Goal: Information Seeking & Learning: Find specific fact

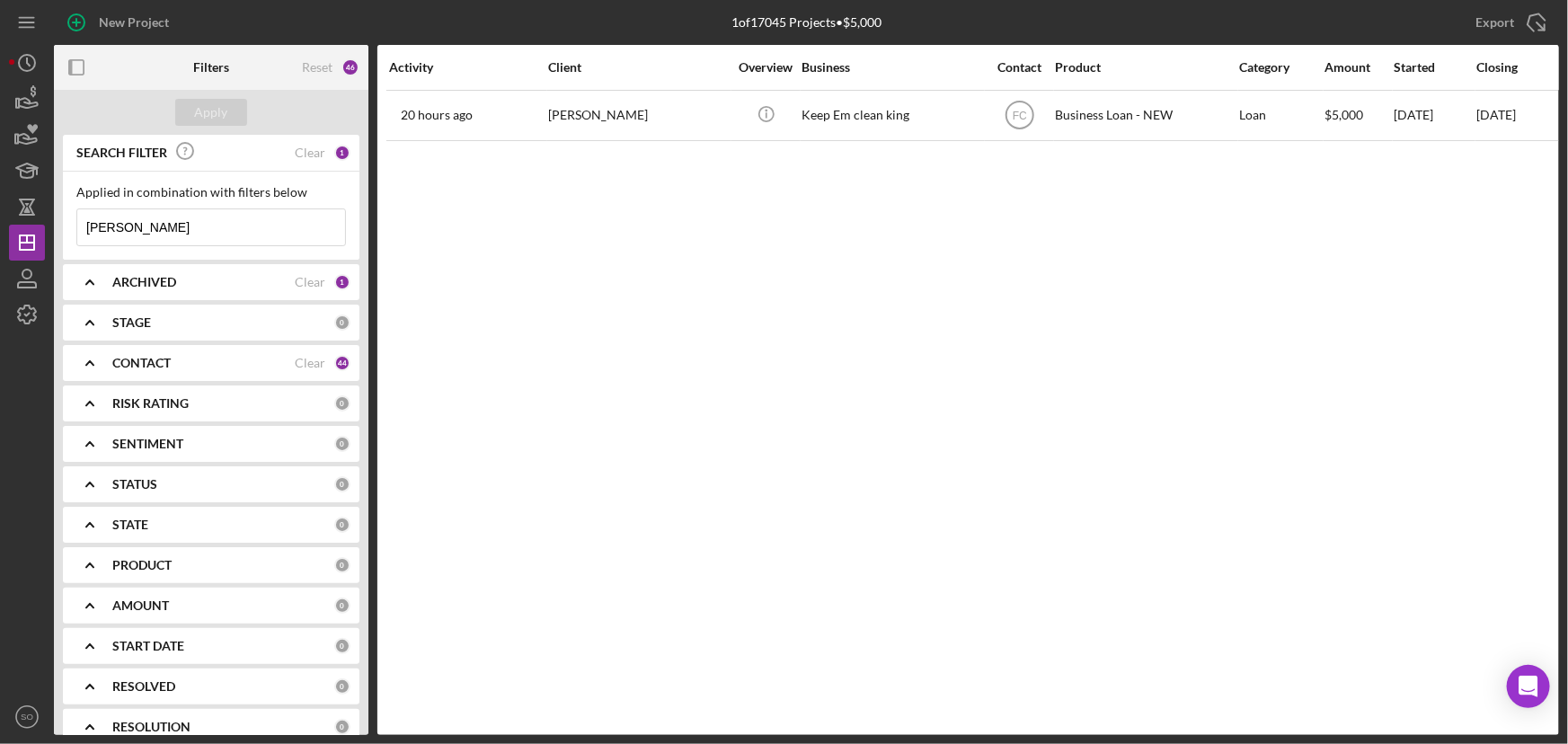
click at [151, 233] on input "sonnier" at bounding box center [211, 228] width 267 height 36
drag, startPoint x: 161, startPoint y: 227, endPoint x: 116, endPoint y: 224, distance: 45.1
click at [72, 229] on div "Applied in combination with filters below sonnier Icon/Menu Close" at bounding box center [211, 216] width 296 height 88
paste input "Donna White"
type input "Donna White"
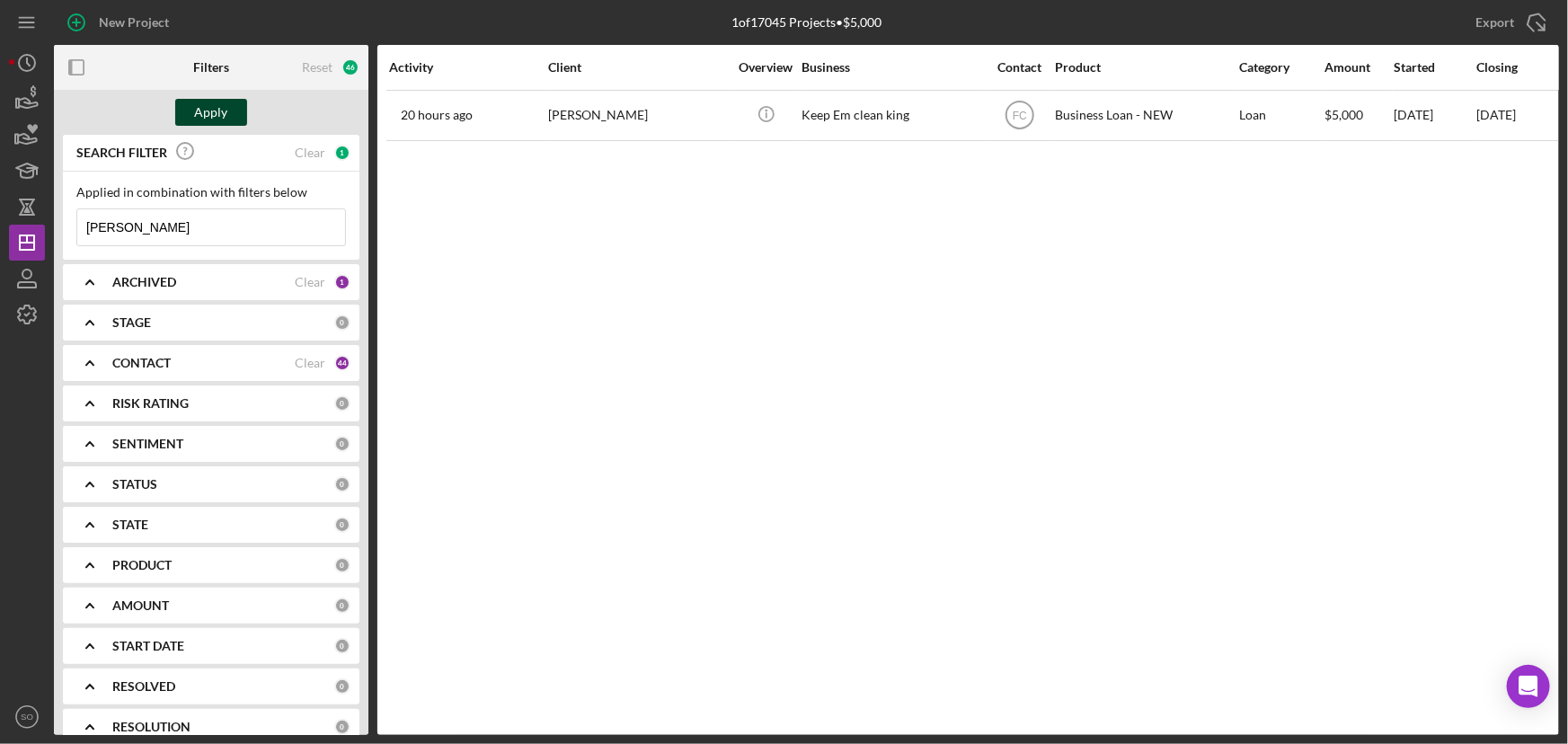
click at [212, 120] on div "Apply" at bounding box center [212, 113] width 33 height 27
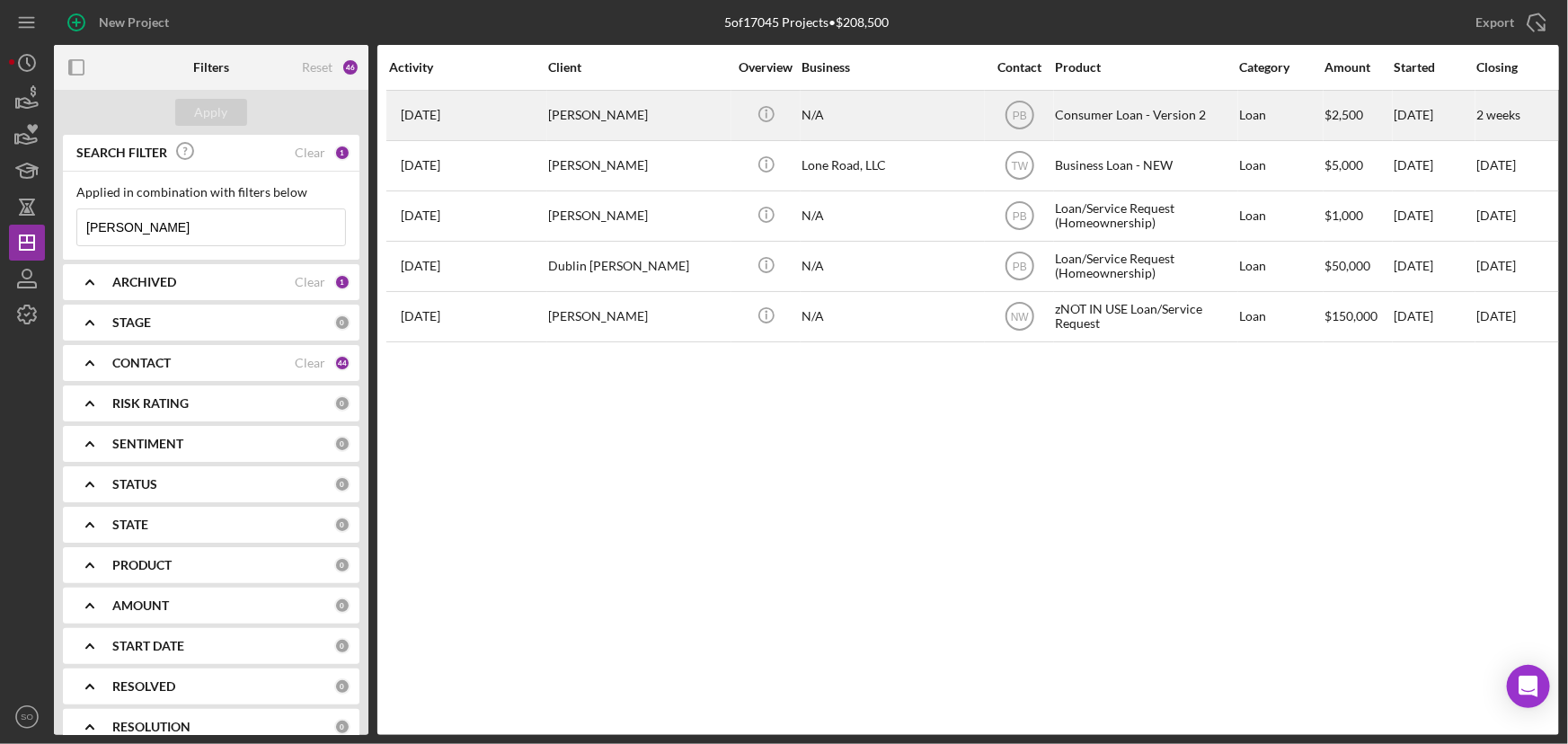
click at [626, 108] on div "Donna White" at bounding box center [639, 115] width 180 height 48
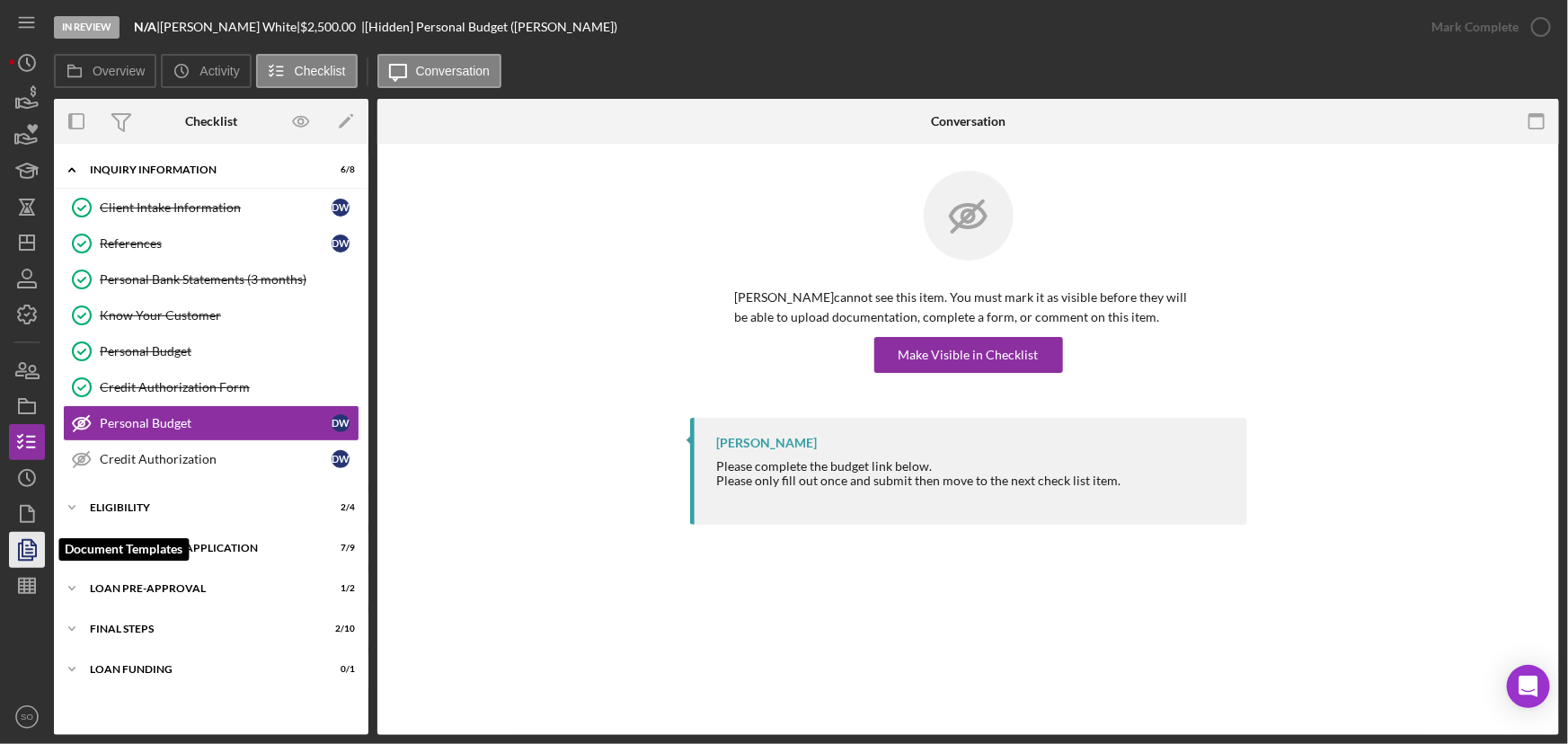
click at [28, 557] on polygon "button" at bounding box center [29, 549] width 14 height 16
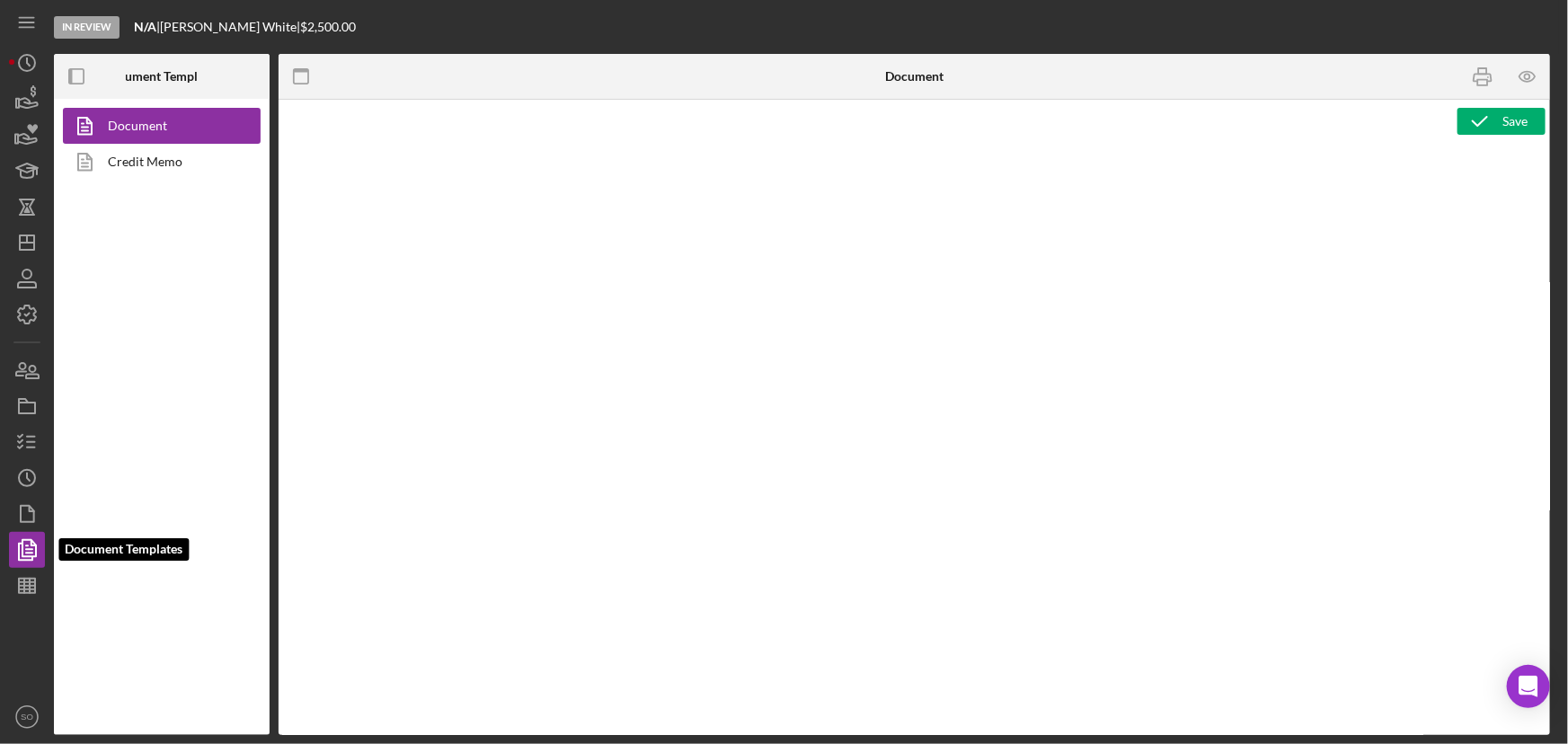
type textarea "<h1>Wiring Instructions</h1> <p style="text-align: left">Borrower Name:&nbsp; <…"
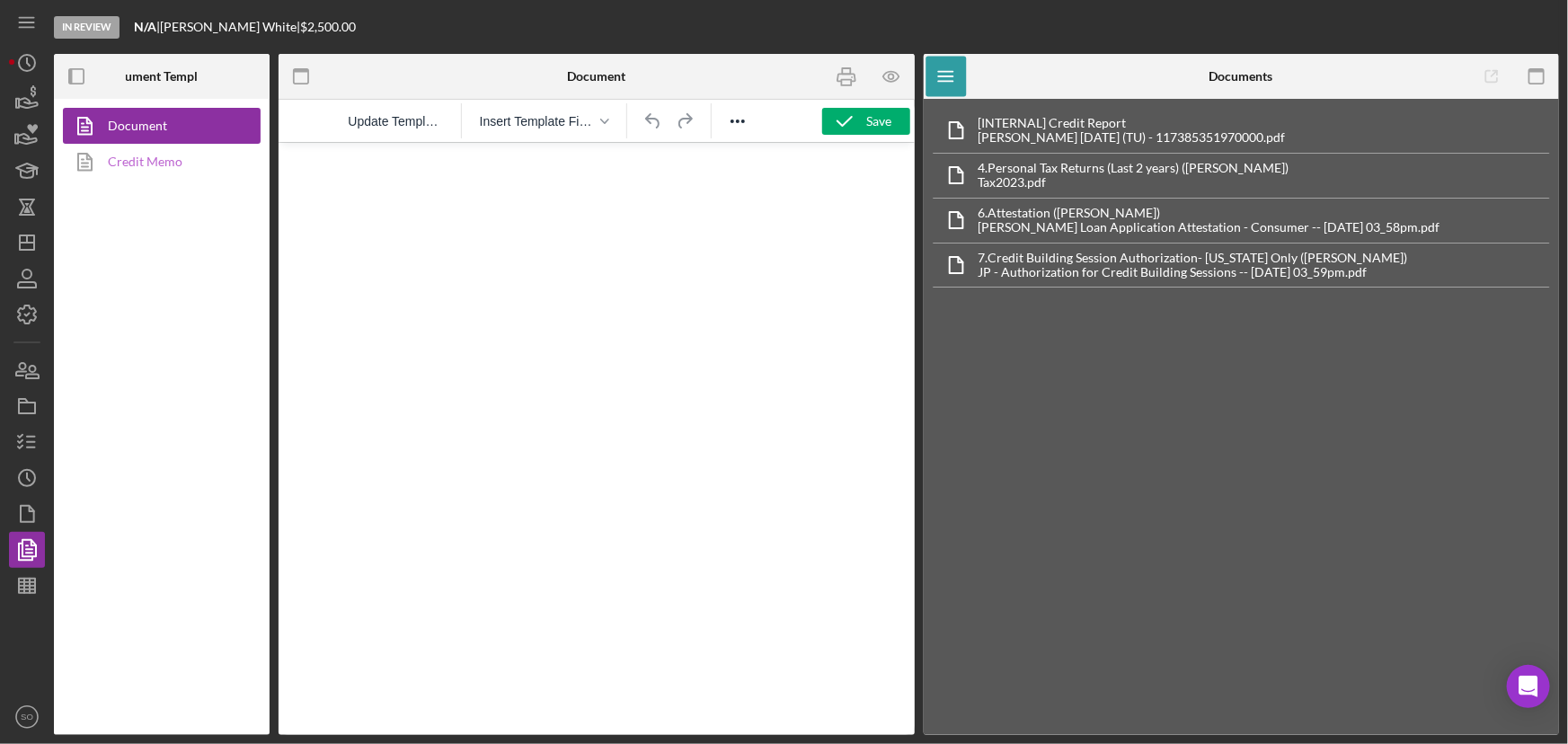
click at [166, 162] on link "Credit Memo" at bounding box center [158, 162] width 189 height 36
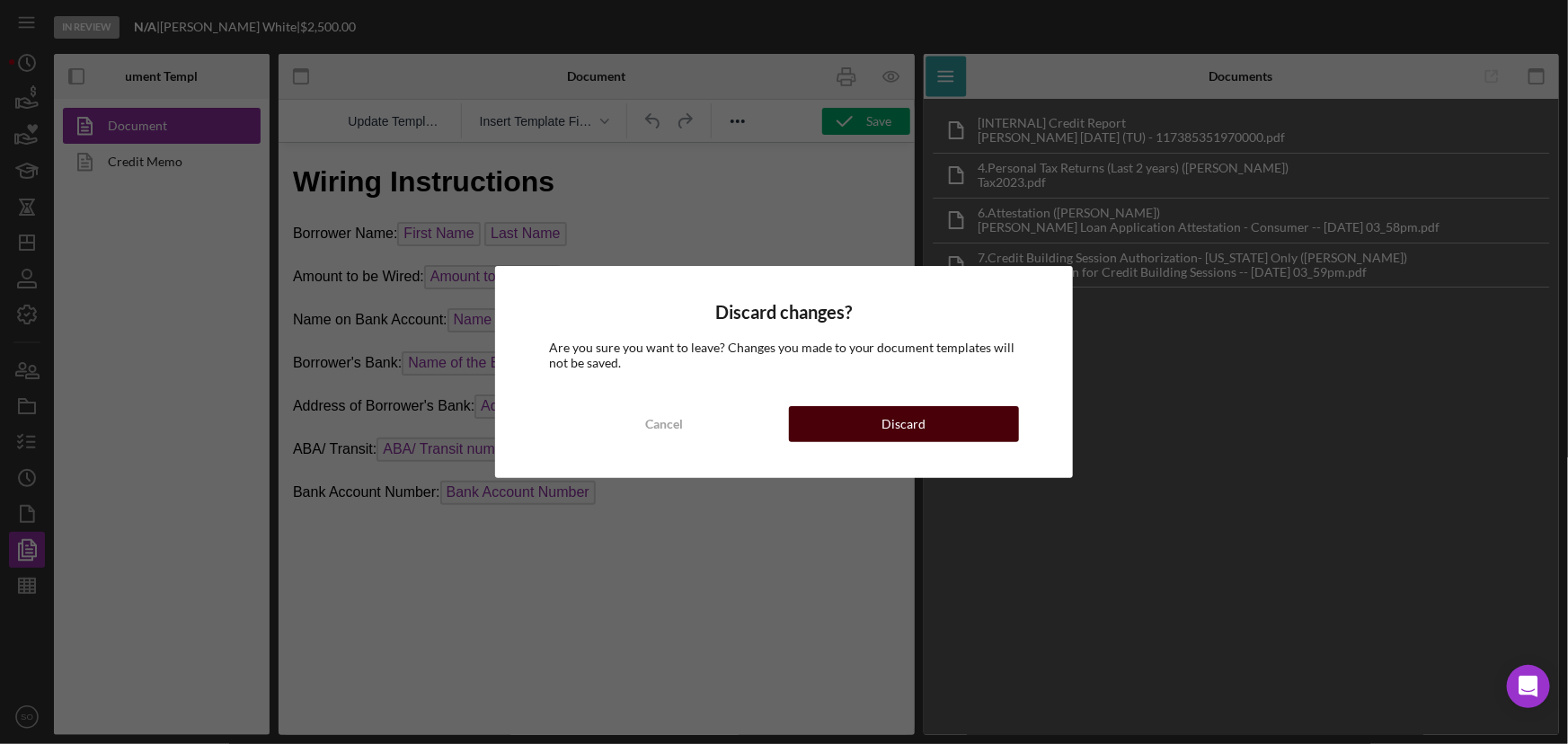
click at [962, 426] on button "Discard" at bounding box center [904, 424] width 231 height 36
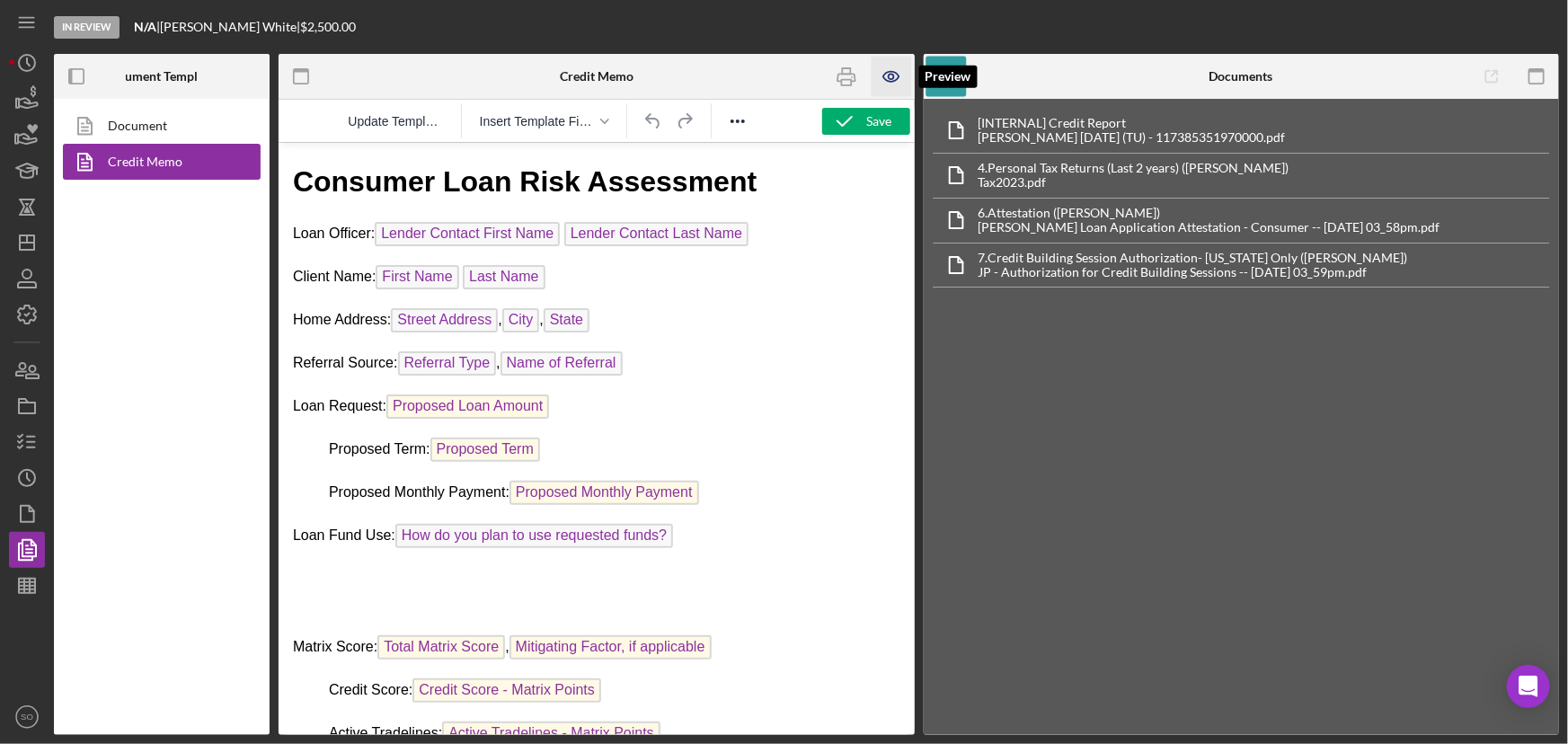
click at [884, 73] on icon "button" at bounding box center [892, 77] width 41 height 41
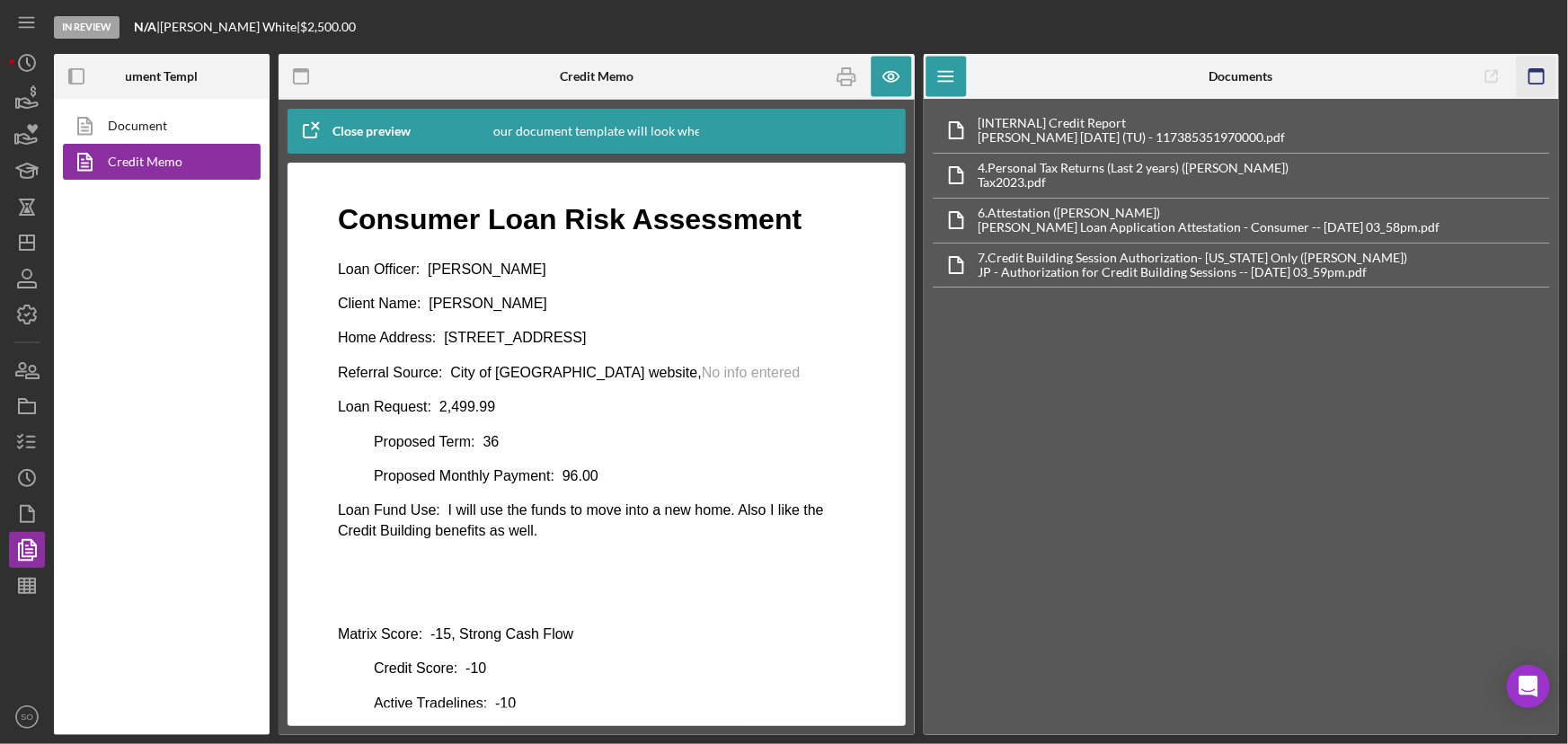
click at [1538, 69] on rect "button" at bounding box center [1536, 71] width 14 height 4
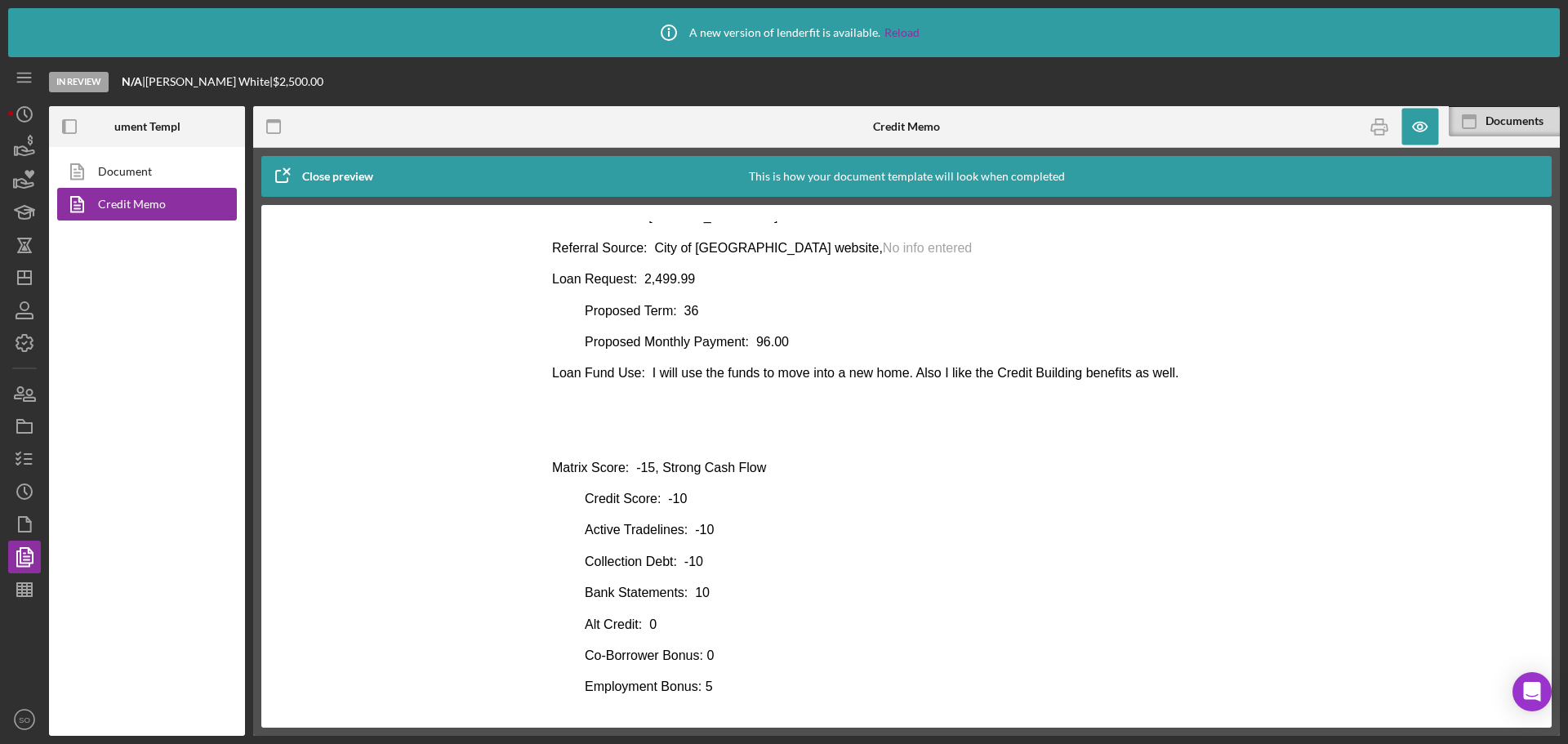
scroll to position [149, 0]
drag, startPoint x: 1932, startPoint y: 221, endPoint x: 905, endPoint y: 513, distance: 1067.7
click at [905, 513] on body "Consumer Loan Risk Assessment Loan Officer: Patrick Boyle Client Name: Donna Ma…" at bounding box center [907, 691] width 709 height 1202
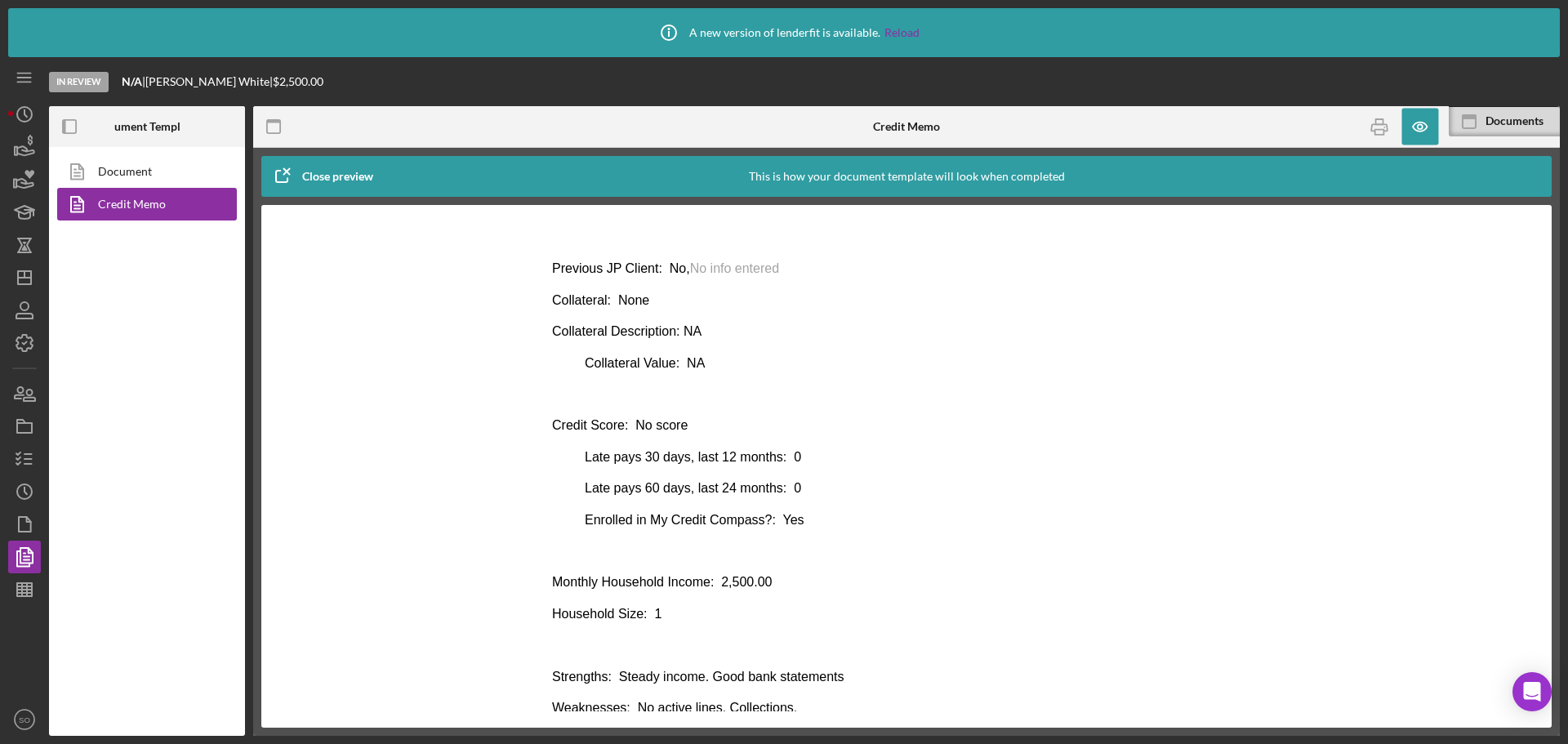
scroll to position [742, 0]
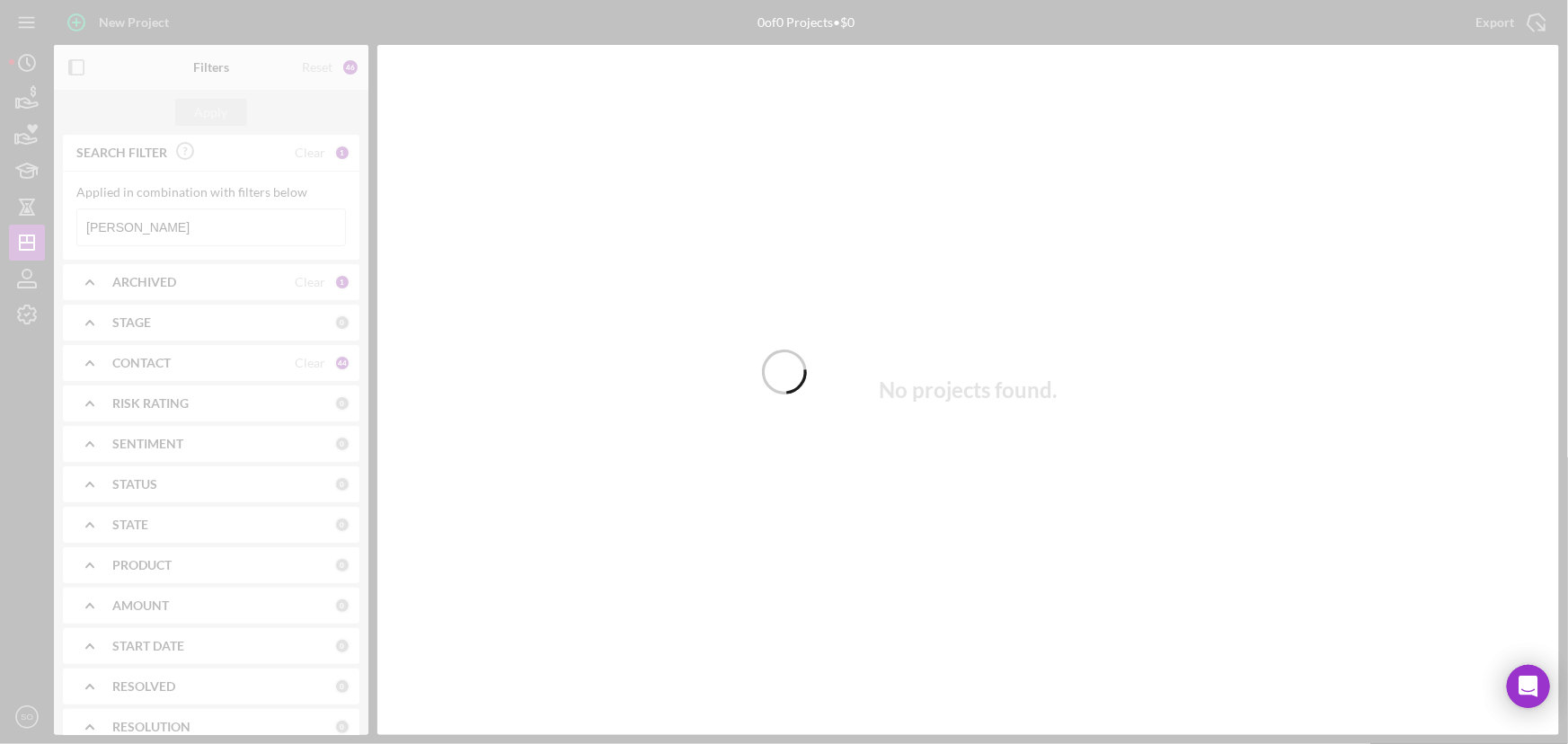
click at [213, 232] on div at bounding box center [784, 372] width 1568 height 744
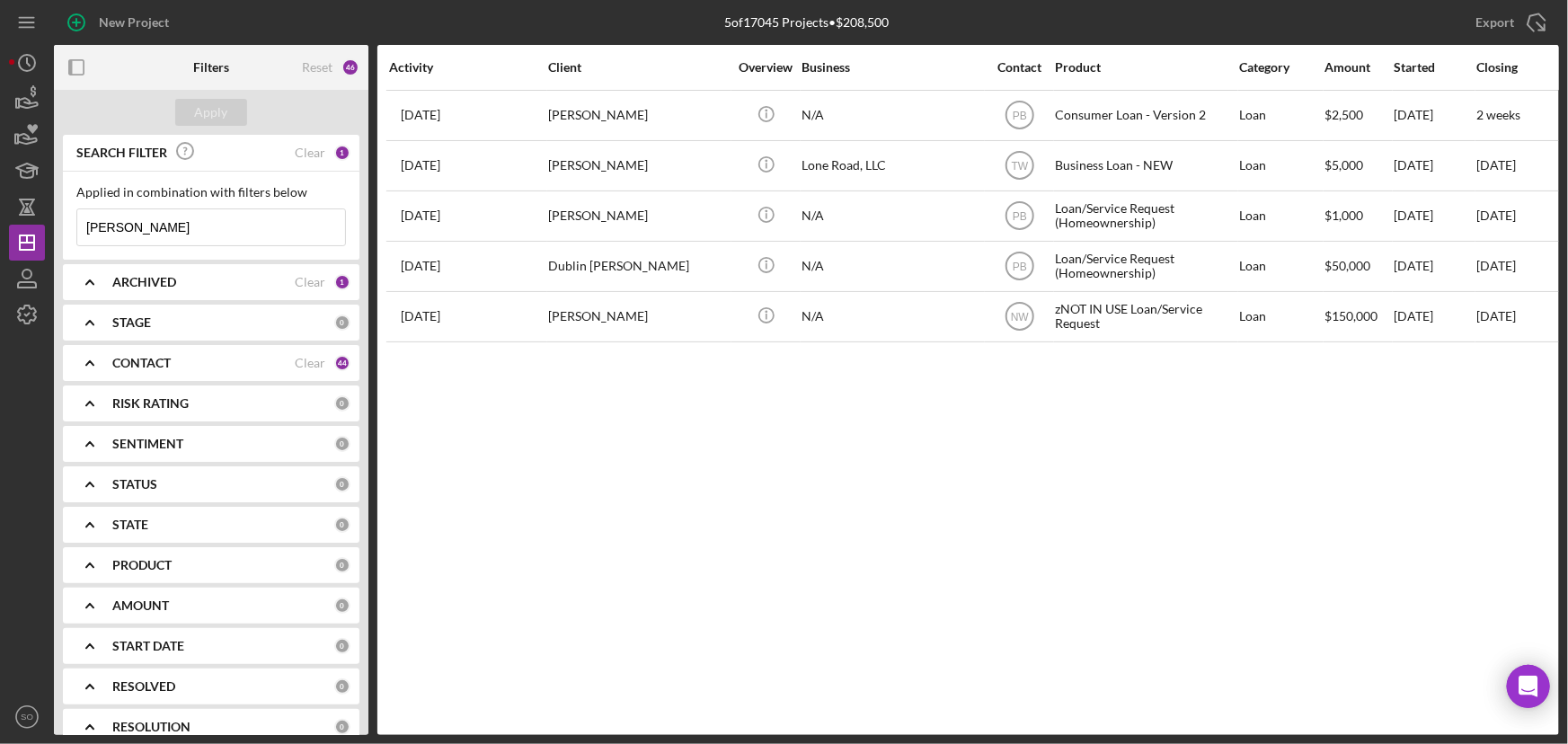
click at [190, 222] on input "Donna White" at bounding box center [211, 228] width 267 height 36
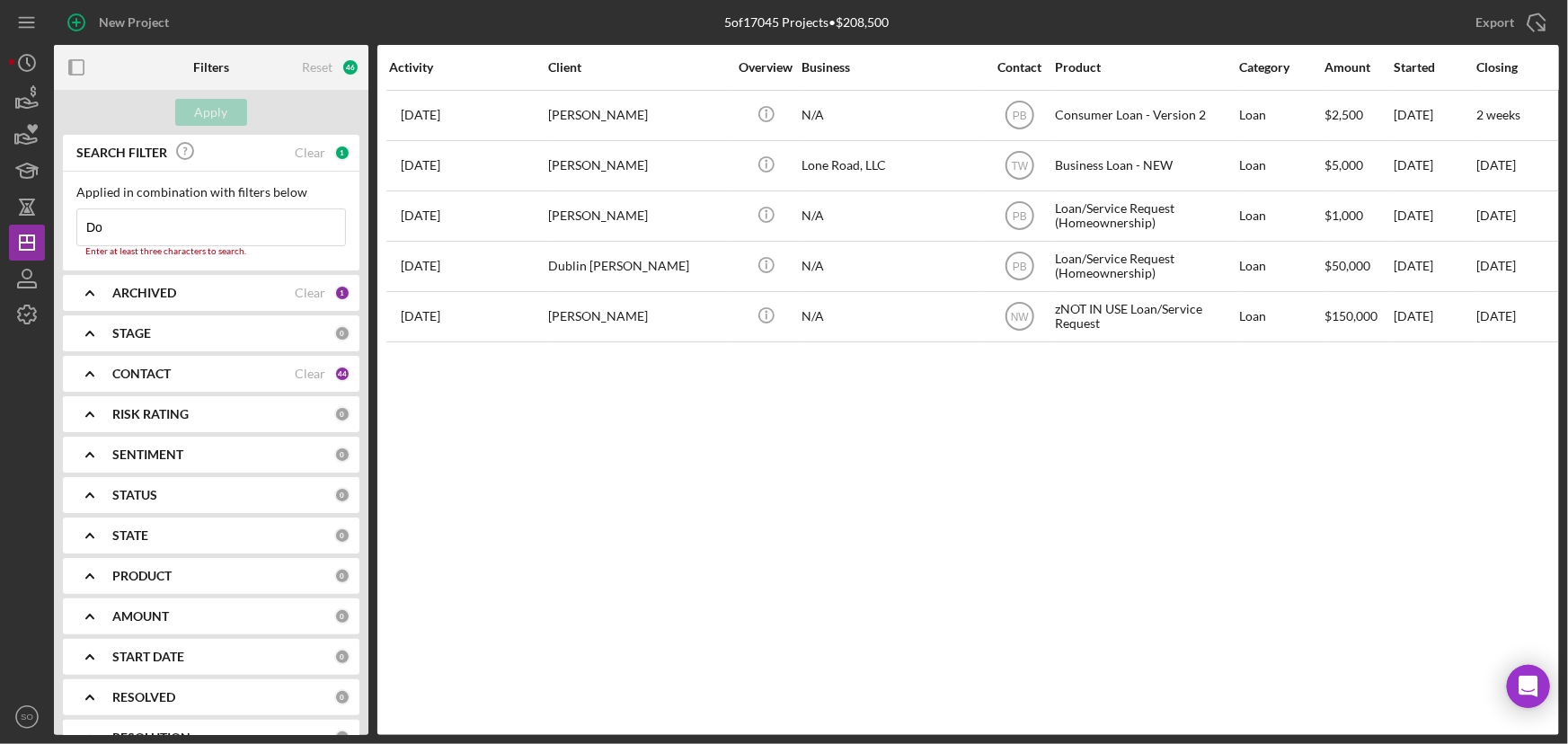
type input "D"
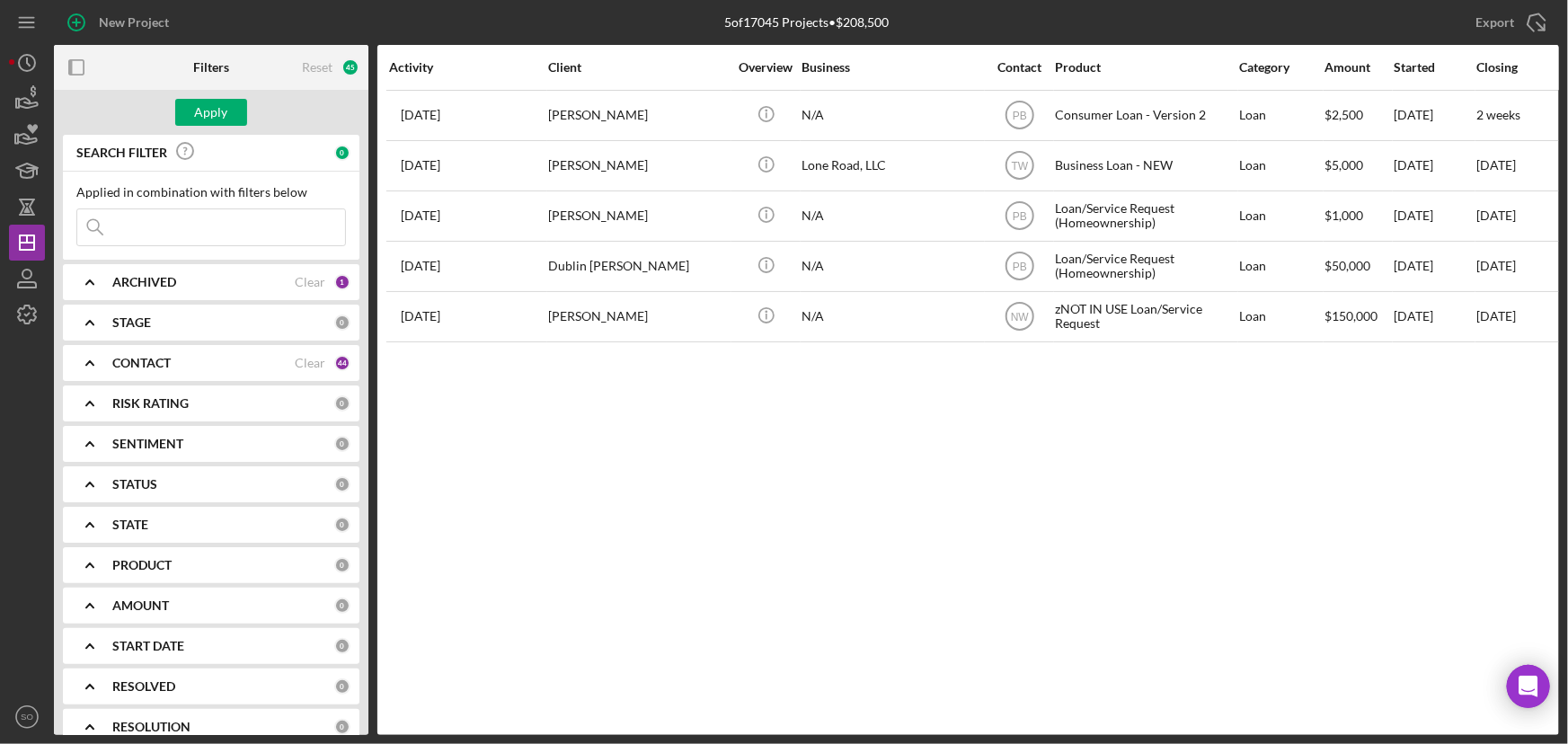
paste input "[PERSON_NAME]"
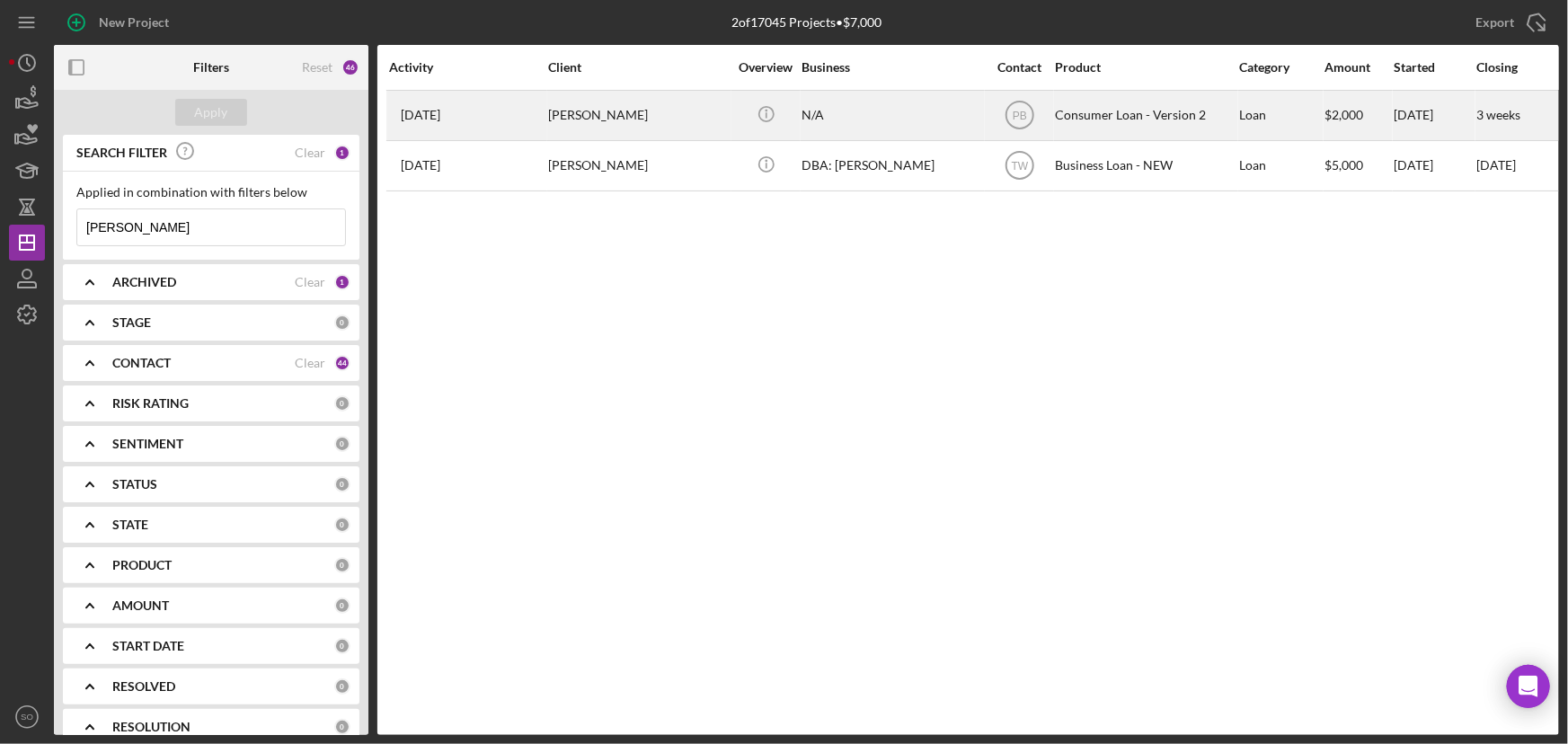
type input "[PERSON_NAME]"
click at [647, 117] on div "[PERSON_NAME]" at bounding box center [639, 115] width 180 height 48
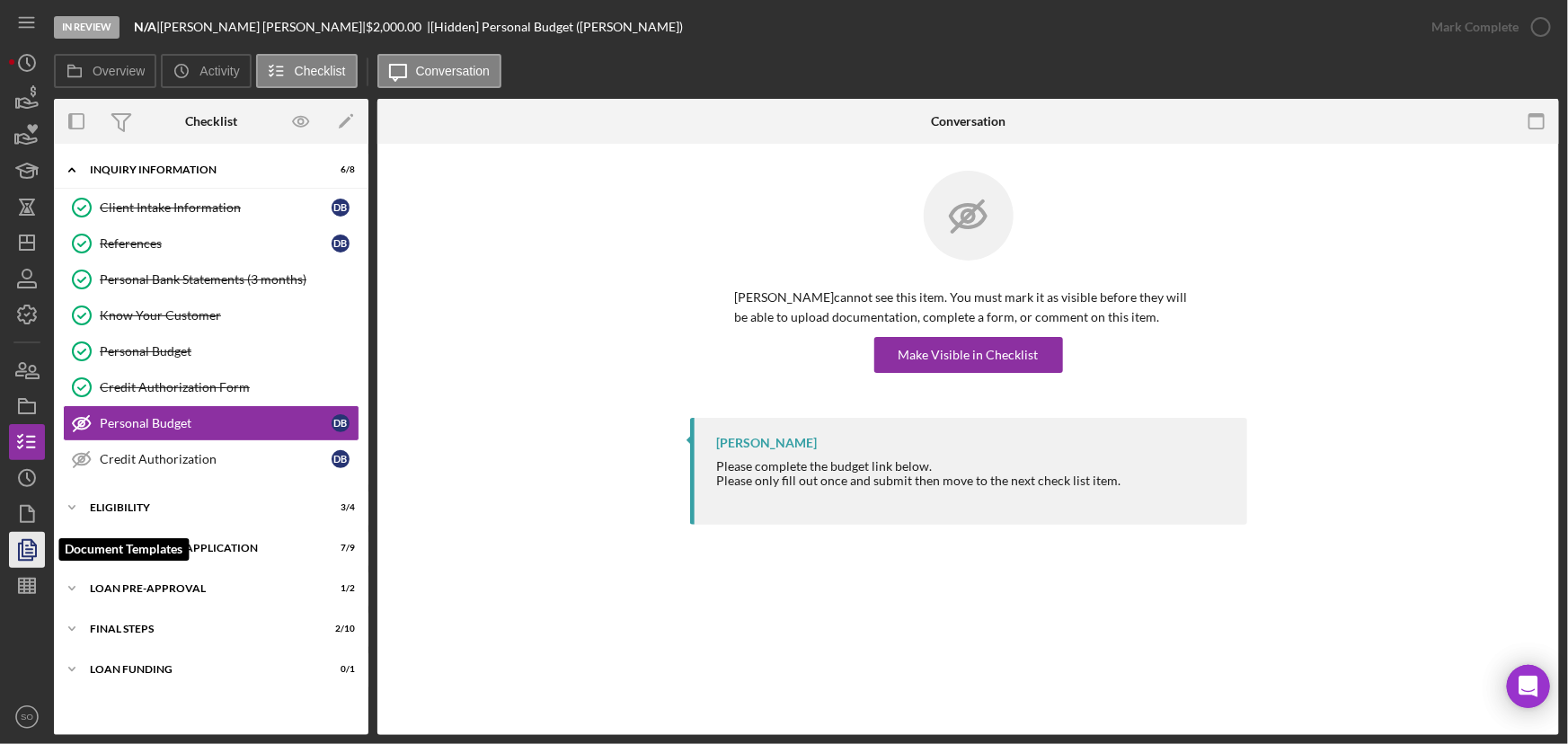
click at [20, 552] on icon "button" at bounding box center [27, 550] width 45 height 45
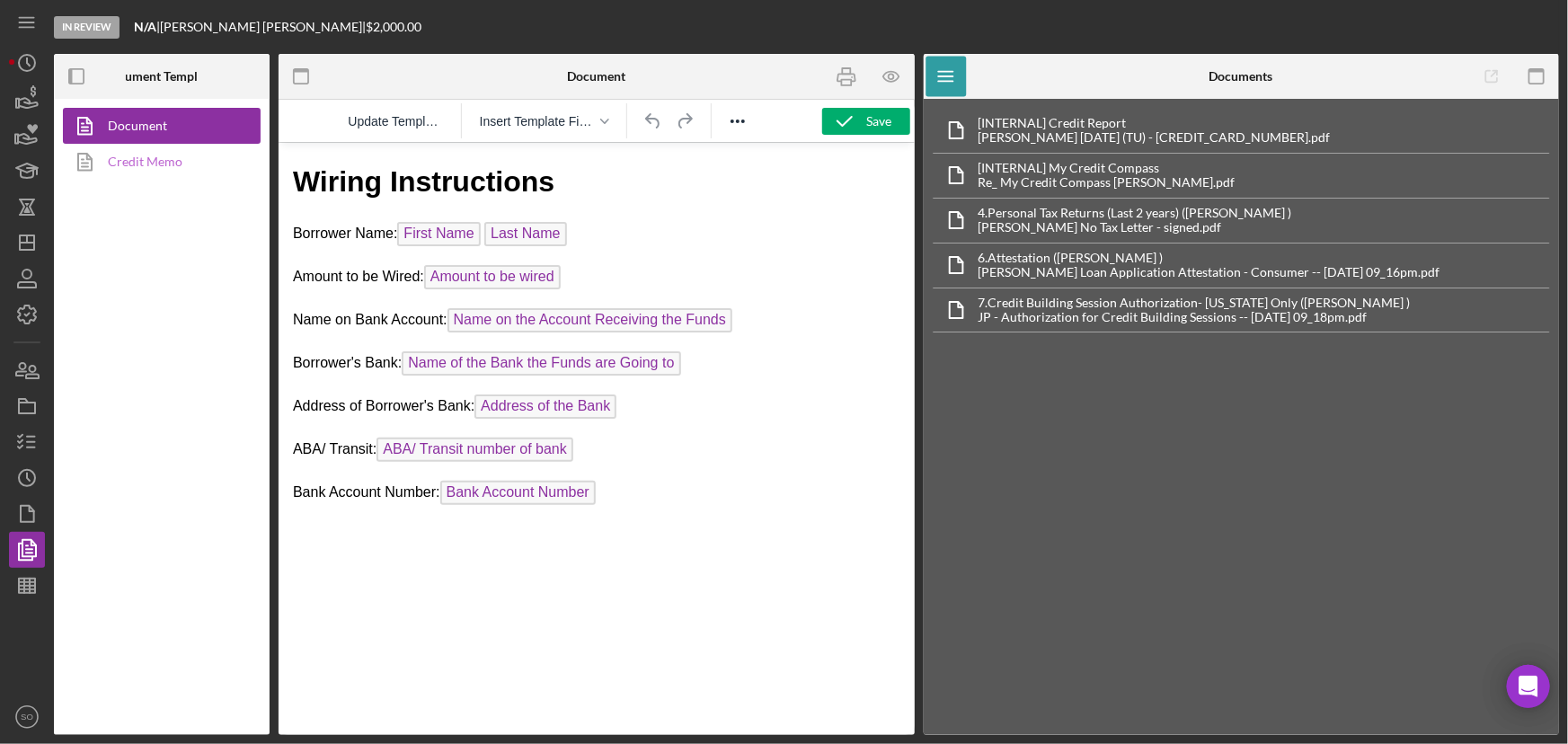
click at [166, 165] on link "Credit Memo" at bounding box center [158, 162] width 189 height 36
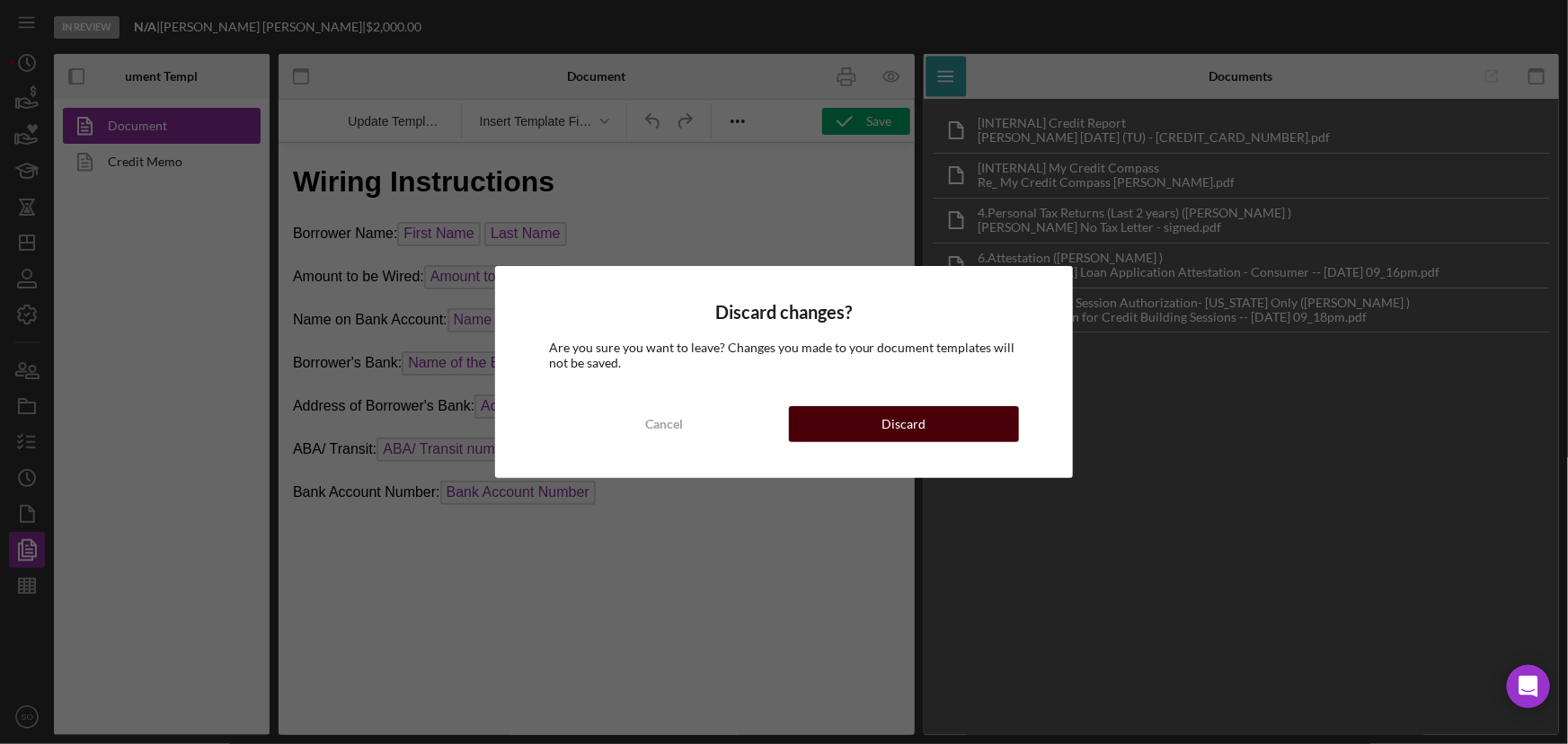
click at [819, 429] on button "Discard" at bounding box center [904, 424] width 231 height 36
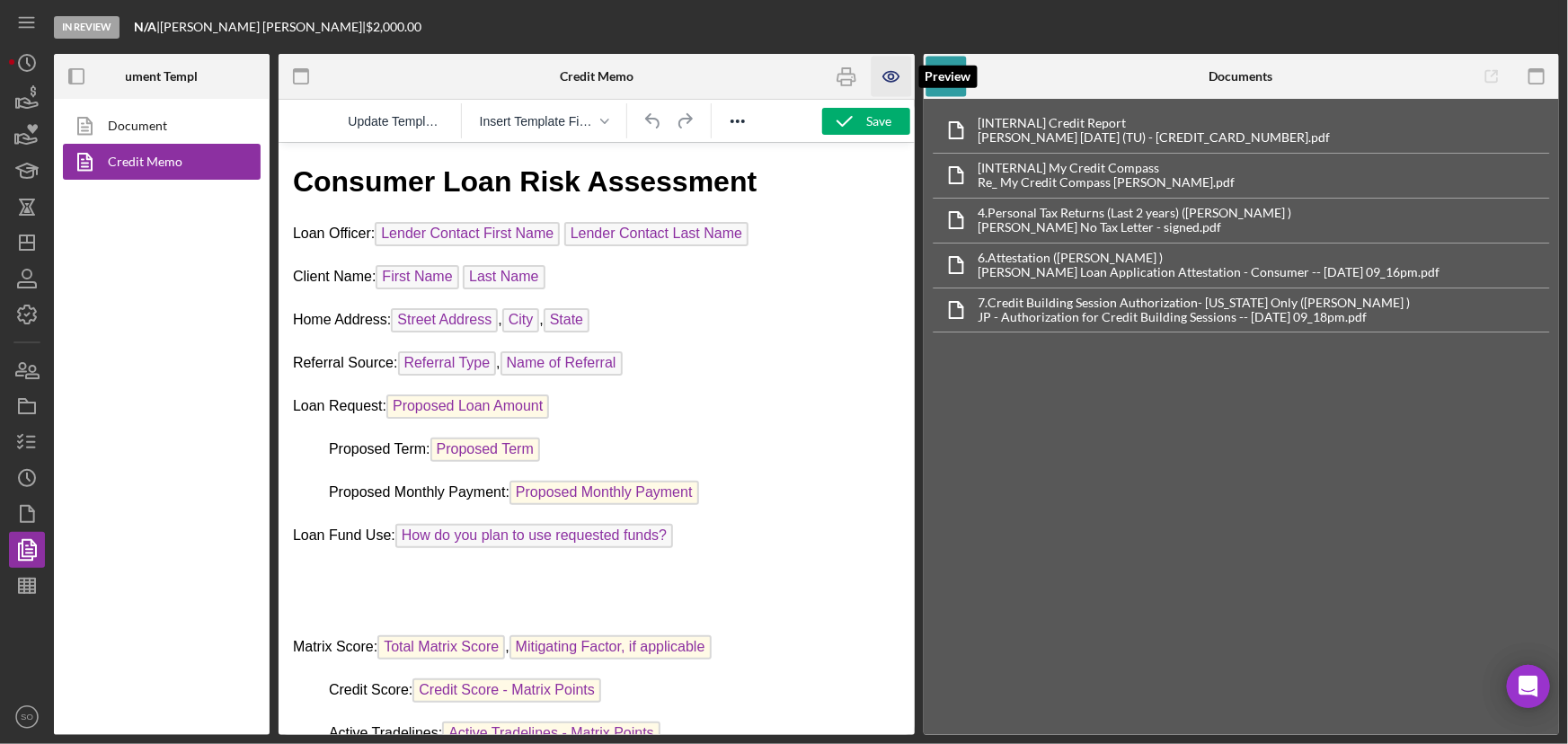
click at [894, 77] on icon "button" at bounding box center [892, 77] width 5 height 5
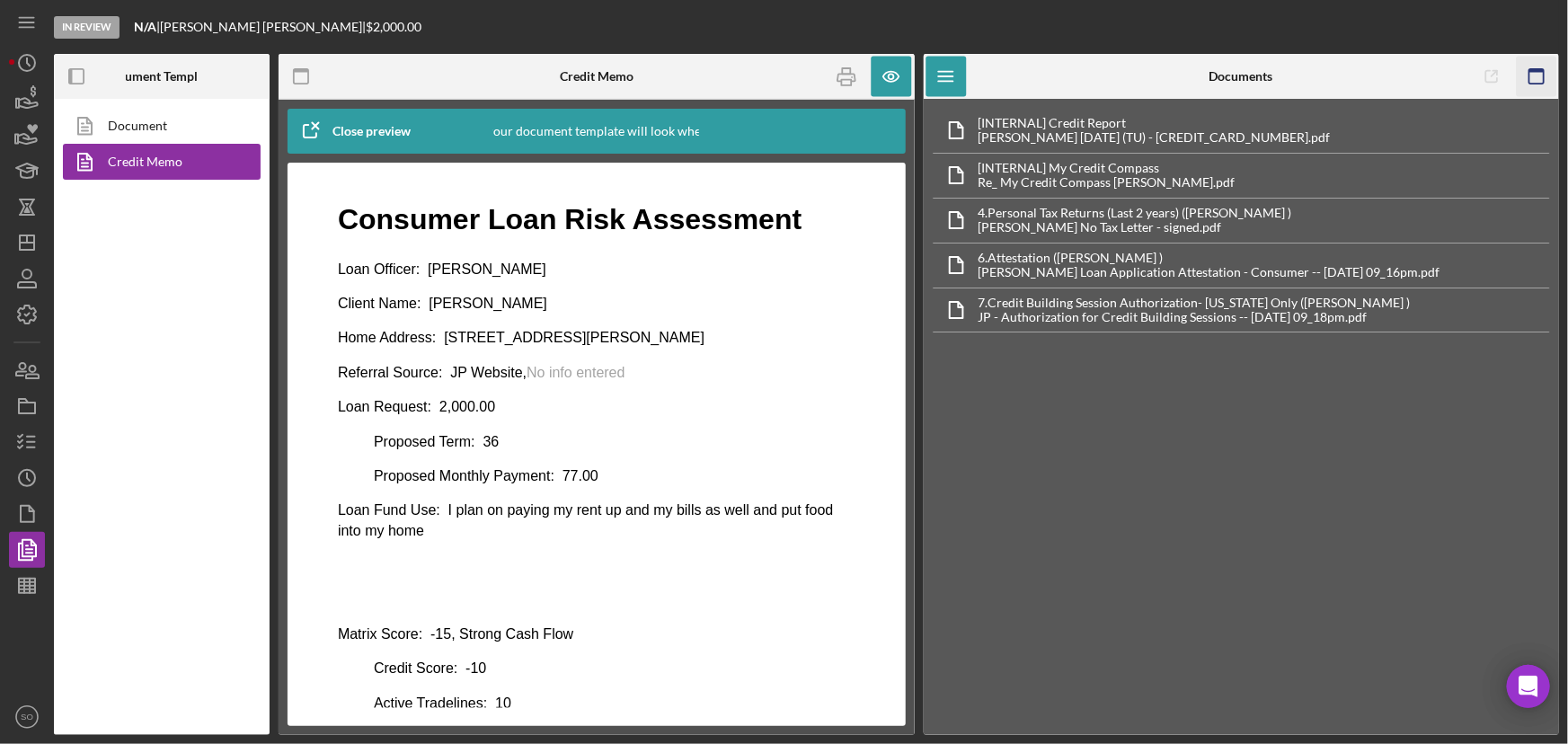
click at [1526, 73] on icon "button" at bounding box center [1536, 77] width 41 height 41
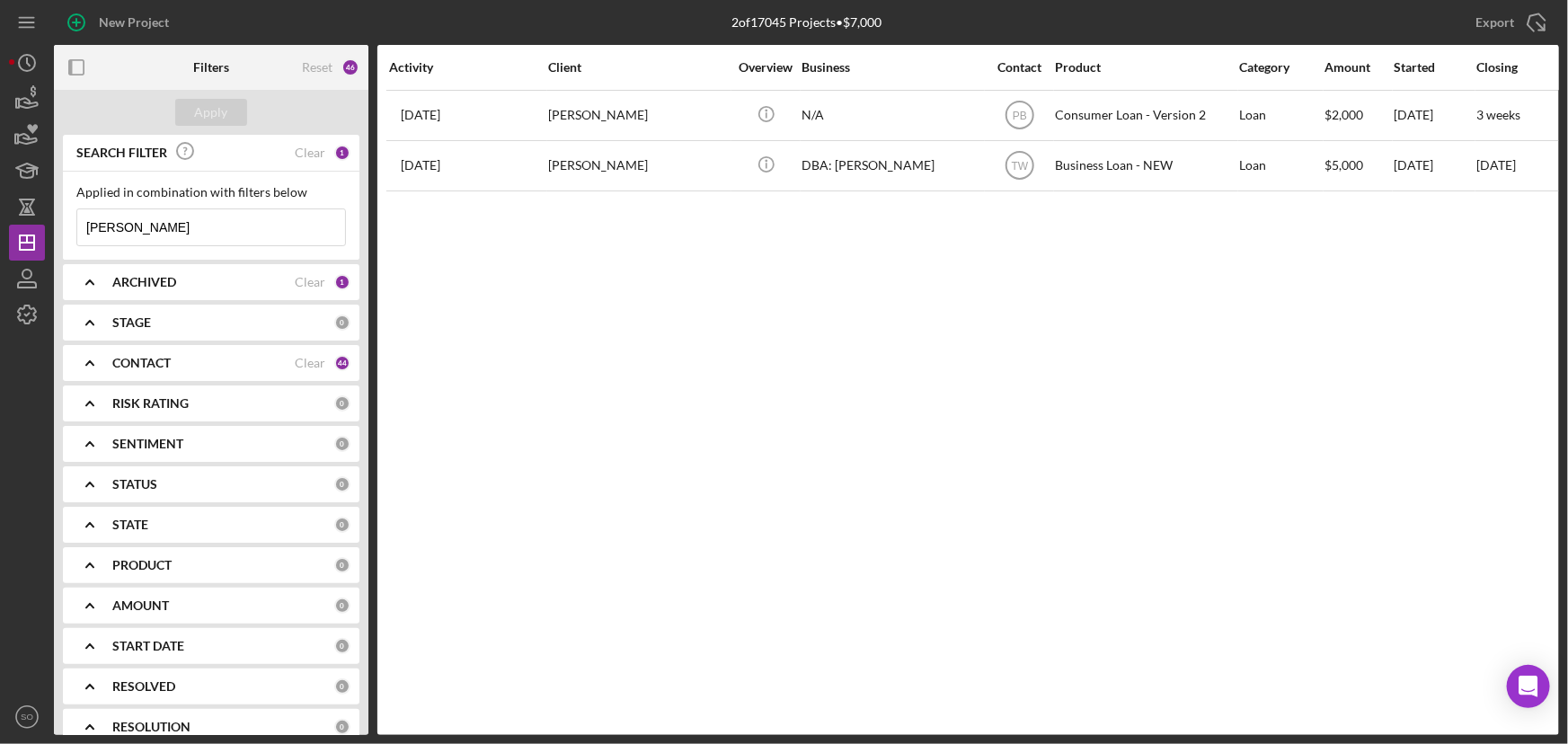
click at [208, 222] on input "[PERSON_NAME]" at bounding box center [211, 228] width 267 height 36
drag, startPoint x: 251, startPoint y: 226, endPoint x: 30, endPoint y: 223, distance: 221.0
click at [30, 223] on div "New Project 2 of 17045 Projects • $7,000 [PERSON_NAME] Export Icon/Export Filte…" at bounding box center [784, 367] width 1550 height 735
paste input "[PERSON_NAME]"
type input "[PERSON_NAME]"
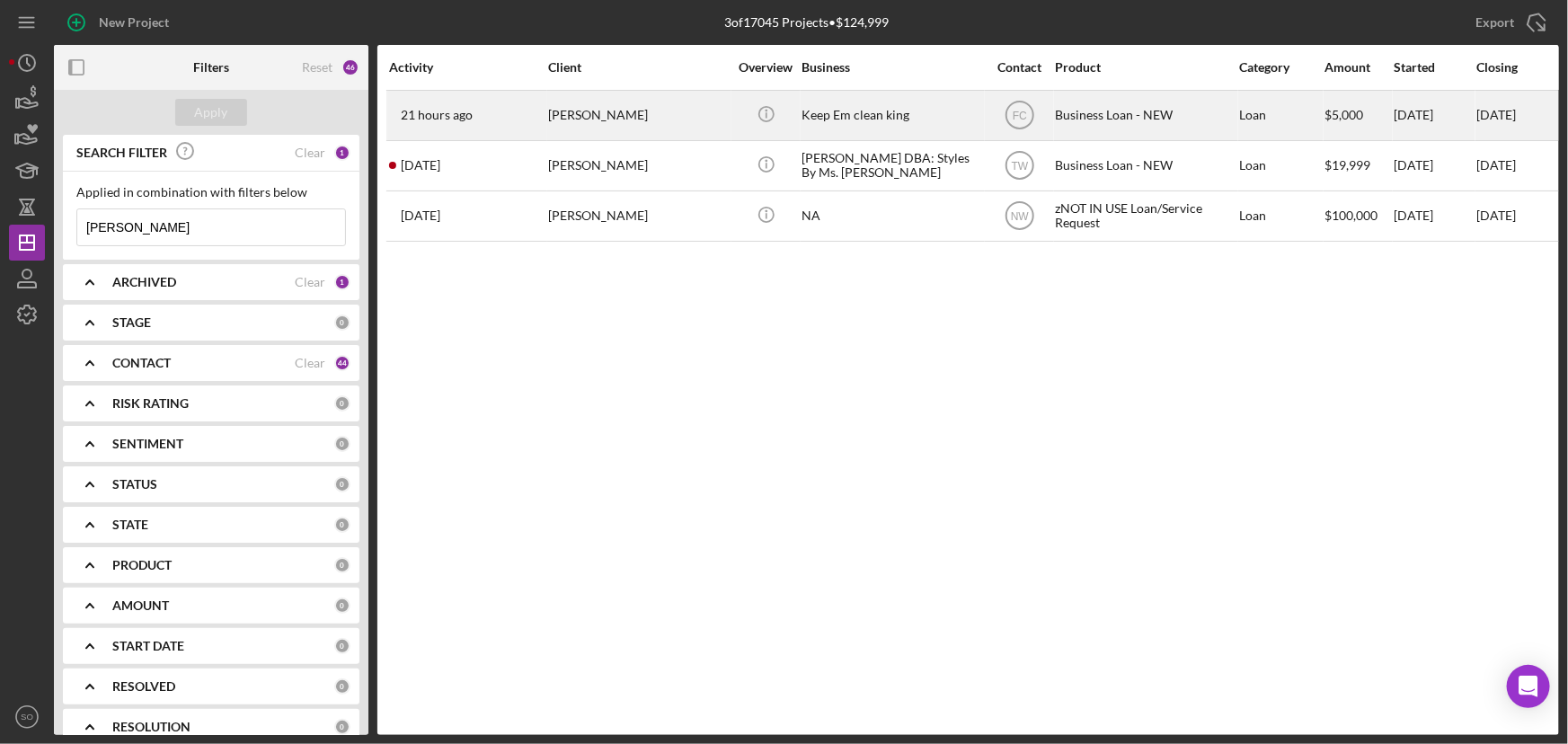
click at [604, 118] on div "[PERSON_NAME]" at bounding box center [639, 115] width 180 height 48
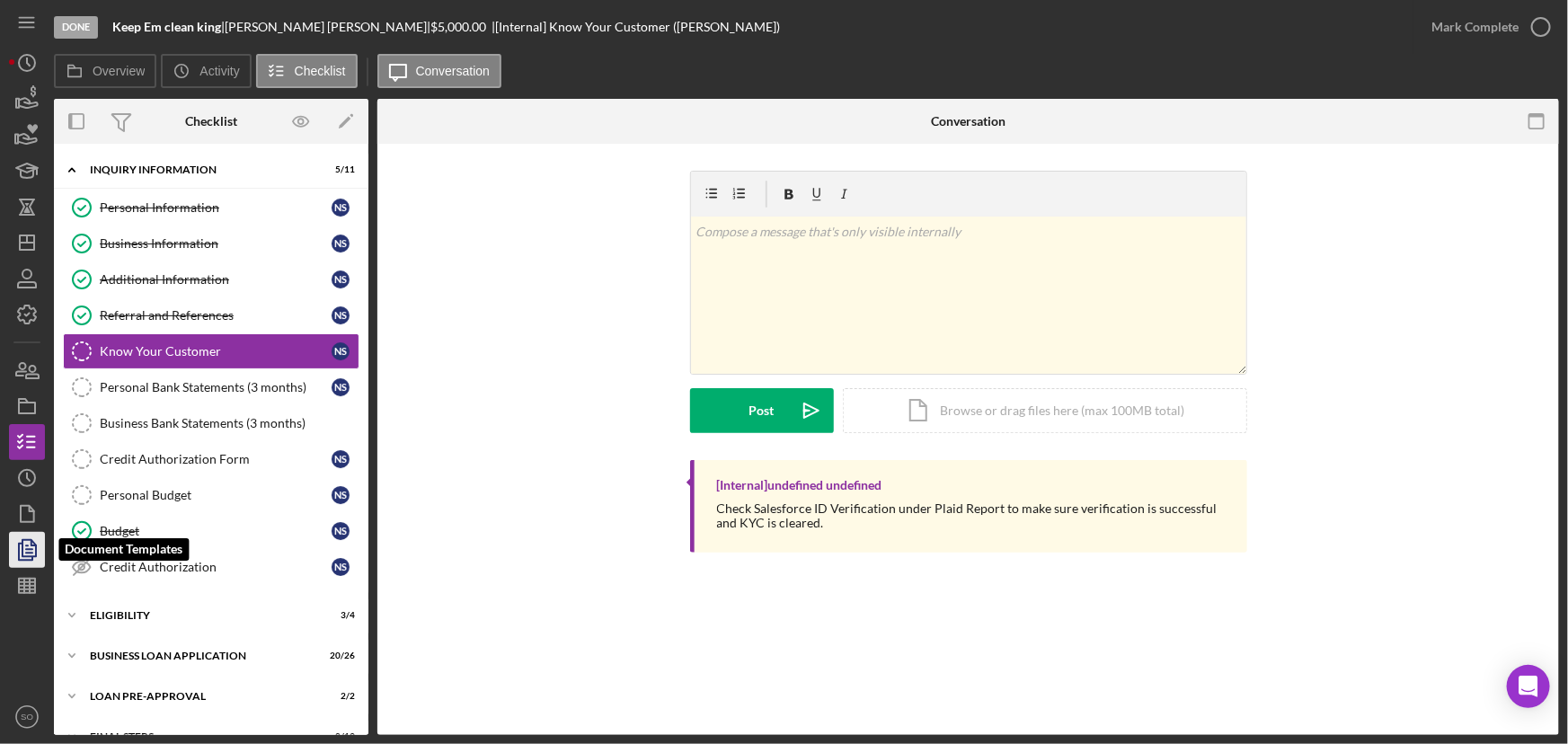
click at [20, 550] on icon "button" at bounding box center [27, 550] width 45 height 45
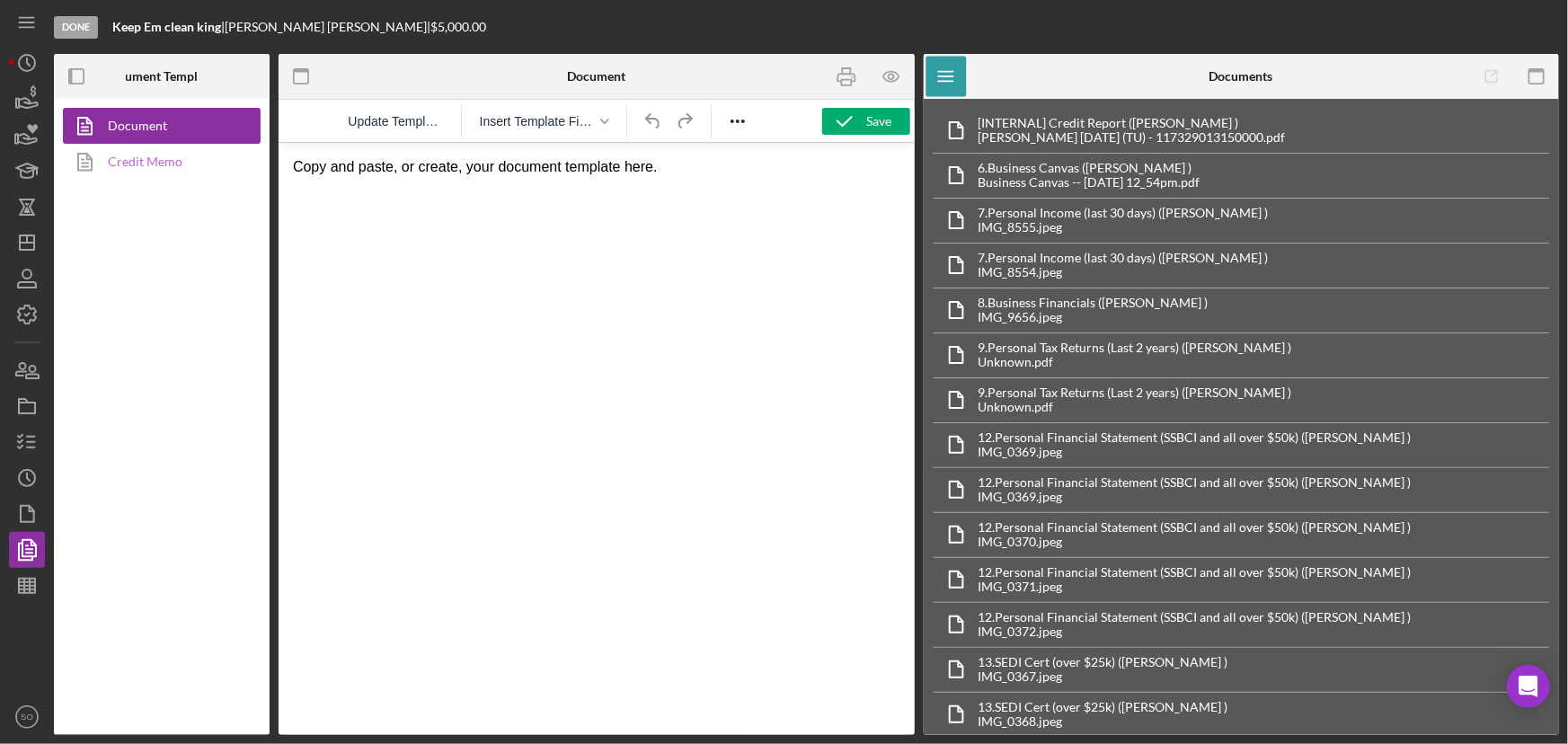
click at [142, 168] on link "Credit Memo" at bounding box center [158, 162] width 189 height 36
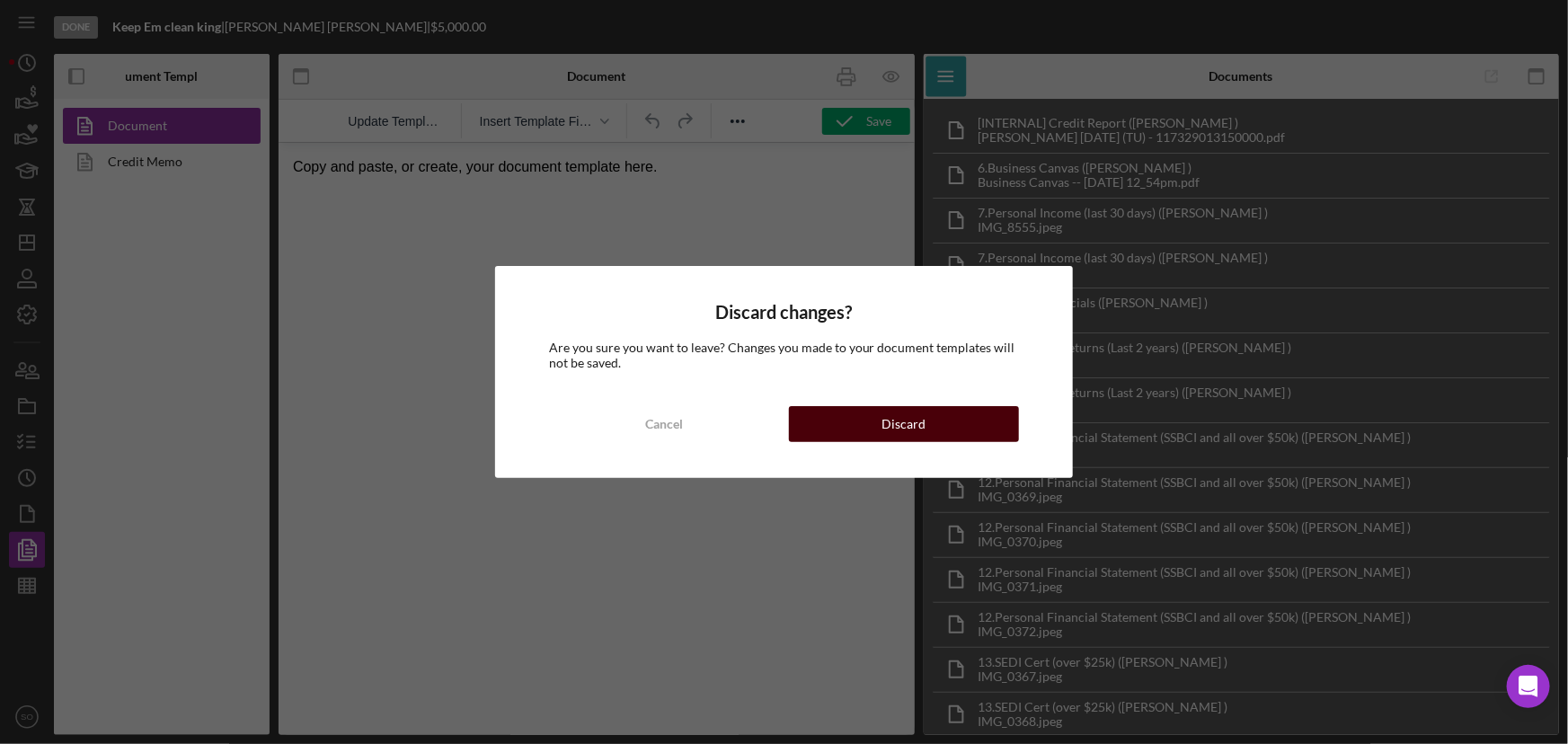
click at [827, 430] on button "Discard" at bounding box center [904, 424] width 231 height 36
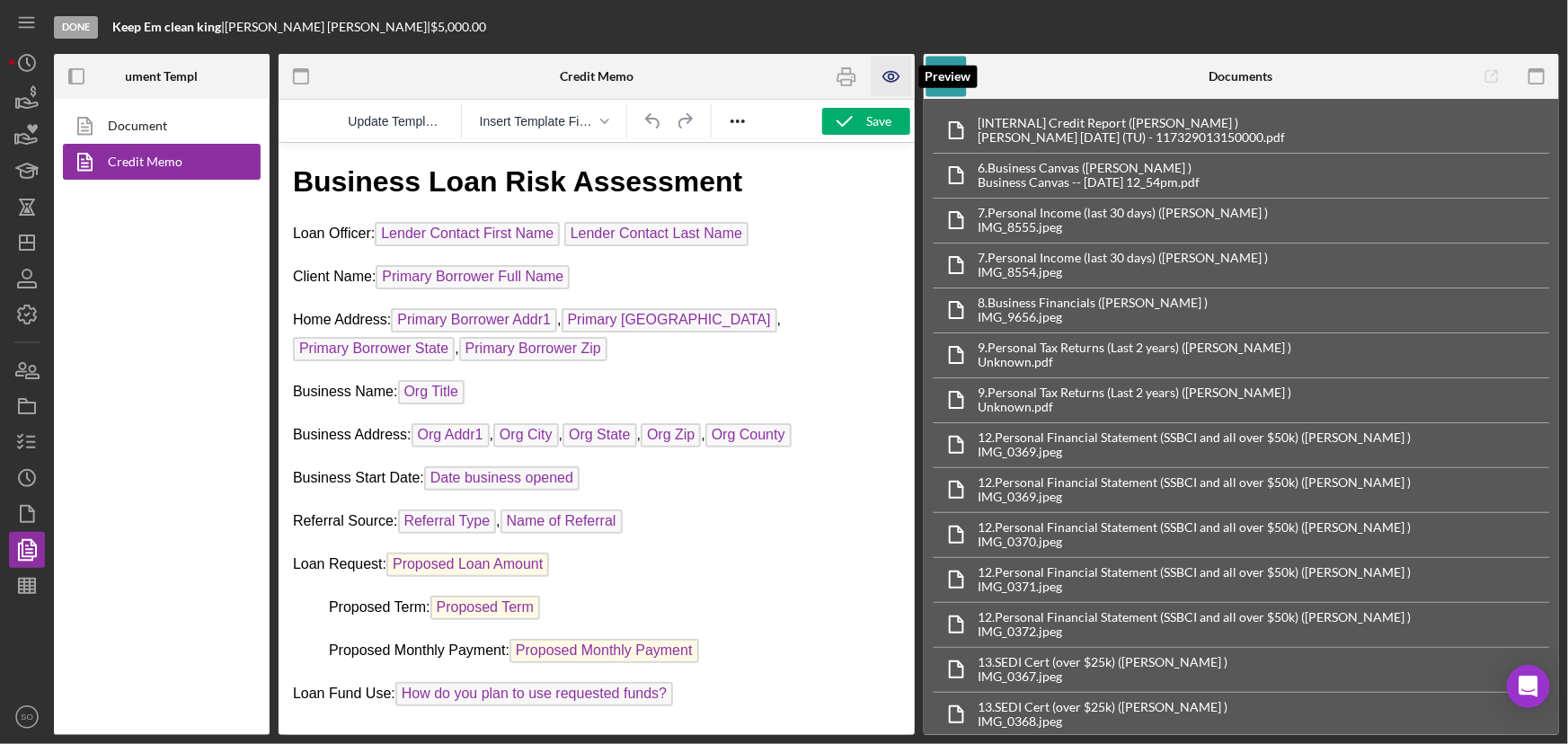
click at [892, 74] on icon "button" at bounding box center [892, 77] width 5 height 5
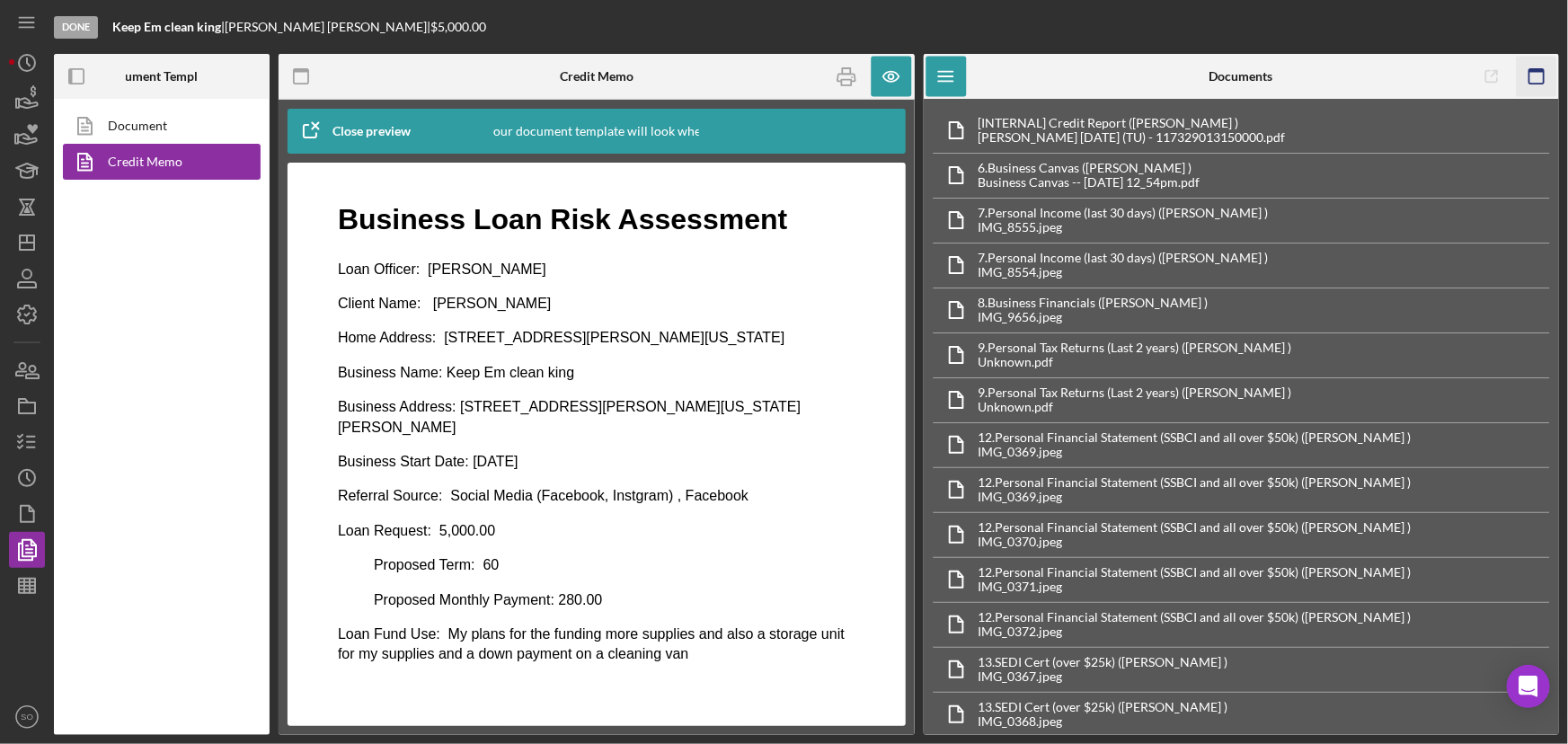
click at [1534, 71] on rect "button" at bounding box center [1536, 71] width 14 height 4
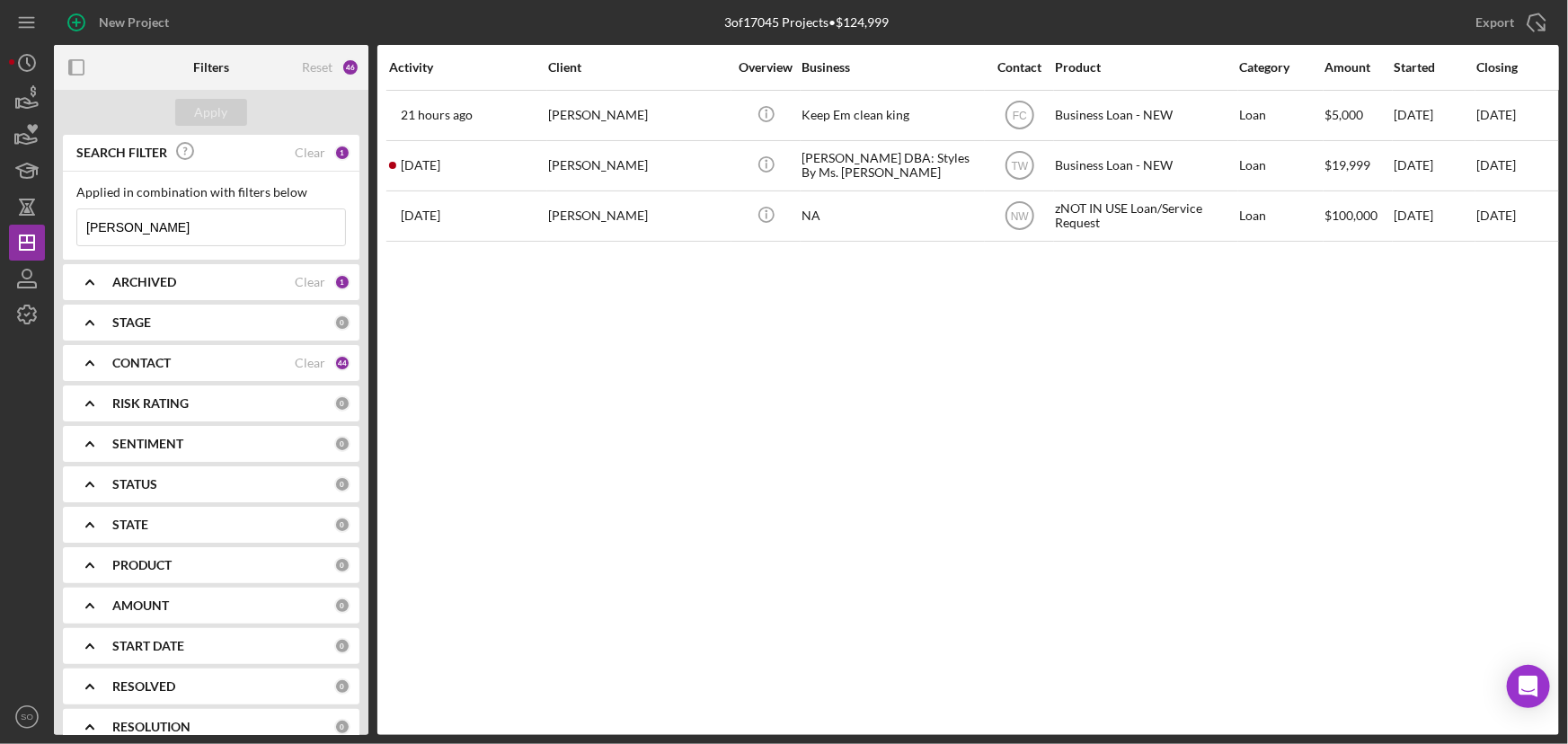
drag, startPoint x: 229, startPoint y: 219, endPoint x: 72, endPoint y: 232, distance: 157.5
click at [72, 232] on div "Applied in combination with filters below [PERSON_NAME] Icon/Menu Close" at bounding box center [211, 216] width 296 height 88
paste input "[PERSON_NAME]"
type input "Deja Williams"
click at [222, 111] on div "Apply" at bounding box center [212, 113] width 33 height 27
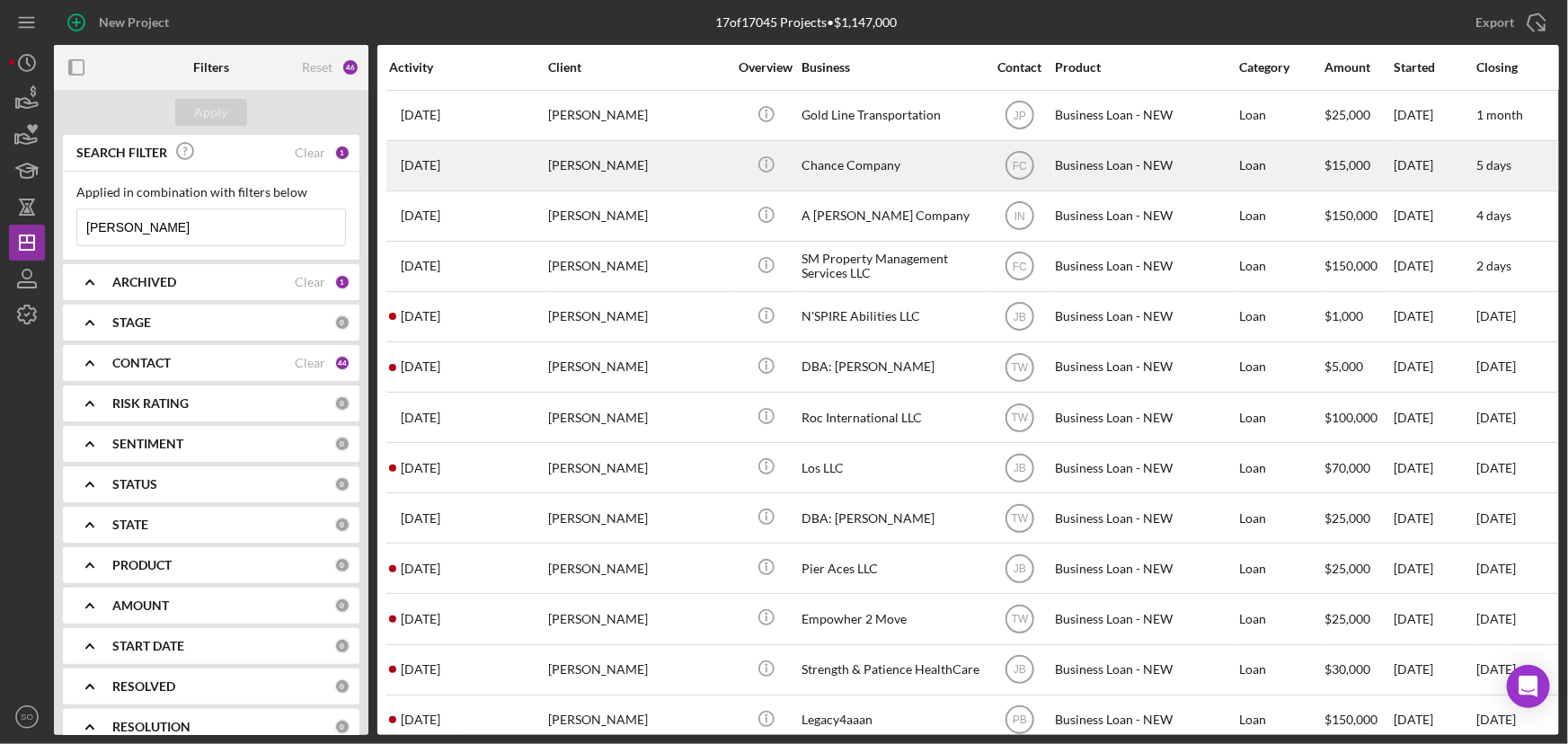
click at [621, 177] on div "Deja Williams" at bounding box center [639, 166] width 180 height 48
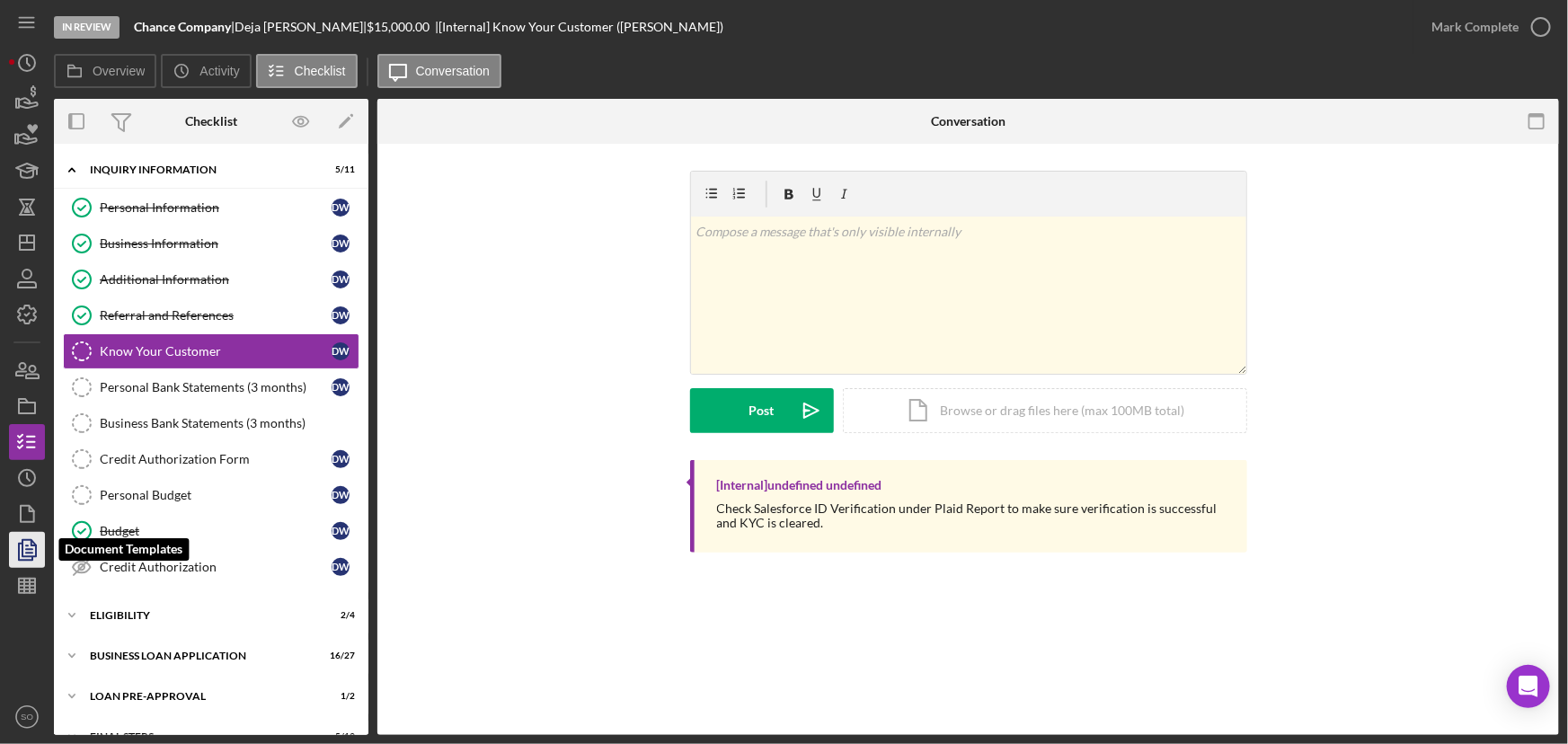
click at [37, 550] on icon "button" at bounding box center [27, 550] width 45 height 45
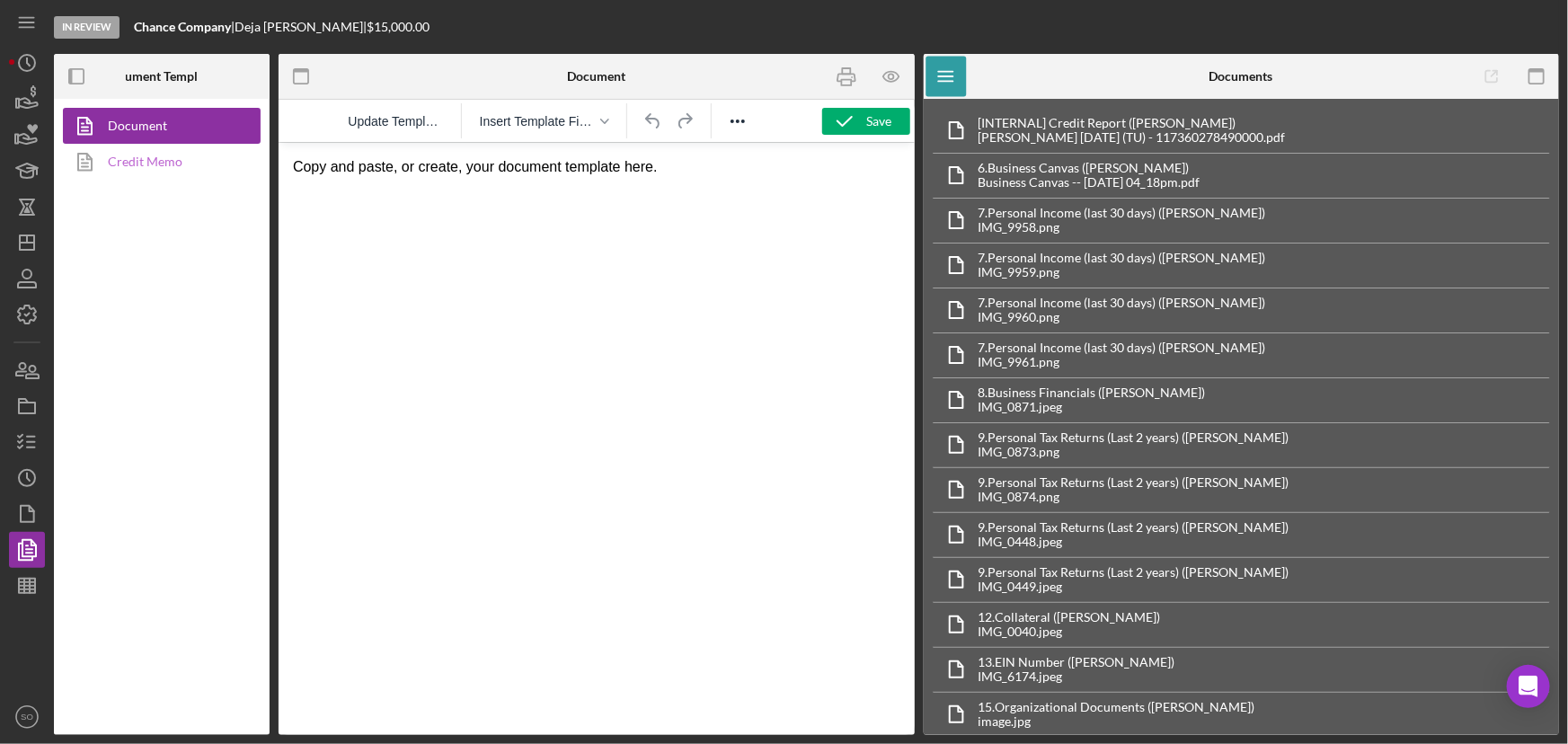
click at [153, 171] on link "Credit Memo" at bounding box center [158, 162] width 189 height 36
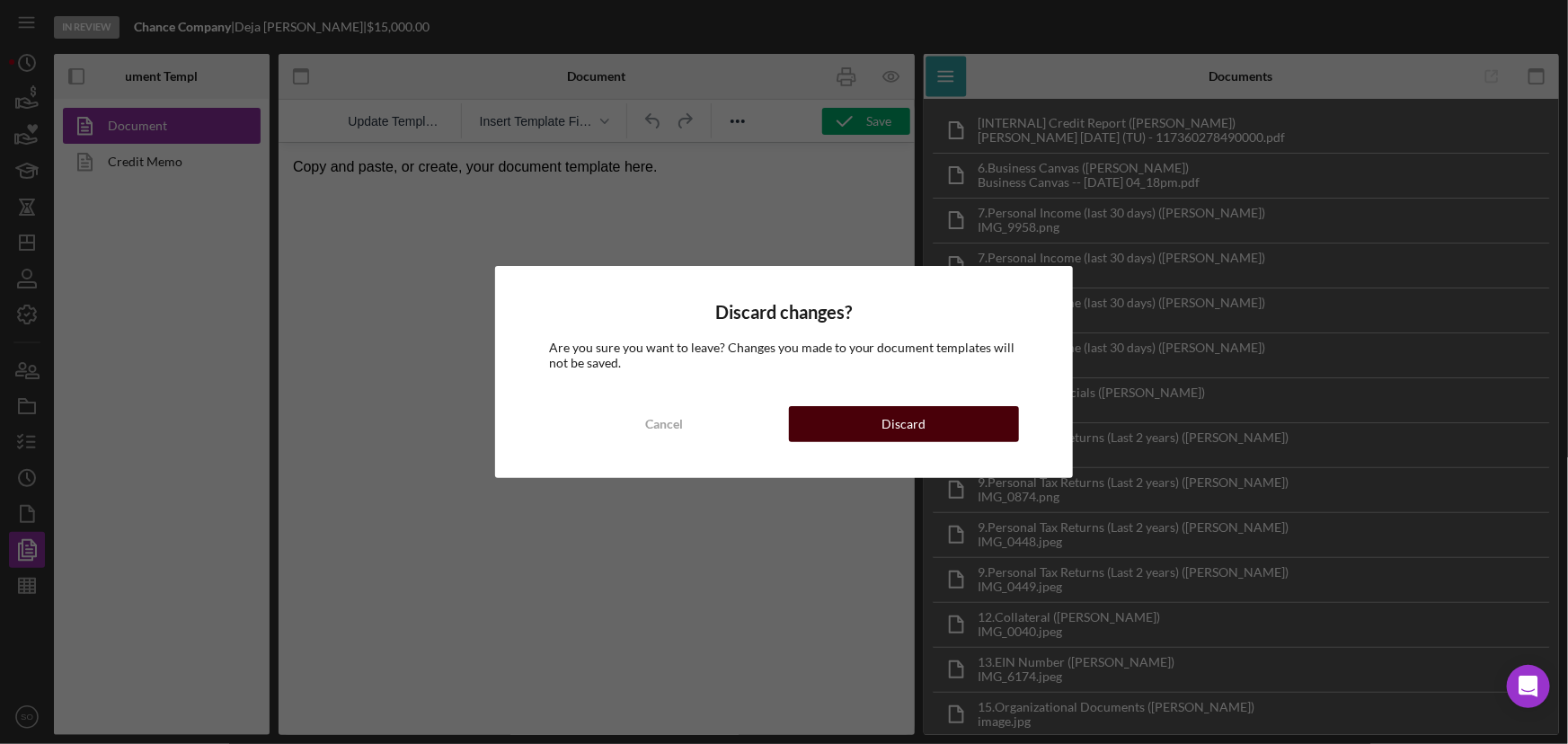
click at [922, 421] on div "Discard" at bounding box center [903, 424] width 44 height 36
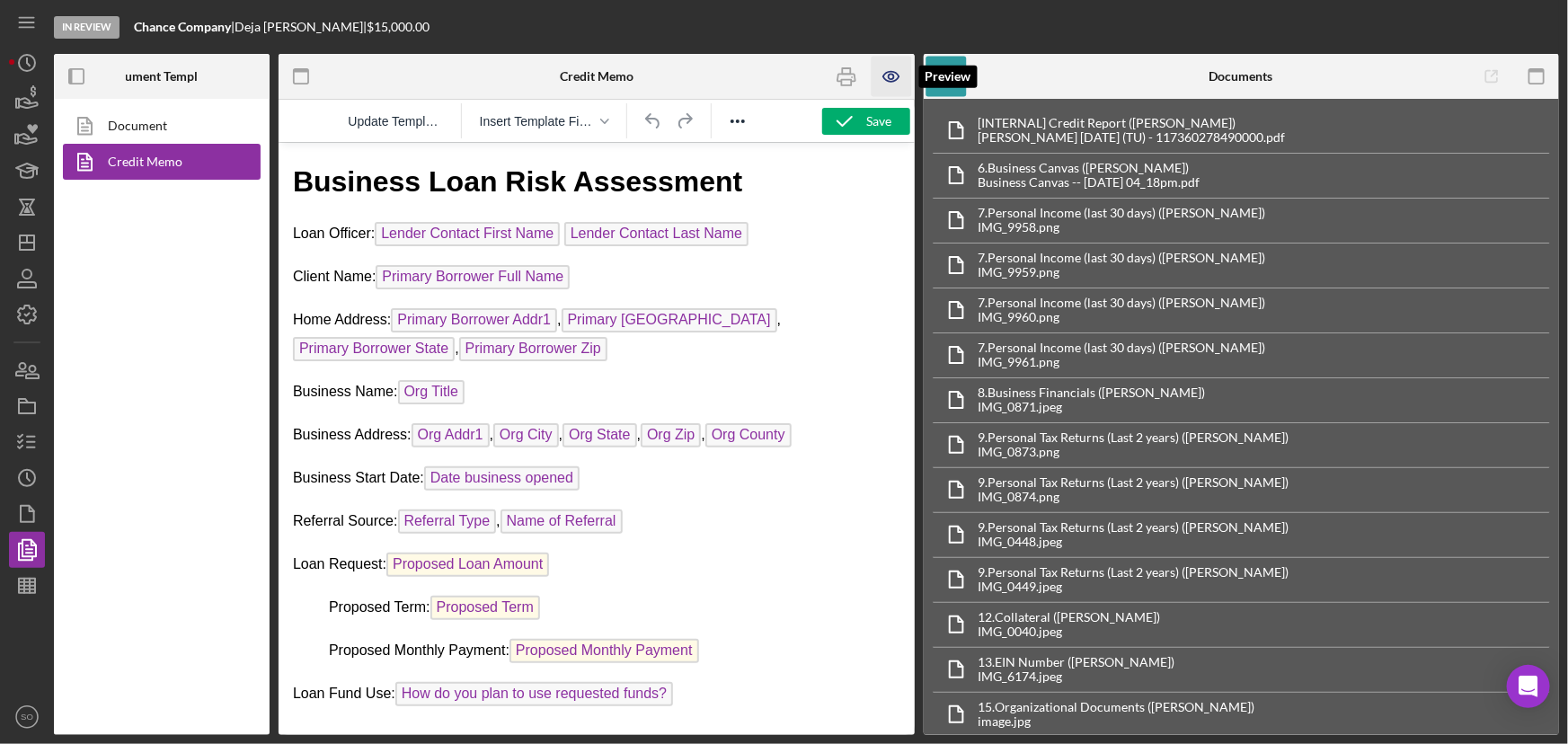
click at [898, 77] on icon "button" at bounding box center [892, 77] width 41 height 41
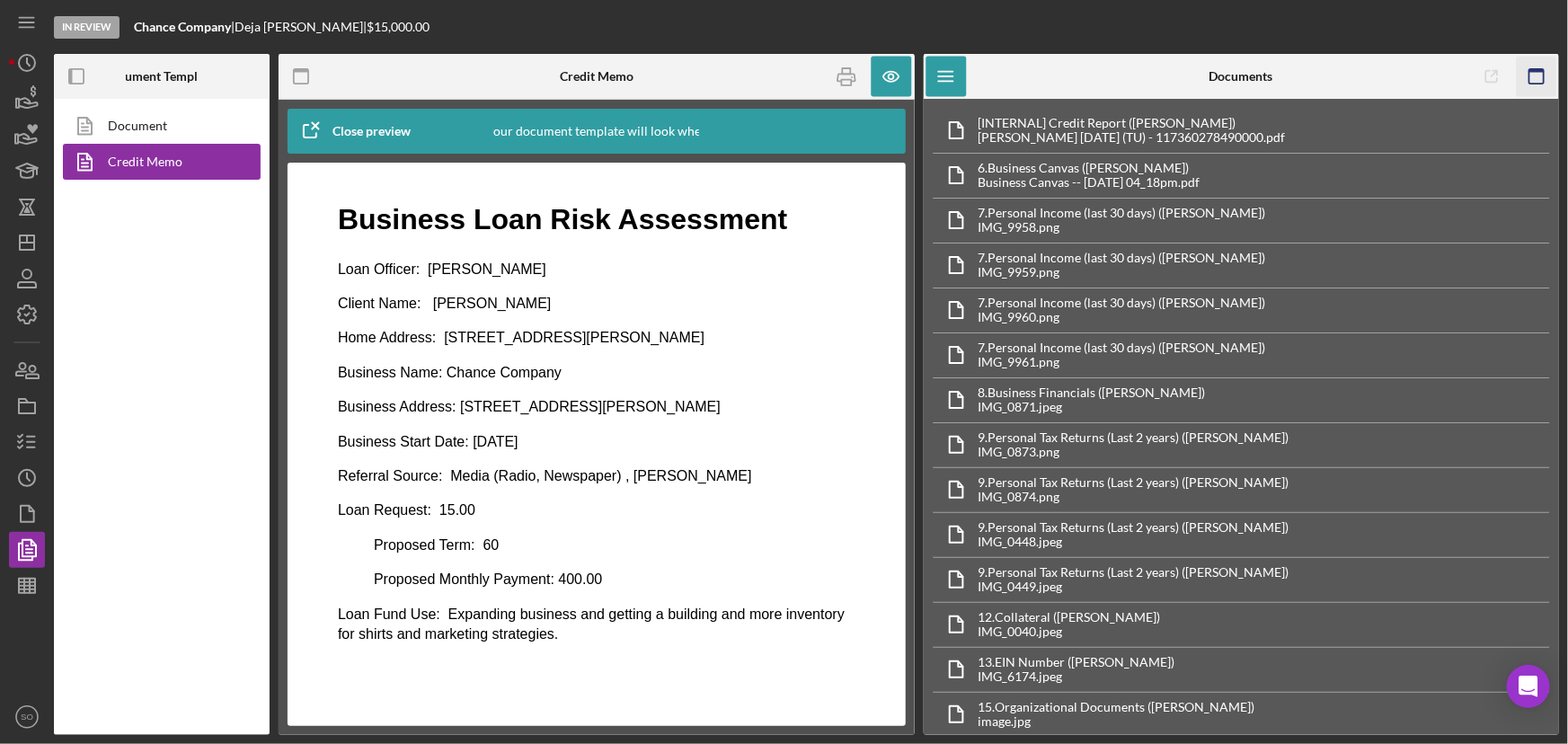
click at [1544, 78] on rect "button" at bounding box center [1536, 77] width 14 height 14
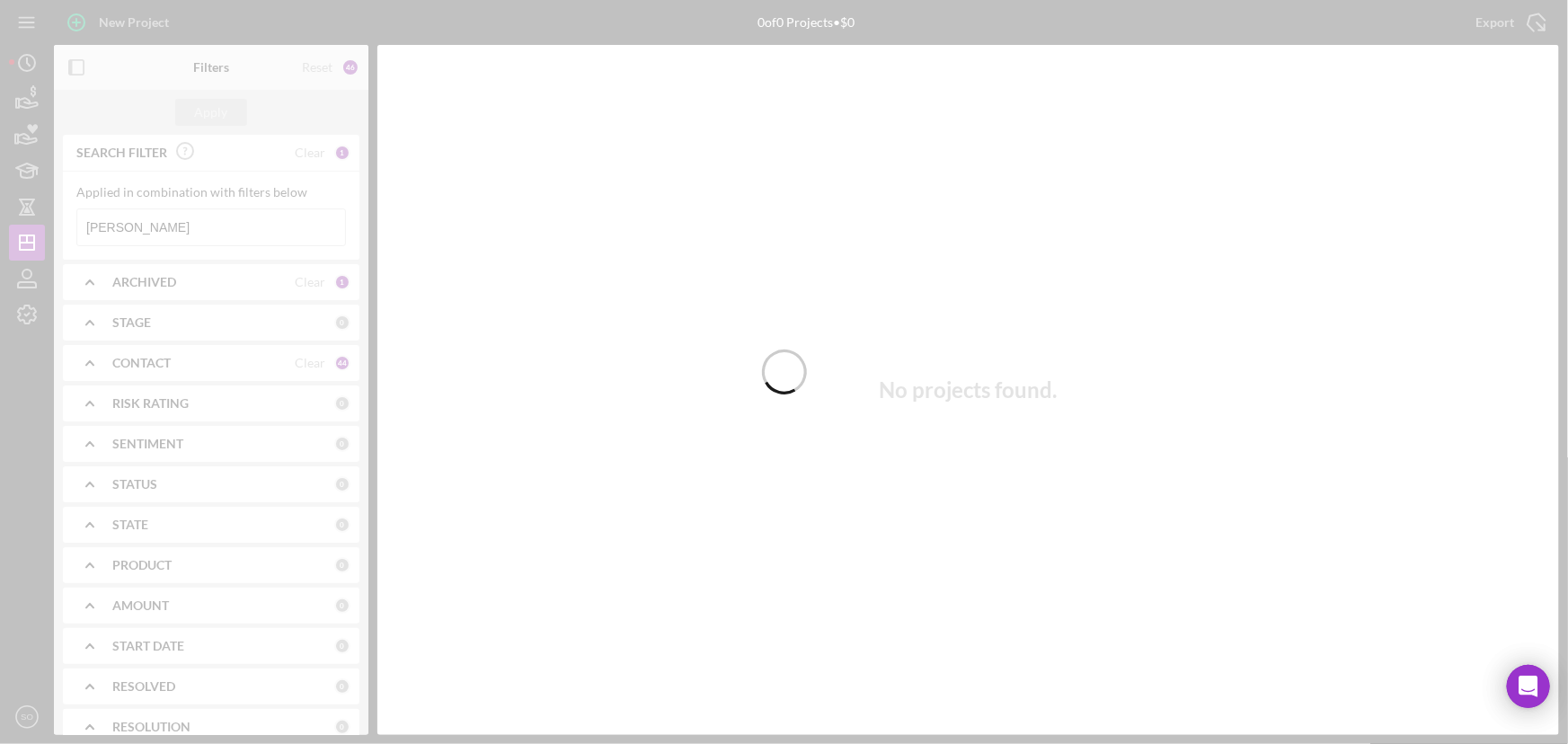
click at [191, 219] on div at bounding box center [784, 372] width 1568 height 744
click at [191, 224] on div at bounding box center [784, 372] width 1568 height 744
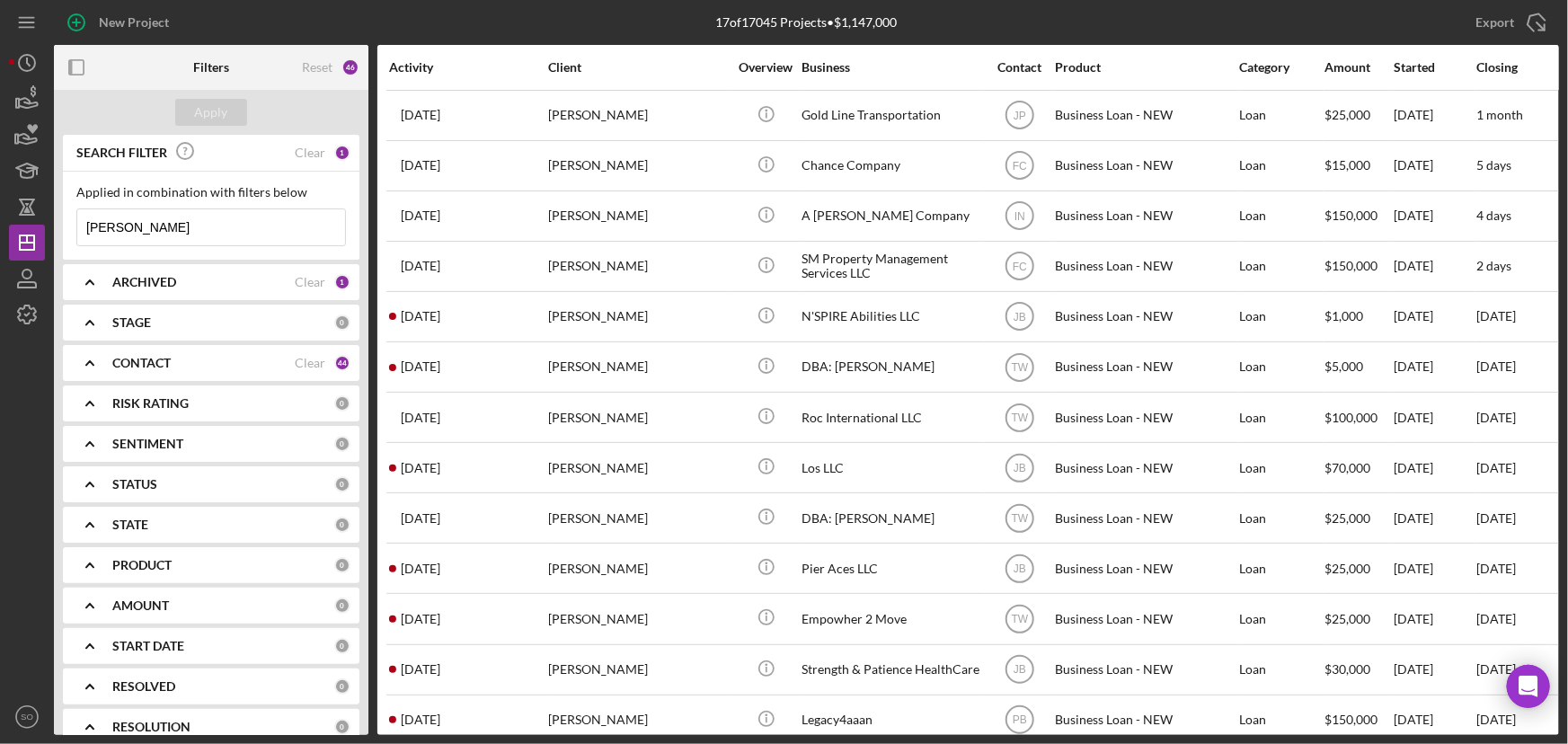
drag, startPoint x: 189, startPoint y: 226, endPoint x: 73, endPoint y: 230, distance: 116.1
click at [73, 230] on div "Applied in combination with filters below Deja Williams Icon/Menu Close" at bounding box center [211, 216] width 296 height 88
paste input "[PERSON_NAME][US_STATE]"
type input "[PERSON_NAME][US_STATE]"
click at [214, 107] on div "Apply" at bounding box center [212, 113] width 33 height 27
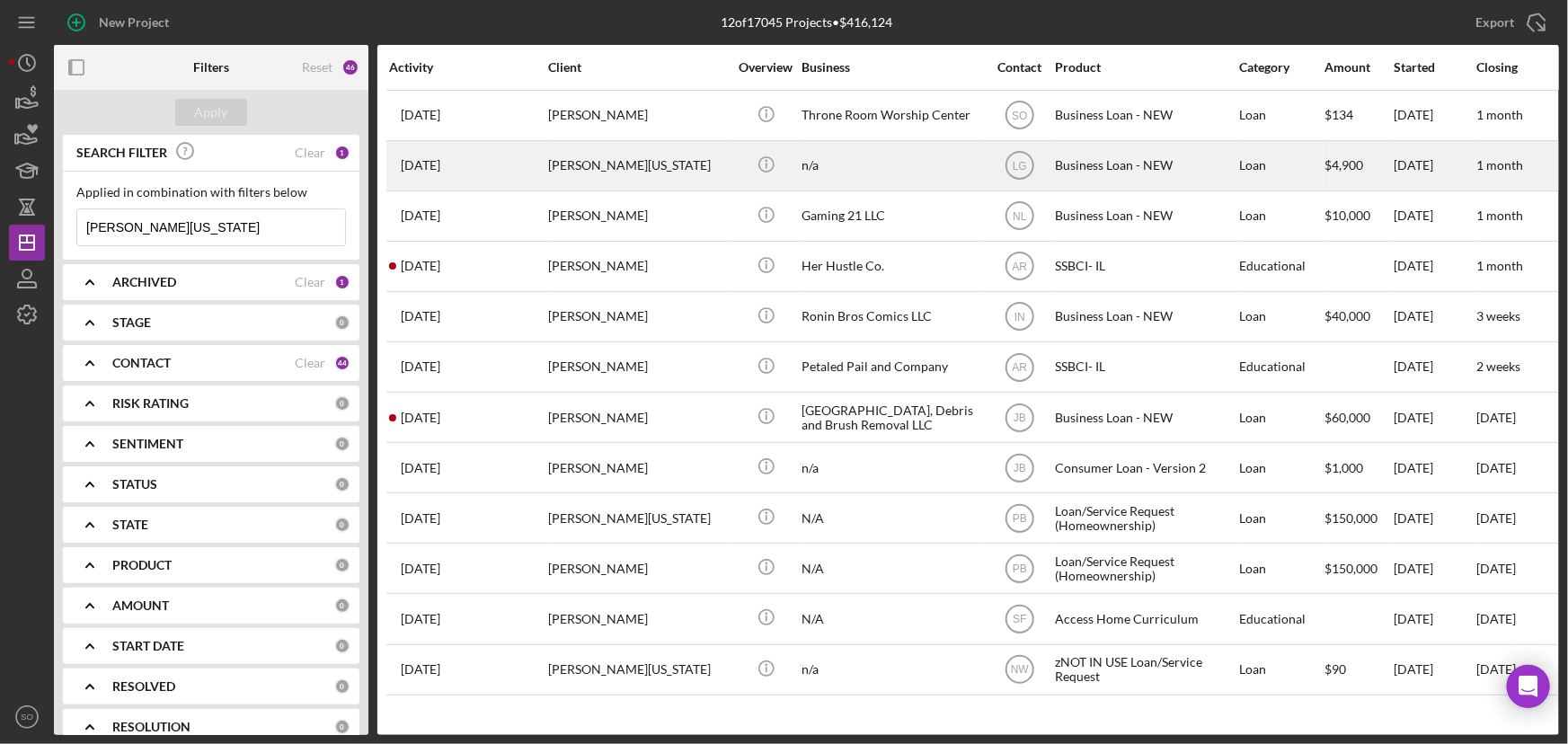
click at [643, 167] on div "James Washington" at bounding box center [639, 166] width 180 height 48
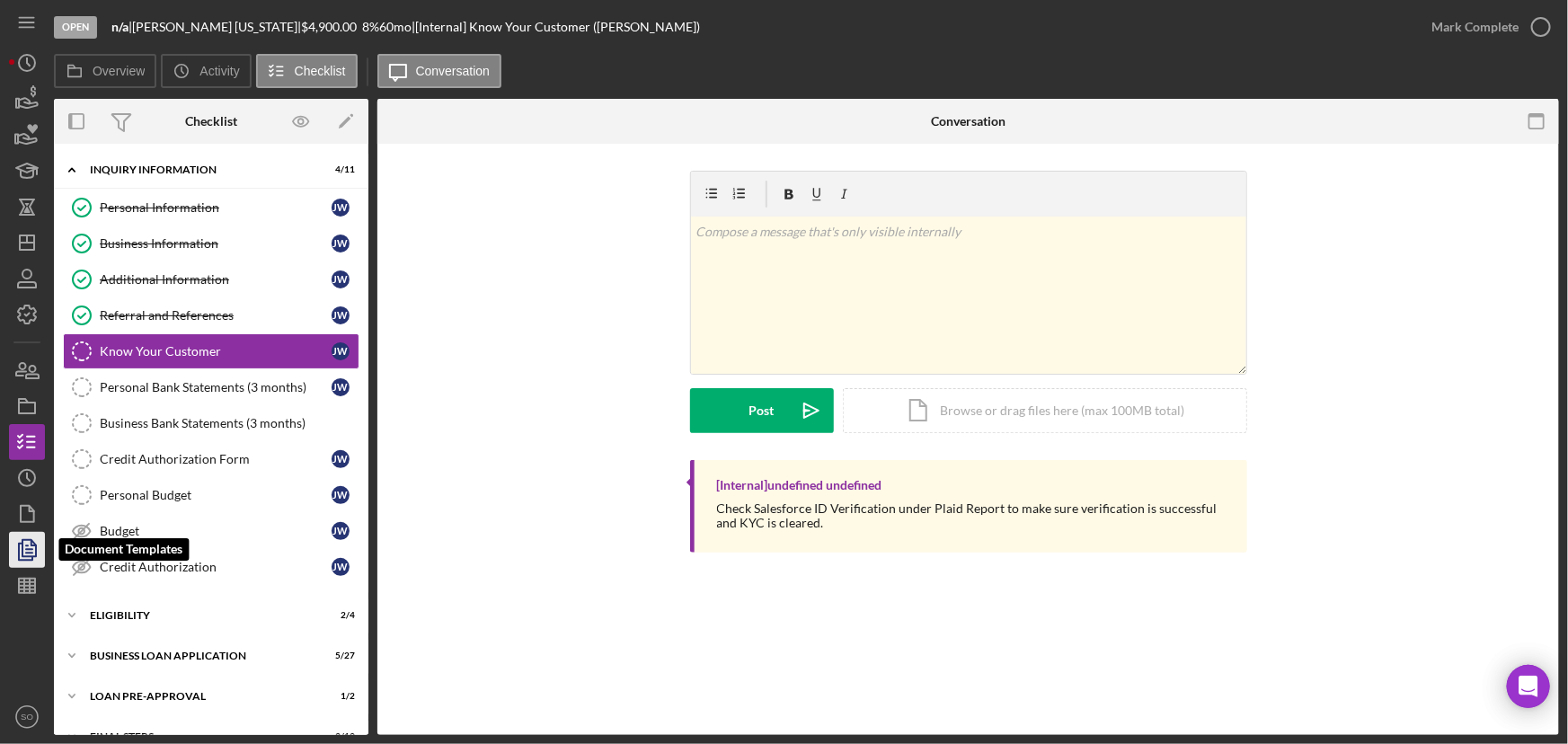
click at [24, 560] on polyline "button" at bounding box center [25, 552] width 14 height 16
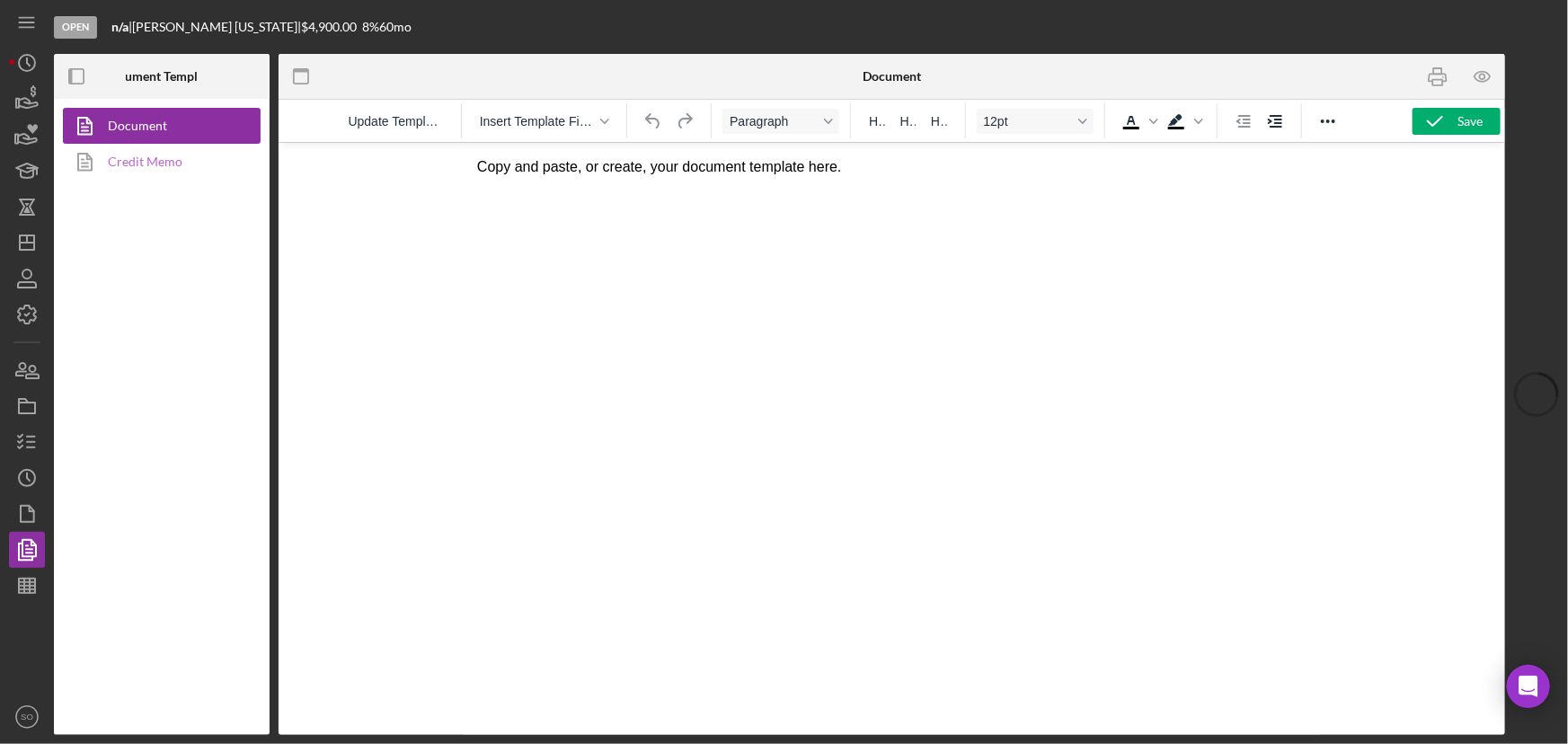
click at [151, 168] on link "Credit Memo" at bounding box center [158, 162] width 189 height 36
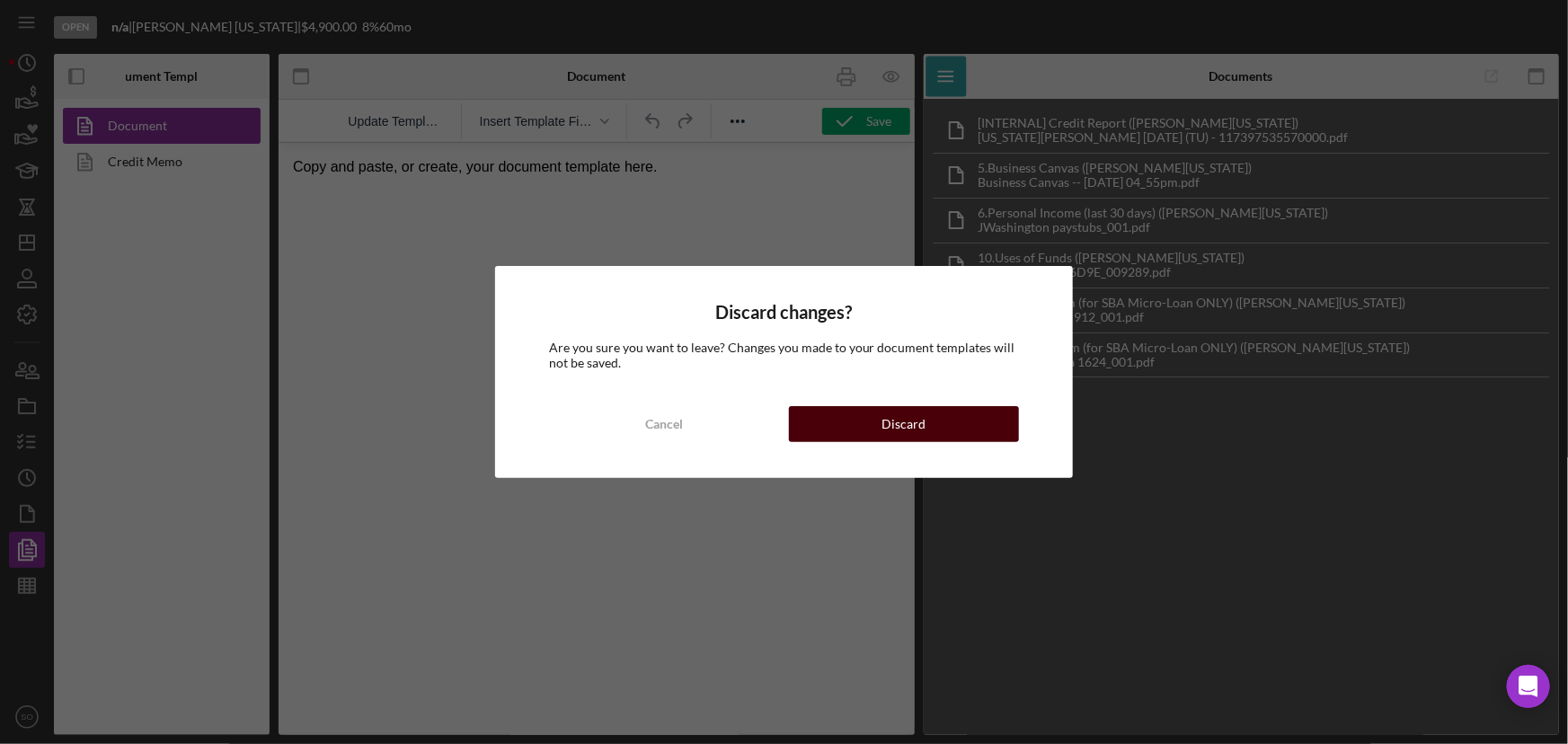
click at [881, 431] on button "Discard" at bounding box center [904, 424] width 231 height 36
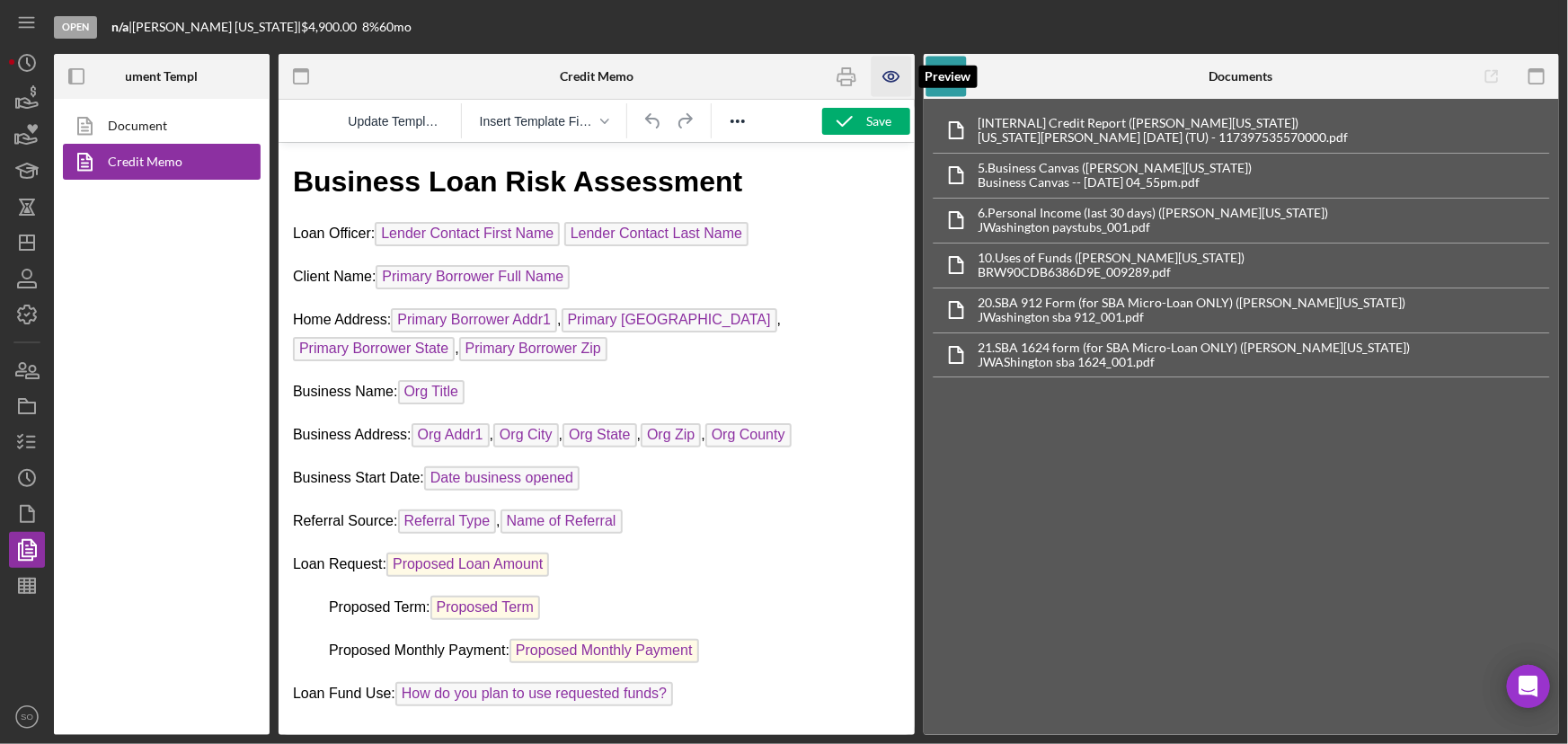
click at [890, 78] on icon "button" at bounding box center [892, 77] width 5 height 5
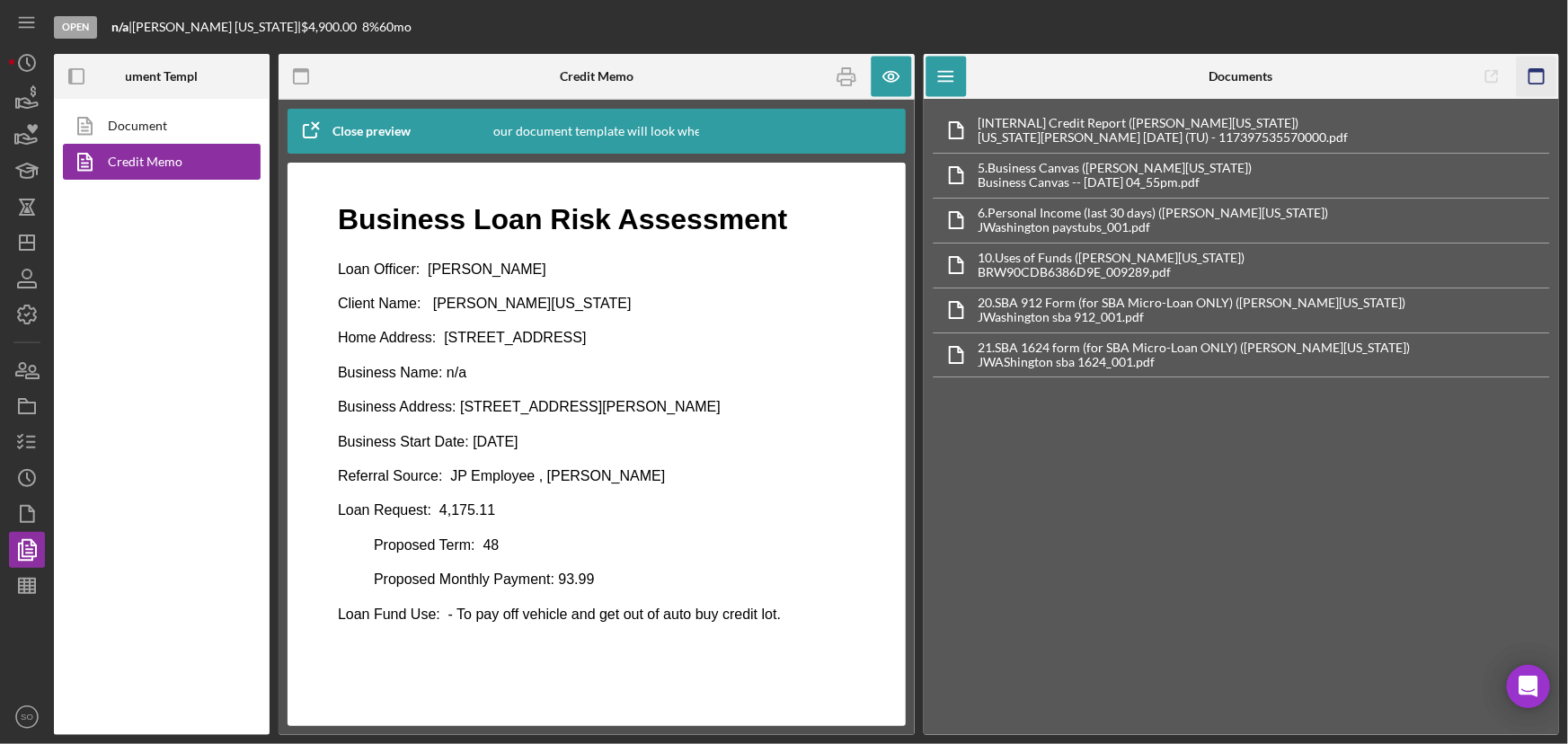
click at [1540, 69] on rect "button" at bounding box center [1536, 71] width 14 height 4
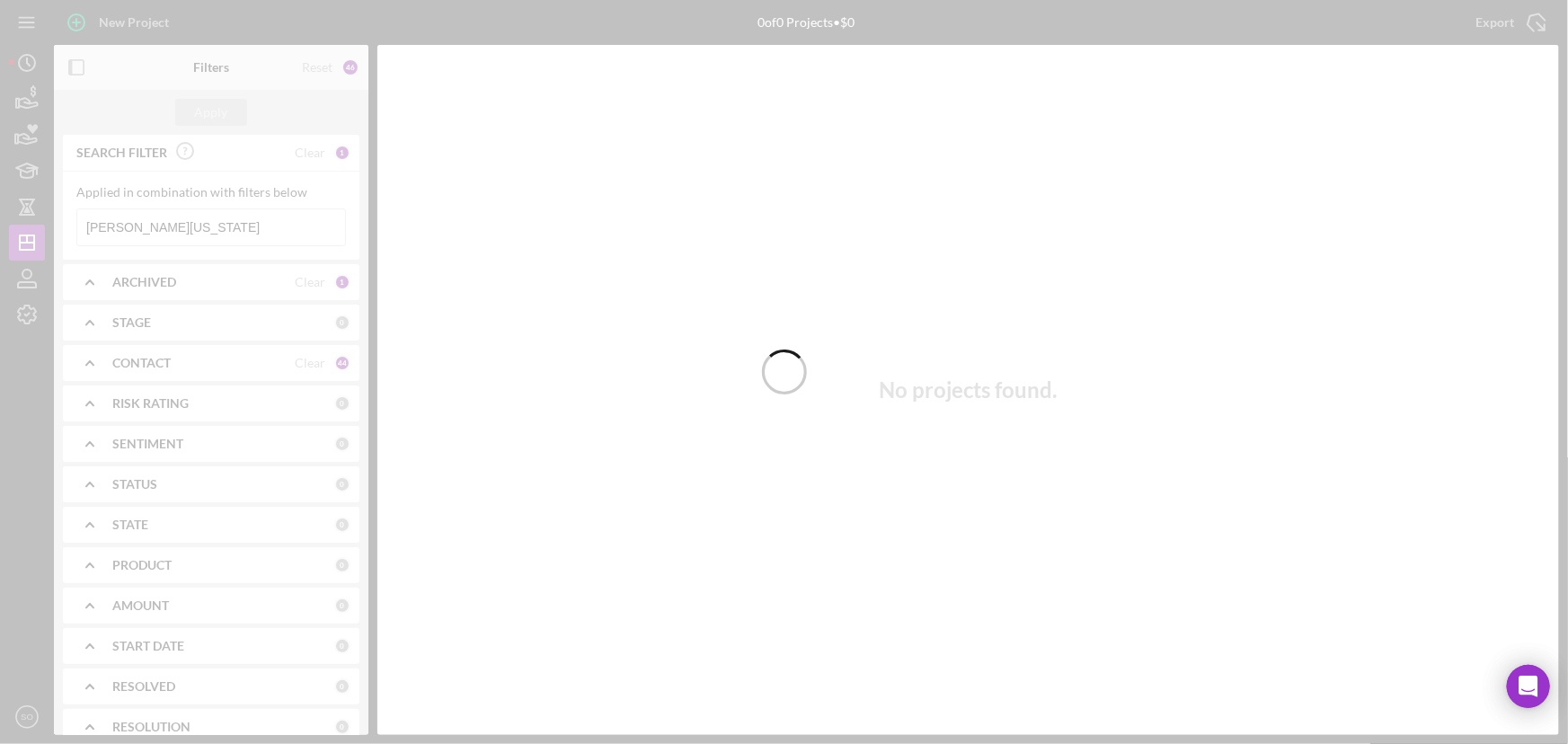
click at [210, 227] on div at bounding box center [784, 372] width 1568 height 744
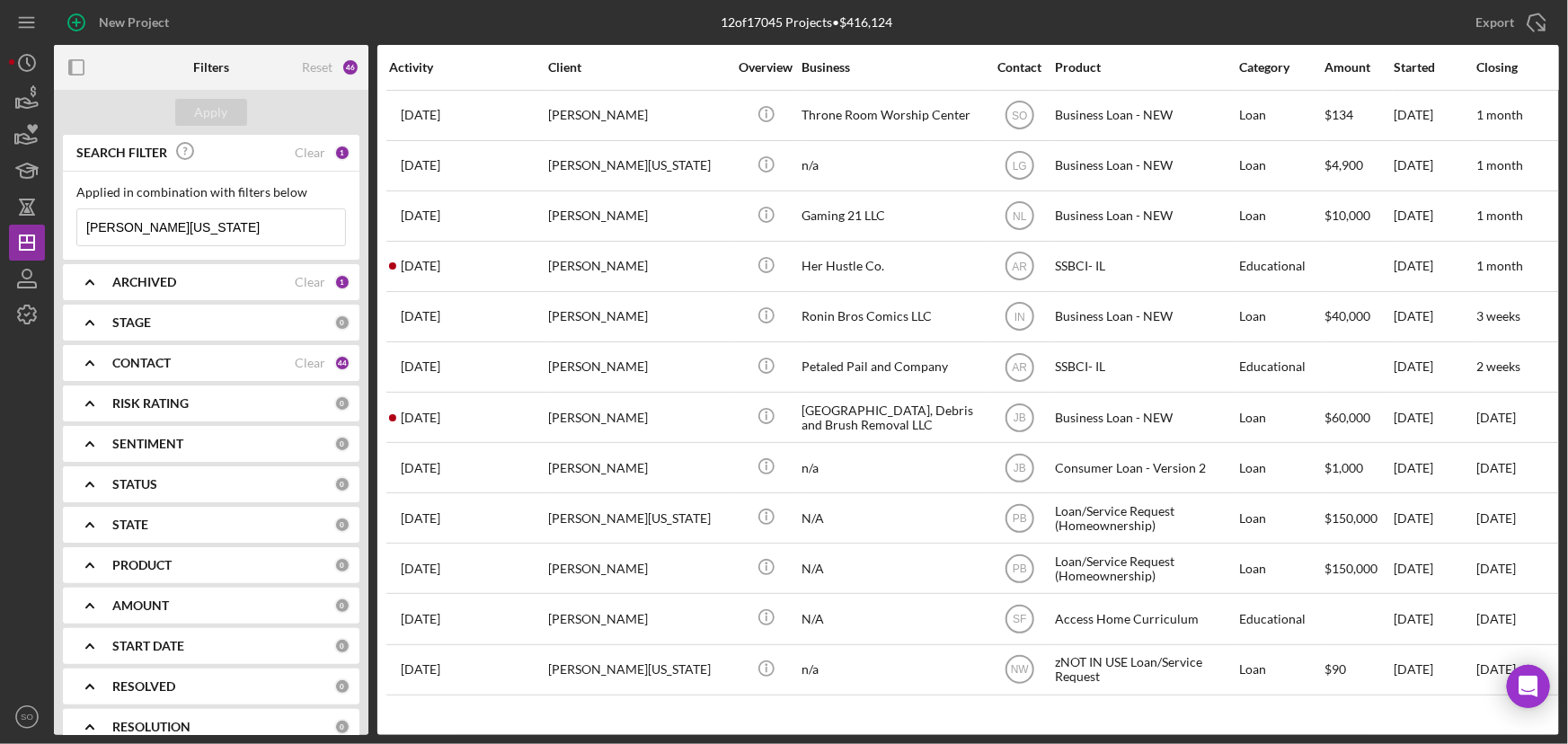
drag, startPoint x: 213, startPoint y: 226, endPoint x: 58, endPoint y: 225, distance: 155.0
click at [58, 225] on div "SEARCH FILTER Clear 1 Applied in combination with filters below [PERSON_NAME][U…" at bounding box center [211, 435] width 314 height 601
paste input "[PERSON_NAME]"
type input "[PERSON_NAME]"
click at [222, 117] on div "Apply" at bounding box center [212, 113] width 33 height 27
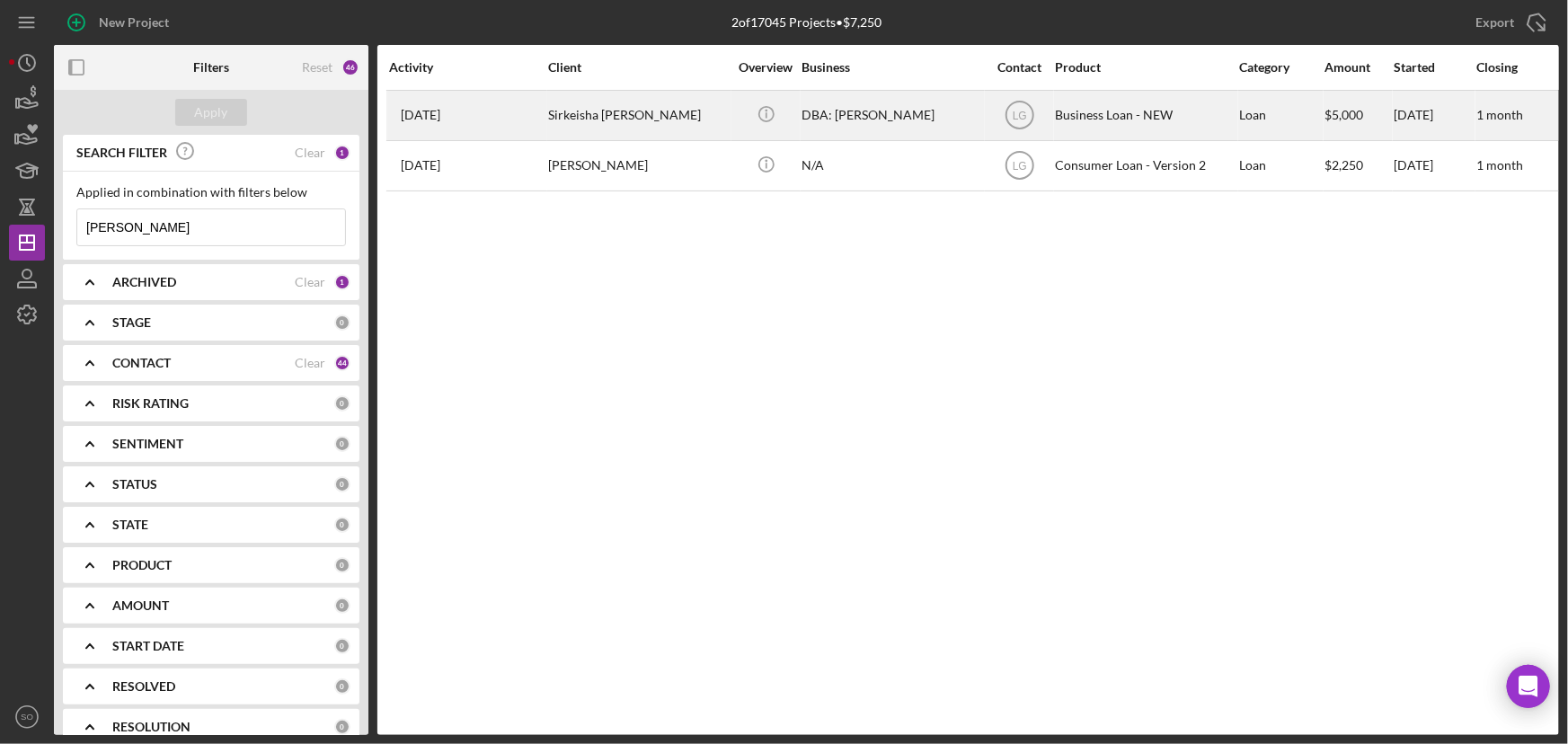
click at [640, 118] on div "Sirkeisha [PERSON_NAME]" at bounding box center [639, 115] width 180 height 48
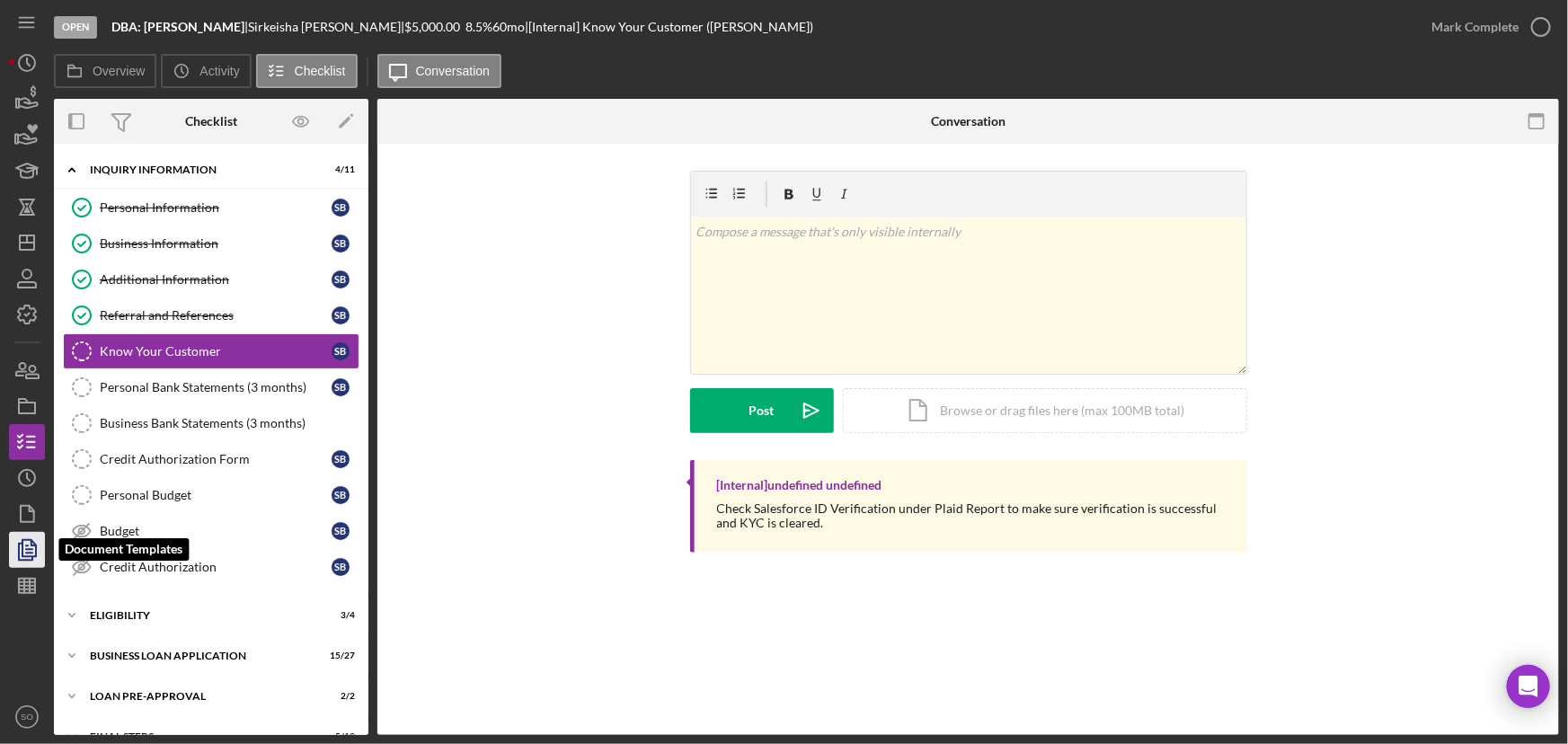
click at [12, 555] on icon "button" at bounding box center [27, 550] width 45 height 45
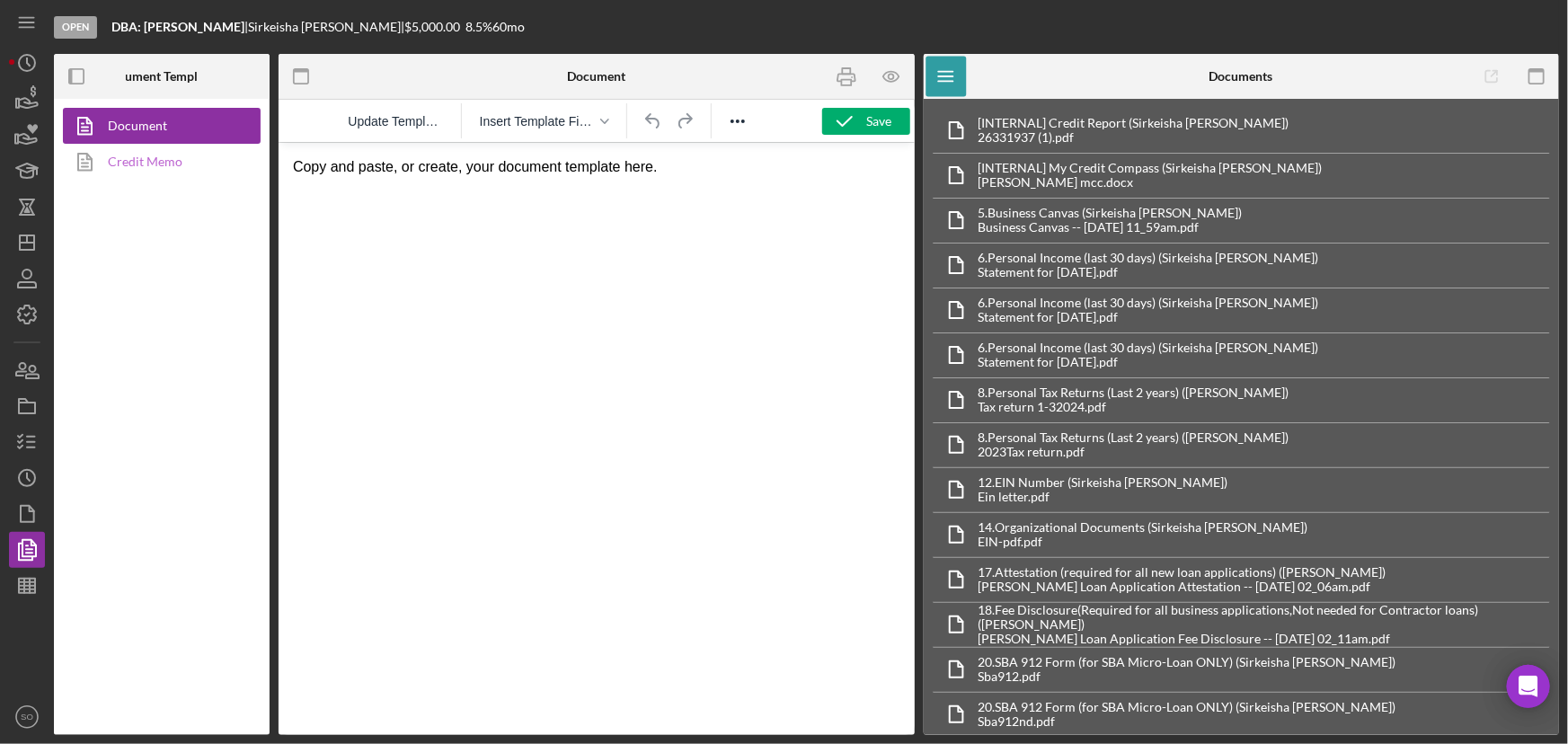
click at [182, 164] on link "Credit Memo" at bounding box center [158, 162] width 189 height 36
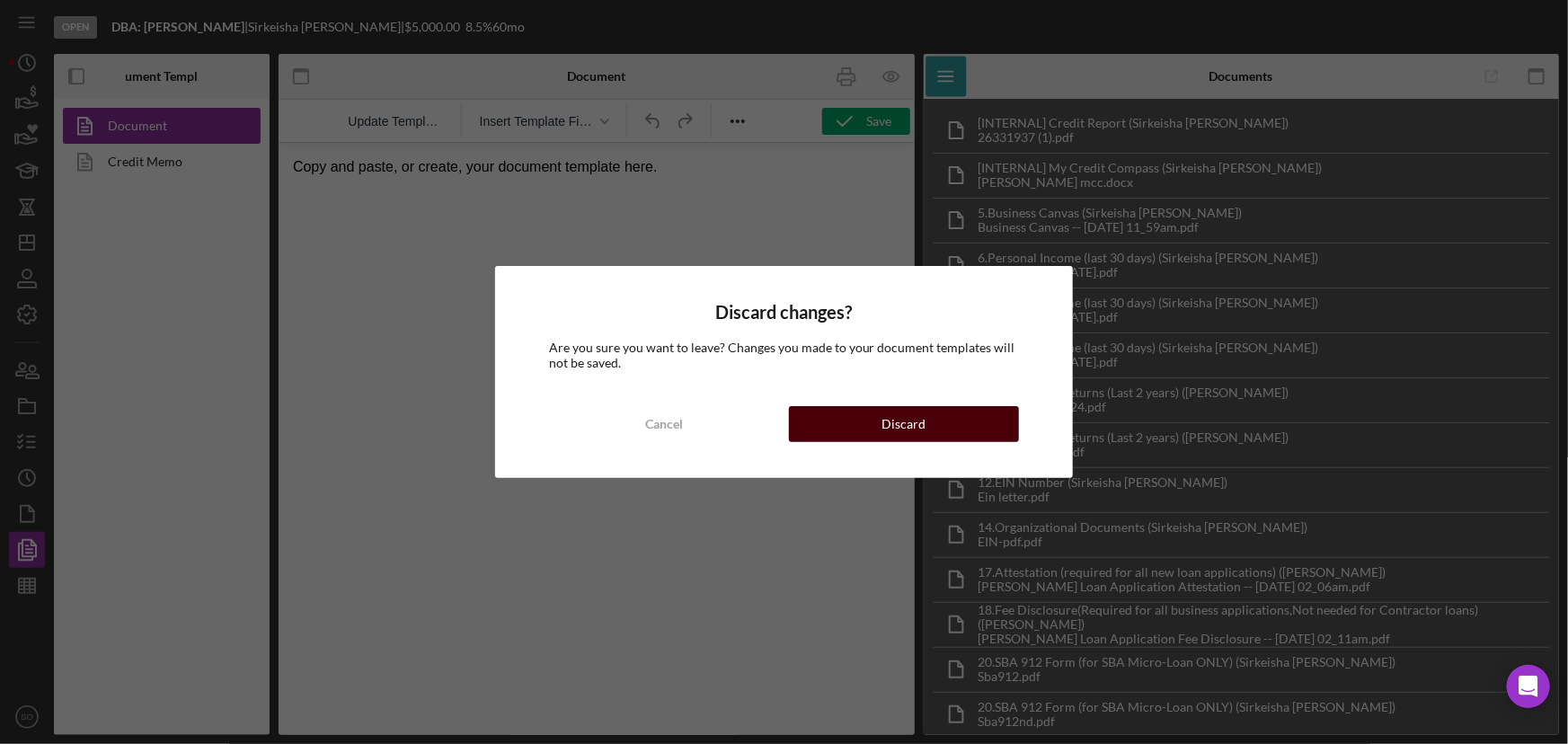
click at [835, 408] on button "Discard" at bounding box center [904, 424] width 231 height 36
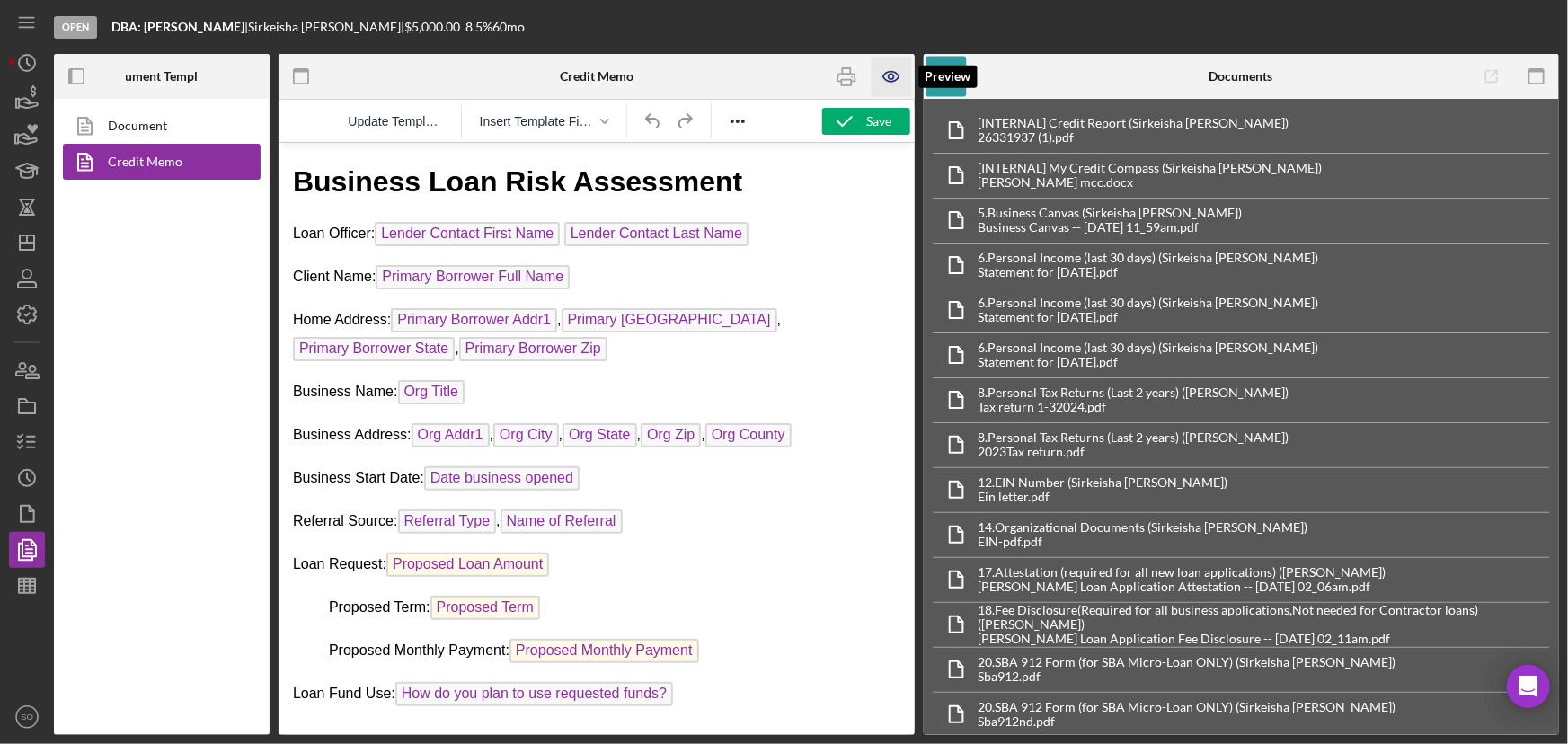
click at [894, 74] on icon "button" at bounding box center [892, 77] width 5 height 5
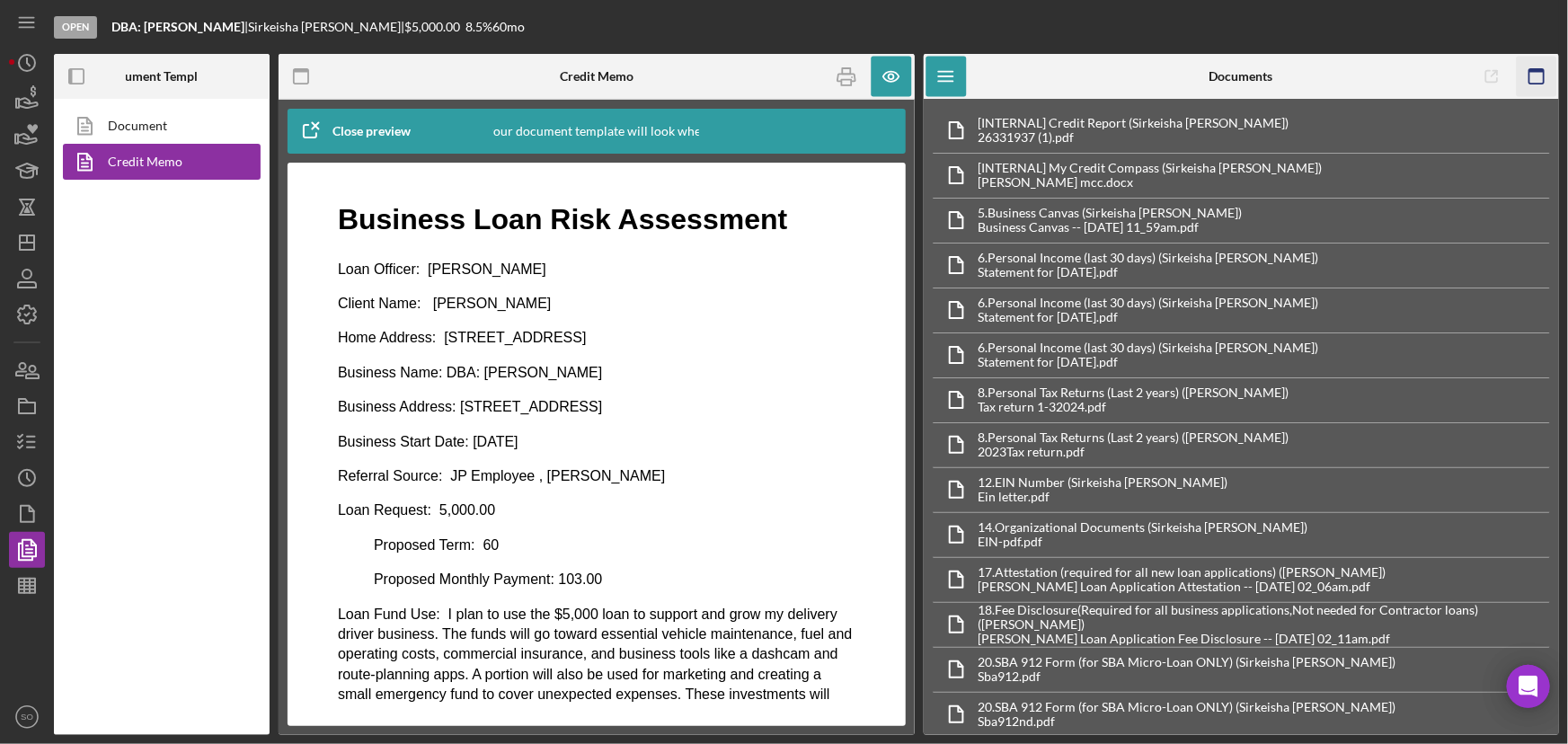
click at [1533, 74] on icon "button" at bounding box center [1536, 77] width 41 height 41
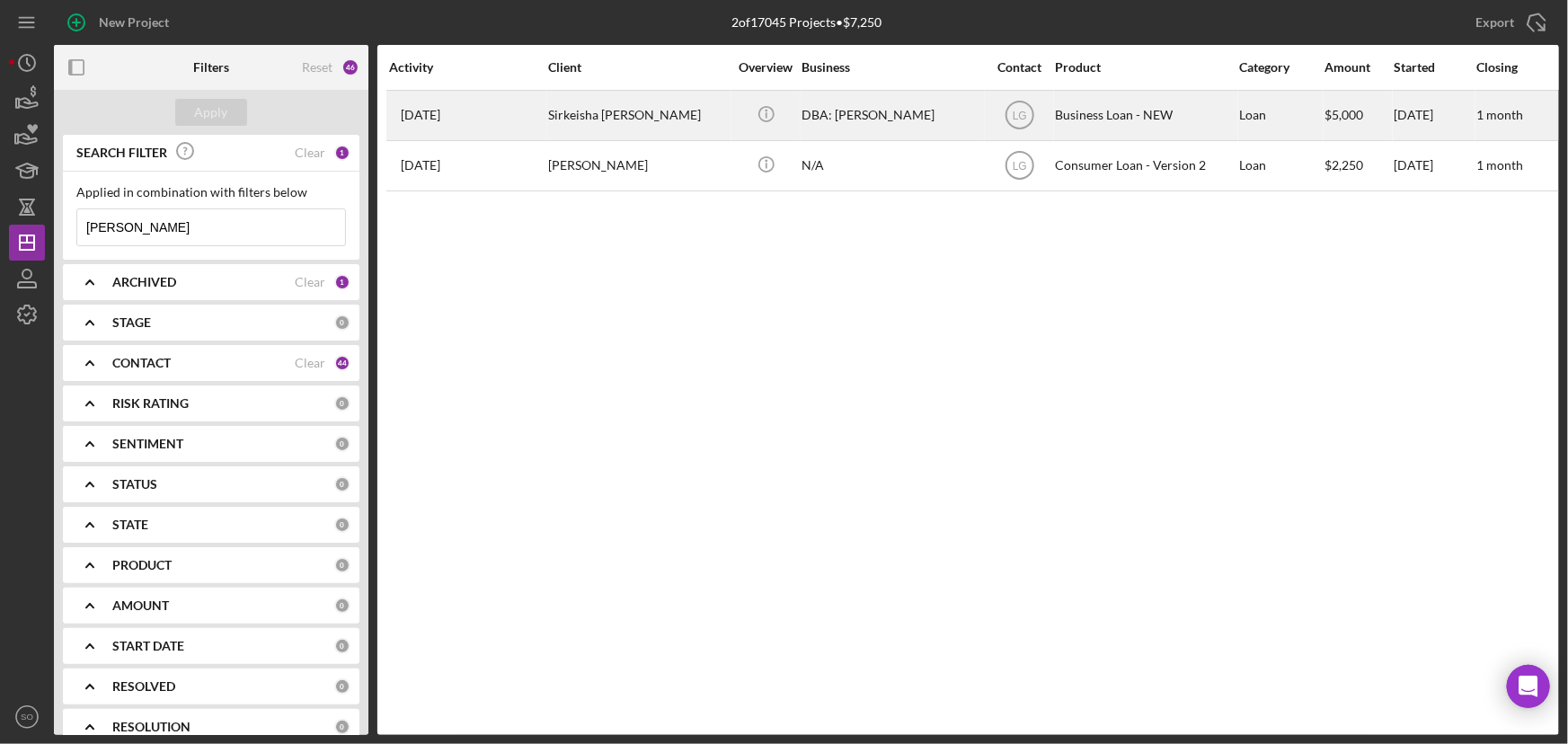
click at [586, 121] on div "Sirkeisha [PERSON_NAME]" at bounding box center [639, 115] width 180 height 48
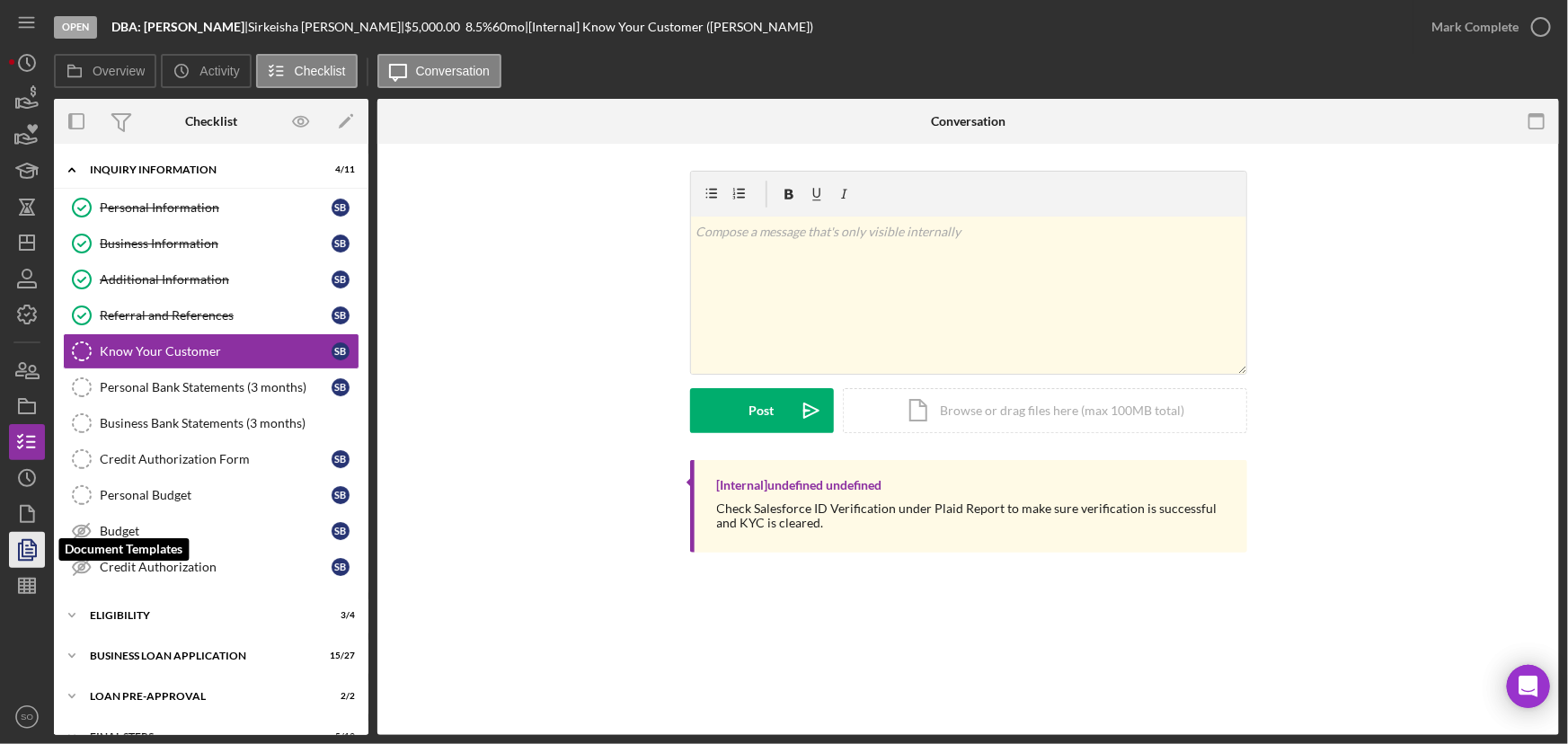
click at [27, 541] on icon "button" at bounding box center [27, 550] width 45 height 45
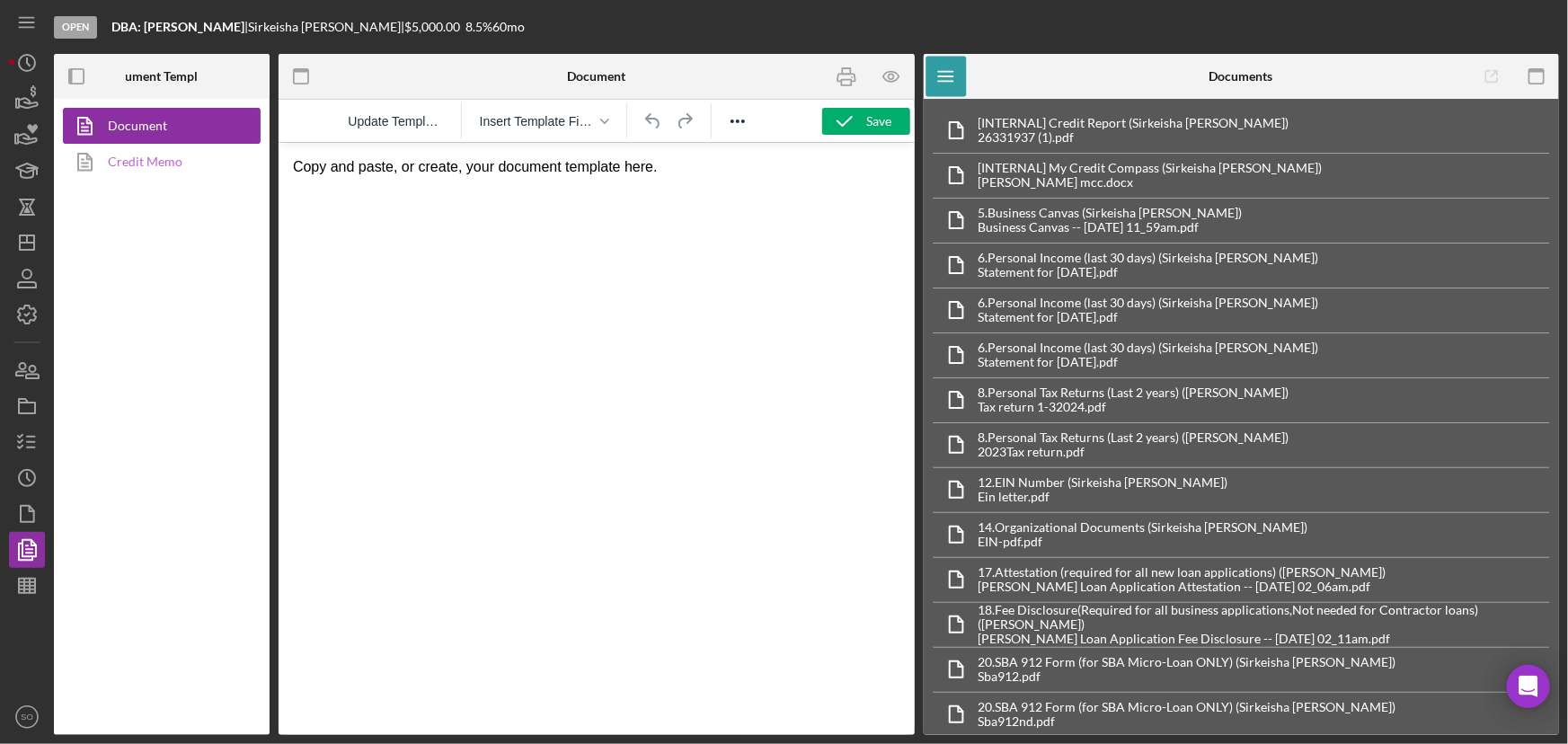
click at [175, 162] on link "Credit Memo" at bounding box center [158, 162] width 189 height 36
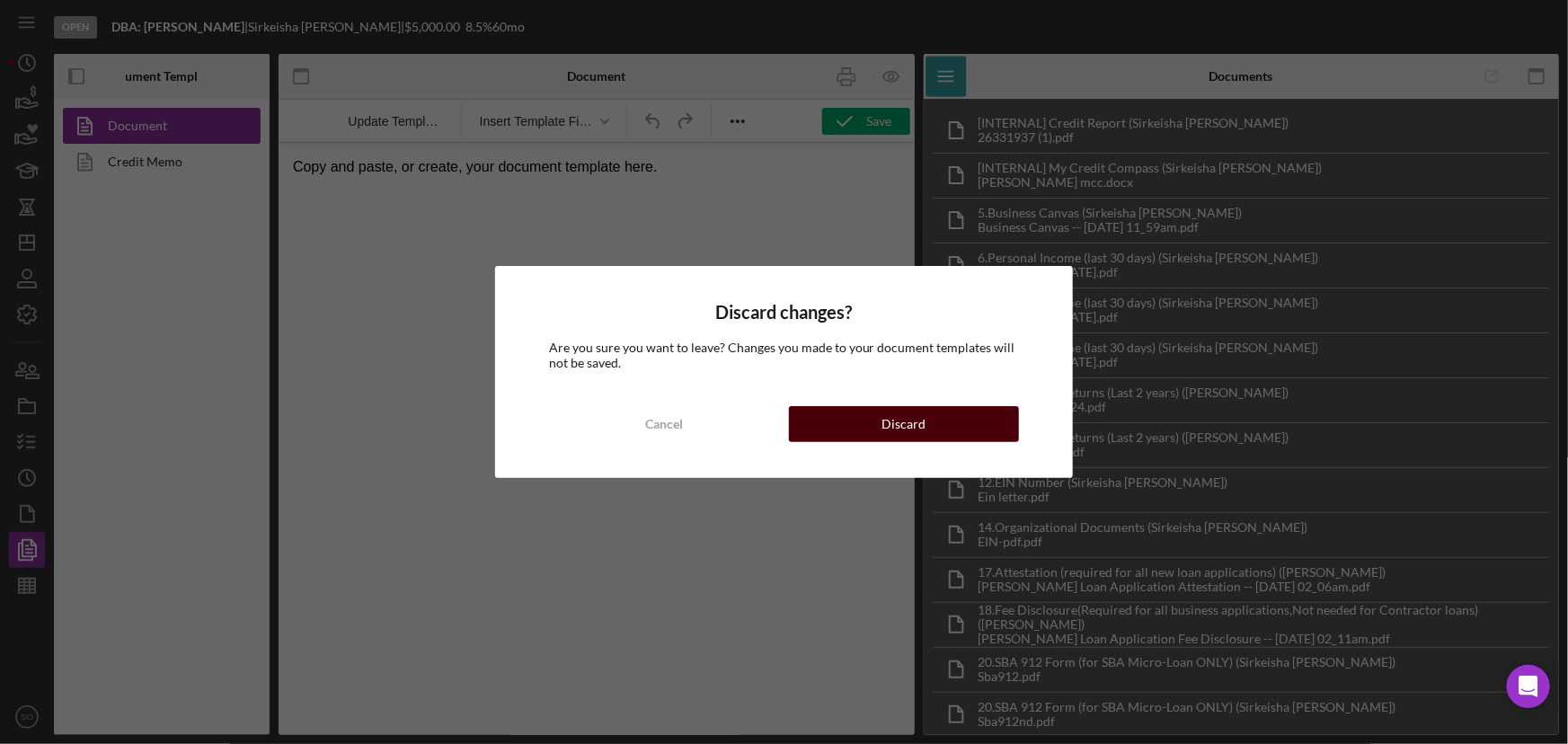
click at [814, 415] on button "Discard" at bounding box center [904, 424] width 231 height 36
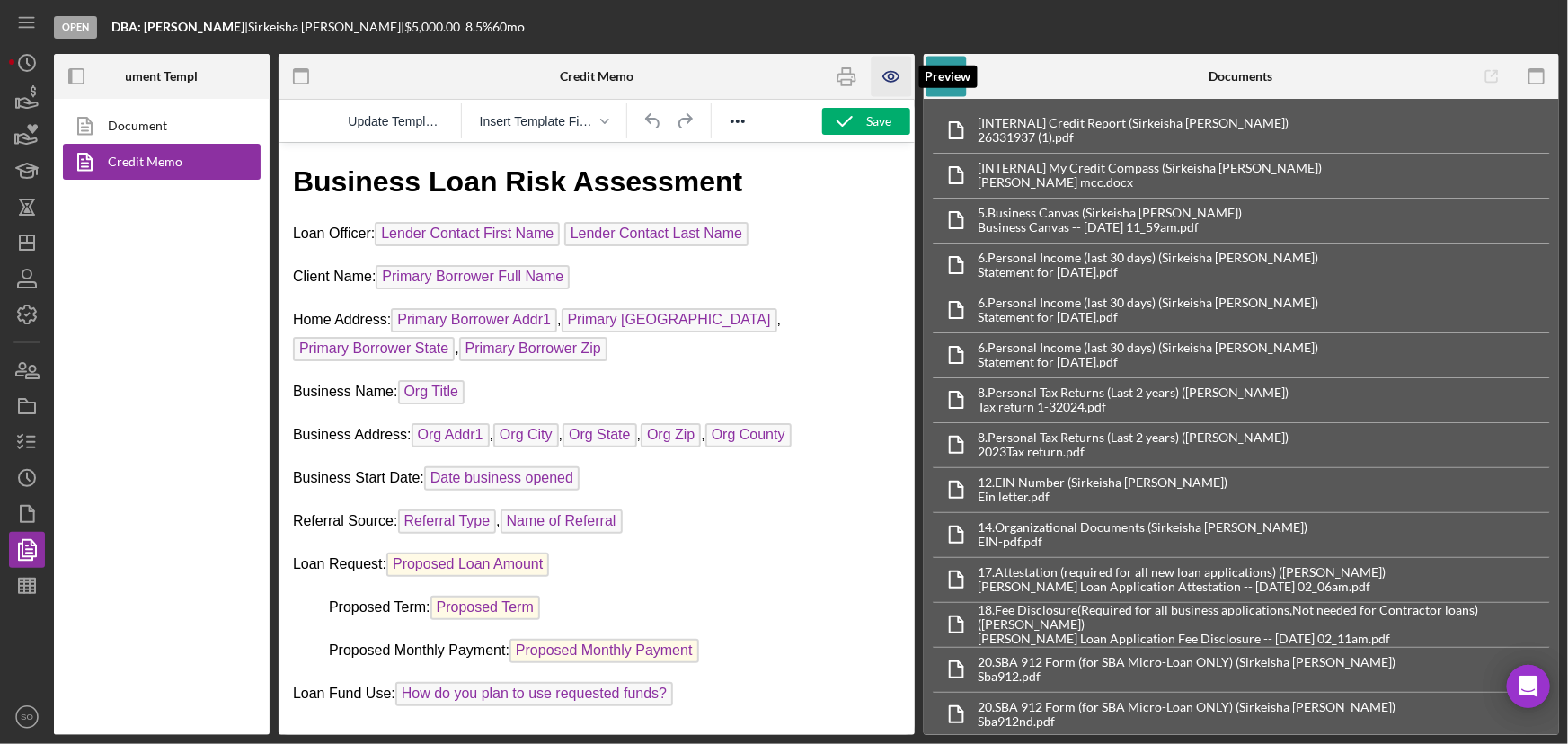
click at [886, 75] on icon "button" at bounding box center [892, 77] width 41 height 41
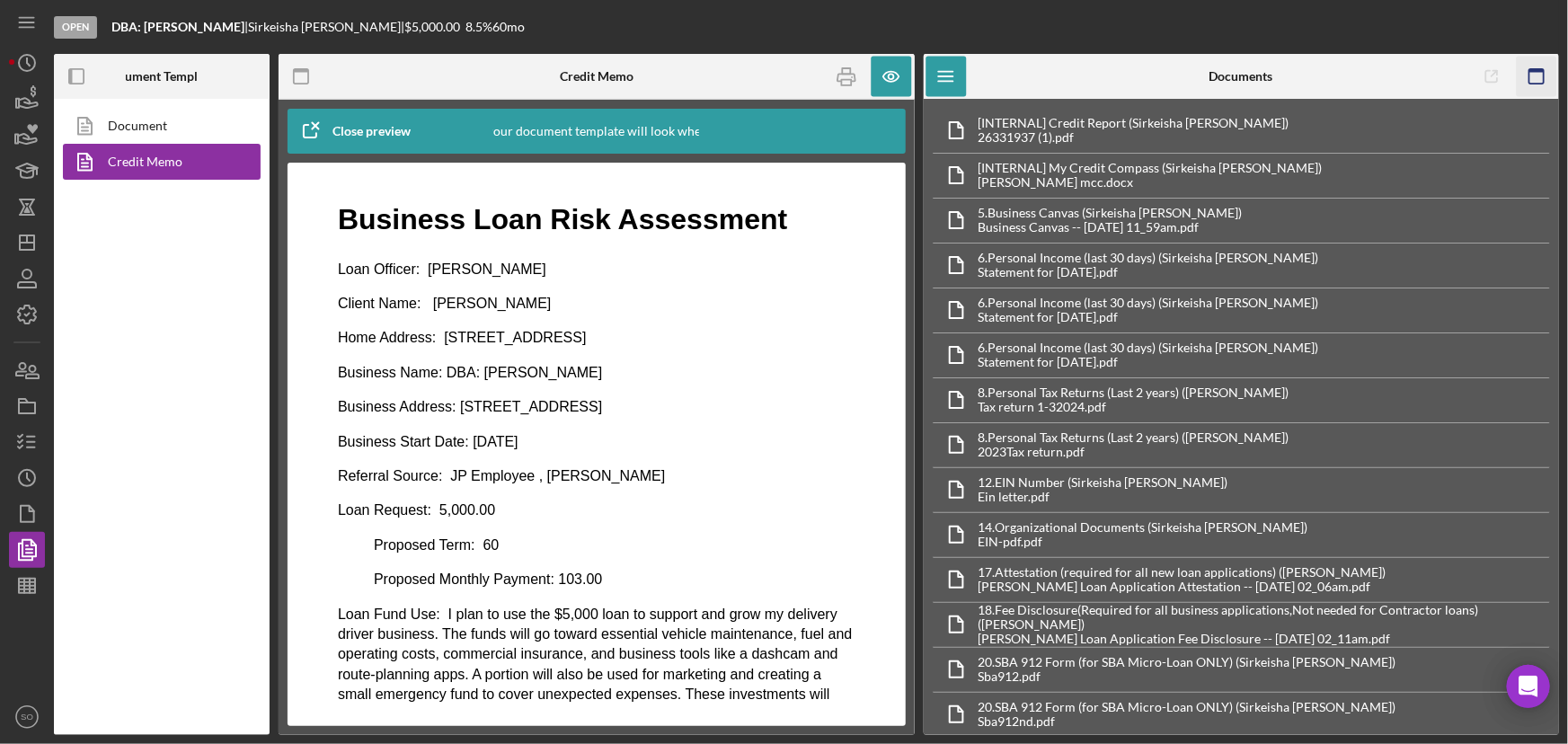
click at [1536, 74] on icon "button" at bounding box center [1536, 77] width 41 height 41
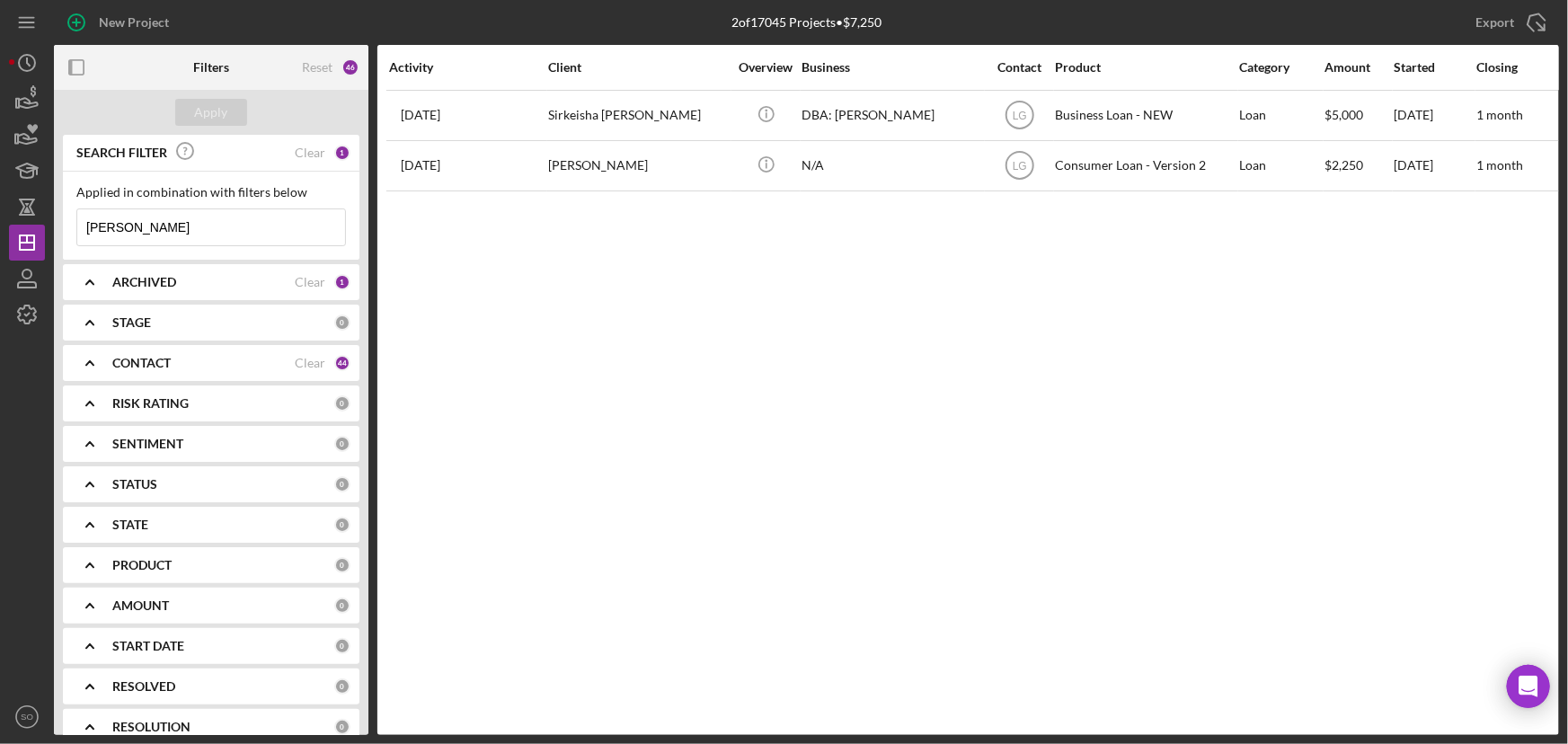
drag, startPoint x: 202, startPoint y: 228, endPoint x: 213, endPoint y: 221, distance: 13.0
click at [202, 228] on input "Shakeisha Bostic" at bounding box center [211, 228] width 267 height 36
drag, startPoint x: 221, startPoint y: 221, endPoint x: 81, endPoint y: 220, distance: 140.0
click at [81, 220] on input "Shakeisha Bostic" at bounding box center [211, 228] width 267 height 36
paste input "Cynthia Broadway"
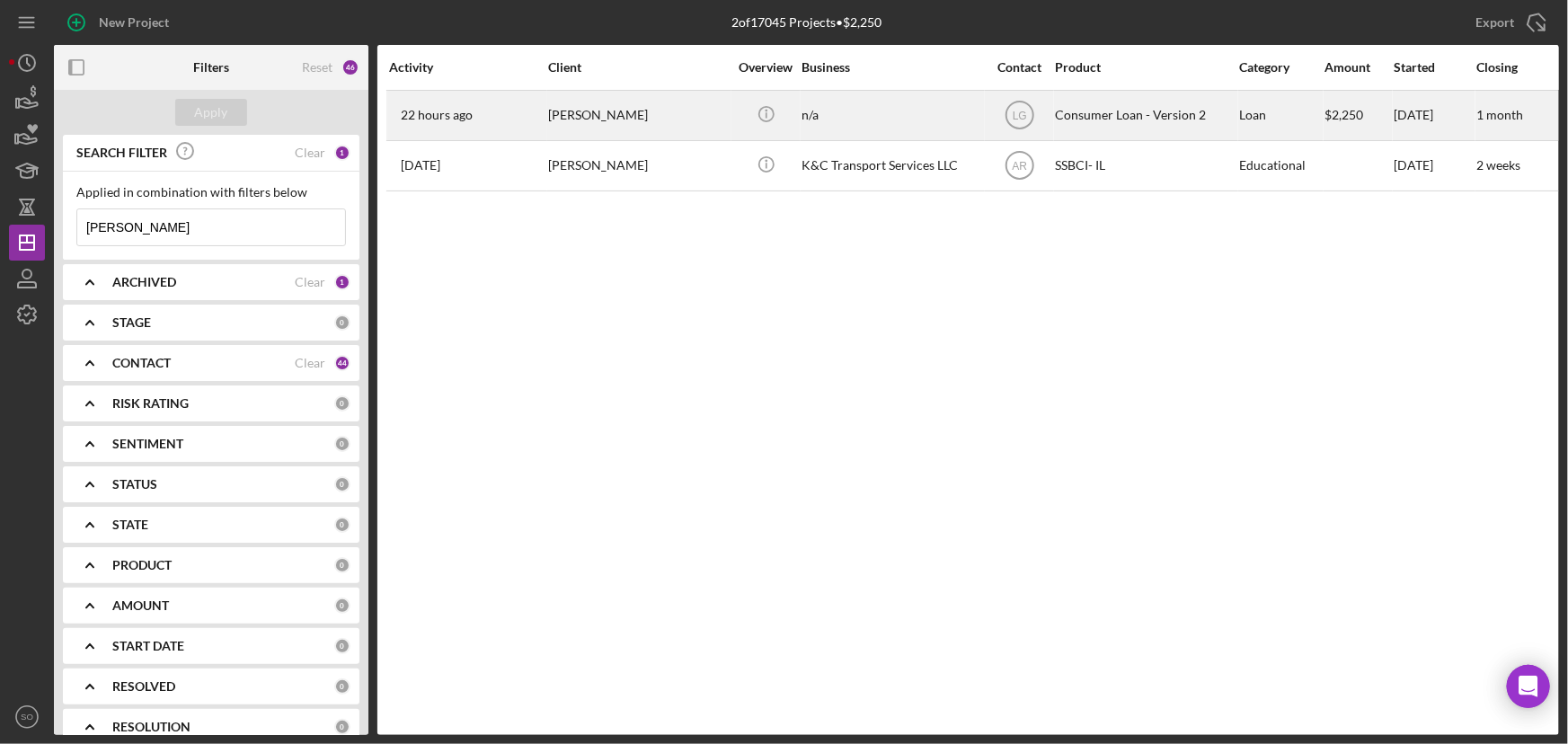
type input "Cynthia Broadway"
click at [646, 119] on div "Cynthia Broadway" at bounding box center [639, 115] width 180 height 48
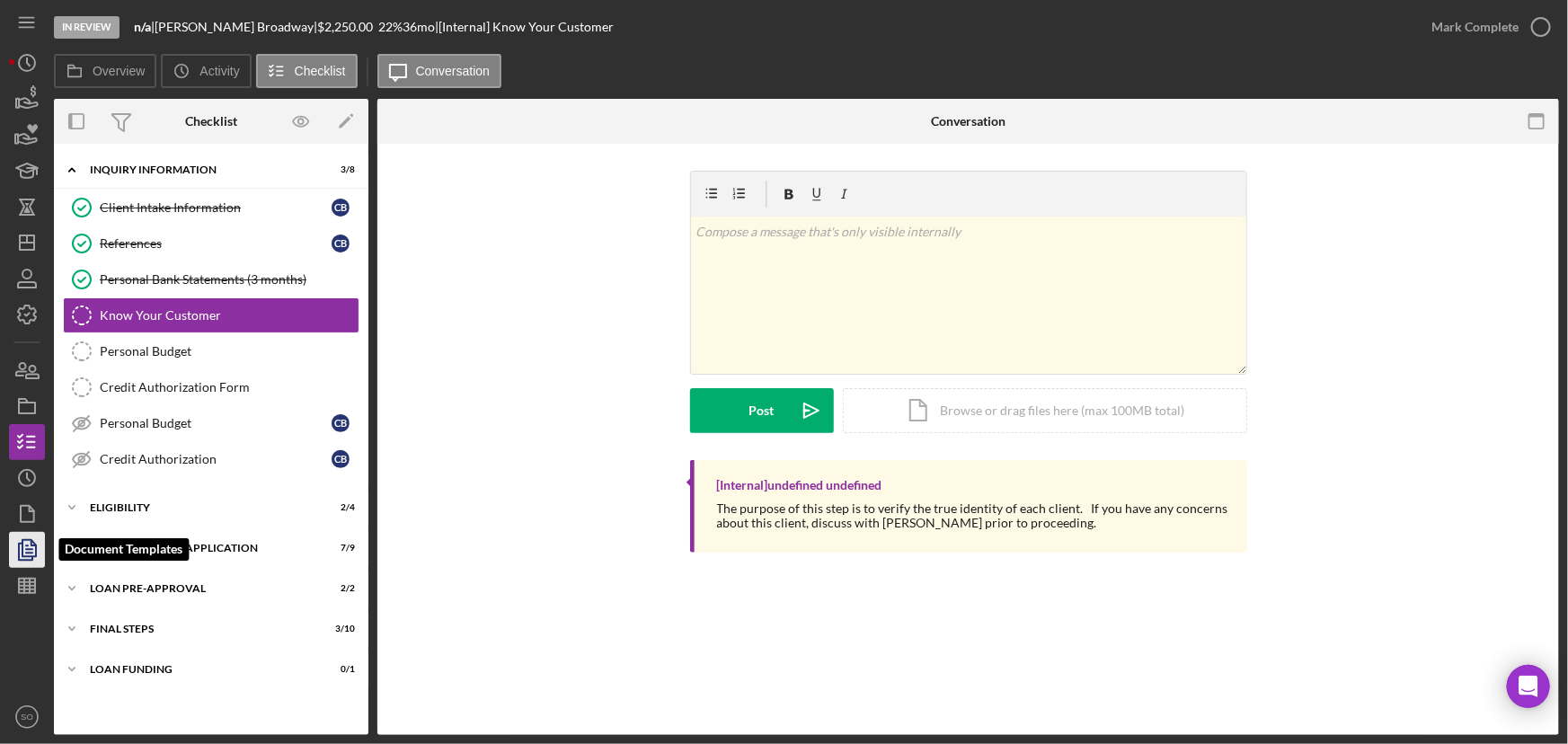
click at [27, 556] on icon "button" at bounding box center [27, 550] width 45 height 45
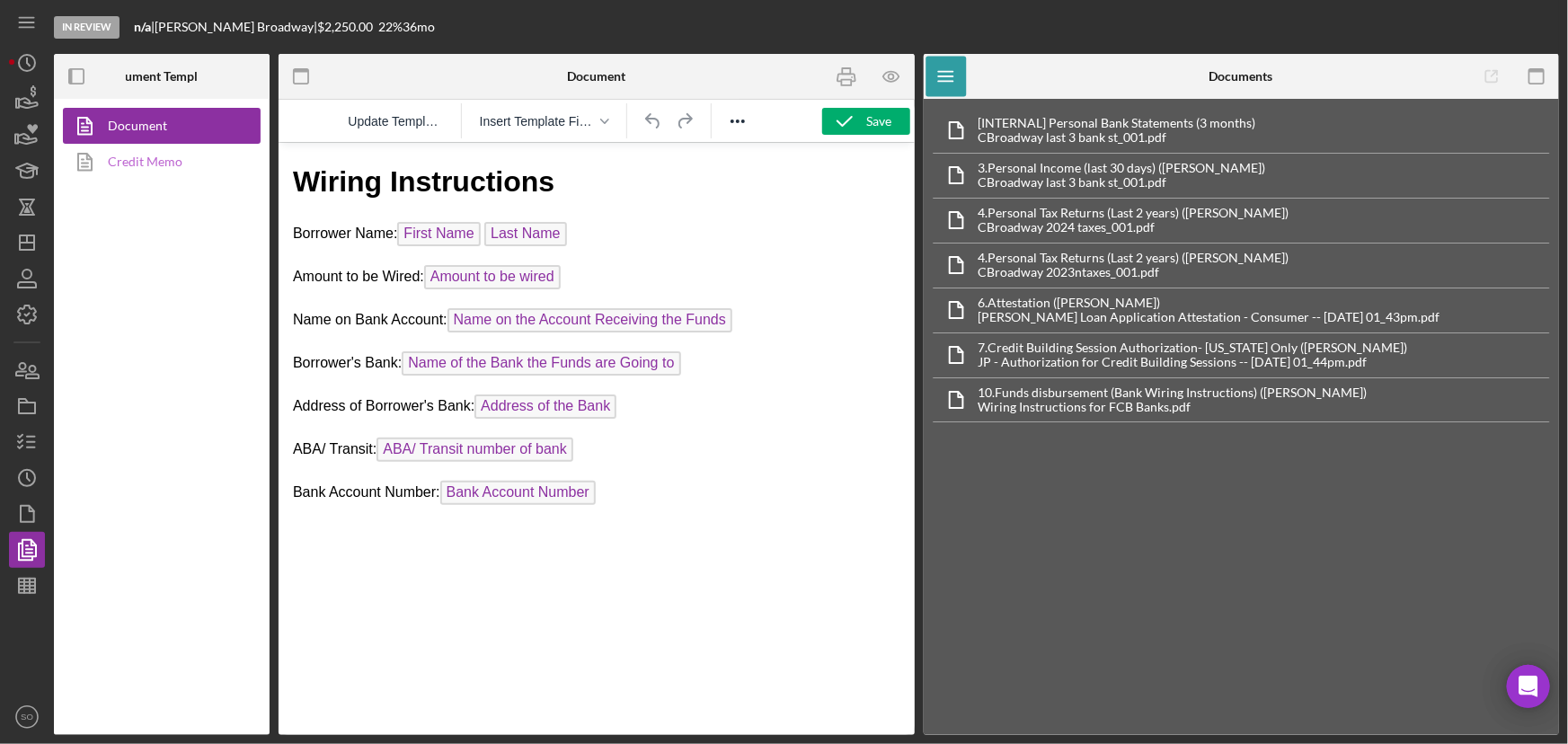
click at [162, 164] on link "Credit Memo" at bounding box center [158, 162] width 189 height 36
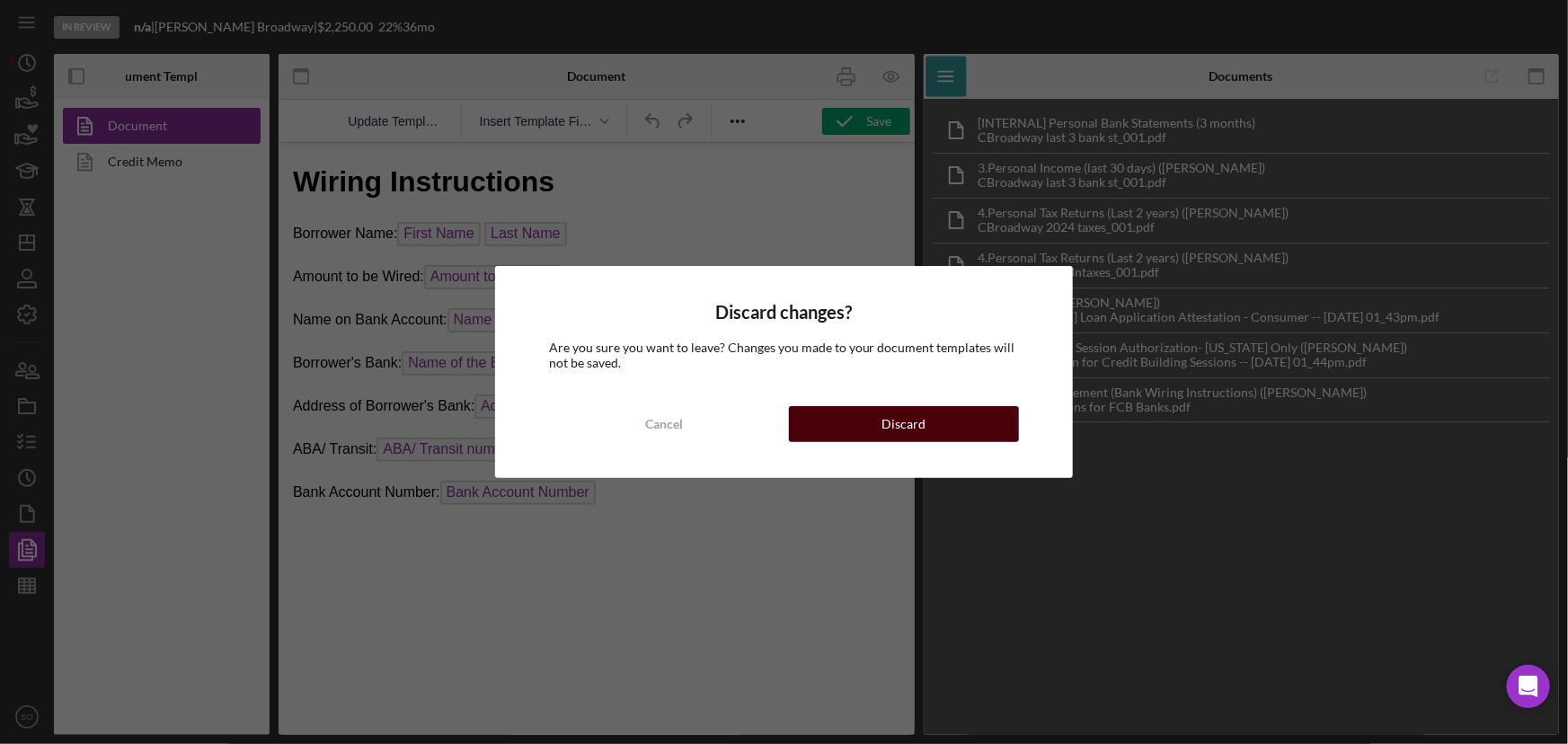
click at [849, 429] on button "Discard" at bounding box center [904, 424] width 231 height 36
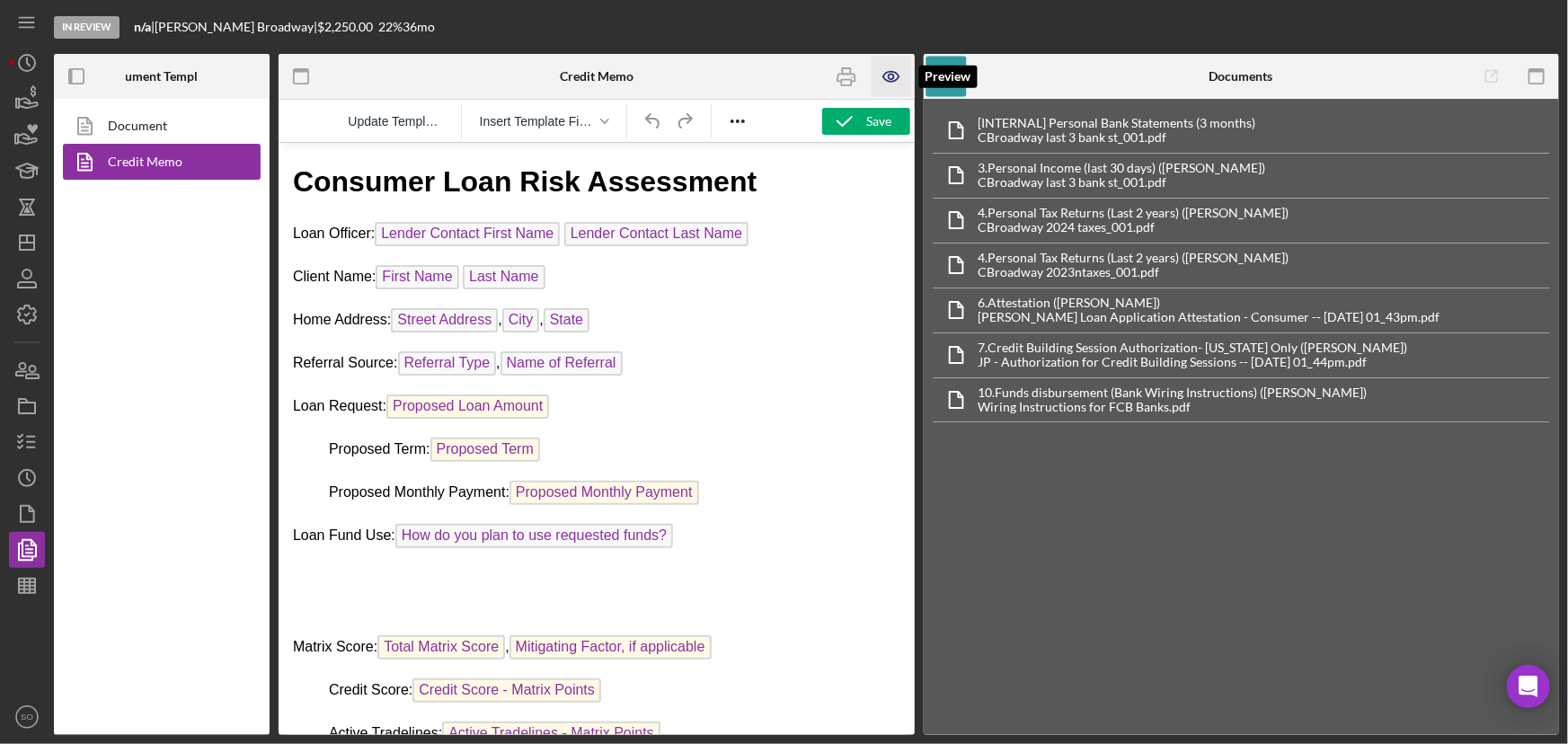
click at [883, 74] on icon "button" at bounding box center [892, 77] width 41 height 41
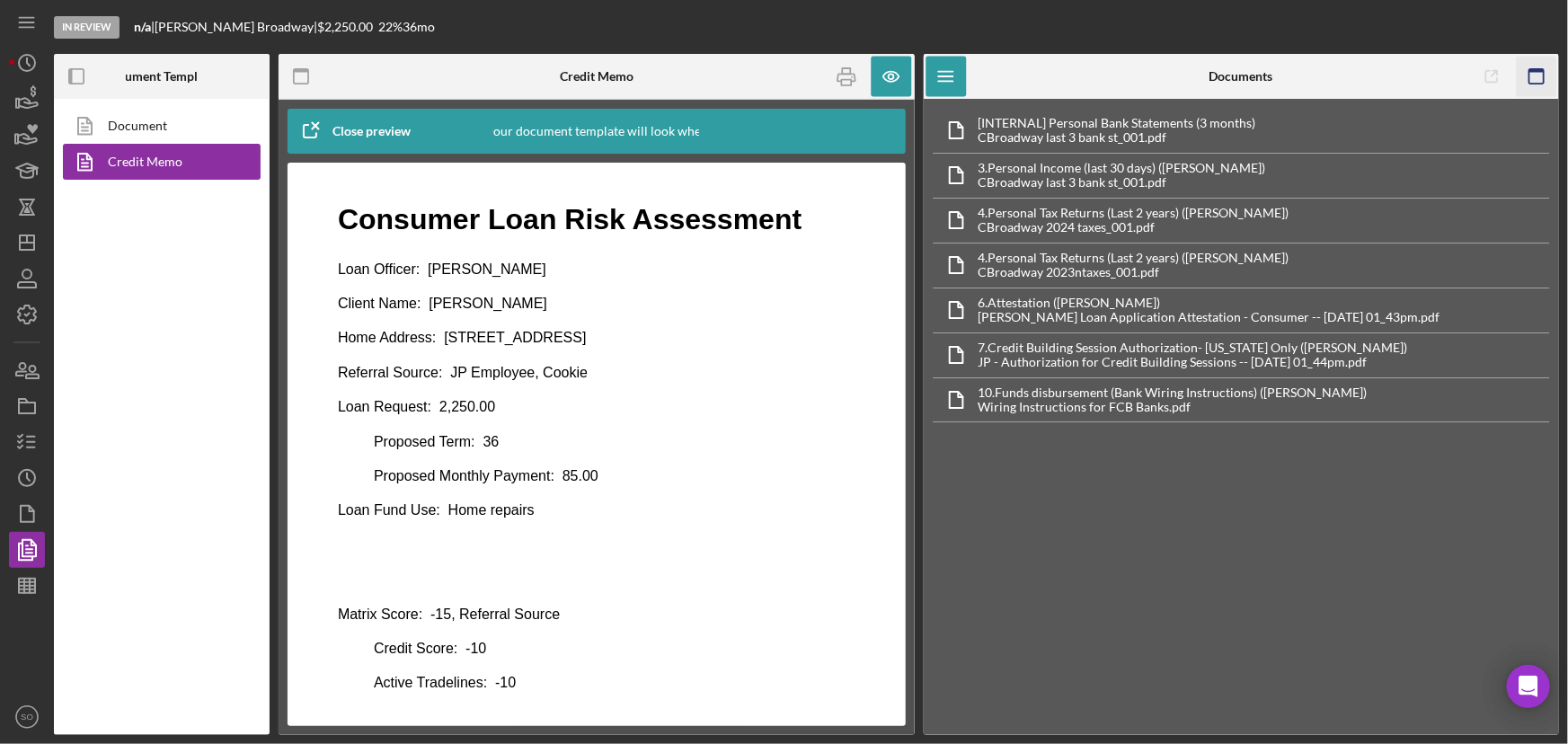
click at [1543, 81] on icon "button" at bounding box center [1536, 77] width 41 height 41
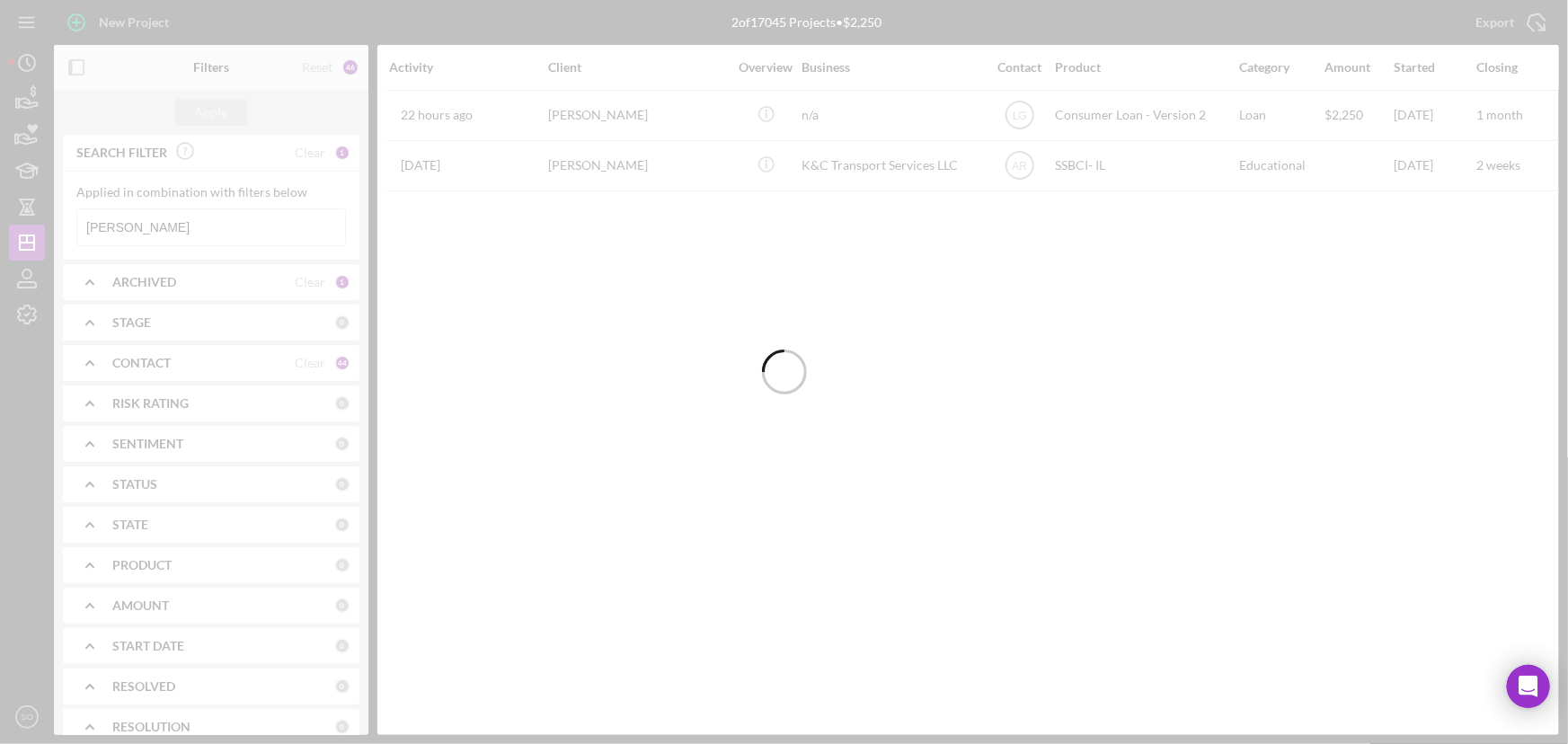
click at [222, 223] on input "[PERSON_NAME]" at bounding box center [211, 228] width 267 height 36
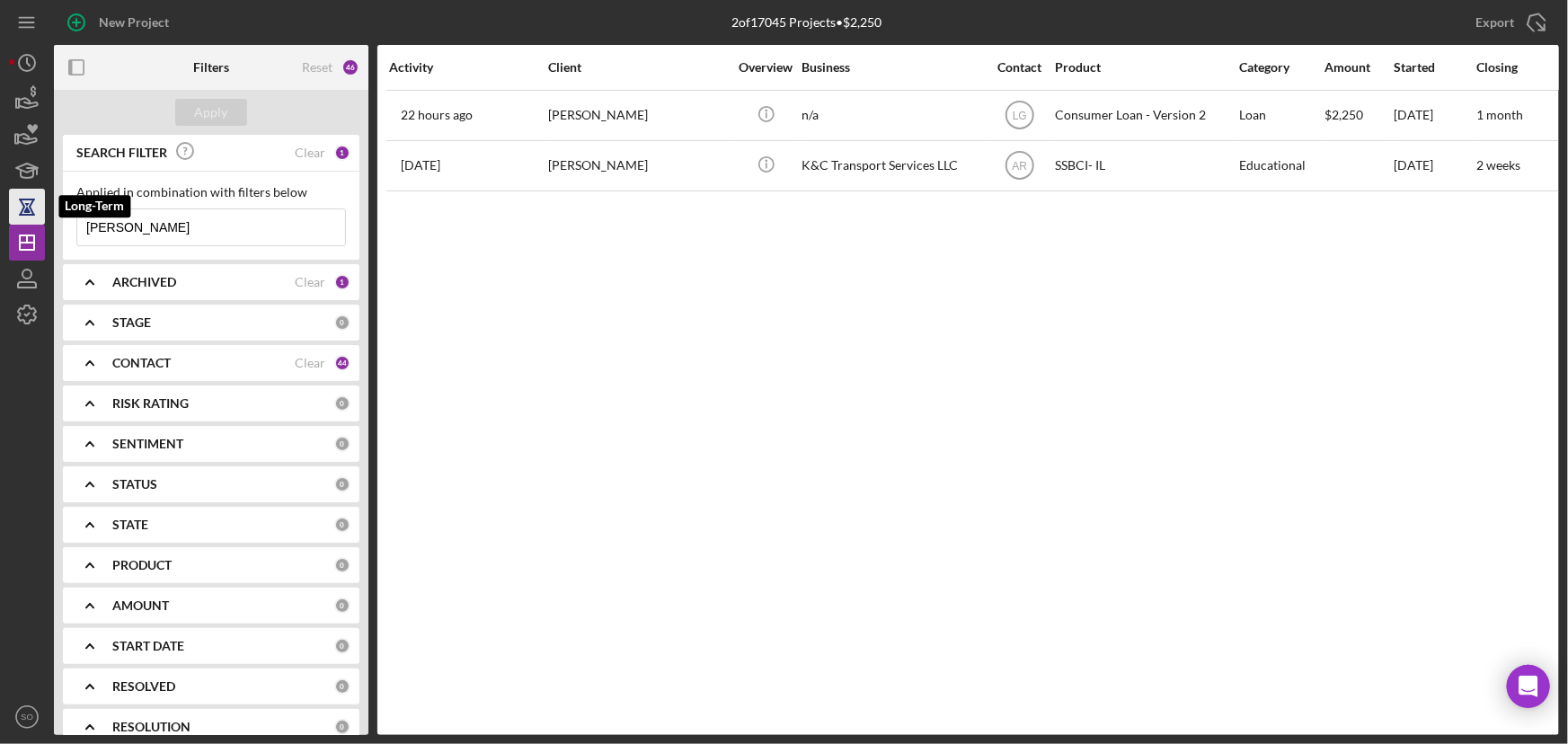
drag, startPoint x: 218, startPoint y: 224, endPoint x: 32, endPoint y: 215, distance: 186.2
click at [32, 215] on div "New Project 2 of 17045 Projects • $2,250 Cynthia Broadway Export Icon/Export Fi…" at bounding box center [784, 367] width 1550 height 735
paste input "Ike Crawford"
type input "Ike Crawford"
click at [209, 107] on div "Apply" at bounding box center [212, 113] width 33 height 27
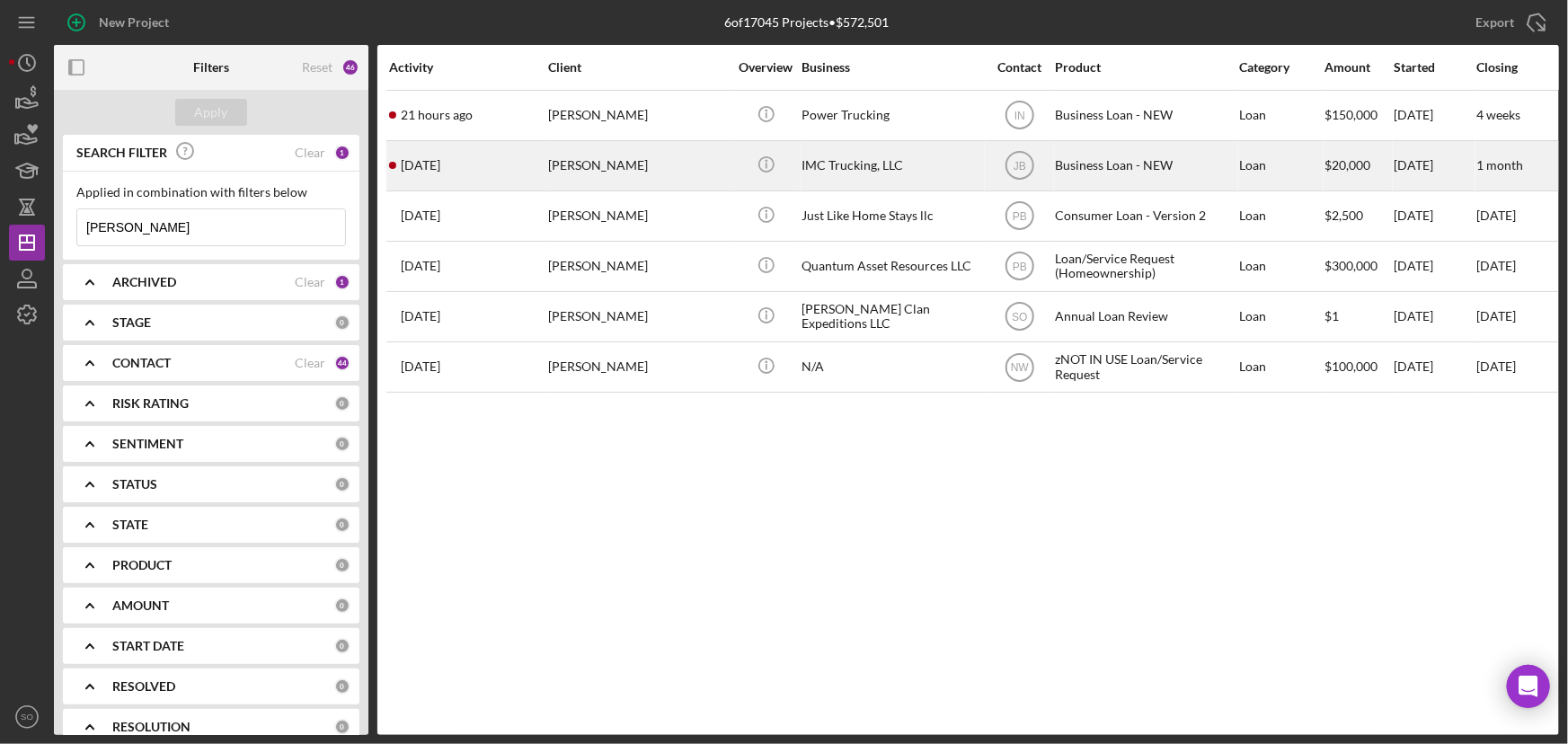
click at [665, 159] on div "Ike Crawford" at bounding box center [639, 166] width 180 height 48
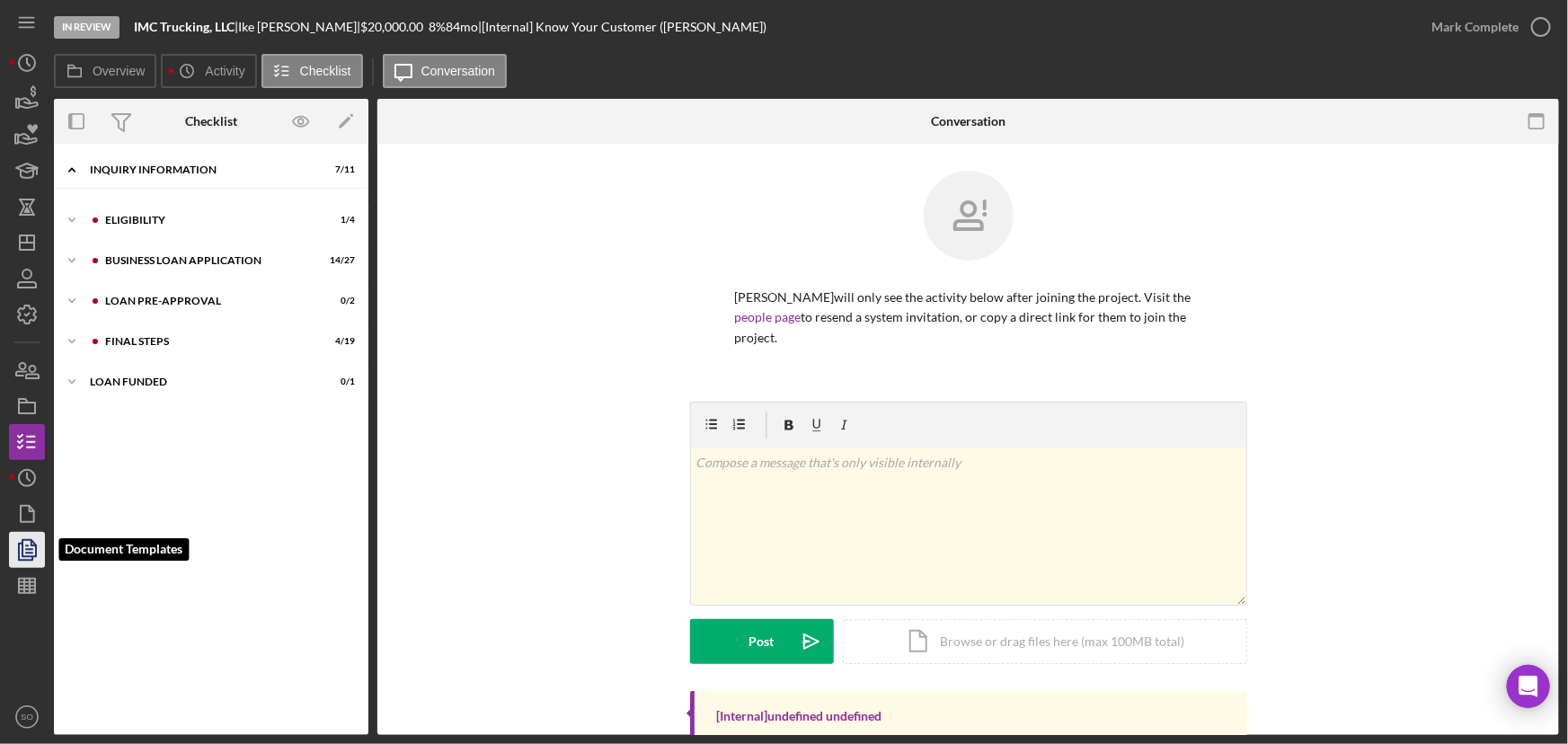
click at [24, 549] on icon "button" at bounding box center [27, 550] width 45 height 45
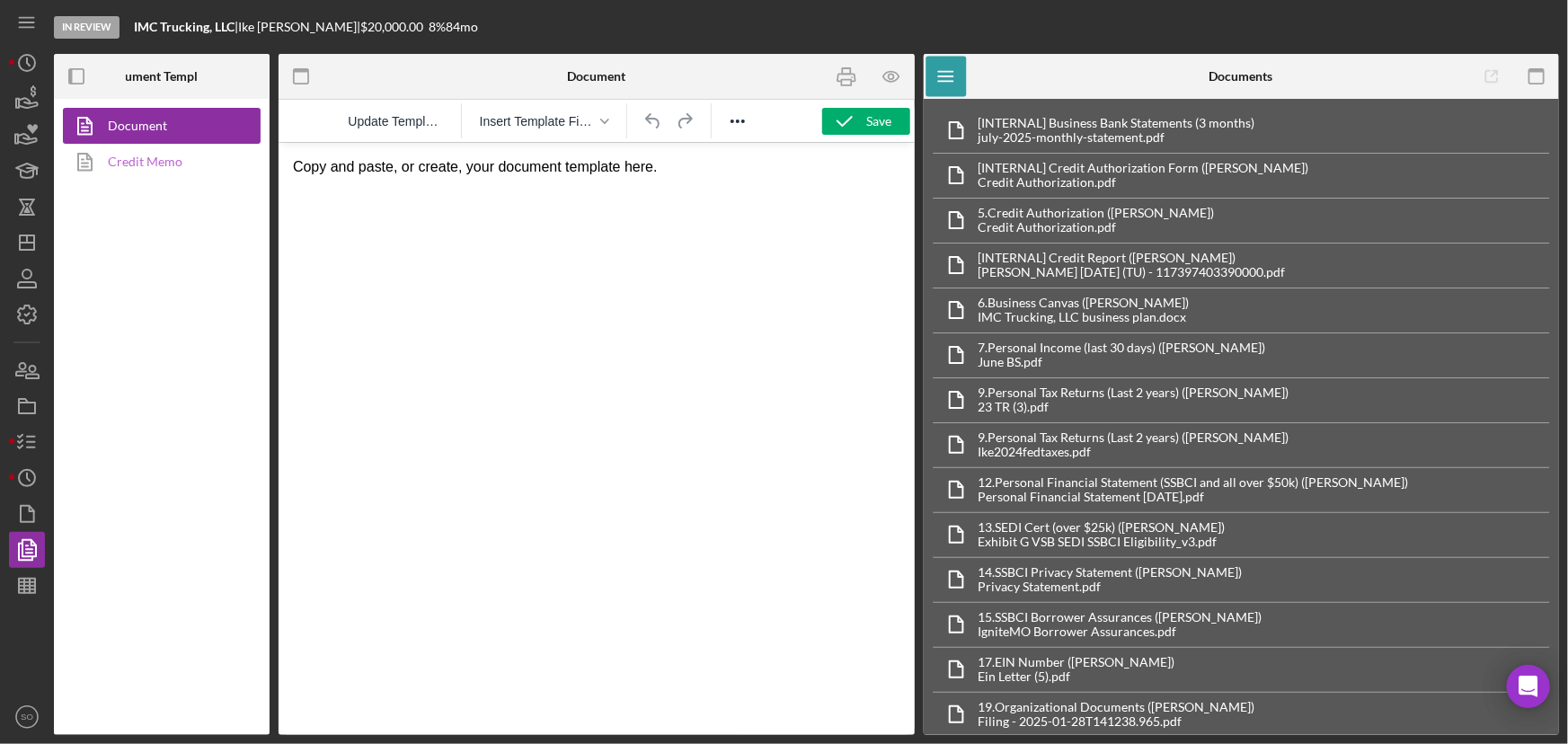
click at [160, 165] on link "Credit Memo" at bounding box center [158, 162] width 189 height 36
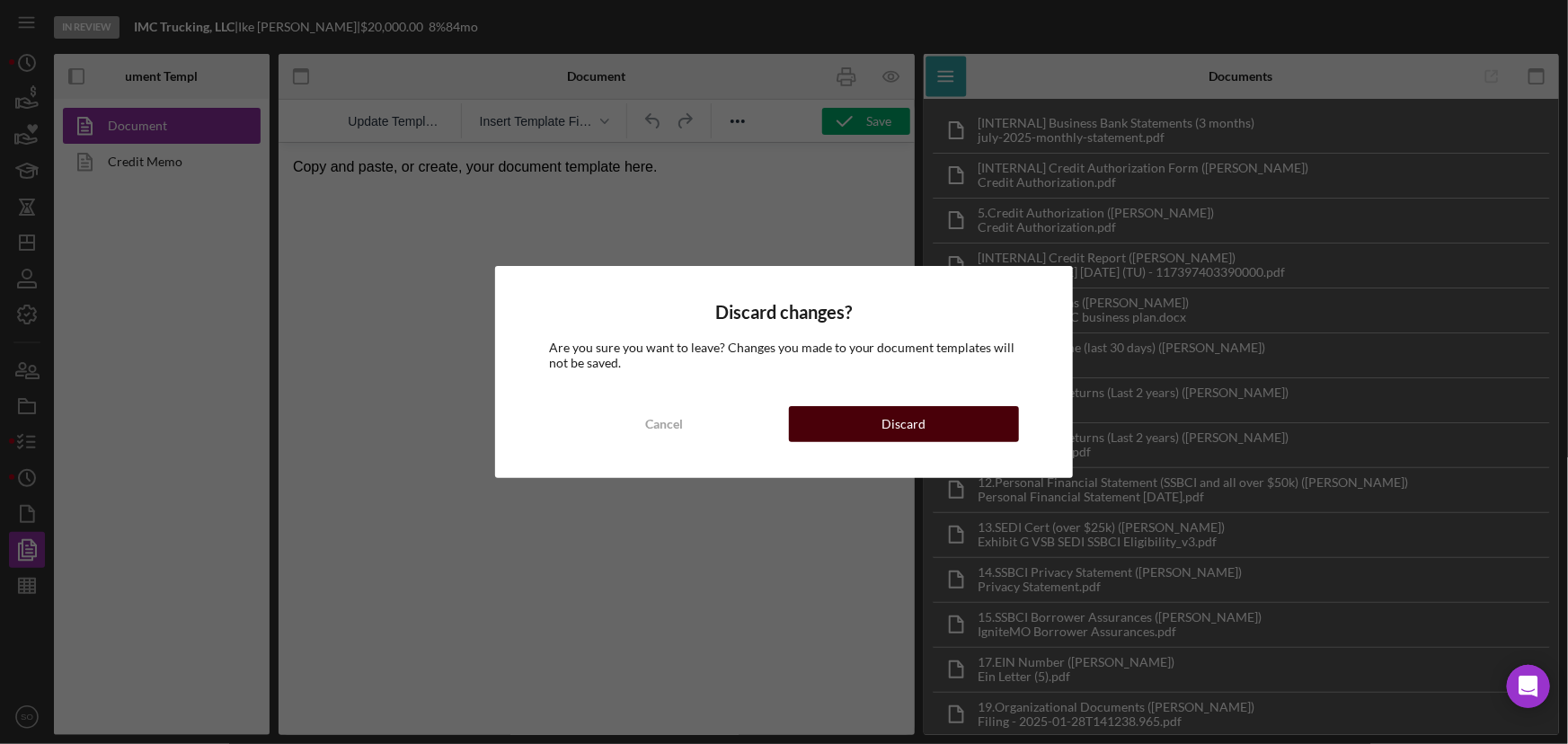
click at [842, 417] on button "Discard" at bounding box center [904, 424] width 231 height 36
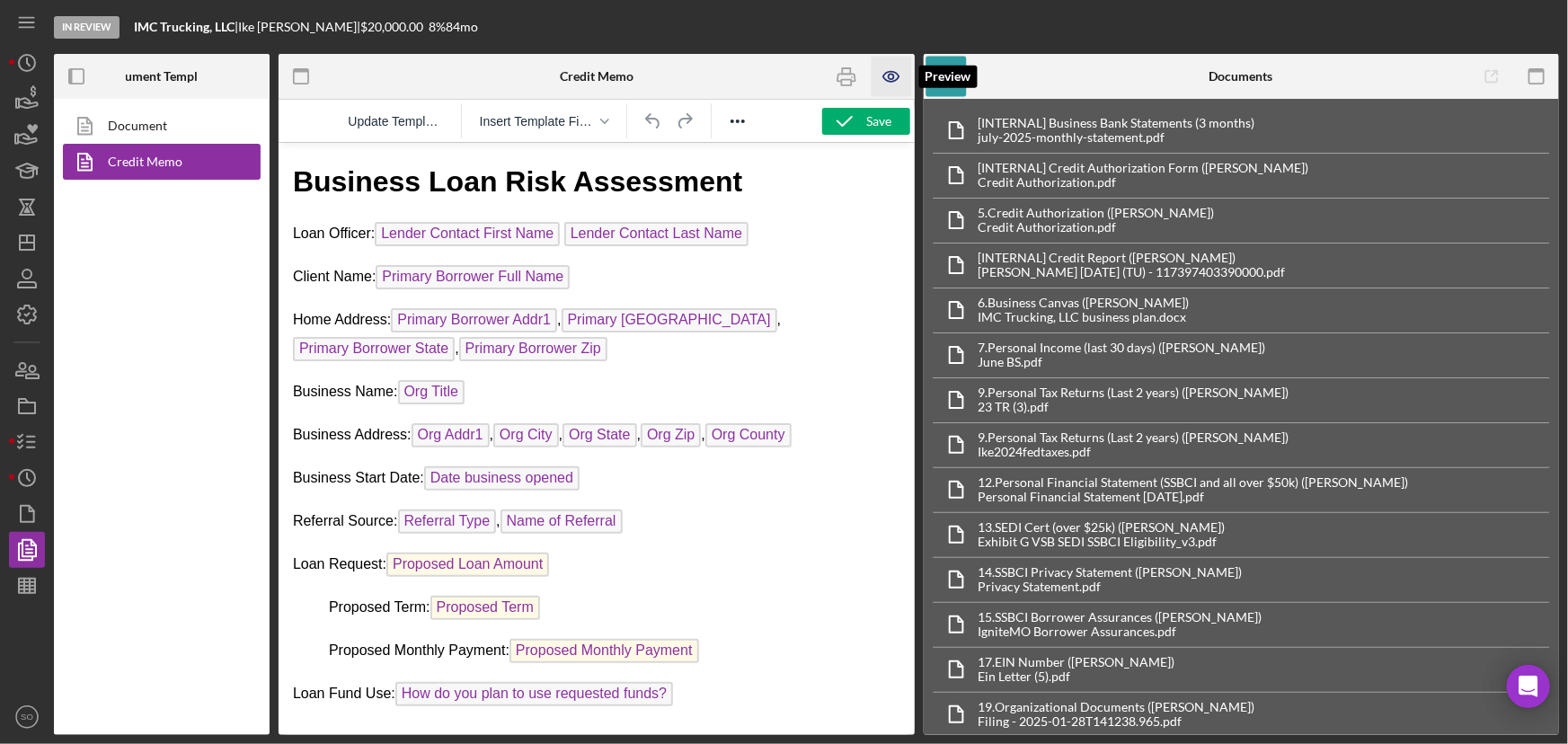
click at [893, 77] on icon "button" at bounding box center [892, 77] width 41 height 41
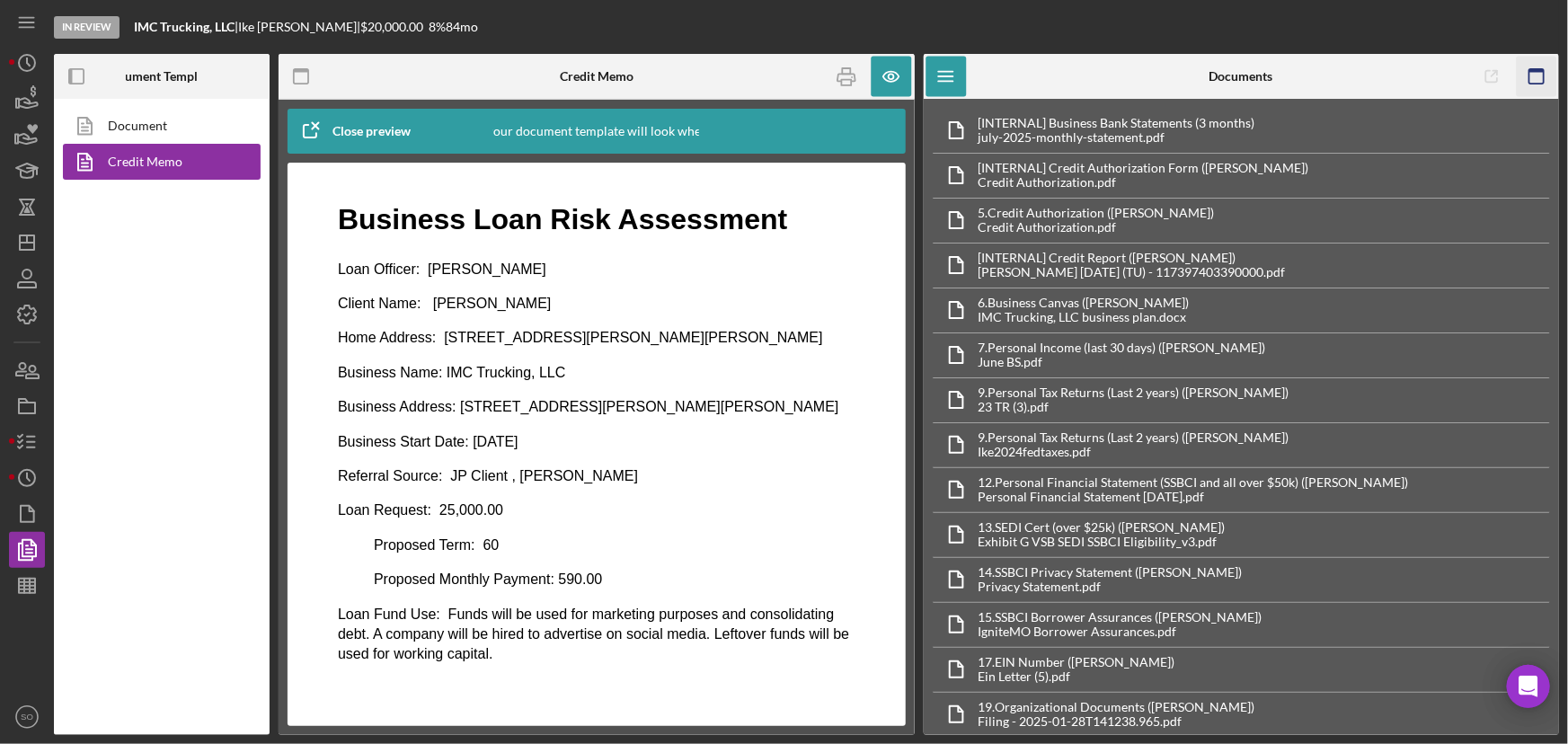
click at [1536, 83] on rect "button" at bounding box center [1536, 77] width 14 height 14
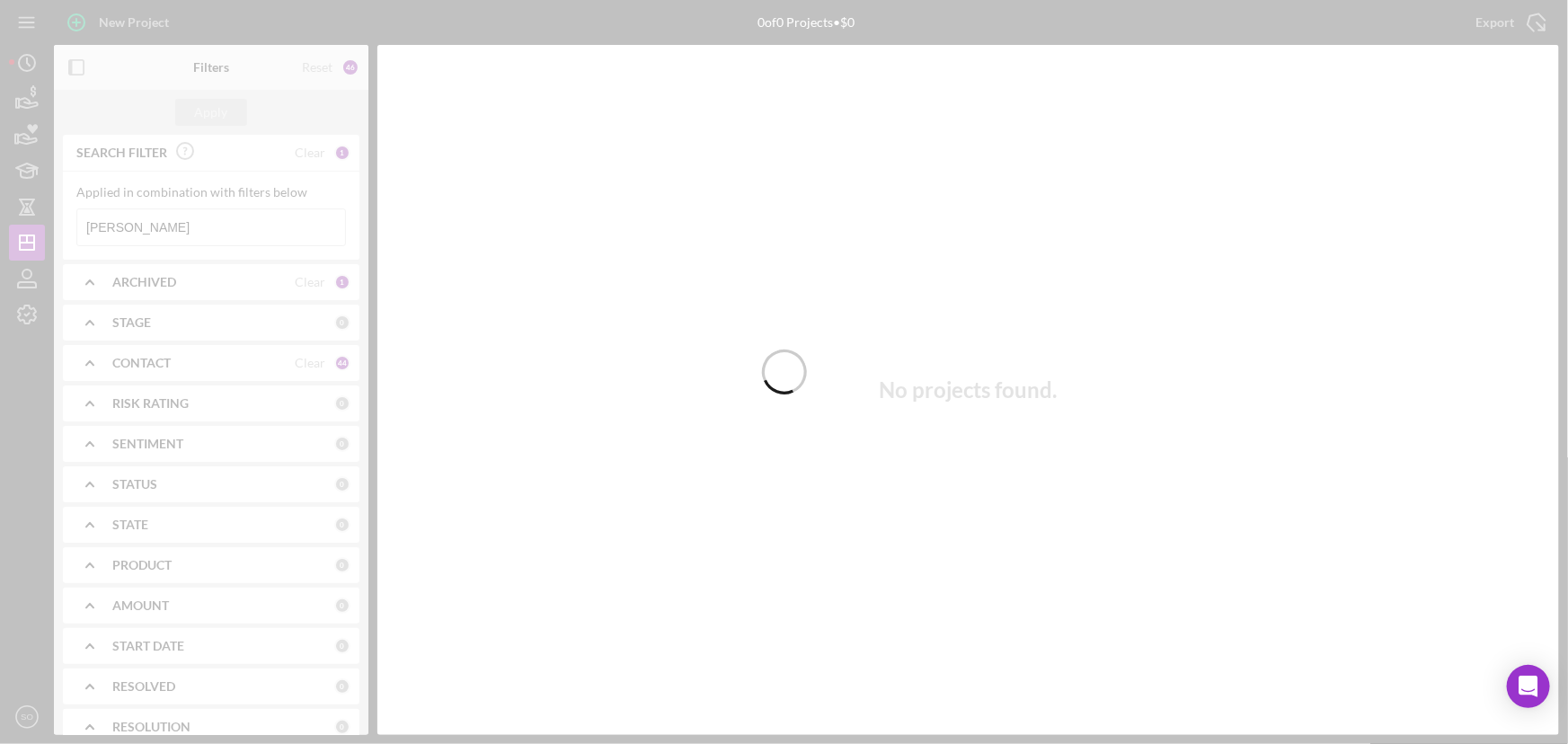
click at [221, 227] on div at bounding box center [784, 372] width 1568 height 744
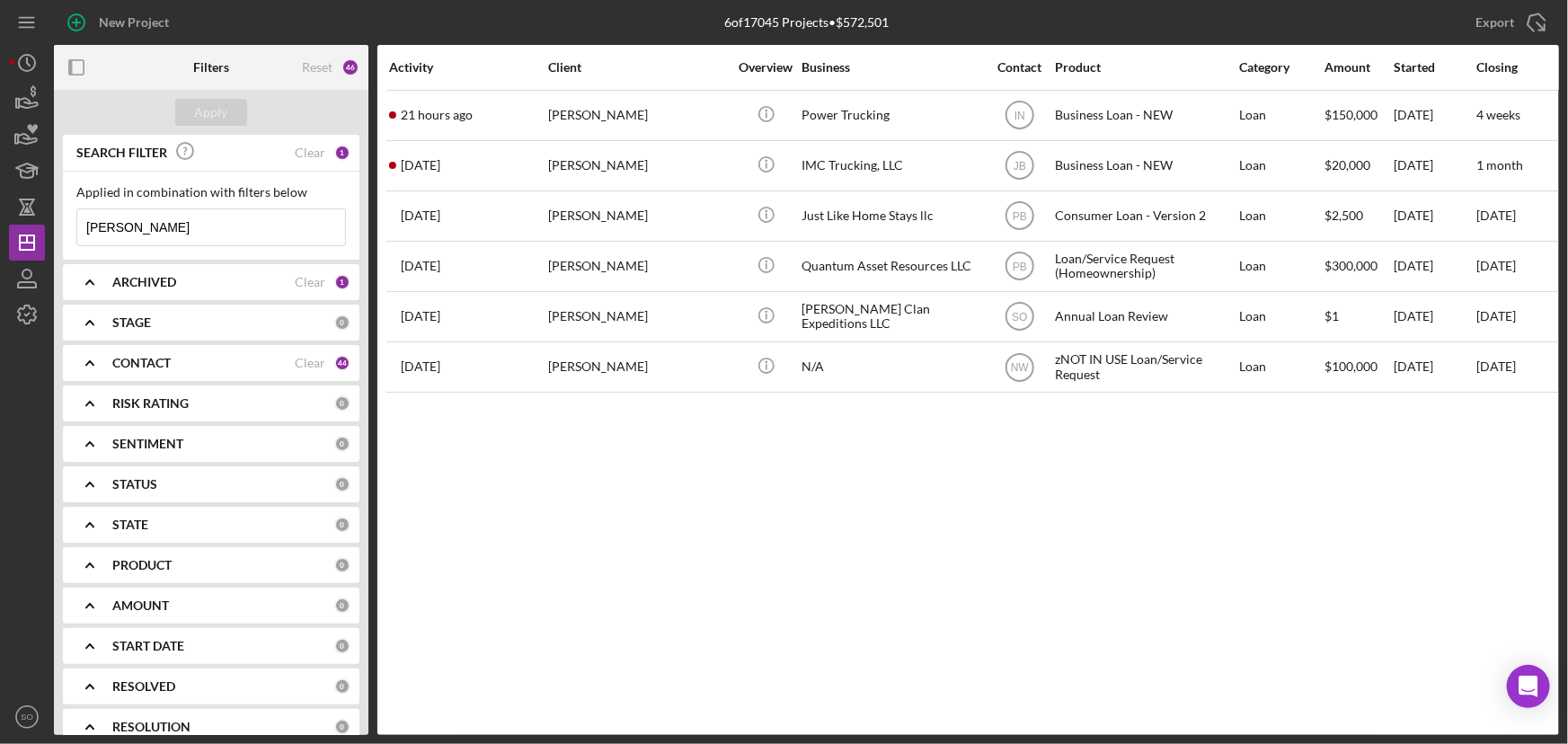
click at [221, 227] on input "[PERSON_NAME]" at bounding box center [211, 228] width 267 height 36
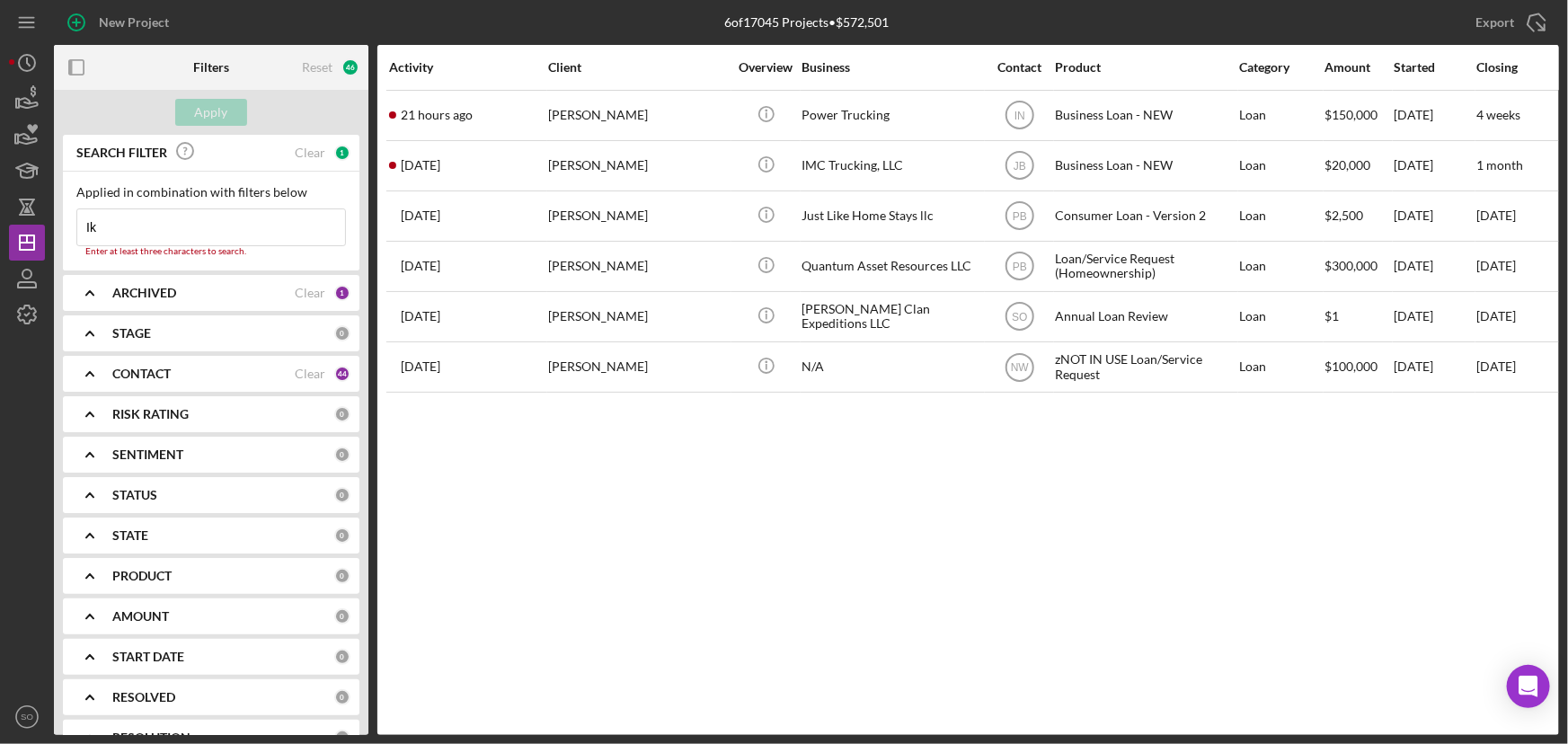
type input "I"
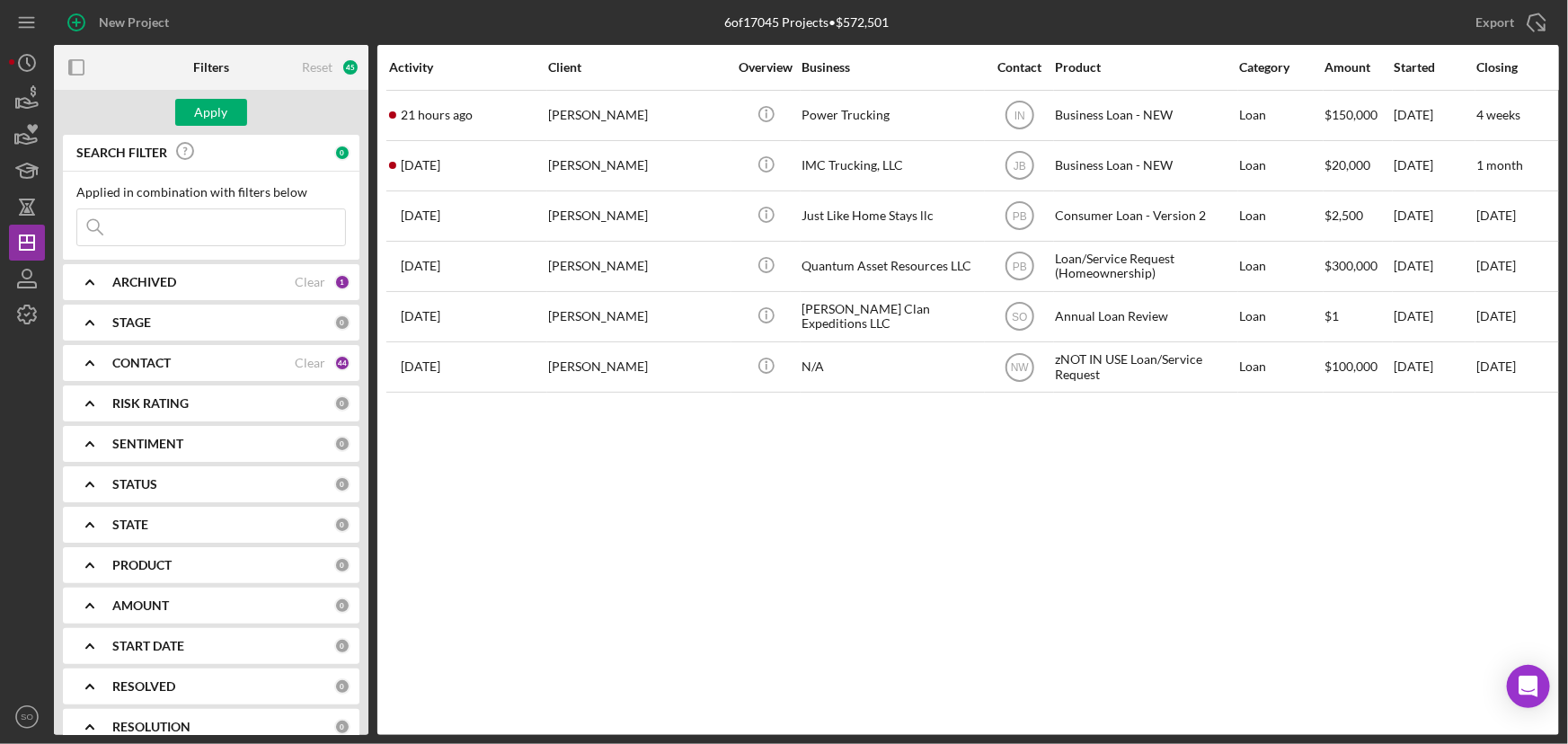
paste input "[PERSON_NAME] [PERSON_NAME]"
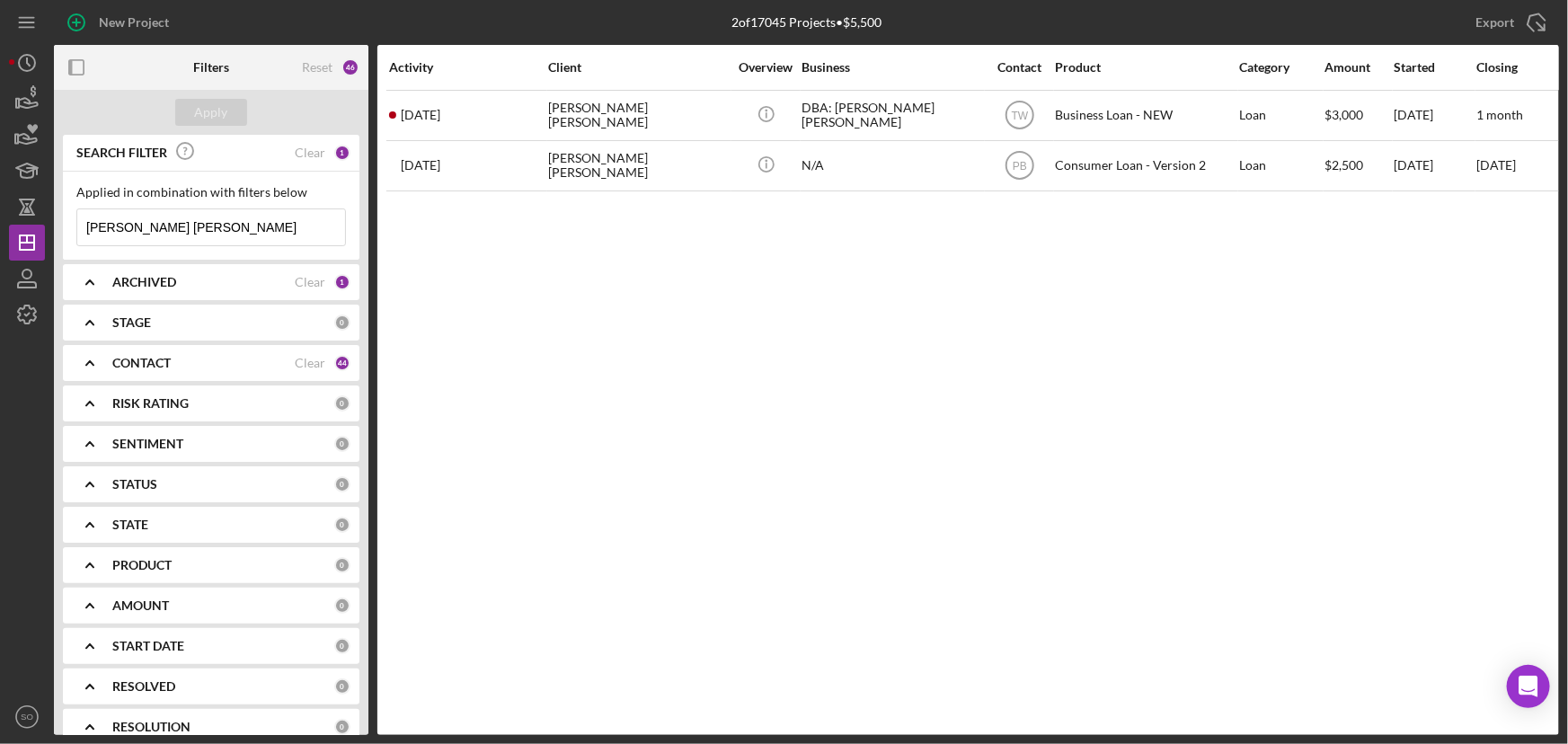
type input "[PERSON_NAME] [PERSON_NAME]"
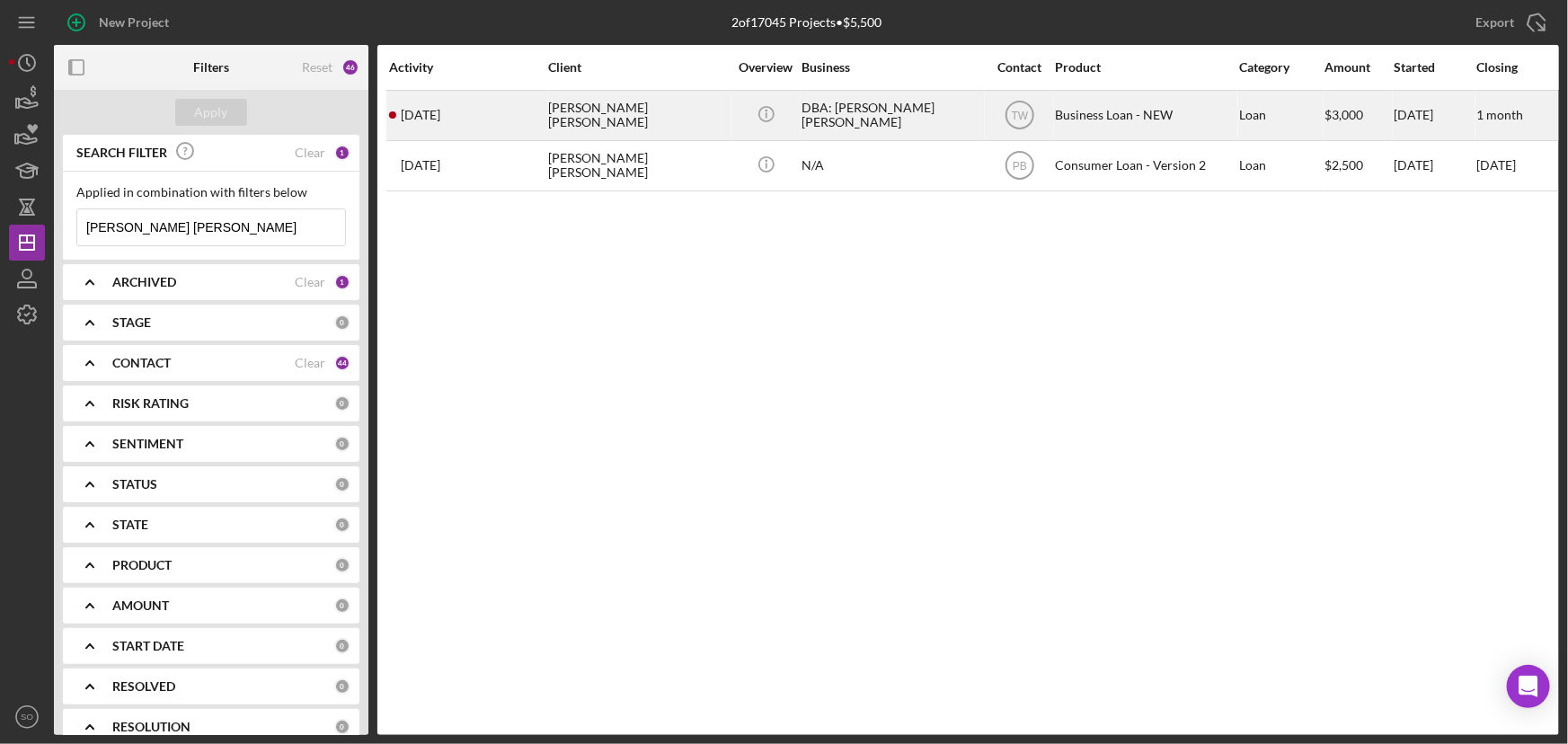
click at [592, 113] on div "[PERSON_NAME] [PERSON_NAME]" at bounding box center [639, 115] width 180 height 48
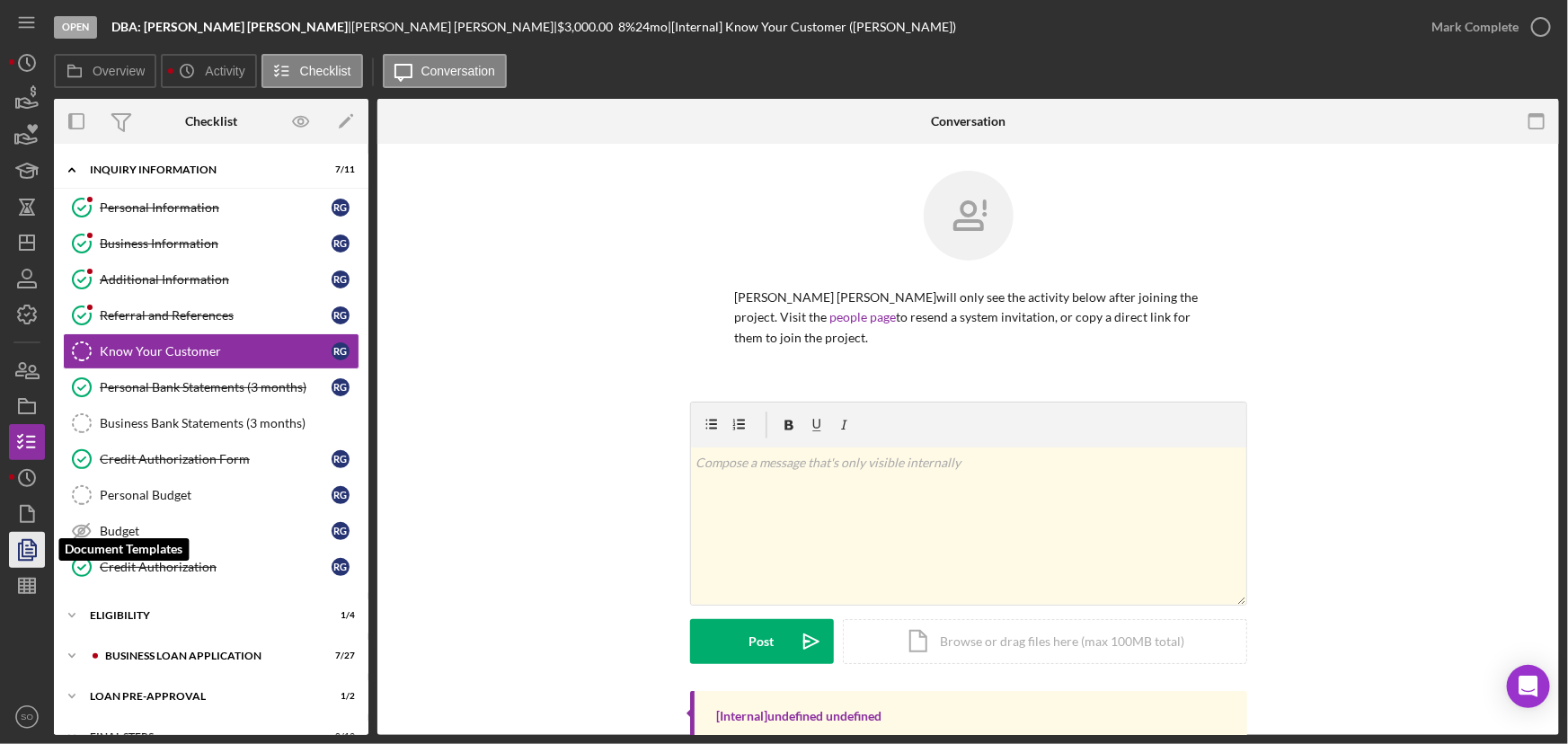
click at [36, 557] on polygon "button" at bounding box center [29, 549] width 14 height 16
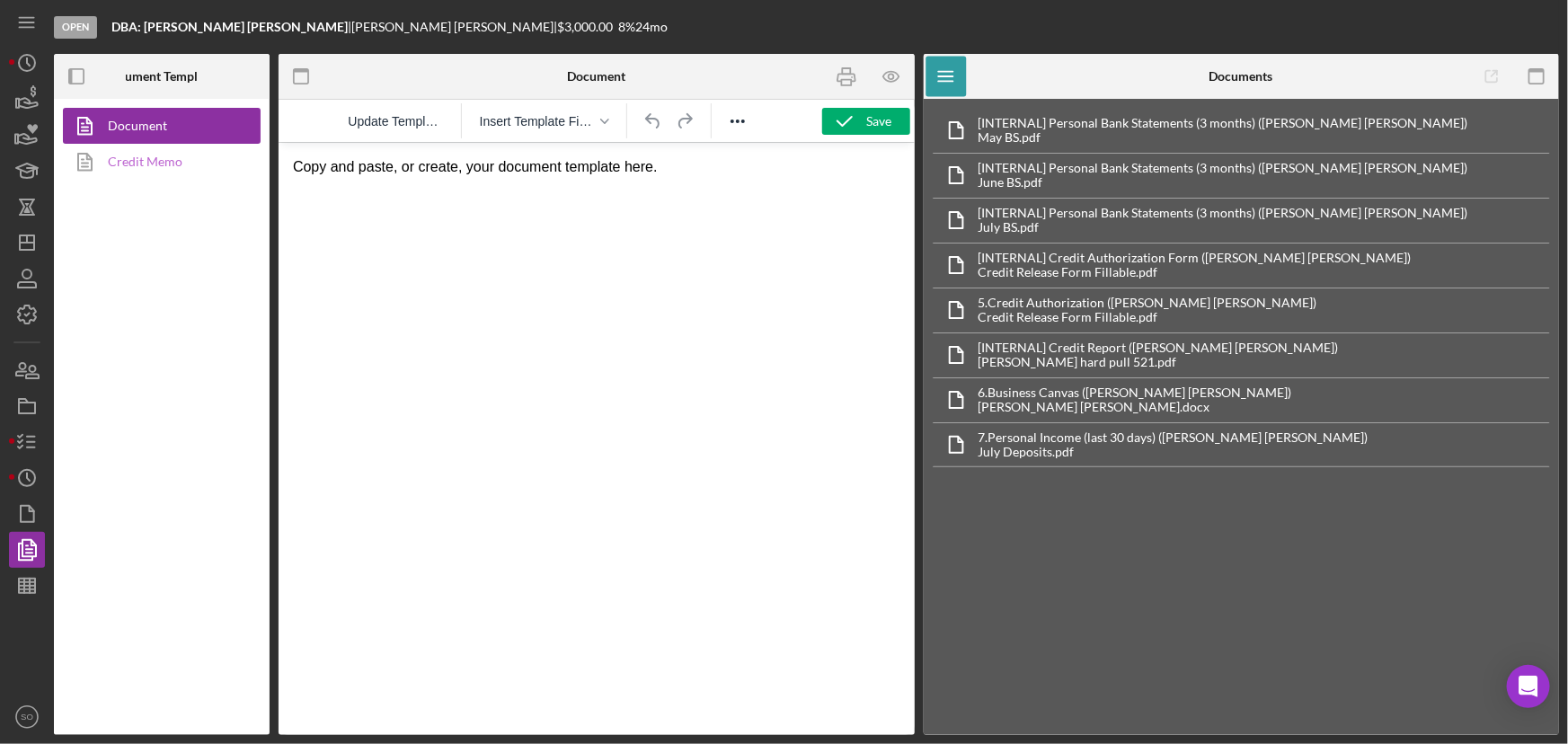
click at [139, 162] on link "Credit Memo" at bounding box center [158, 162] width 189 height 36
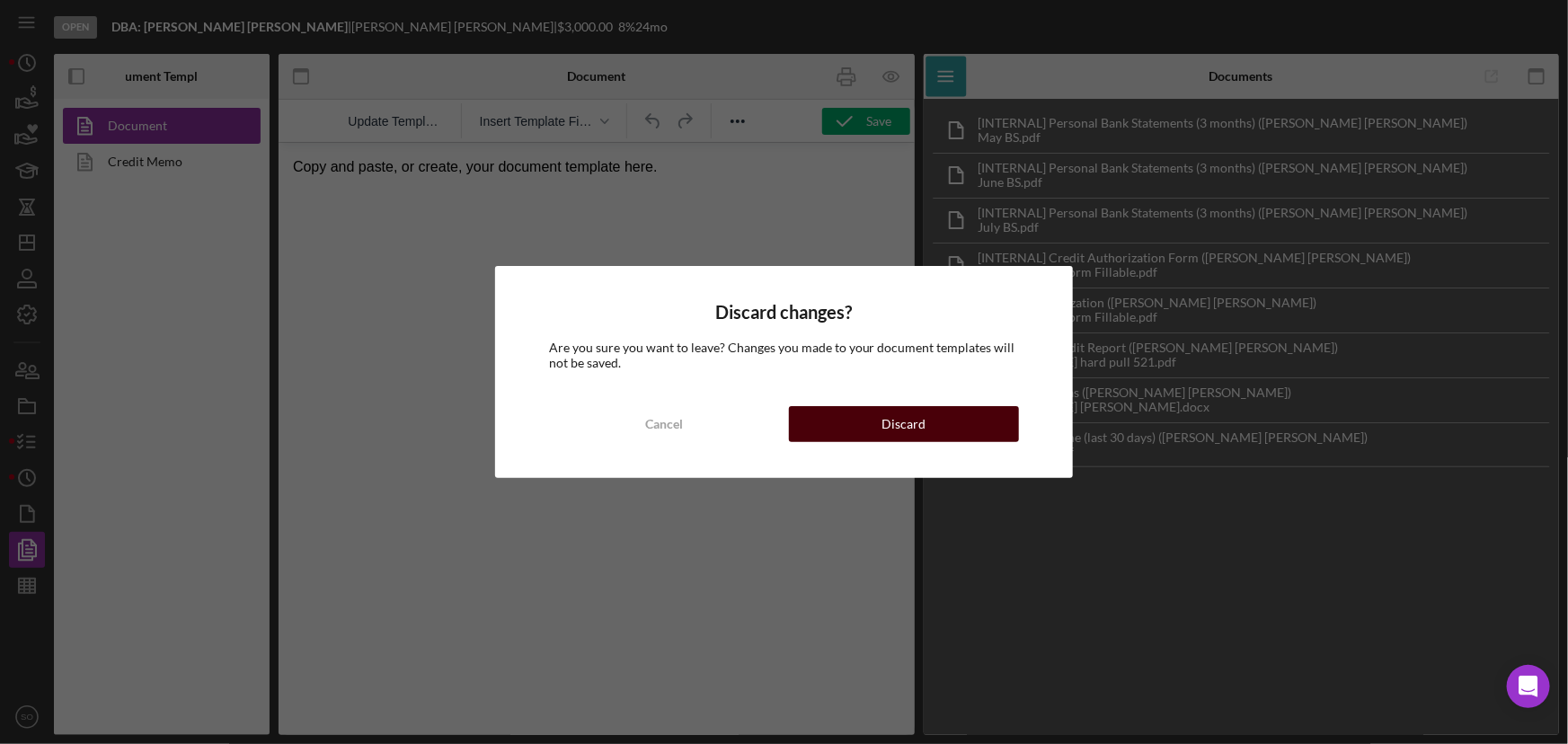
click at [836, 431] on button "Discard" at bounding box center [904, 424] width 231 height 36
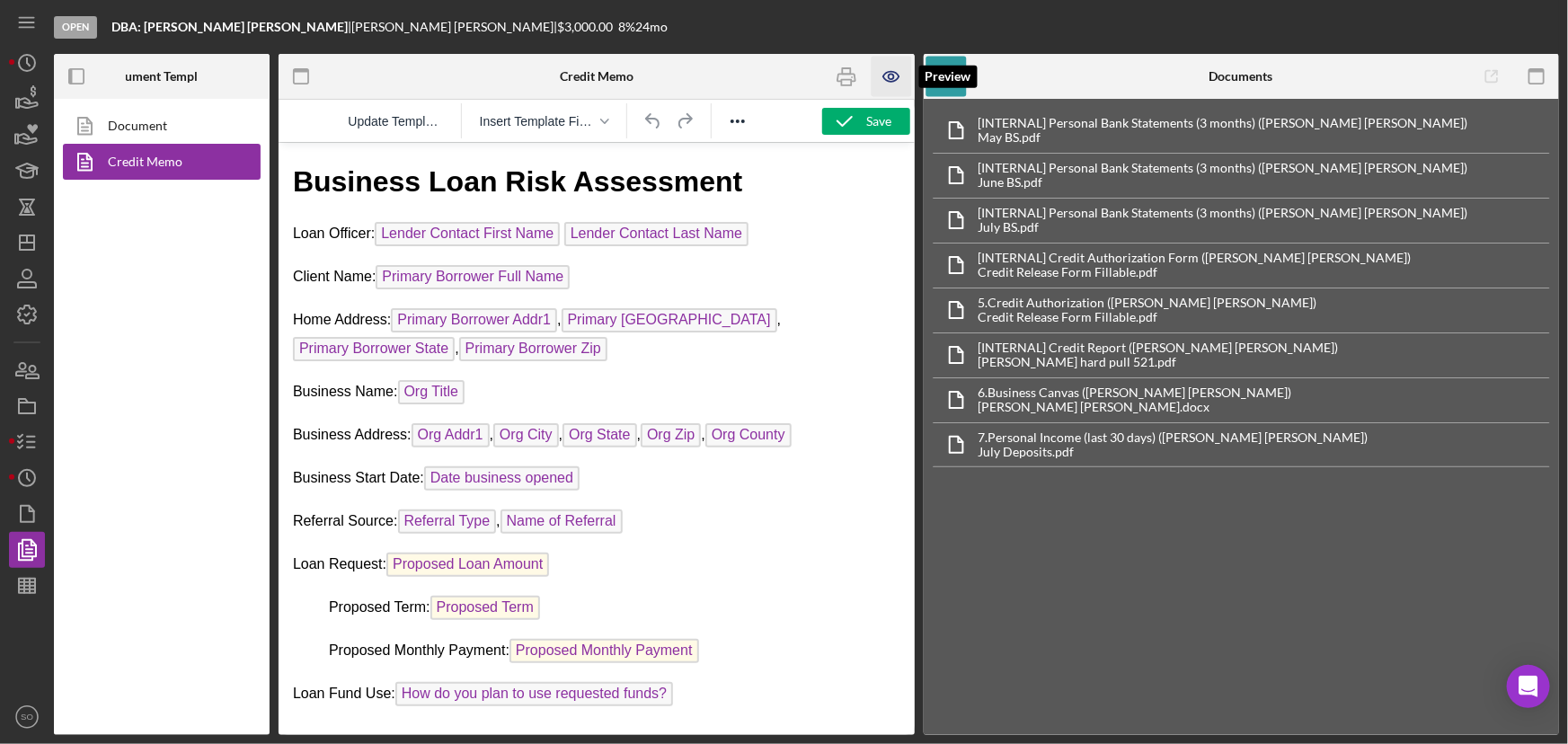
click at [885, 68] on icon "button" at bounding box center [892, 77] width 41 height 41
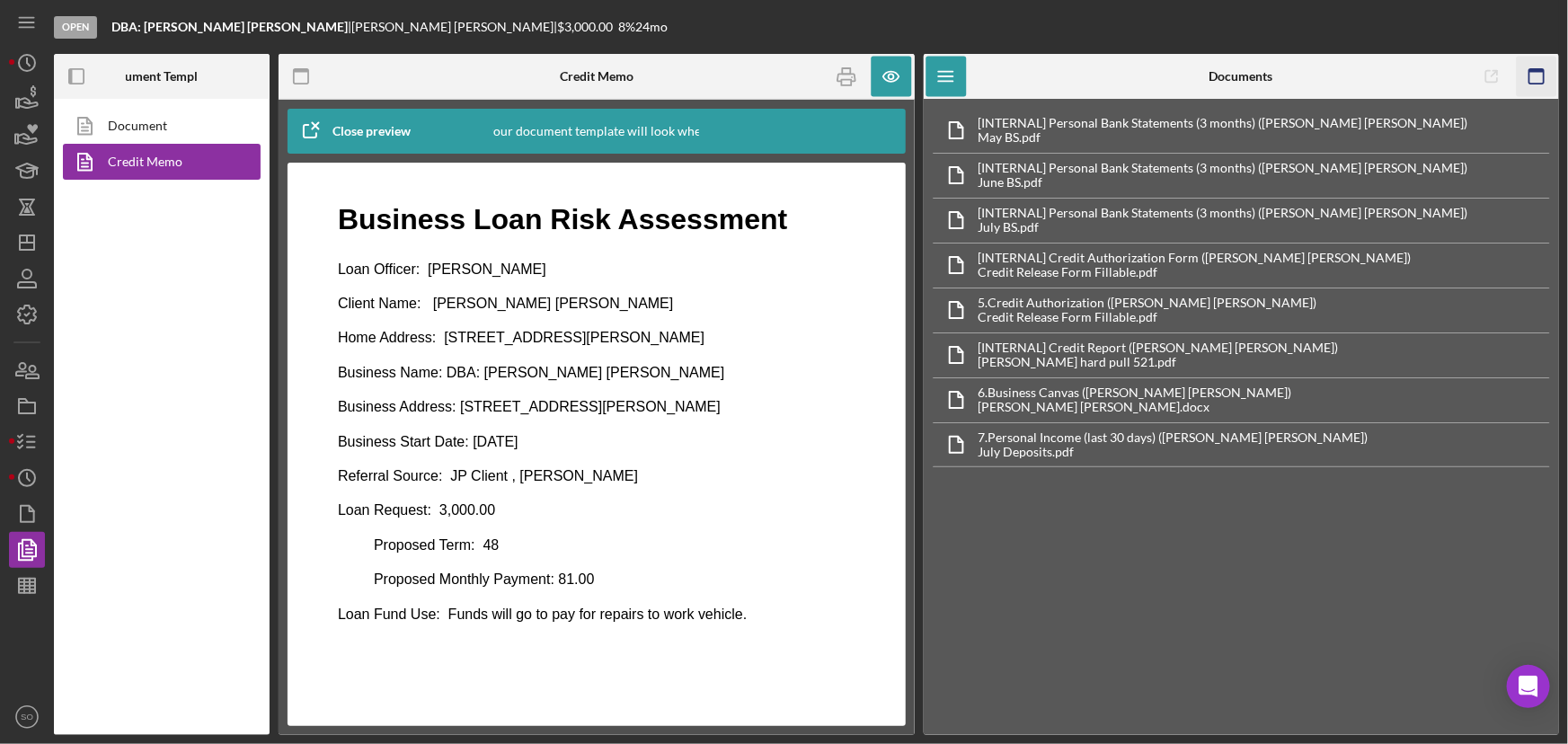
click at [1533, 73] on icon "button" at bounding box center [1536, 77] width 41 height 41
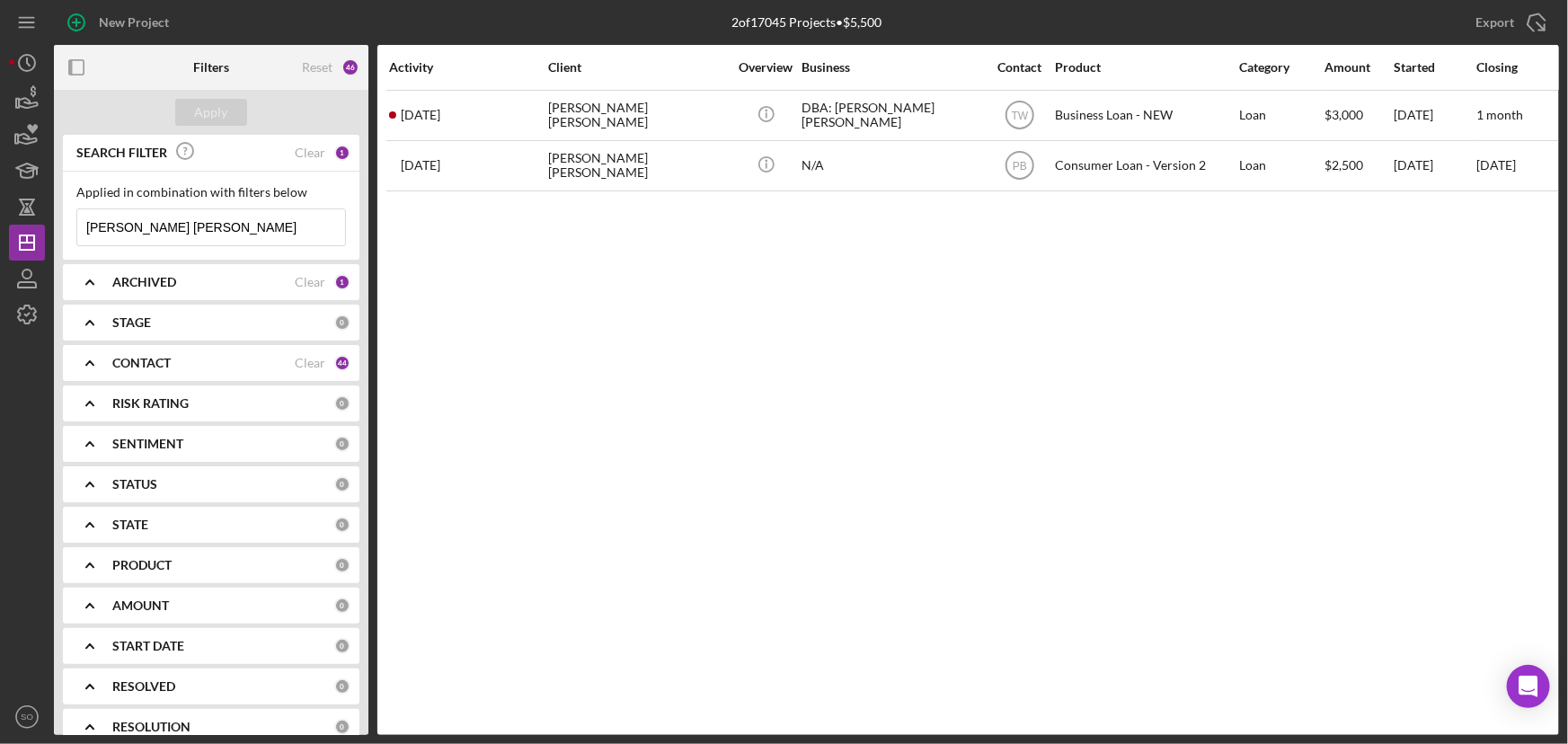
drag, startPoint x: 211, startPoint y: 229, endPoint x: 68, endPoint y: 230, distance: 143.0
click at [68, 230] on div "Applied in combination with filters below [PERSON_NAME] [PERSON_NAME] Icon/Menu…" at bounding box center [211, 216] width 296 height 88
paste input "[PERSON_NAME]"
type input "[PERSON_NAME]"
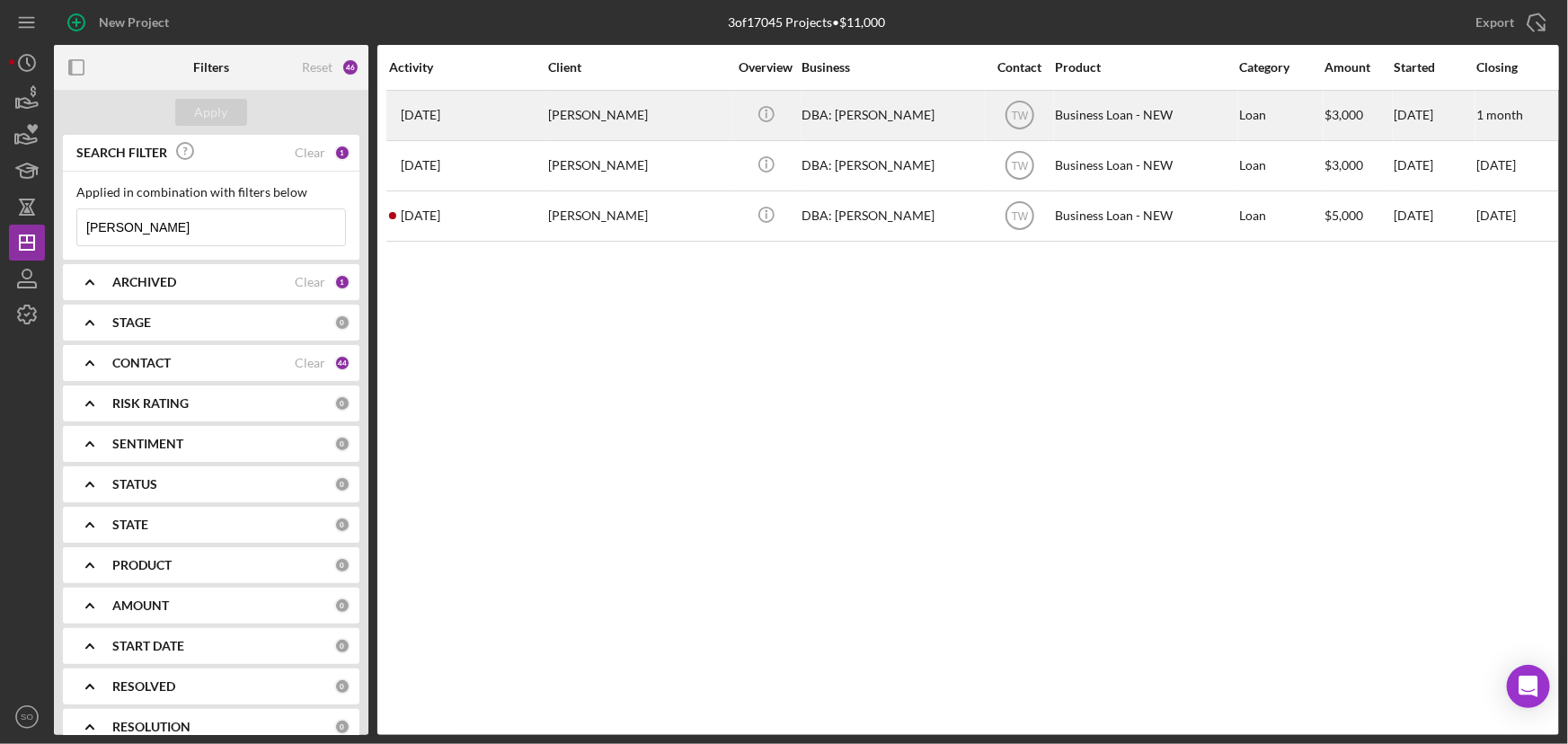
click at [613, 123] on div "[PERSON_NAME]" at bounding box center [639, 115] width 180 height 48
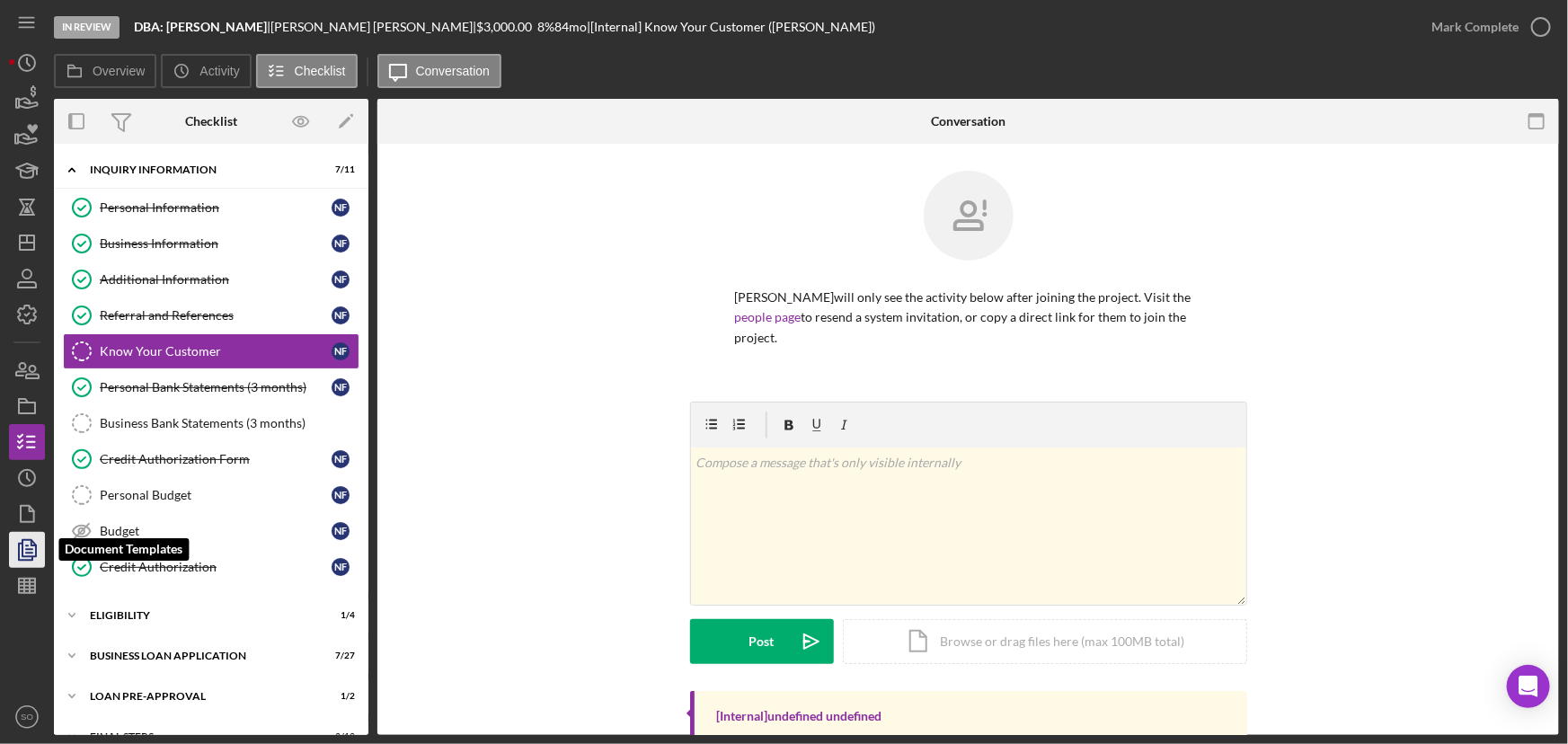
click at [28, 552] on icon "button" at bounding box center [29, 550] width 6 height 7
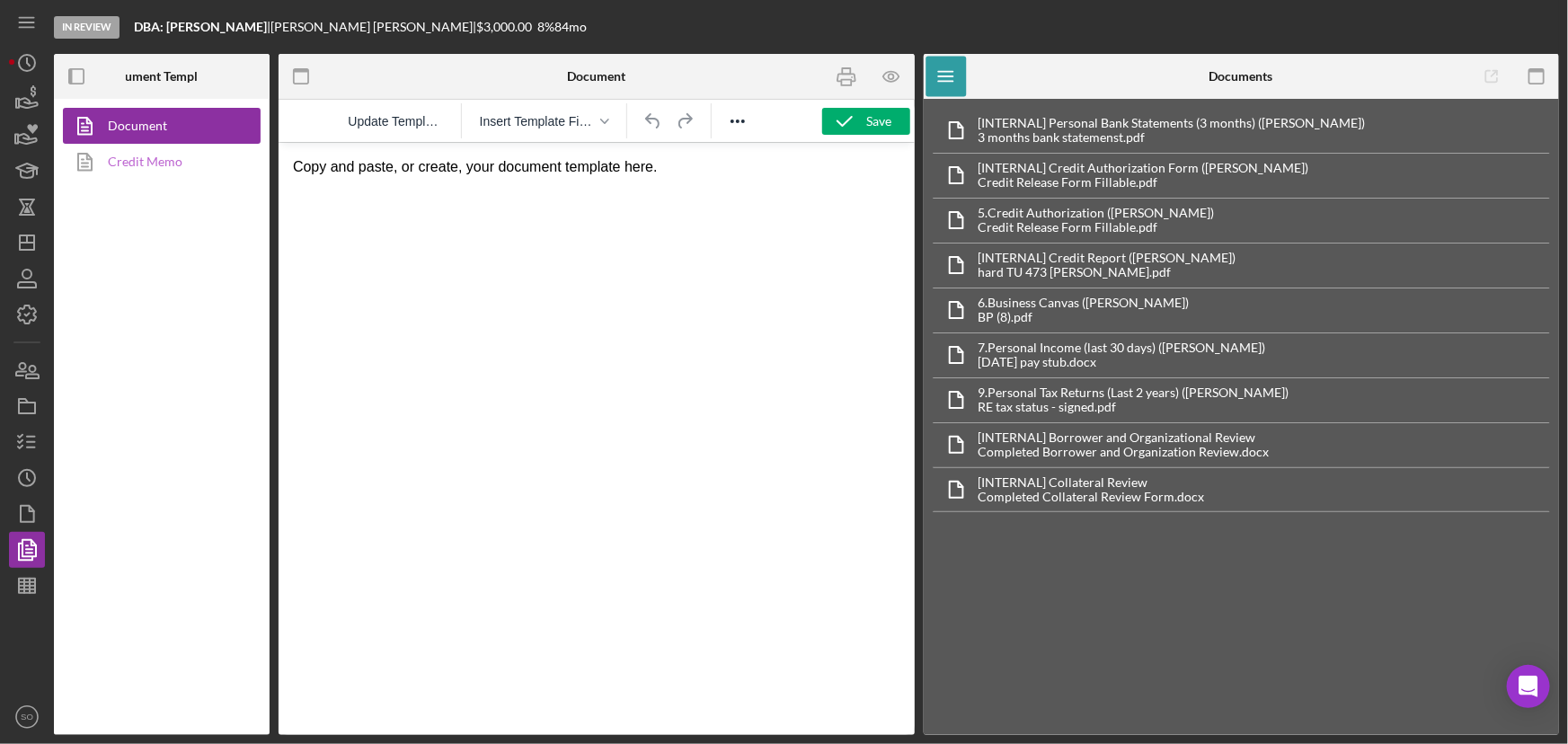
click at [149, 157] on link "Credit Memo" at bounding box center [158, 162] width 189 height 36
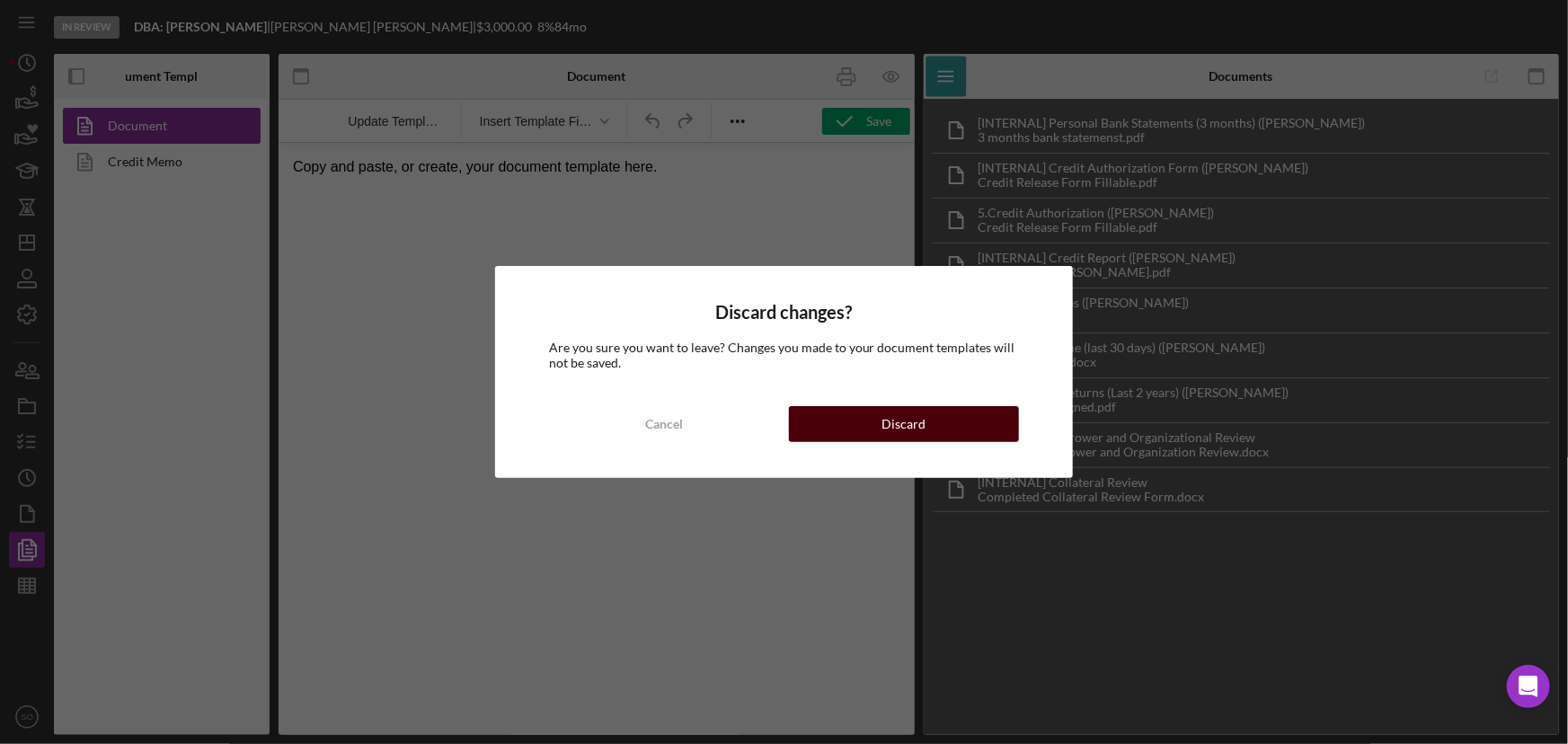
click at [849, 415] on button "Discard" at bounding box center [904, 424] width 231 height 36
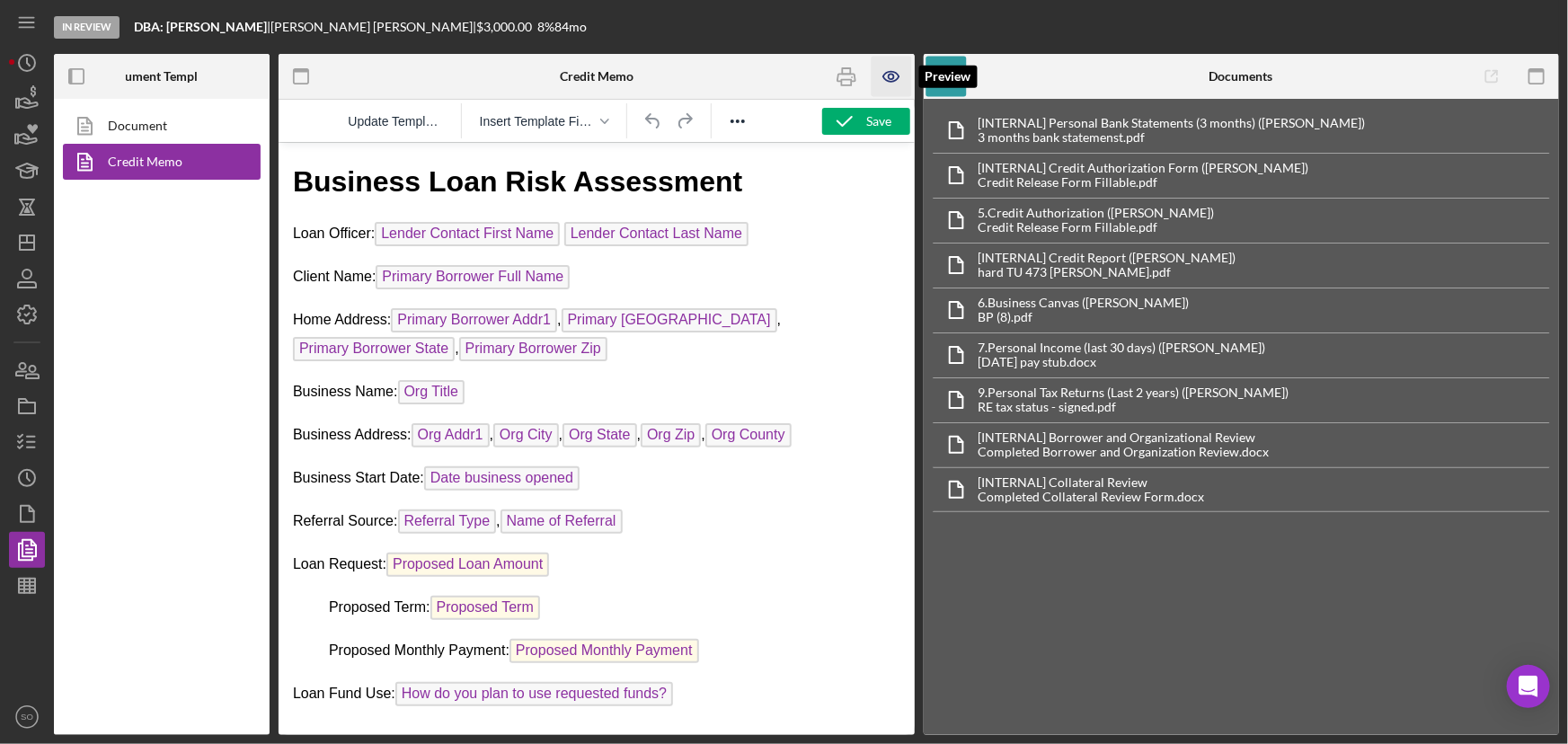
click at [888, 75] on icon "button" at bounding box center [892, 77] width 41 height 41
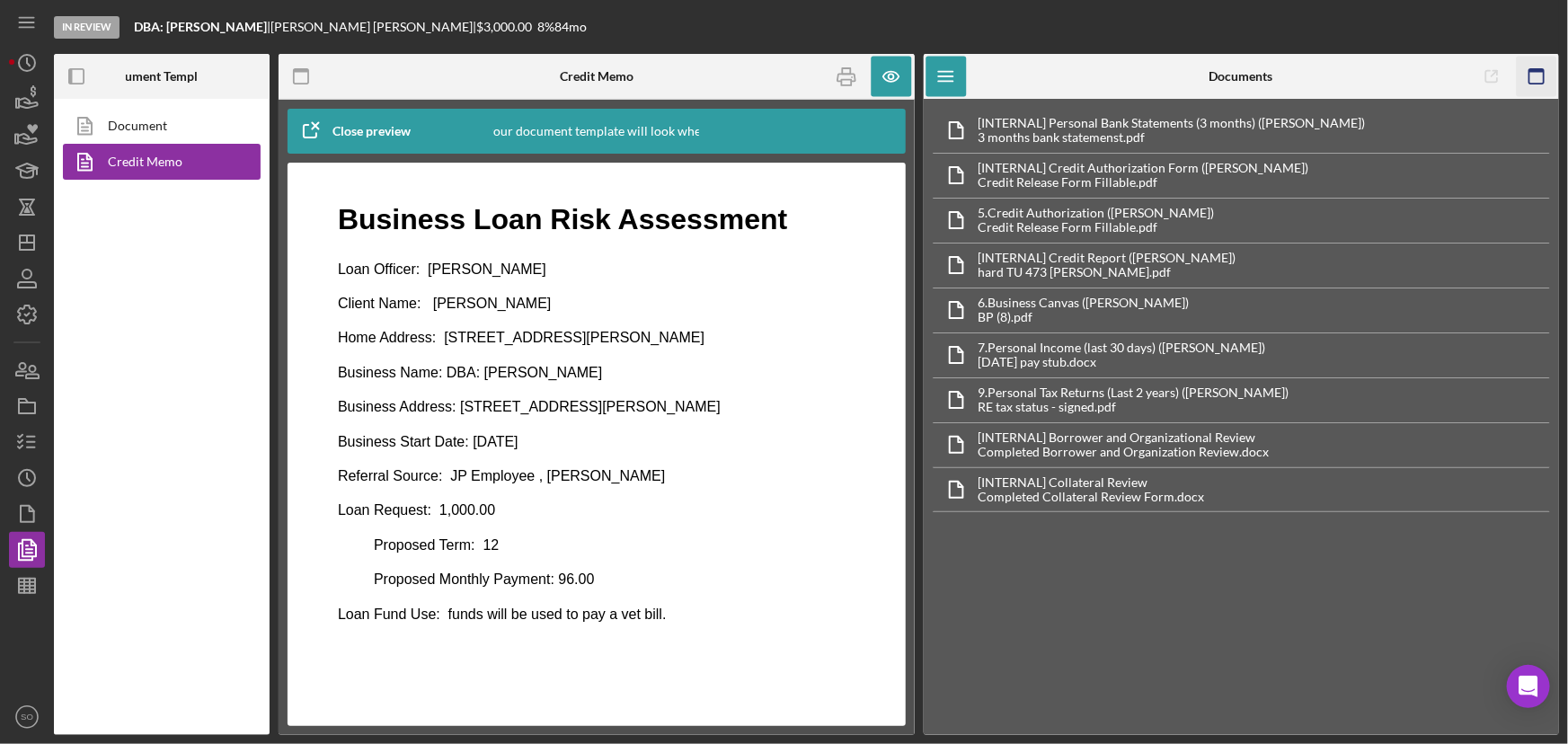
click at [1532, 73] on icon "button" at bounding box center [1536, 77] width 41 height 41
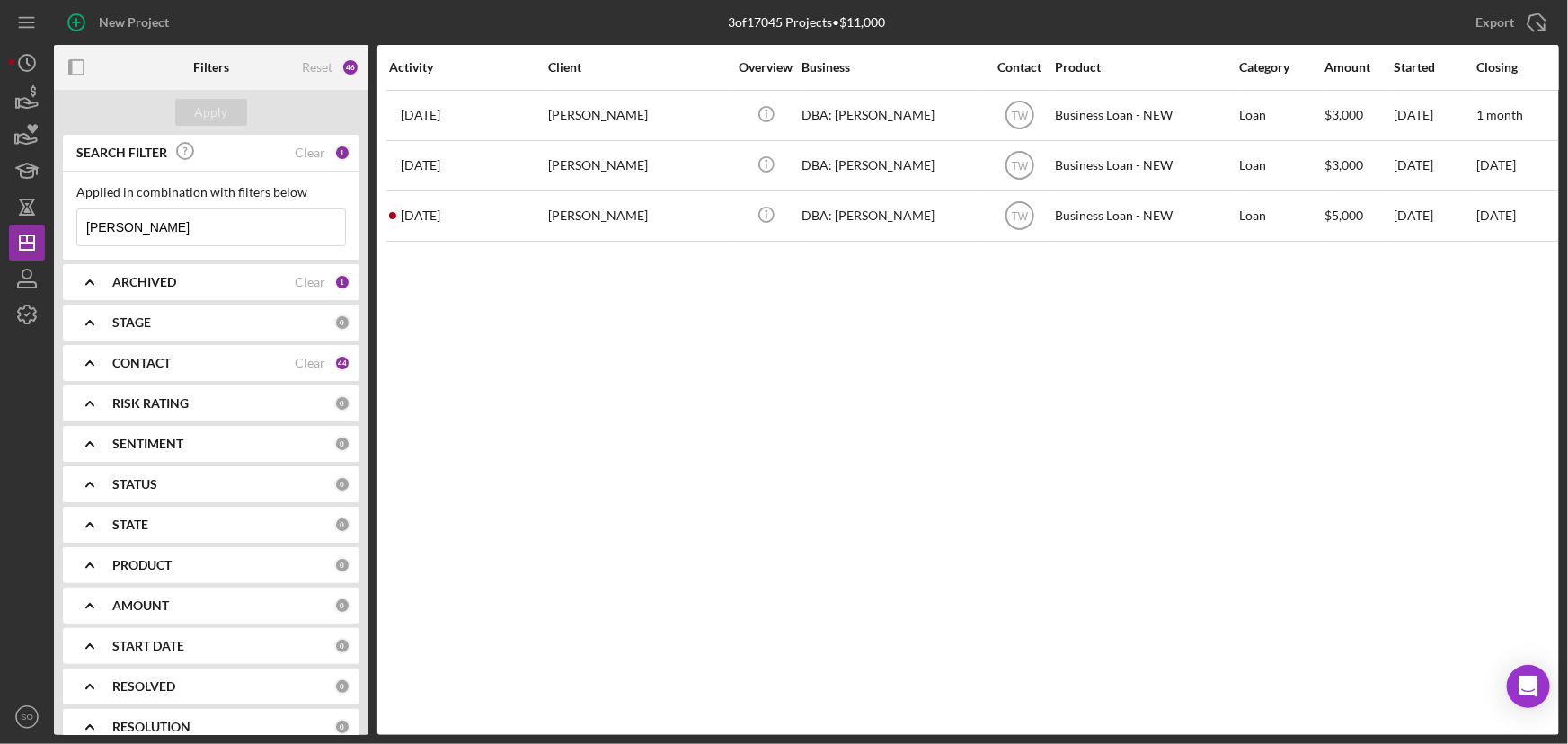
click at [184, 233] on input "[PERSON_NAME]" at bounding box center [211, 228] width 267 height 36
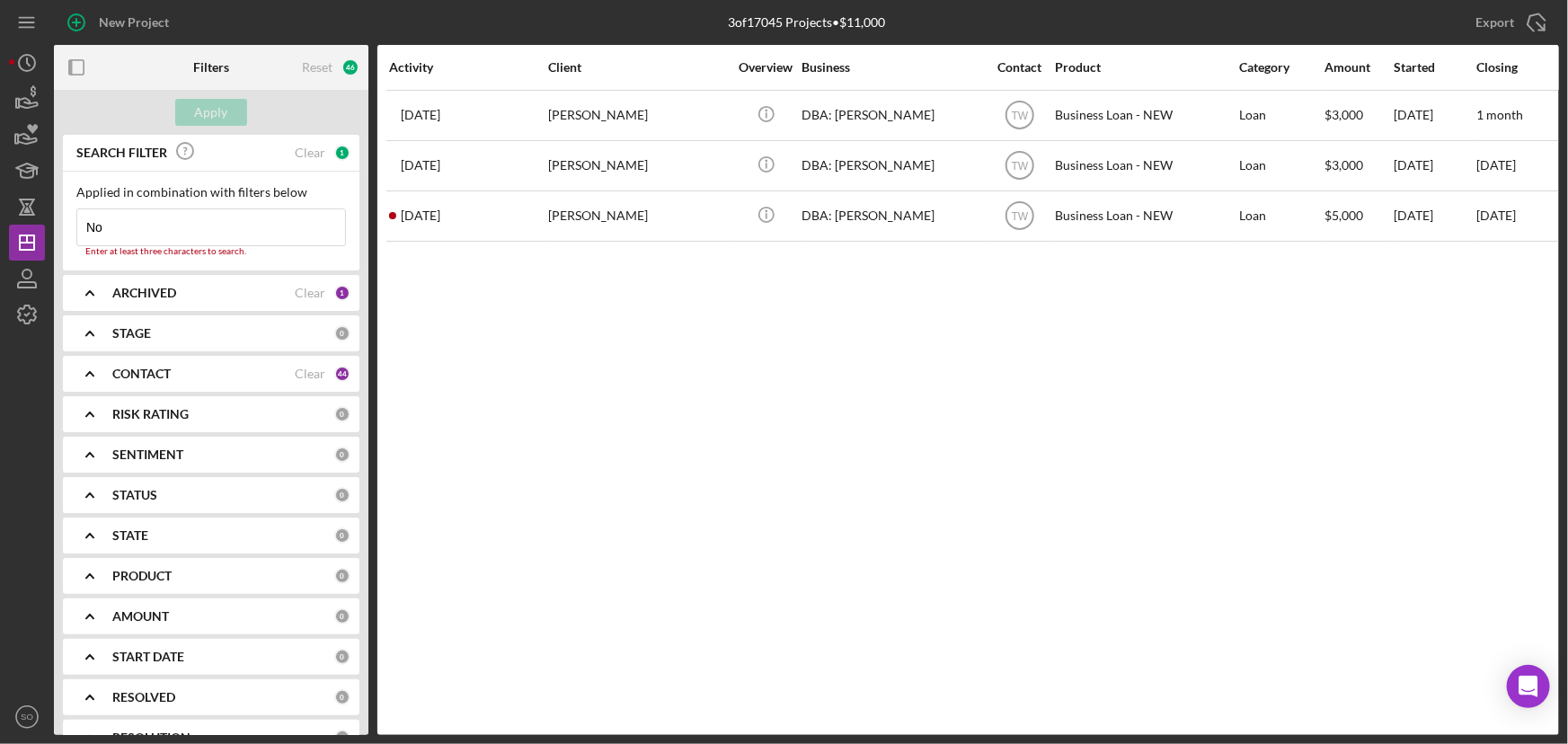
type input "N"
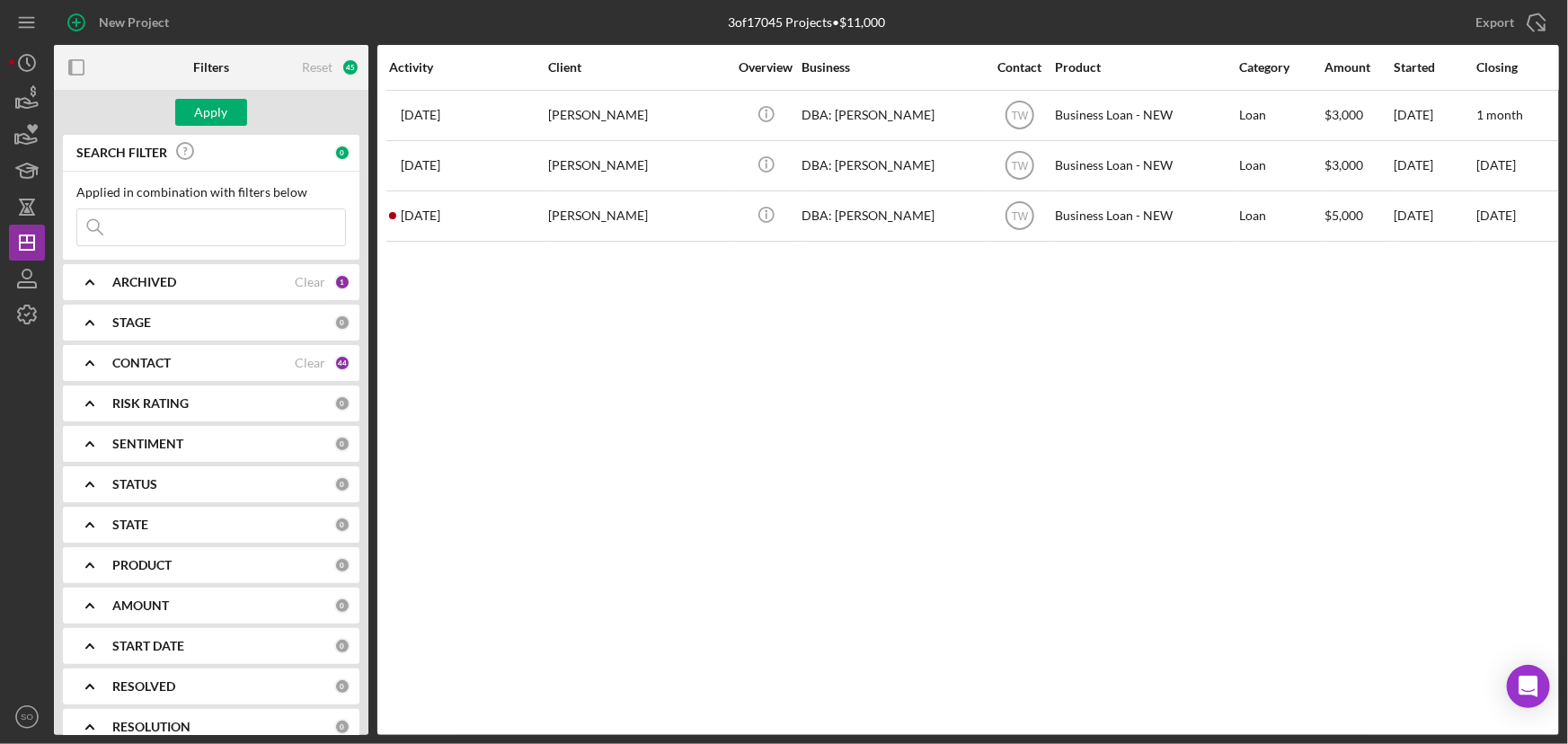
paste input "[PERSON_NAME]"
type input "[PERSON_NAME]"
click at [209, 112] on div "Apply" at bounding box center [212, 113] width 33 height 27
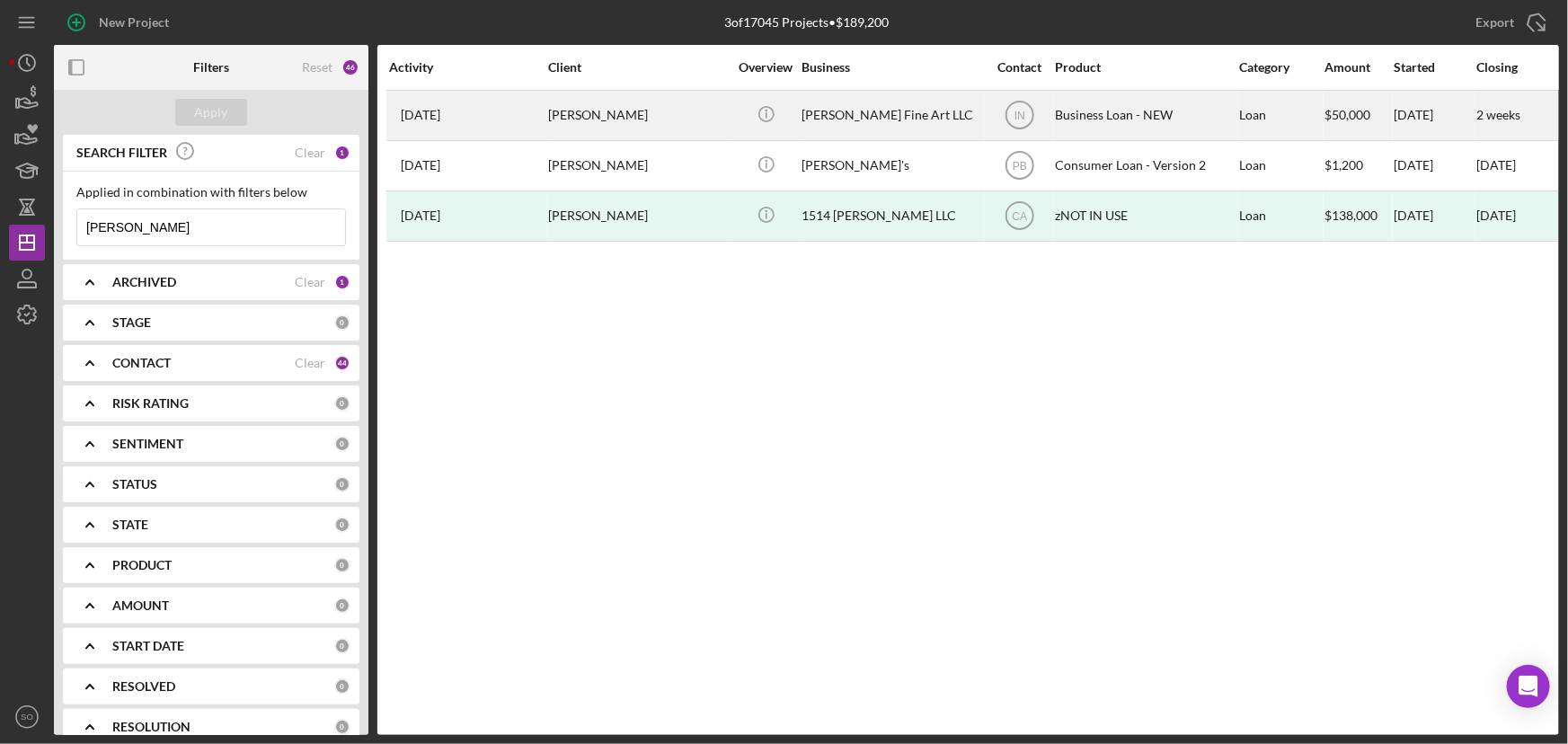
click at [549, 130] on div "[PERSON_NAME]" at bounding box center [639, 115] width 180 height 48
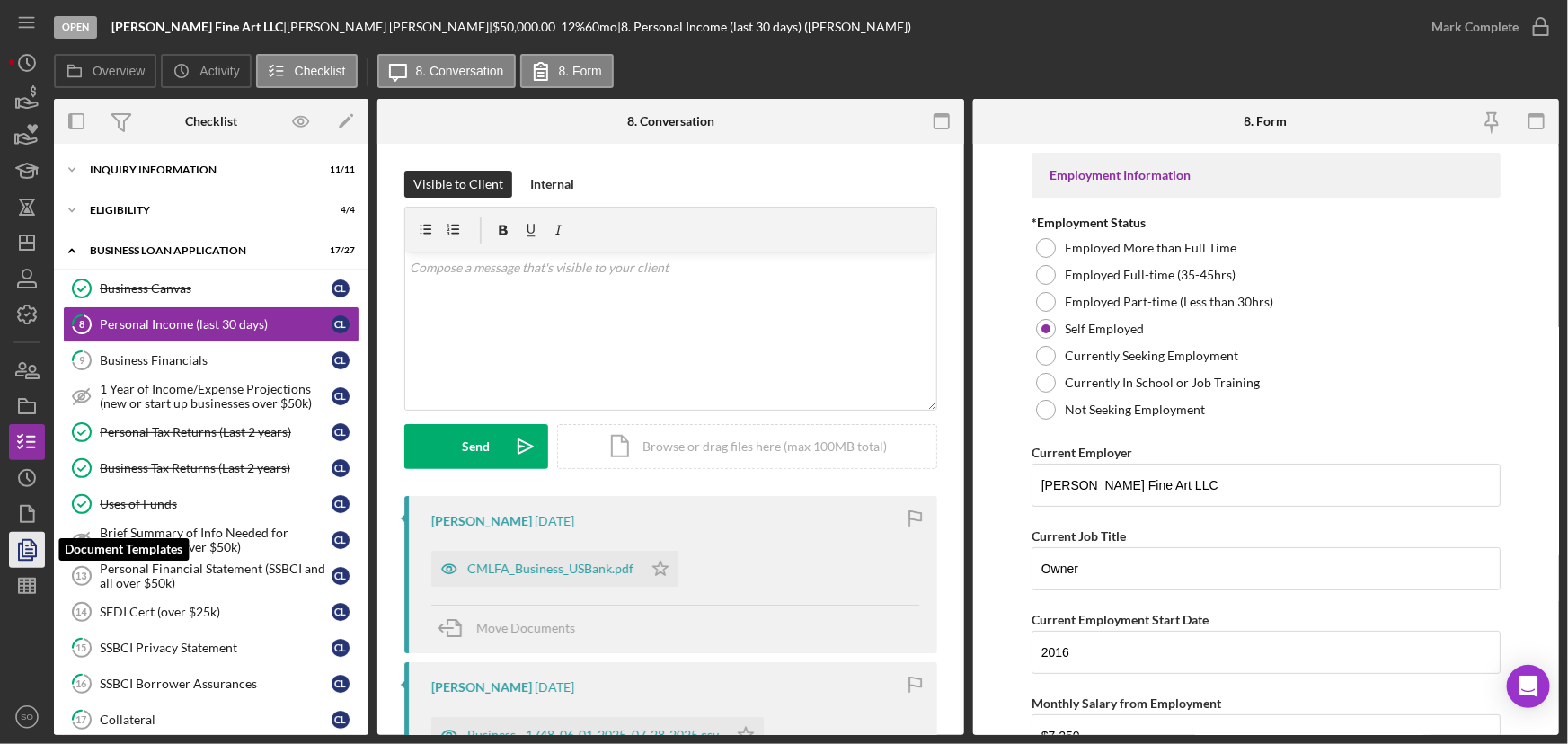
click at [36, 546] on polyline "button" at bounding box center [33, 543] width 5 height 5
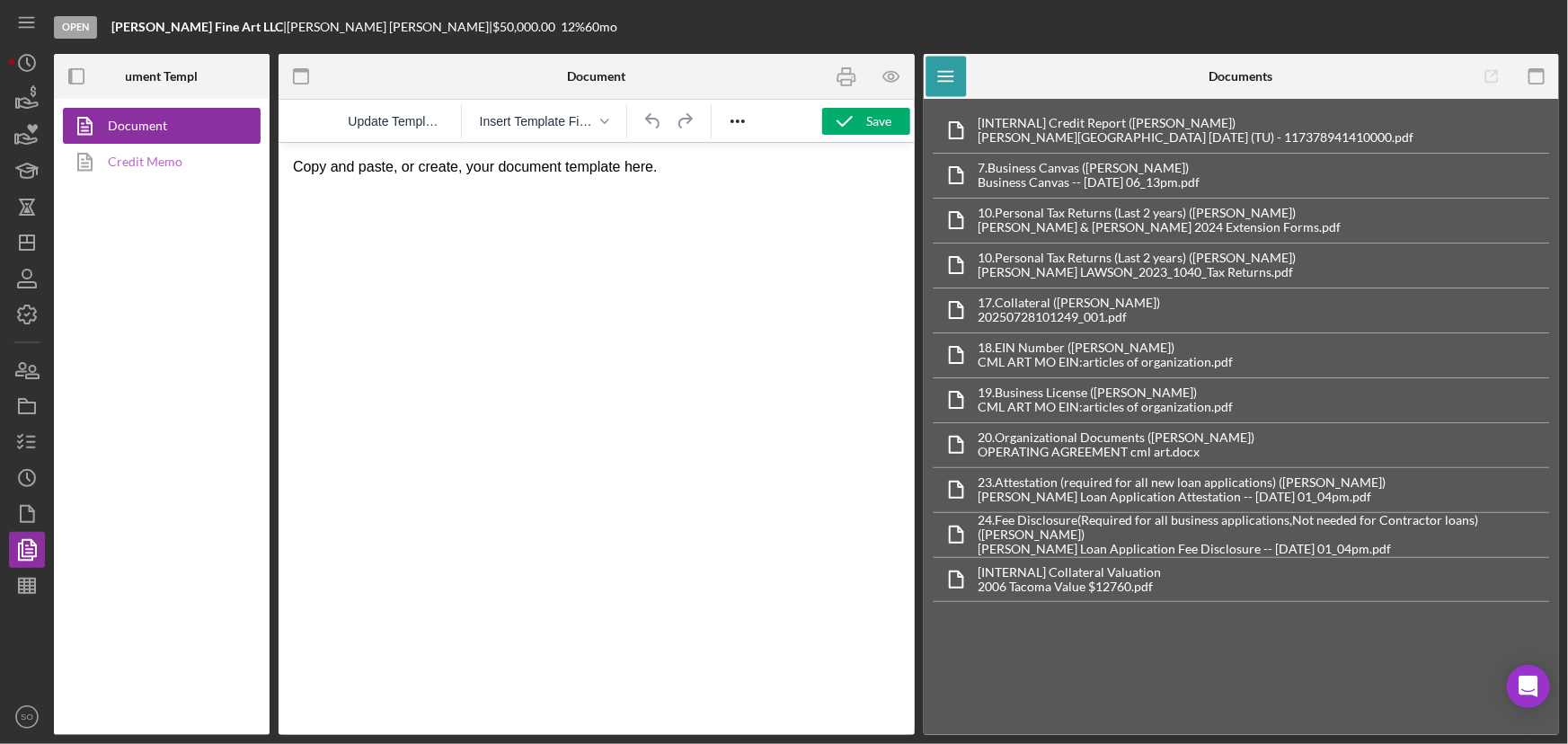
click at [146, 165] on link "Credit Memo" at bounding box center [158, 162] width 189 height 36
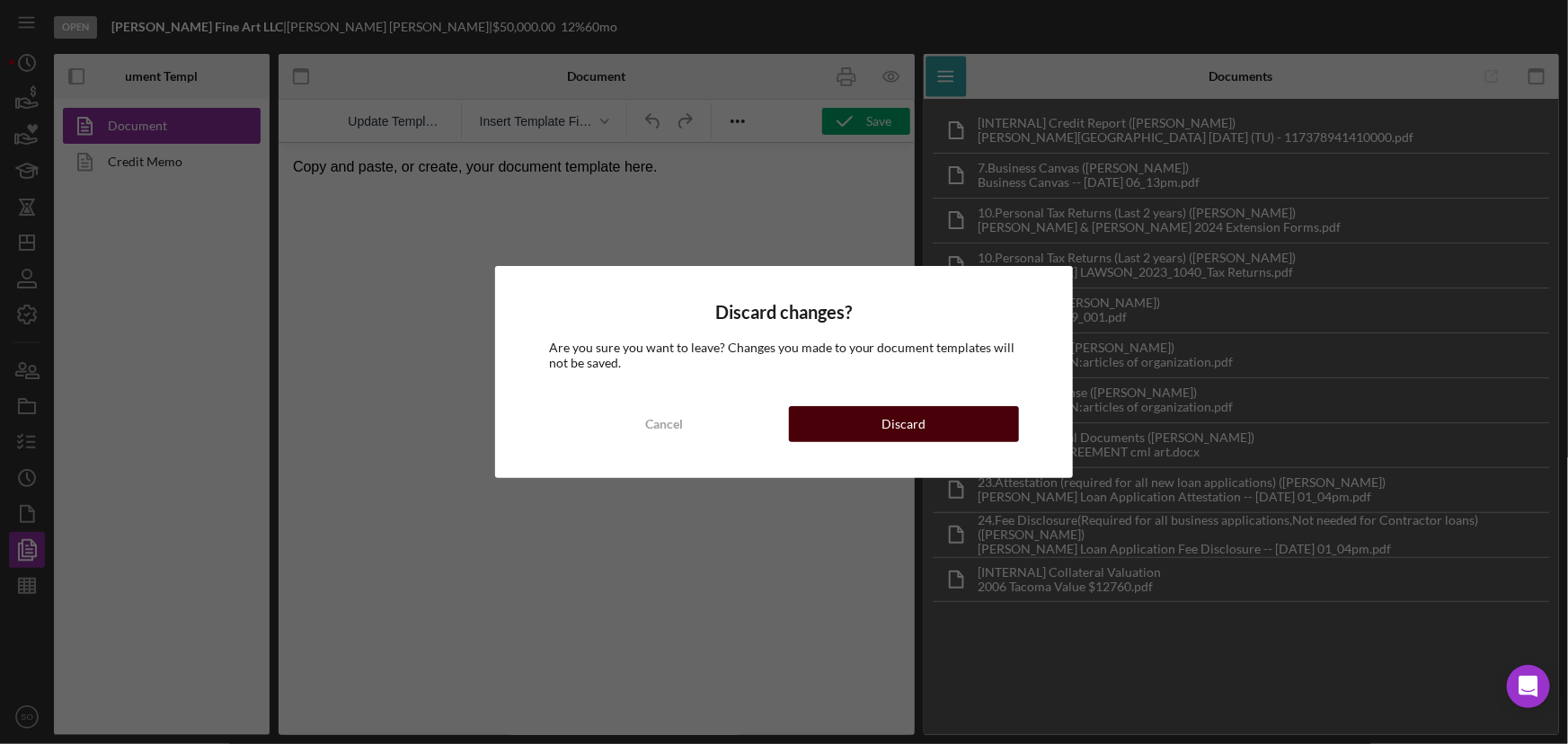
click at [841, 413] on button "Discard" at bounding box center [904, 424] width 231 height 36
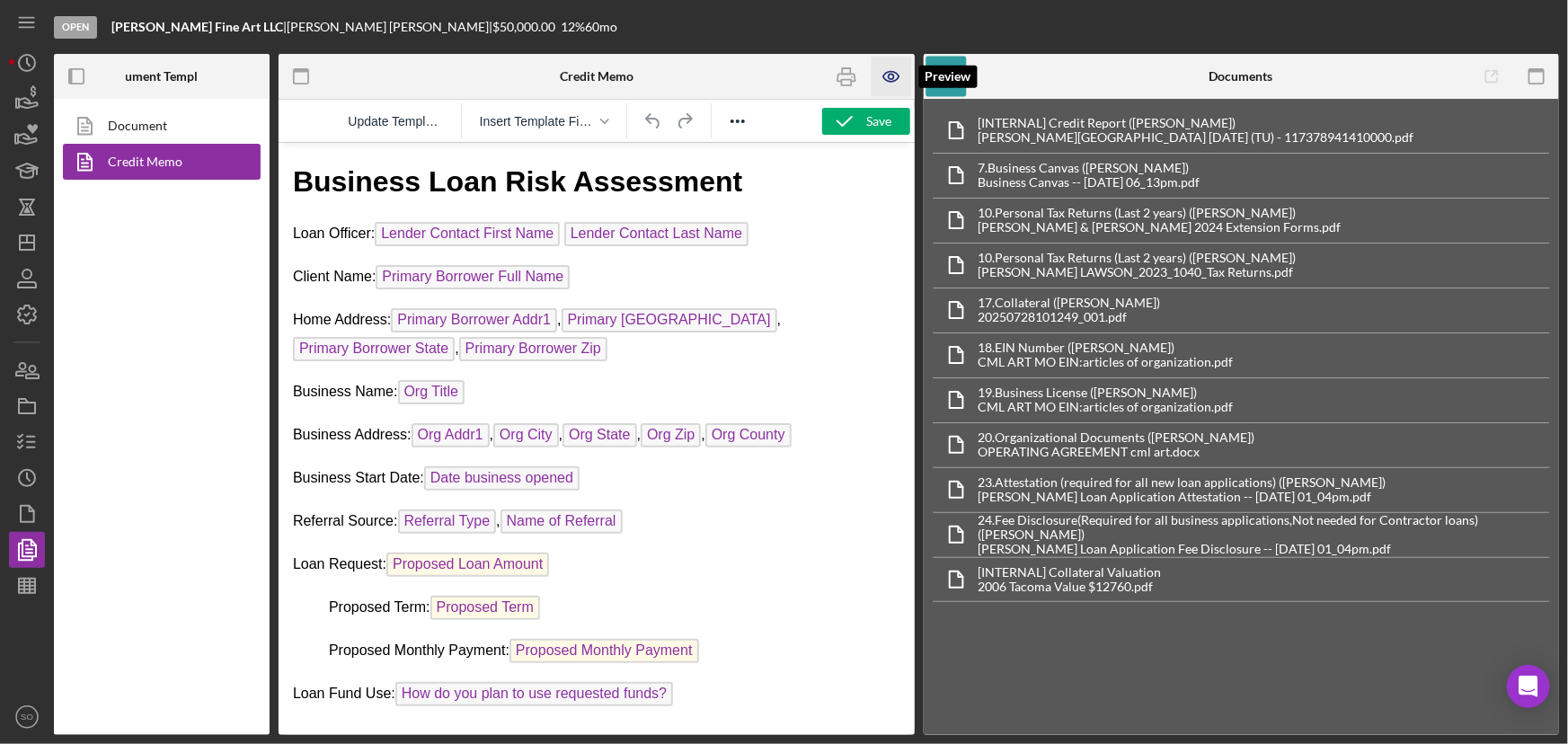
click at [886, 81] on icon "button" at bounding box center [892, 77] width 41 height 41
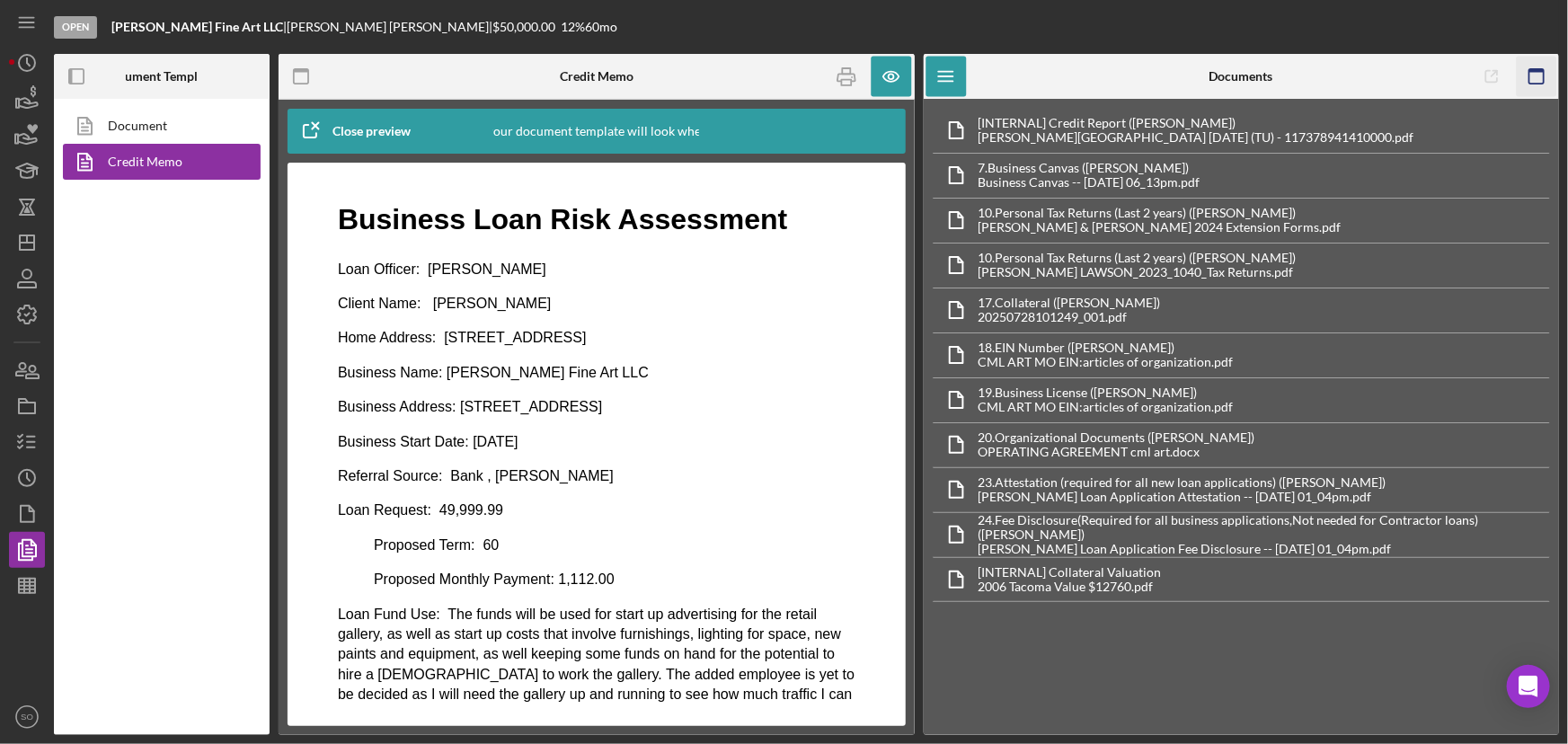
click at [1533, 68] on icon "button" at bounding box center [1536, 77] width 41 height 41
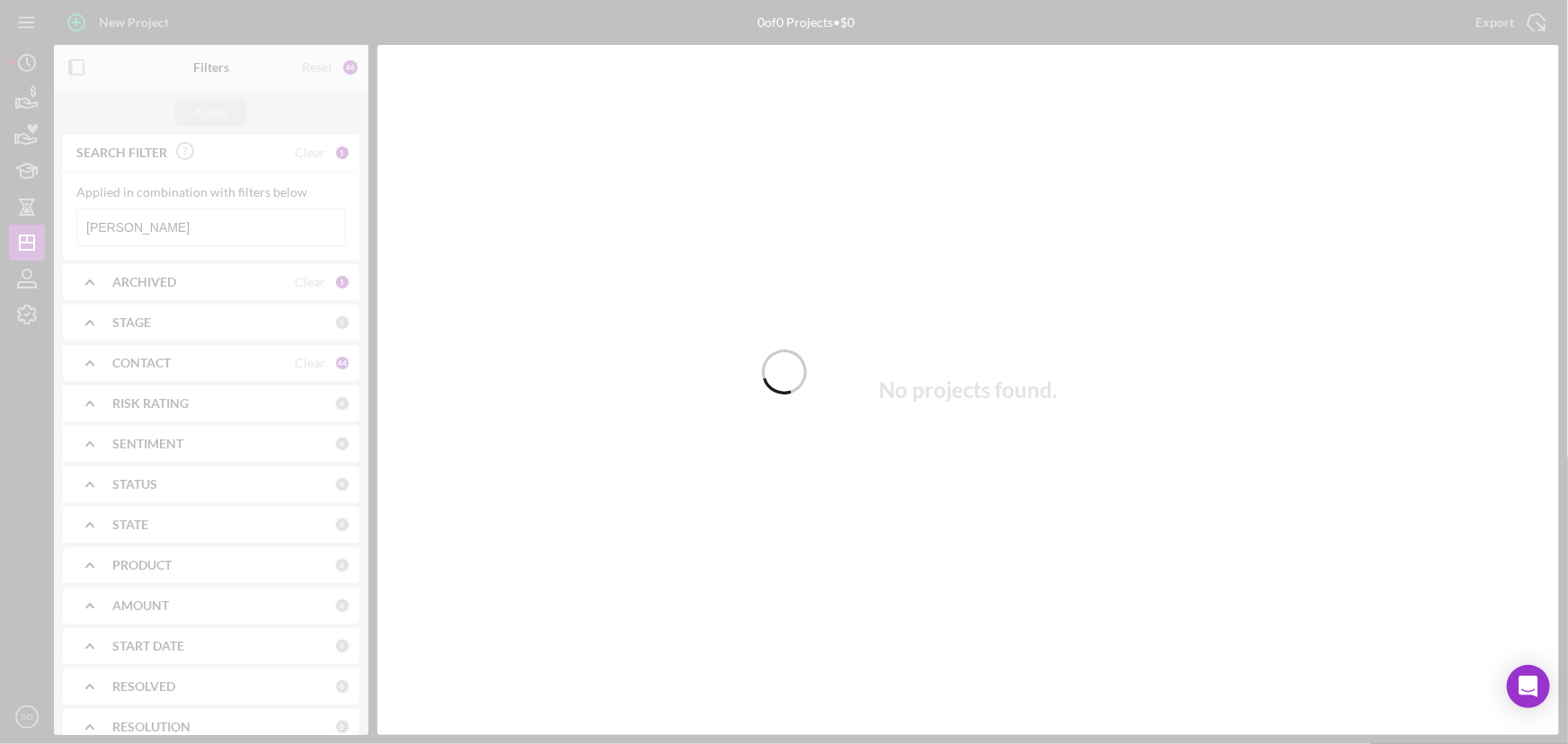
click at [177, 230] on div at bounding box center [784, 372] width 1568 height 744
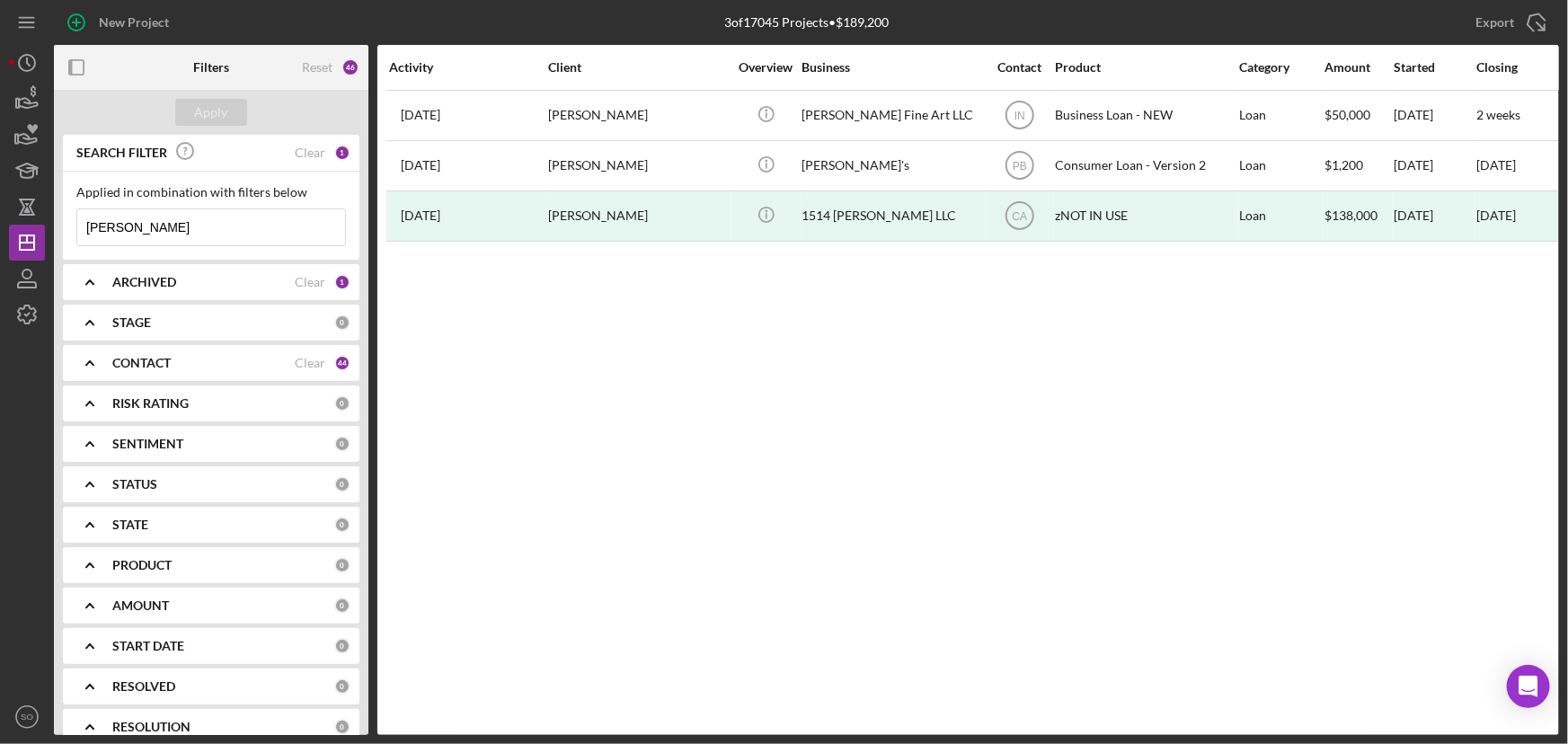
drag, startPoint x: 216, startPoint y: 222, endPoint x: 54, endPoint y: 227, distance: 162.1
click at [54, 227] on div "SEARCH FILTER Clear 1 Applied in combination with filters below Chad Lawson Ico…" at bounding box center [211, 435] width 314 height 601
paste input "Darisha Lyons"
type input "Darisha Lyons"
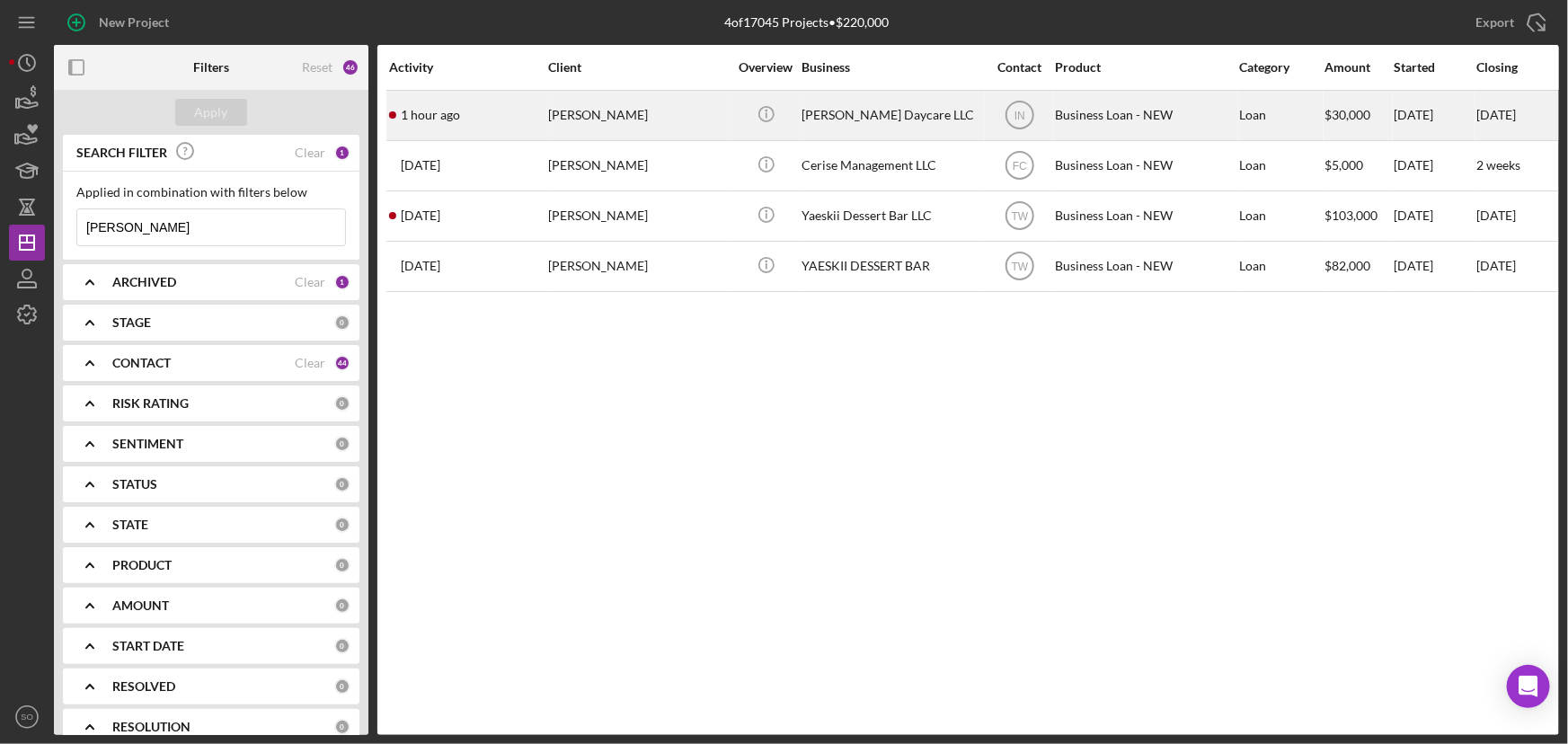
click at [654, 126] on div "Darisha Lyons" at bounding box center [639, 115] width 180 height 48
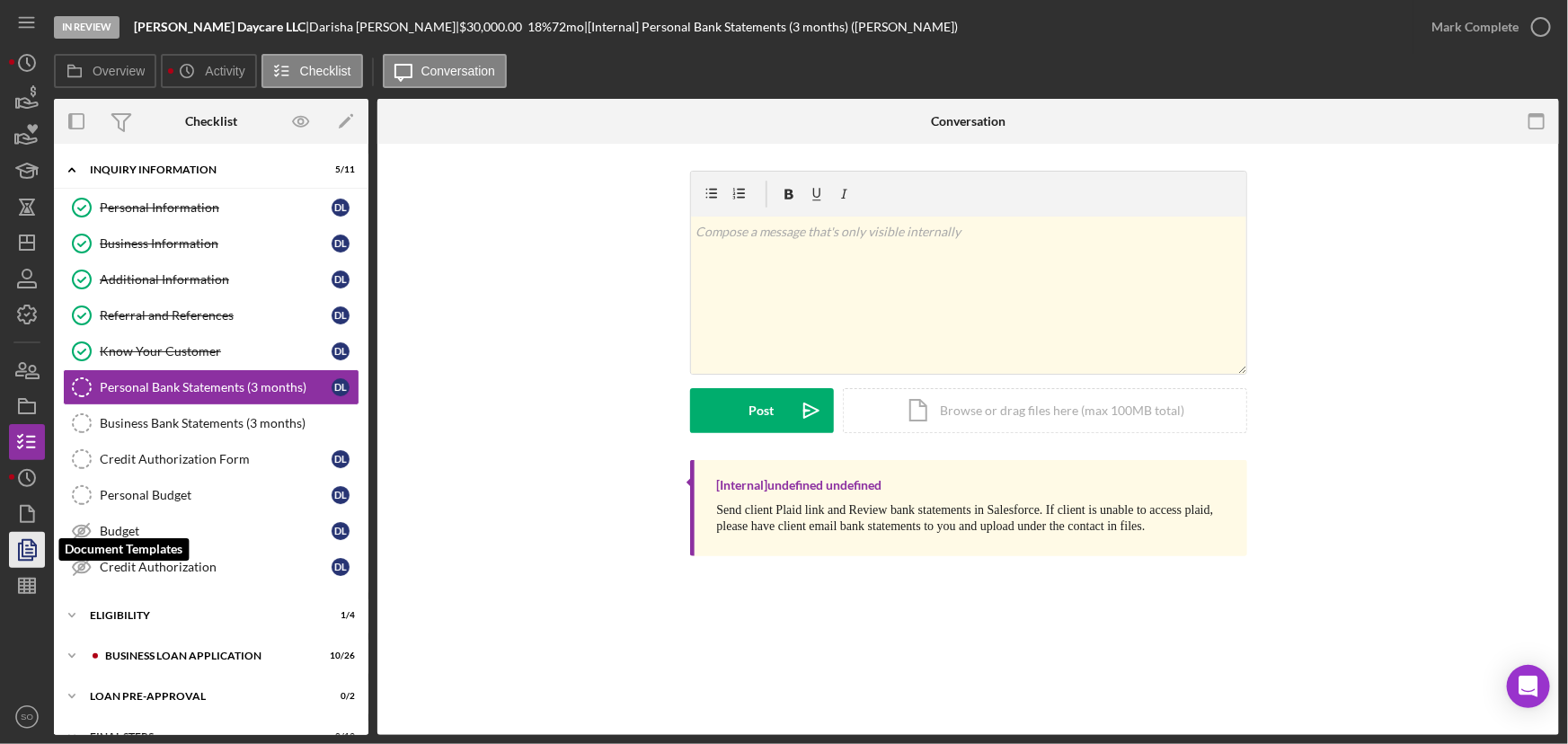
click at [24, 549] on icon "button" at bounding box center [27, 550] width 45 height 45
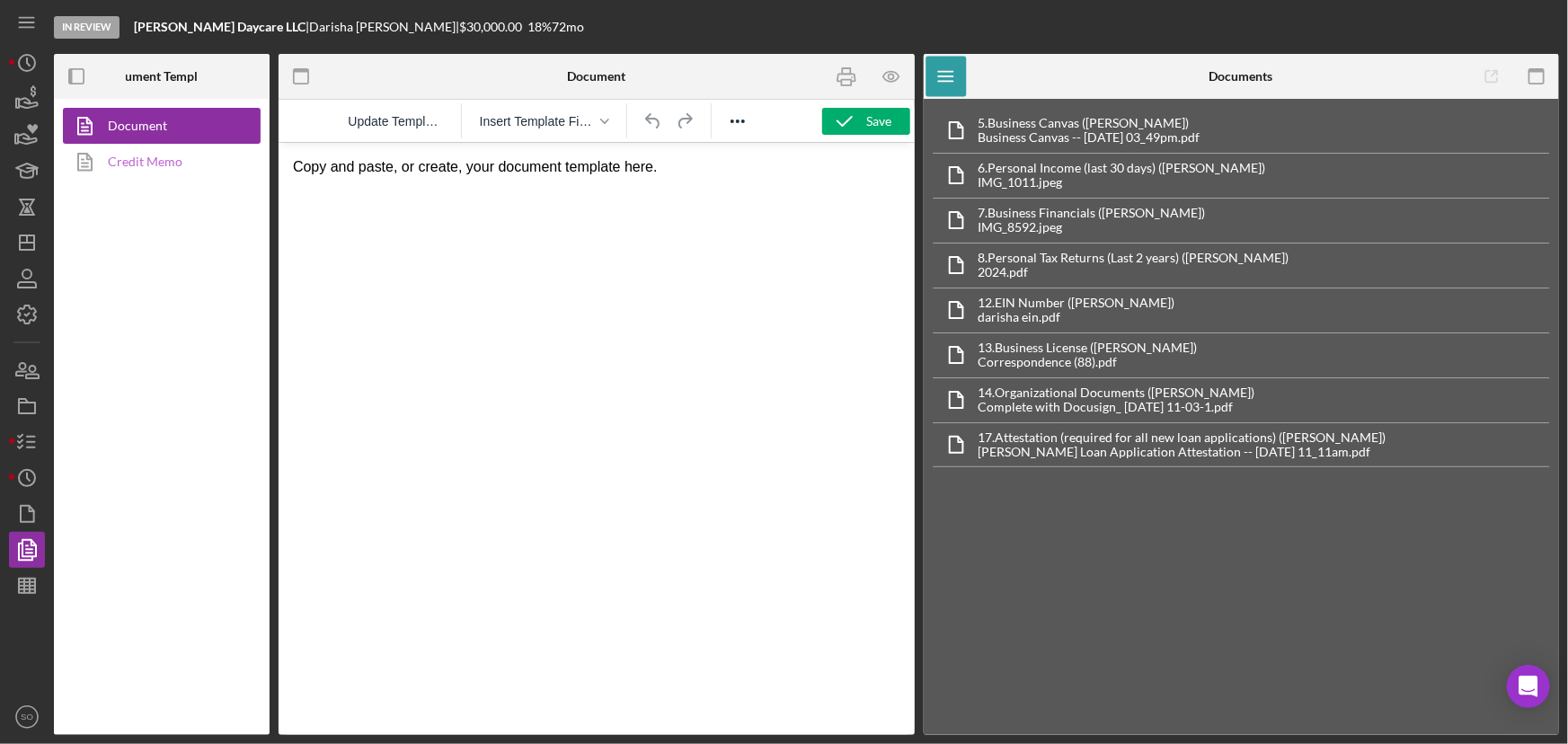
click at [153, 163] on link "Credit Memo" at bounding box center [158, 162] width 189 height 36
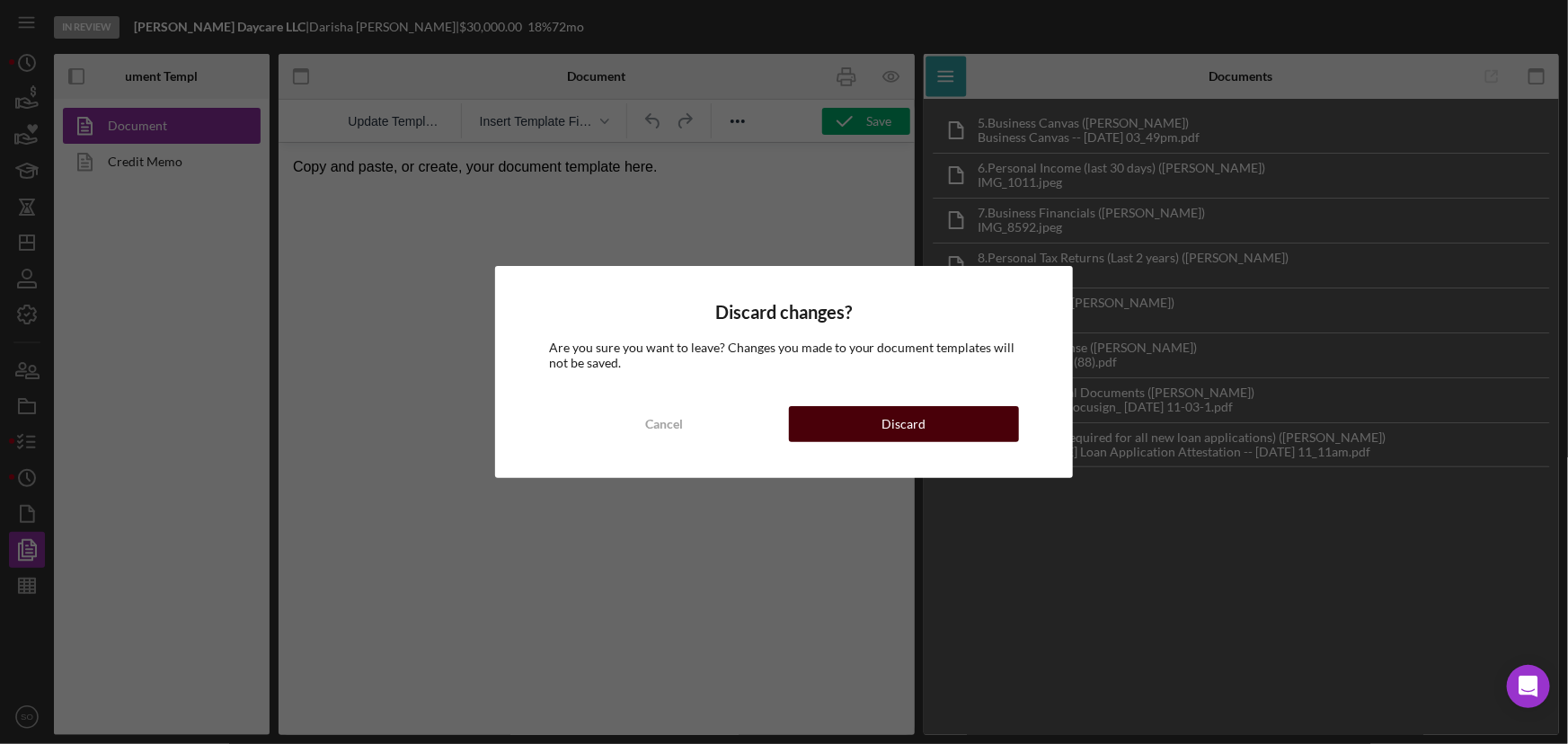
click at [832, 420] on button "Discard" at bounding box center [904, 424] width 231 height 36
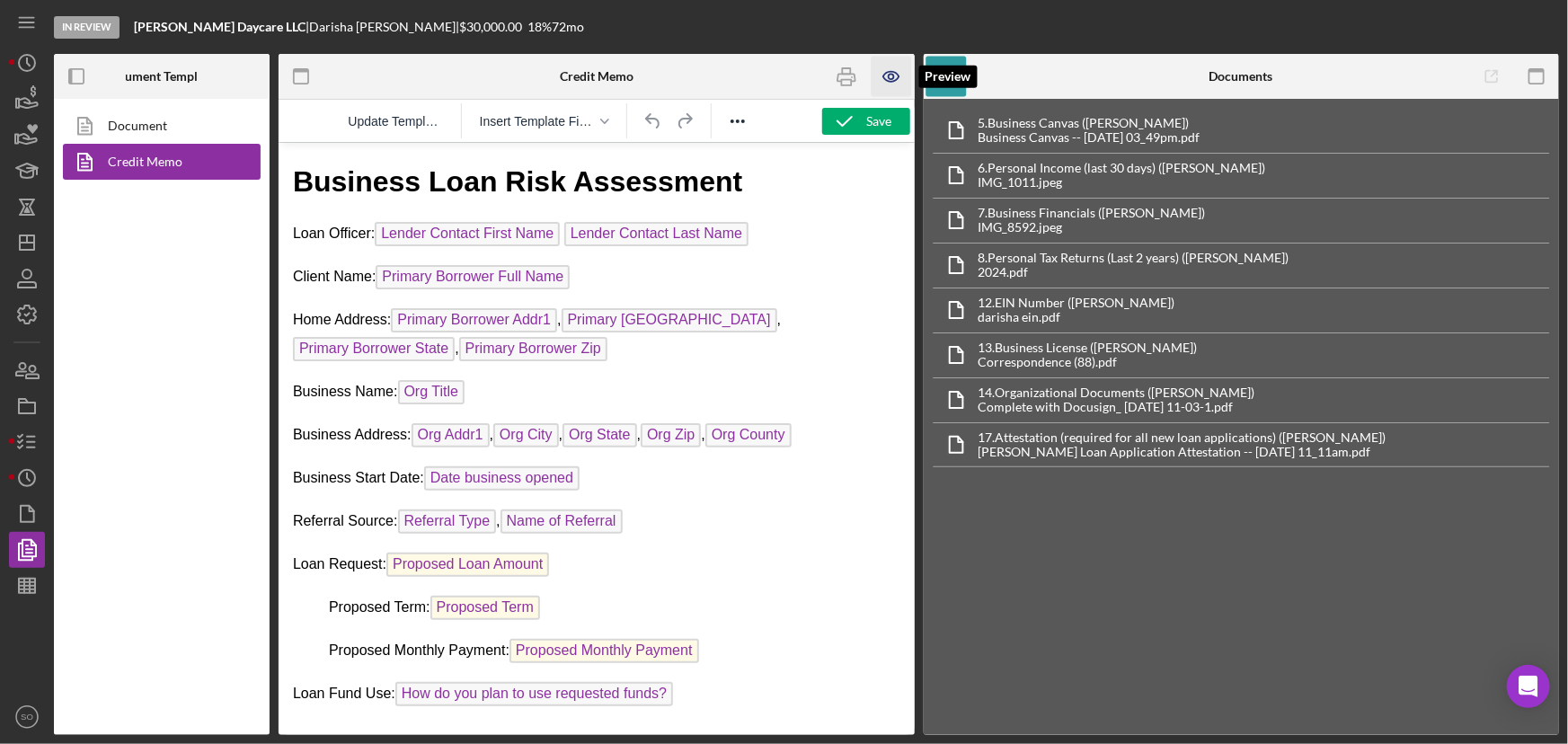
click at [887, 73] on icon "button" at bounding box center [891, 77] width 15 height 10
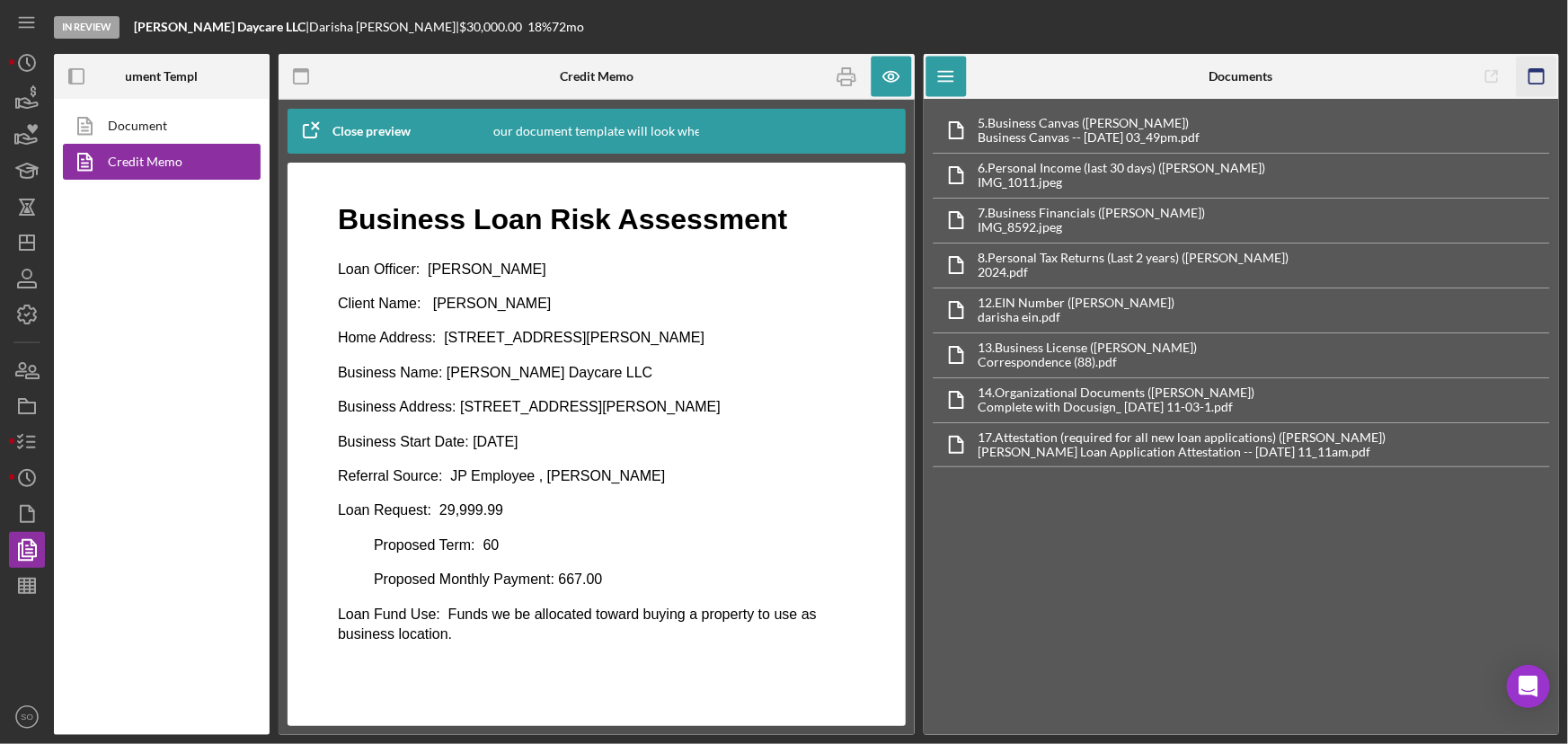
click at [1530, 79] on icon "button" at bounding box center [1536, 77] width 41 height 41
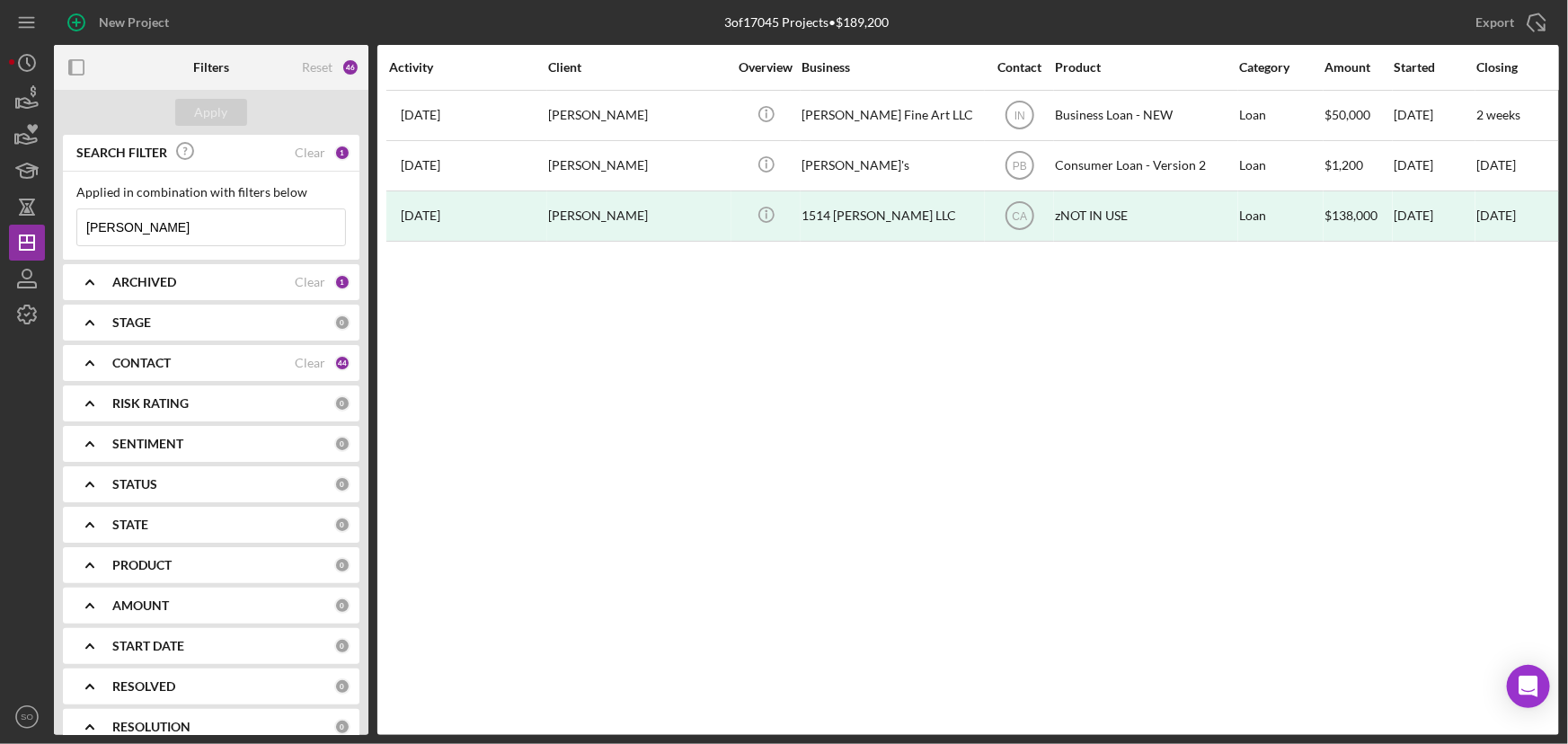
drag, startPoint x: 185, startPoint y: 230, endPoint x: 61, endPoint y: 227, distance: 124.0
click at [61, 227] on div "SEARCH FILTER Clear 1 Applied in combination with filters below [PERSON_NAME] I…" at bounding box center [211, 435] width 314 height 601
paste input "[PERSON_NAME]"
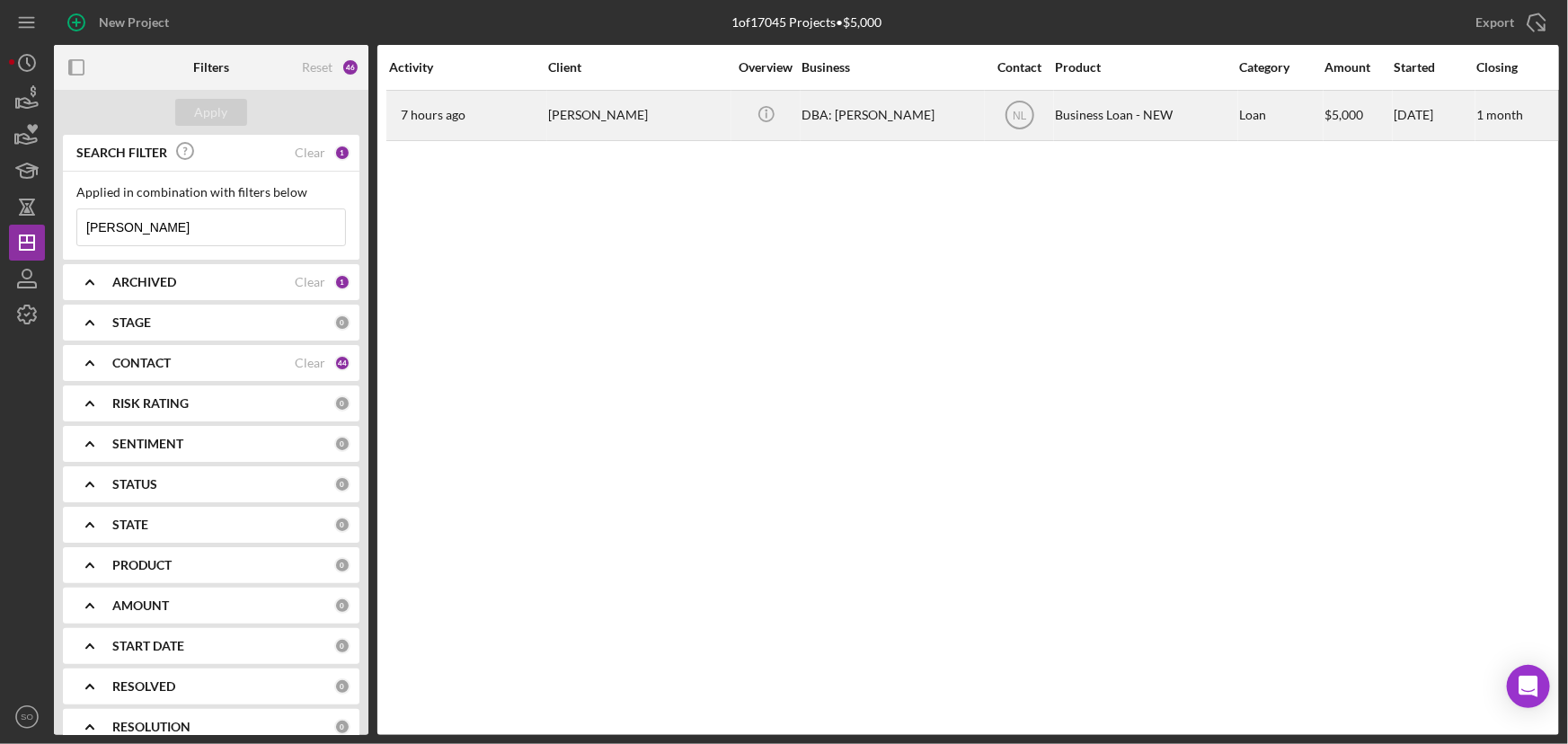
type input "[PERSON_NAME]"
click at [585, 108] on div "[PERSON_NAME]" at bounding box center [639, 115] width 180 height 48
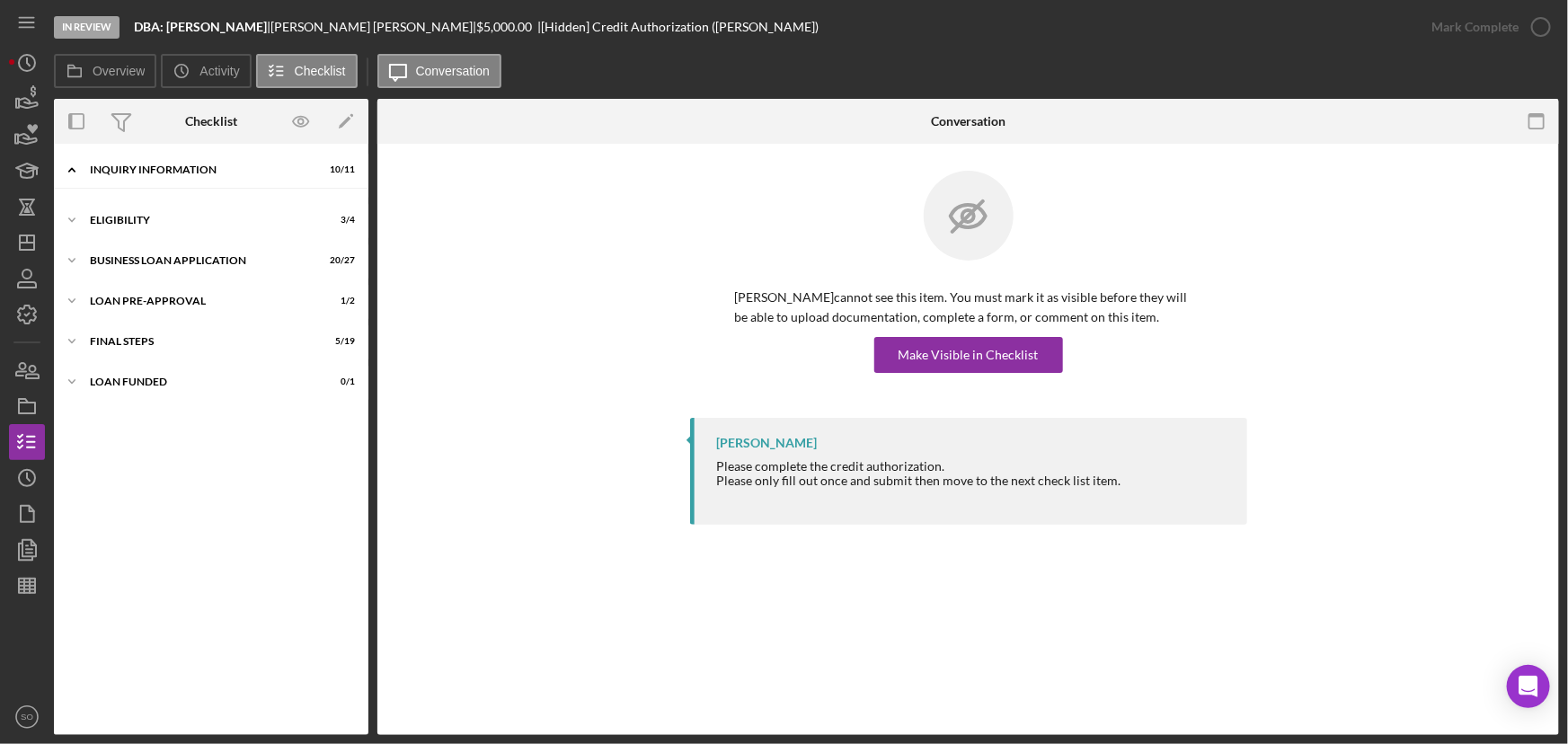
scroll to position [68, 0]
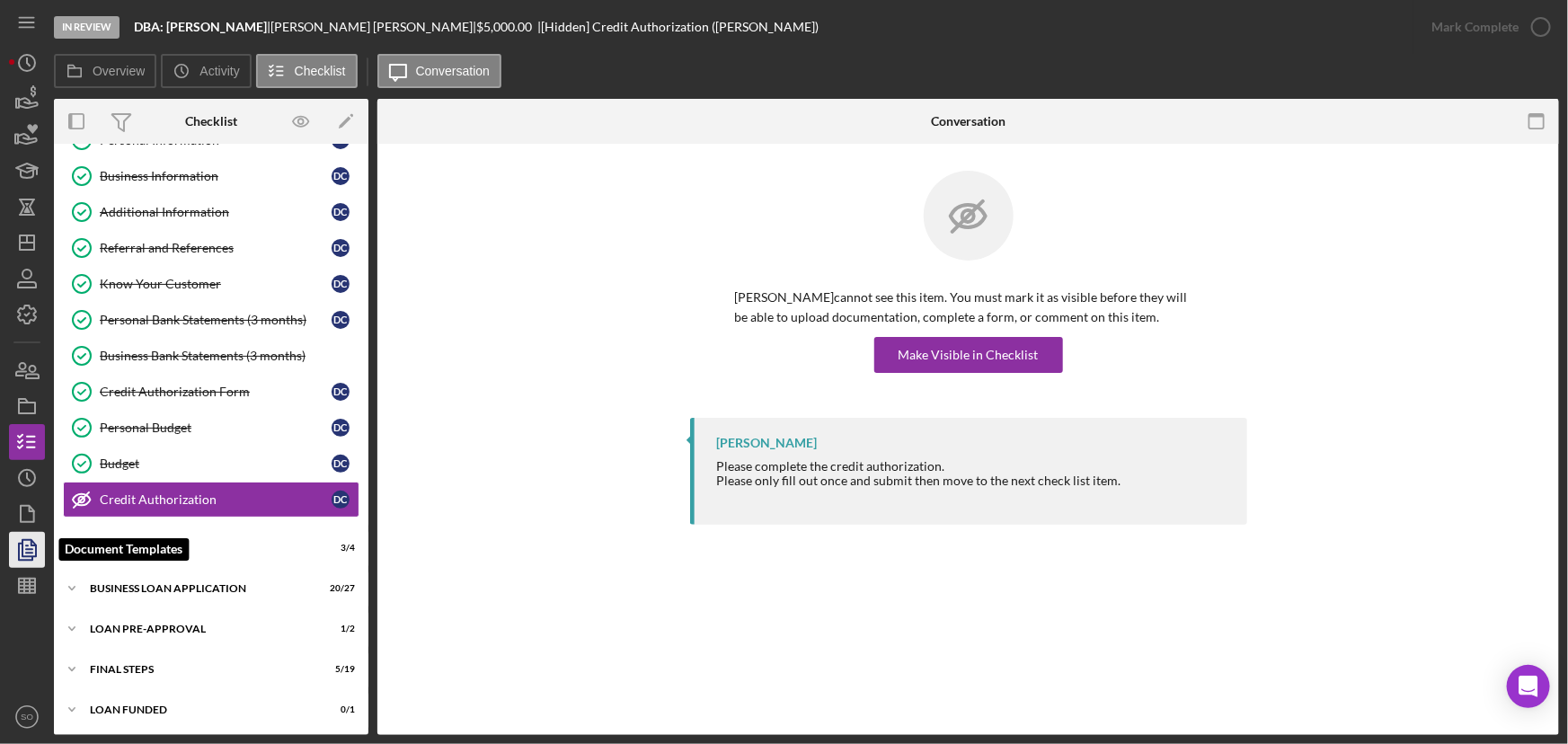
click at [39, 537] on icon "button" at bounding box center [27, 550] width 45 height 45
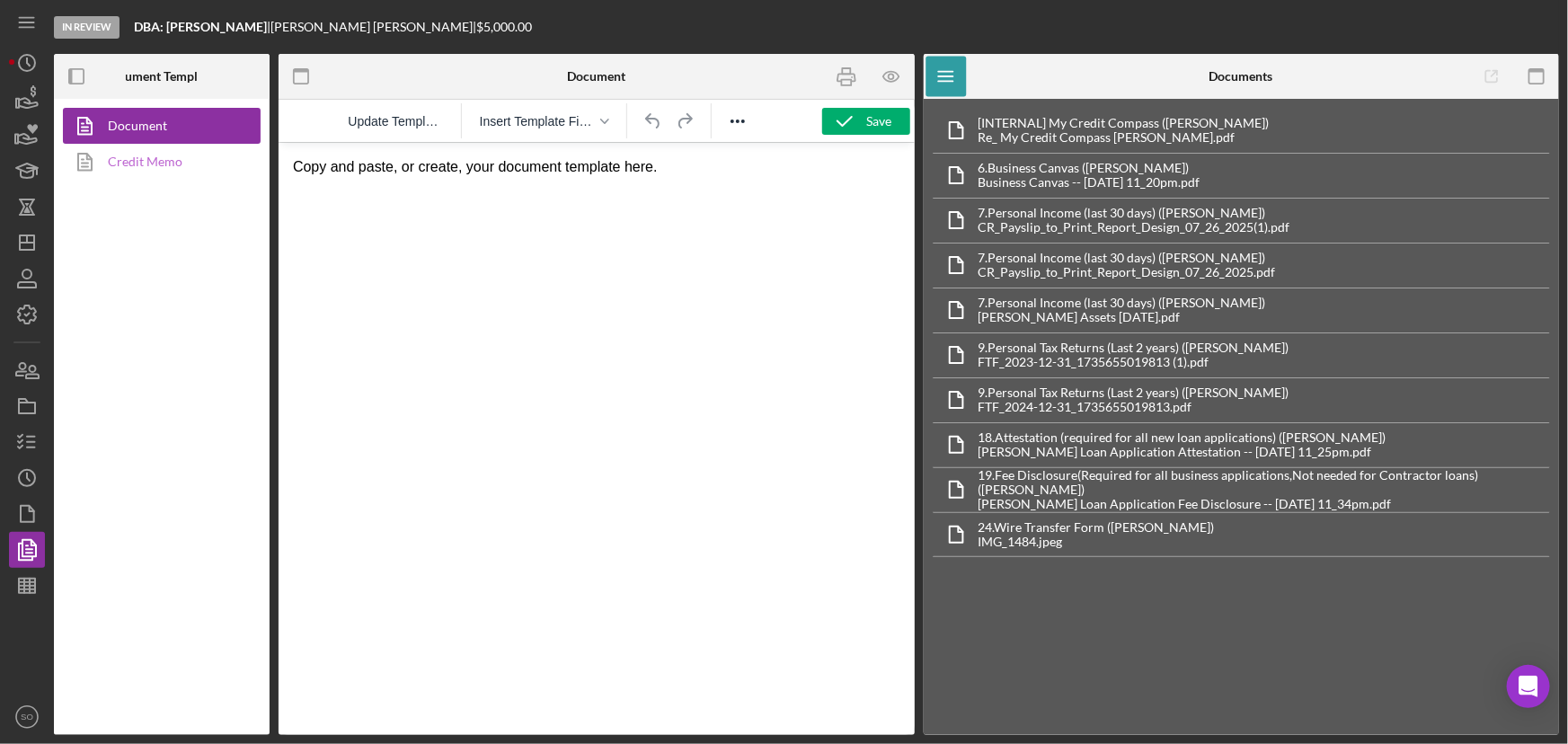
click at [206, 164] on link "Credit Memo" at bounding box center [158, 162] width 189 height 36
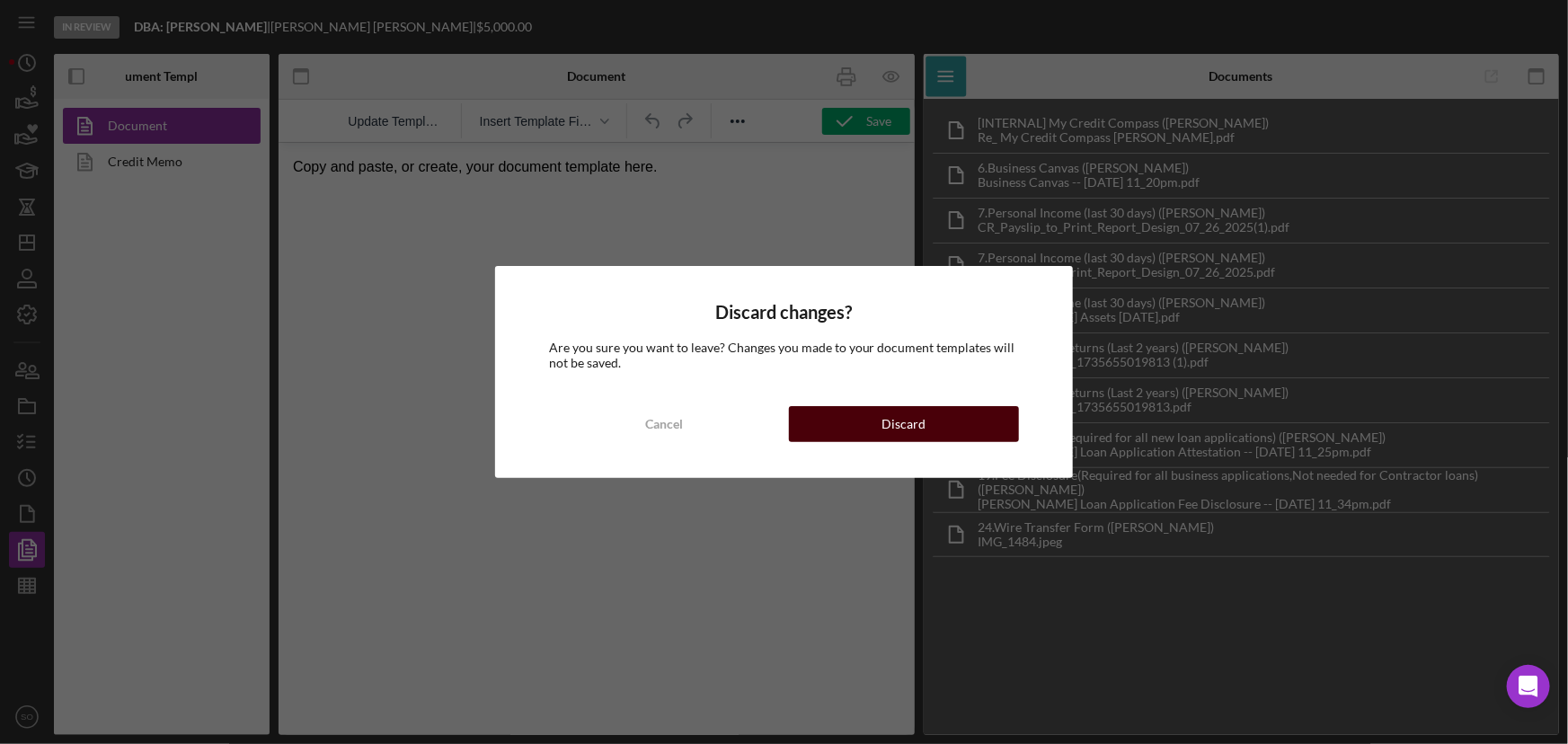
click at [844, 418] on button "Discard" at bounding box center [904, 424] width 231 height 36
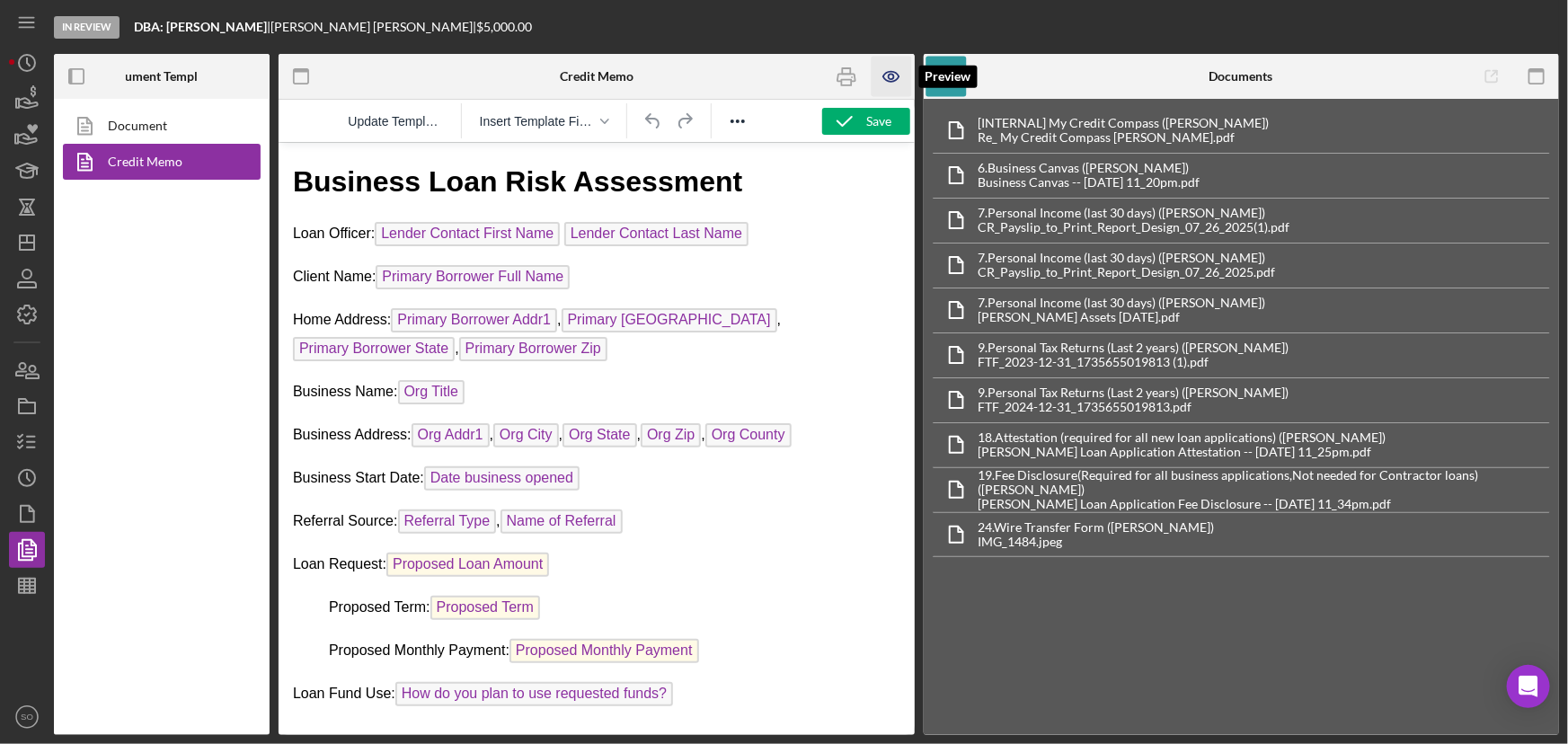
click at [893, 77] on icon "button" at bounding box center [892, 77] width 41 height 41
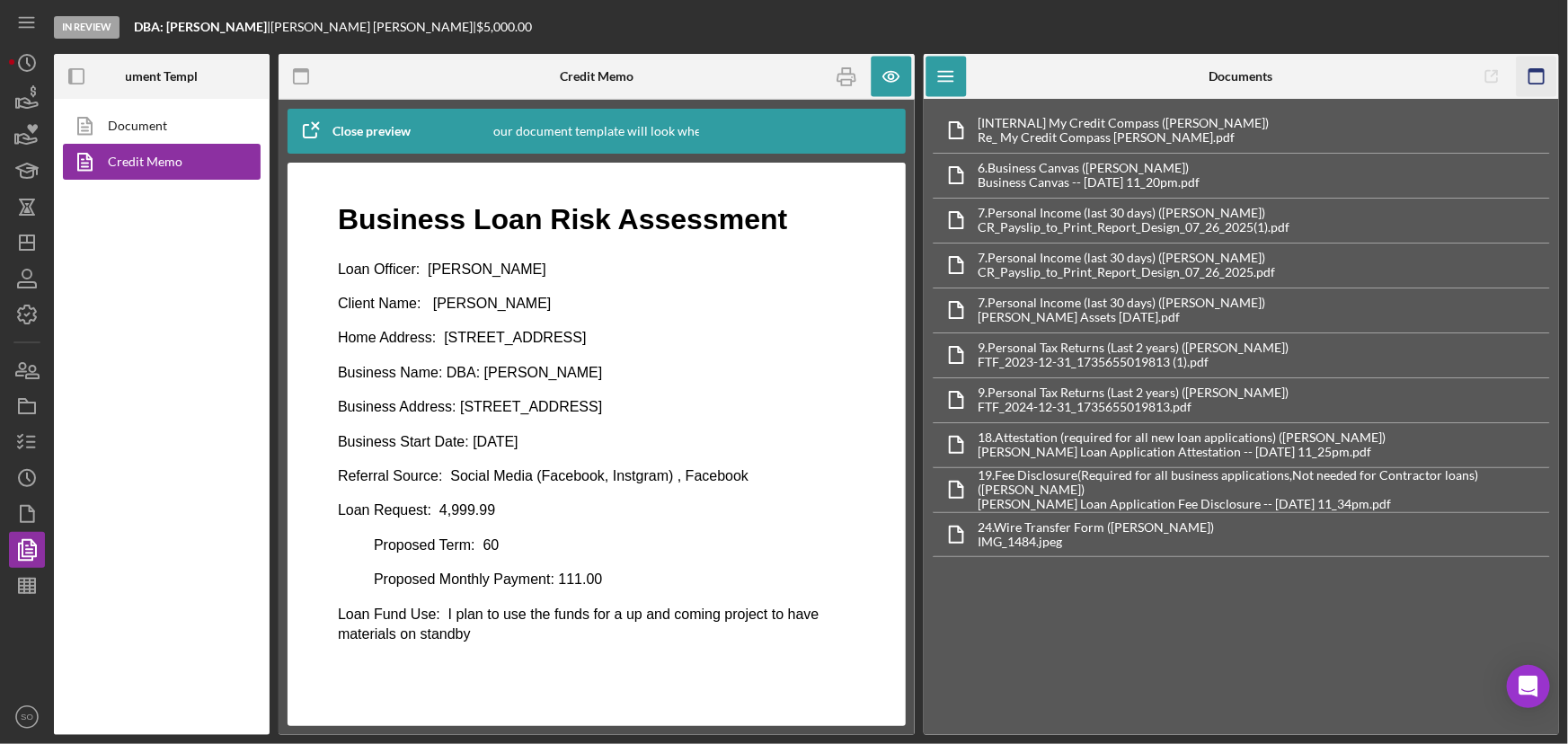
click at [1536, 76] on icon "button" at bounding box center [1536, 77] width 41 height 41
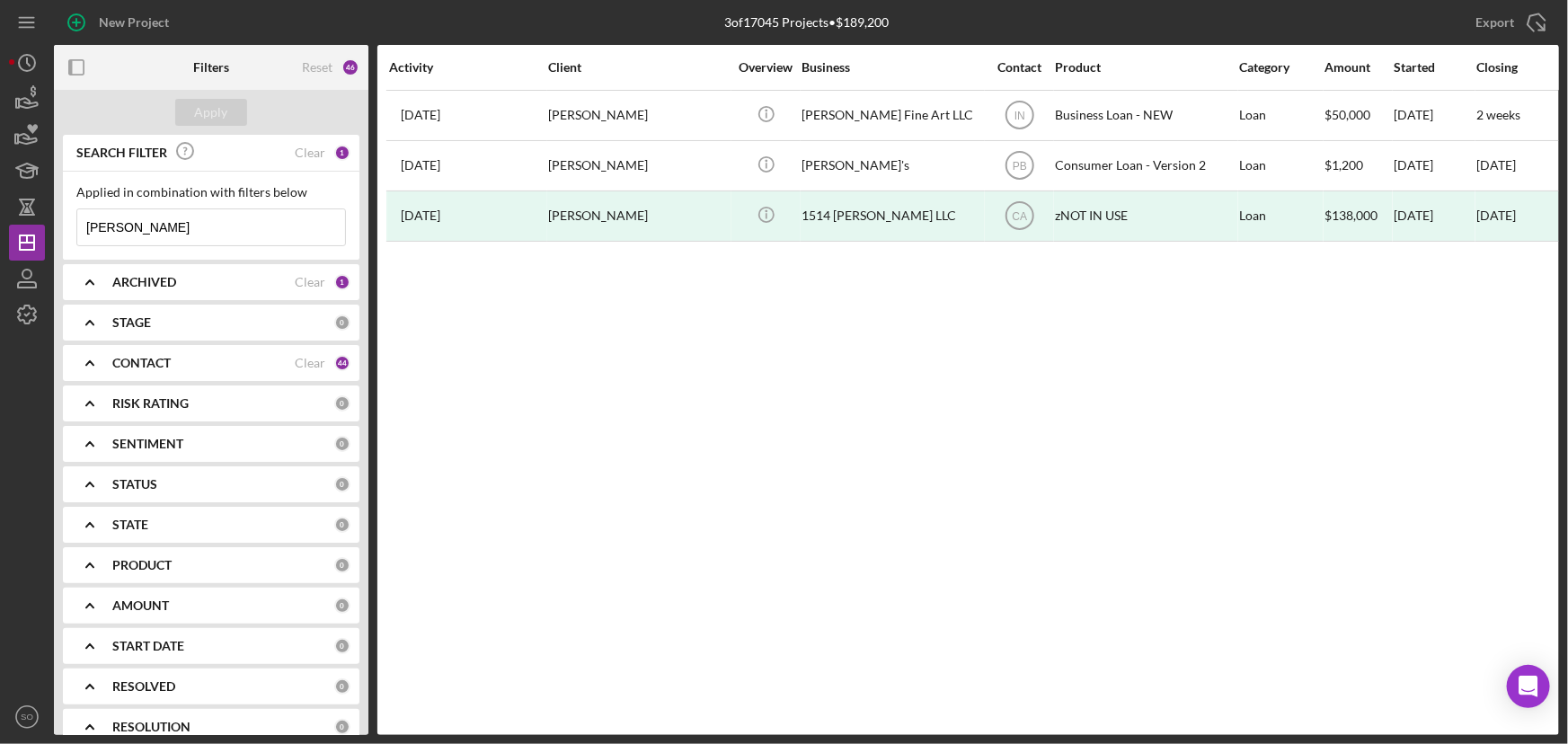
click at [219, 238] on input "[PERSON_NAME]" at bounding box center [211, 228] width 267 height 36
type input "C"
paste input "[PERSON_NAME]"
type input "[PERSON_NAME]"
click at [214, 104] on div "Apply" at bounding box center [212, 113] width 33 height 27
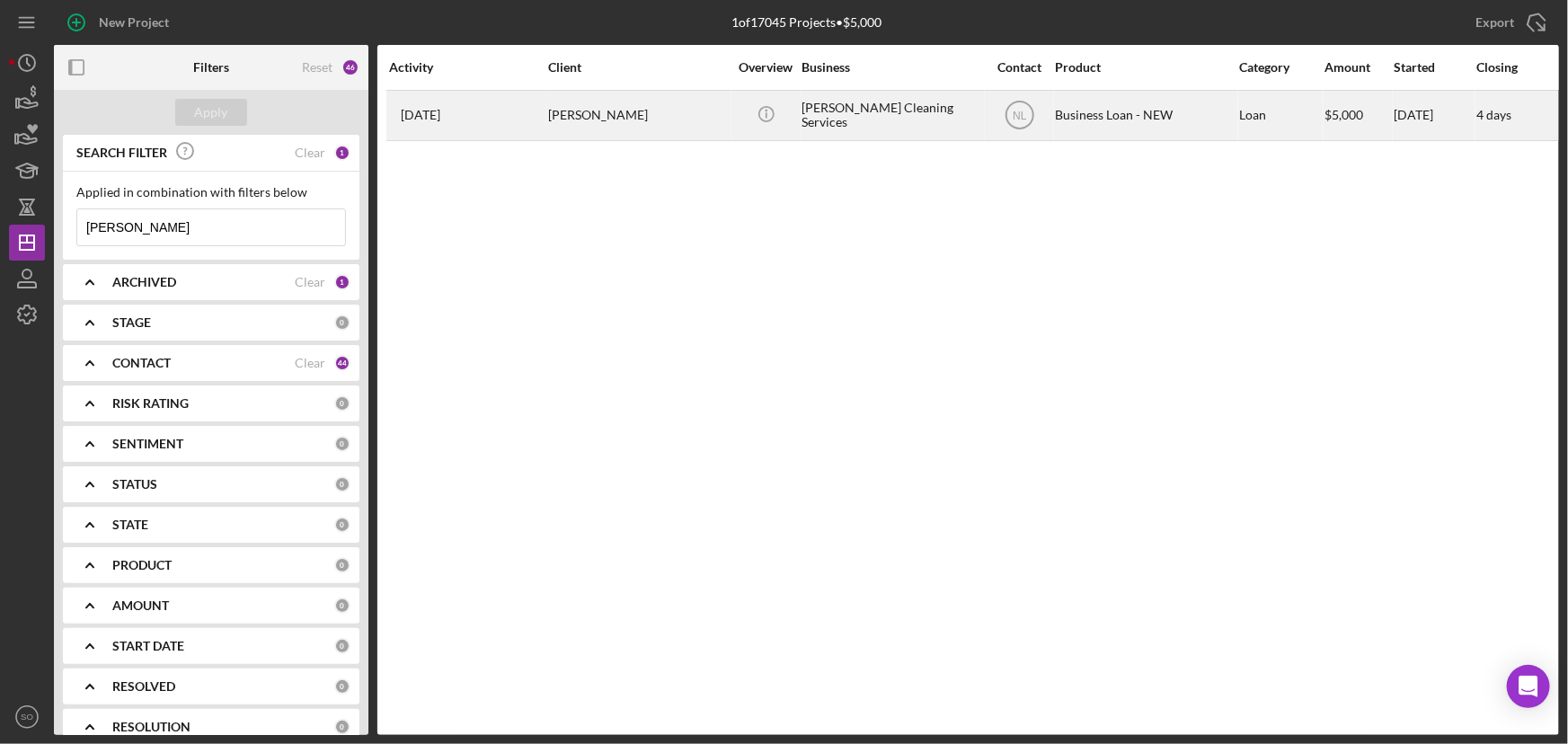
click at [582, 123] on div "Kaely Alaniz" at bounding box center [639, 115] width 180 height 48
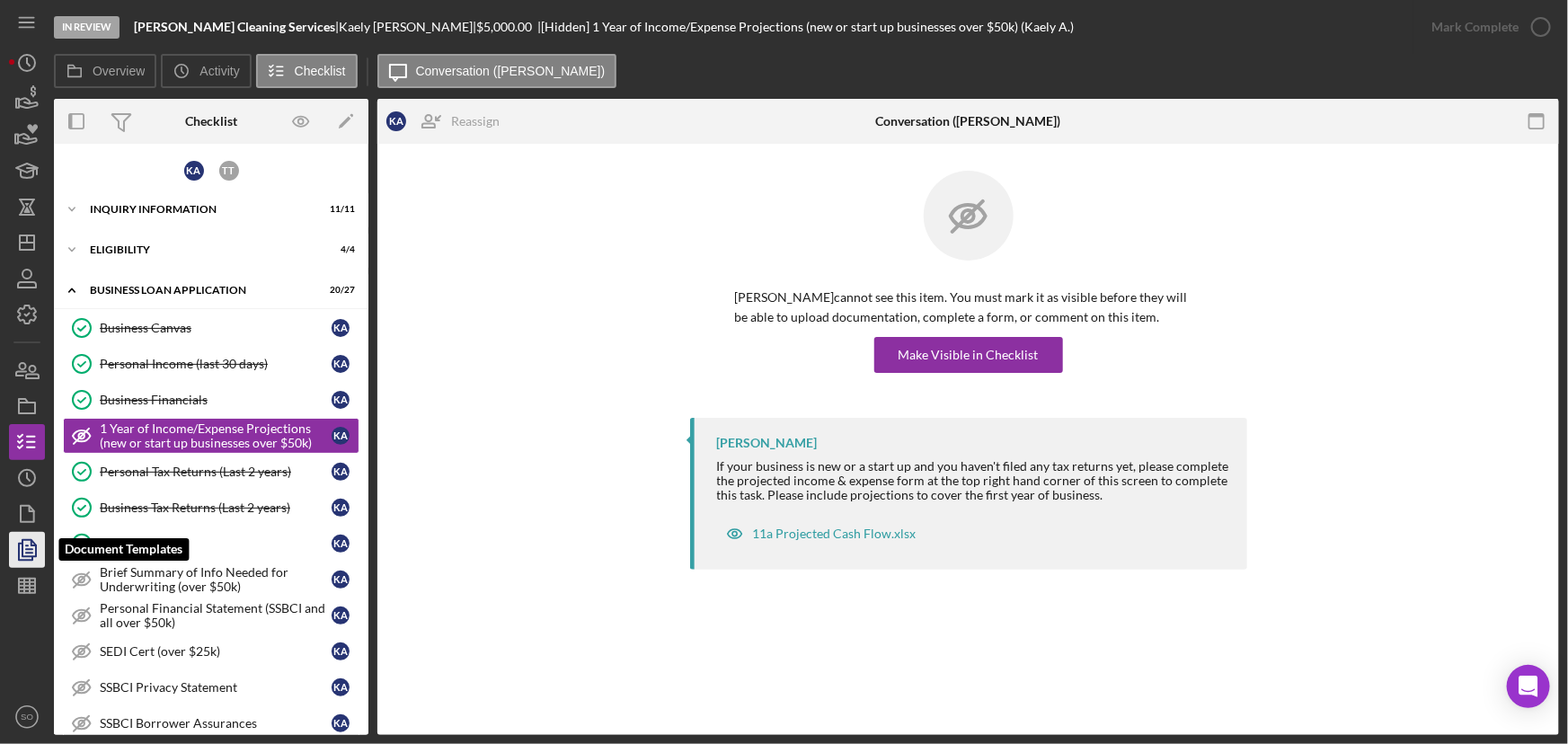
click at [26, 547] on icon "button" at bounding box center [29, 550] width 6 height 7
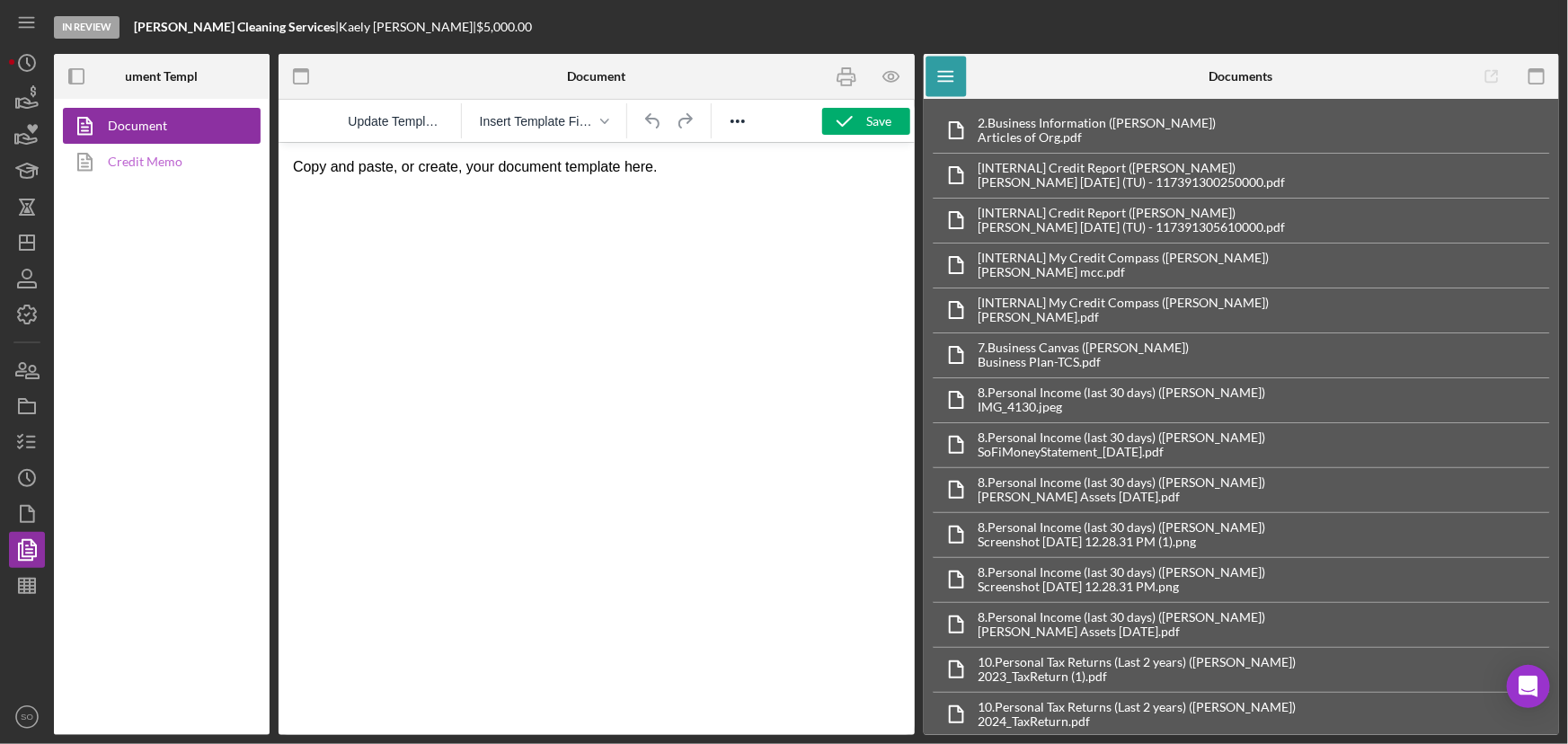
click at [159, 171] on link "Credit Memo" at bounding box center [158, 162] width 189 height 36
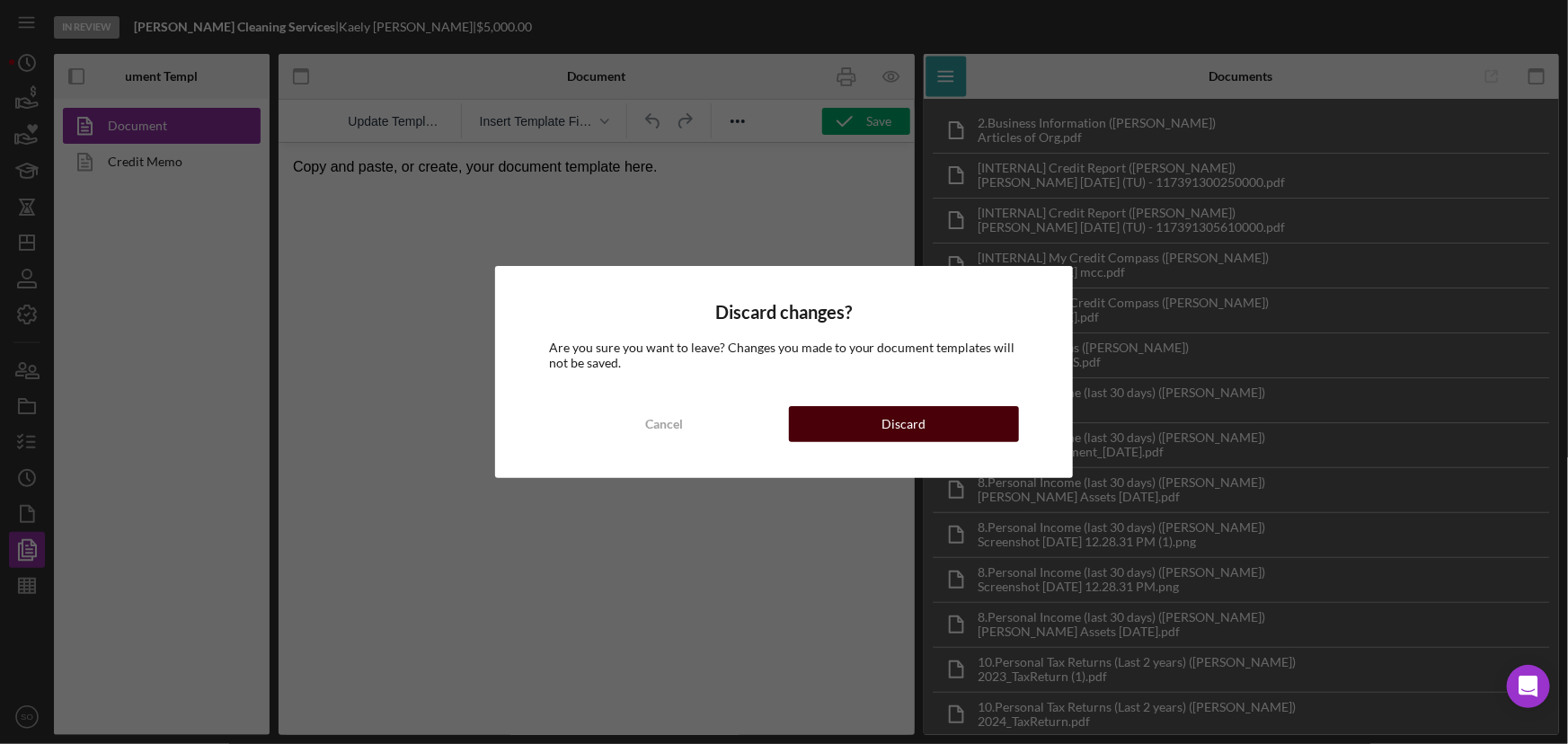
click at [807, 434] on button "Discard" at bounding box center [904, 424] width 231 height 36
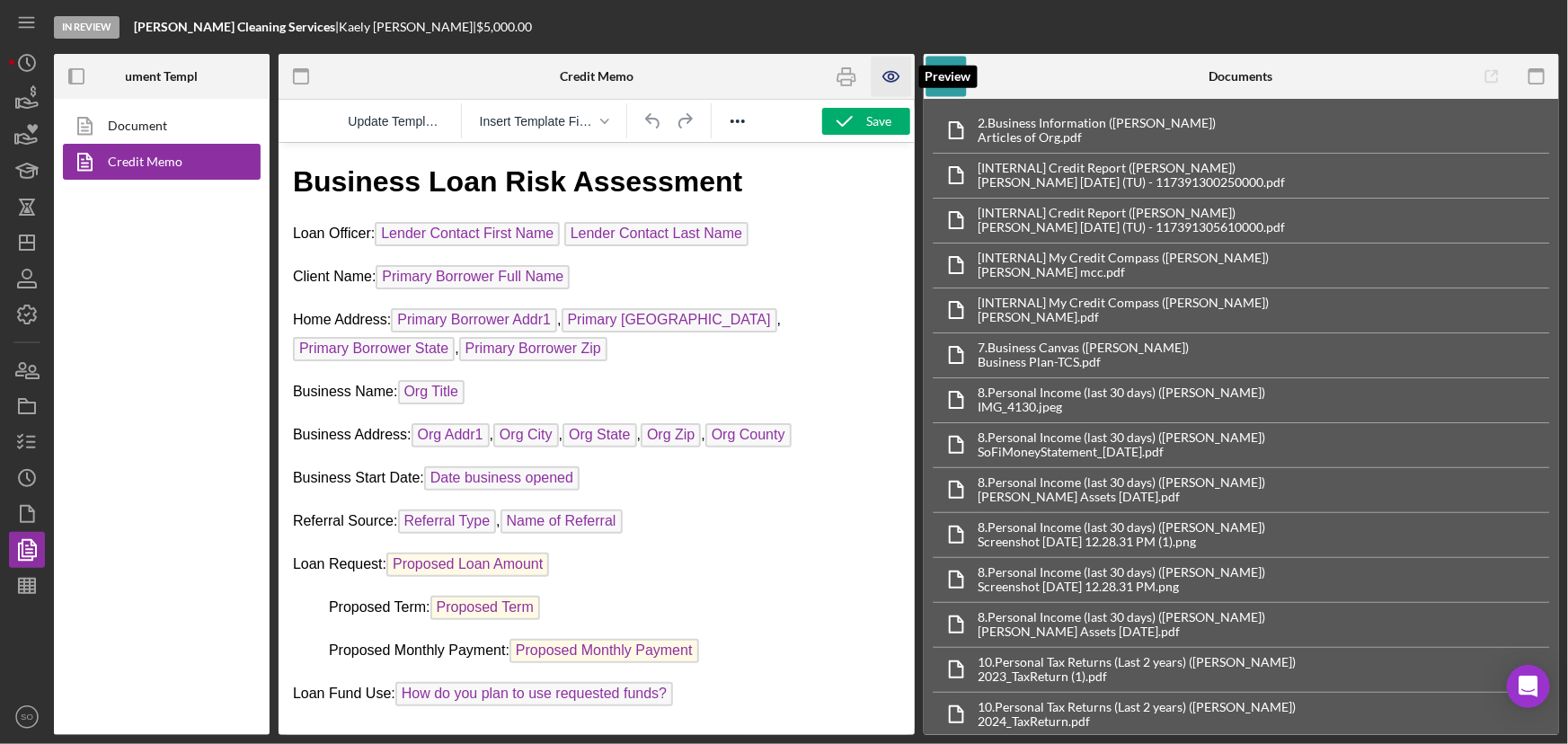
click at [886, 77] on icon "button" at bounding box center [892, 77] width 41 height 41
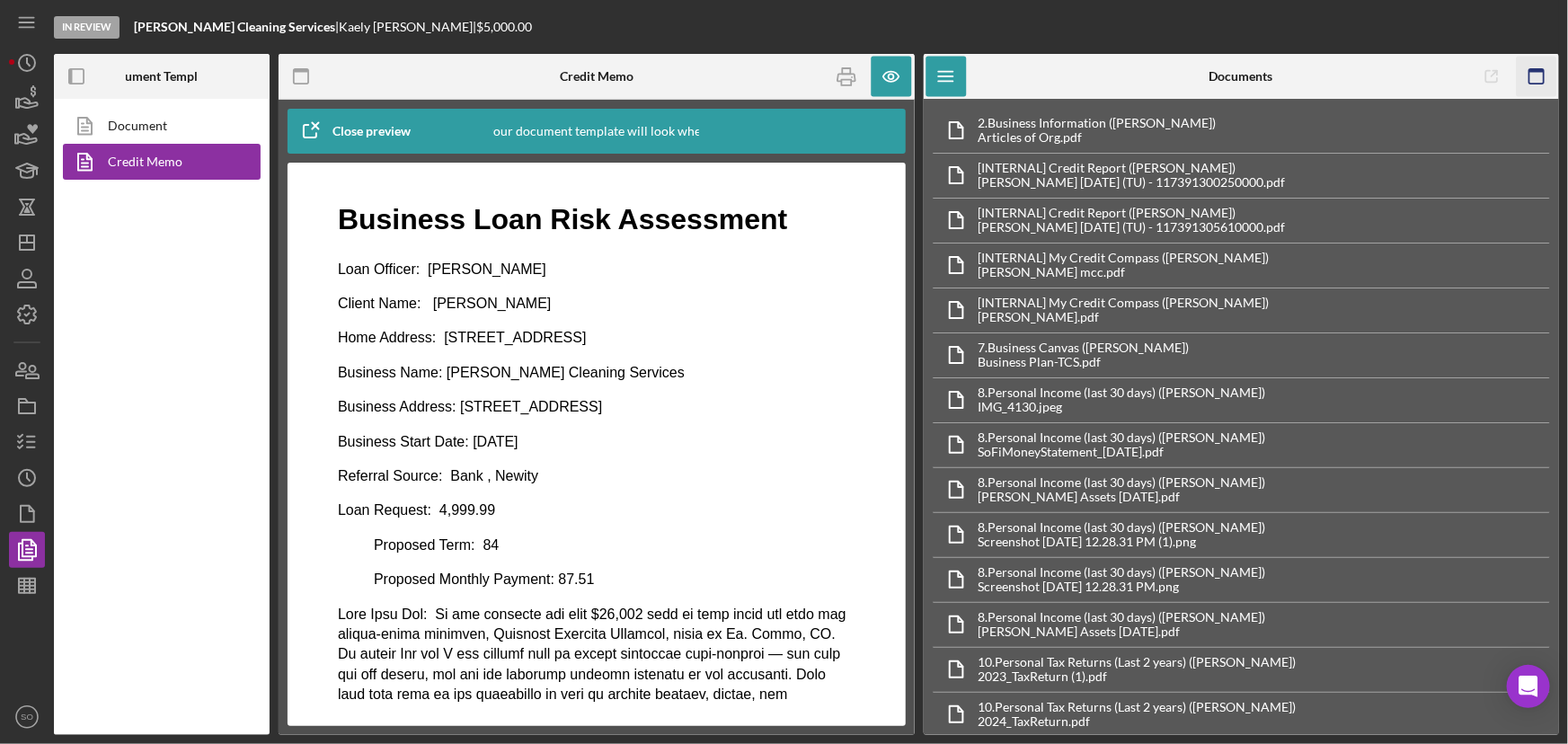
click at [1541, 74] on icon "button" at bounding box center [1536, 77] width 41 height 41
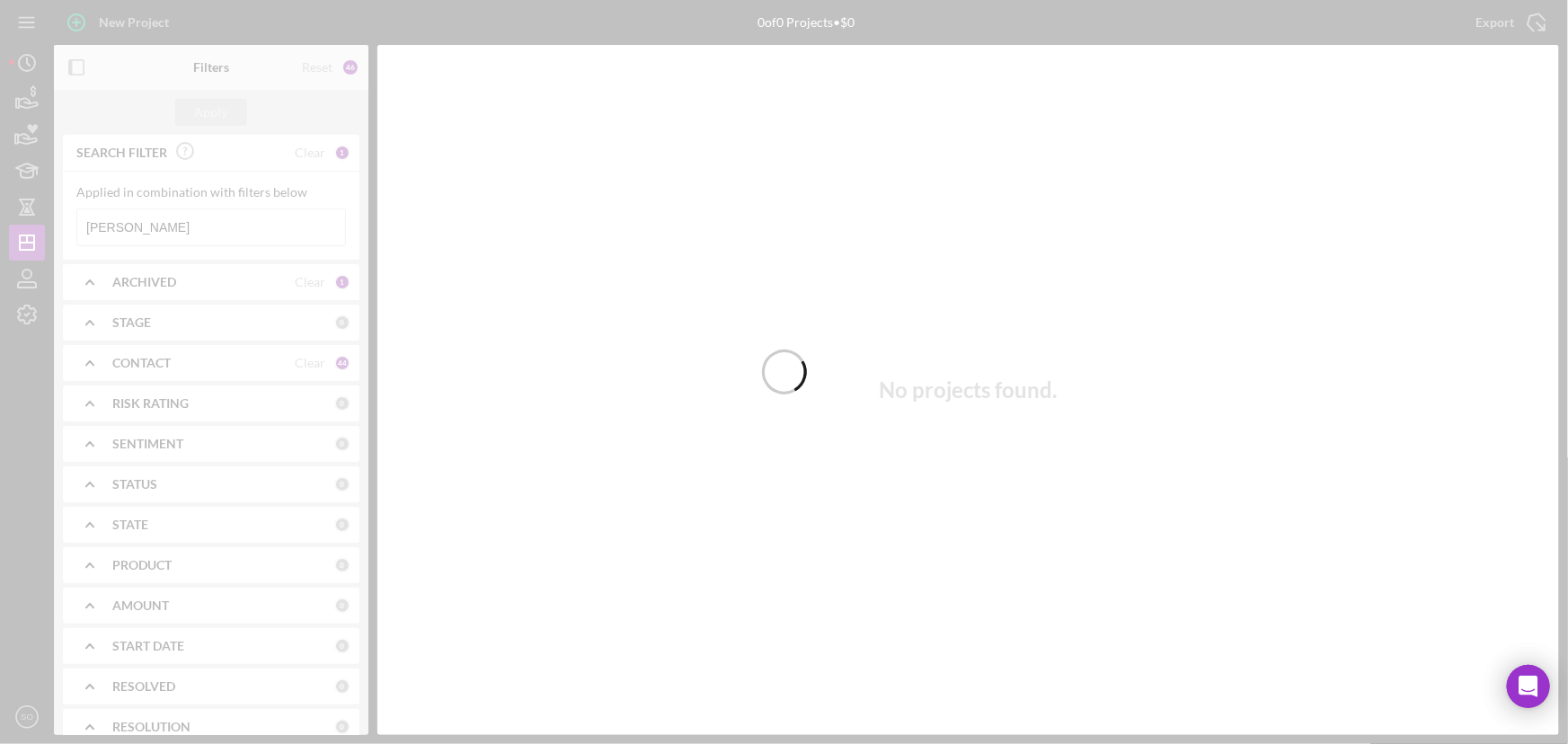
click at [213, 223] on div at bounding box center [784, 372] width 1568 height 744
click at [212, 228] on div at bounding box center [784, 372] width 1568 height 744
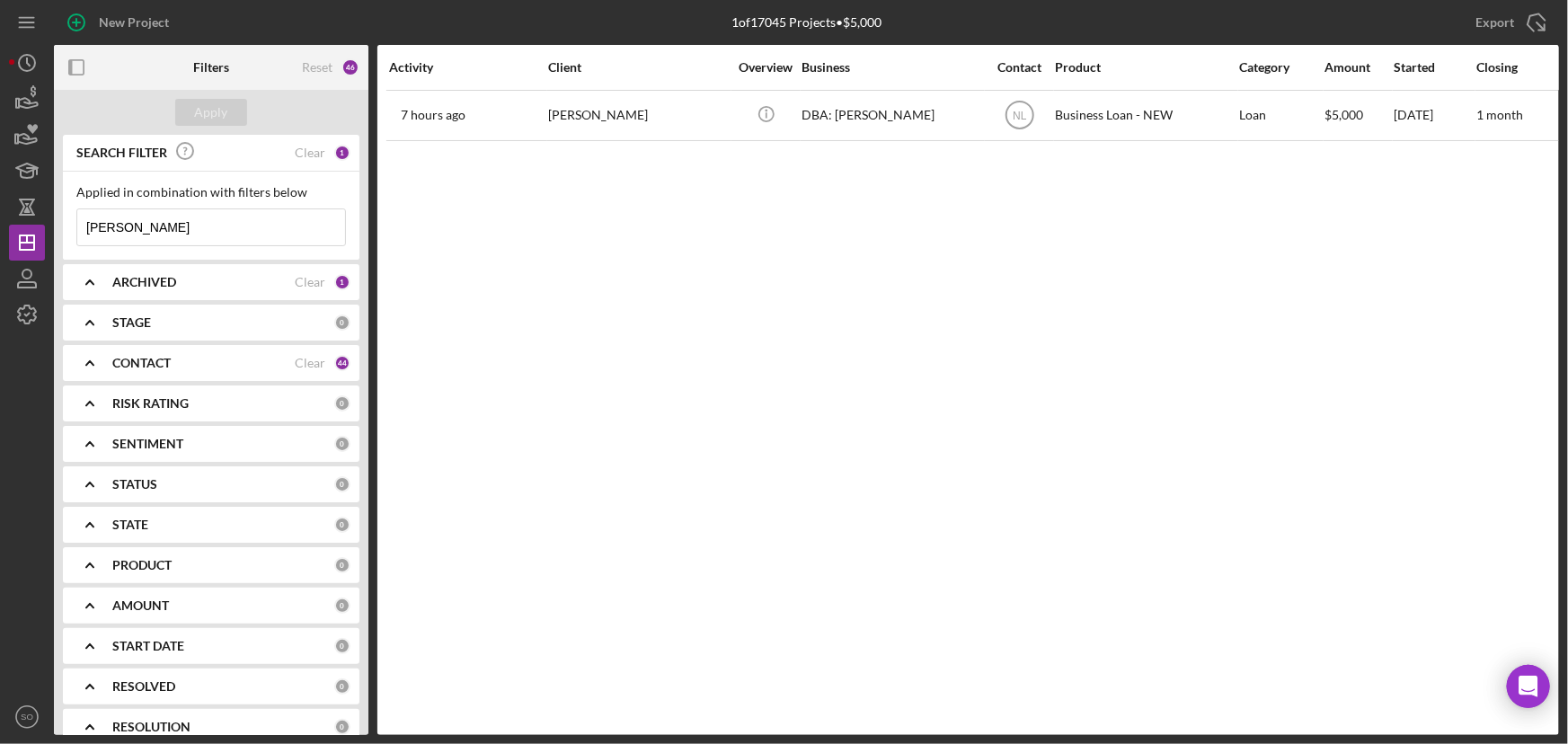
drag, startPoint x: 214, startPoint y: 226, endPoint x: 63, endPoint y: 227, distance: 151.0
click at [63, 227] on div "Applied in combination with filters below Darnell Crutcher Icon/Menu Close" at bounding box center [211, 216] width 296 height 88
paste input "neisha Ewing"
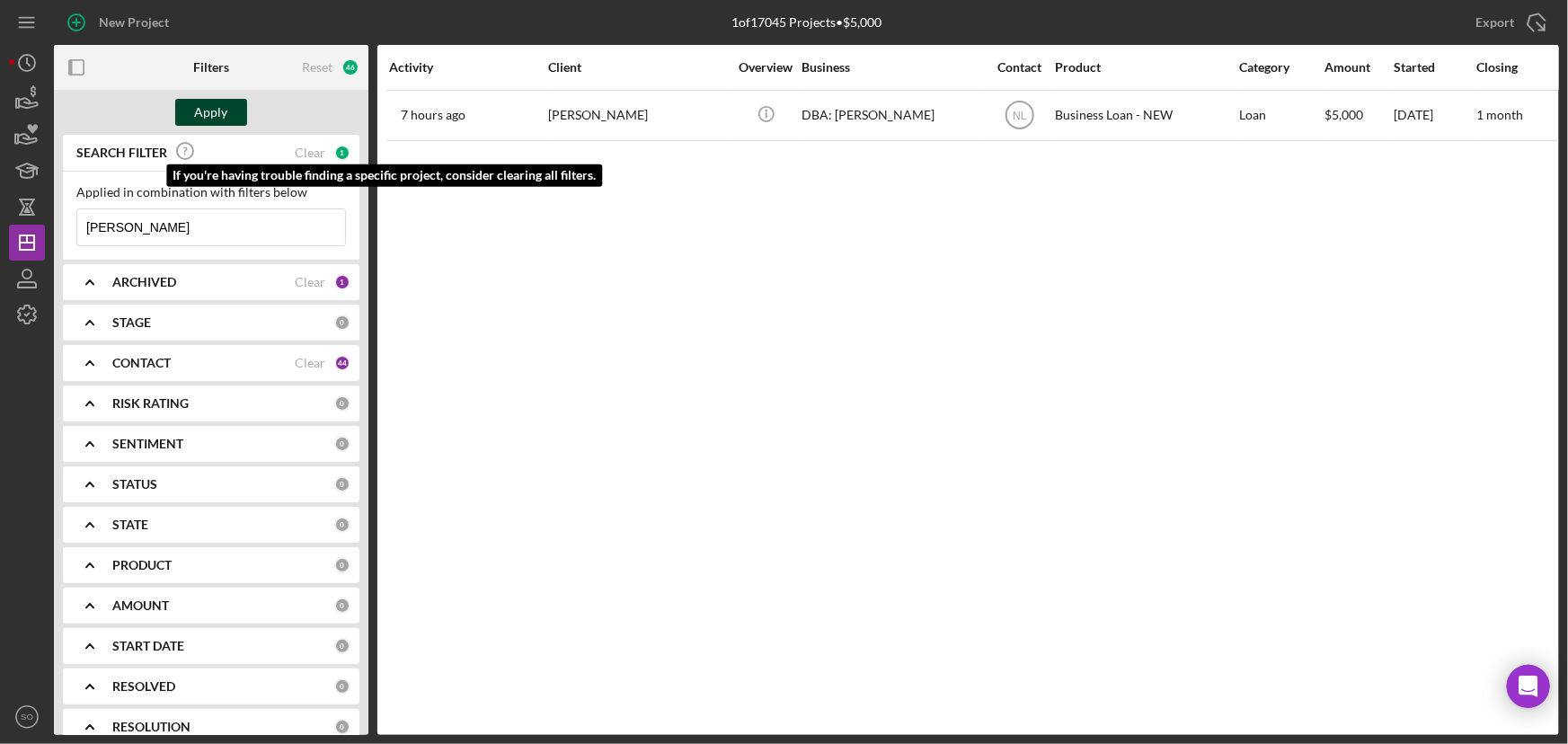
type input "[PERSON_NAME]"
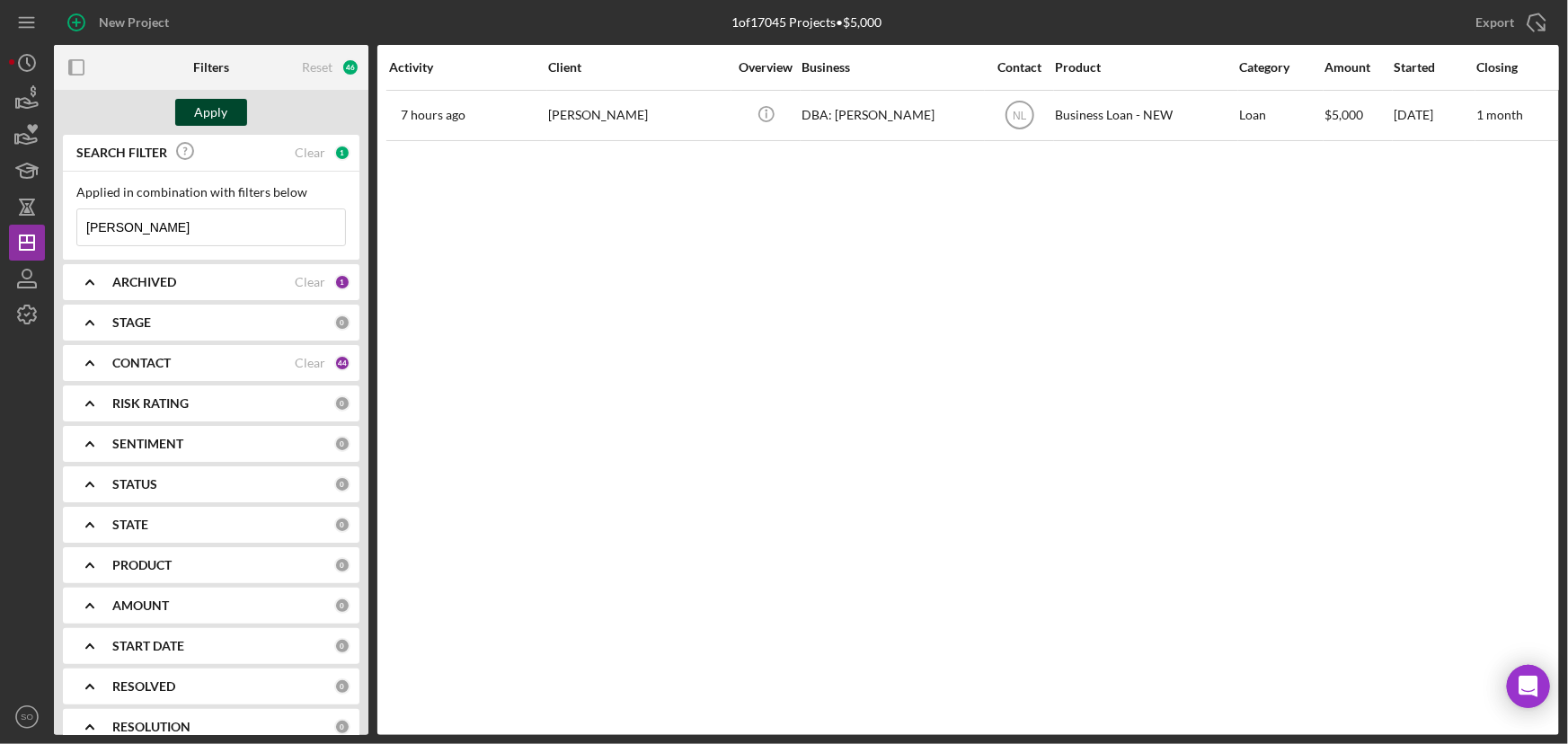
click at [224, 111] on div "Apply" at bounding box center [212, 113] width 33 height 27
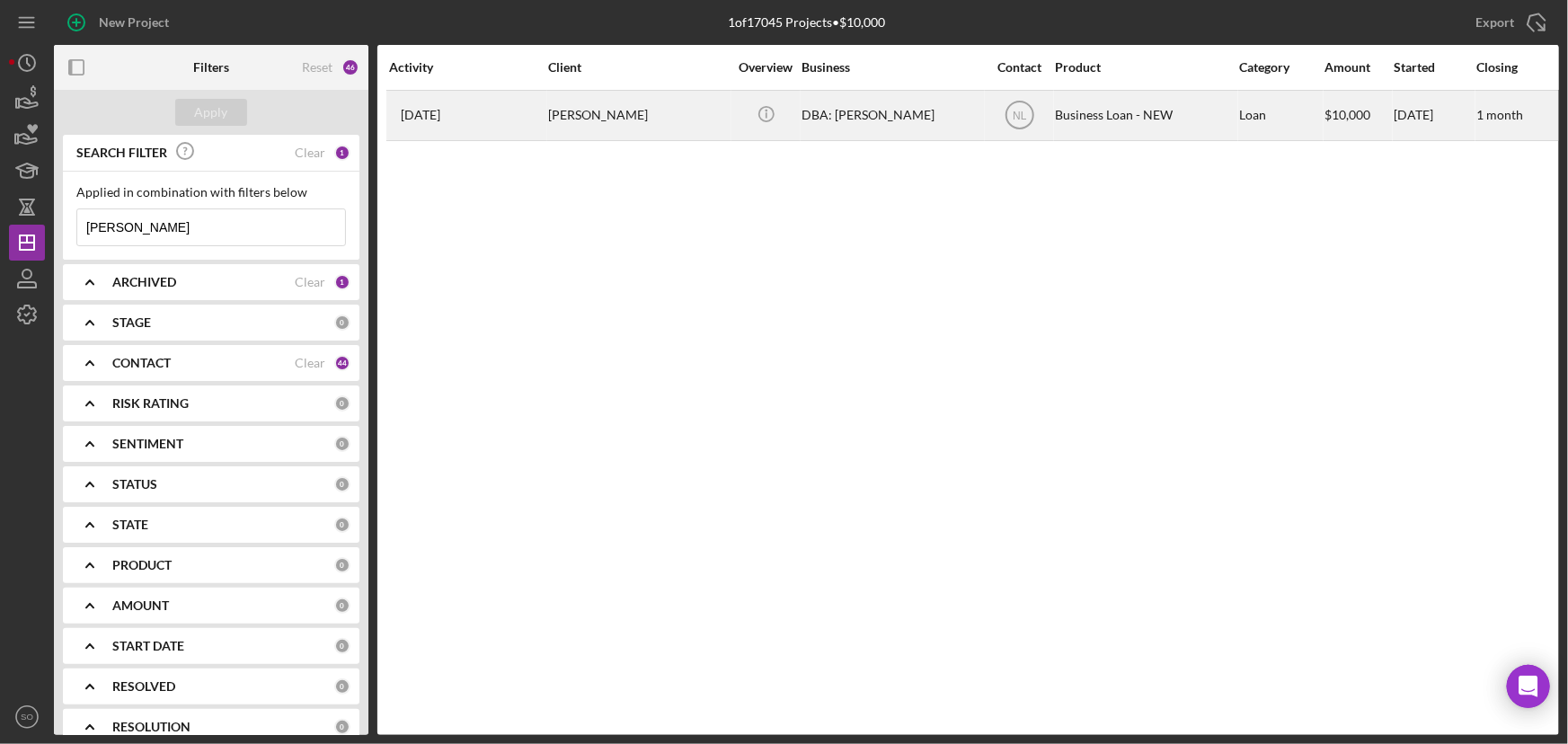
click at [579, 123] on div "[PERSON_NAME]" at bounding box center [639, 115] width 180 height 48
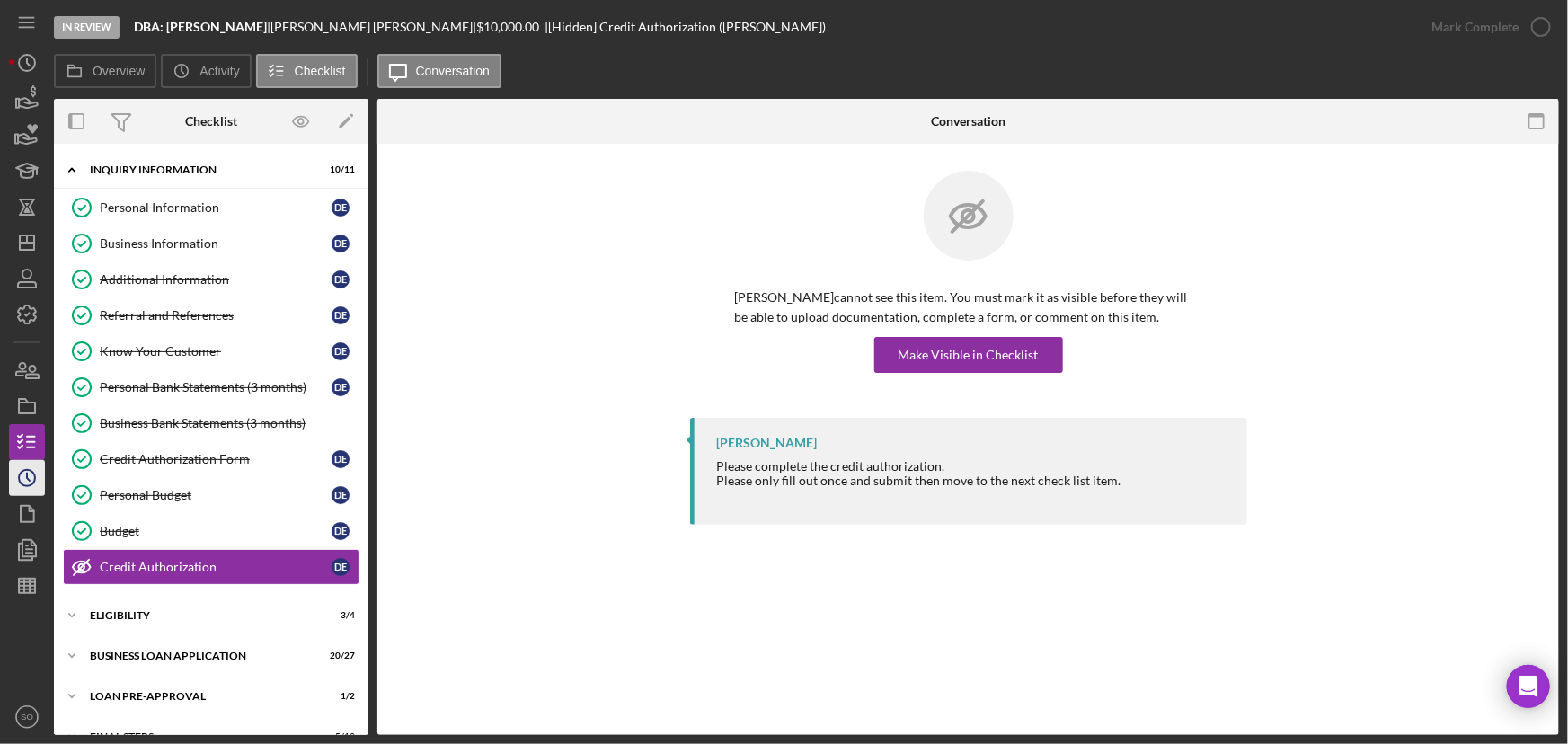
scroll to position [68, 0]
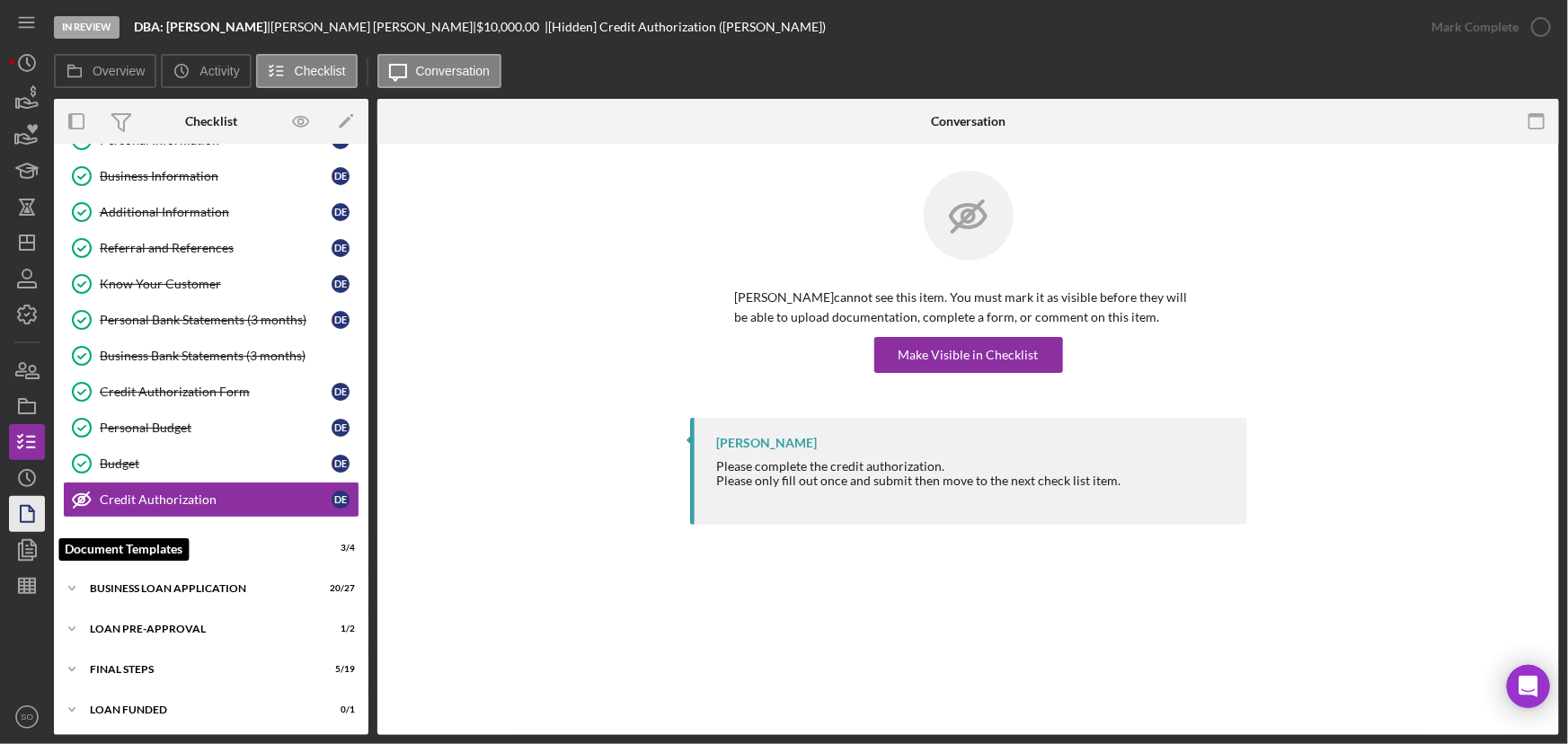
drag, startPoint x: 16, startPoint y: 558, endPoint x: 43, endPoint y: 515, distance: 50.8
click at [16, 558] on icon "button" at bounding box center [27, 550] width 45 height 45
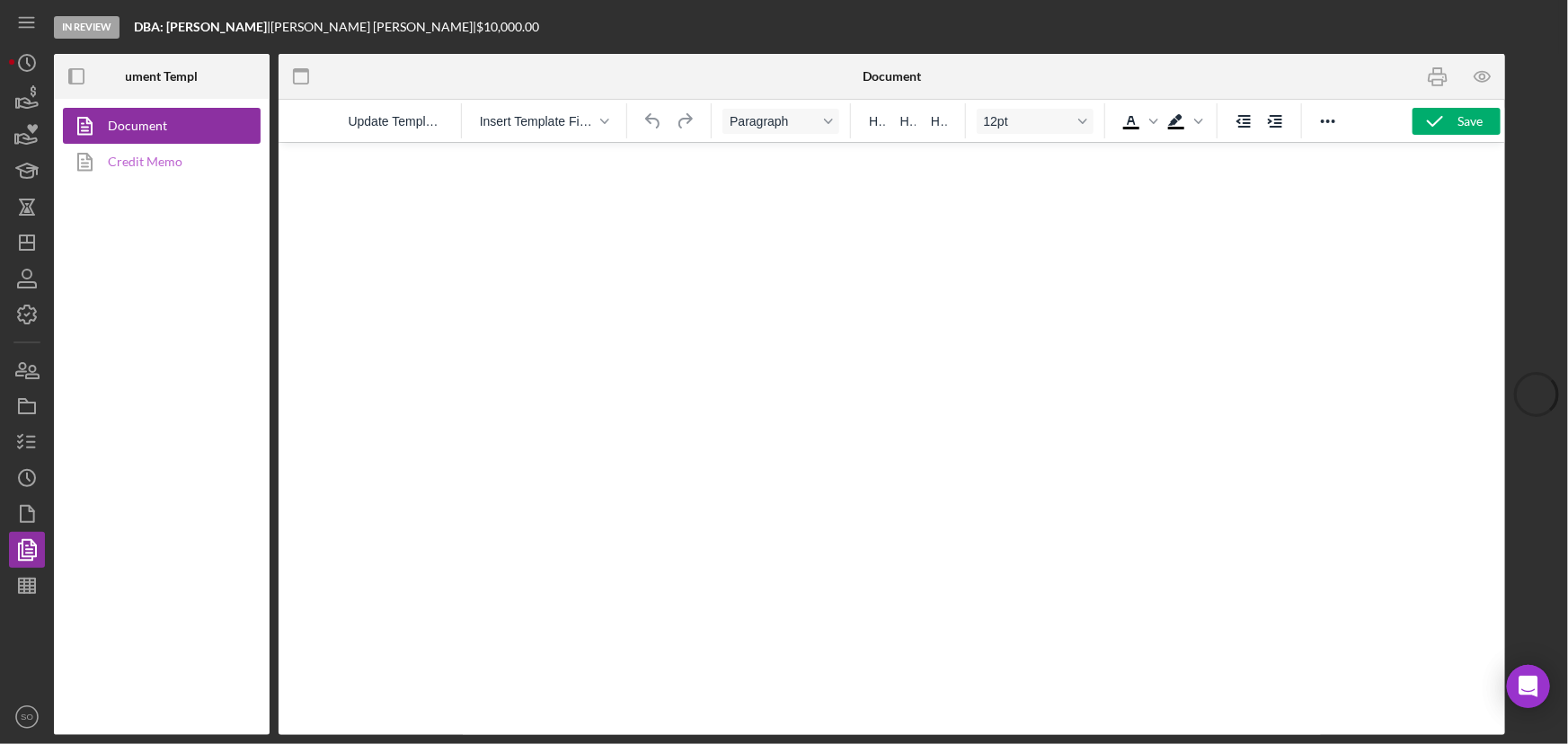
click at [117, 162] on link "Credit Memo" at bounding box center [158, 162] width 189 height 36
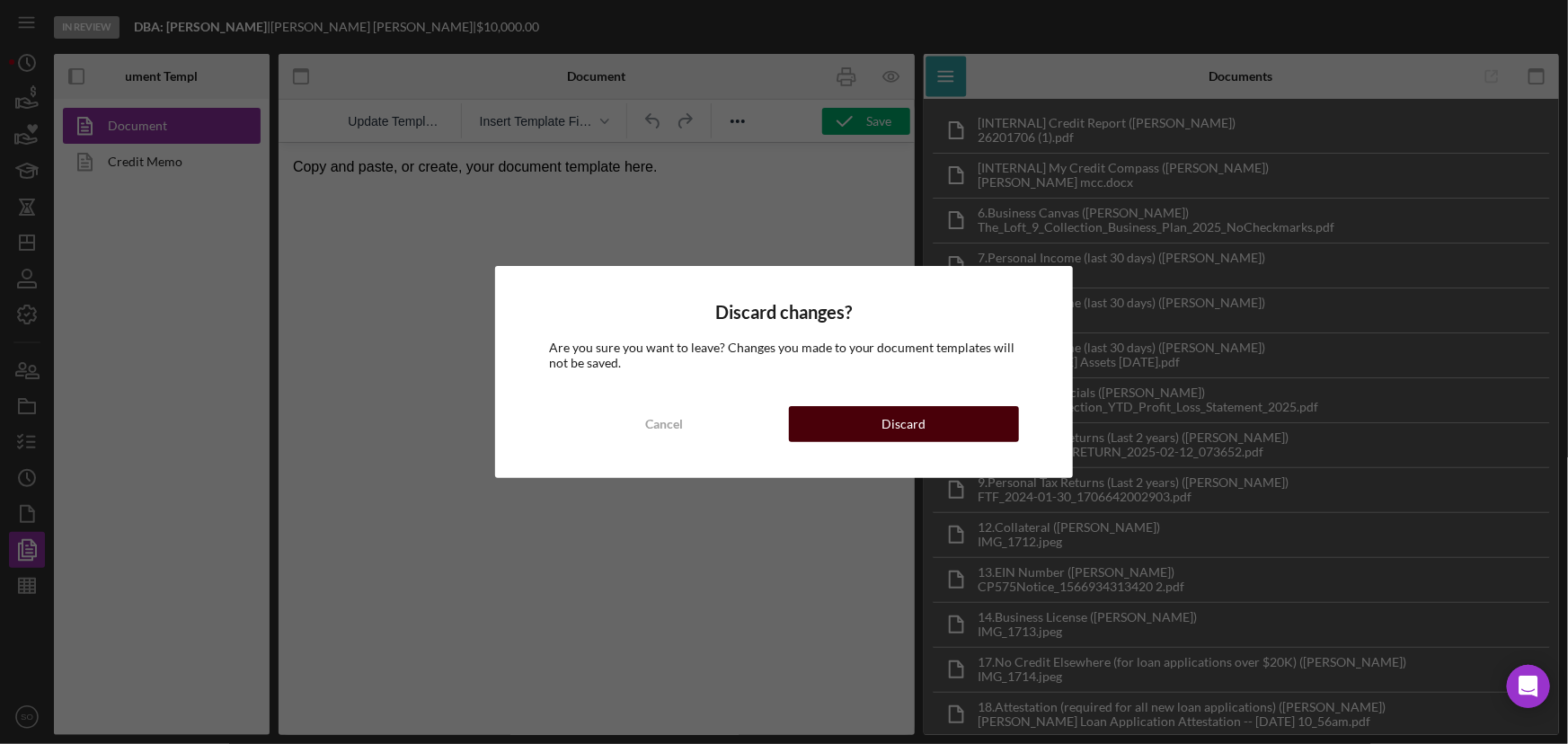
drag, startPoint x: 883, startPoint y: 419, endPoint x: 590, endPoint y: 160, distance: 391.1
click at [883, 419] on button "Discard" at bounding box center [904, 424] width 231 height 36
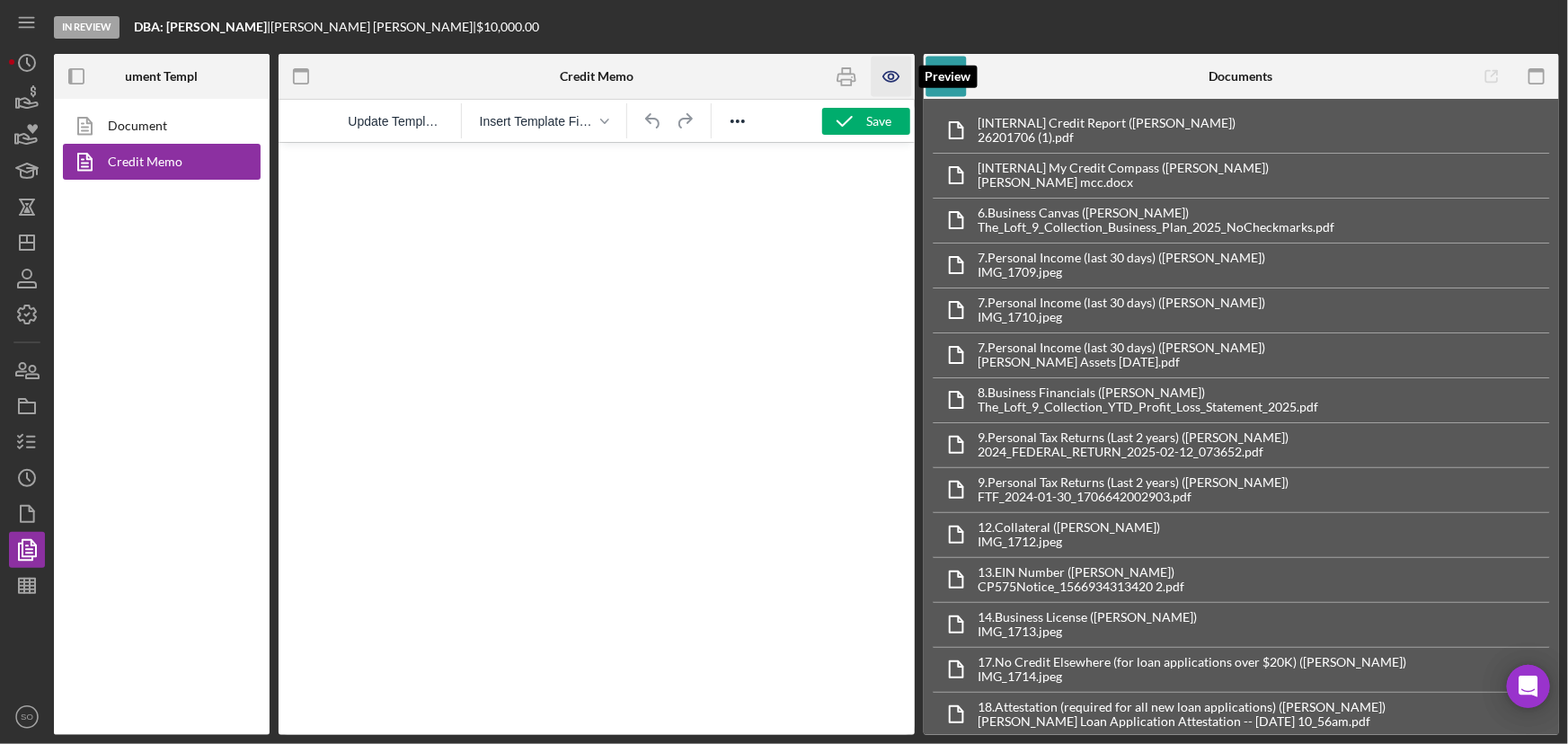
click at [889, 68] on icon "button" at bounding box center [892, 77] width 41 height 41
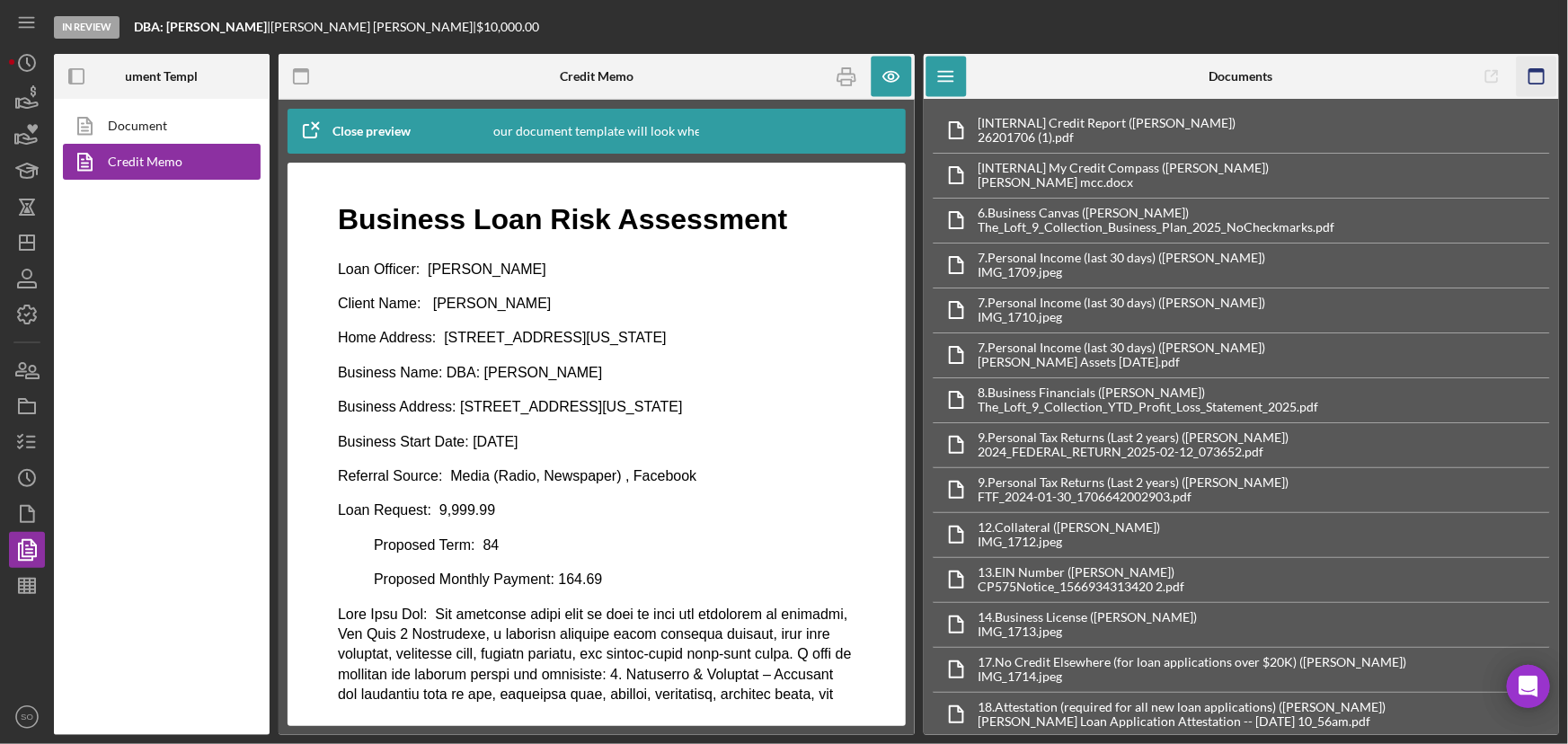
click at [1536, 73] on icon "button" at bounding box center [1536, 77] width 41 height 41
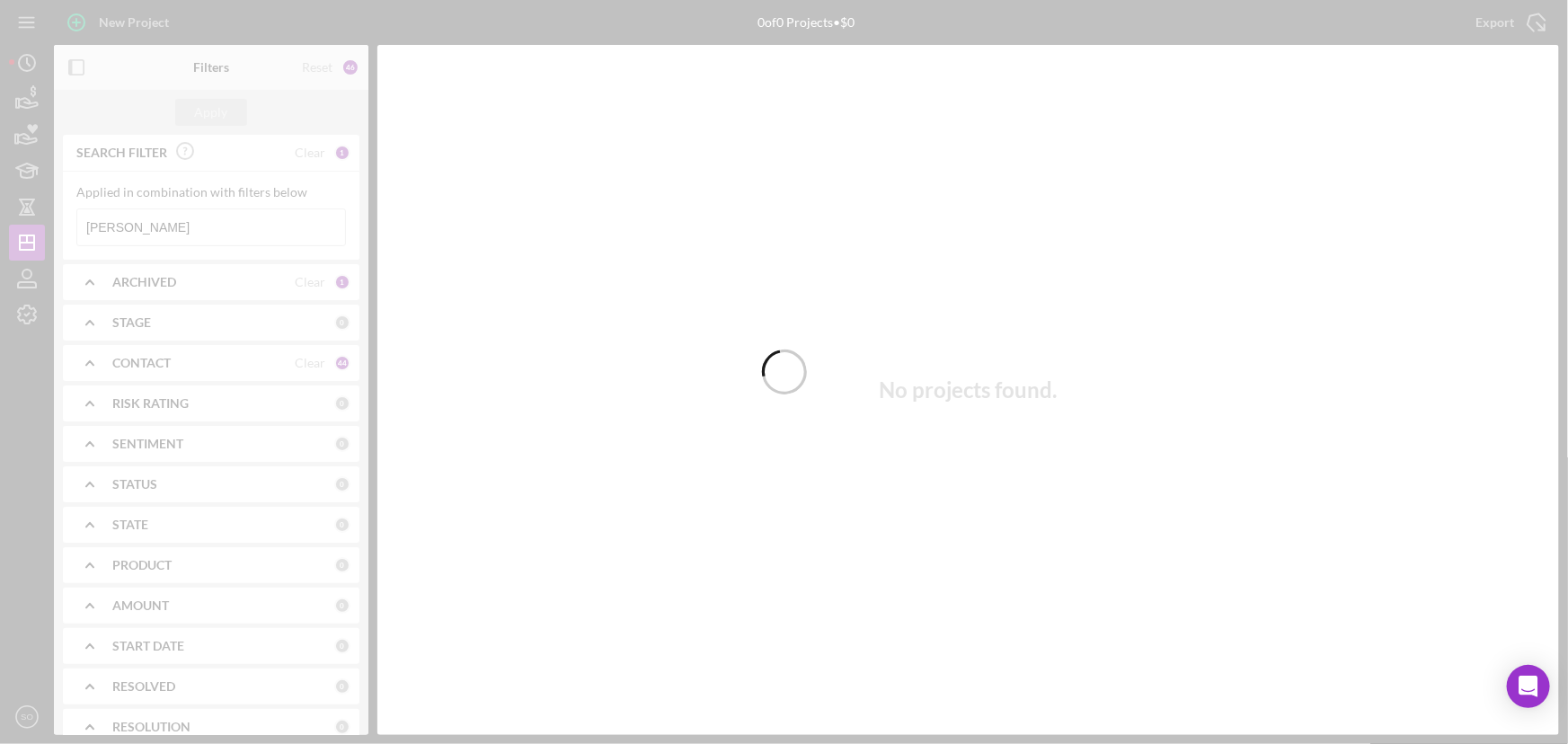
click at [165, 224] on div at bounding box center [784, 372] width 1568 height 744
click at [190, 222] on div at bounding box center [784, 372] width 1568 height 744
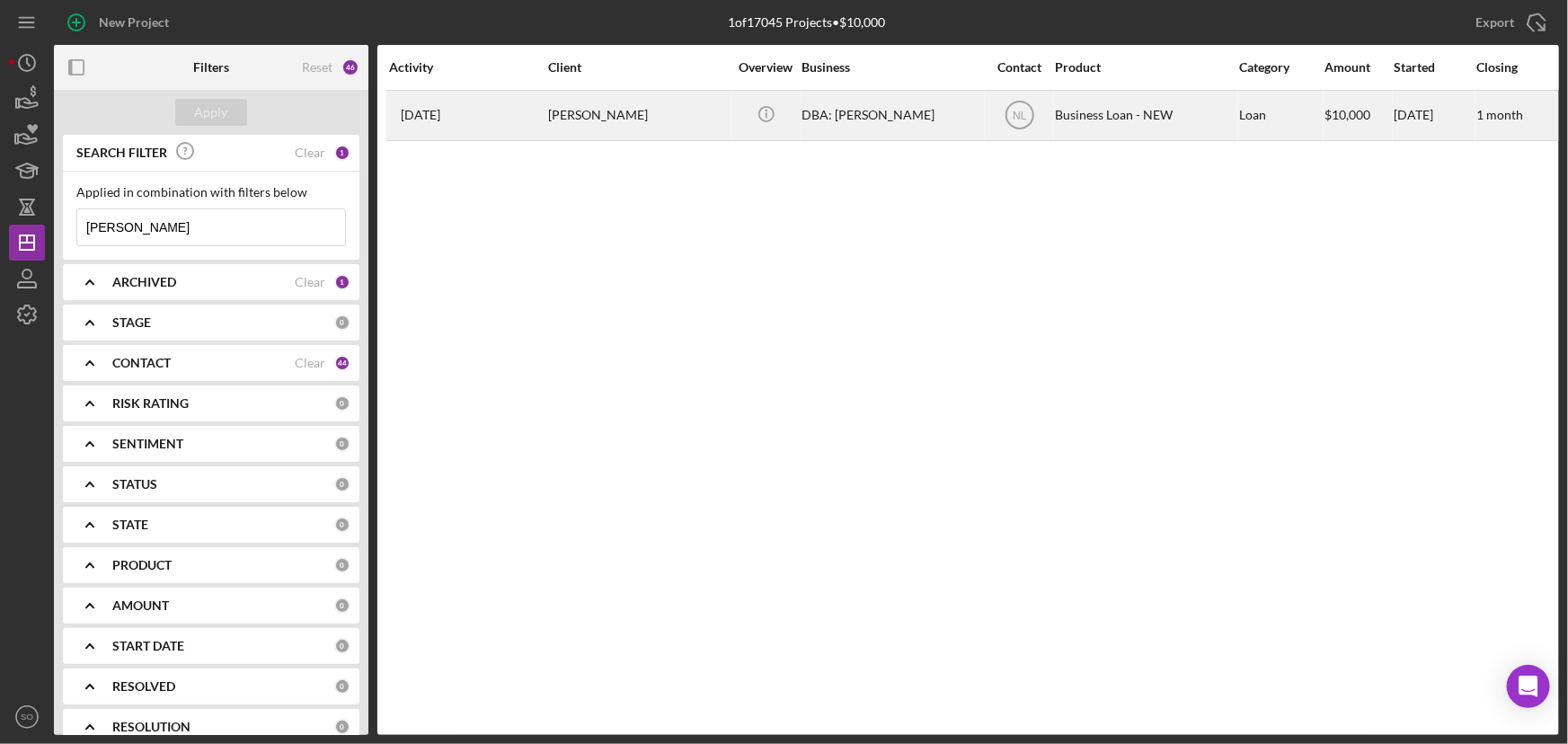
click at [618, 123] on div "[PERSON_NAME]" at bounding box center [639, 115] width 180 height 48
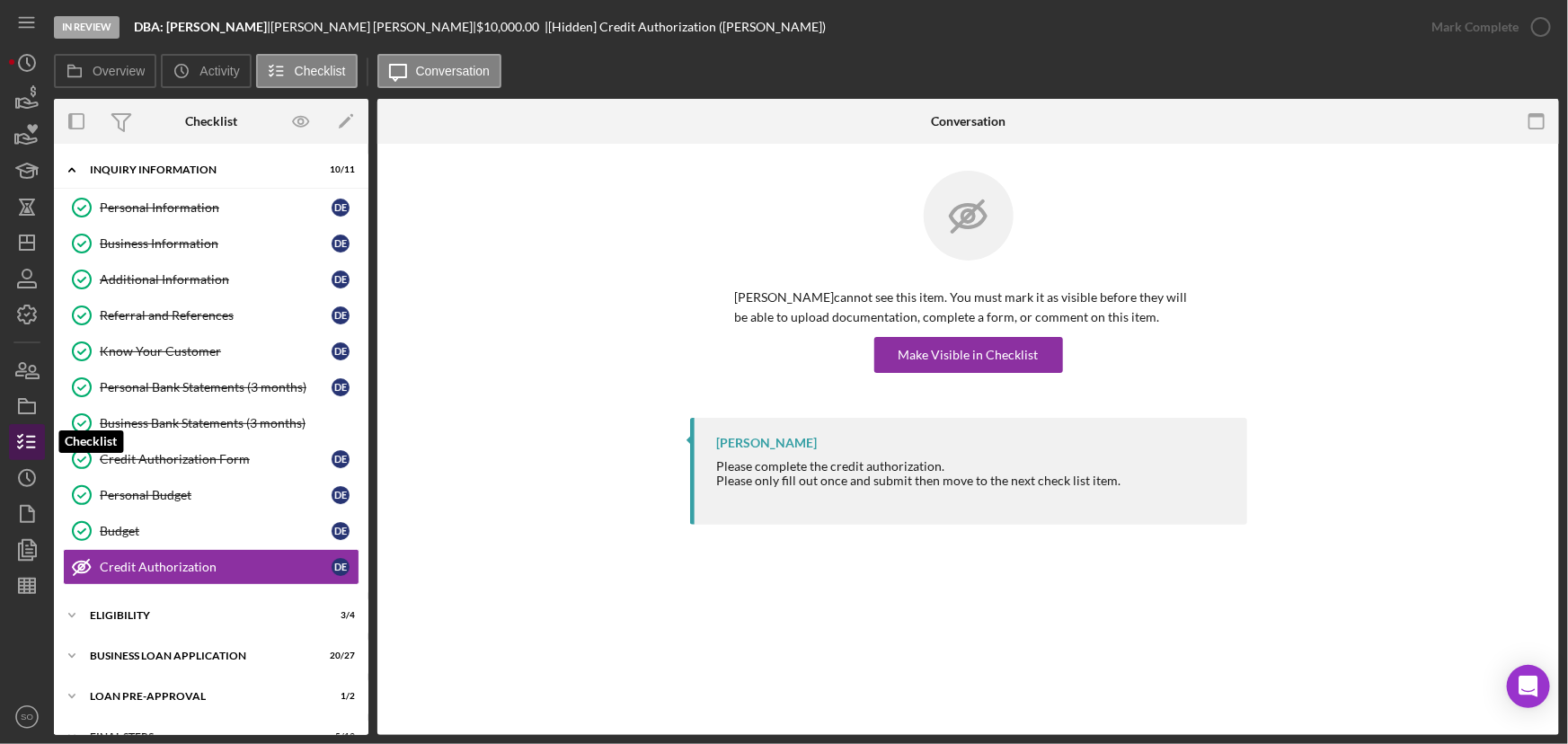
scroll to position [68, 0]
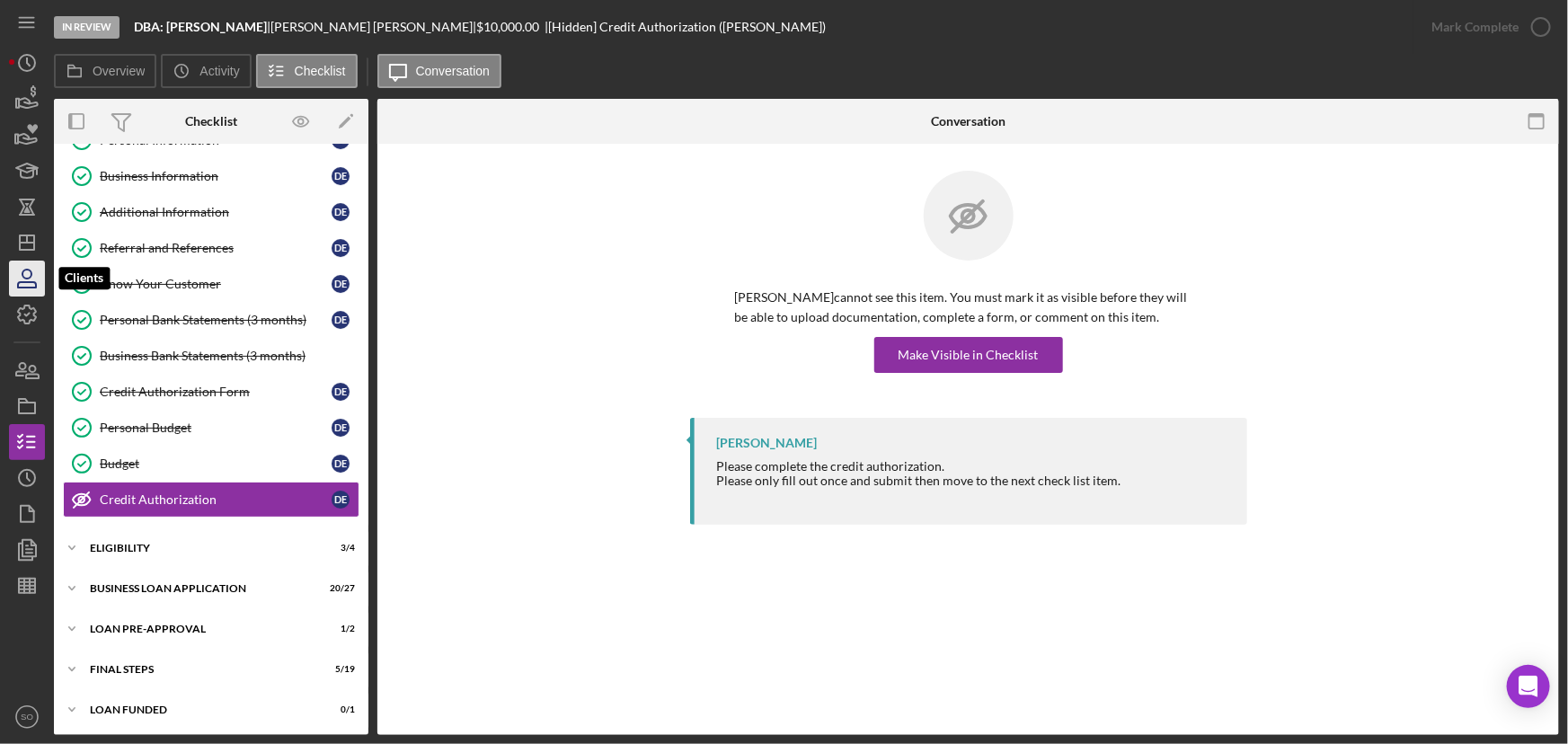
click at [30, 260] on icon "button" at bounding box center [27, 278] width 45 height 45
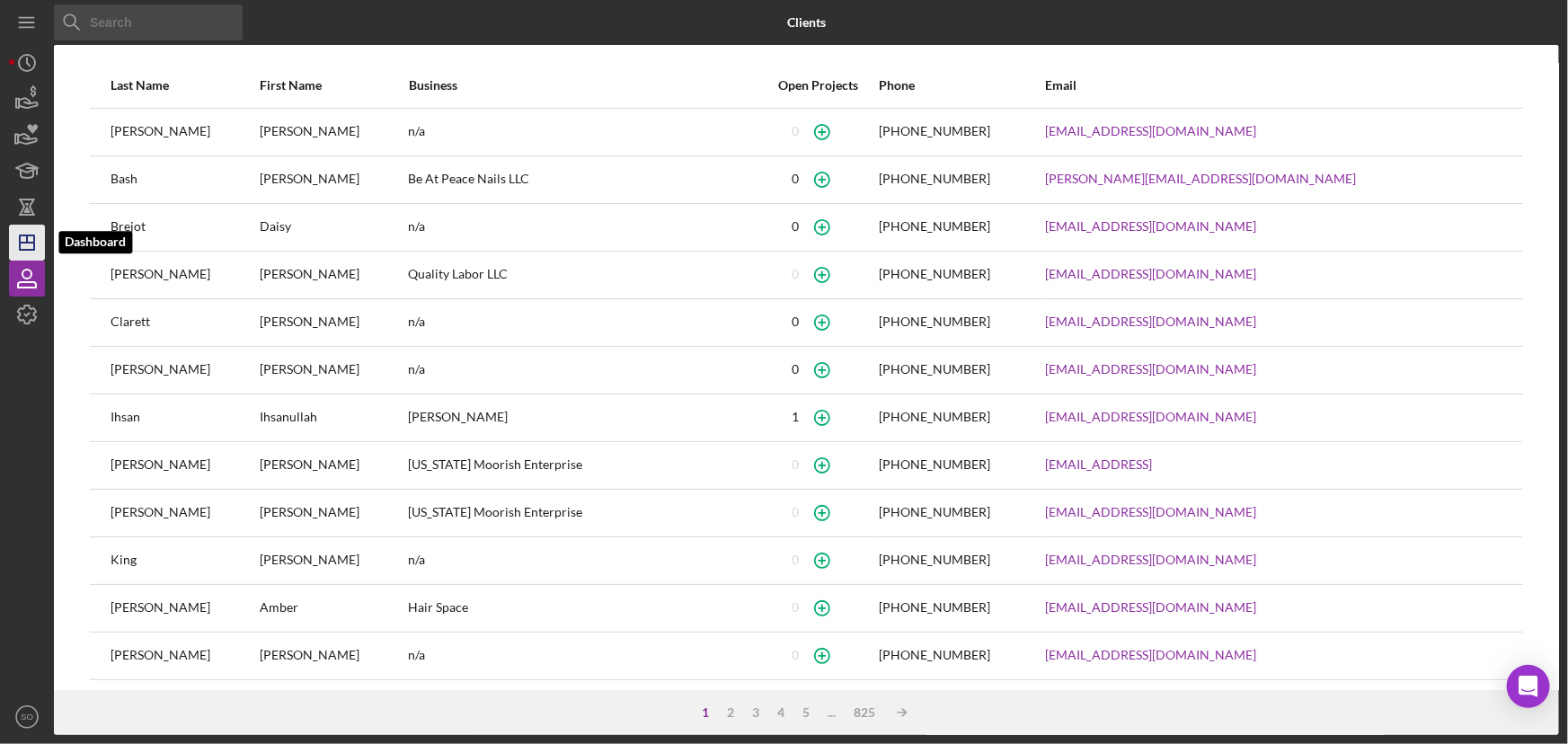
click at [25, 238] on icon "Icon/Dashboard" at bounding box center [27, 242] width 45 height 45
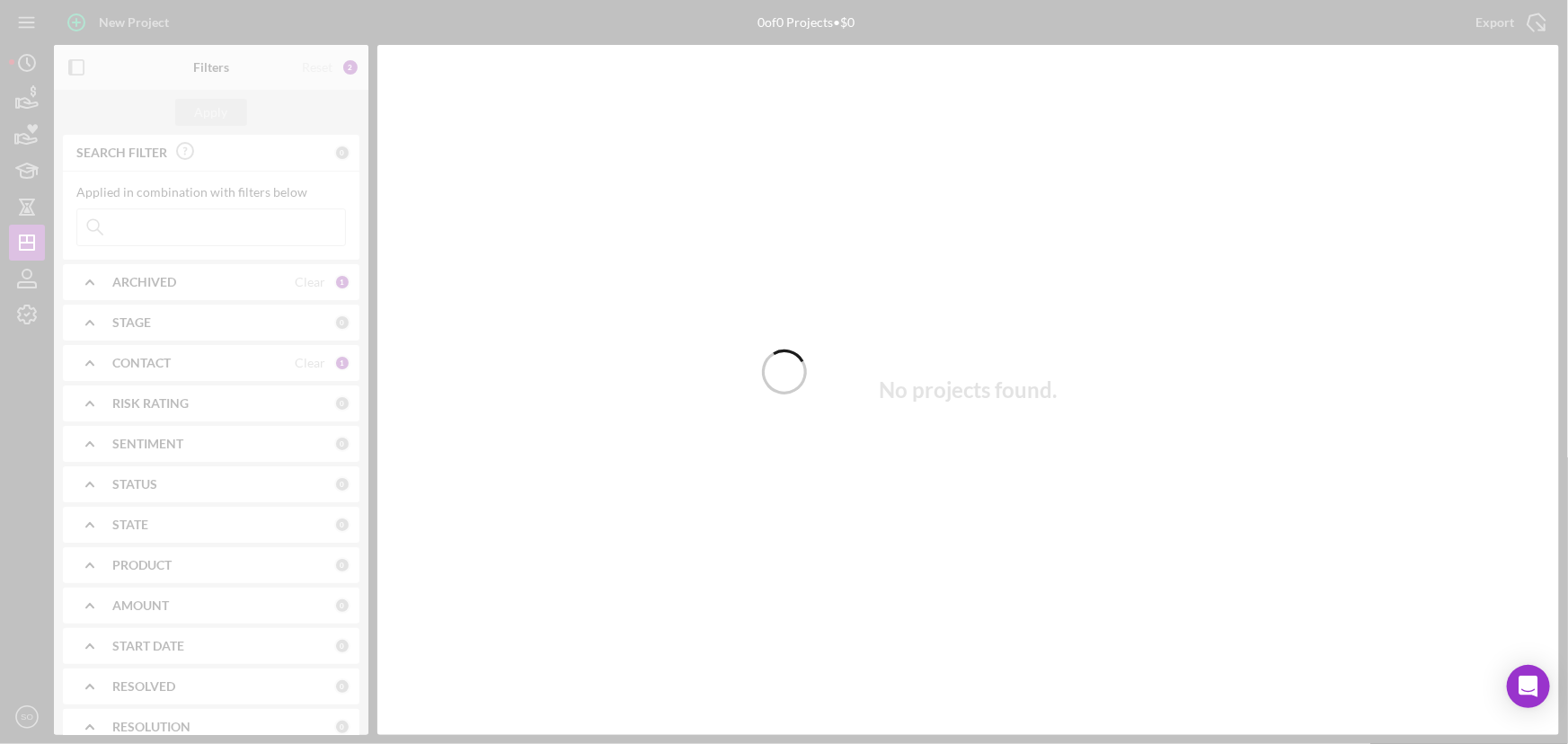
click at [203, 217] on div at bounding box center [784, 372] width 1568 height 744
click at [190, 227] on input at bounding box center [211, 228] width 267 height 36
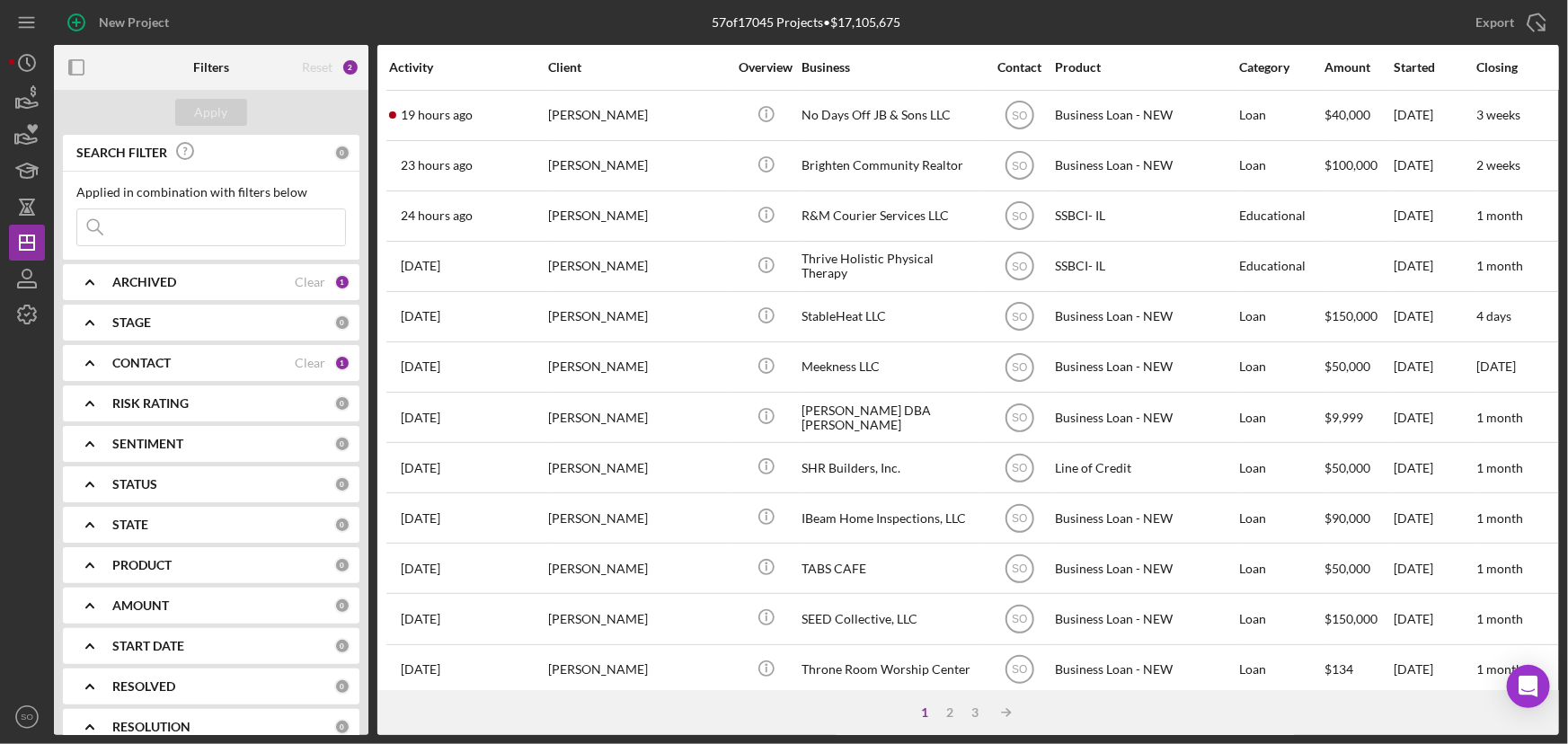
paste input "[PERSON_NAME]"
type input "[PERSON_NAME]"
click at [213, 116] on div "Apply" at bounding box center [212, 113] width 33 height 27
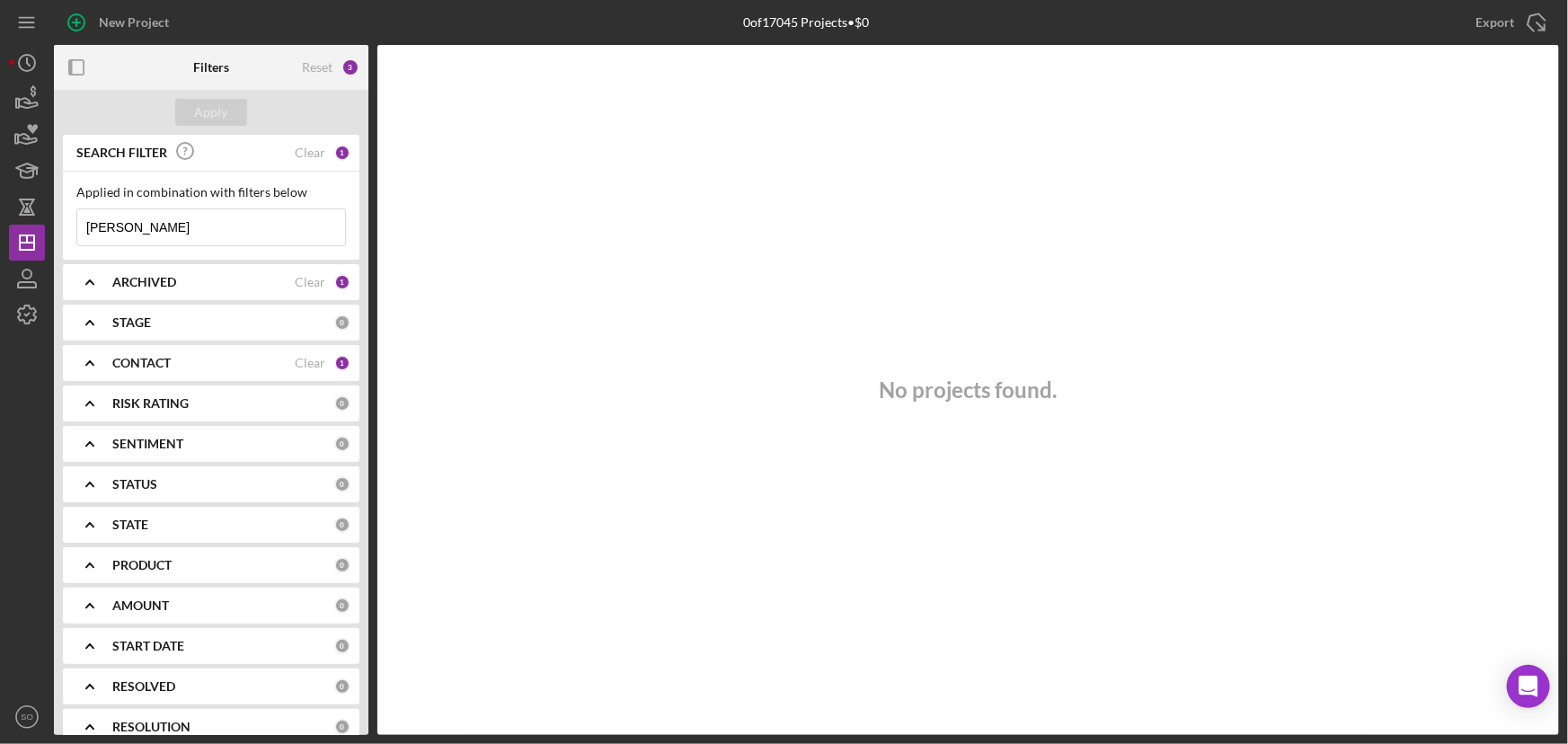
click at [186, 366] on div "CONTACT" at bounding box center [204, 363] width 183 height 14
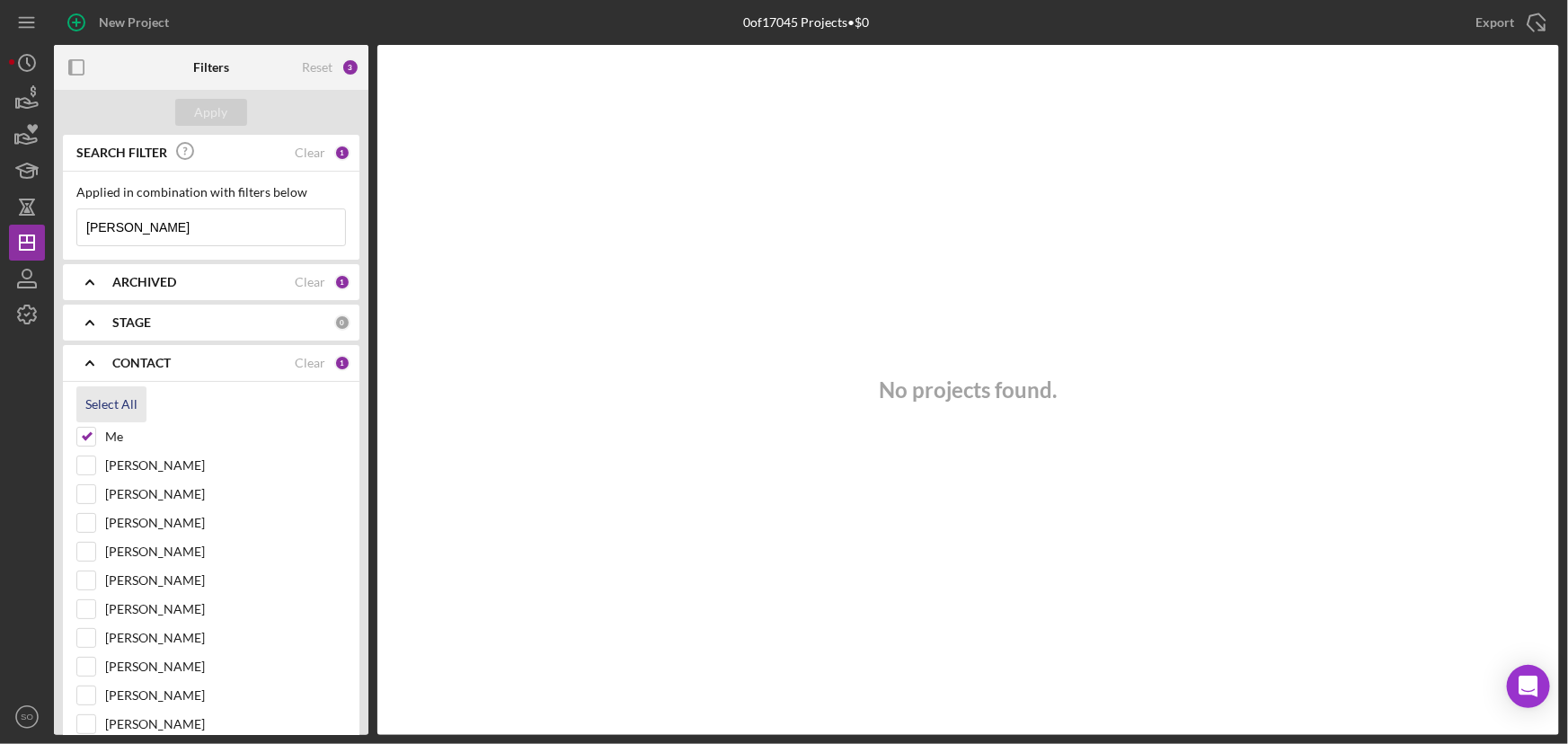
click at [114, 408] on div "Select All" at bounding box center [112, 404] width 52 height 36
checkbox input "true"
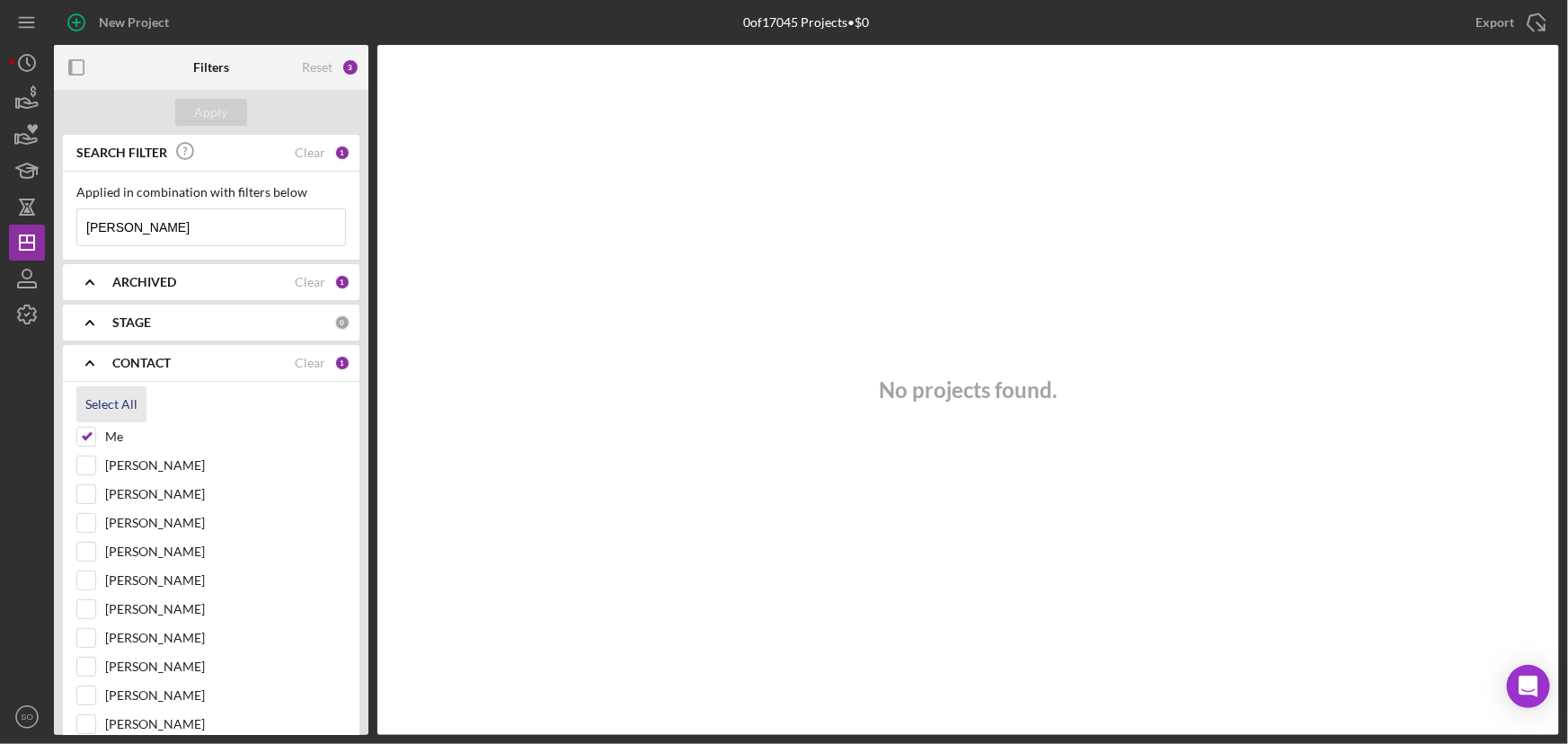
checkbox input "true"
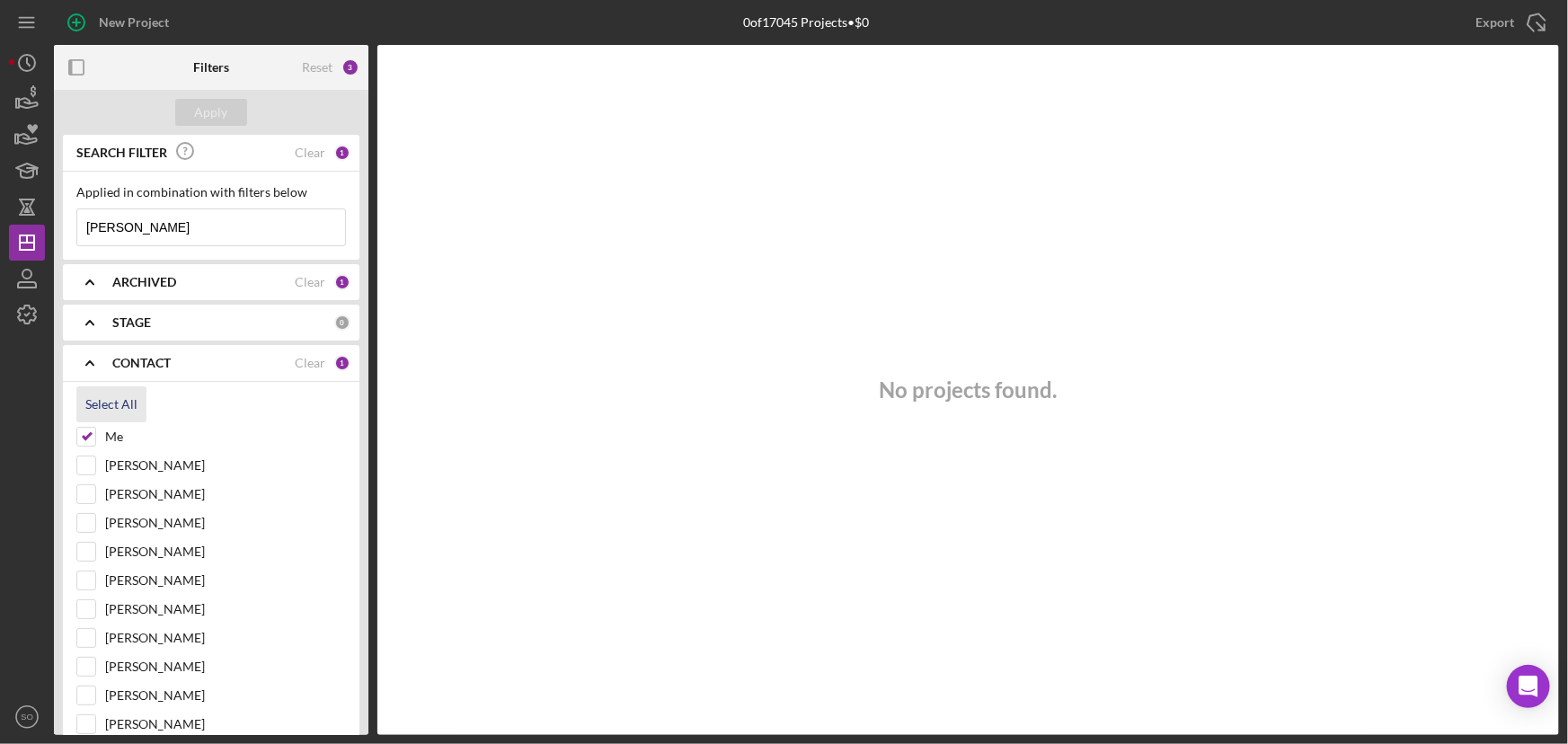
checkbox input "true"
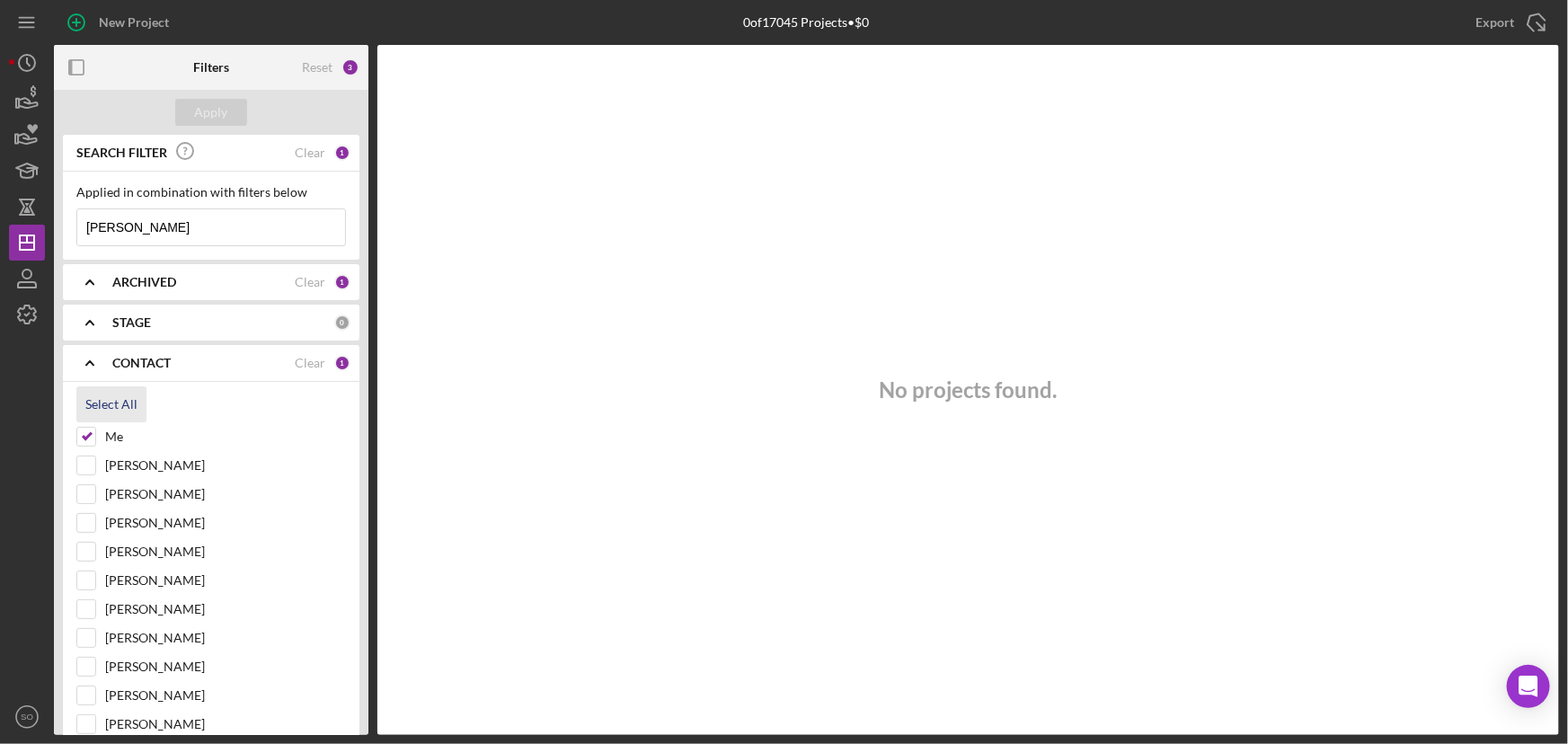
checkbox input "true"
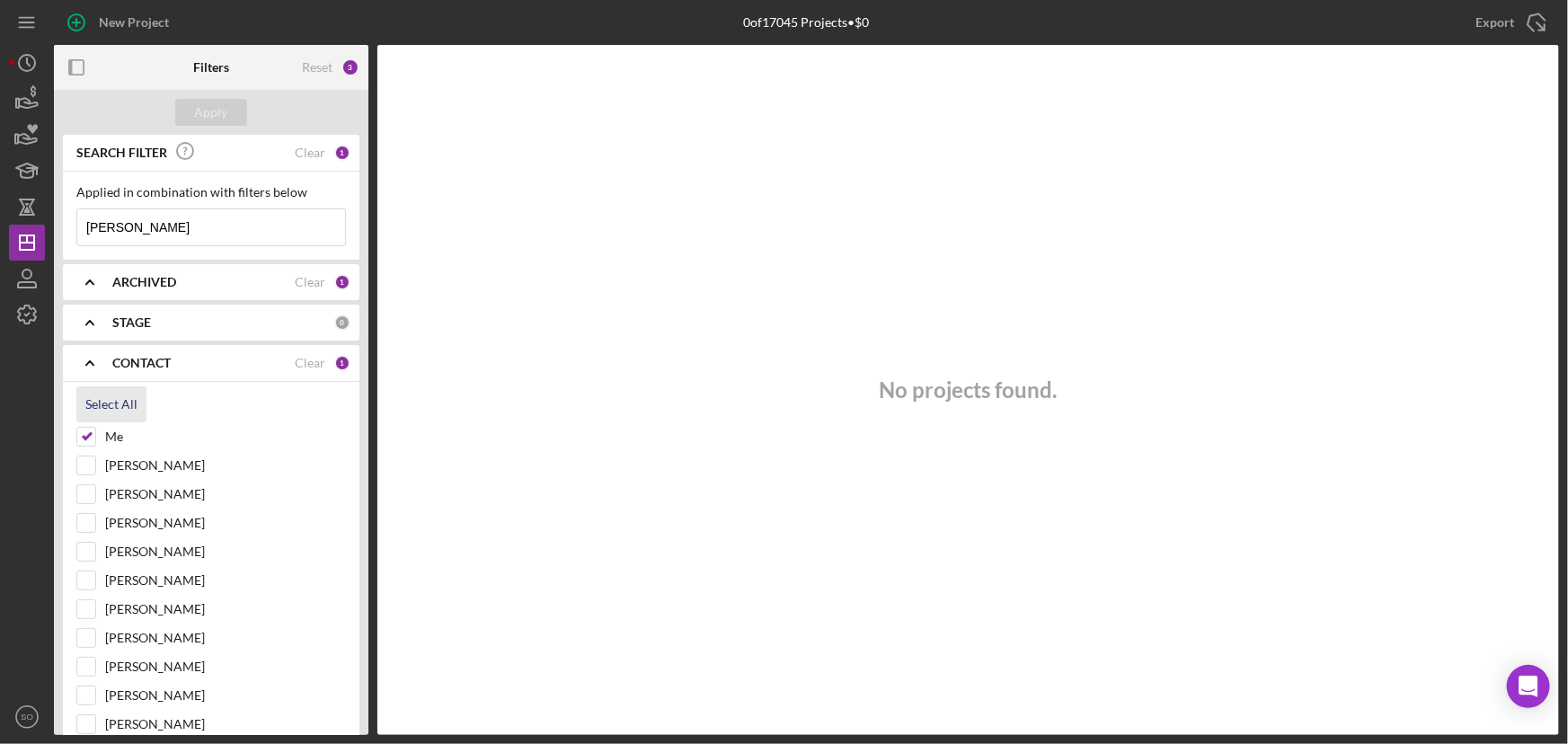
checkbox input "true"
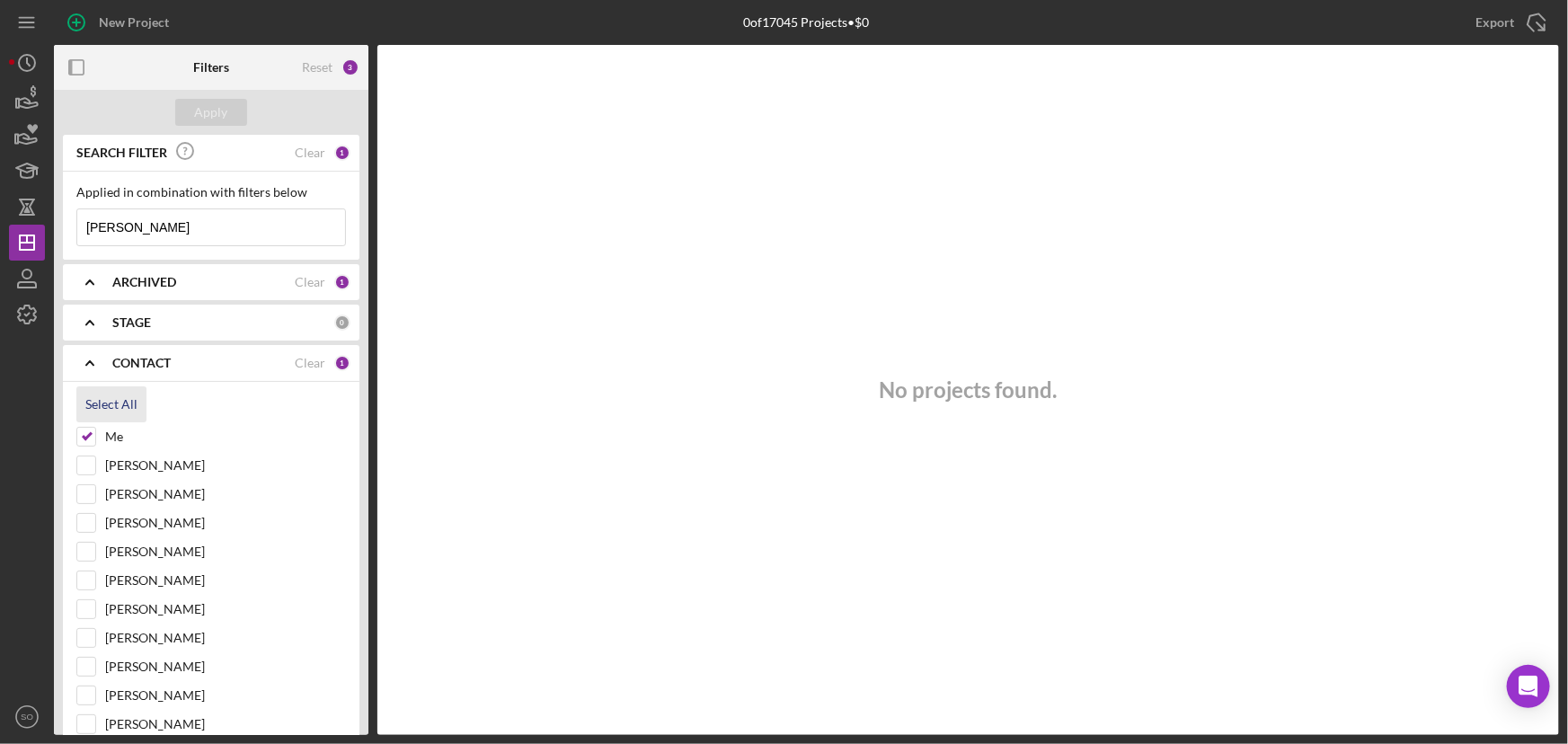
checkbox input "true"
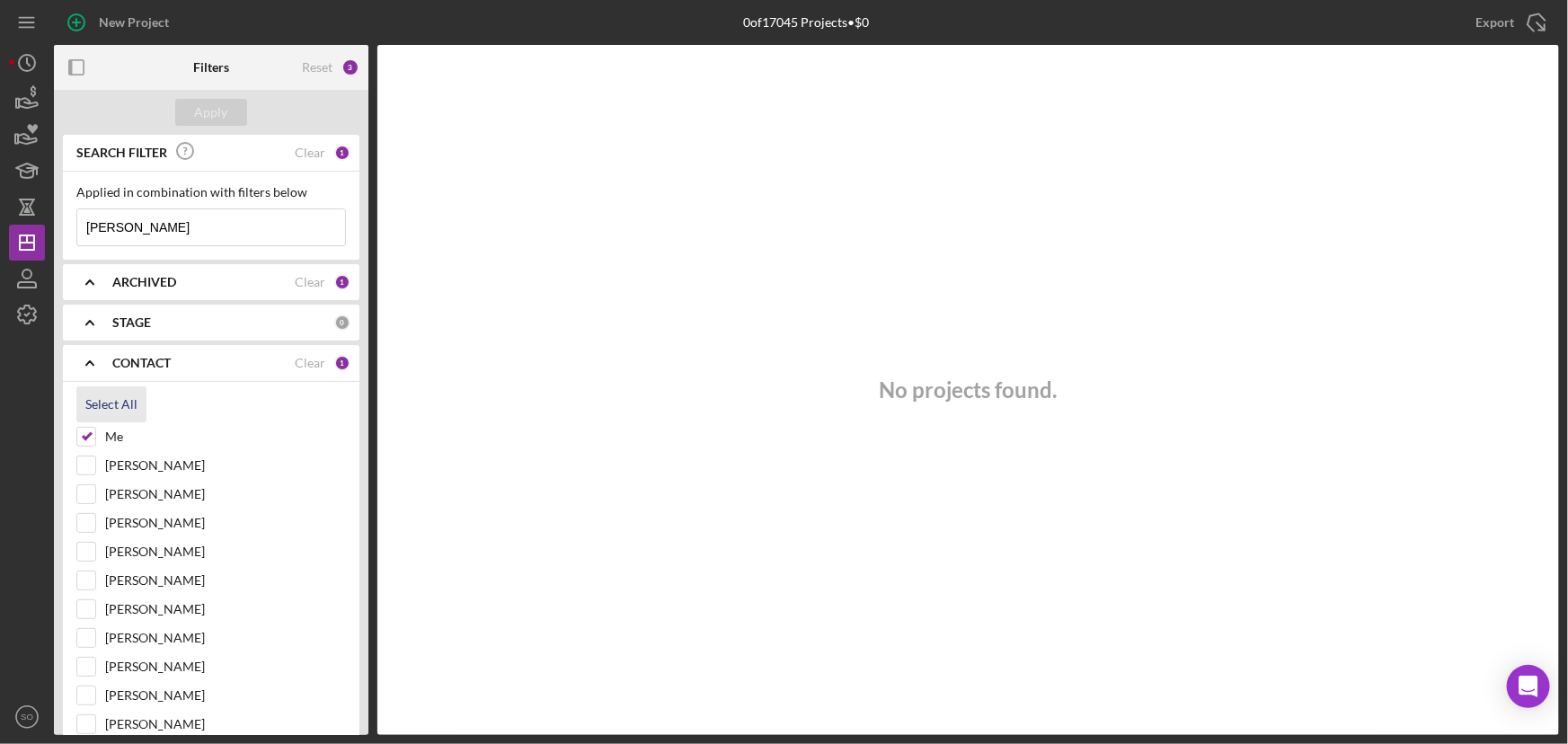
checkbox input "true"
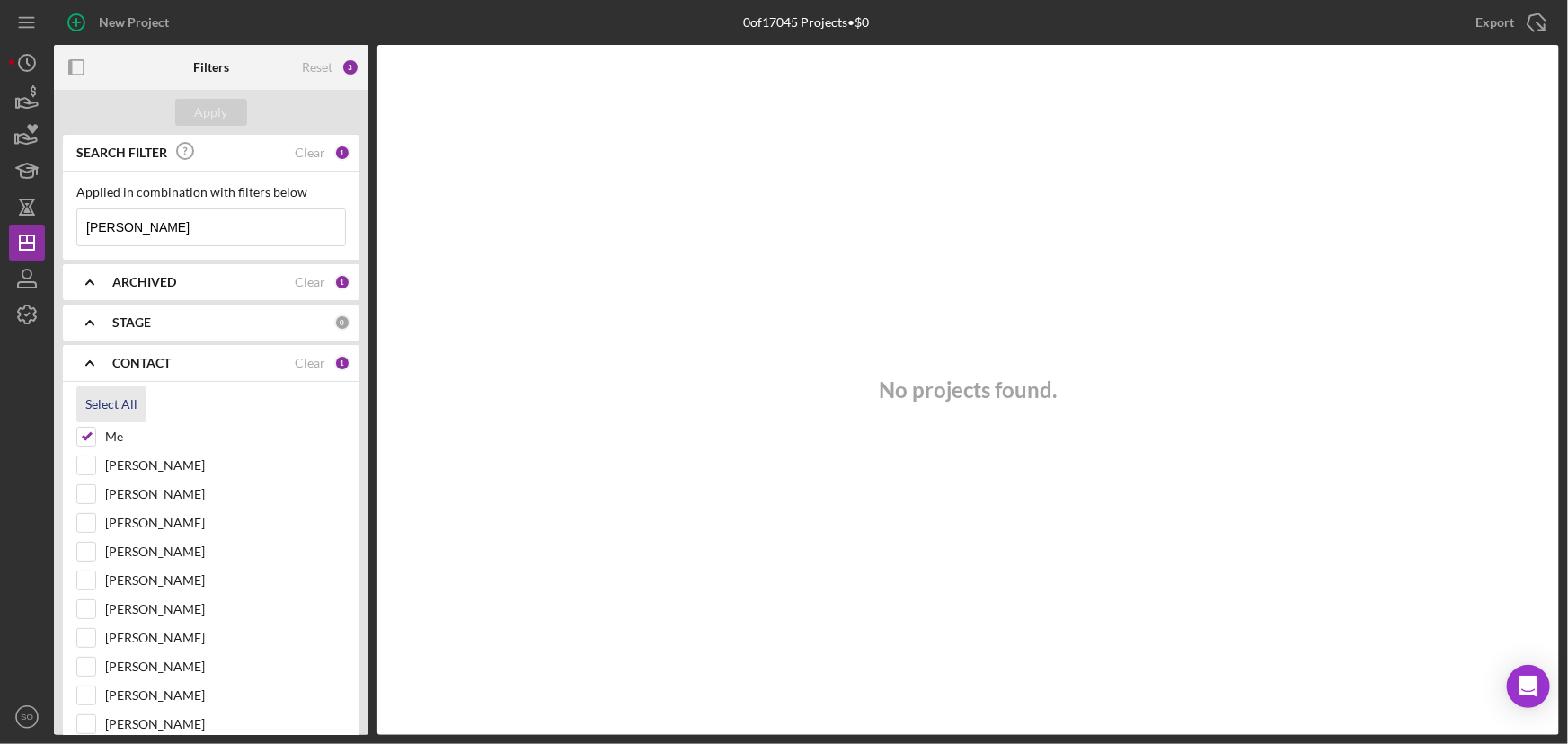
checkbox input "true"
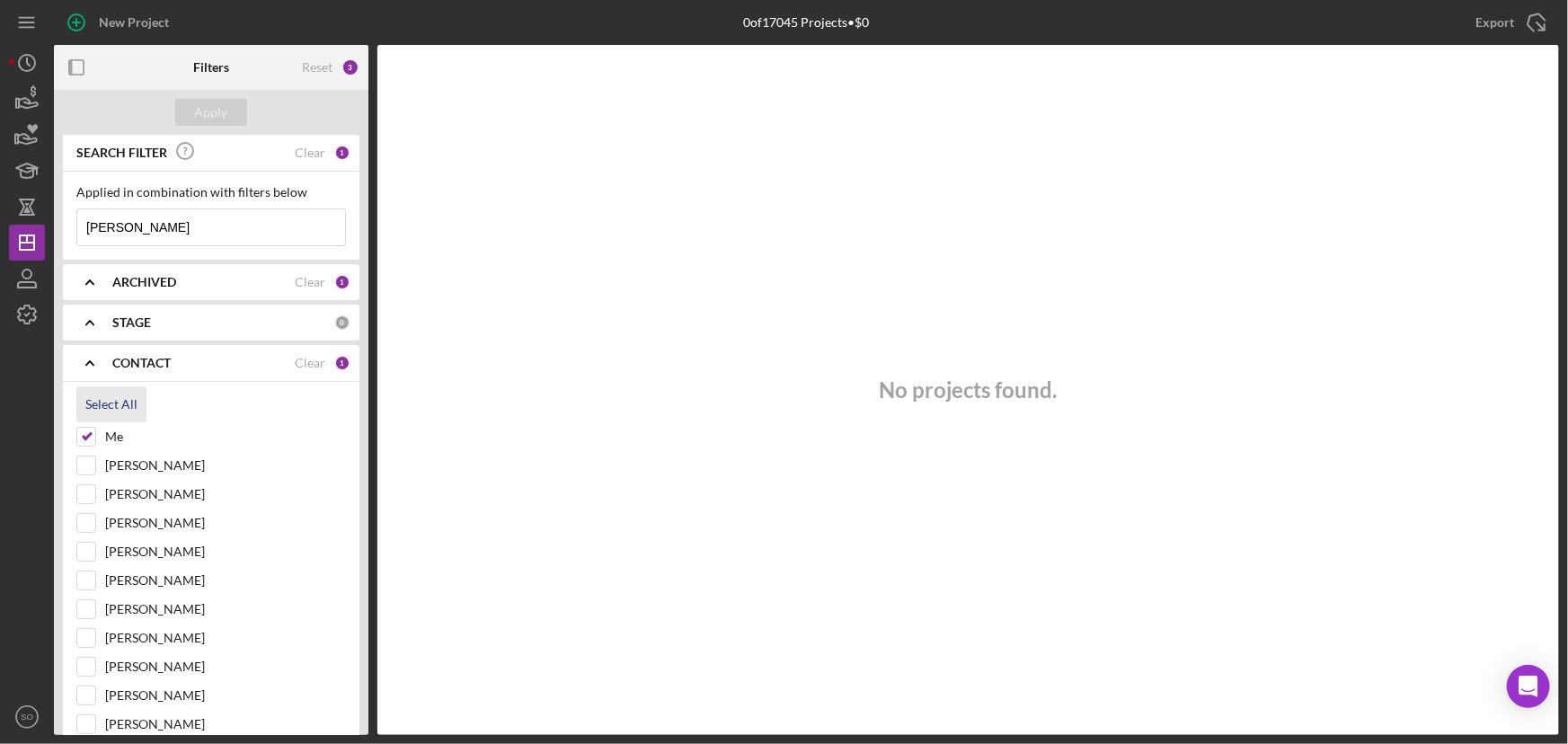
checkbox input "true"
click at [213, 117] on div "Apply" at bounding box center [212, 113] width 33 height 27
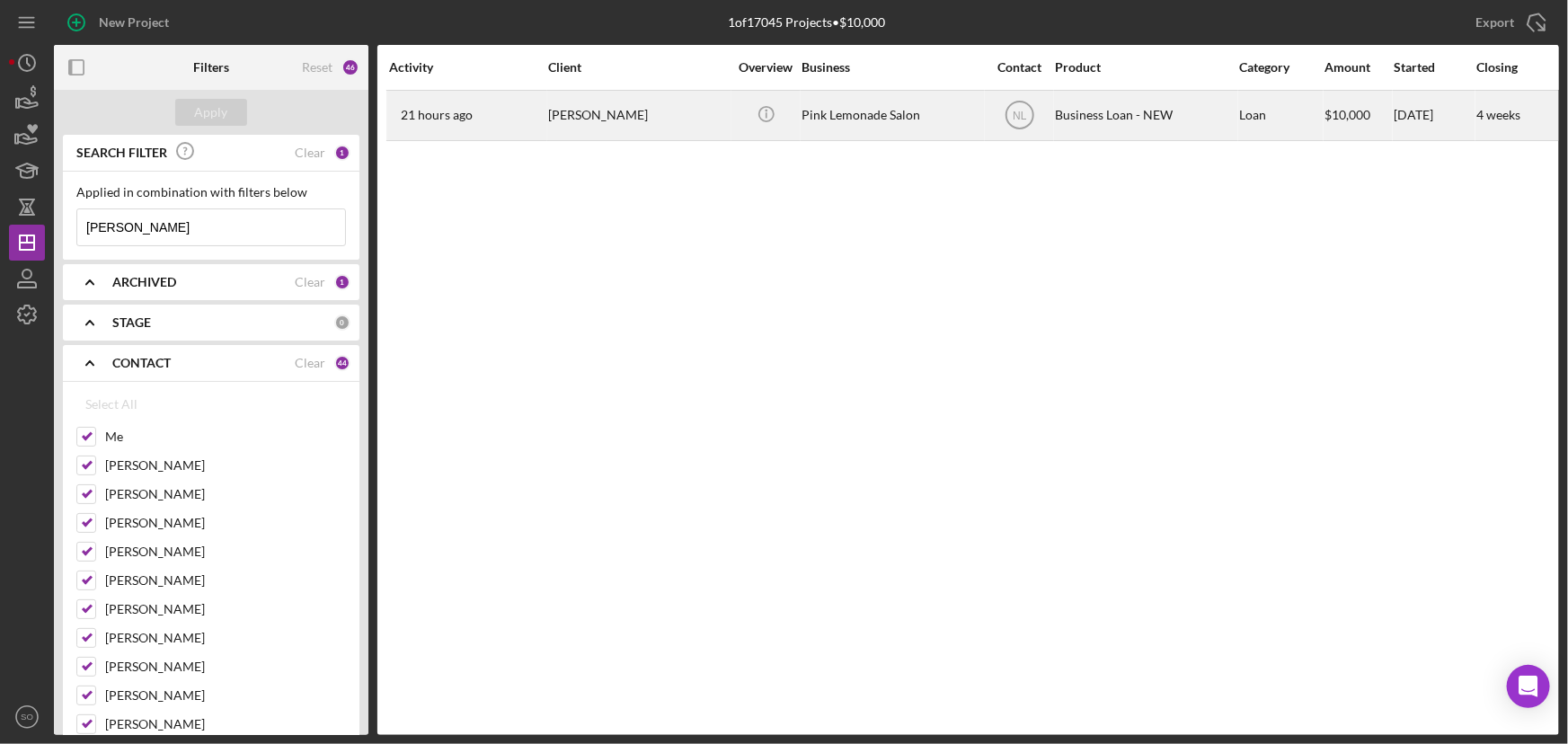
click at [667, 115] on div "Hayley Andrews" at bounding box center [639, 115] width 180 height 48
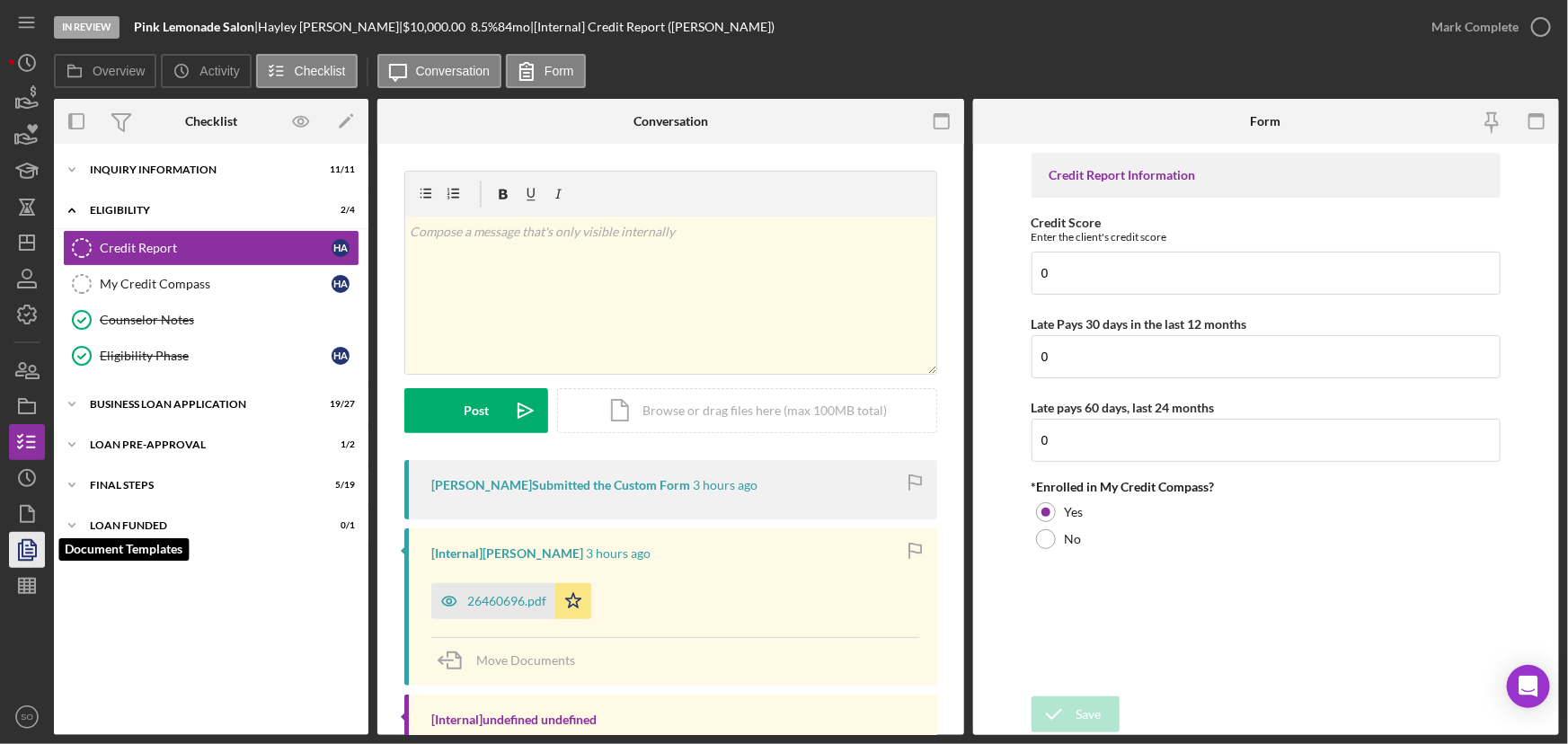
drag, startPoint x: 29, startPoint y: 553, endPoint x: 36, endPoint y: 544, distance: 11.4
click at [29, 553] on icon "button" at bounding box center [29, 550] width 6 height 7
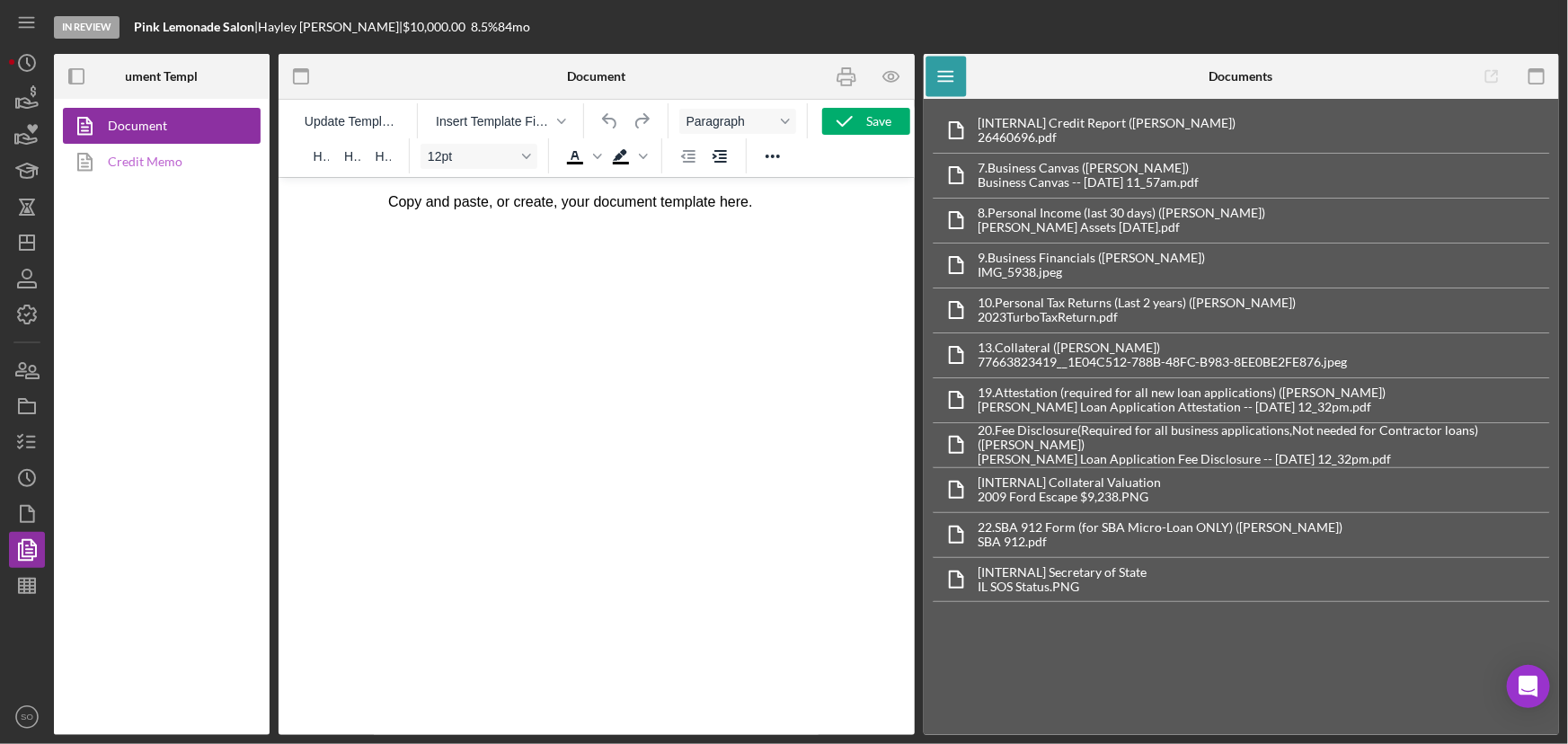
click at [122, 170] on link "Credit Memo" at bounding box center [158, 162] width 189 height 36
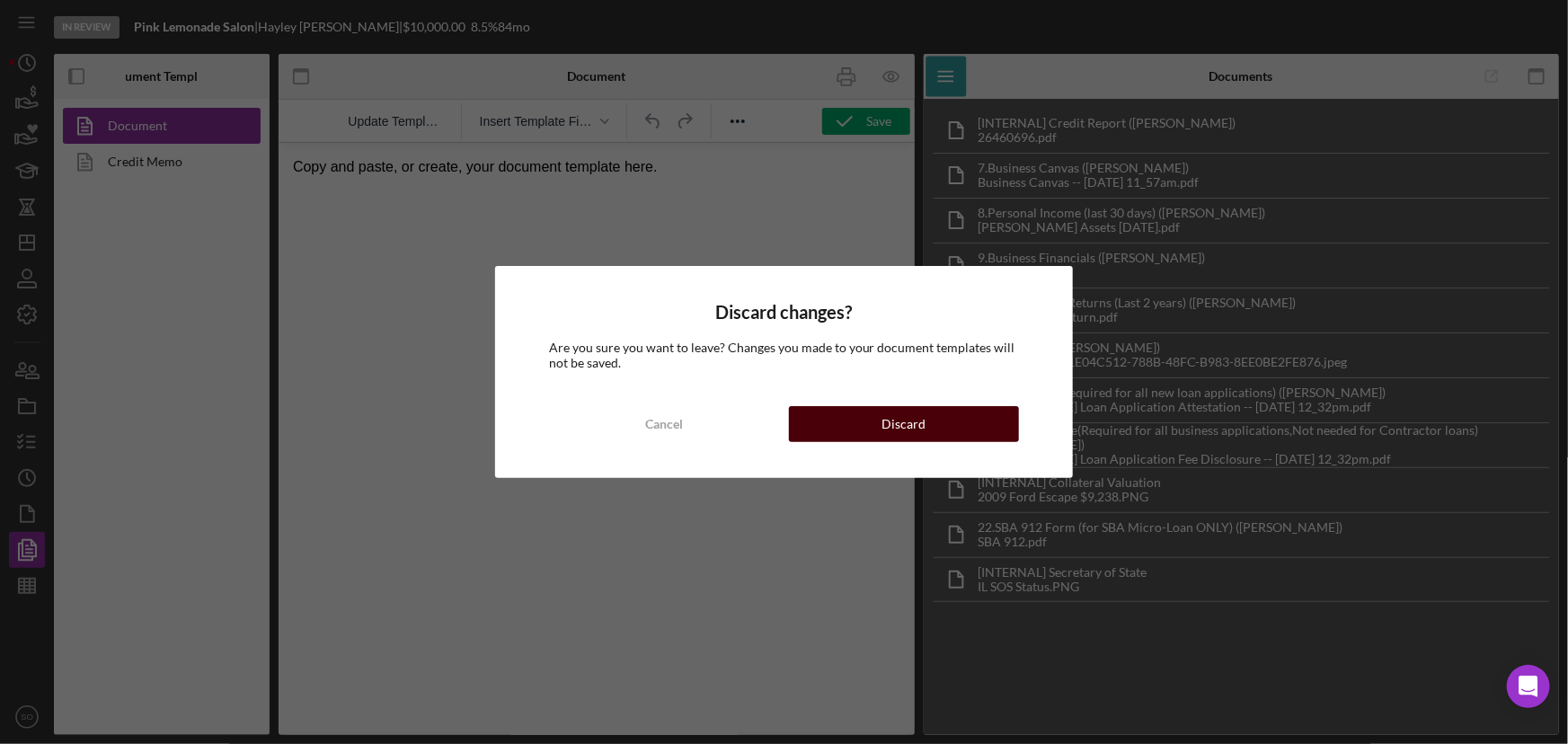
click at [861, 413] on button "Discard" at bounding box center [904, 424] width 231 height 36
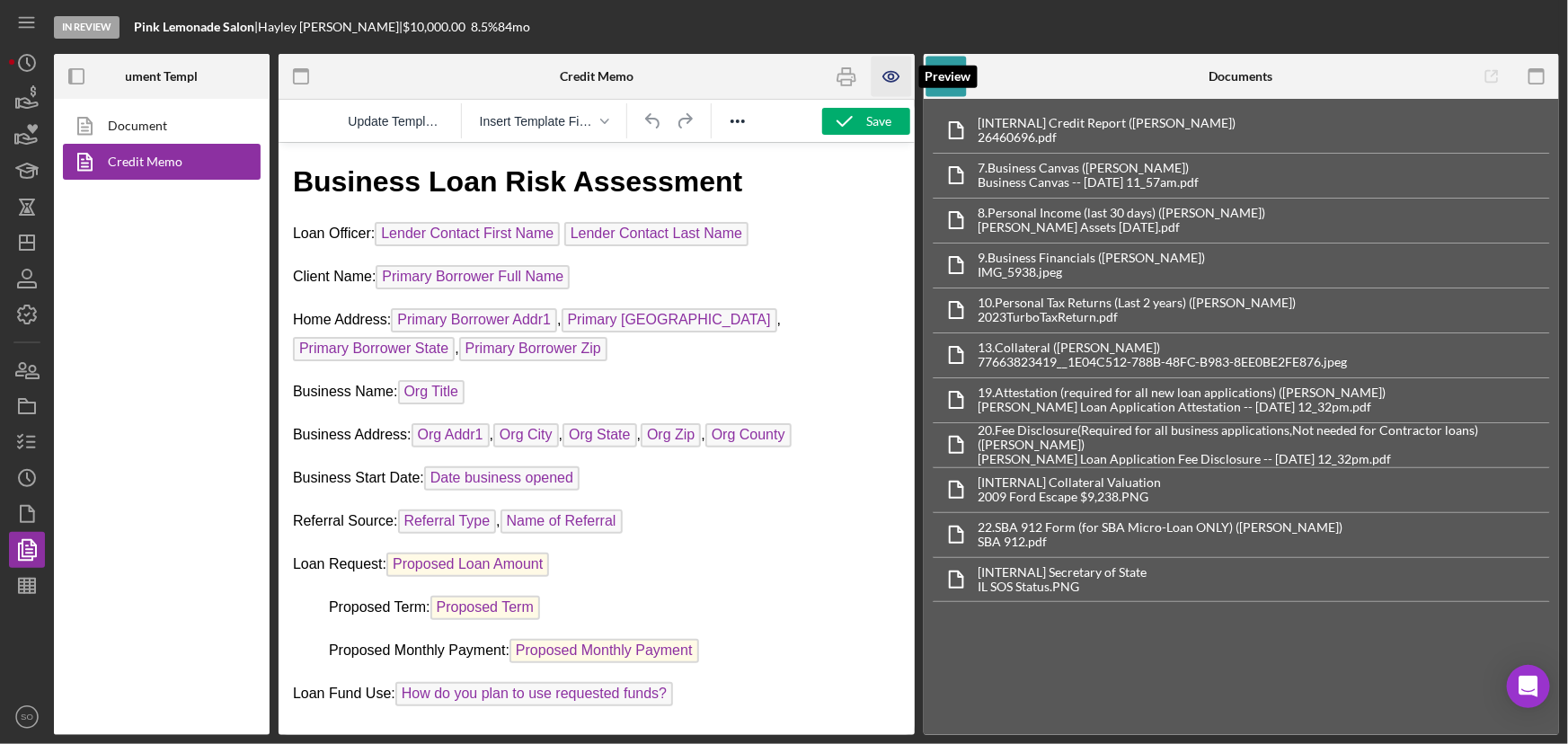
click at [897, 82] on icon "button" at bounding box center [892, 77] width 41 height 41
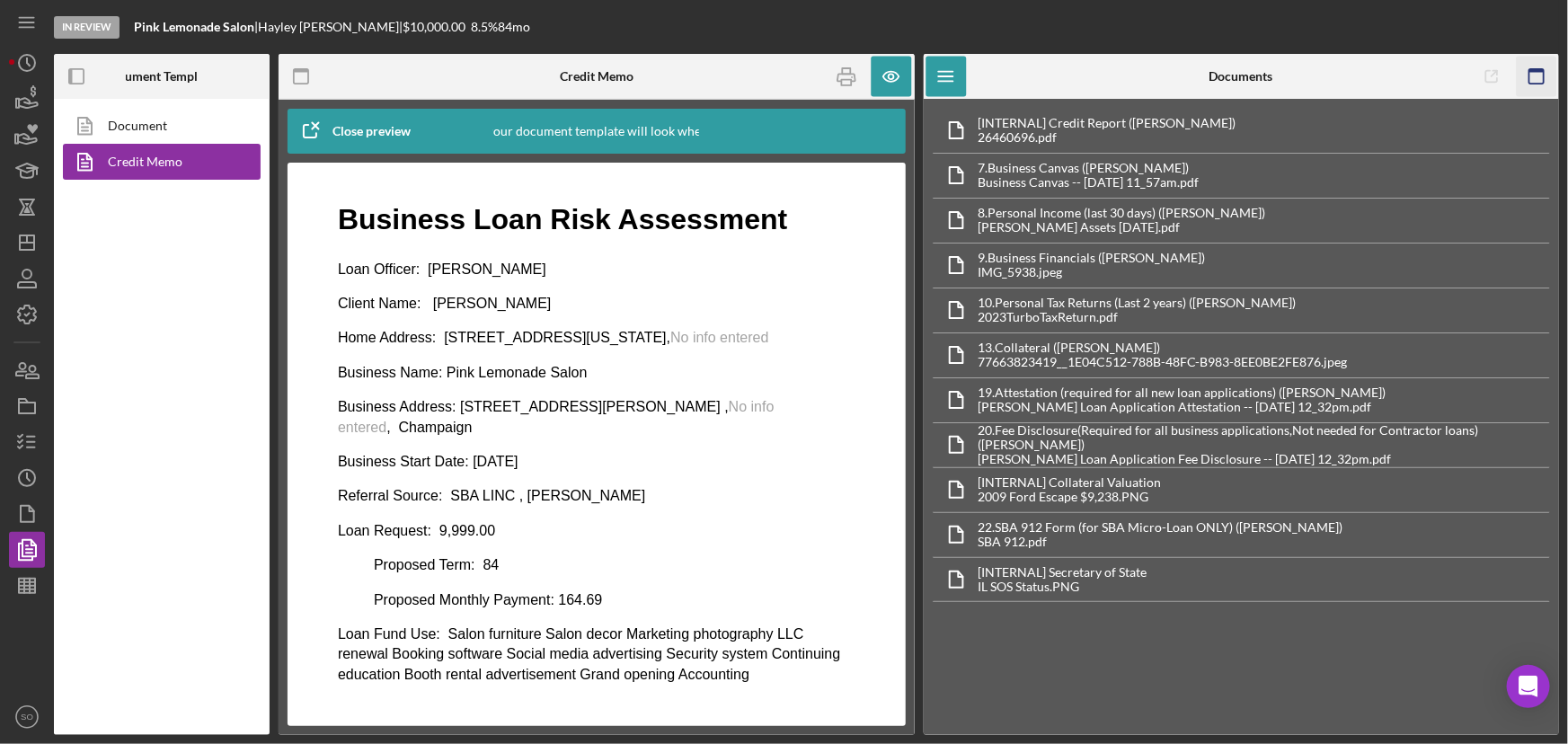
click at [1524, 72] on icon "button" at bounding box center [1536, 77] width 41 height 41
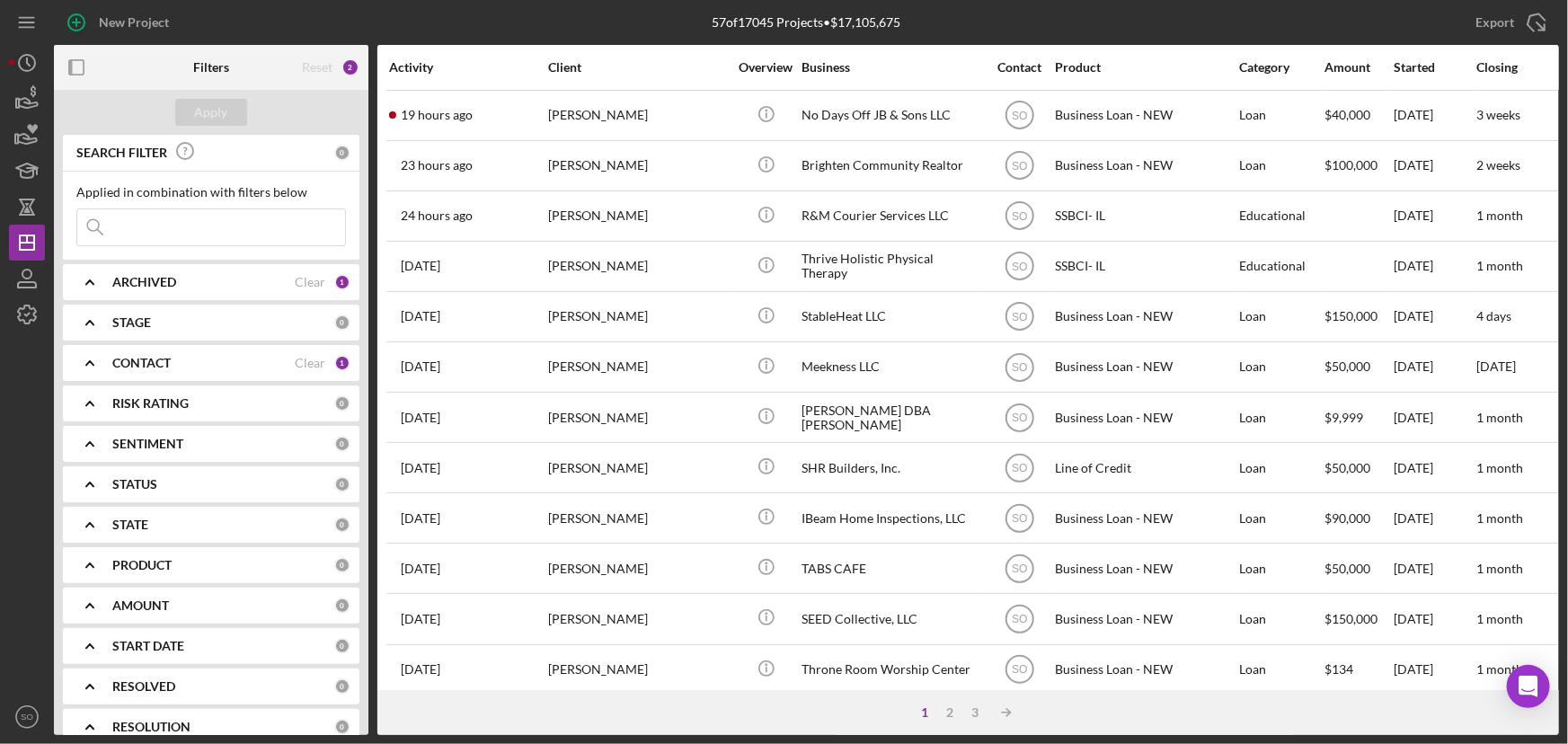
click at [181, 363] on div "CONTACT" at bounding box center [204, 363] width 183 height 14
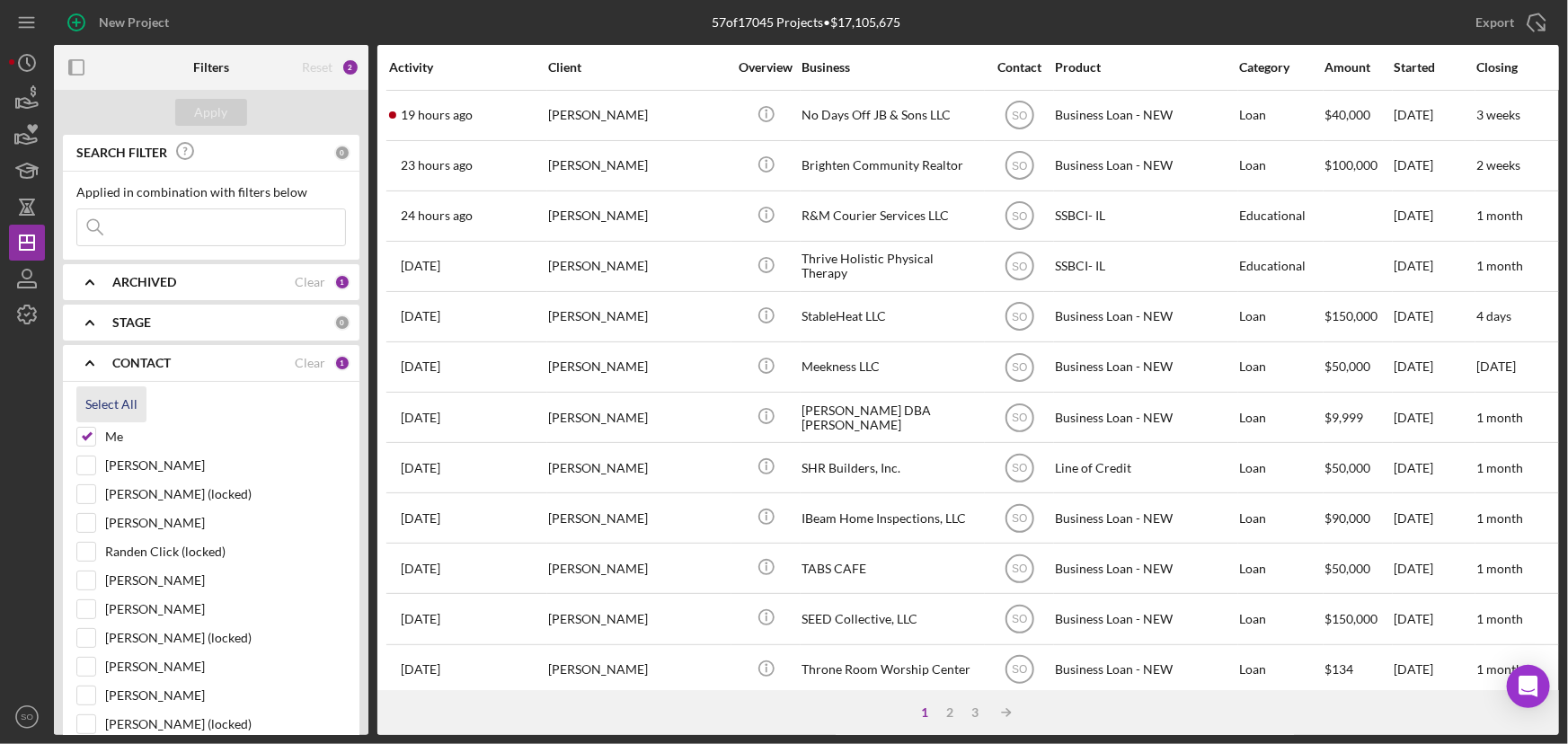
click at [123, 399] on div "Select All" at bounding box center [112, 404] width 52 height 36
checkbox input "true"
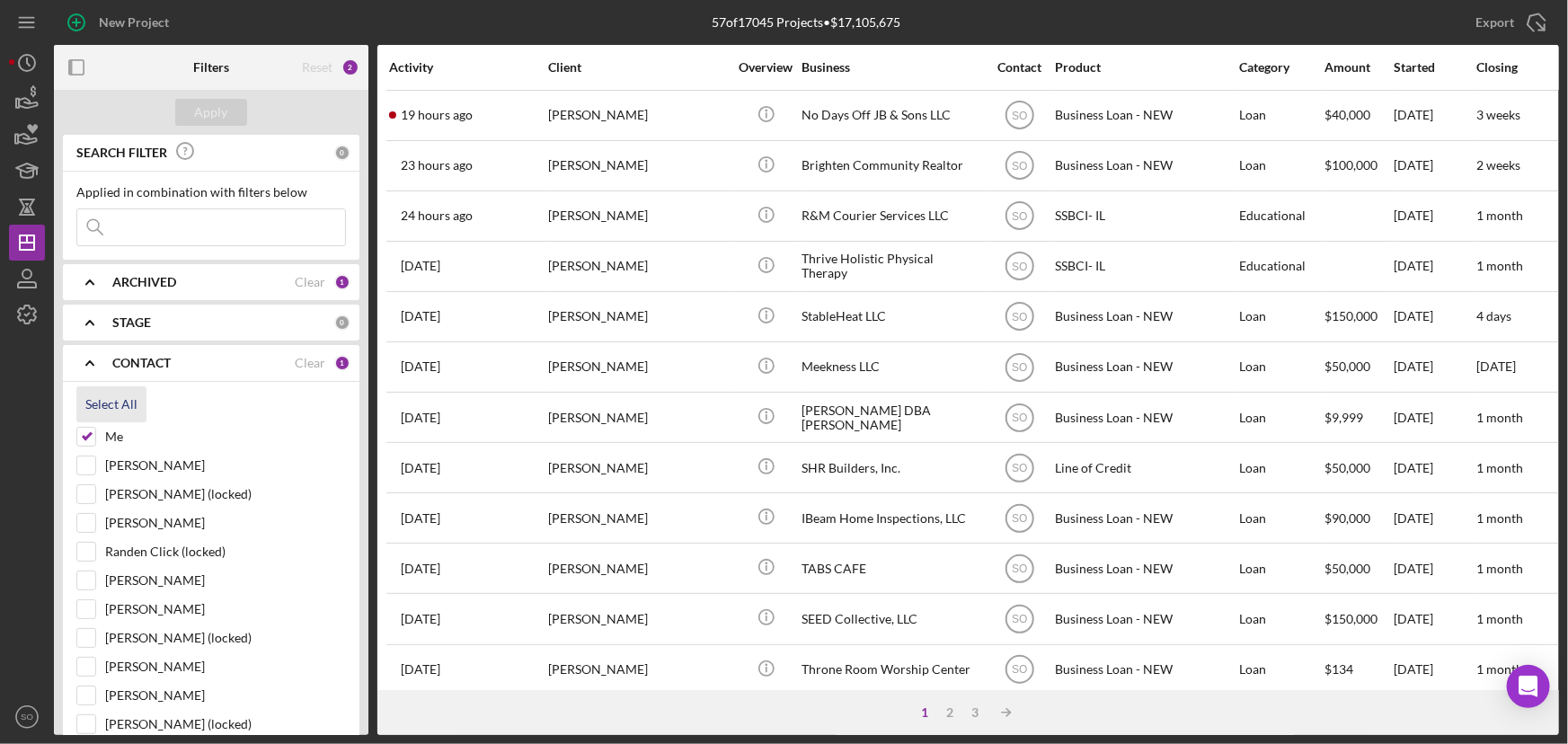
checkbox input "true"
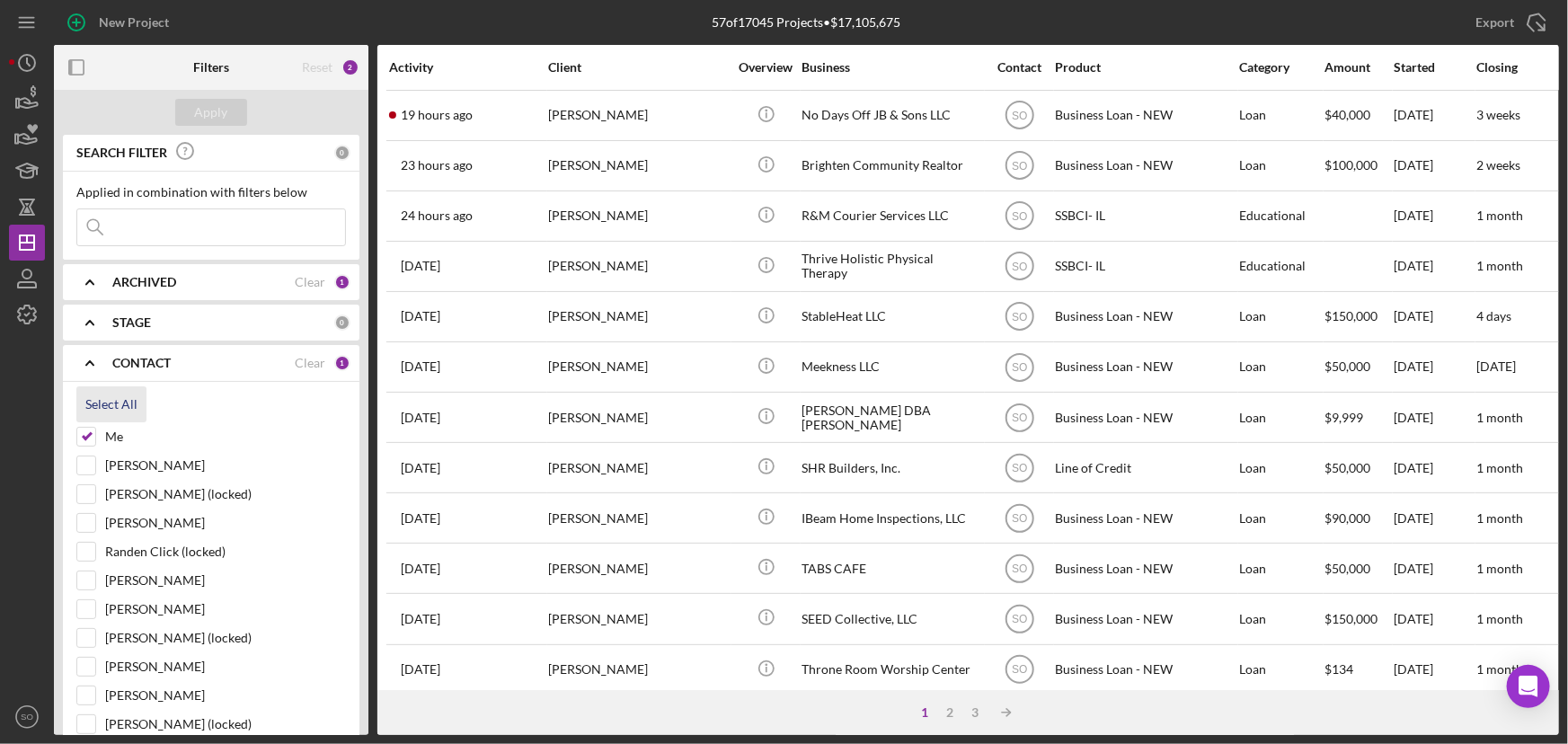
checkbox input "true"
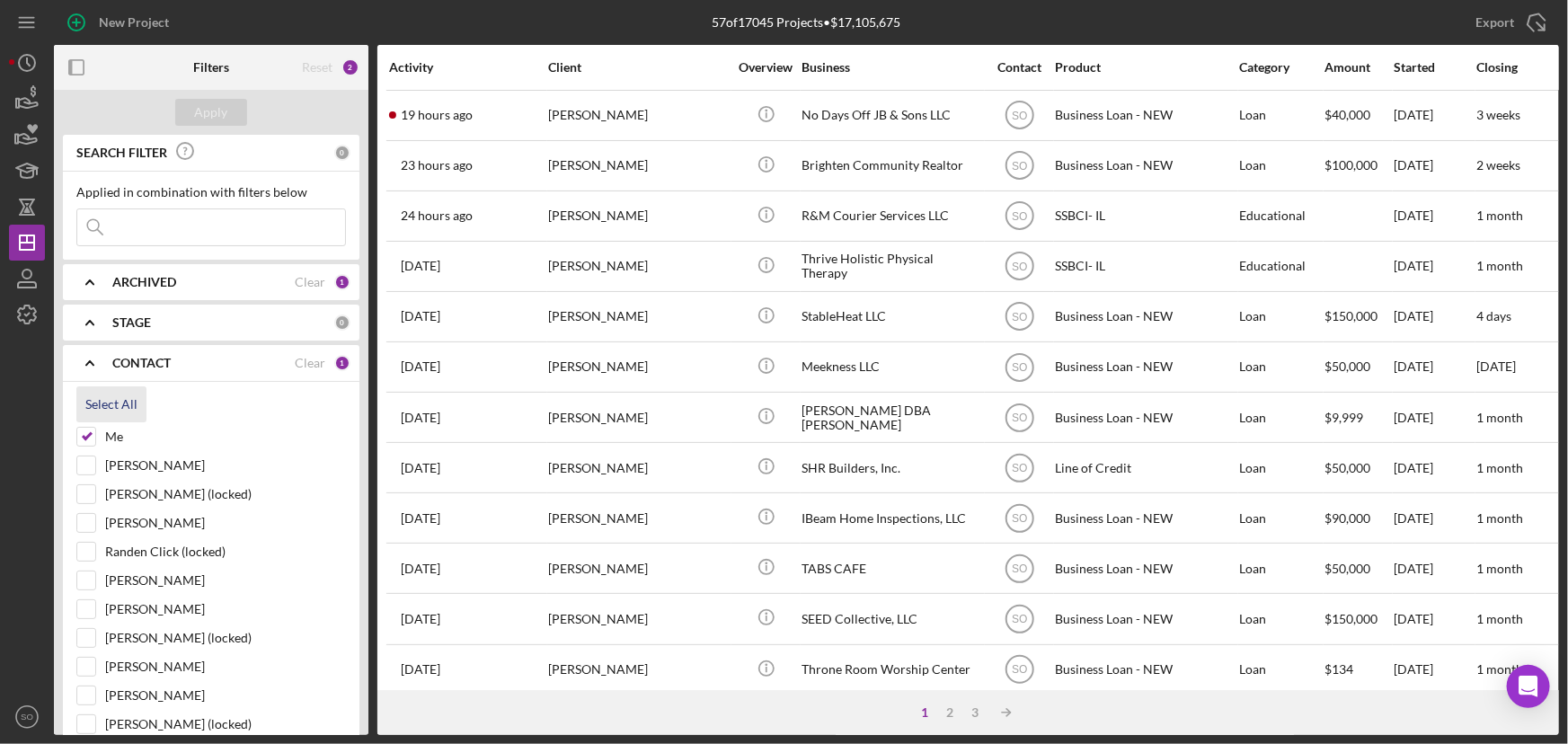
checkbox input "true"
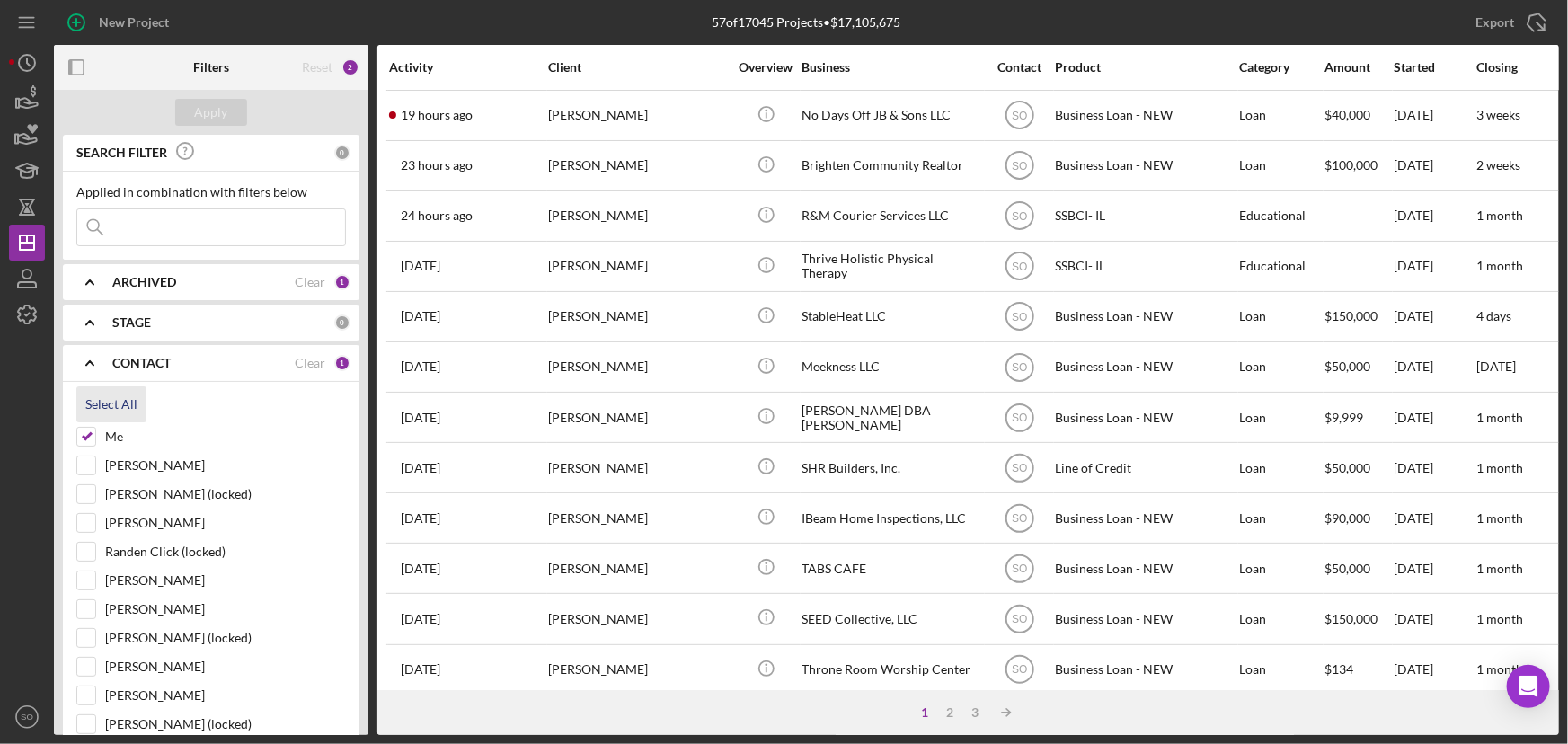
checkbox input "true"
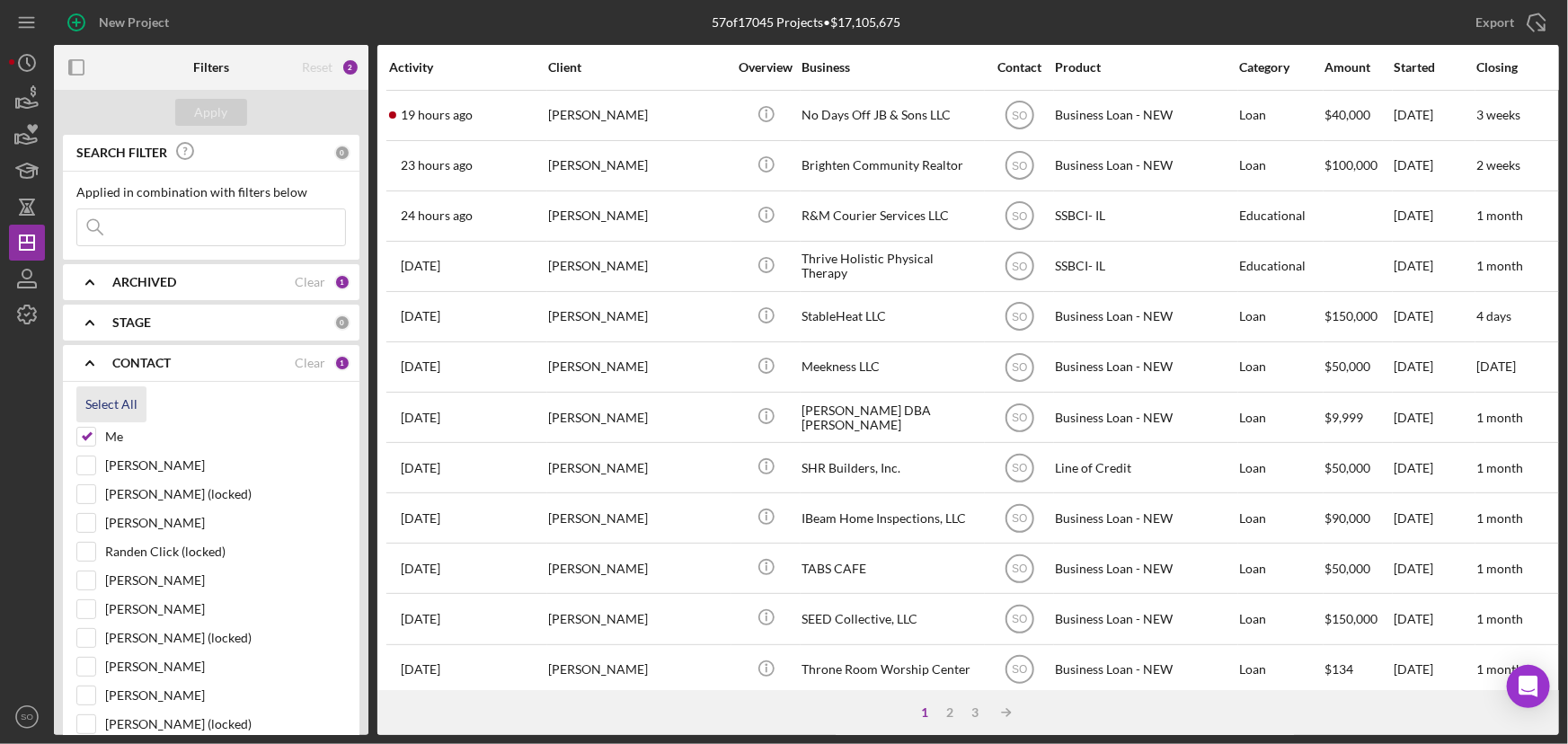
checkbox input "true"
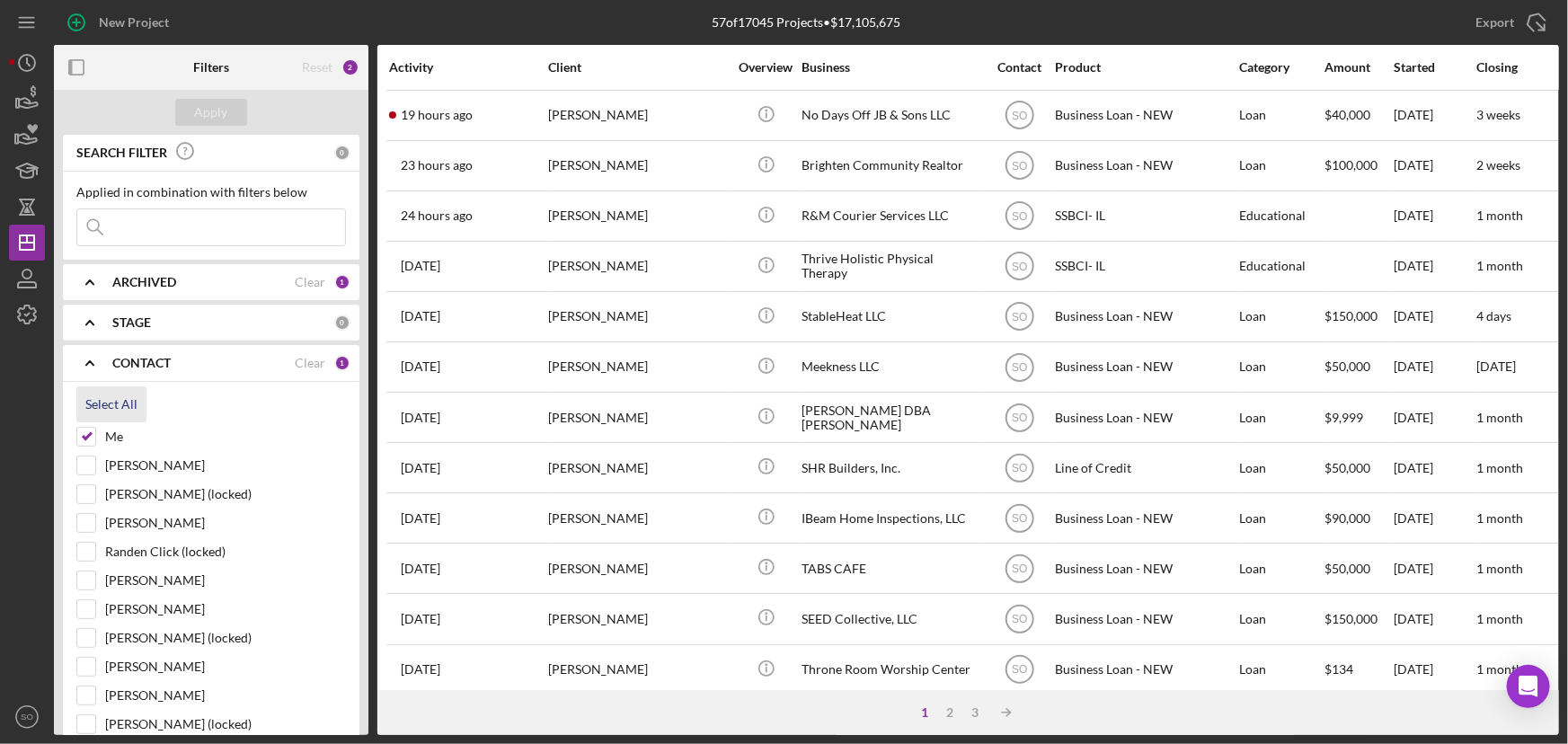
checkbox input "true"
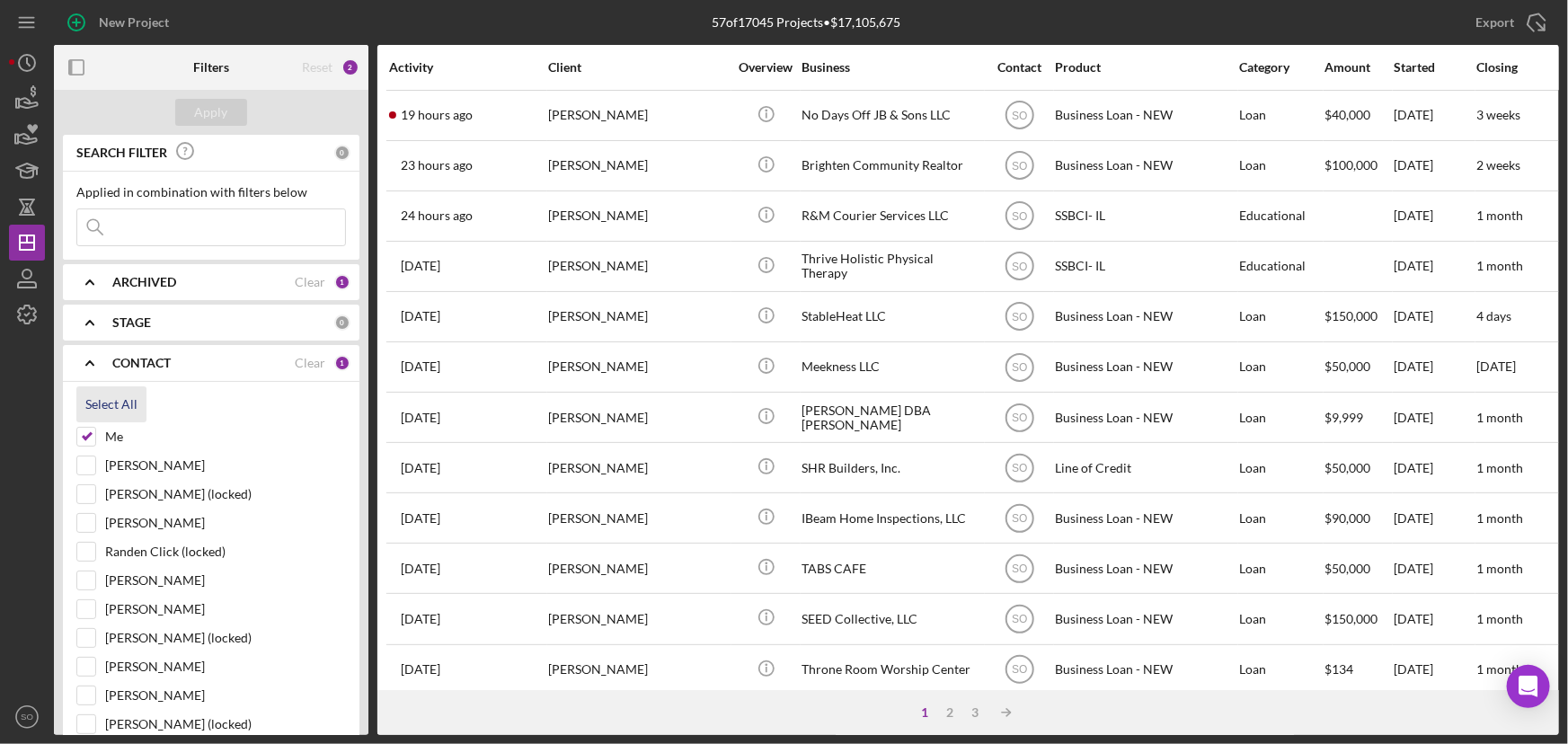
checkbox input "true"
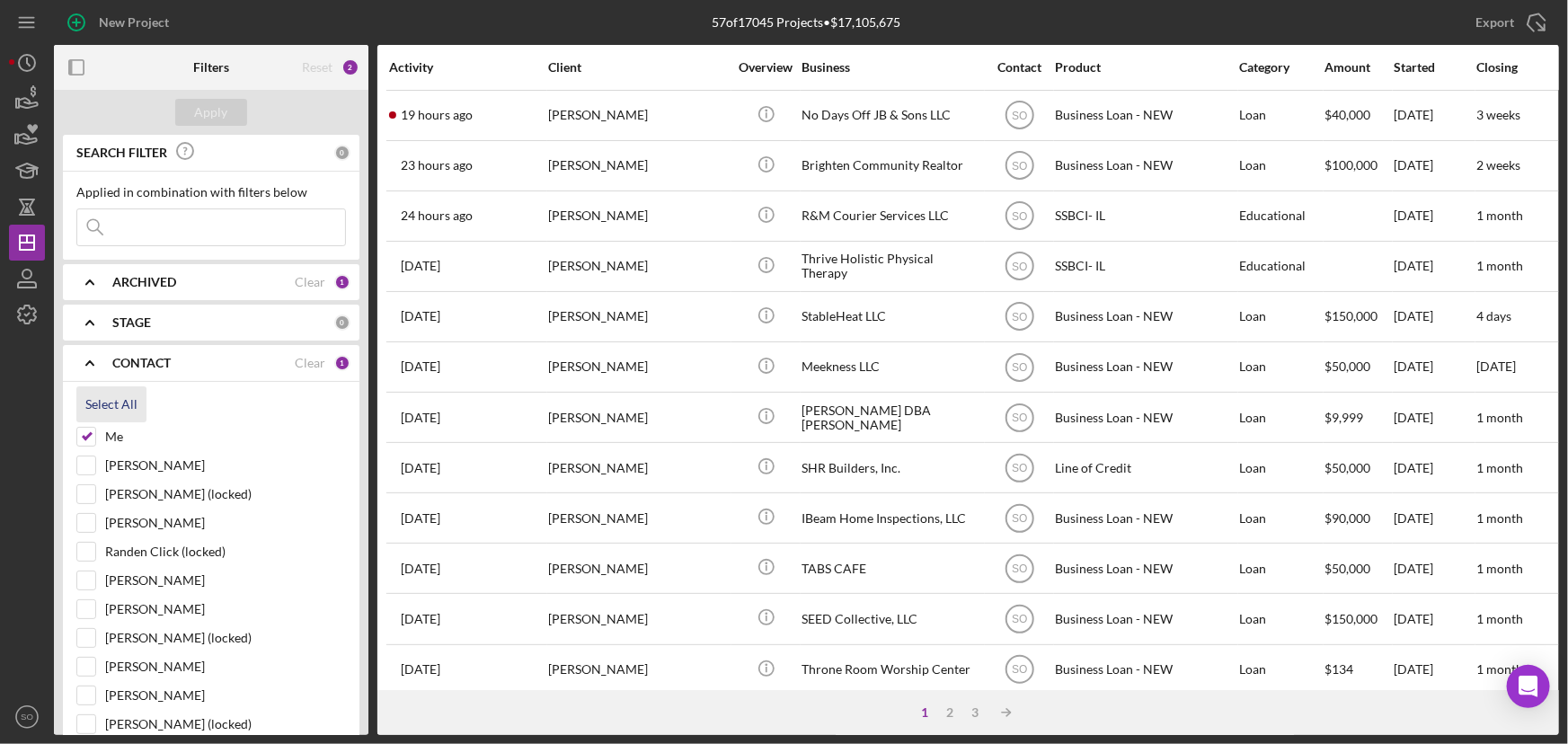
checkbox input "true"
click at [176, 234] on input at bounding box center [211, 228] width 267 height 36
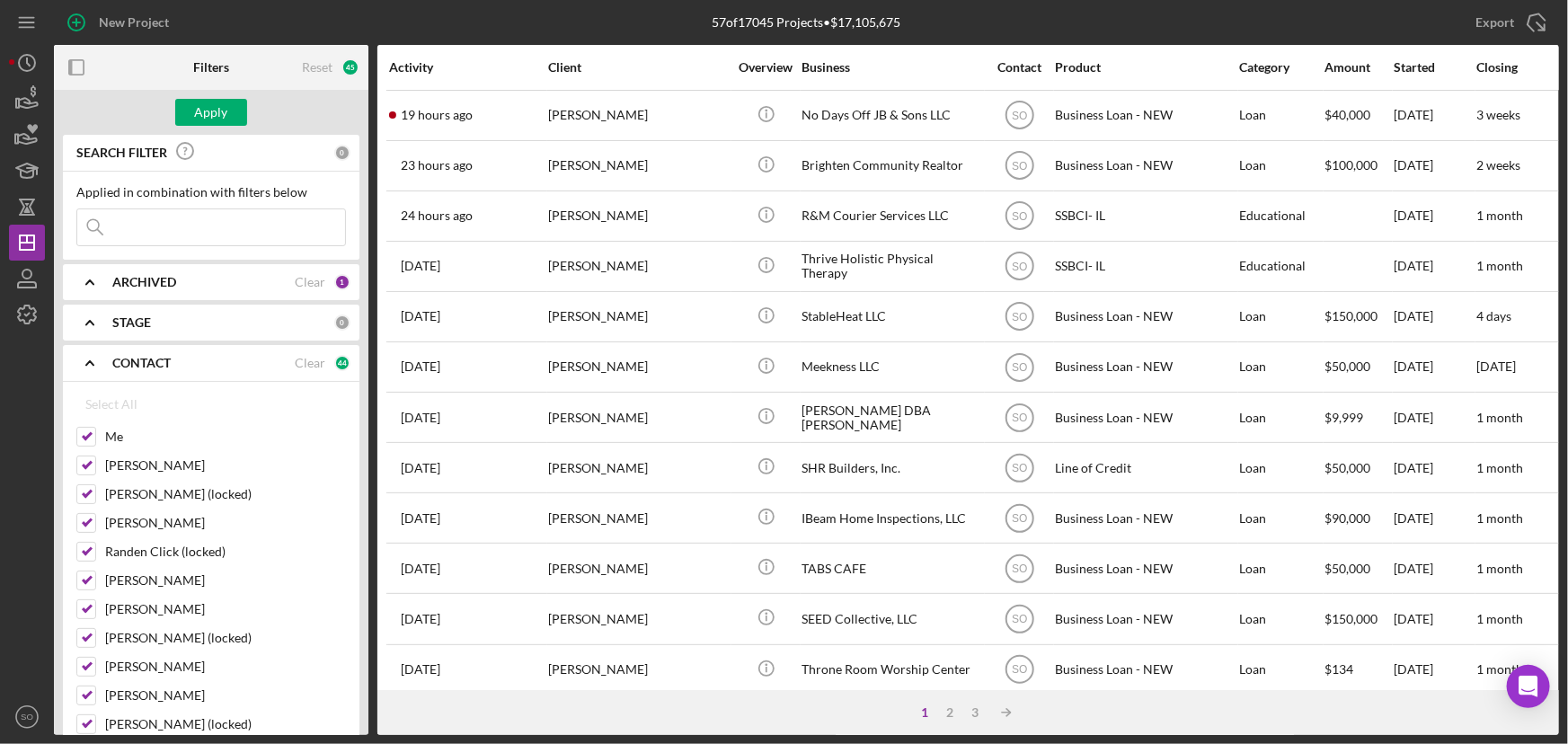
paste input "Ronnette Chopp"
type input "Ronnette Chopp"
click at [212, 116] on div "Apply" at bounding box center [212, 113] width 33 height 27
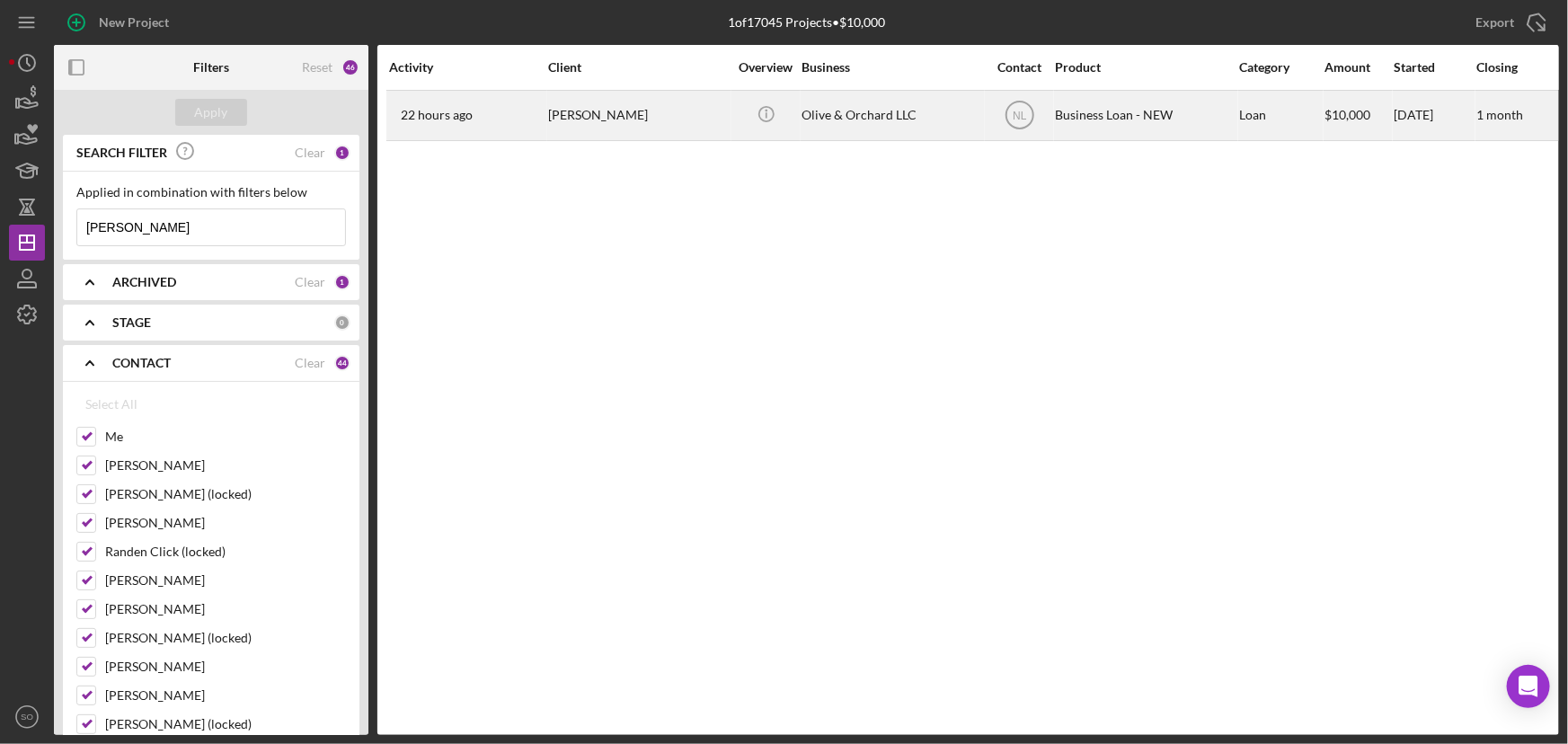
click at [630, 117] on div "Ronnette Chopp" at bounding box center [639, 115] width 180 height 48
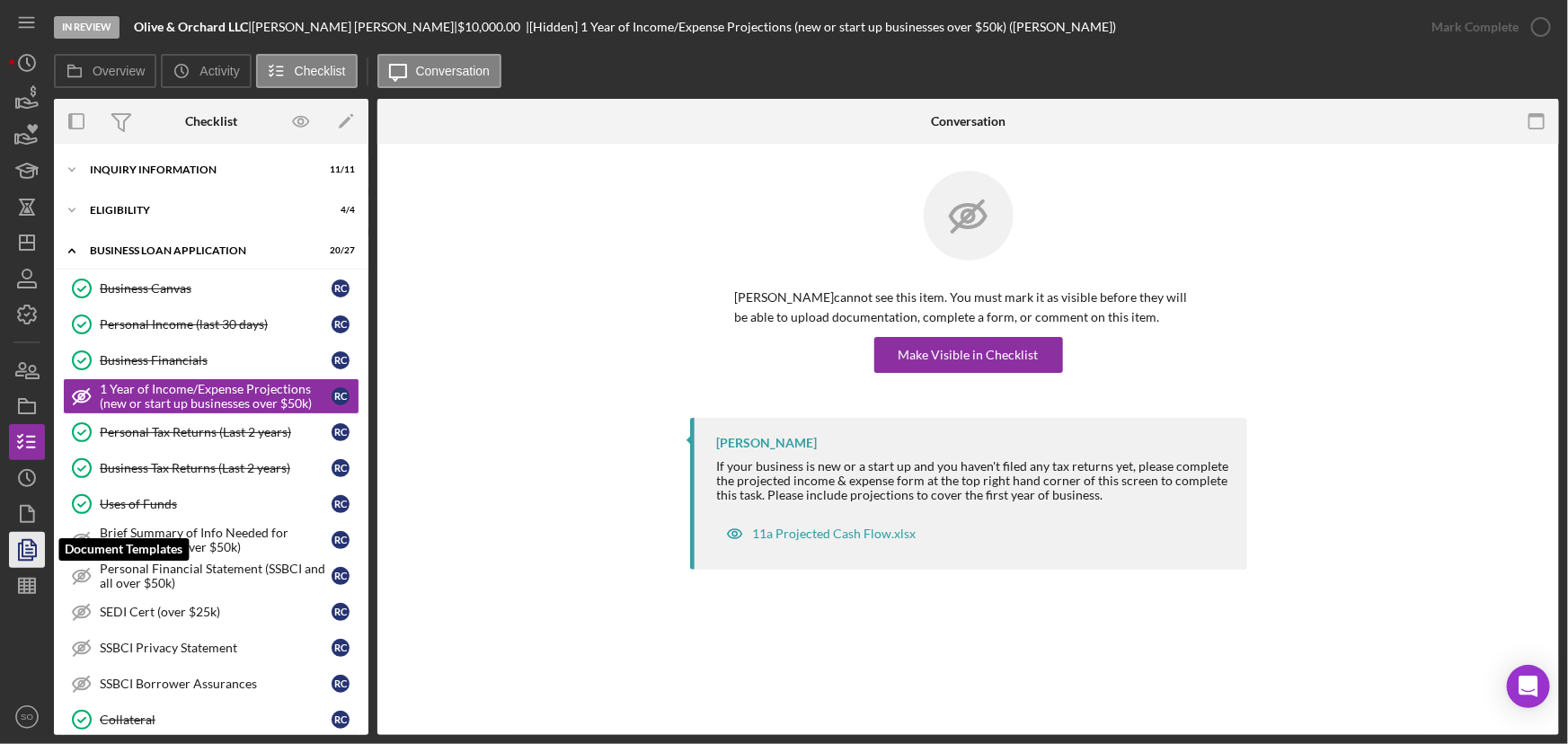
click at [26, 552] on icon "button" at bounding box center [29, 550] width 6 height 7
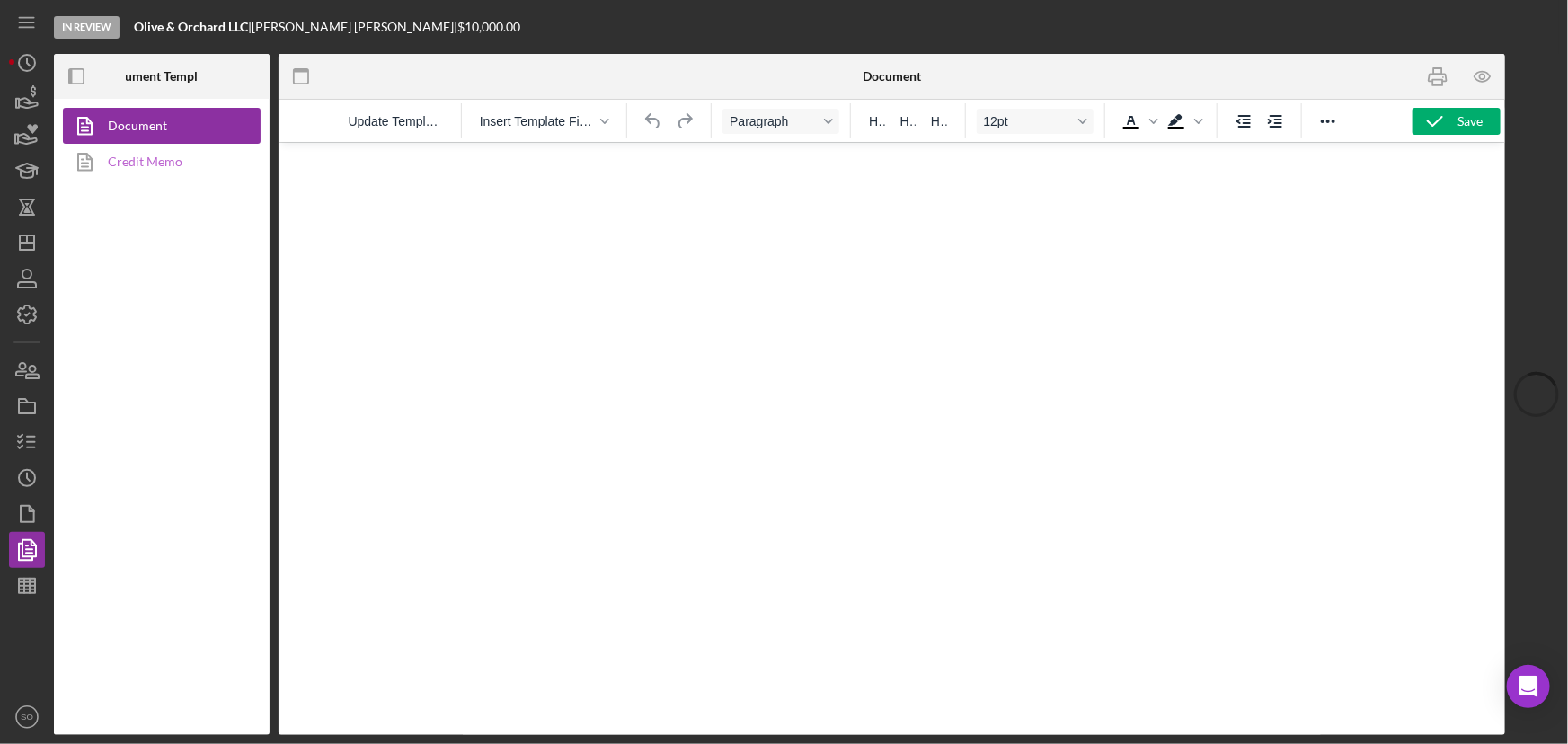
click at [140, 162] on link "Credit Memo" at bounding box center [158, 162] width 189 height 36
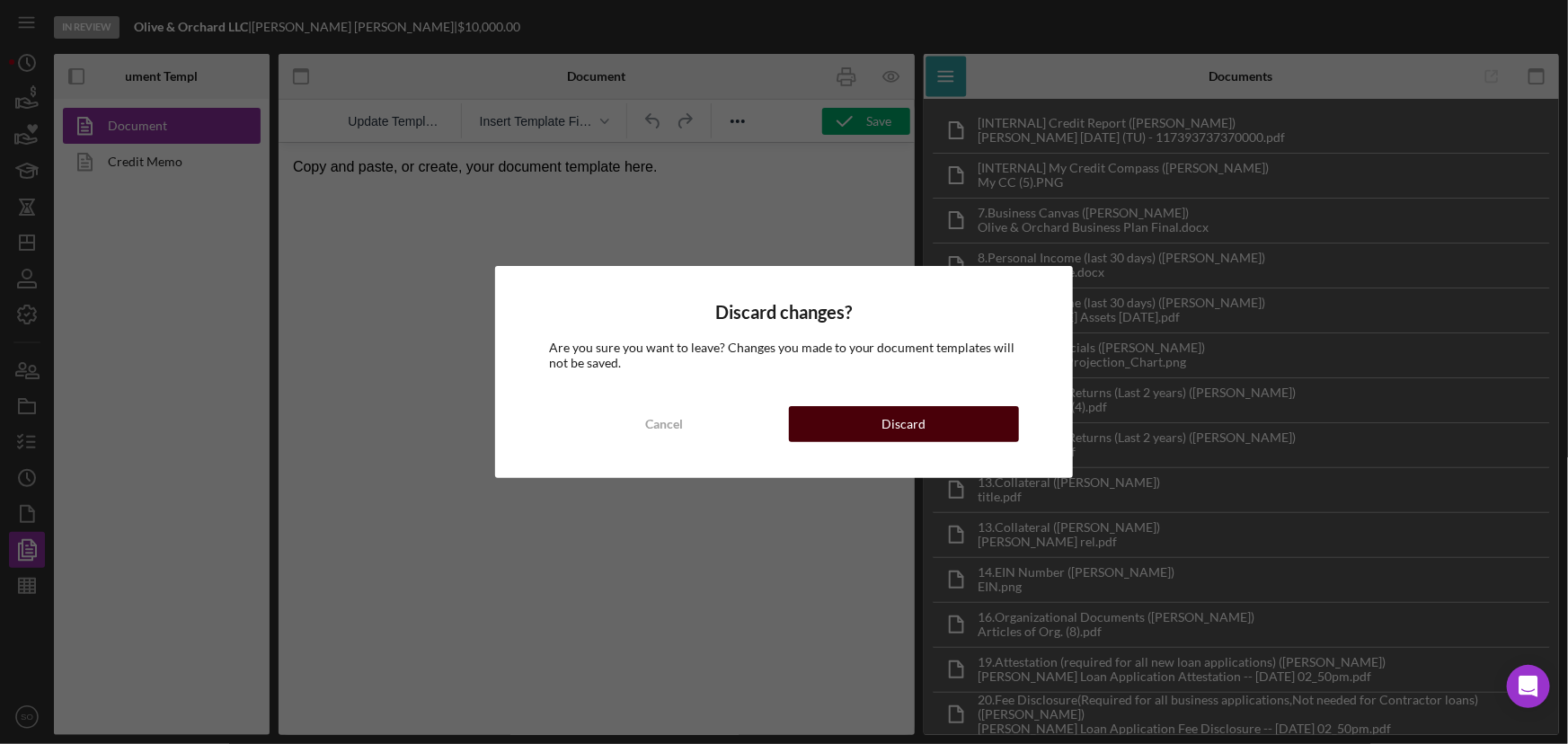
click at [813, 422] on button "Discard" at bounding box center [904, 424] width 231 height 36
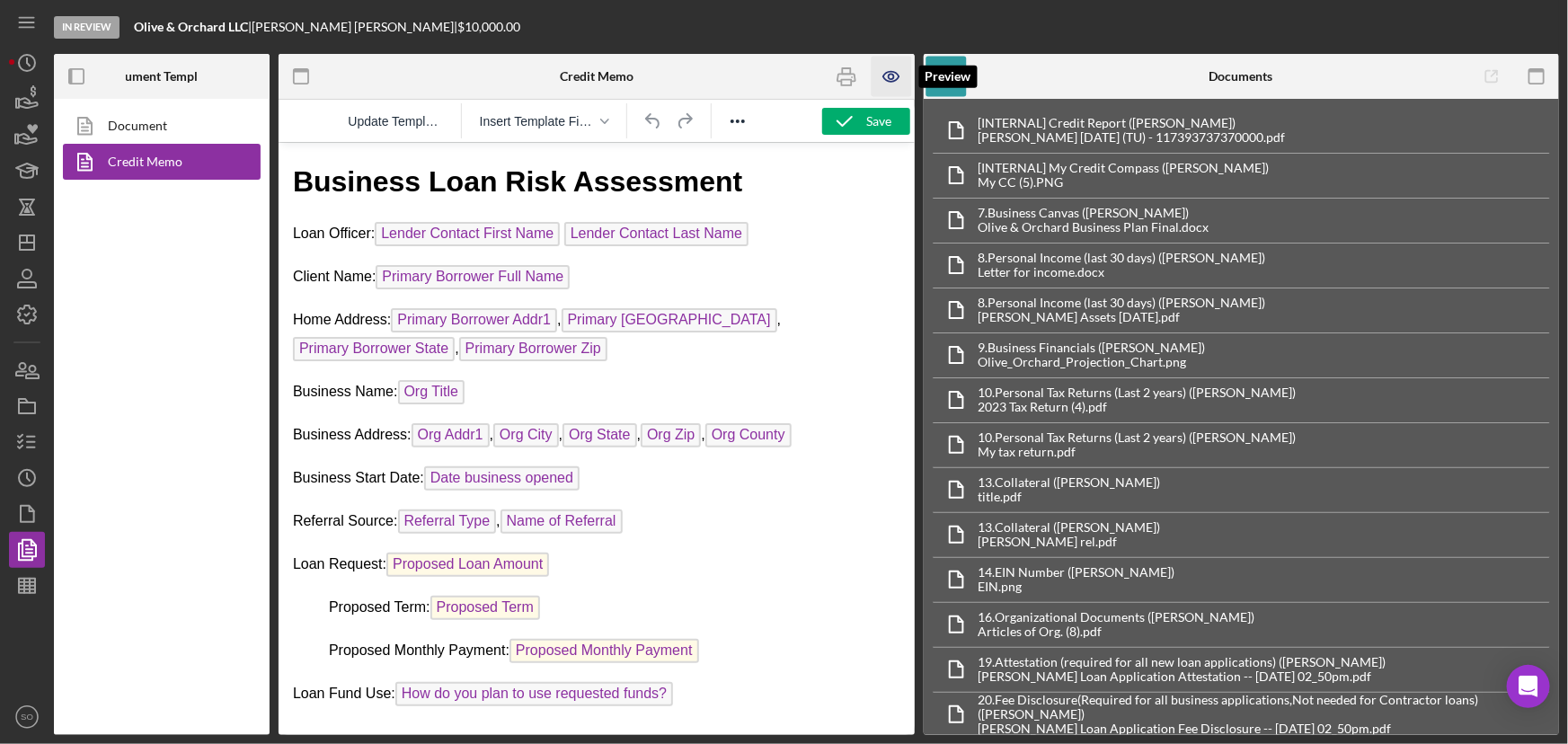
click at [889, 75] on icon "button" at bounding box center [892, 77] width 5 height 5
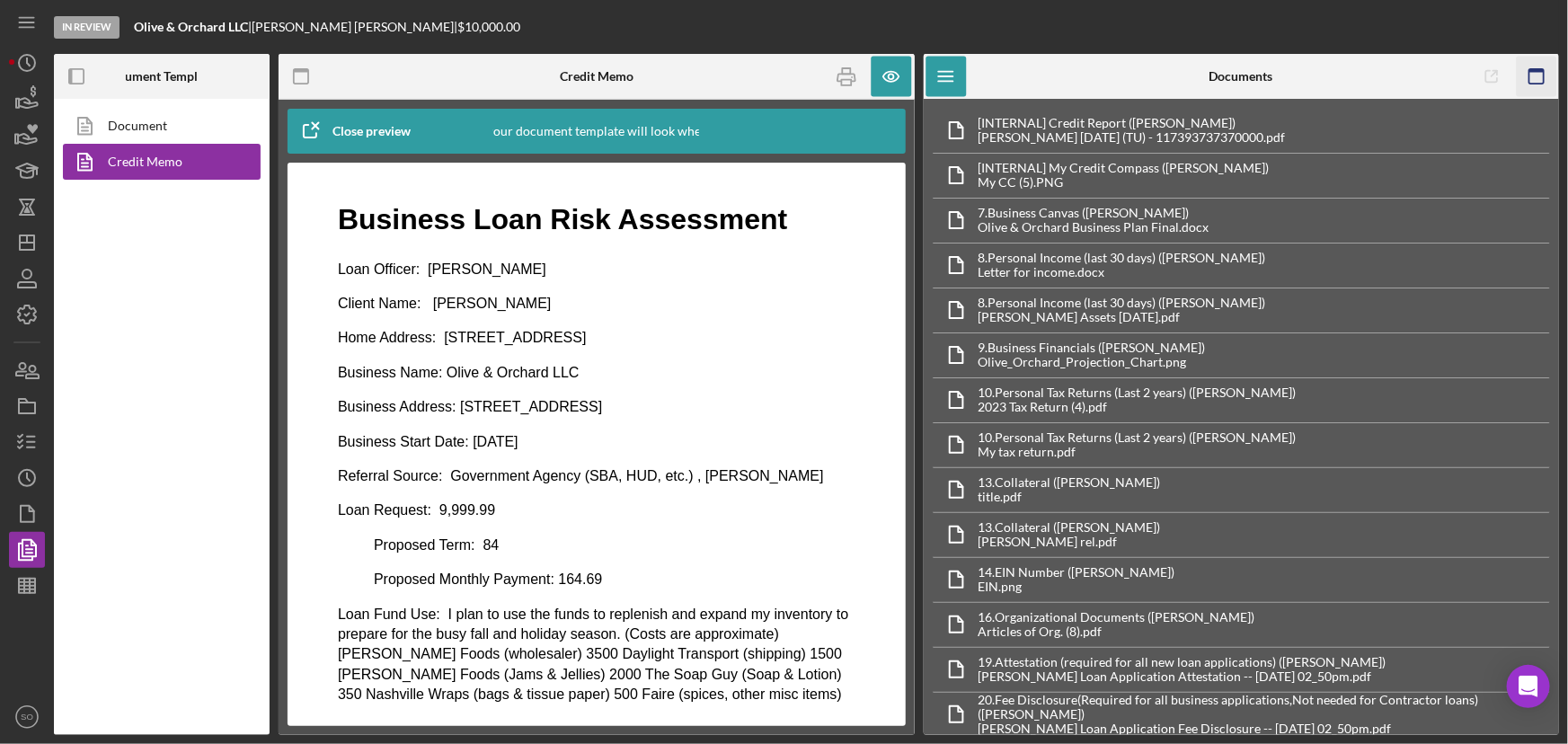
click at [1536, 76] on icon "button" at bounding box center [1536, 77] width 41 height 41
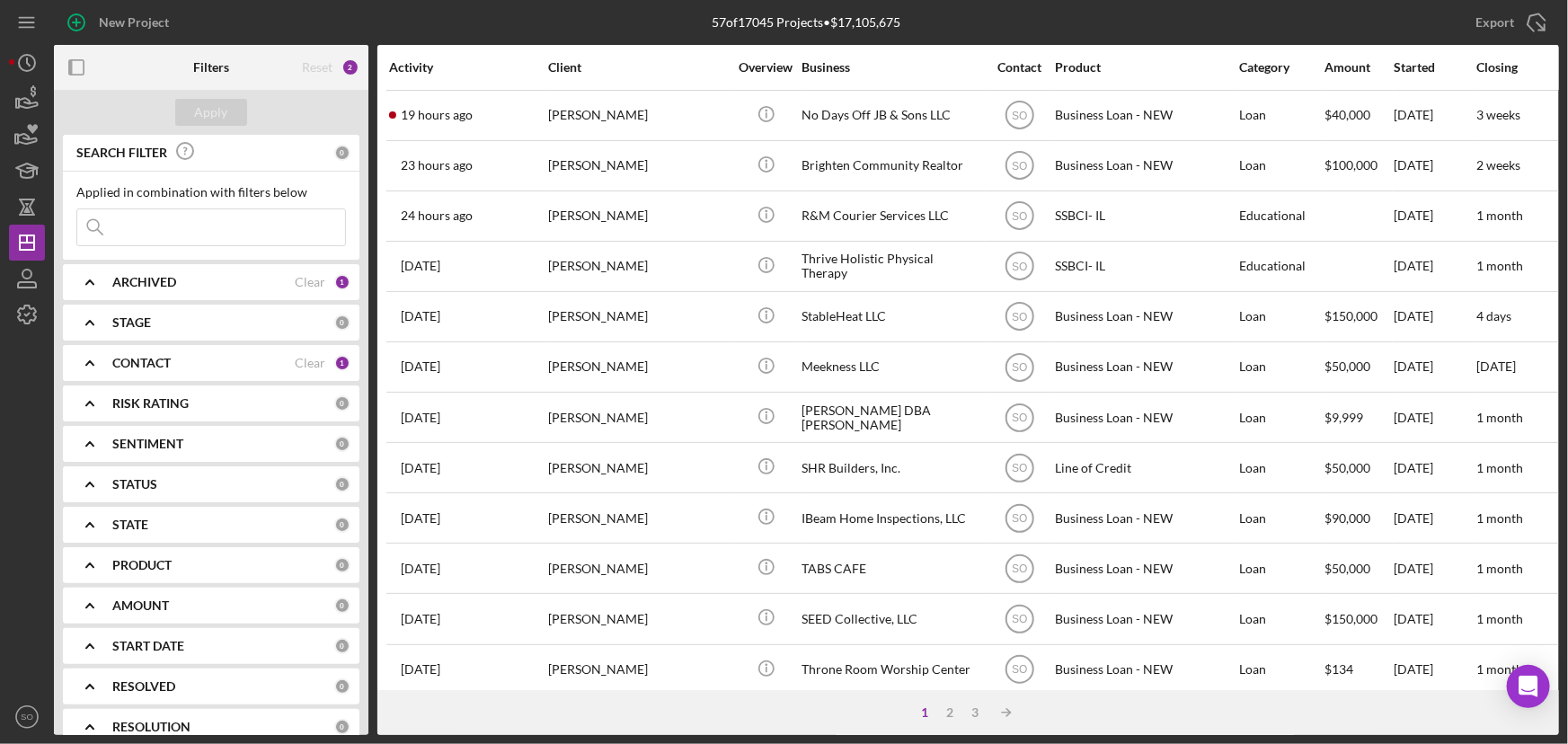
click at [204, 367] on div "CONTACT" at bounding box center [204, 363] width 183 height 14
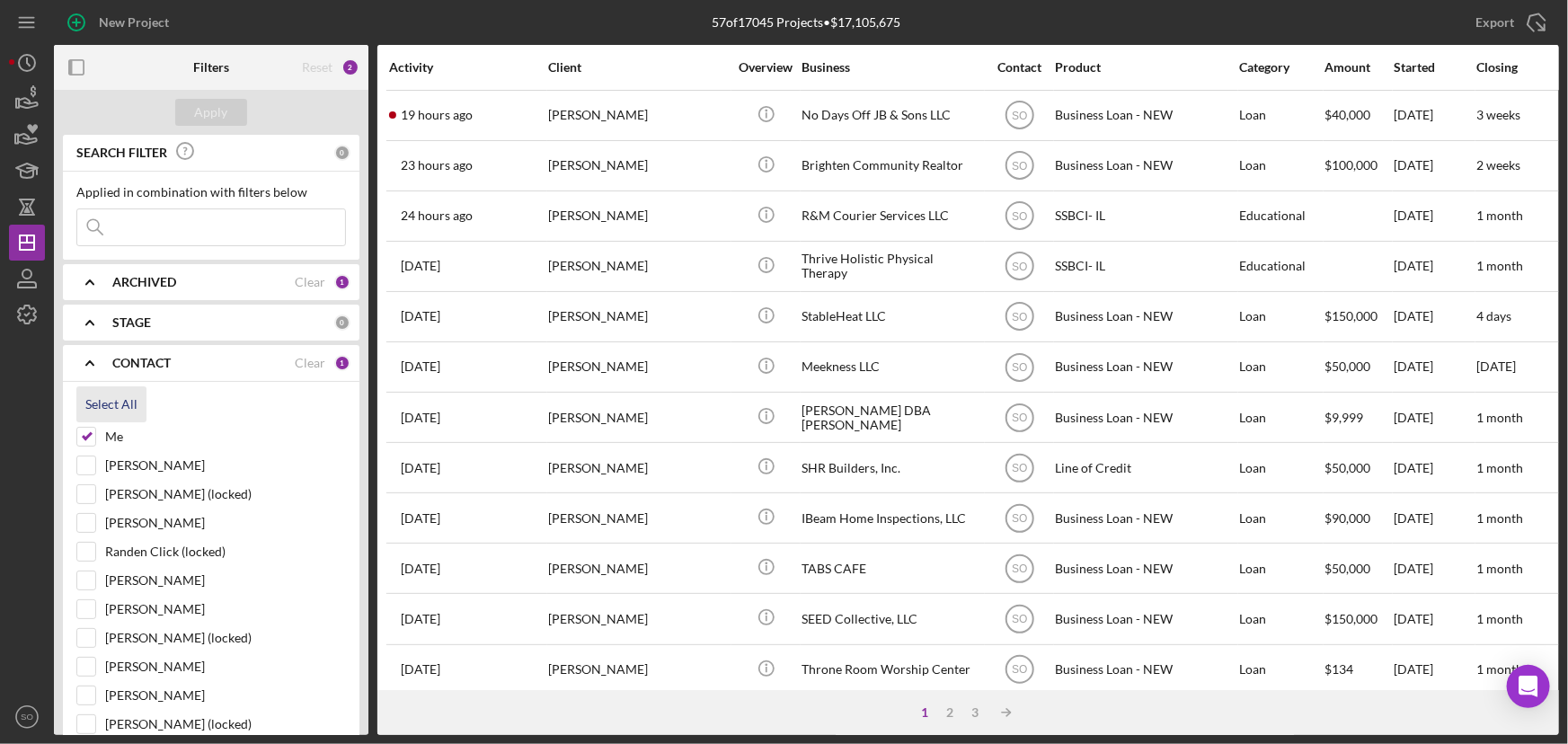
click at [108, 403] on div "Select All" at bounding box center [112, 404] width 52 height 36
checkbox input "true"
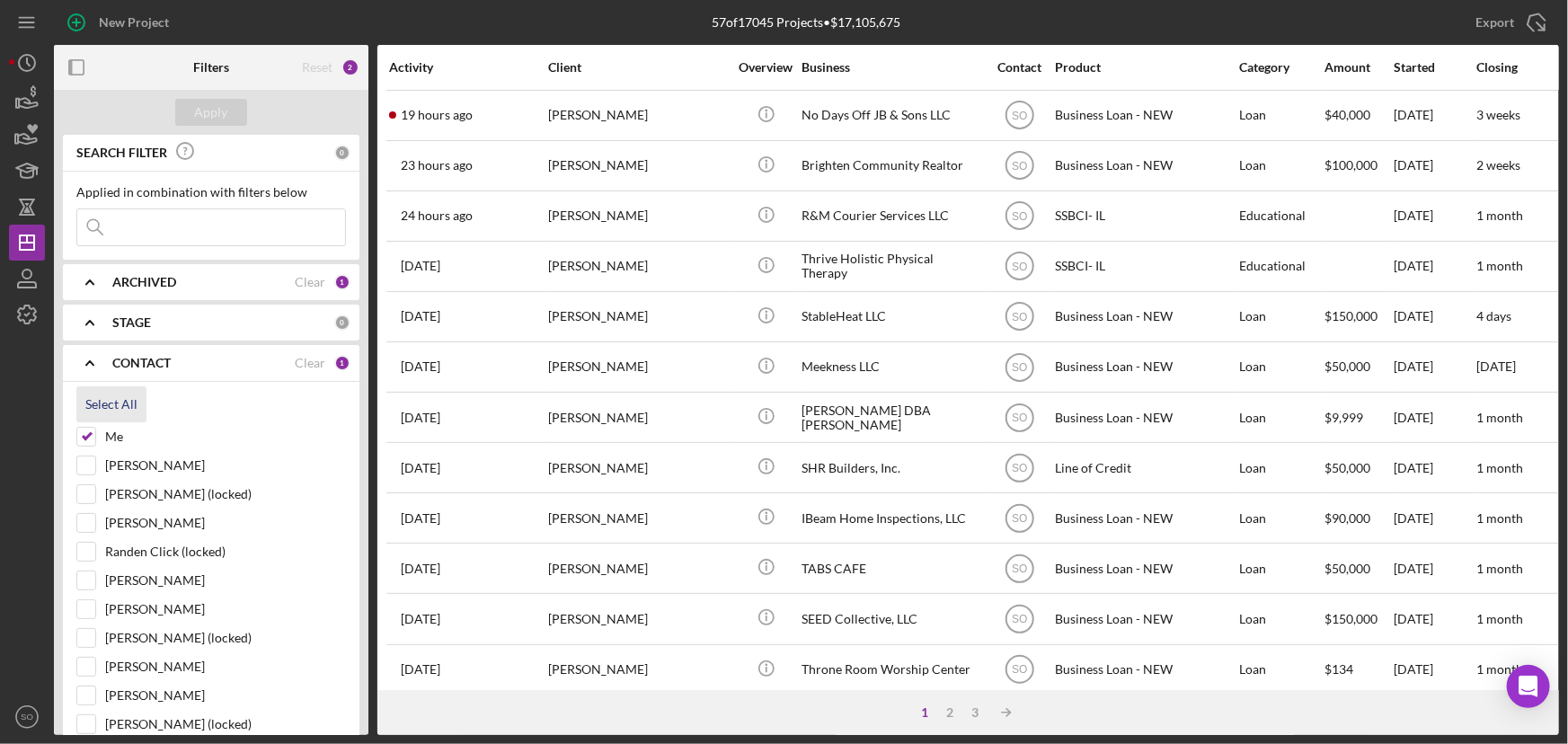
checkbox input "true"
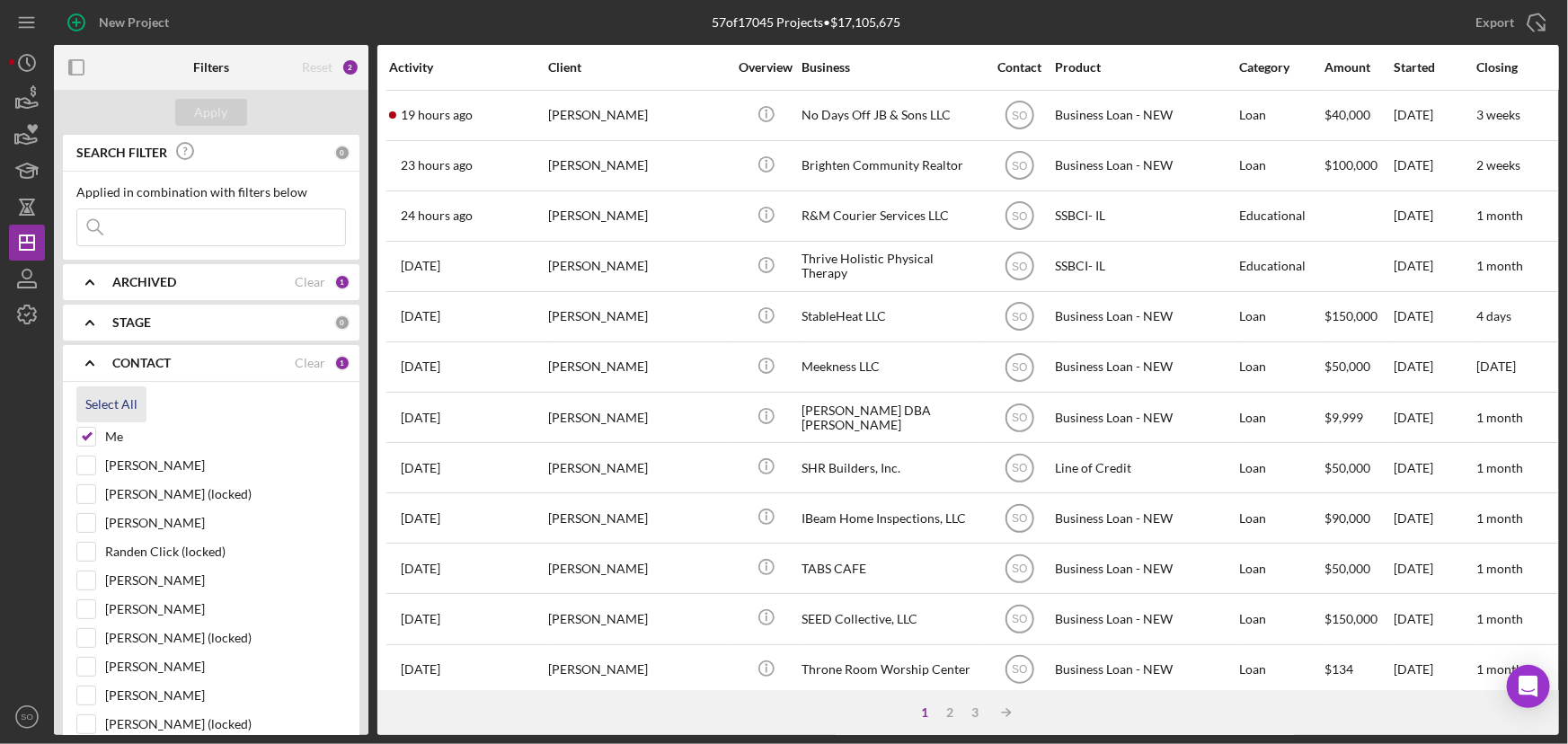
checkbox input "true"
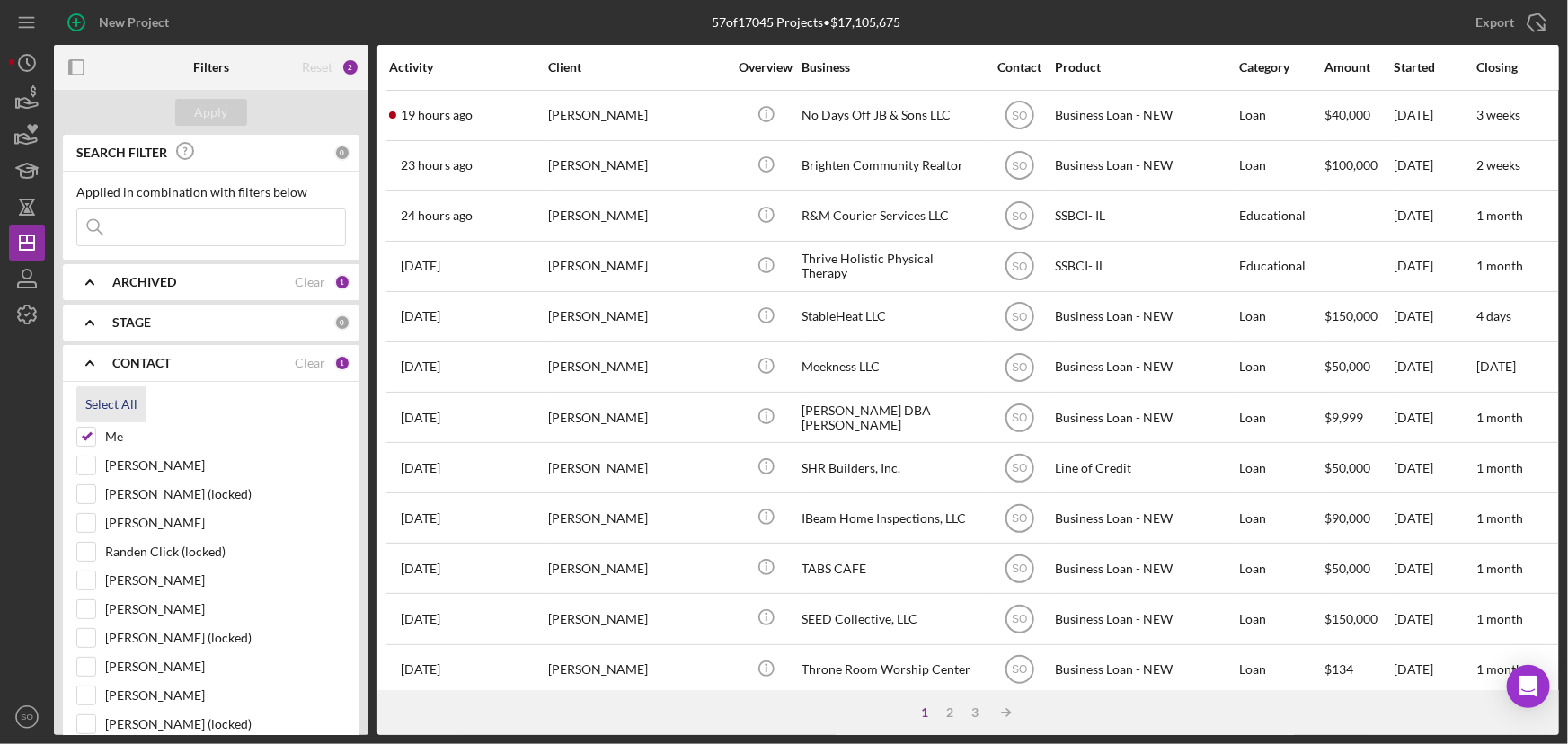
checkbox input "true"
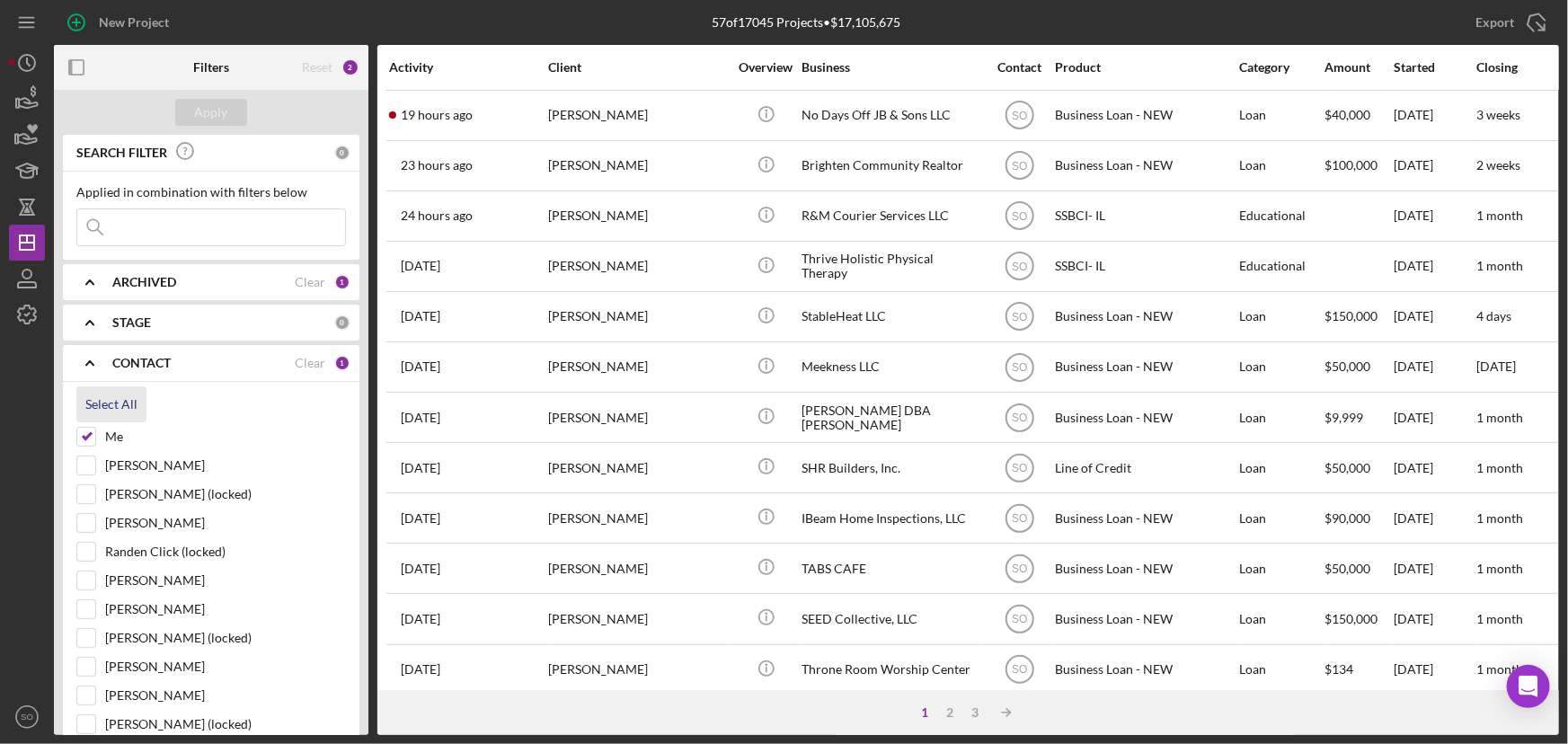
checkbox input "true"
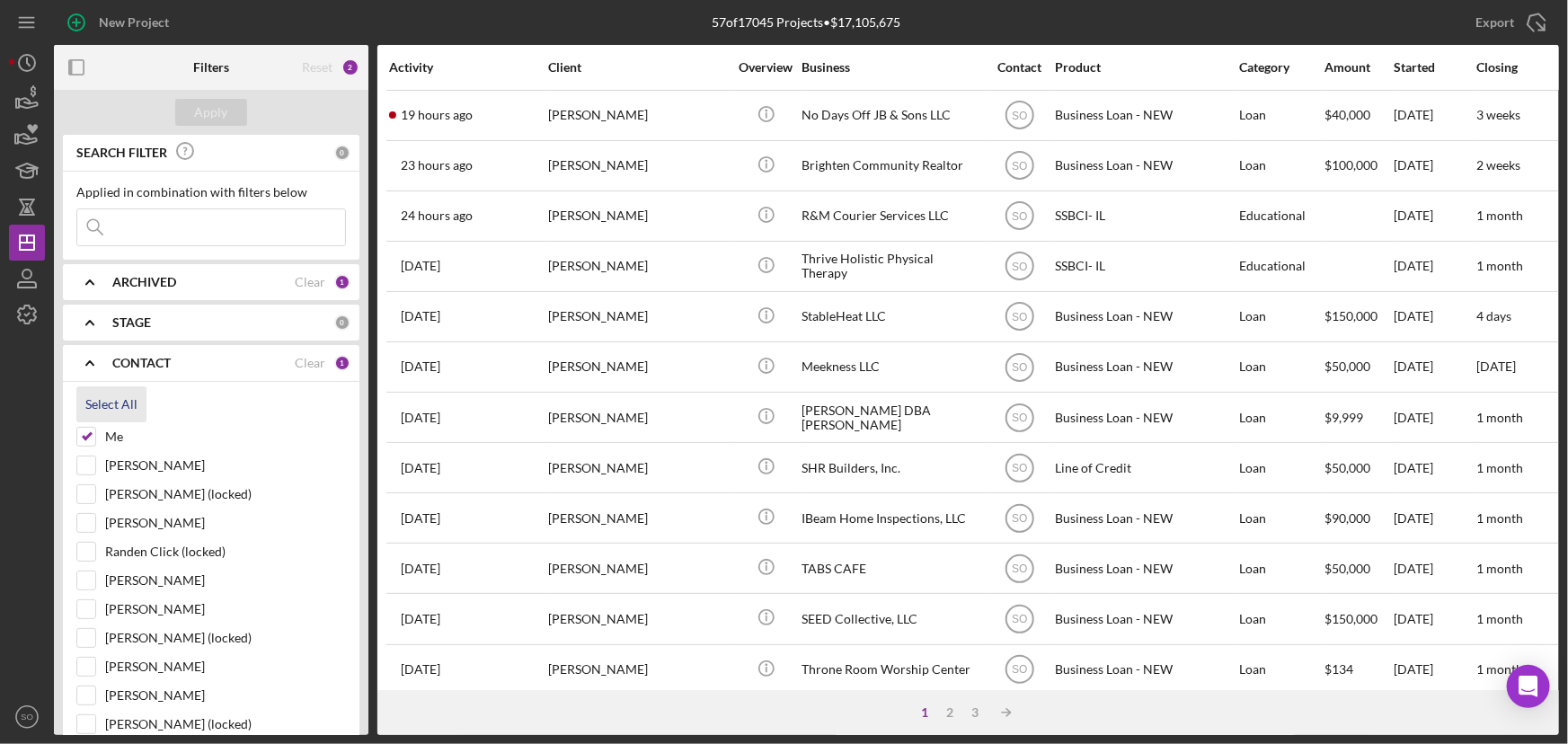
checkbox input "true"
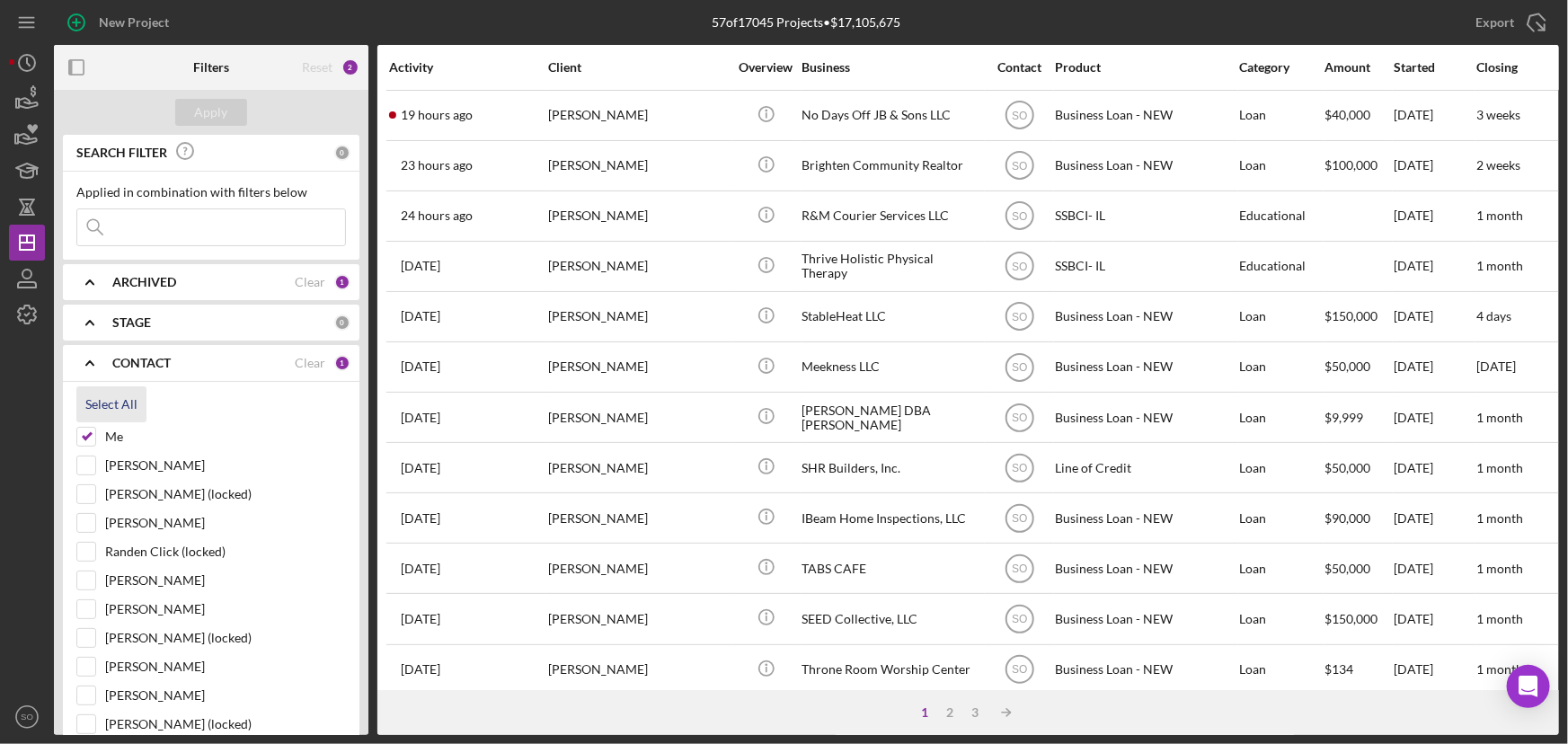
checkbox input "true"
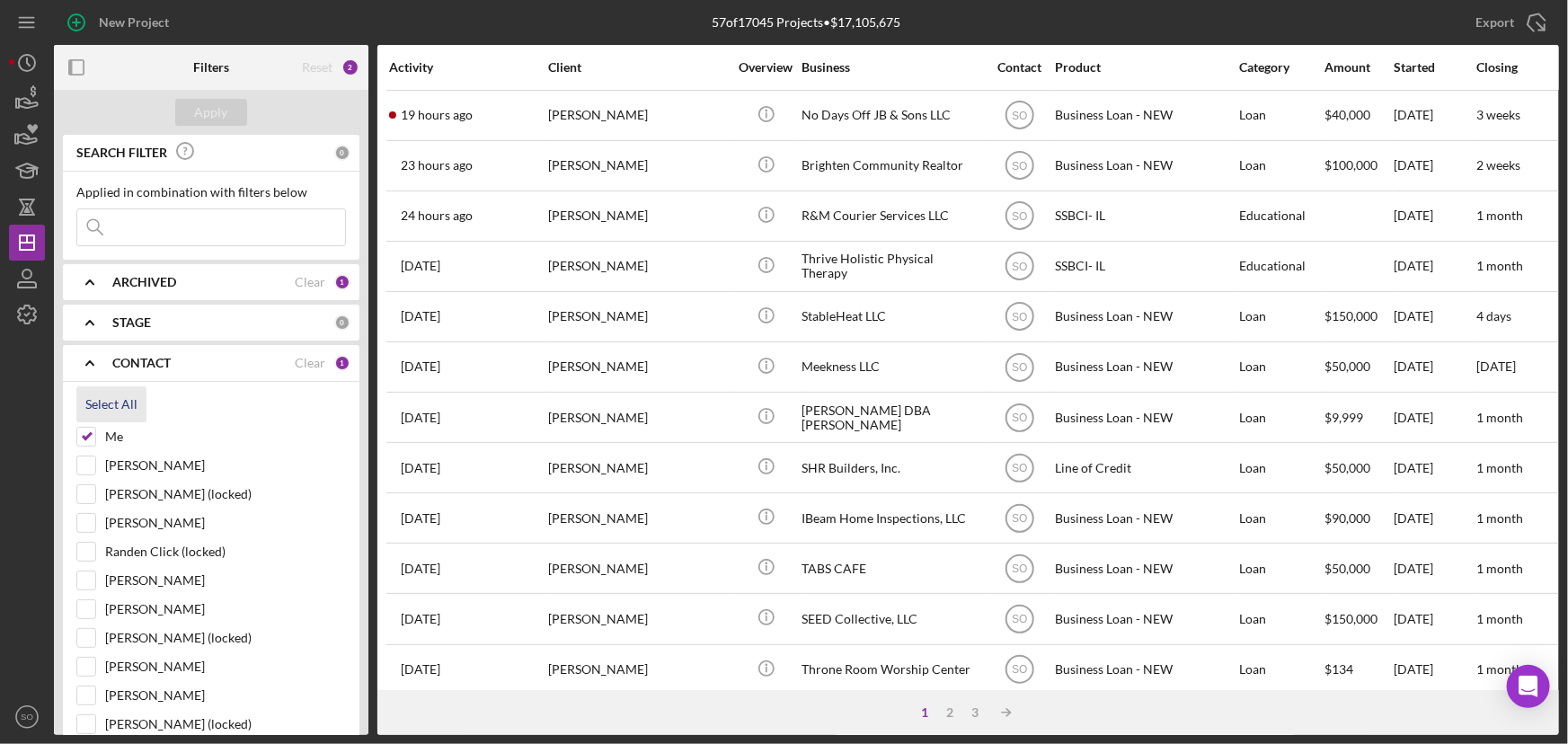
checkbox input "true"
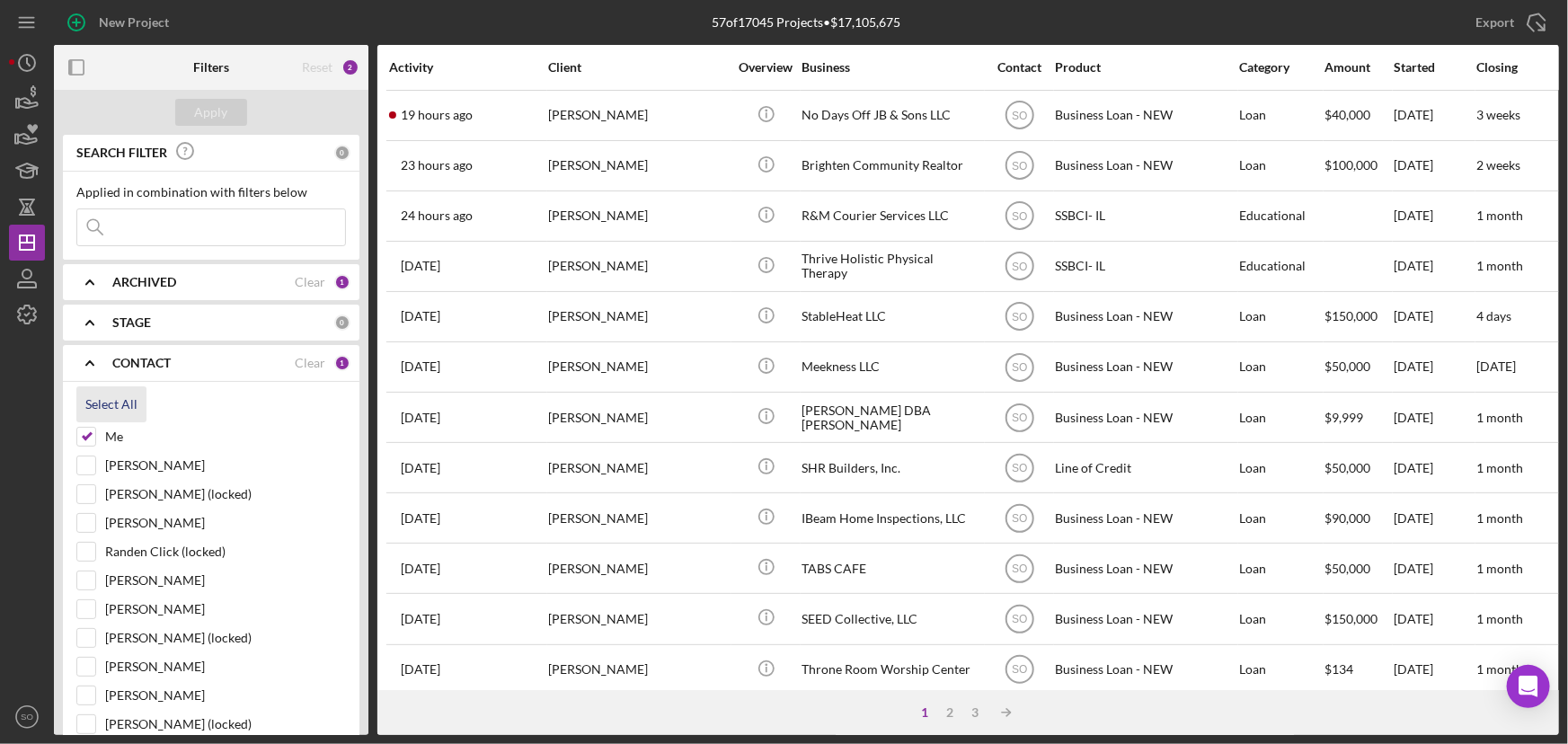
checkbox input "true"
click at [161, 223] on input at bounding box center [211, 228] width 267 height 36
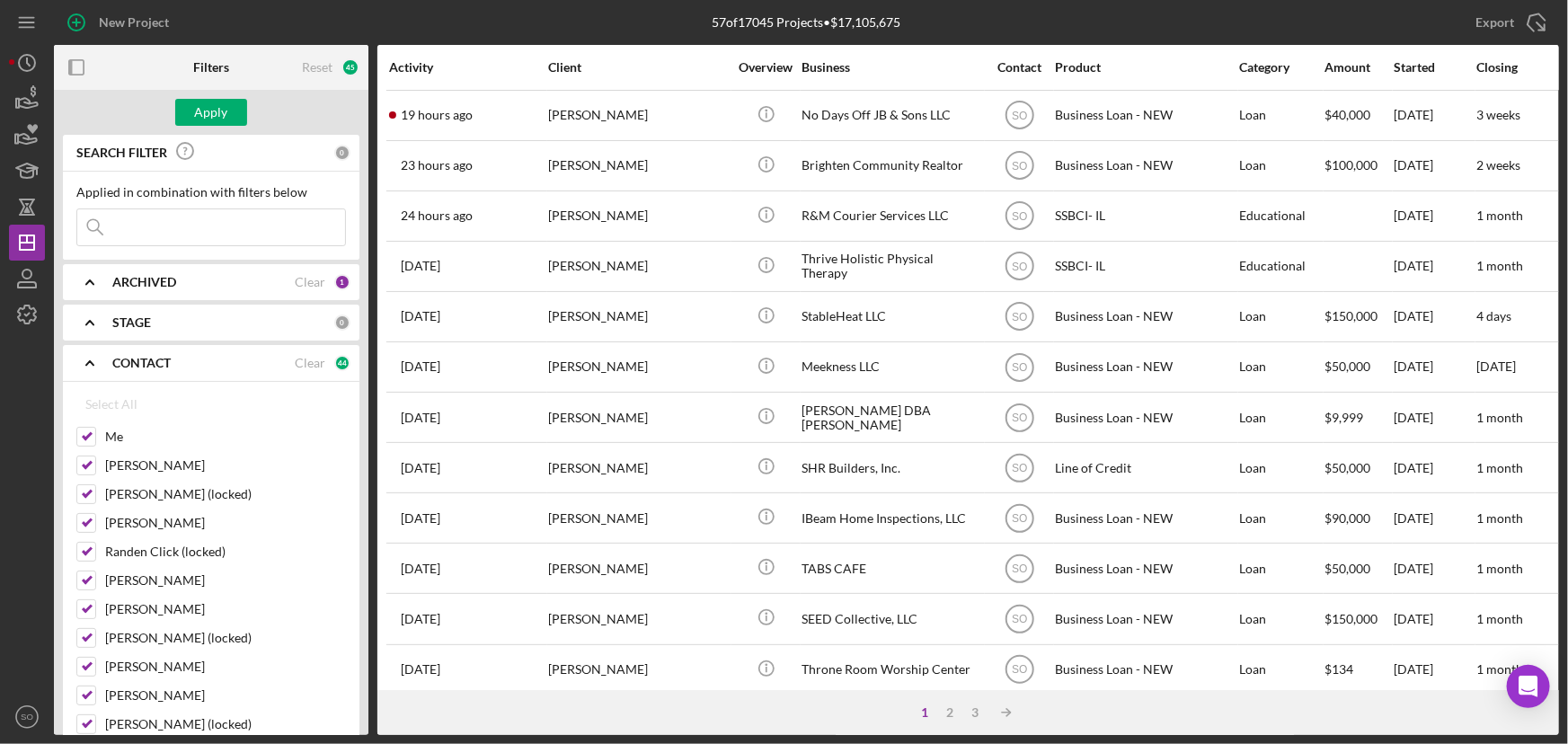
paste input "Lashay Douglas"
type input "Lashay Douglas"
click at [221, 112] on div "Apply" at bounding box center [212, 113] width 33 height 27
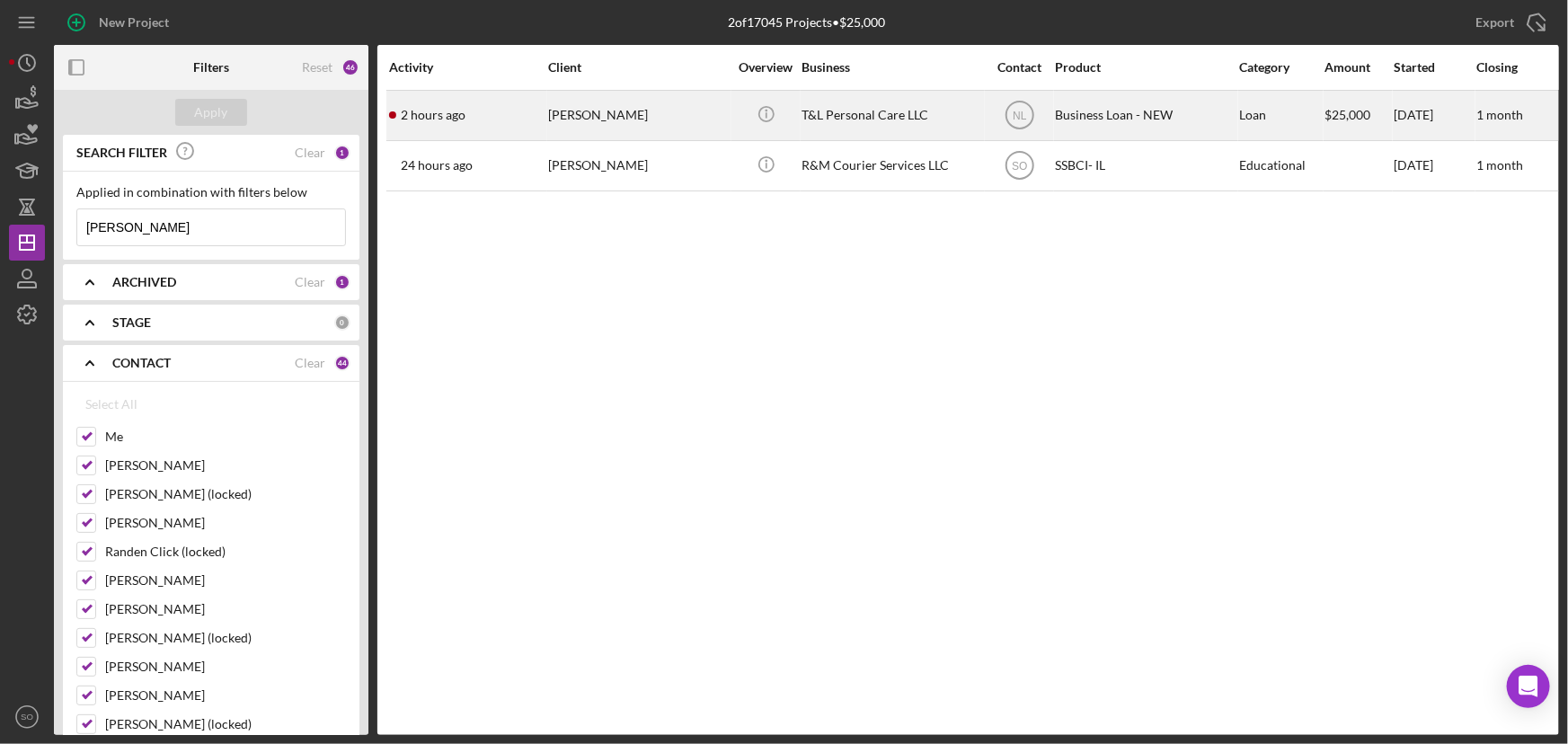
click at [598, 115] on div "Lashay Douglas" at bounding box center [639, 115] width 180 height 48
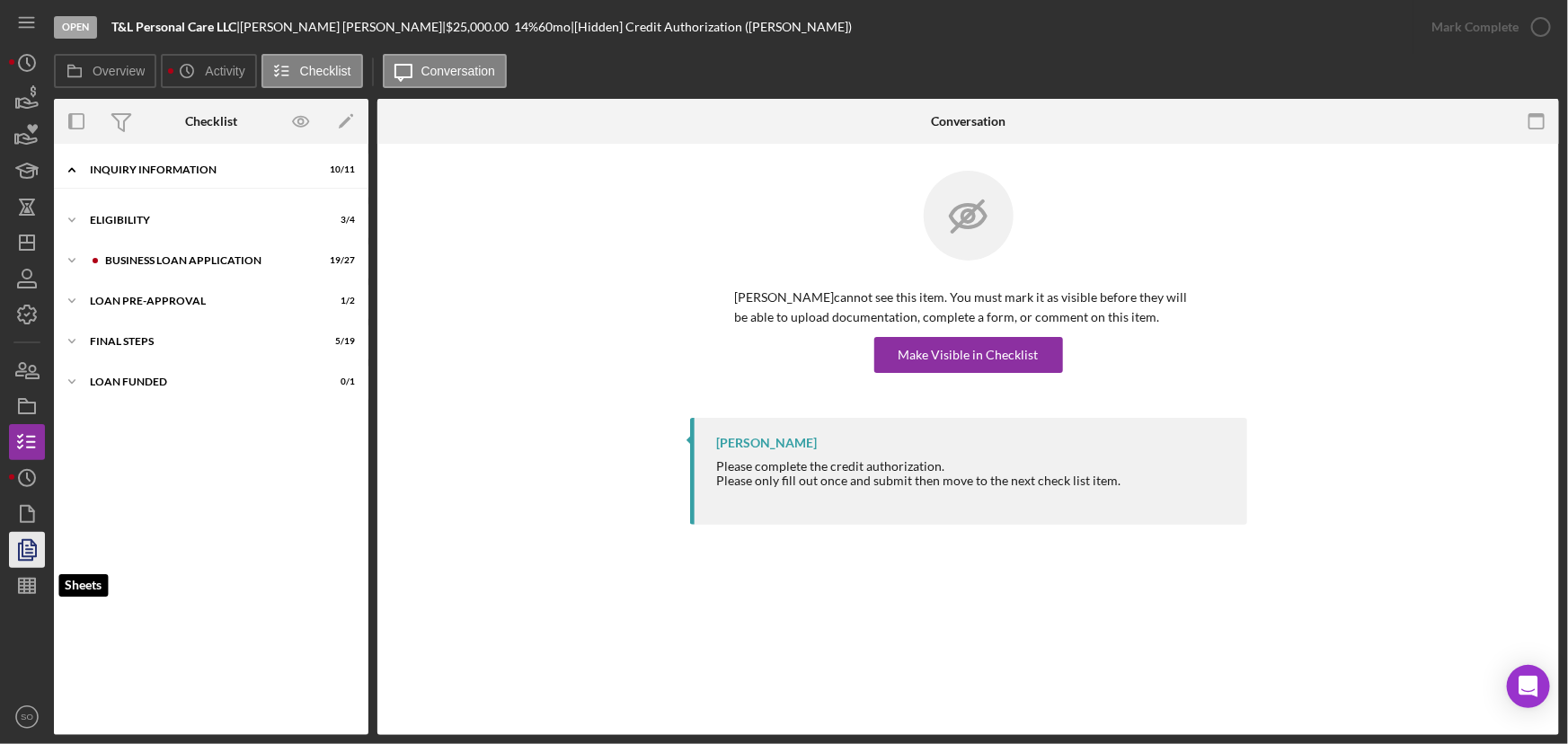
scroll to position [68, 0]
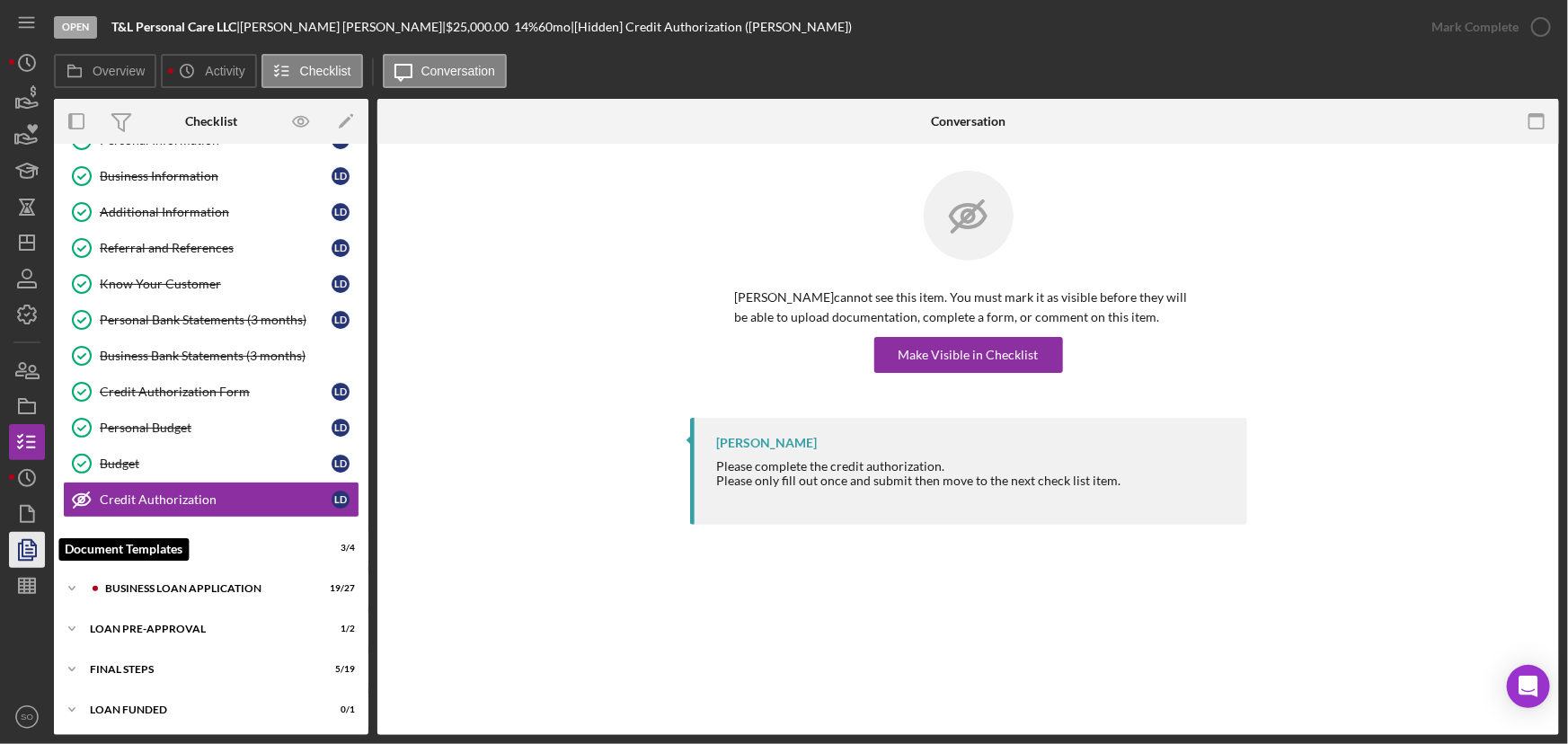
click at [22, 538] on icon "button" at bounding box center [27, 550] width 45 height 45
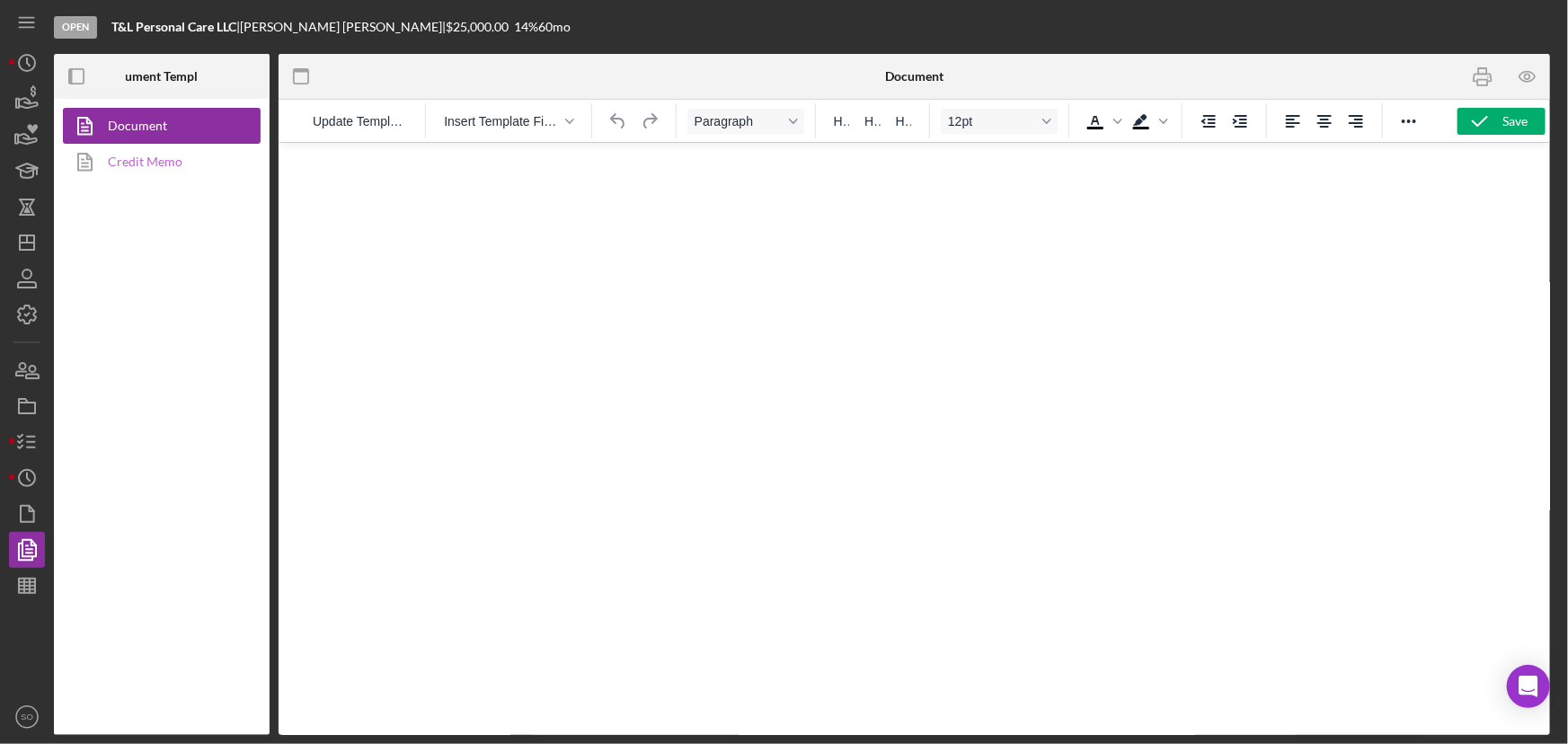
click at [171, 152] on link "Credit Memo" at bounding box center [158, 162] width 189 height 36
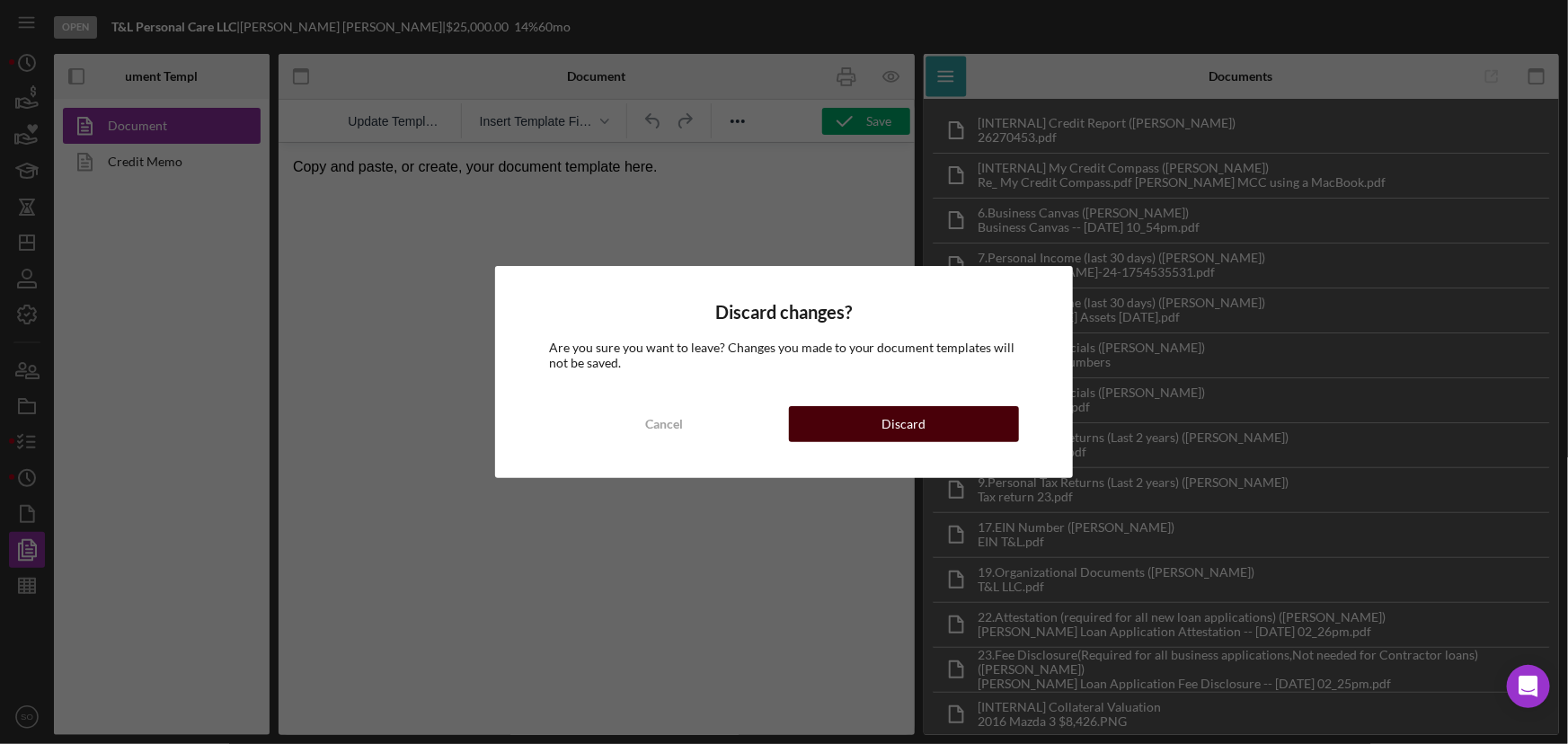
click at [829, 426] on button "Discard" at bounding box center [904, 424] width 231 height 36
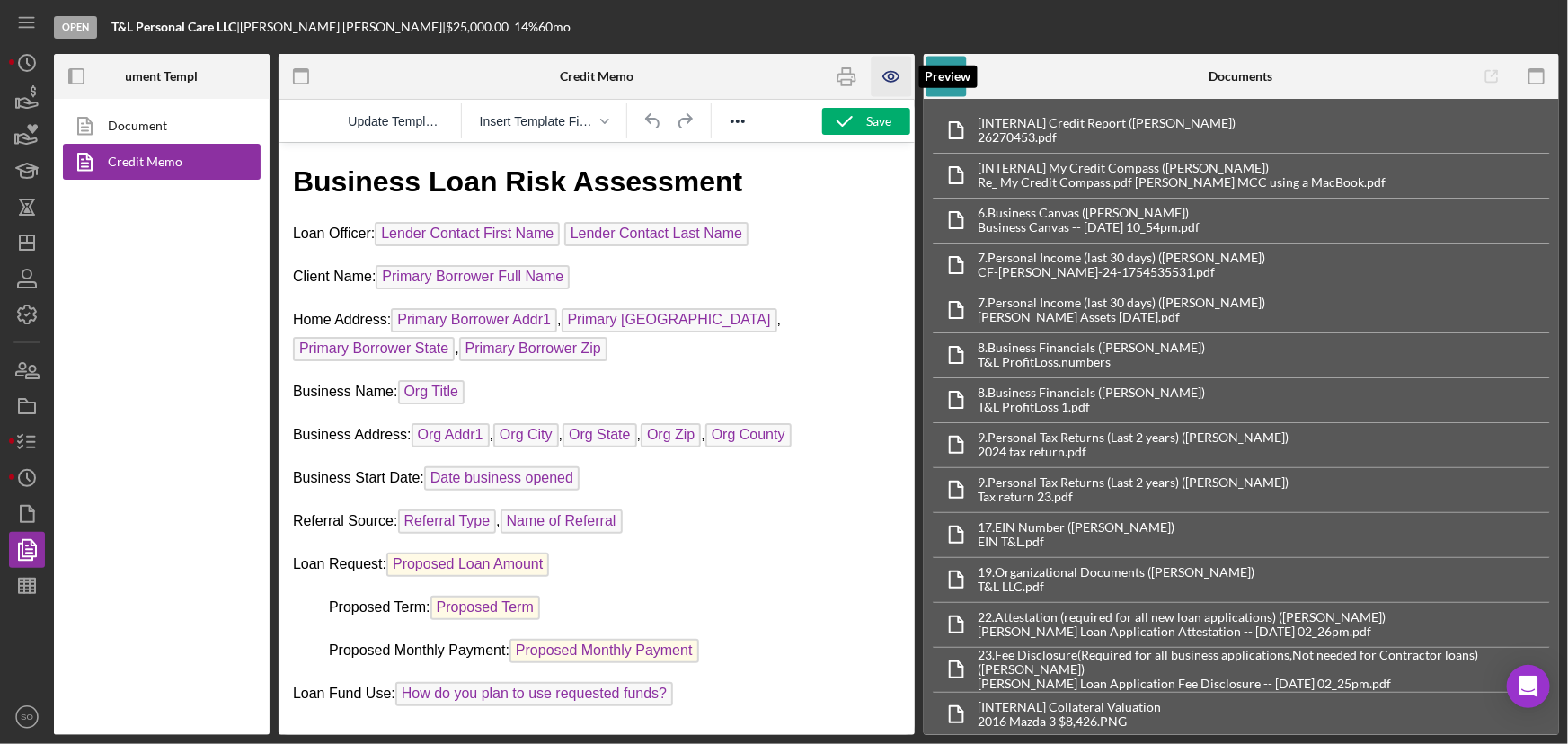
click at [890, 81] on icon "button" at bounding box center [891, 77] width 15 height 10
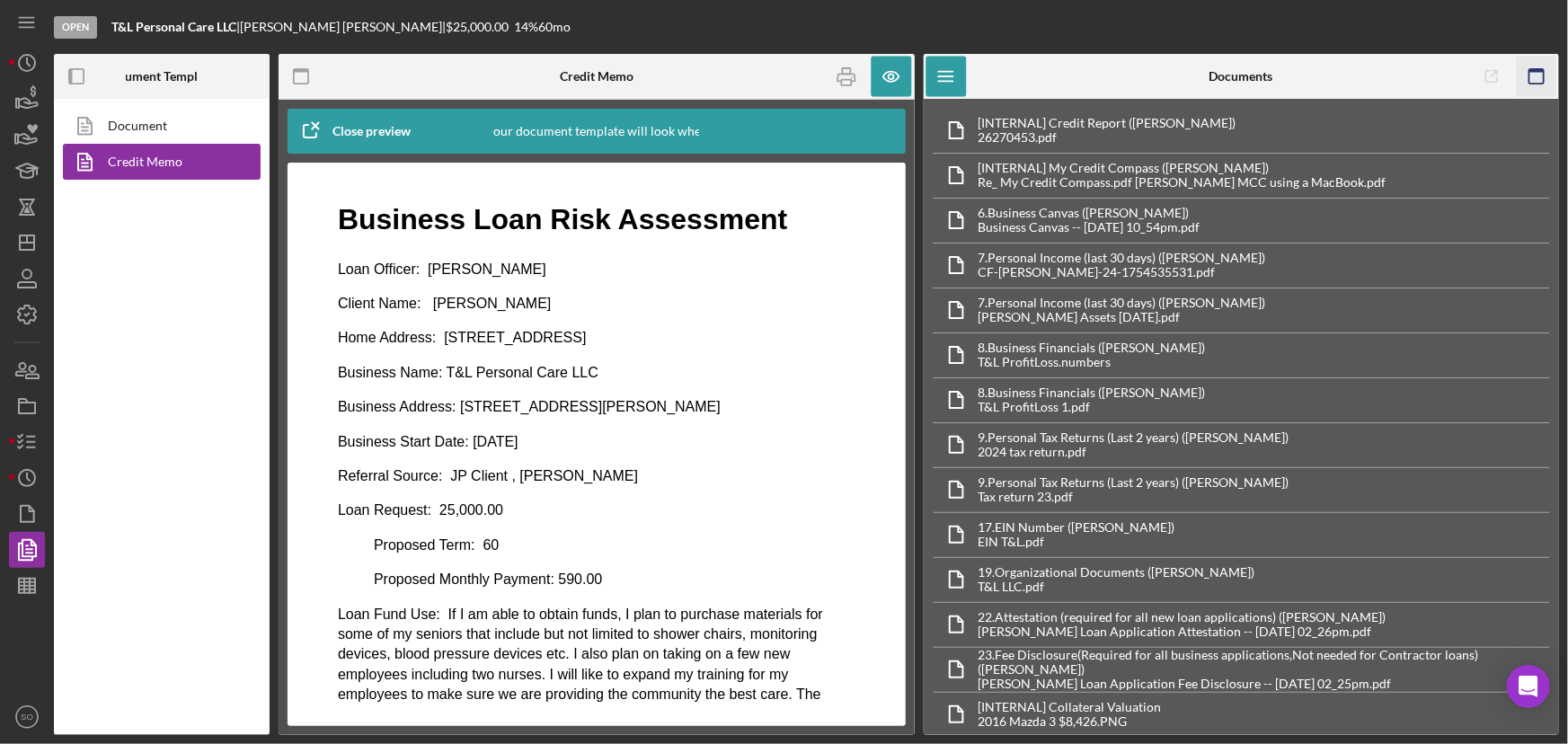
click at [1533, 74] on icon "button" at bounding box center [1536, 77] width 41 height 41
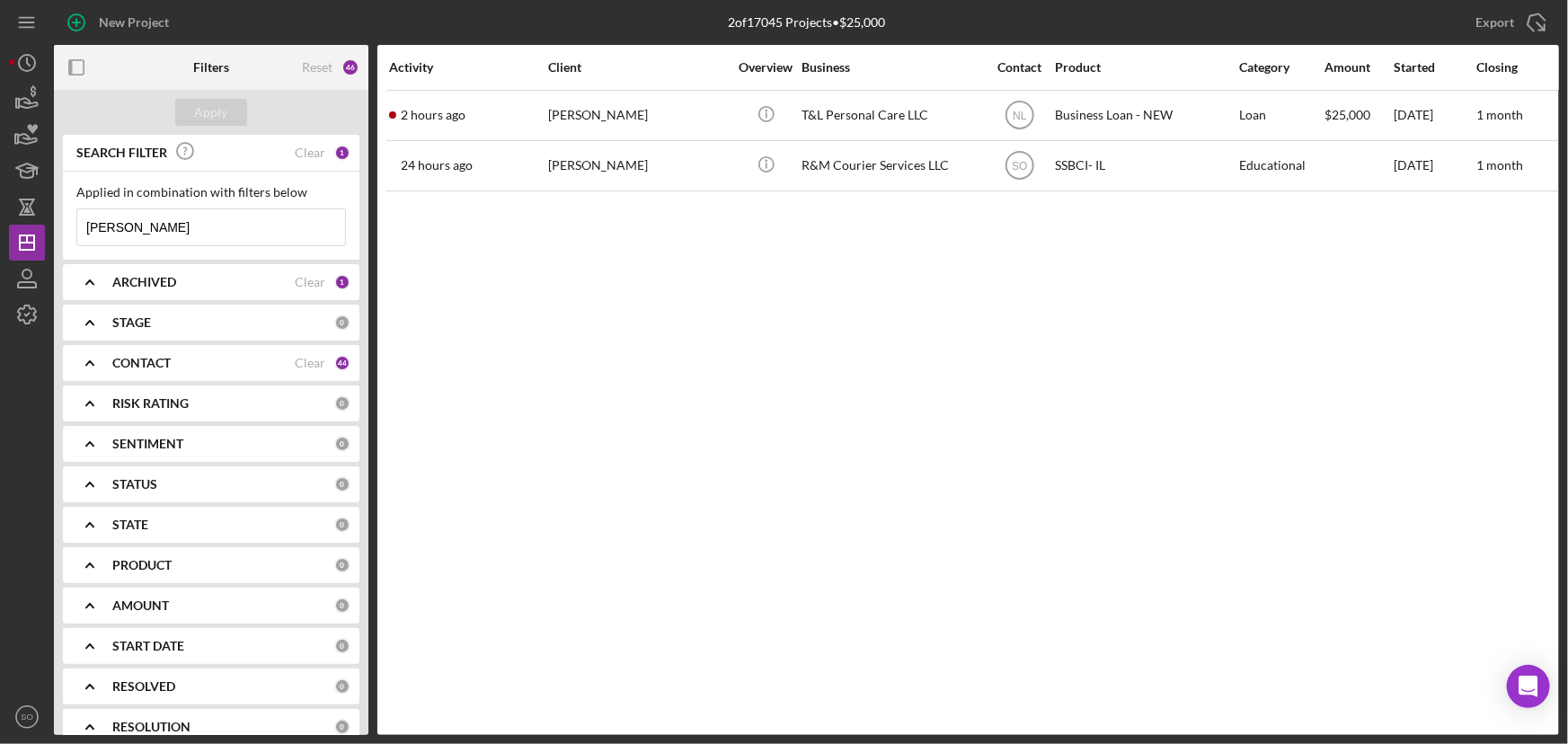
drag, startPoint x: 155, startPoint y: 233, endPoint x: 65, endPoint y: 234, distance: 90.0
click at [65, 234] on div "Applied in combination with filters below [PERSON_NAME] Icon/Menu Close" at bounding box center [211, 216] width 296 height 88
paste input "[PERSON_NAME]"
type input "[PERSON_NAME]"
click at [220, 107] on div "Apply" at bounding box center [212, 113] width 33 height 27
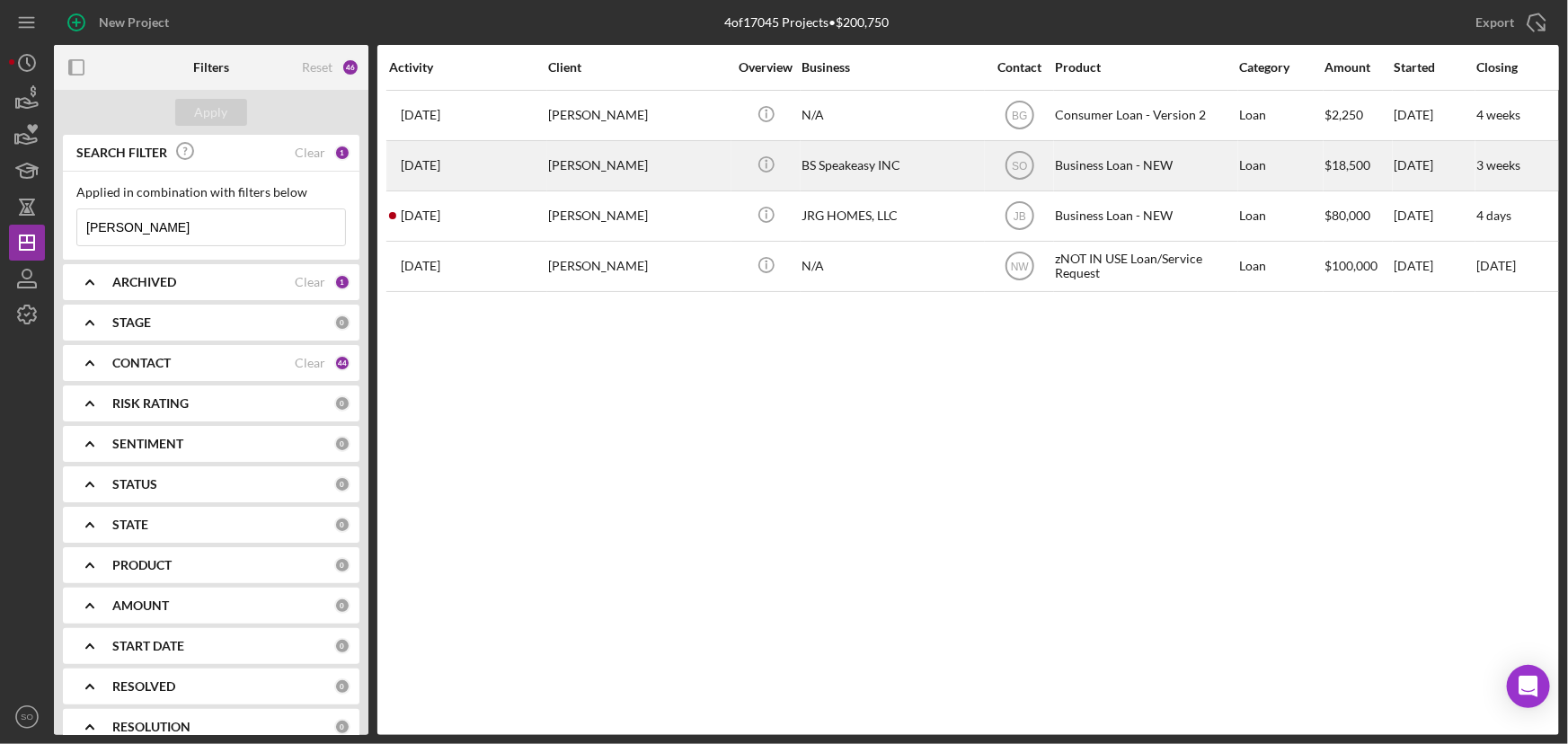
click at [631, 172] on div "[PERSON_NAME]" at bounding box center [639, 166] width 180 height 48
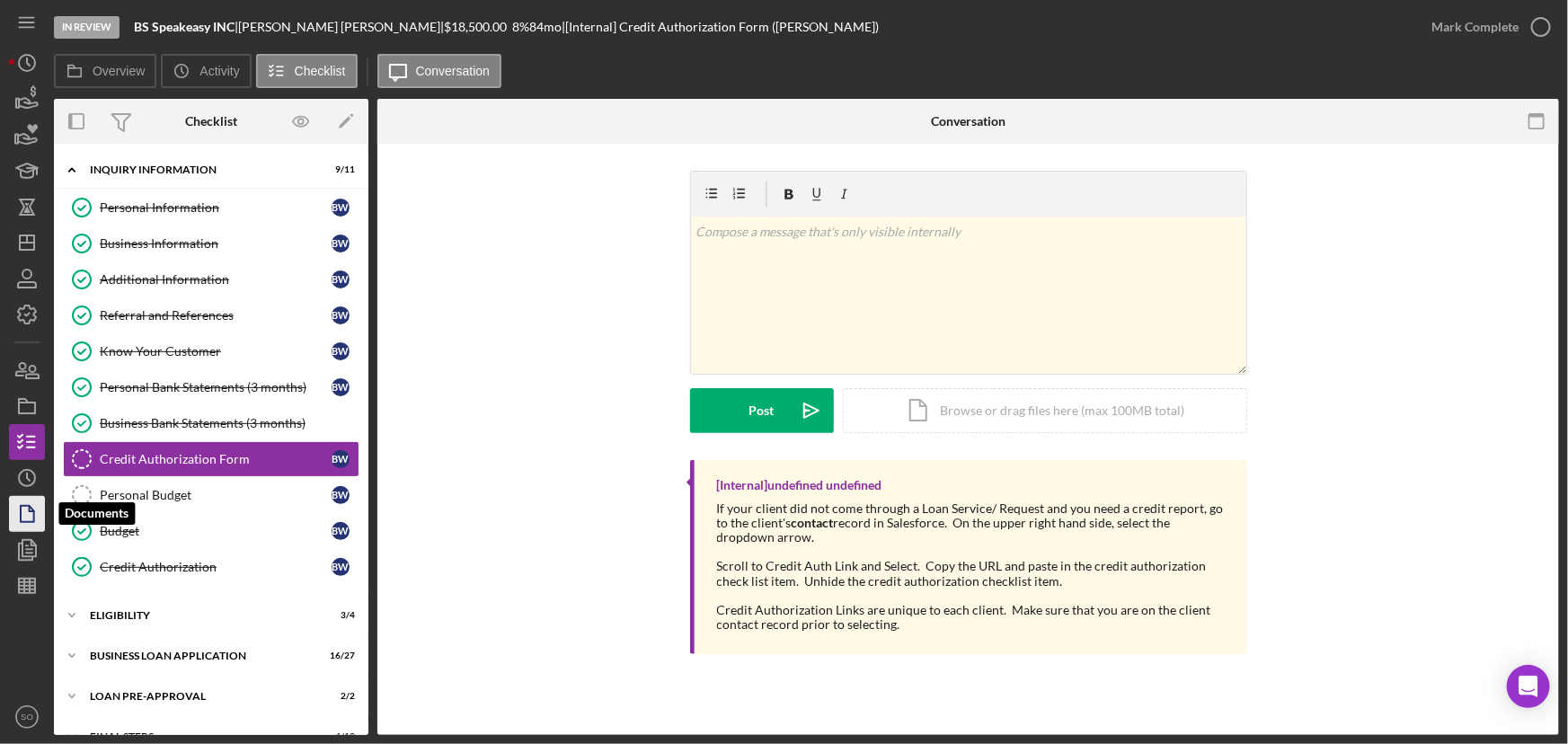
scroll to position [18, 0]
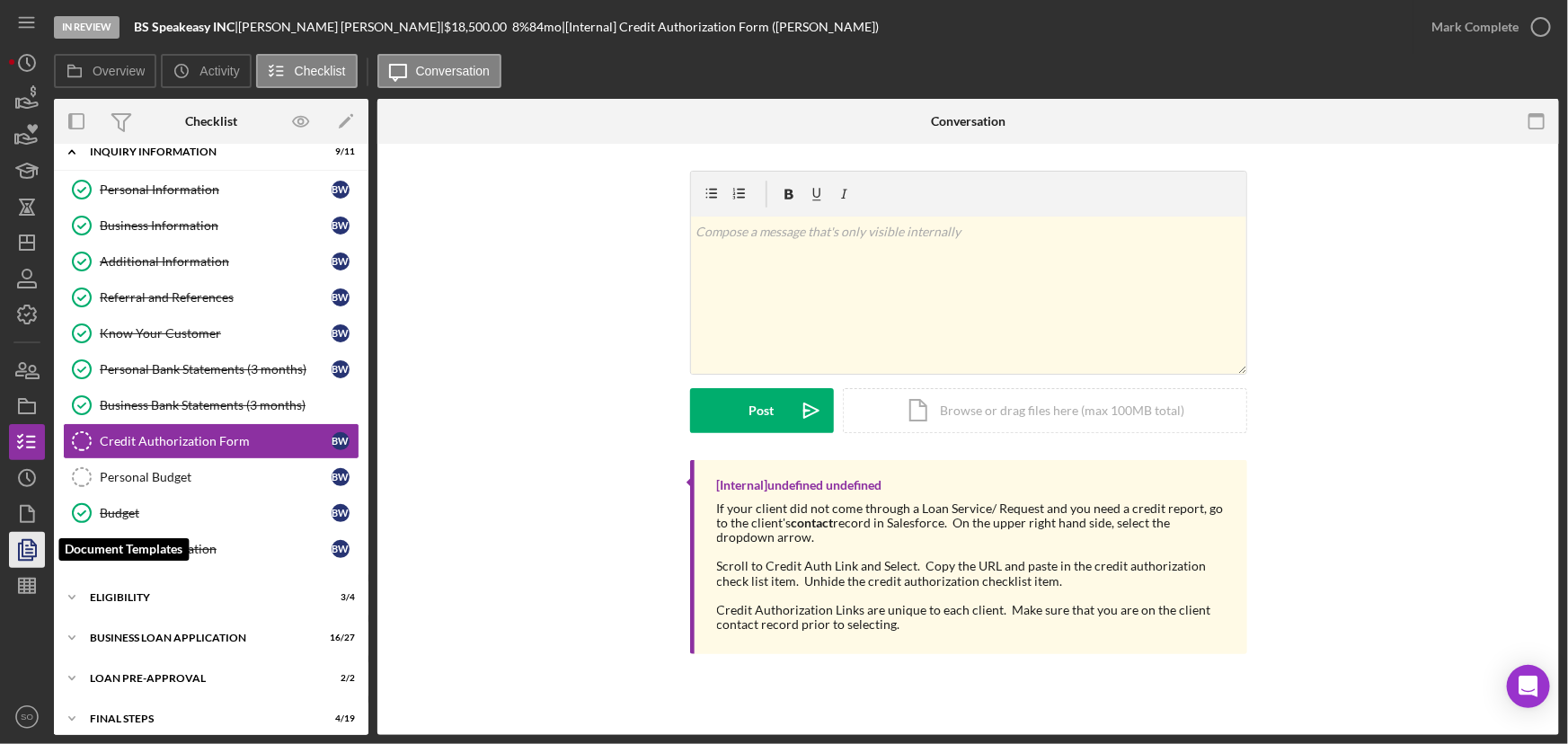
click at [24, 540] on polygon "button" at bounding box center [29, 549] width 14 height 16
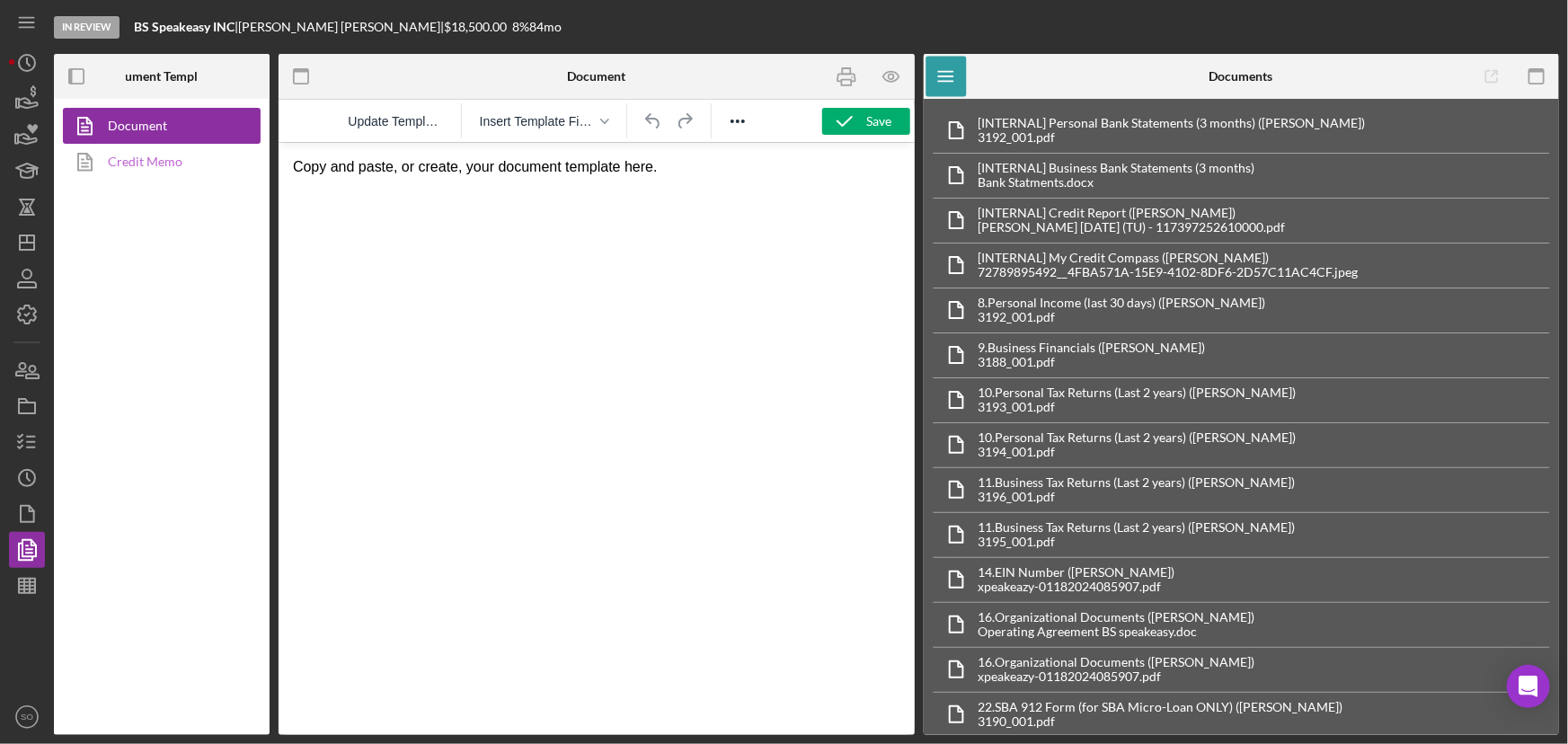
click at [150, 170] on link "Credit Memo" at bounding box center [158, 162] width 189 height 36
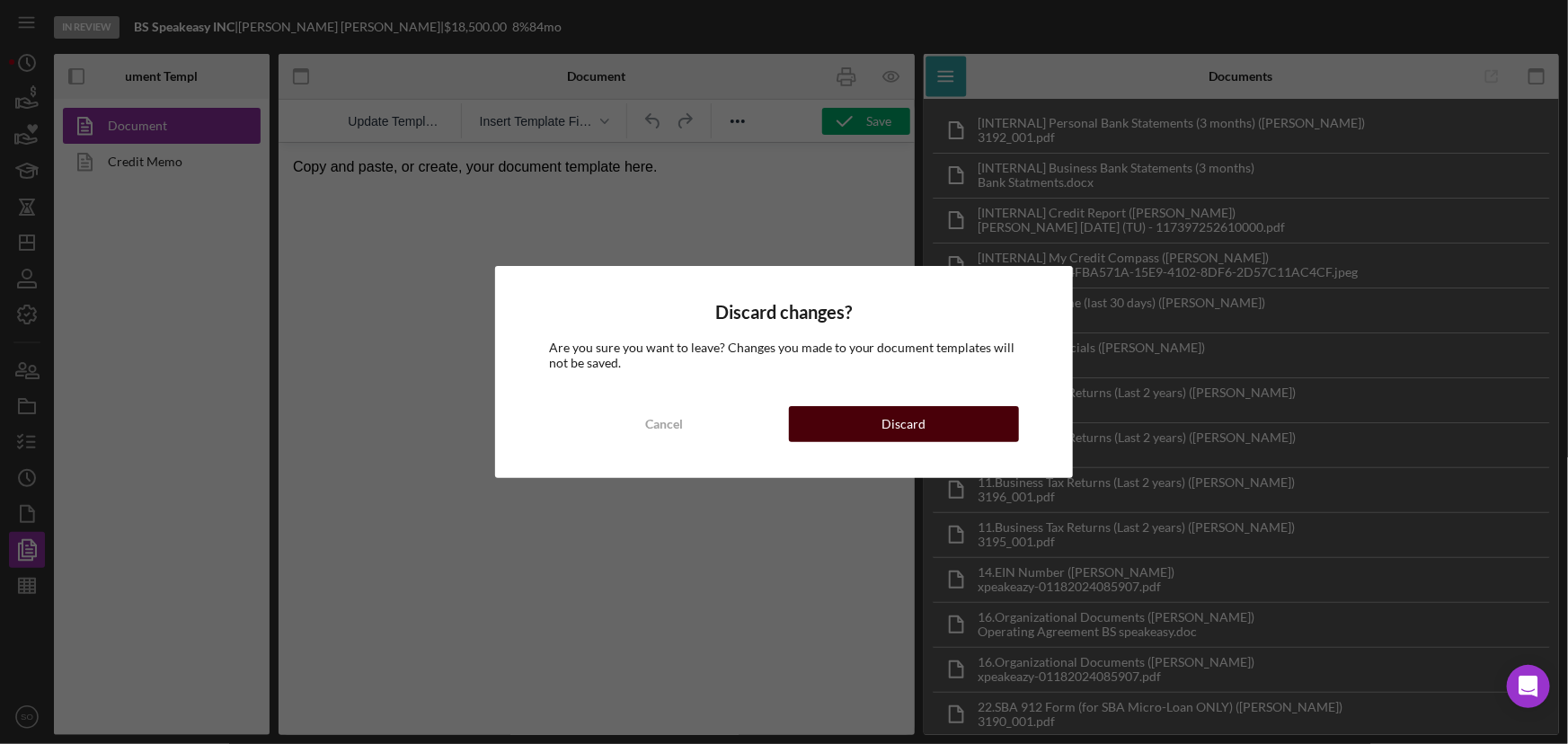
click at [852, 426] on button "Discard" at bounding box center [904, 424] width 231 height 36
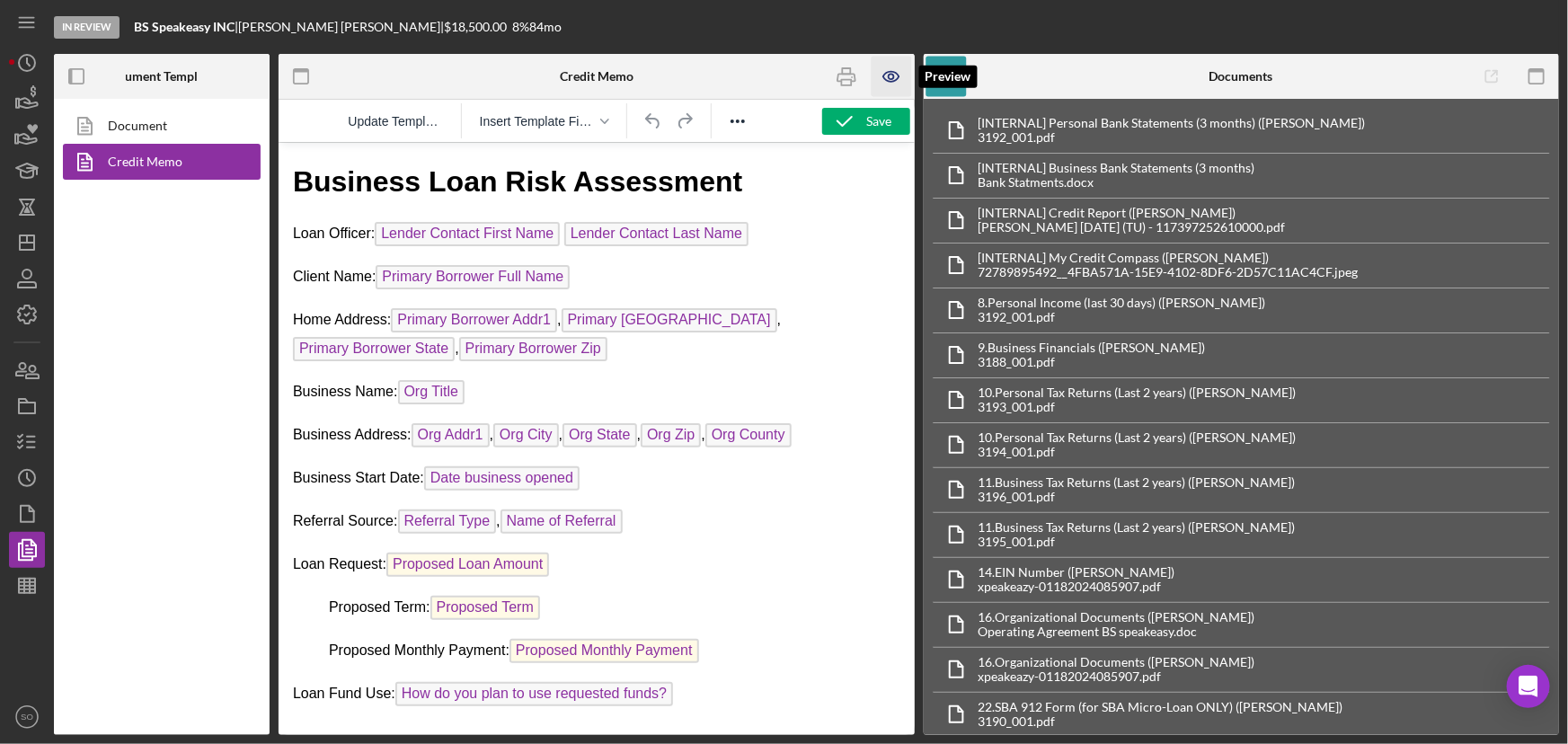
click at [889, 81] on icon "button" at bounding box center [891, 77] width 15 height 10
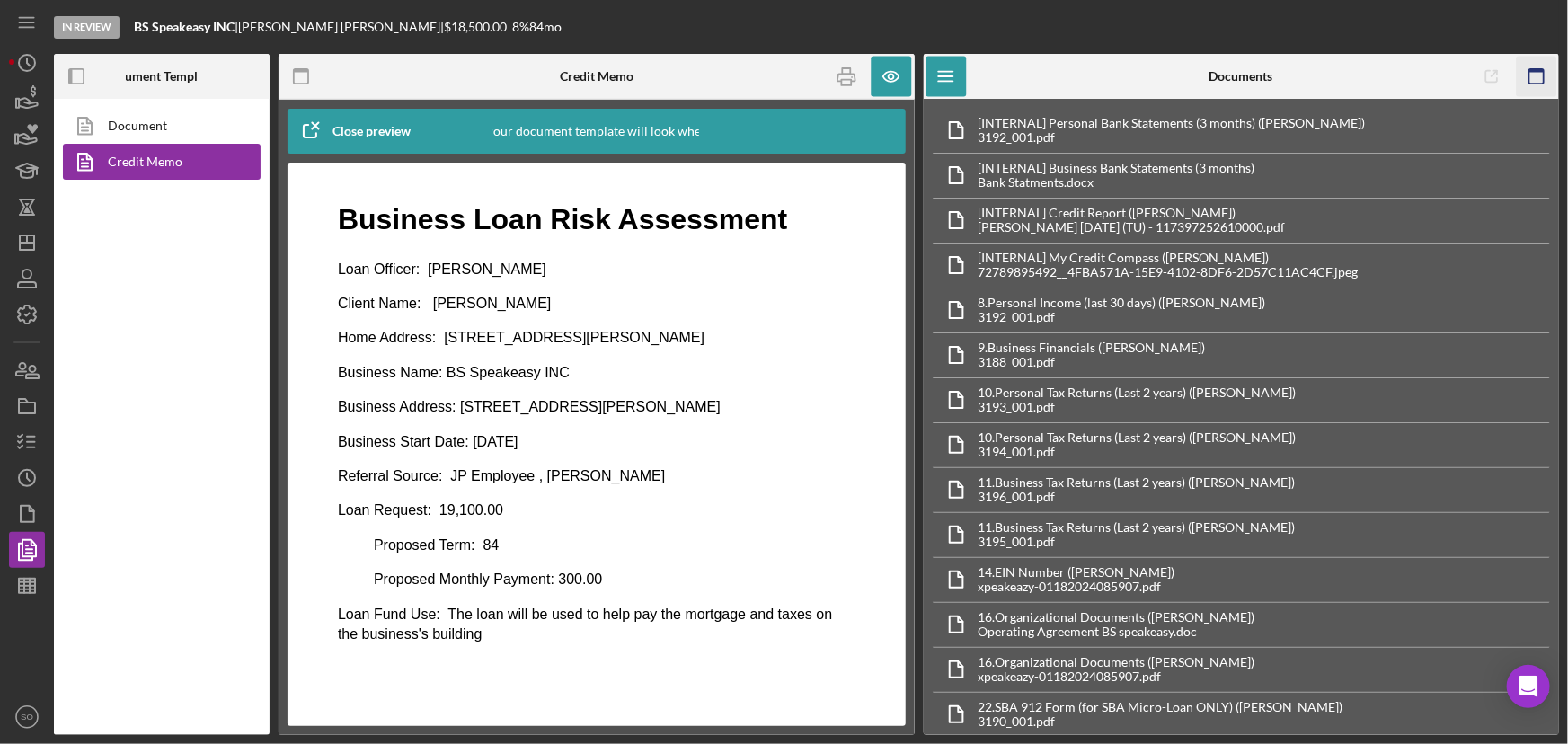
click at [1527, 77] on icon "button" at bounding box center [1536, 77] width 41 height 41
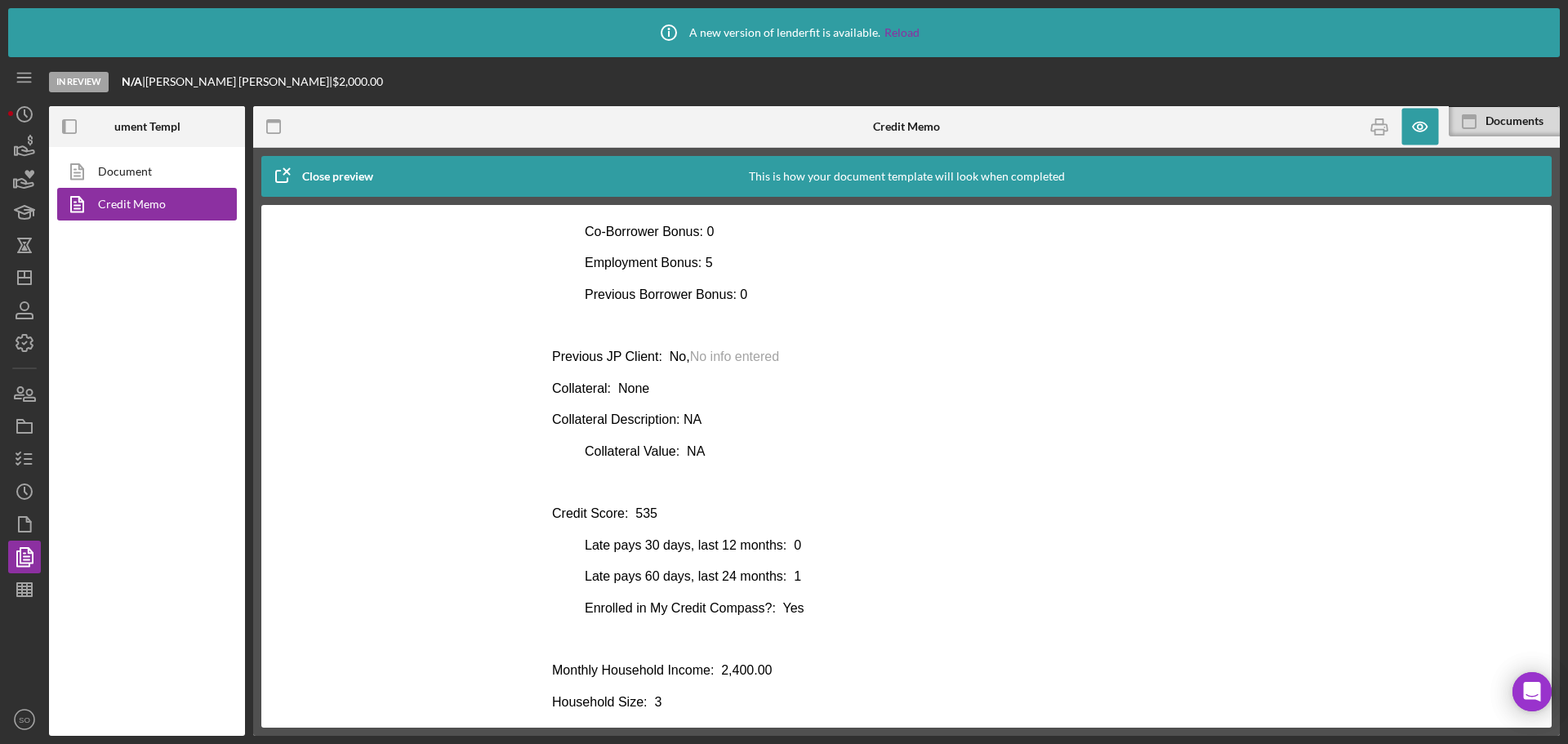
scroll to position [653, 0]
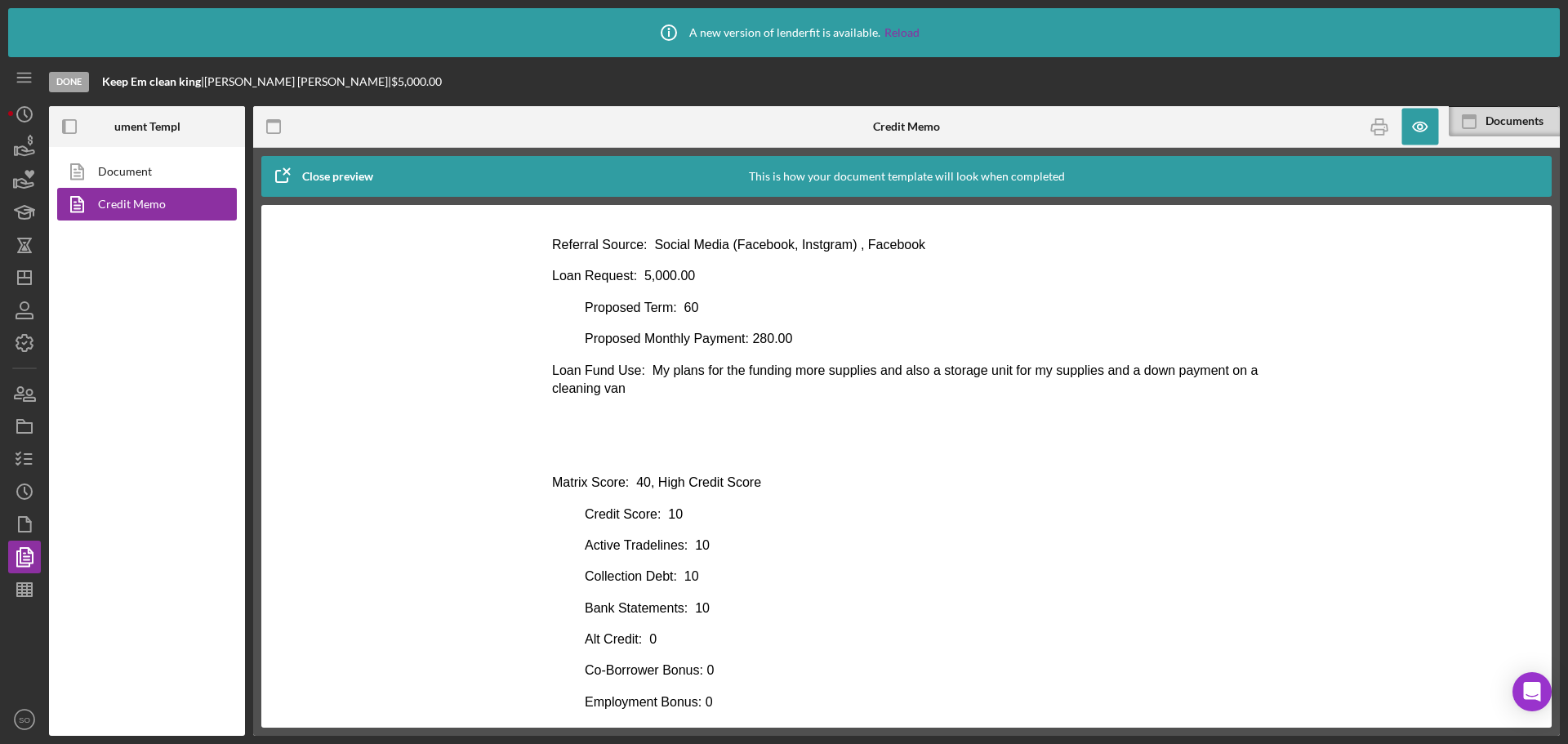
scroll to position [327, 0]
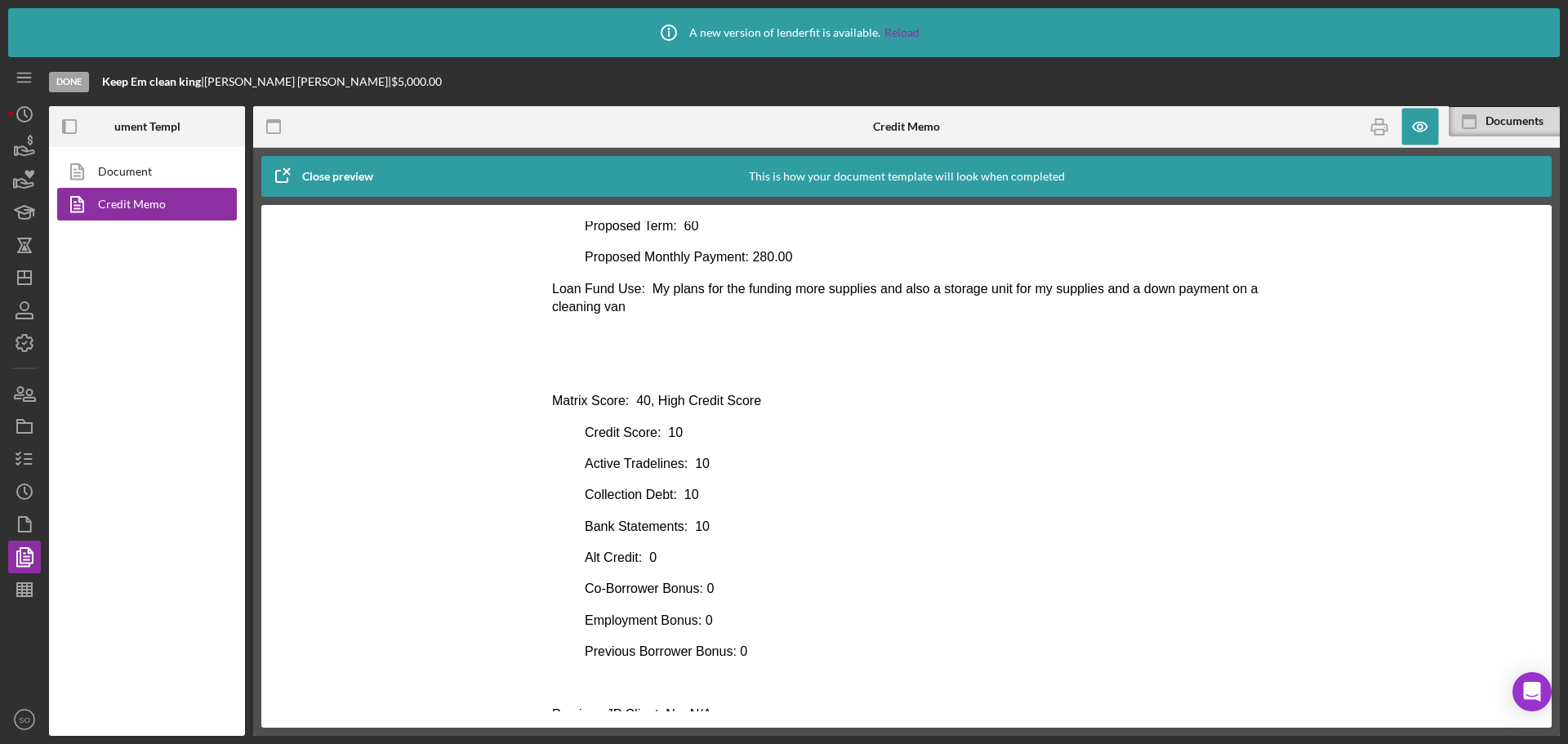
drag, startPoint x: 937, startPoint y: 430, endPoint x: 1085, endPoint y: 426, distance: 148.1
click at [937, 430] on p "Credit Score: 10" at bounding box center [907, 433] width 709 height 18
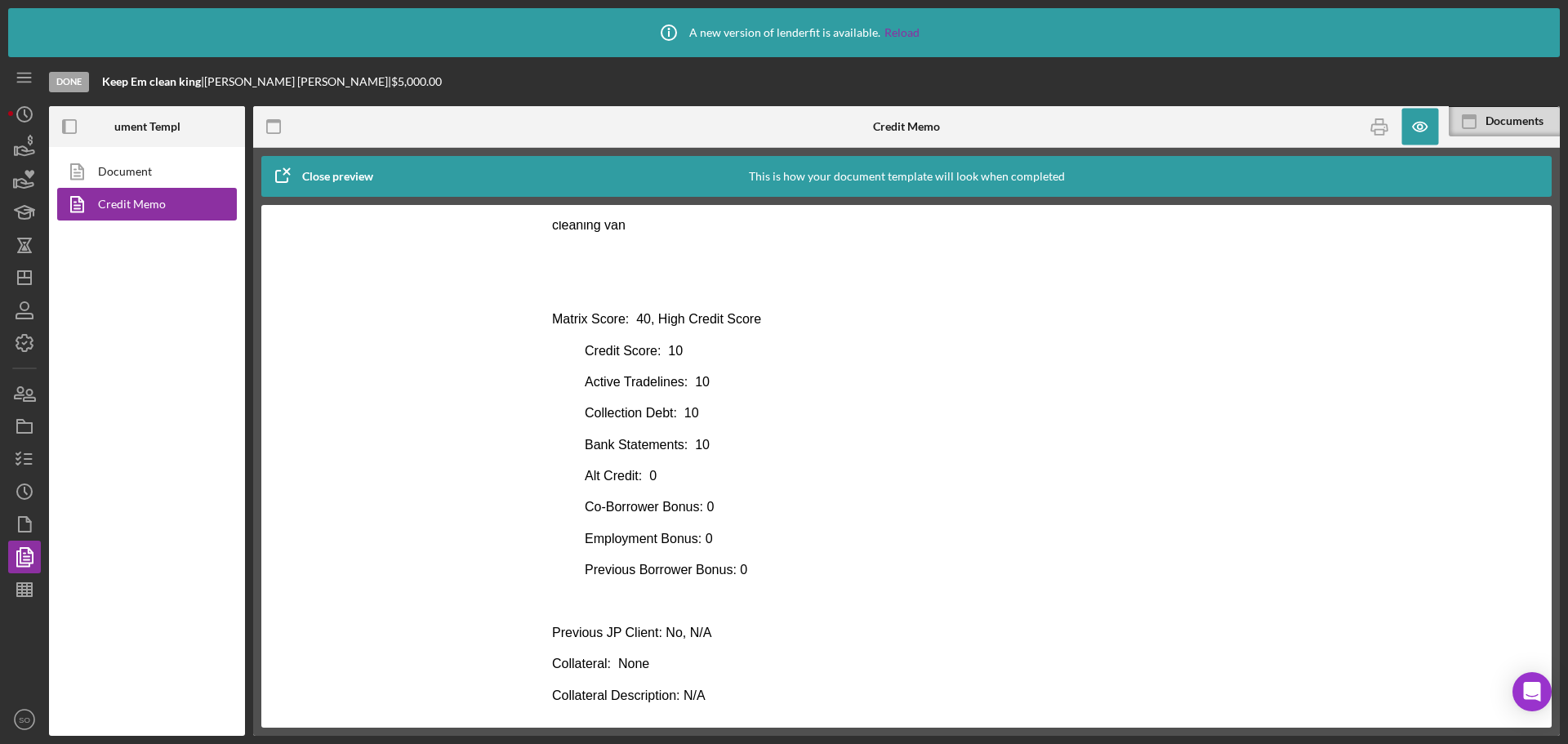
click at [1073, 381] on p "Active Tradelines: 10" at bounding box center [907, 382] width 709 height 18
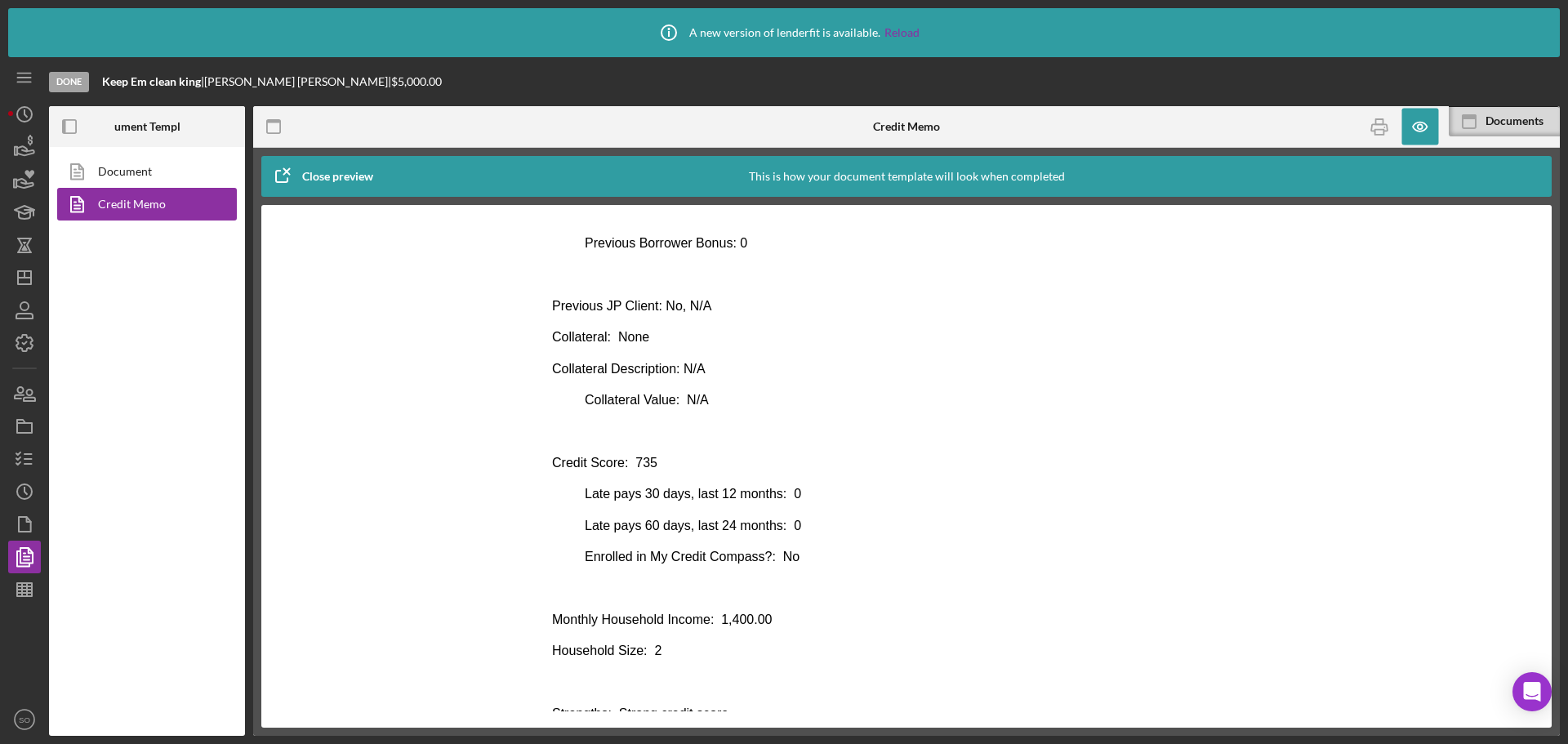
scroll to position [823, 0]
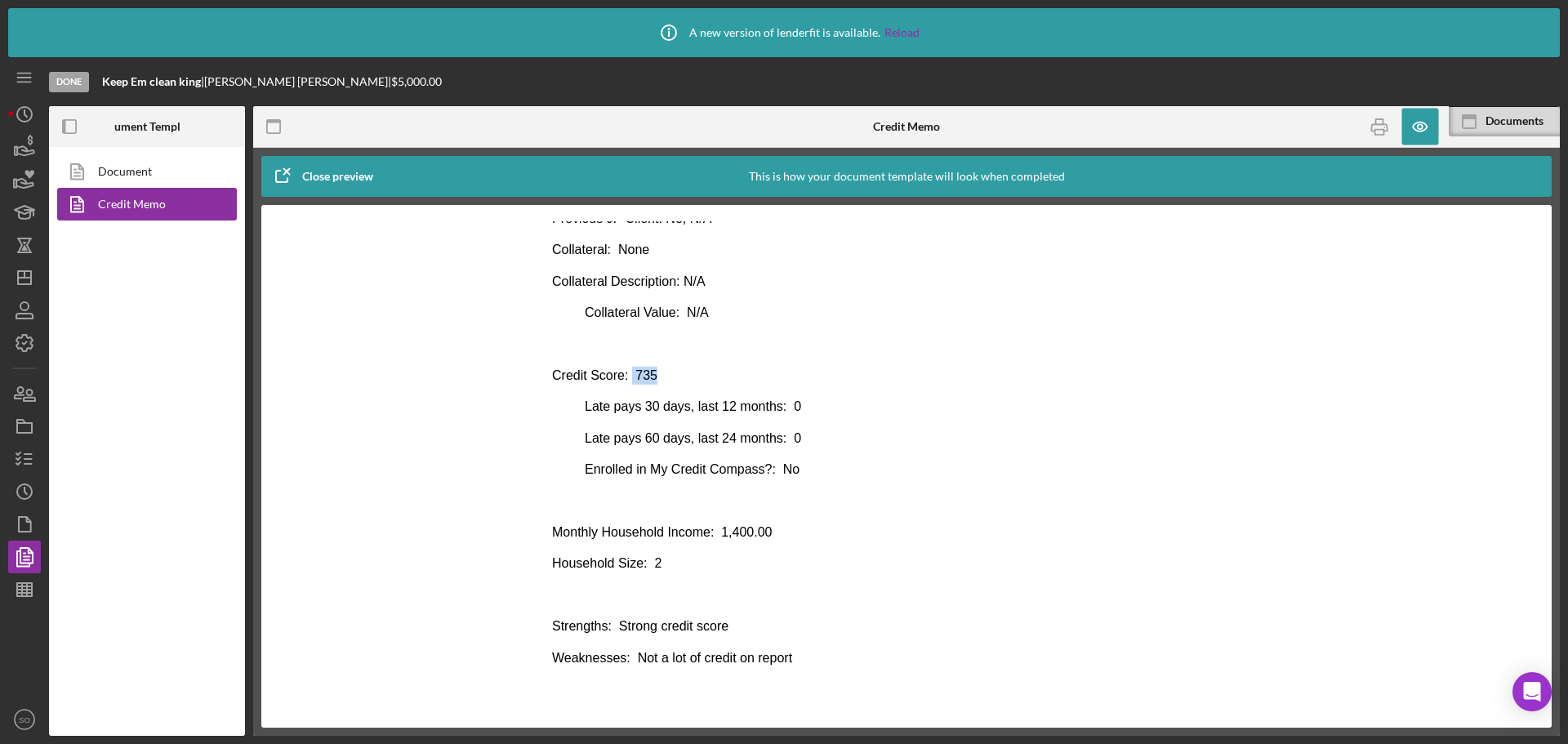
drag, startPoint x: 629, startPoint y: 377, endPoint x: 674, endPoint y: 377, distance: 45.0
click at [664, 377] on p "Credit Score: 735" at bounding box center [907, 376] width 709 height 18
click at [741, 511] on body "Business Loan Risk Assessment Loan Officer: Franchot Cunningham Client Name: Ni…" at bounding box center [907, 57] width 709 height 1283
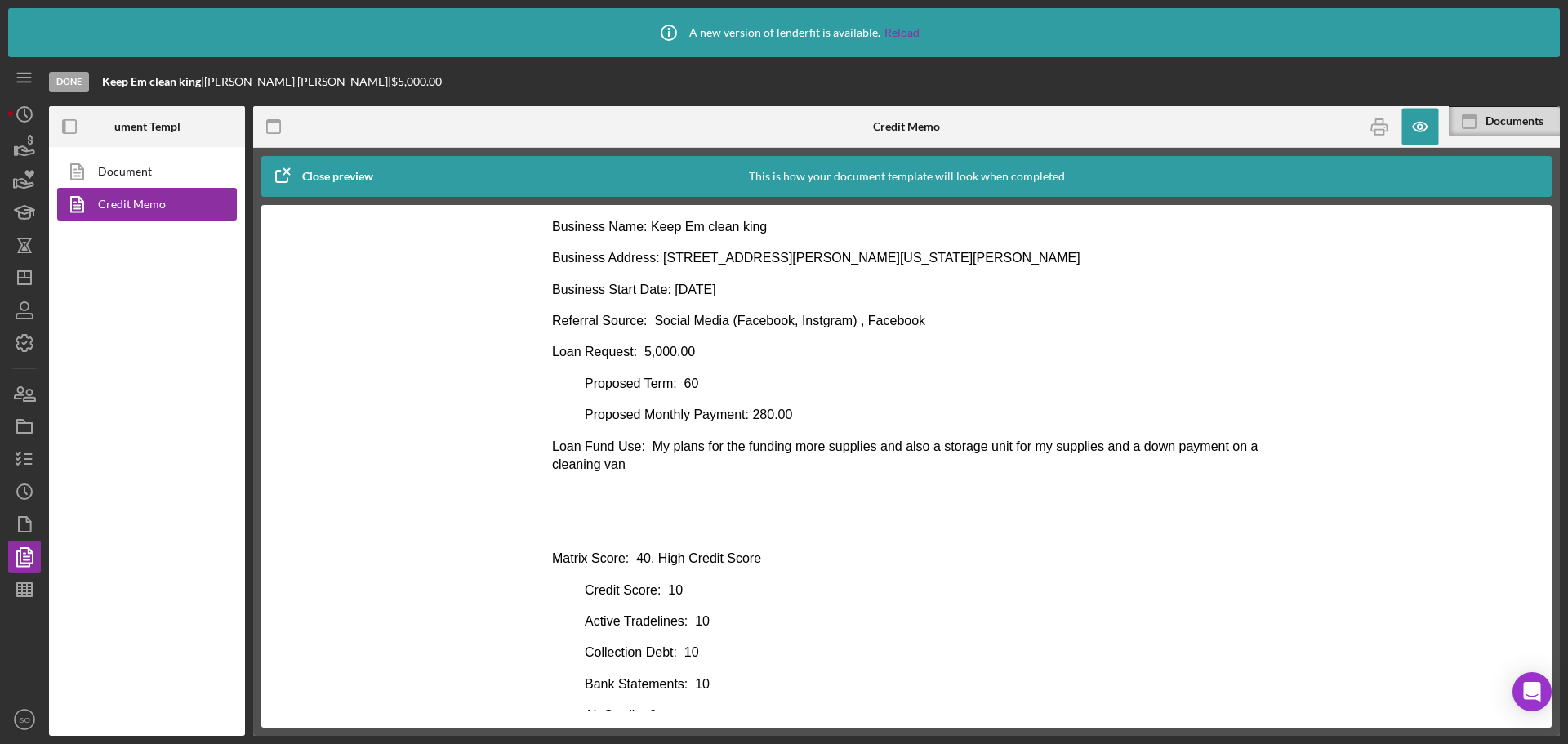
scroll to position [6, 0]
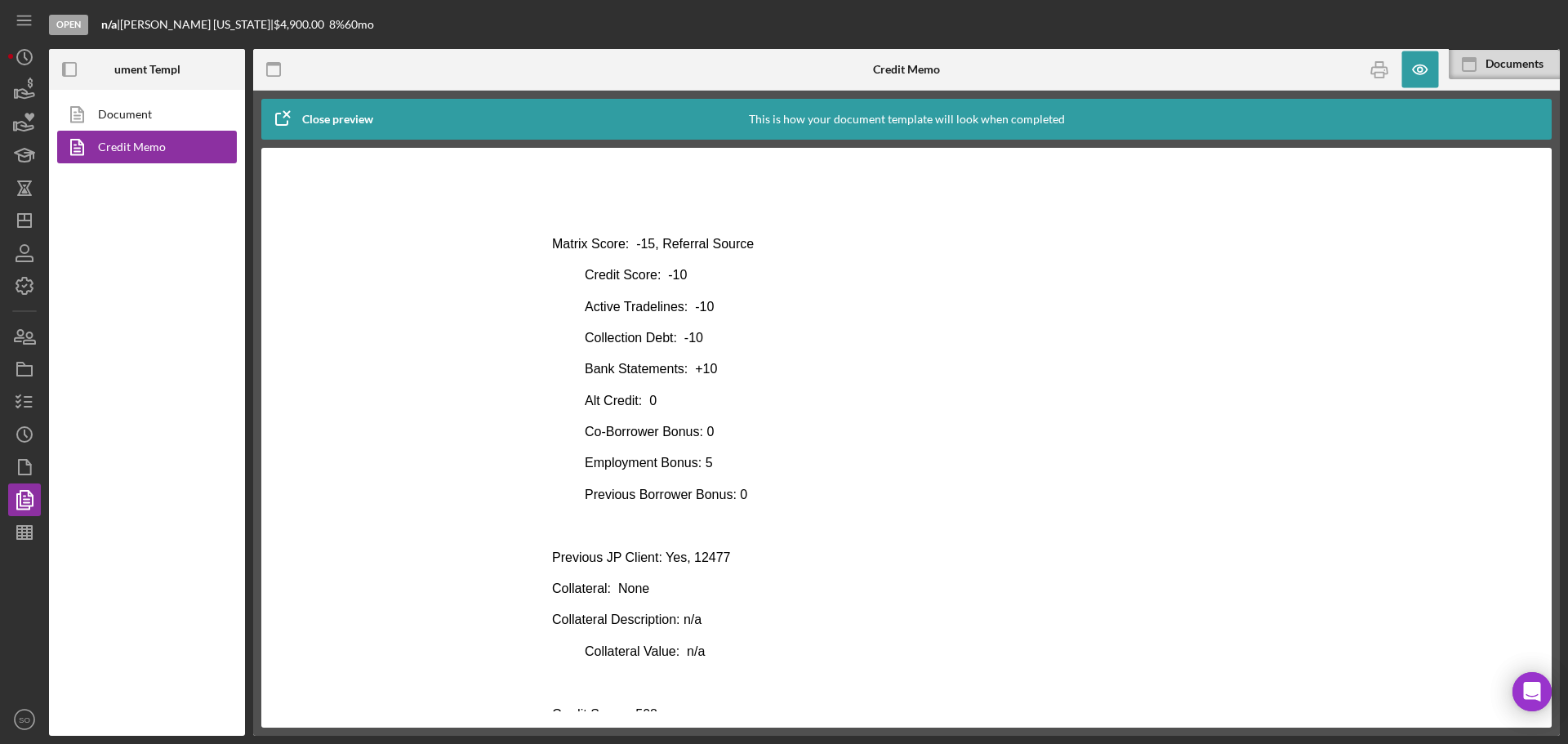
scroll to position [490, 0]
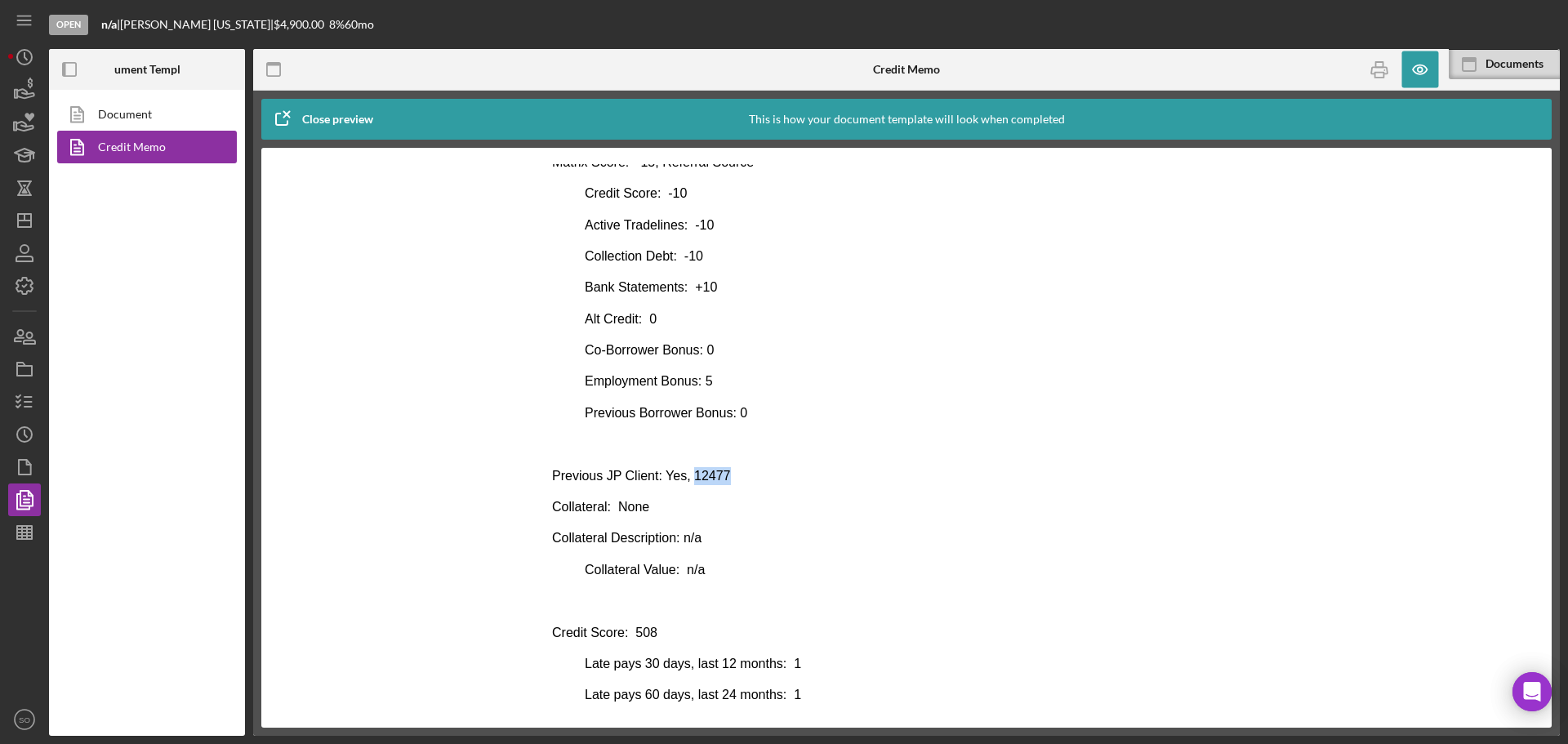
drag, startPoint x: 732, startPoint y: 470, endPoint x: 685, endPoint y: 476, distance: 47.4
click at [685, 476] on p "Previous JP Client: Yes, 12477" at bounding box center [907, 476] width 709 height 18
copy p "12477"
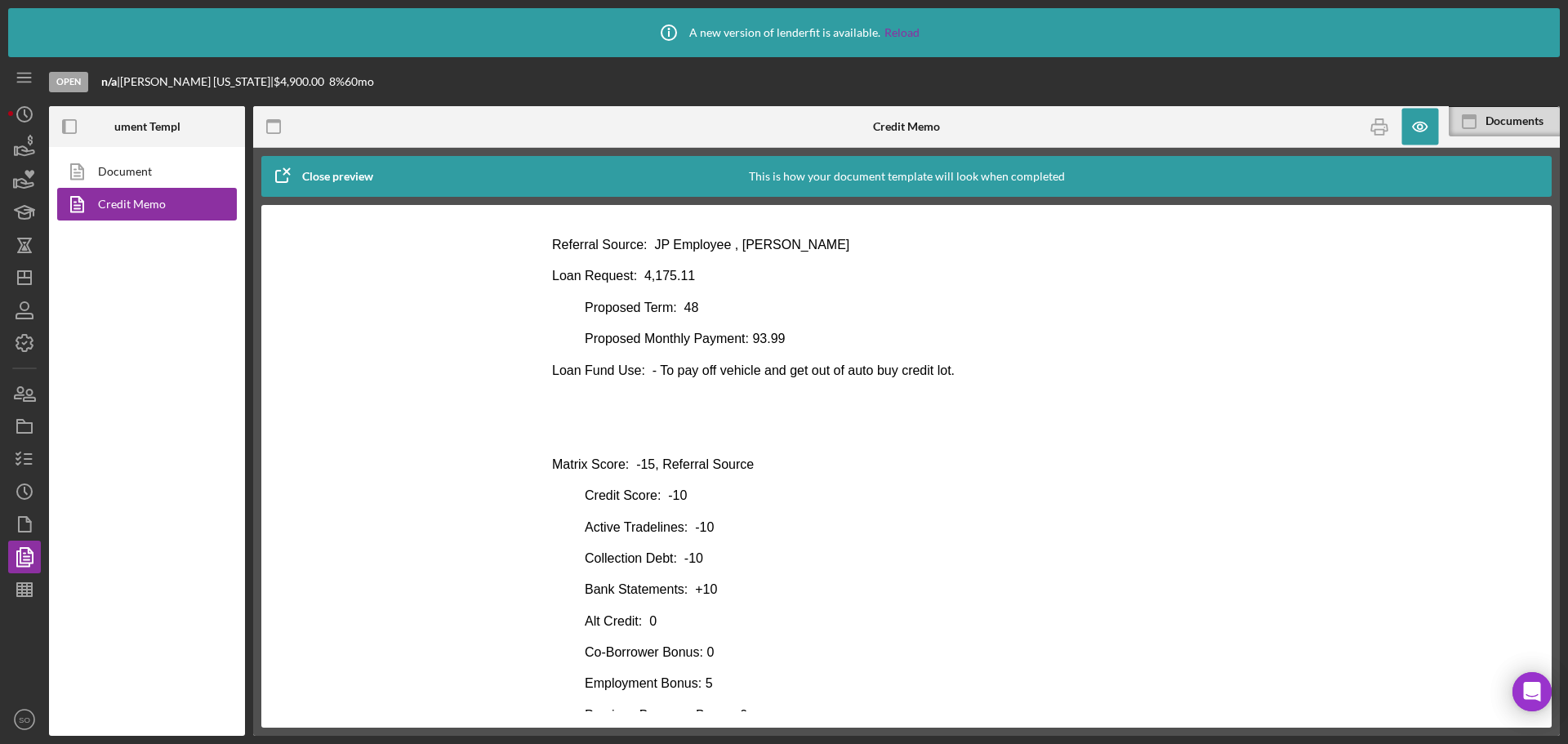
scroll to position [327, 0]
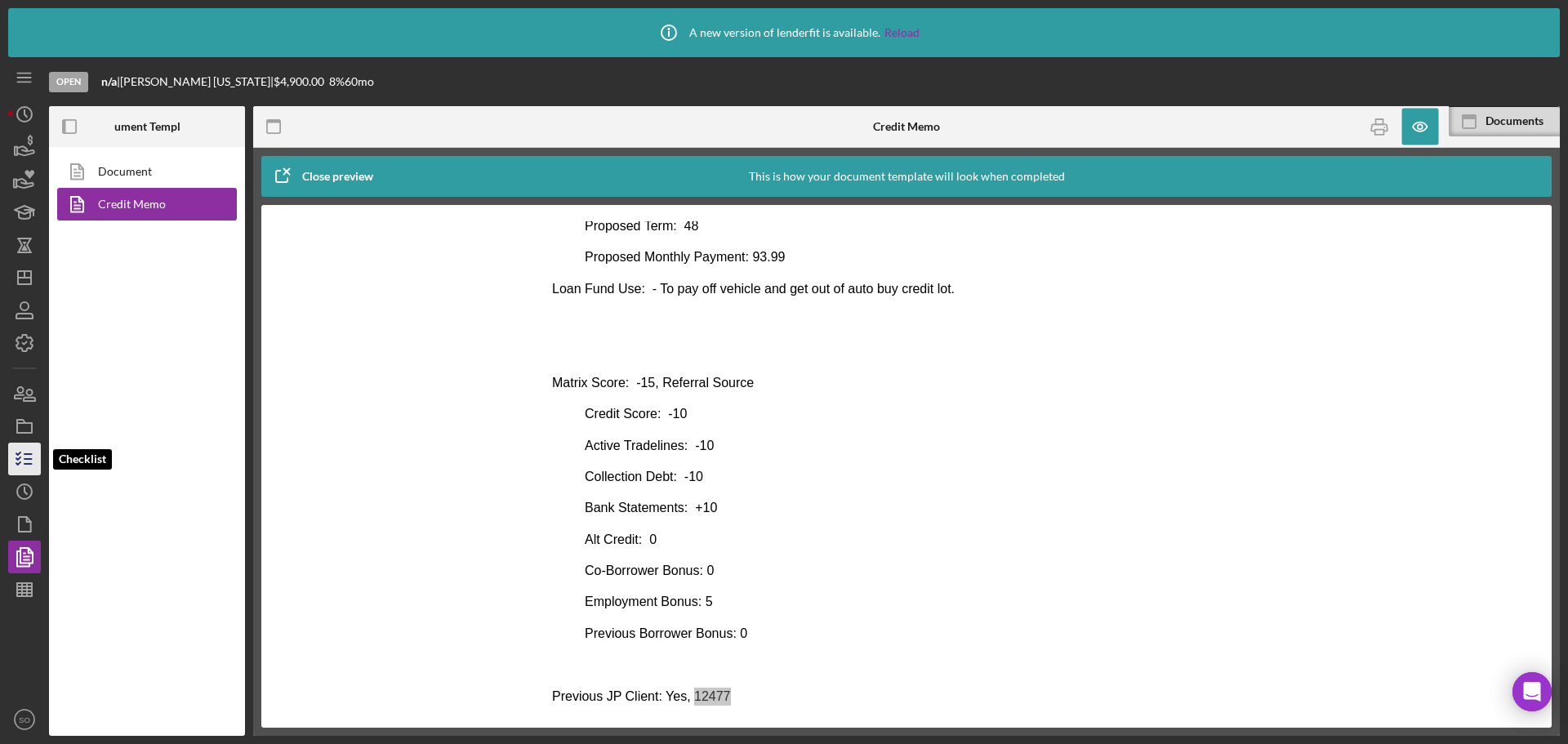
click at [29, 454] on line "button" at bounding box center [28, 454] width 7 height 0
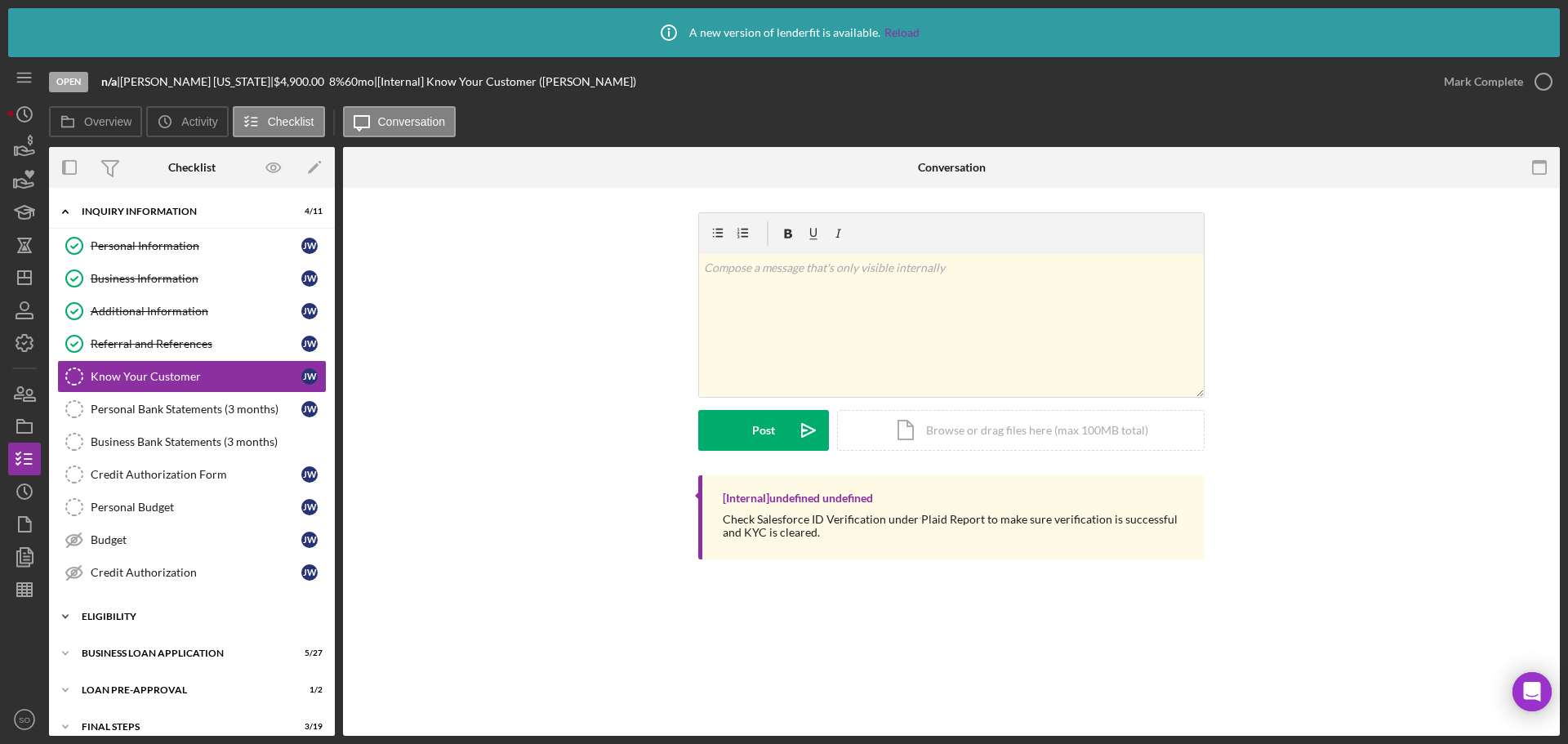
click at [97, 615] on div "ELIGIBILITY" at bounding box center [198, 616] width 232 height 10
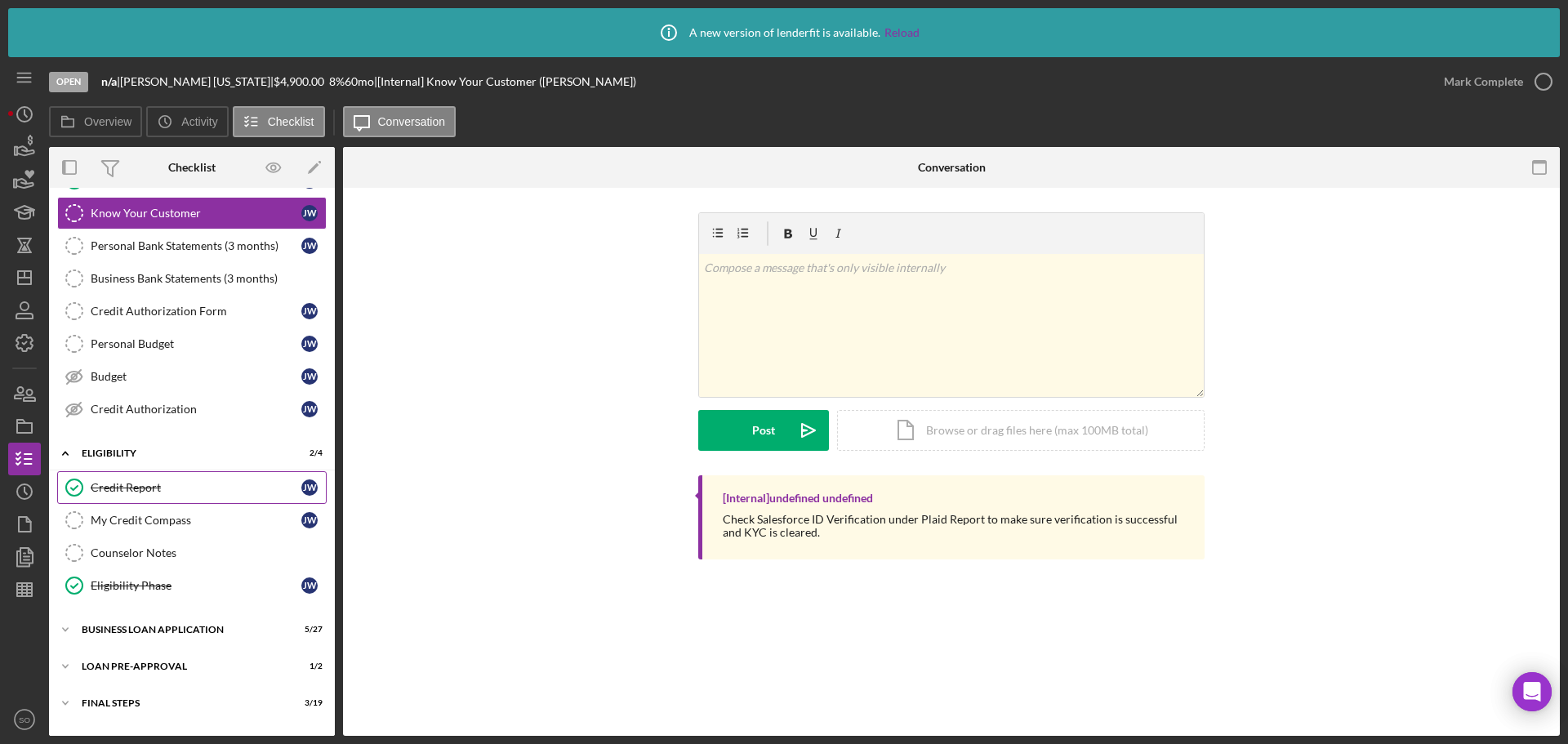
click at [137, 489] on div "Credit Report" at bounding box center [196, 488] width 210 height 13
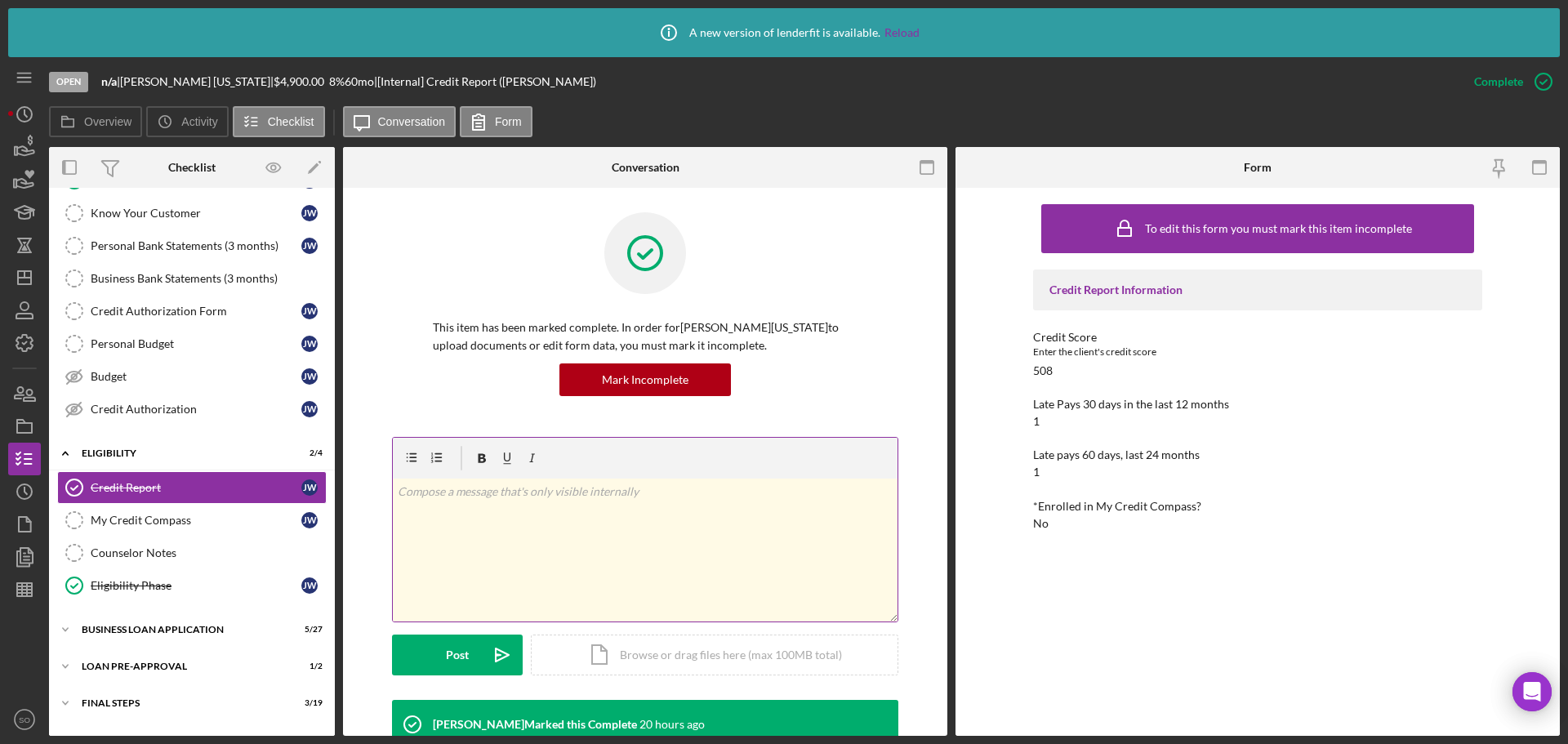
scroll to position [245, 0]
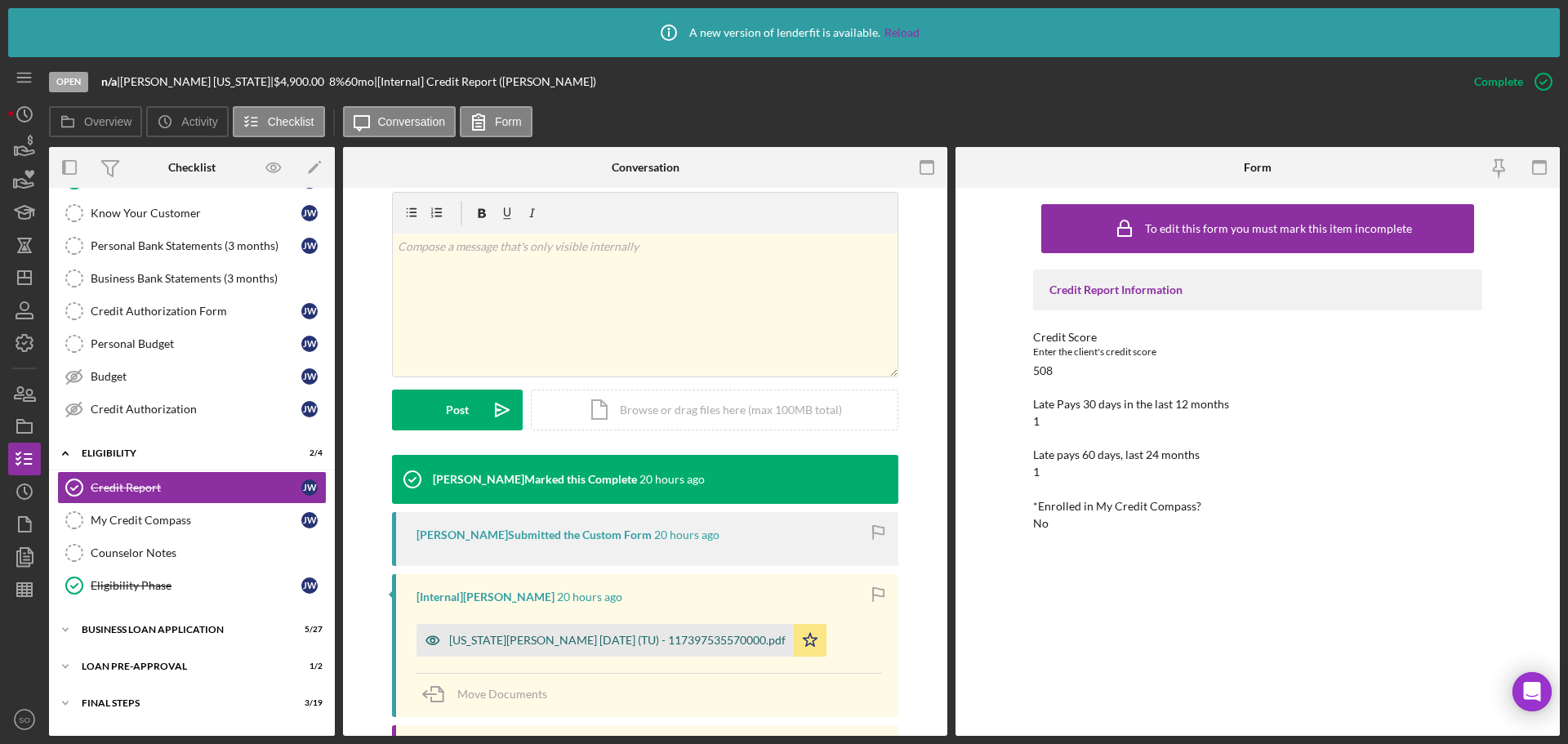
click at [521, 639] on div "Washington, James 2025-08-11 (TU) - 117397535570000.pdf" at bounding box center [617, 640] width 336 height 13
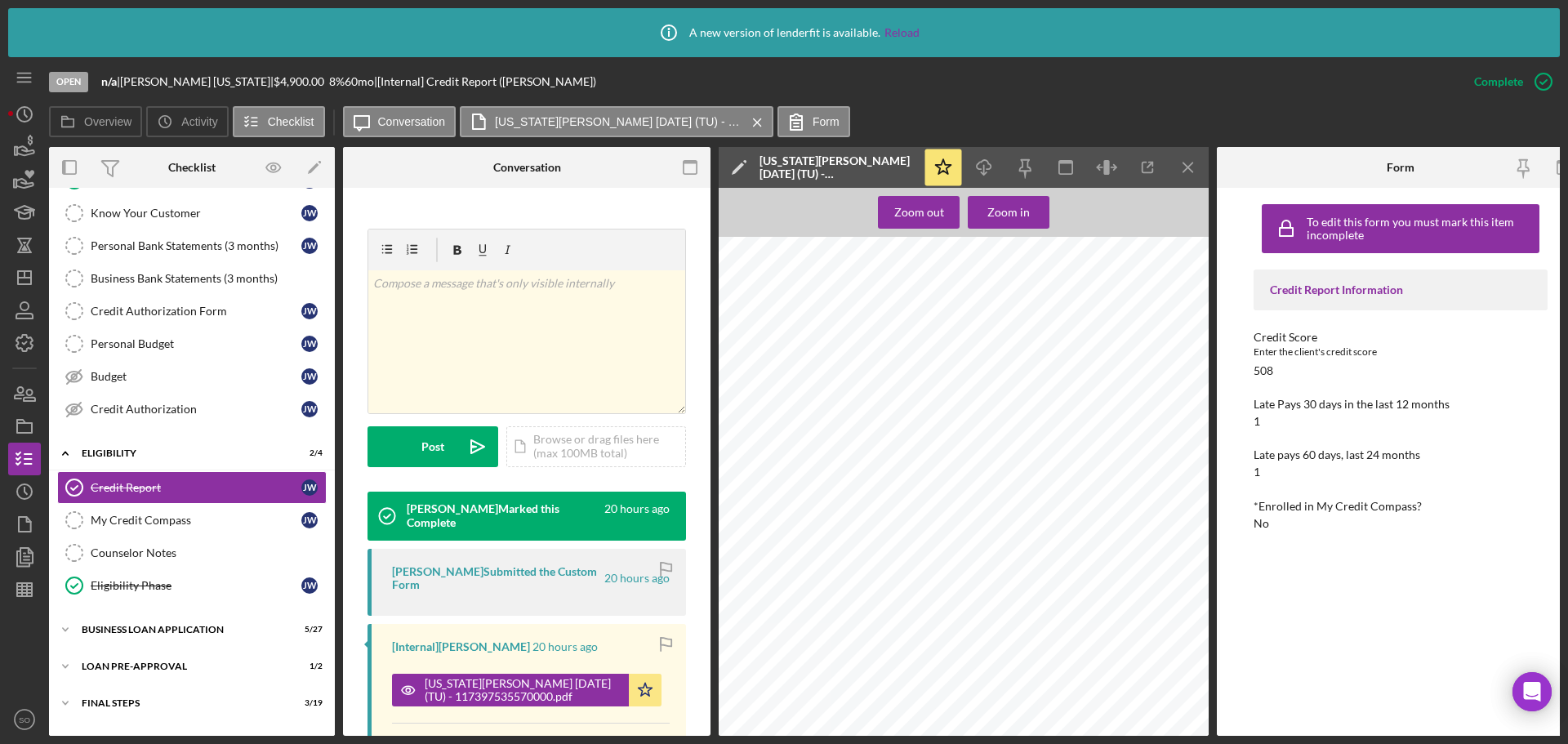
scroll to position [0, 25]
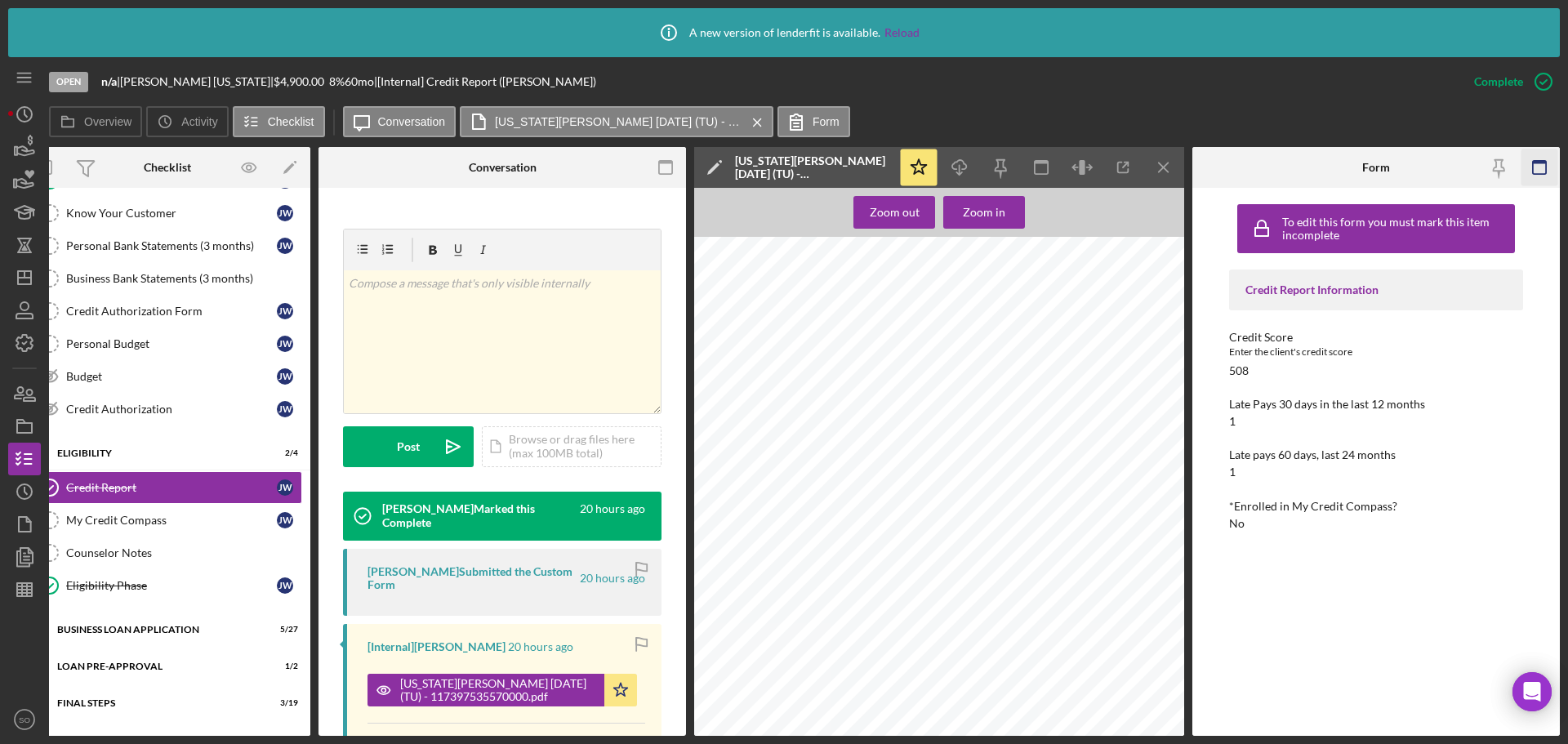
click at [1549, 168] on icon "button" at bounding box center [1539, 168] width 37 height 37
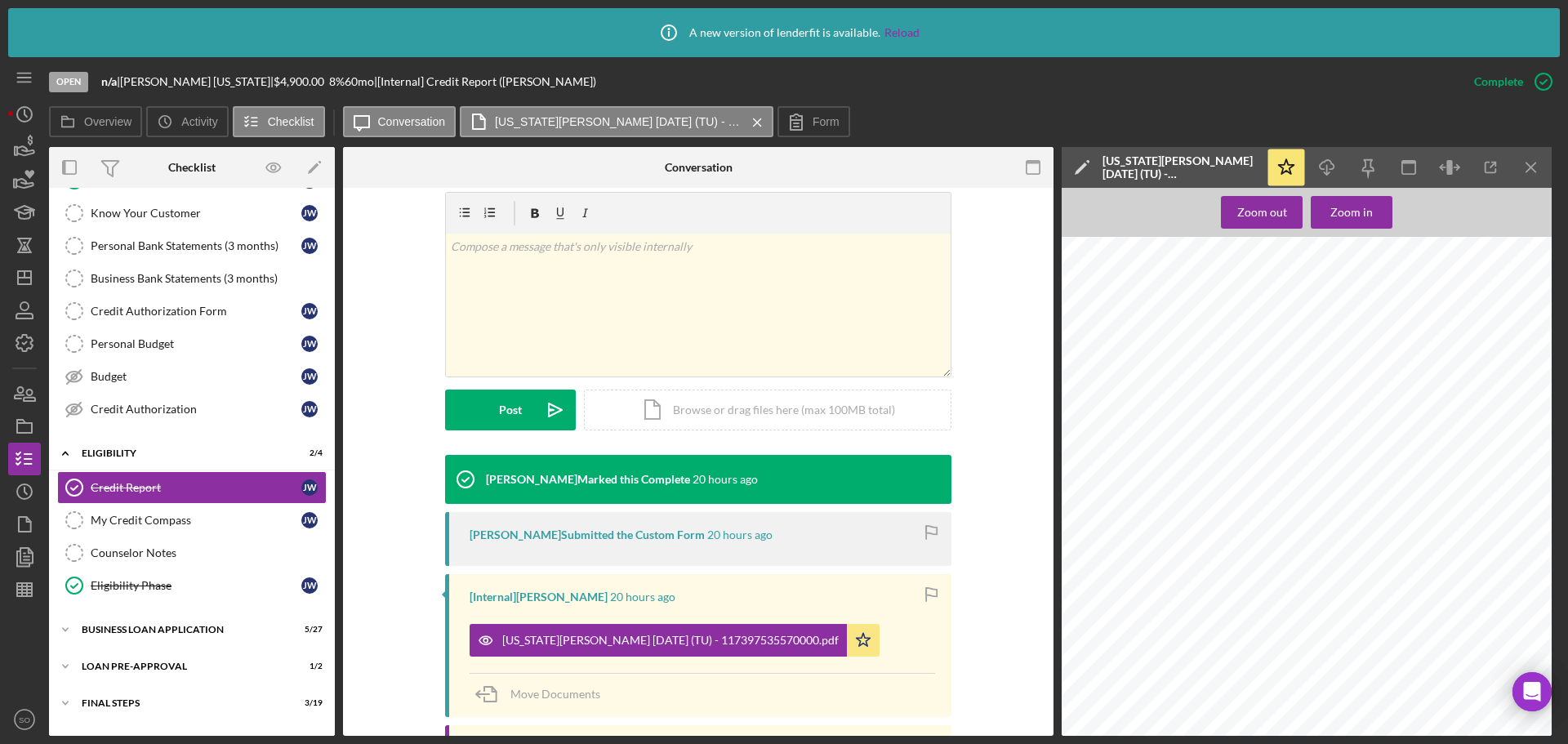
scroll to position [0, 0]
click at [1487, 167] on icon "button" at bounding box center [1490, 168] width 37 height 37
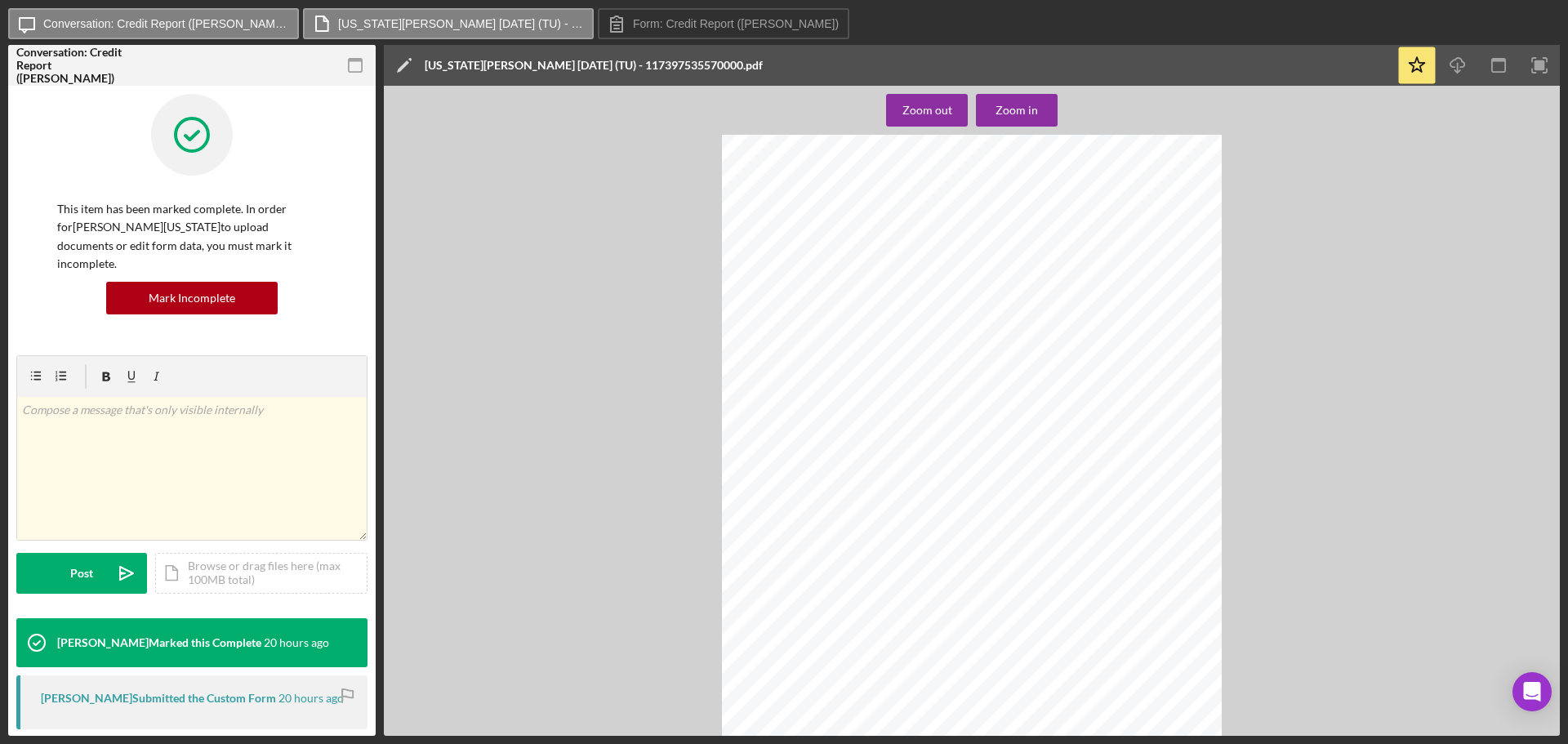
scroll to position [82, 0]
click at [1024, 112] on div "Zoom in" at bounding box center [1016, 110] width 43 height 33
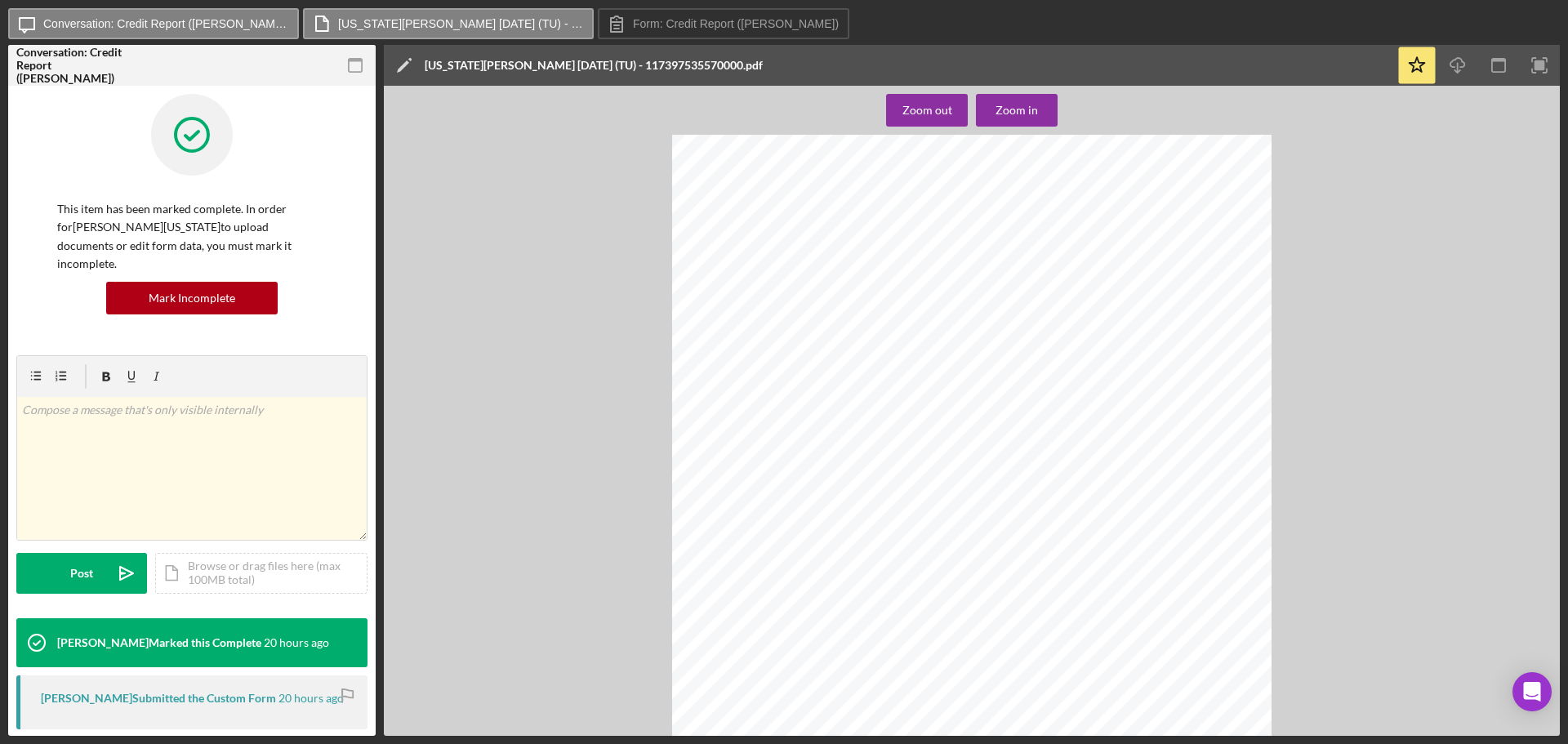
scroll to position [1634, 0]
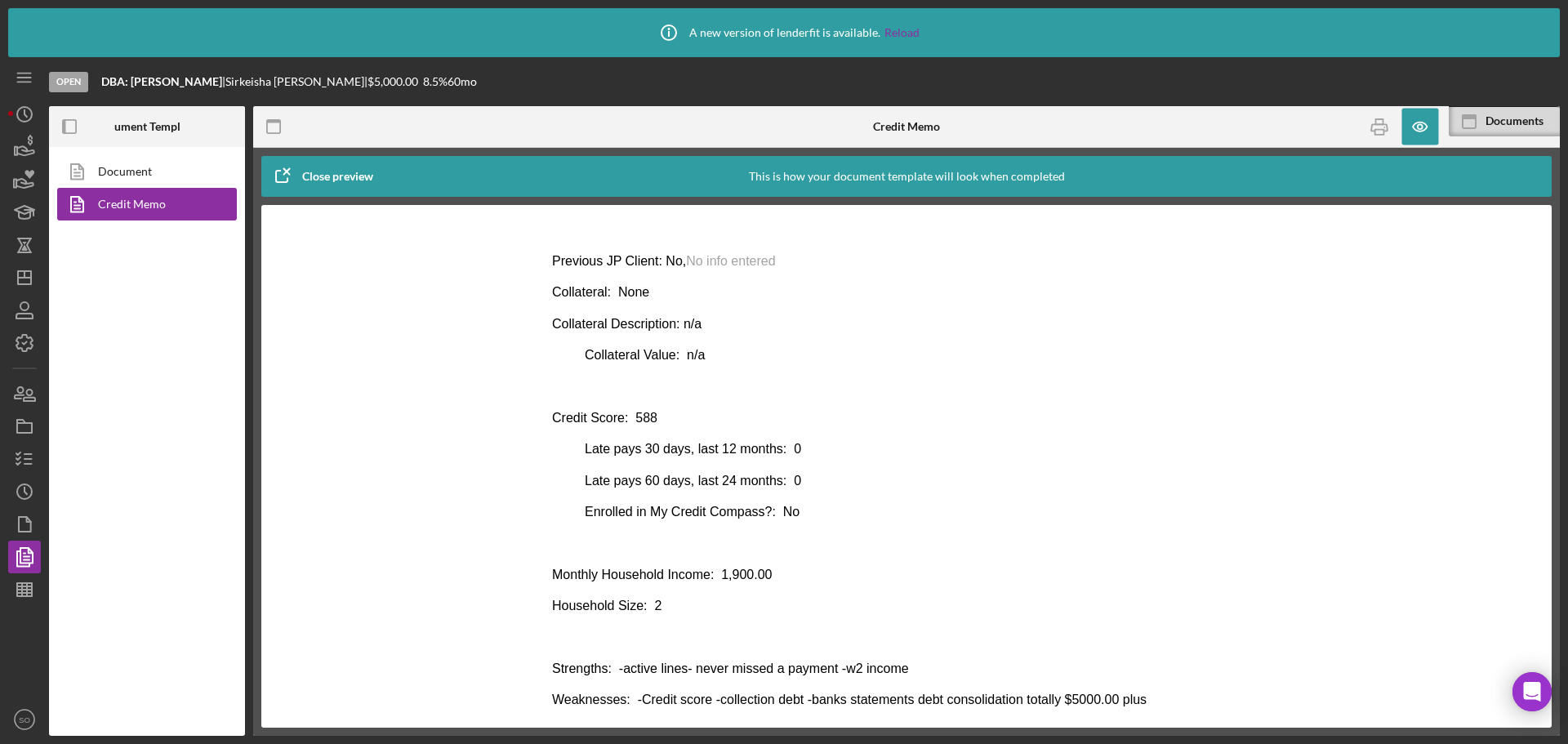
scroll to position [859, 0]
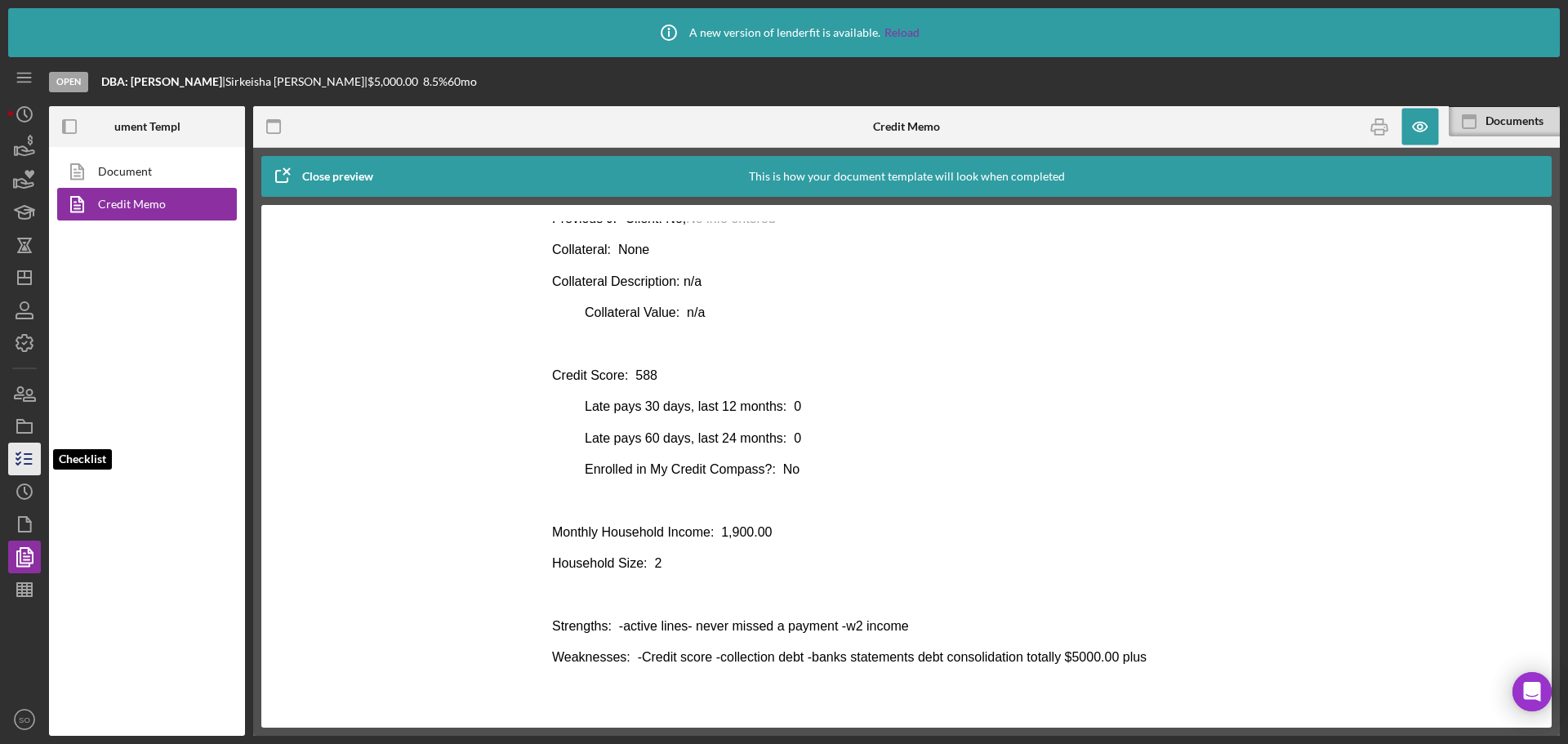
click at [11, 459] on icon "button" at bounding box center [25, 459] width 41 height 41
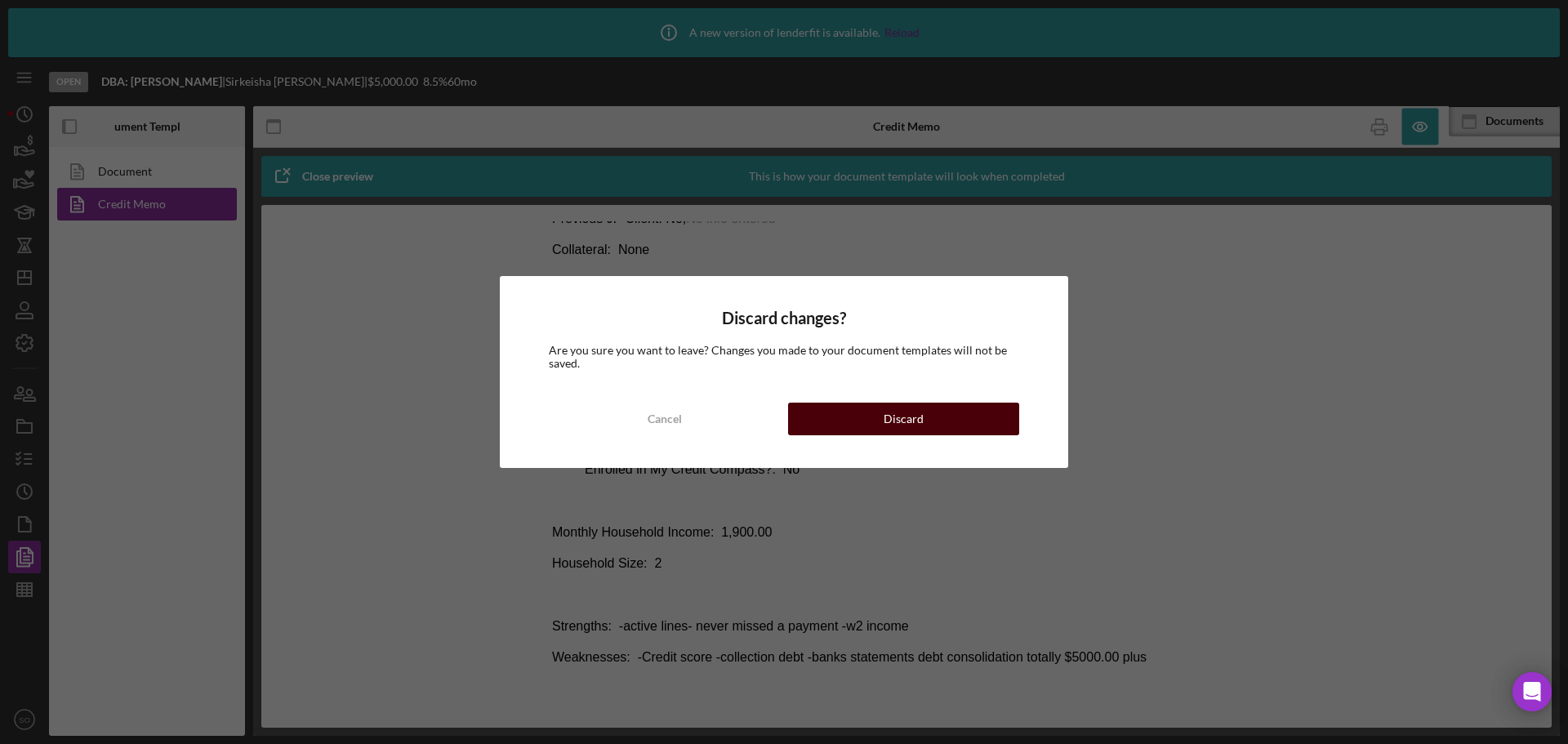
click at [942, 419] on button "Discard" at bounding box center [903, 419] width 231 height 33
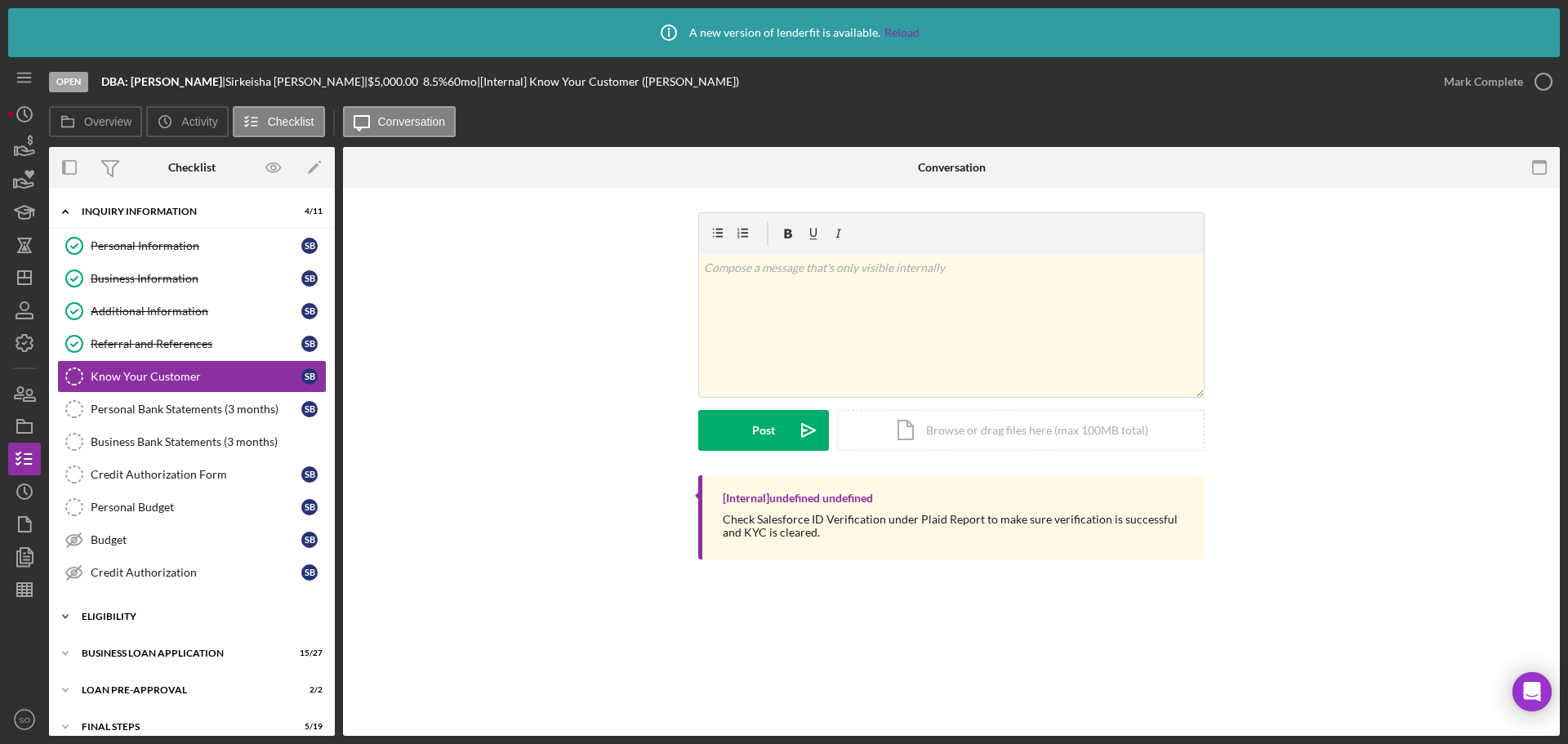
click at [125, 620] on div "ELIGIBILITY" at bounding box center [198, 616] width 232 height 10
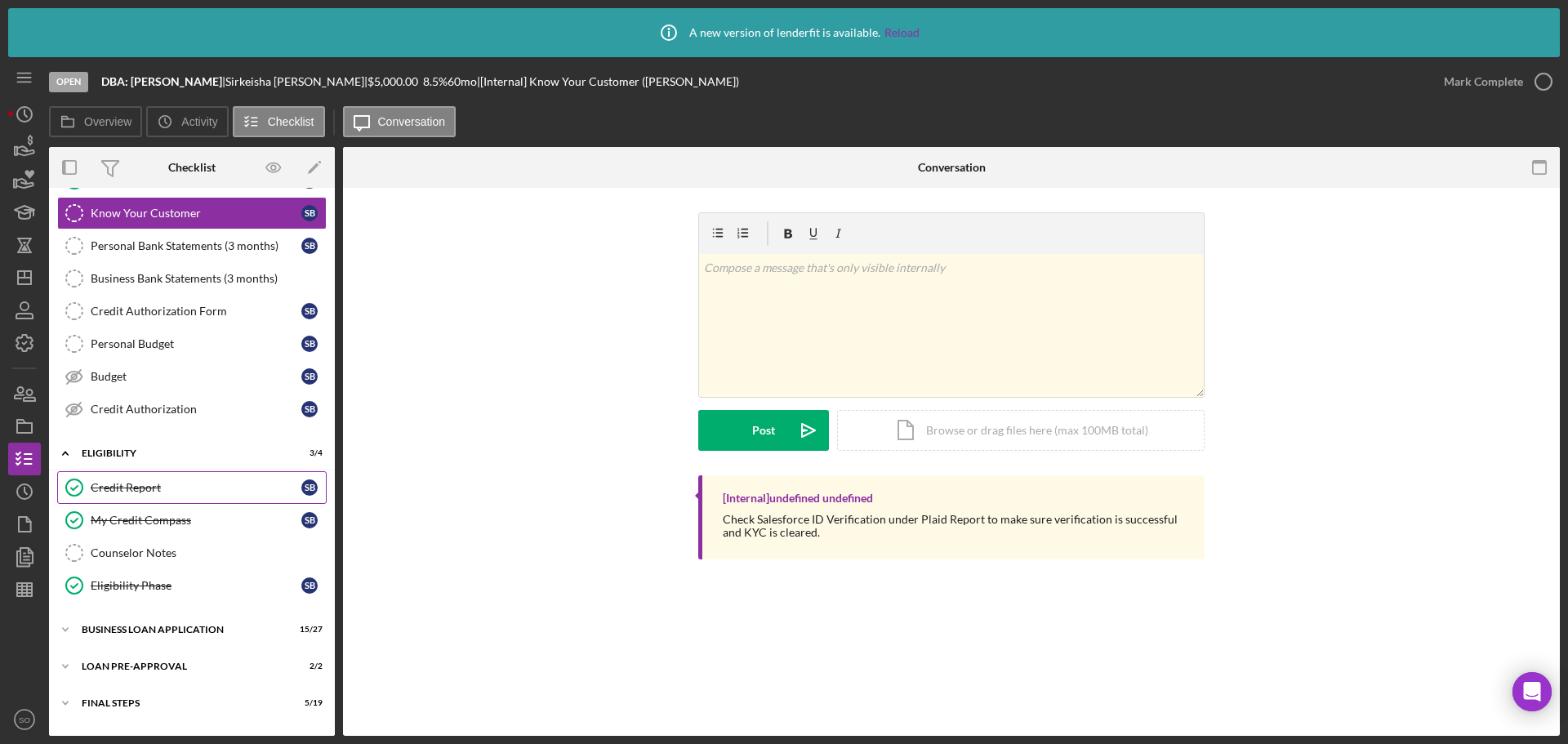
click at [151, 479] on link "Credit Report Credit Report S B" at bounding box center [191, 488] width 269 height 33
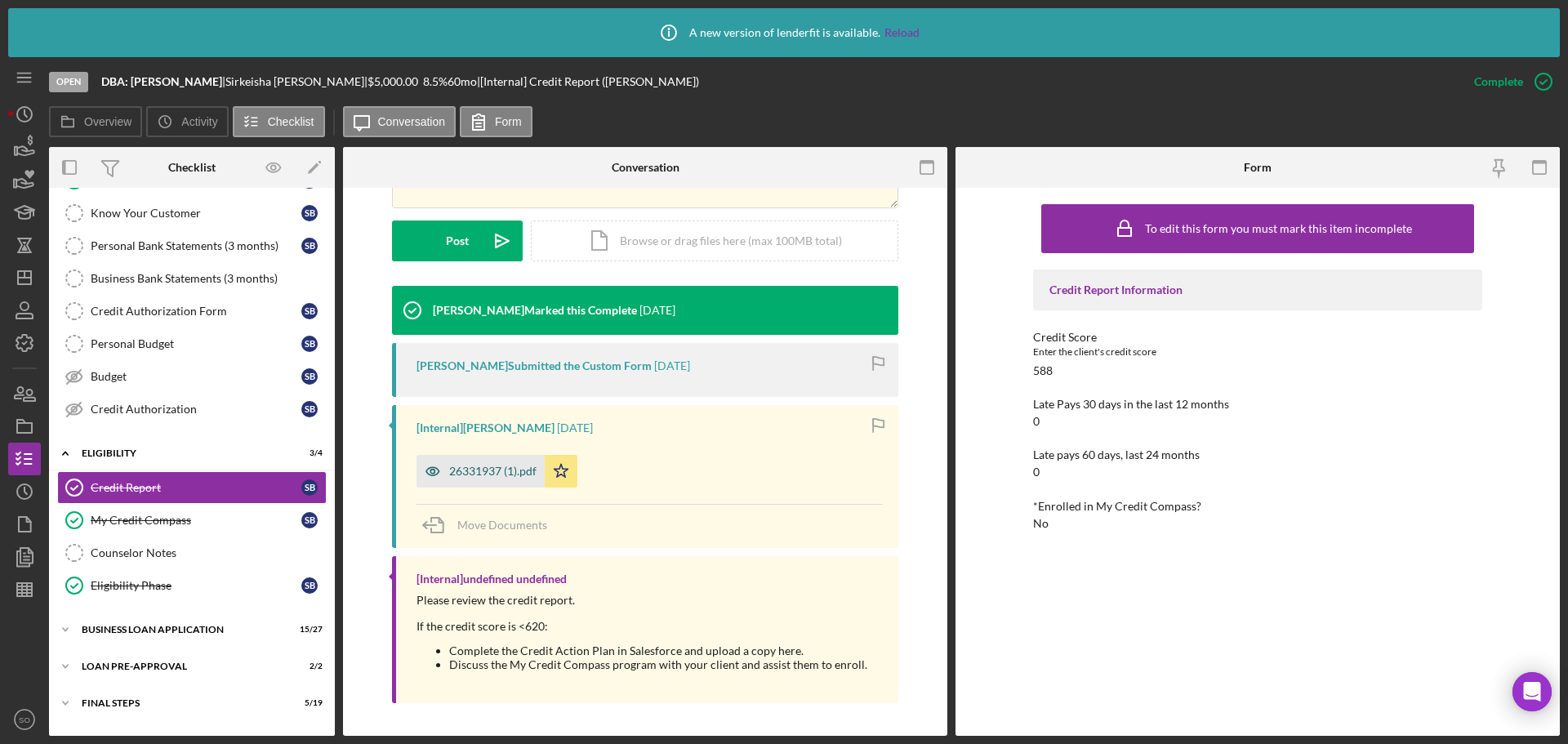
click at [460, 476] on div "26331937 (1).pdf" at bounding box center [493, 471] width 88 height 13
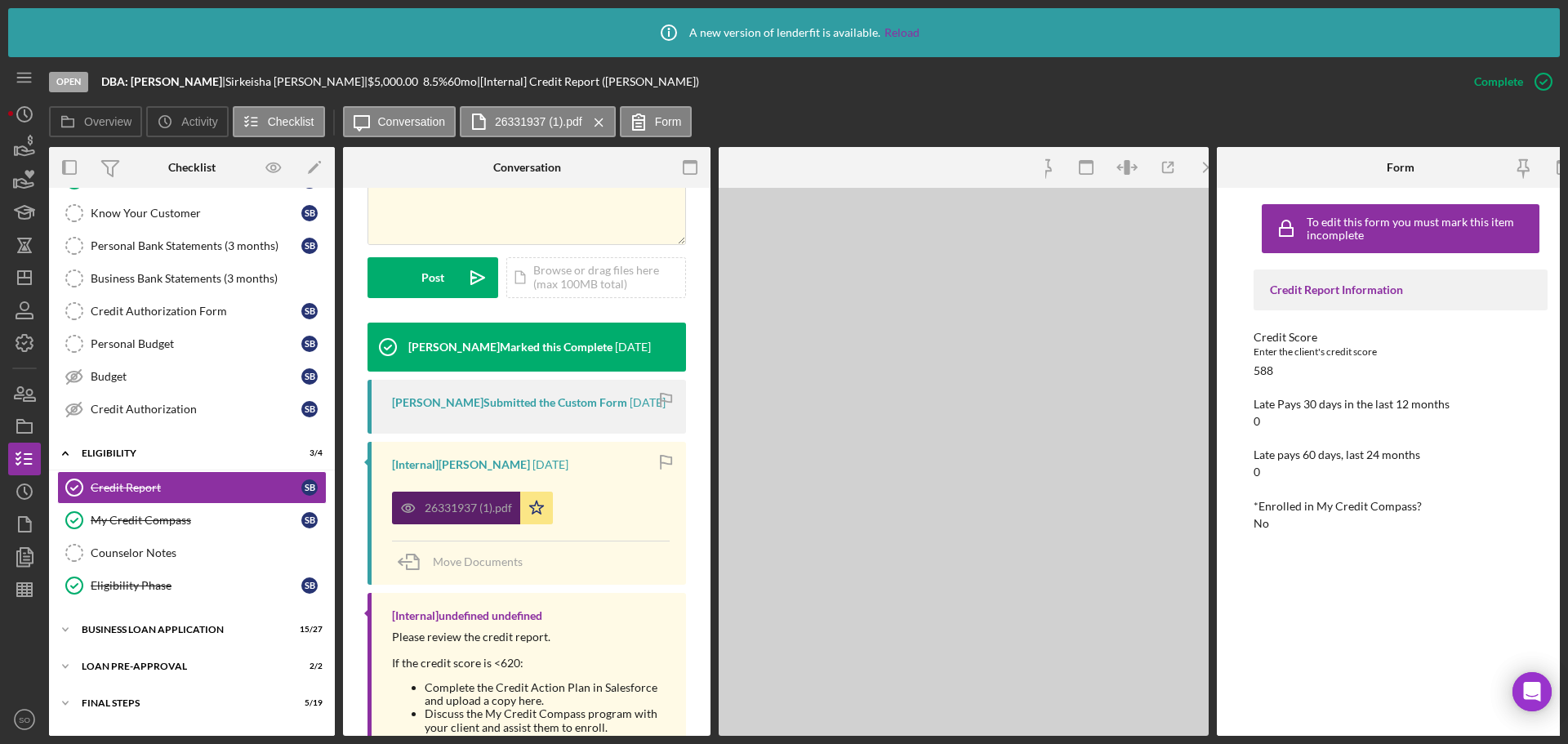
scroll to position [432, 0]
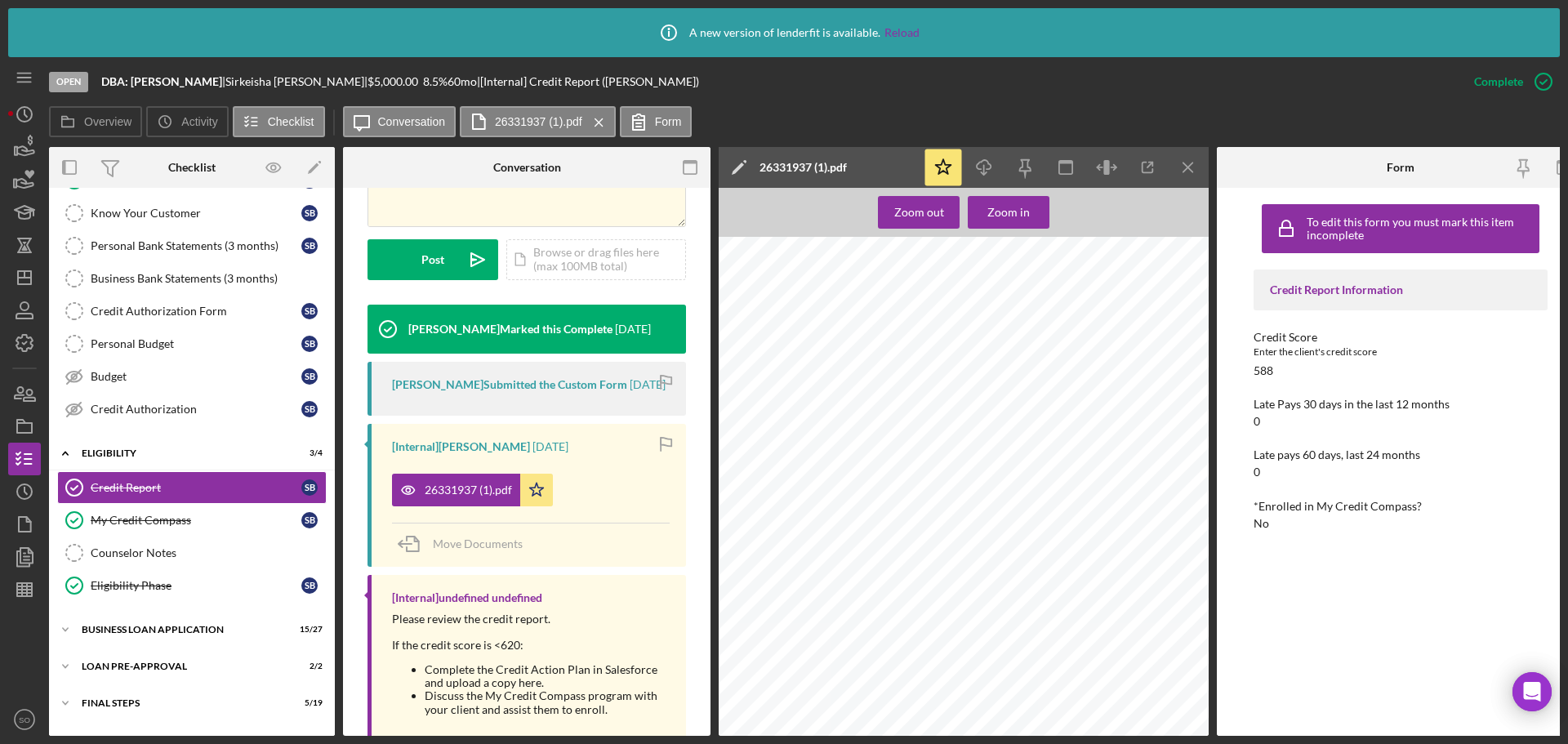
click at [1156, 164] on icon "button" at bounding box center [1147, 168] width 37 height 37
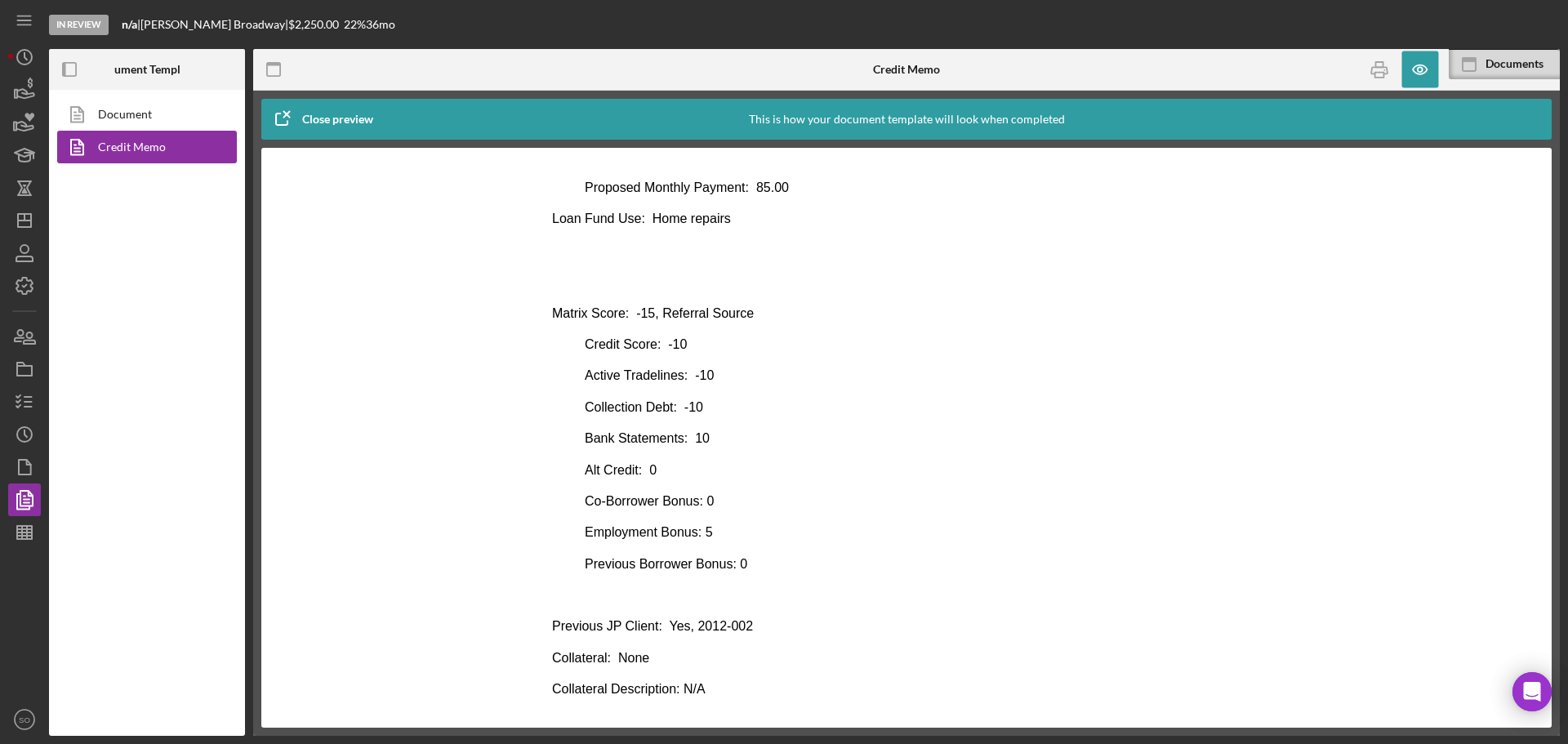
scroll to position [327, 0]
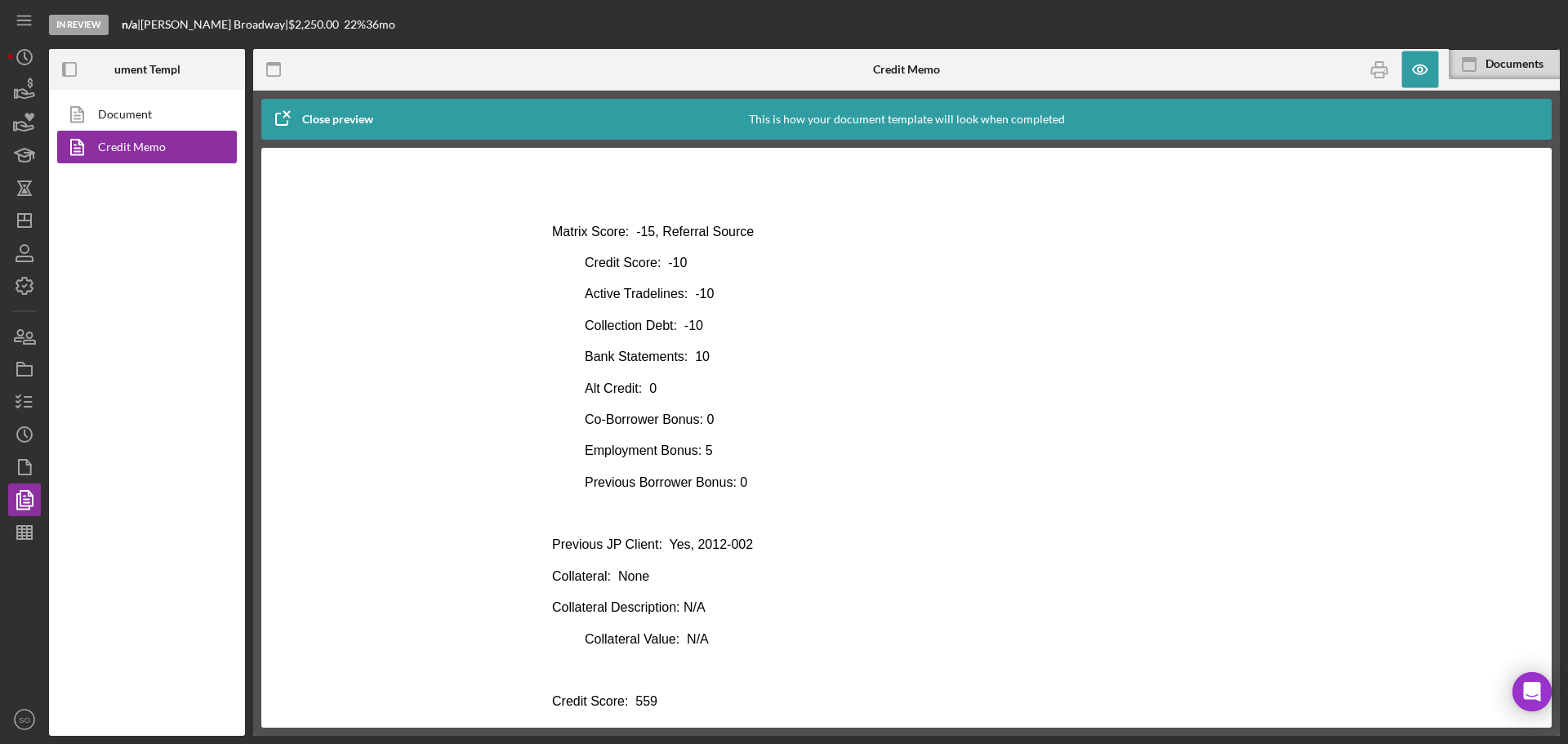
click at [742, 549] on p "Previous JP Client: Yes, 2012-002" at bounding box center [907, 545] width 709 height 18
click at [687, 544] on p "Previous JP Client: Yes, 2012-002" at bounding box center [907, 545] width 709 height 18
drag, startPoint x: 785, startPoint y: 576, endPoint x: 750, endPoint y: 545, distance: 46.8
click at [785, 576] on p "Collateral: None" at bounding box center [907, 577] width 709 height 18
drag, startPoint x: 750, startPoint y: 545, endPoint x: 689, endPoint y: 546, distance: 61.0
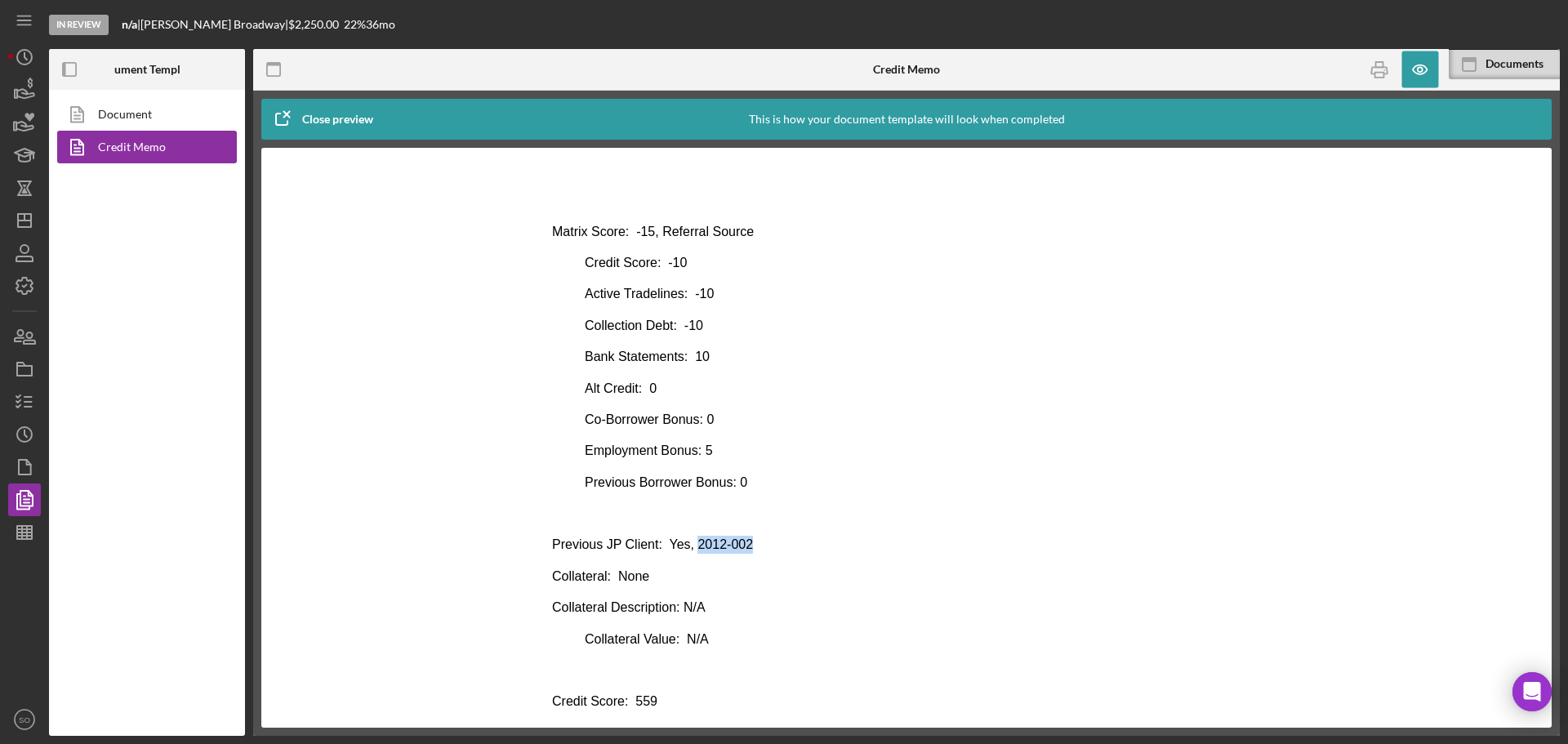
click at [689, 546] on p "Previous JP Client: Yes, 2012-002" at bounding box center [907, 545] width 709 height 18
copy p "2012-002"
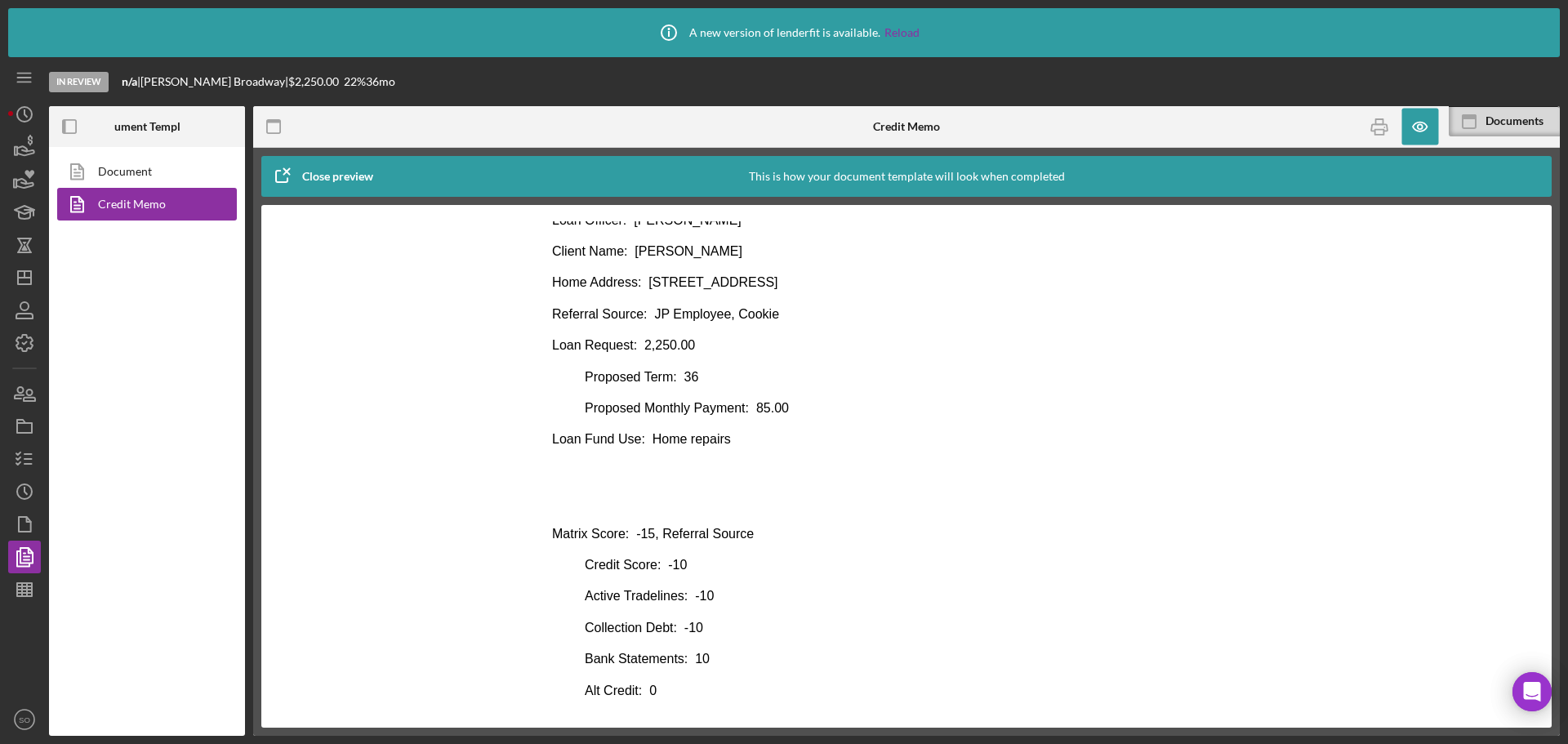
scroll to position [0, 0]
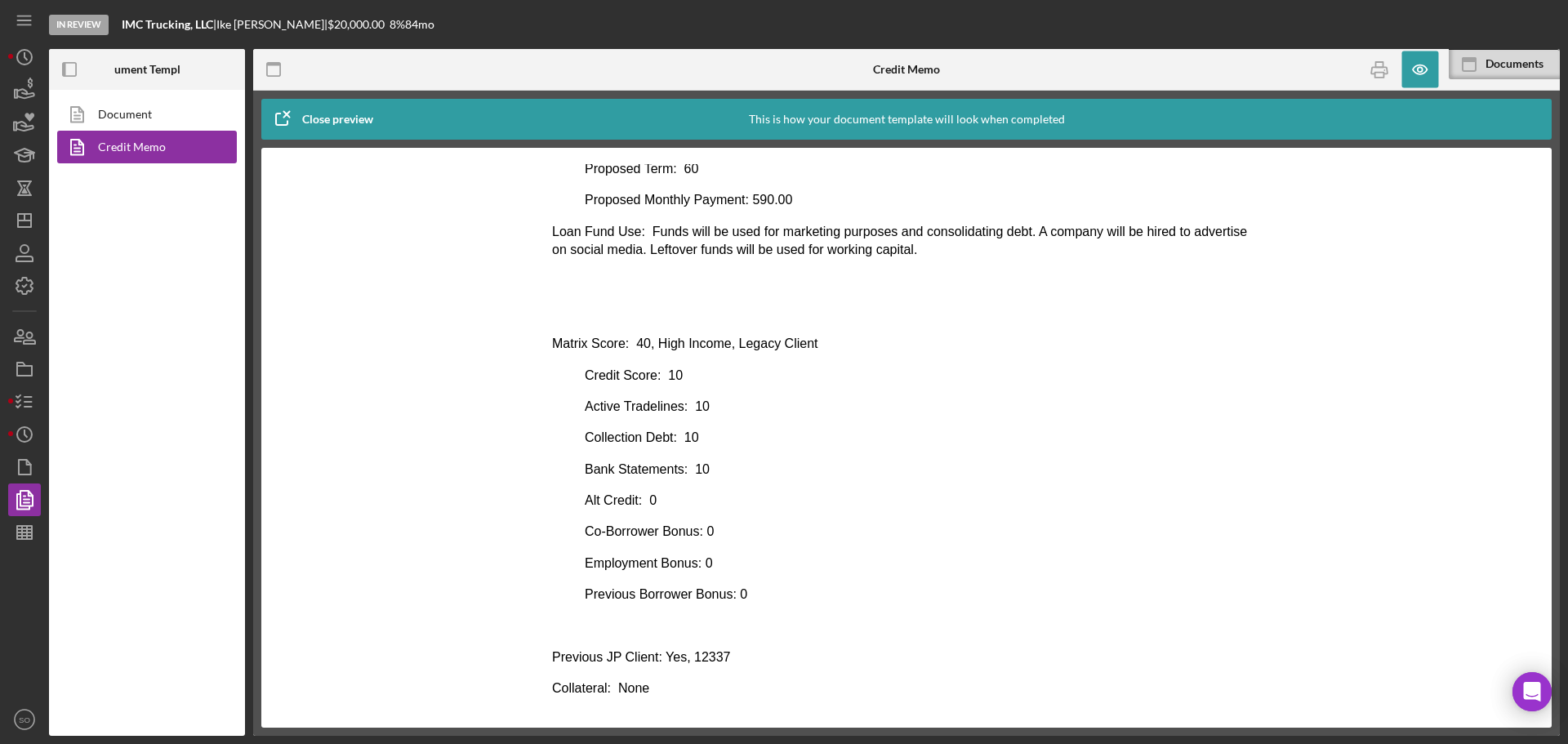
scroll to position [408, 0]
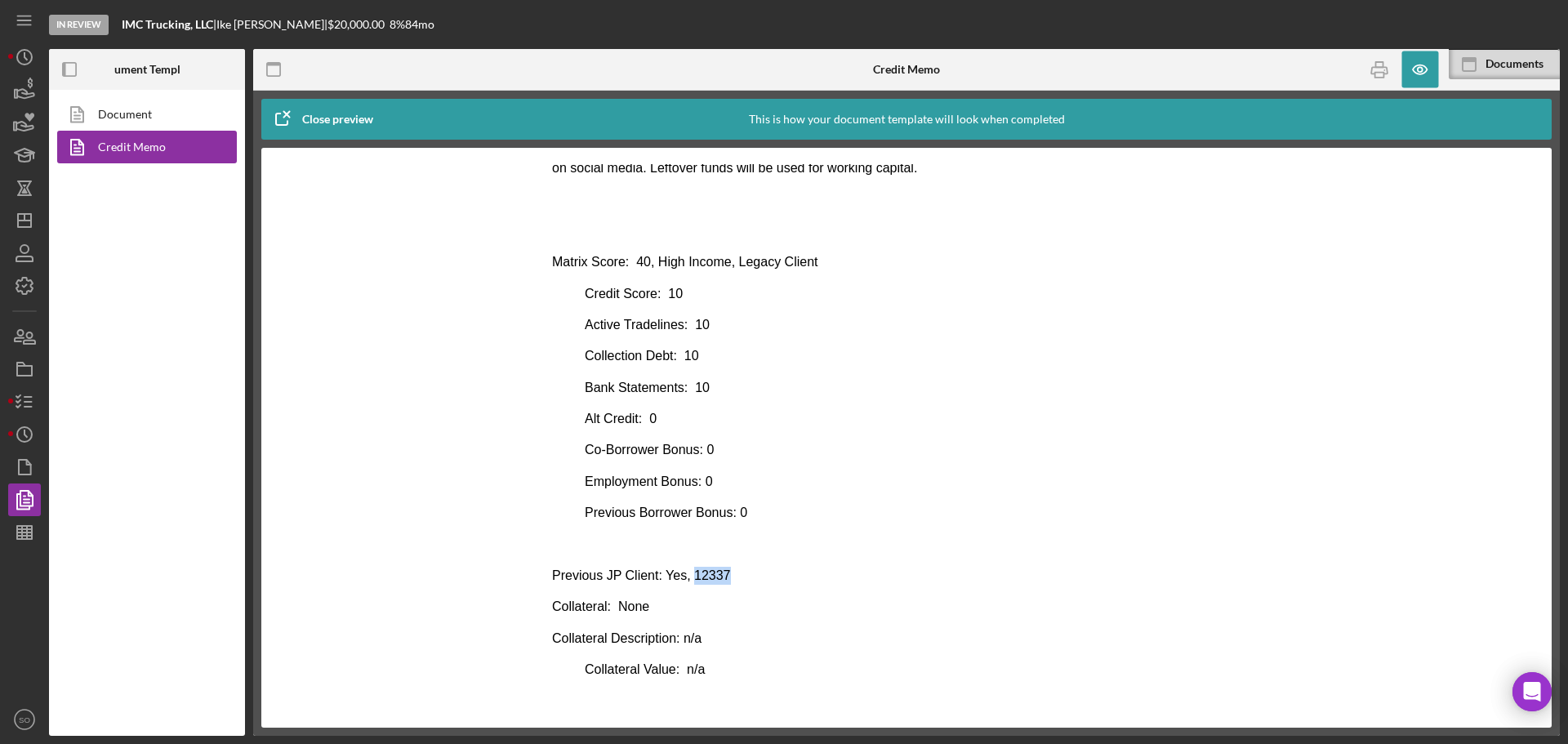
drag, startPoint x: 728, startPoint y: 579, endPoint x: 683, endPoint y: 579, distance: 45.0
click at [683, 579] on p "Previous JP Client: Yes, 12337" at bounding box center [907, 576] width 709 height 18
copy p "12337"
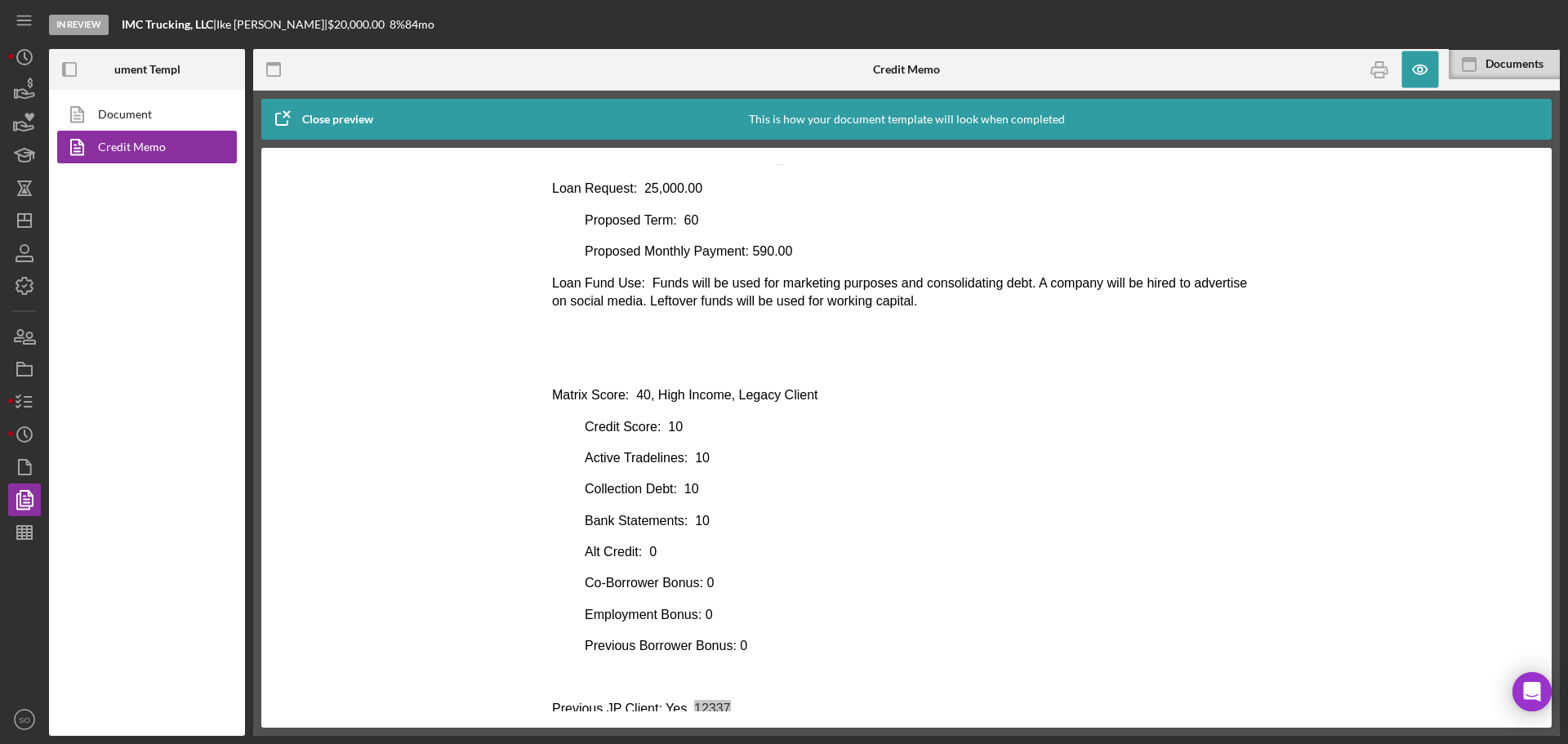
scroll to position [30, 0]
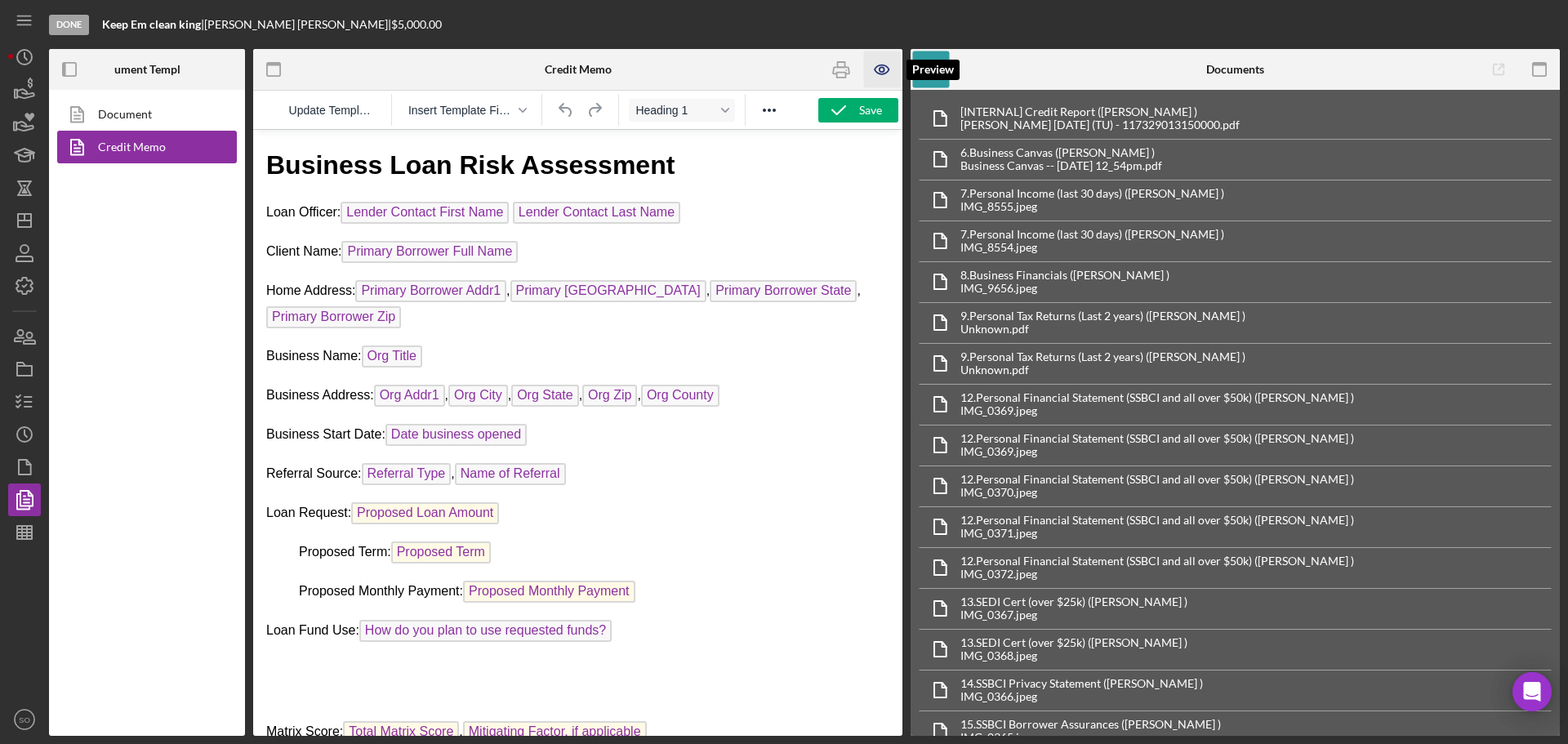
click at [881, 71] on icon "button" at bounding box center [882, 70] width 5 height 5
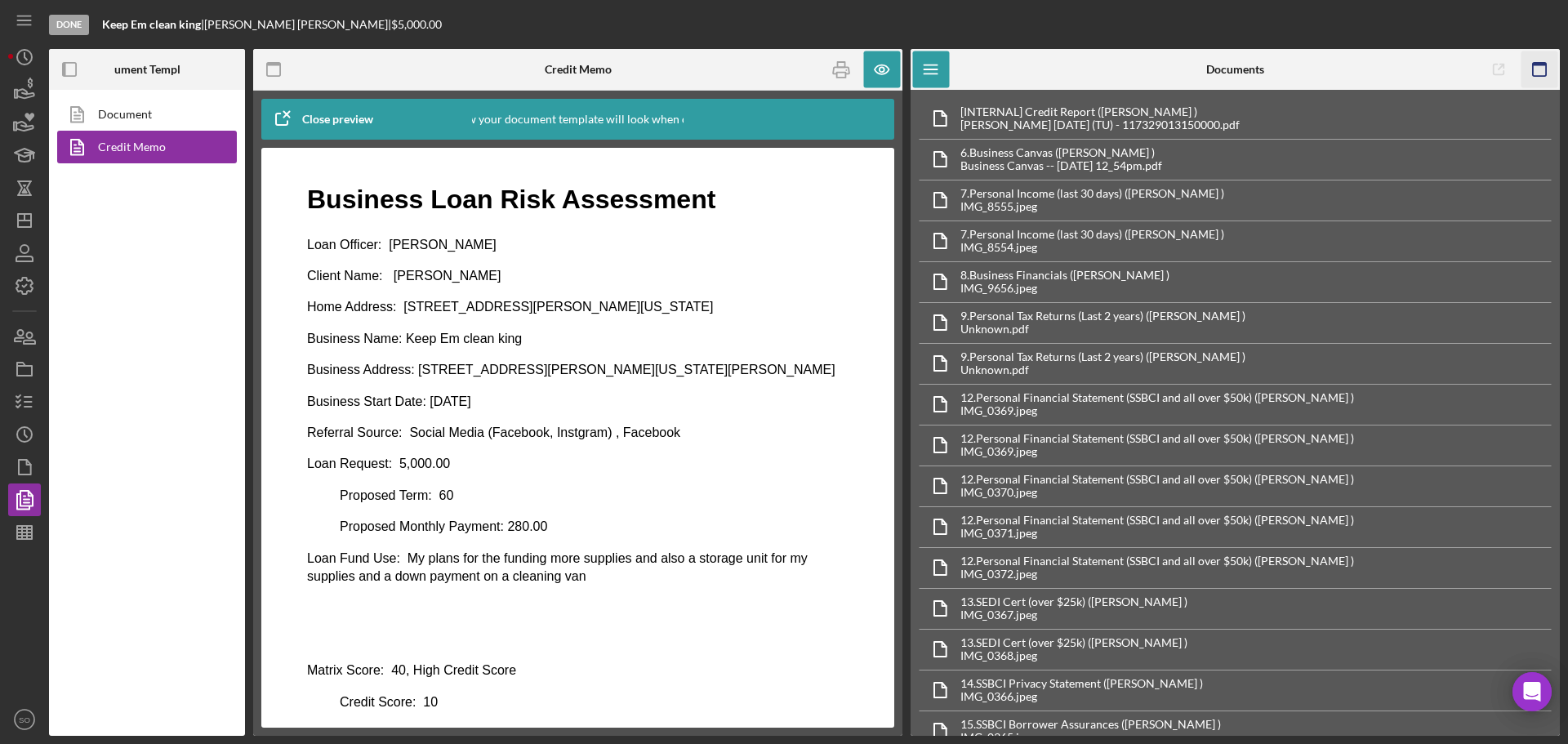
click at [1537, 69] on icon "button" at bounding box center [1539, 70] width 37 height 37
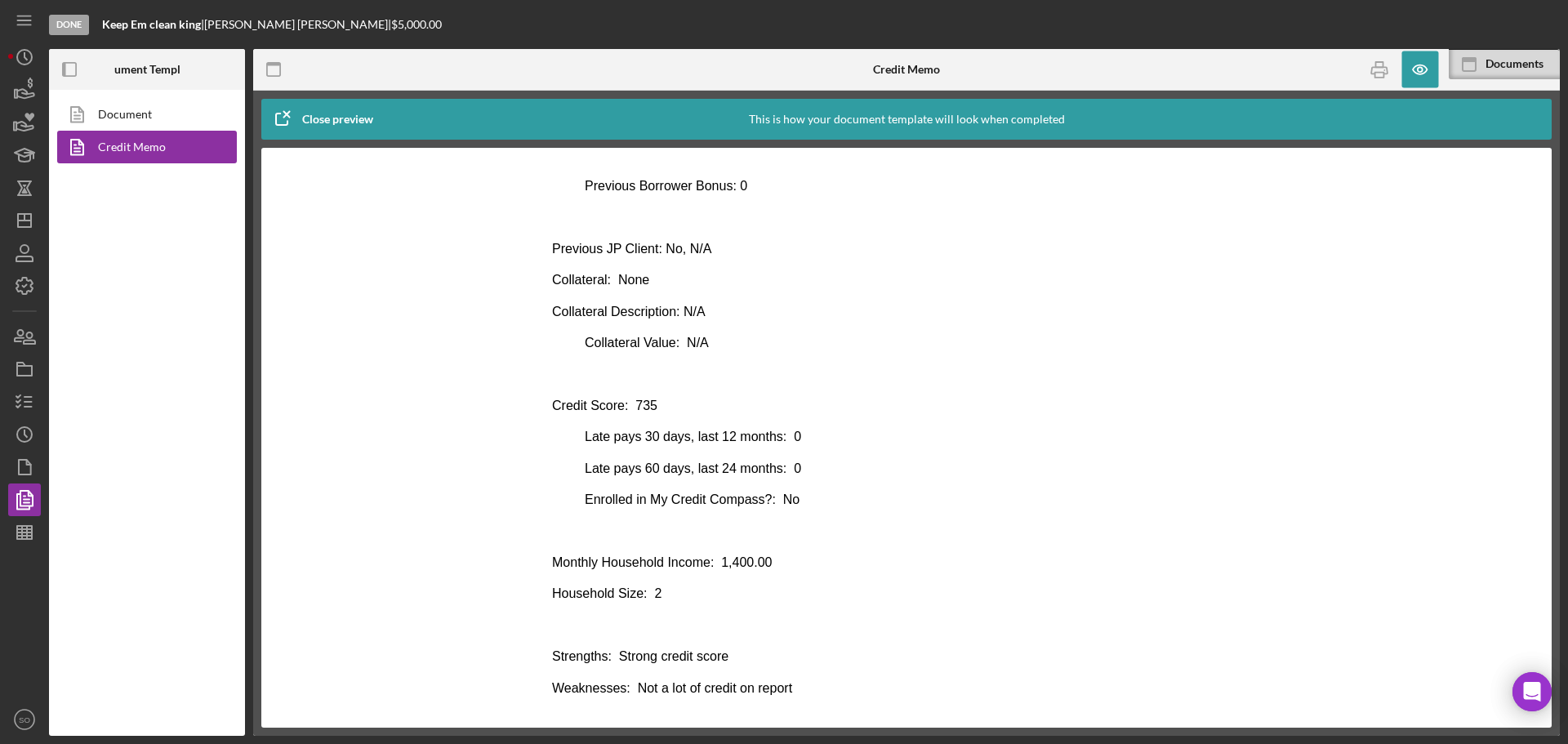
scroll to position [765, 0]
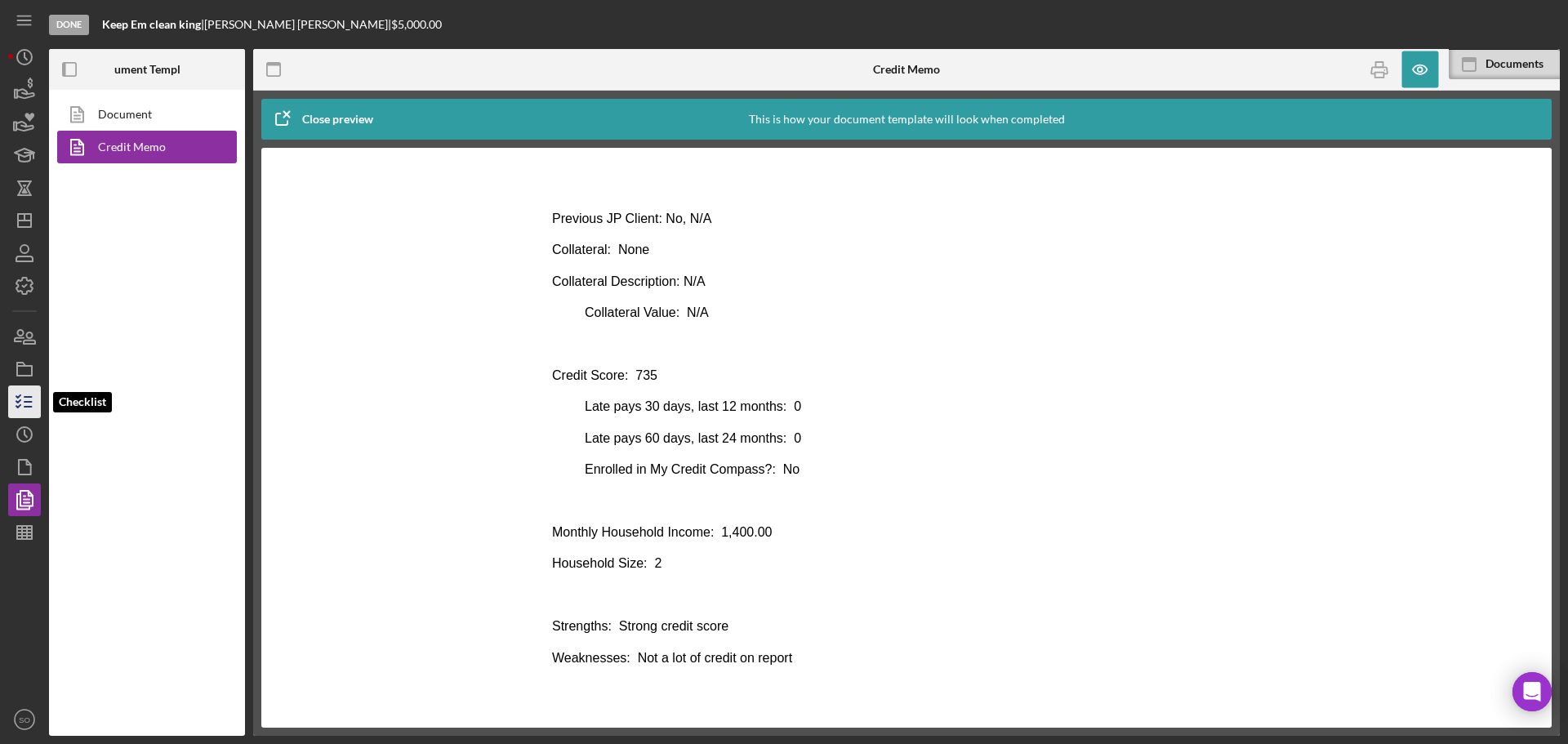
click at [20, 404] on icon "button" at bounding box center [25, 402] width 41 height 41
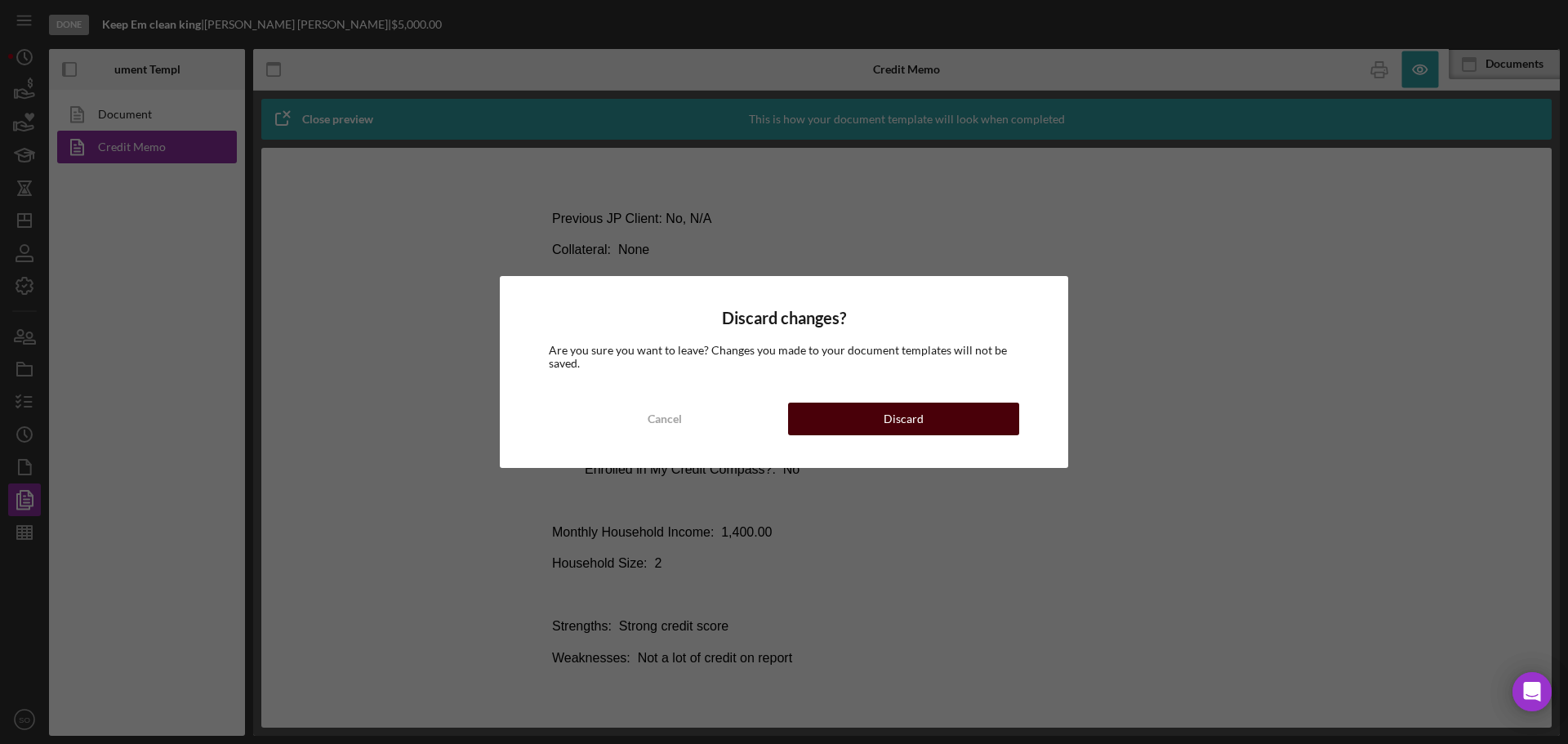
click at [852, 416] on button "Discard" at bounding box center [903, 419] width 231 height 33
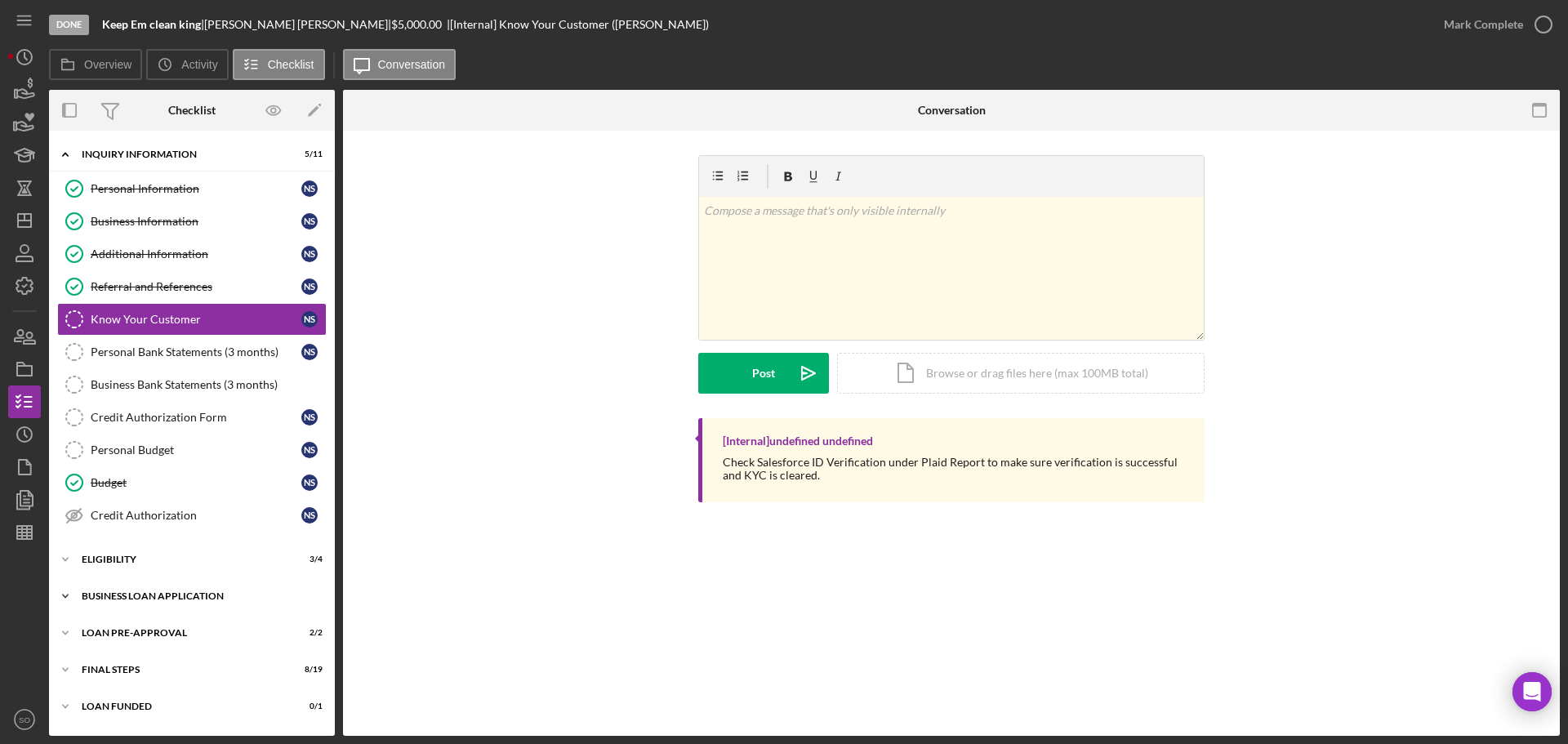
click at [155, 594] on div "BUSINESS LOAN APPLICATION" at bounding box center [198, 596] width 232 height 10
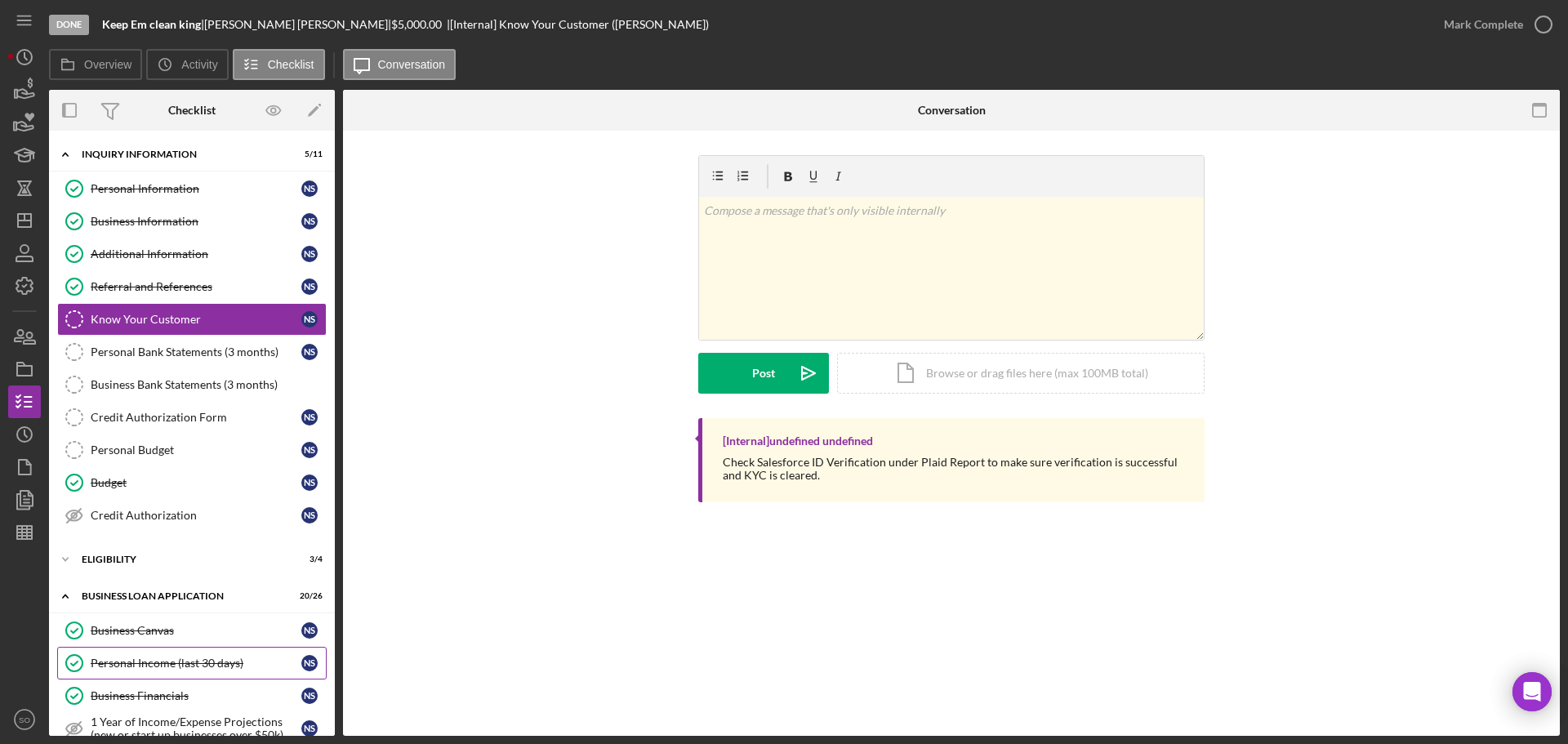
scroll to position [245, 0]
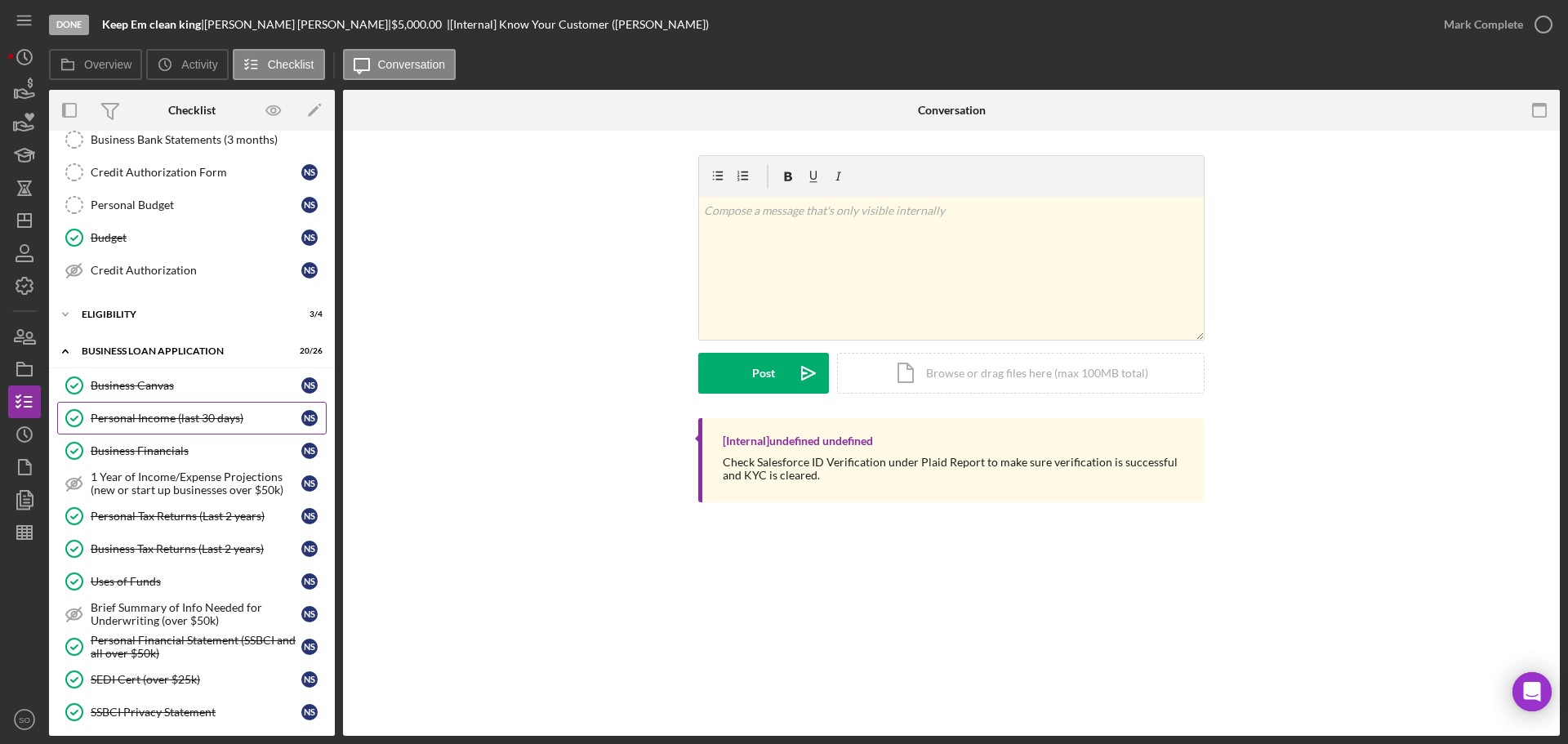
click at [146, 414] on div "Personal Income (last 30 days)" at bounding box center [196, 418] width 210 height 13
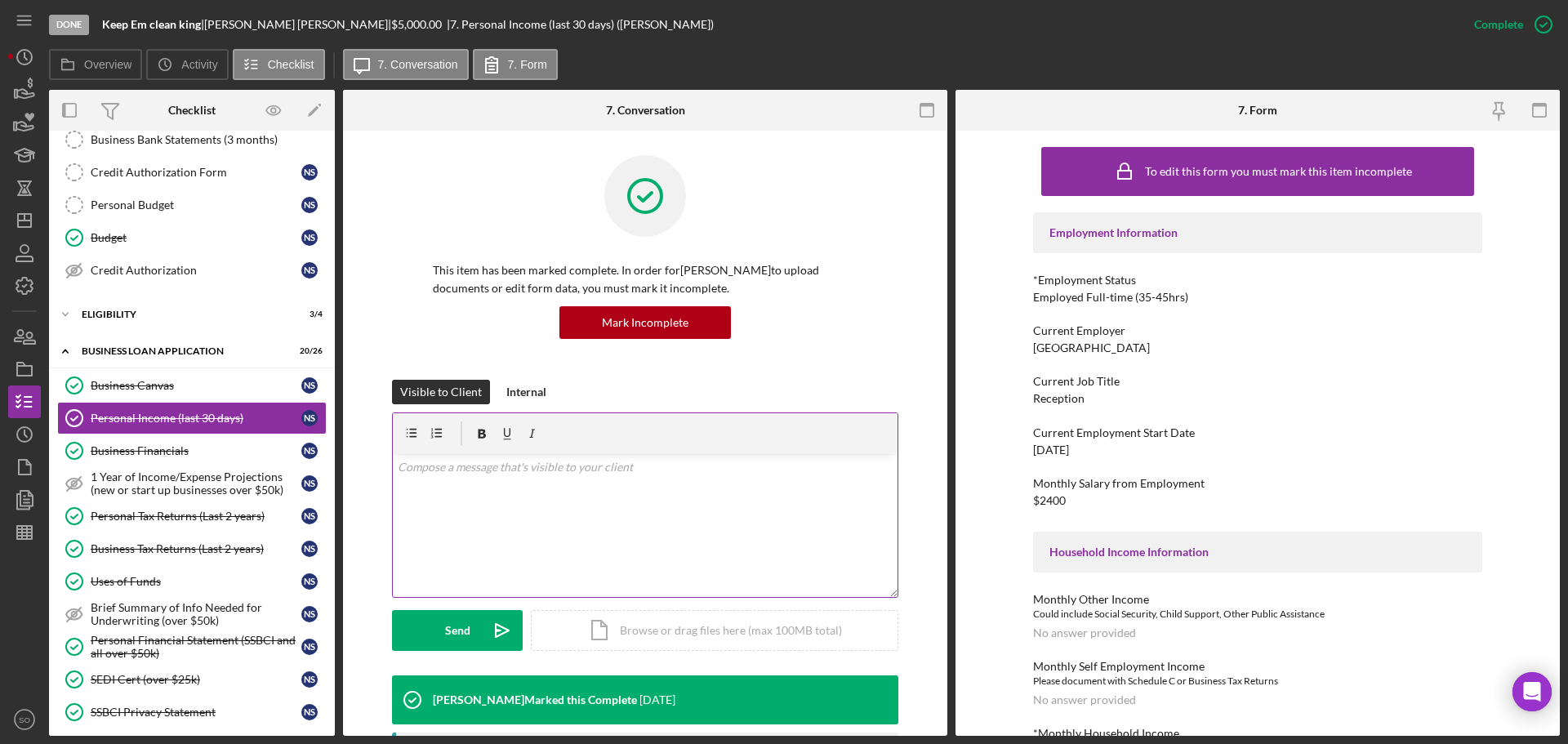
scroll to position [327, 0]
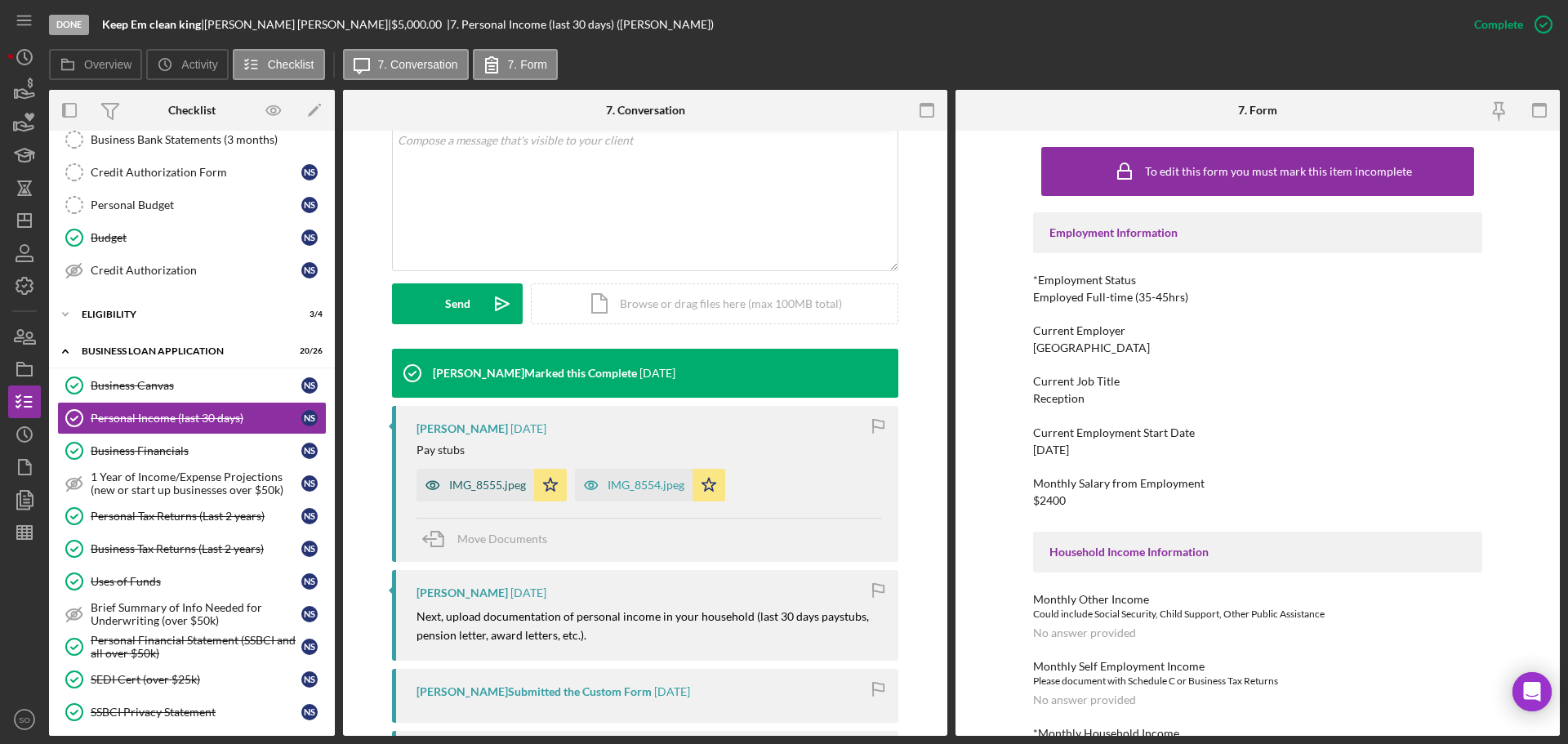
click at [480, 485] on div "IMG_8555.jpeg" at bounding box center [488, 485] width 77 height 13
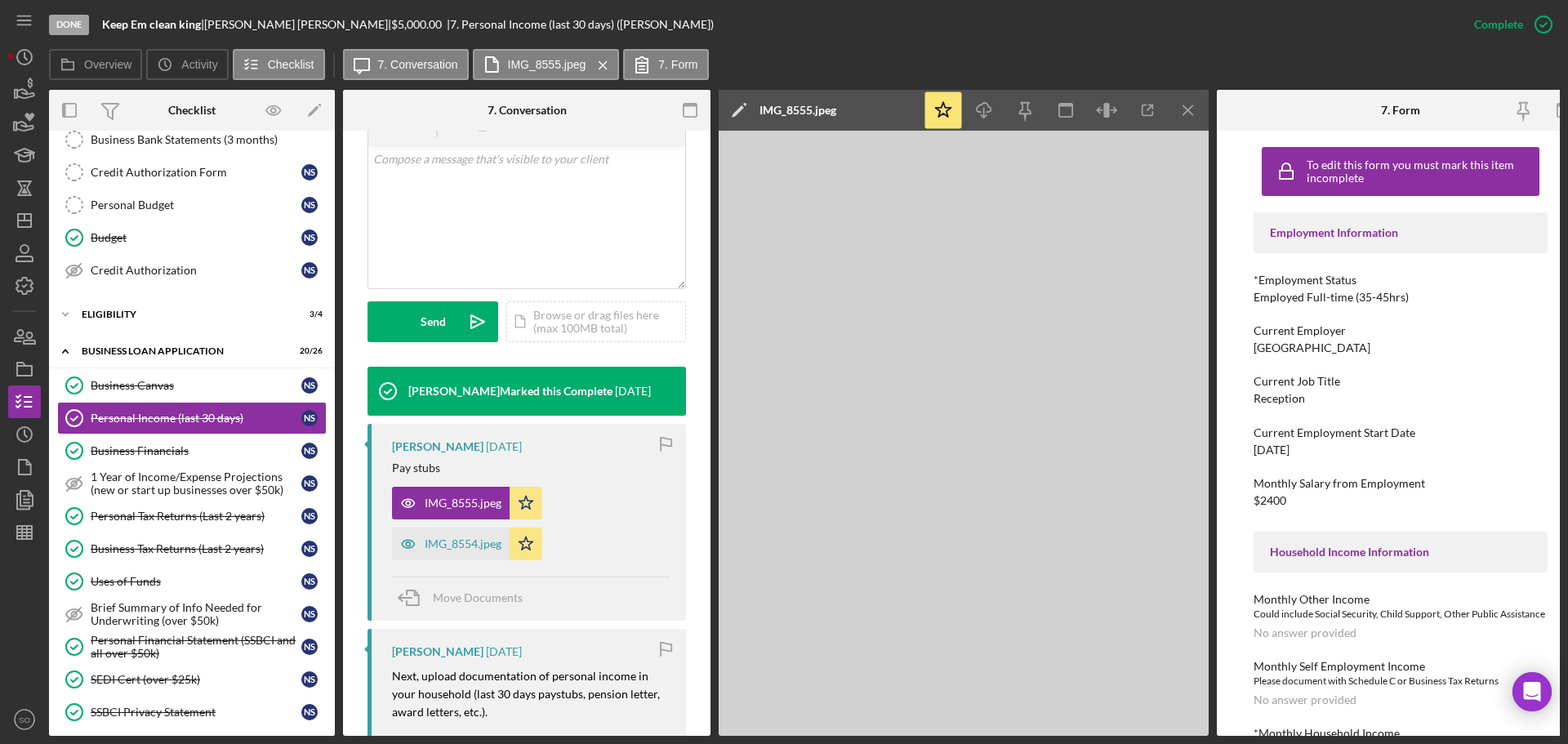
scroll to position [345, 0]
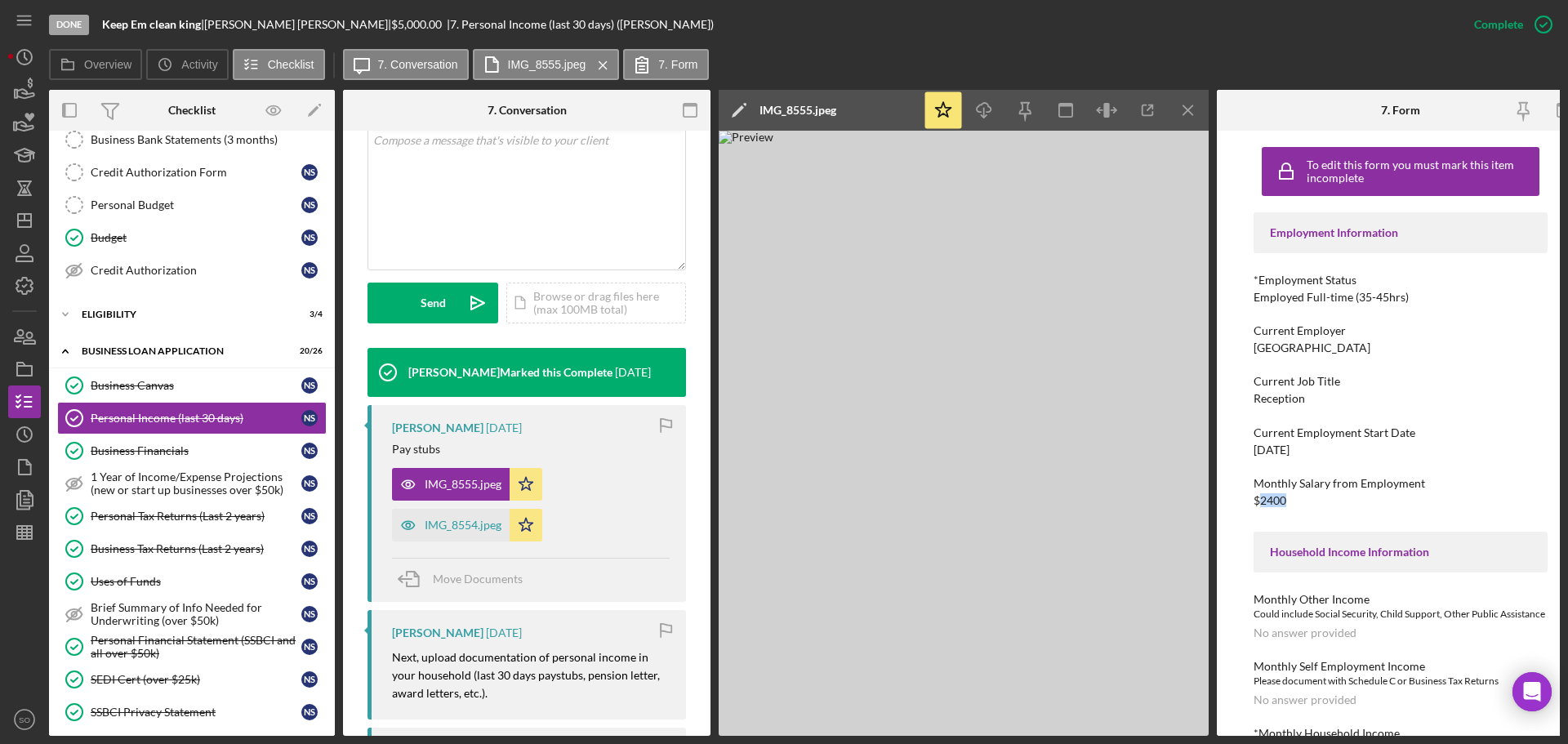
drag, startPoint x: 1260, startPoint y: 499, endPoint x: 1291, endPoint y: 499, distance: 31.0
click at [1291, 499] on div "Monthly Salary from Employment $2400" at bounding box center [1400, 492] width 294 height 30
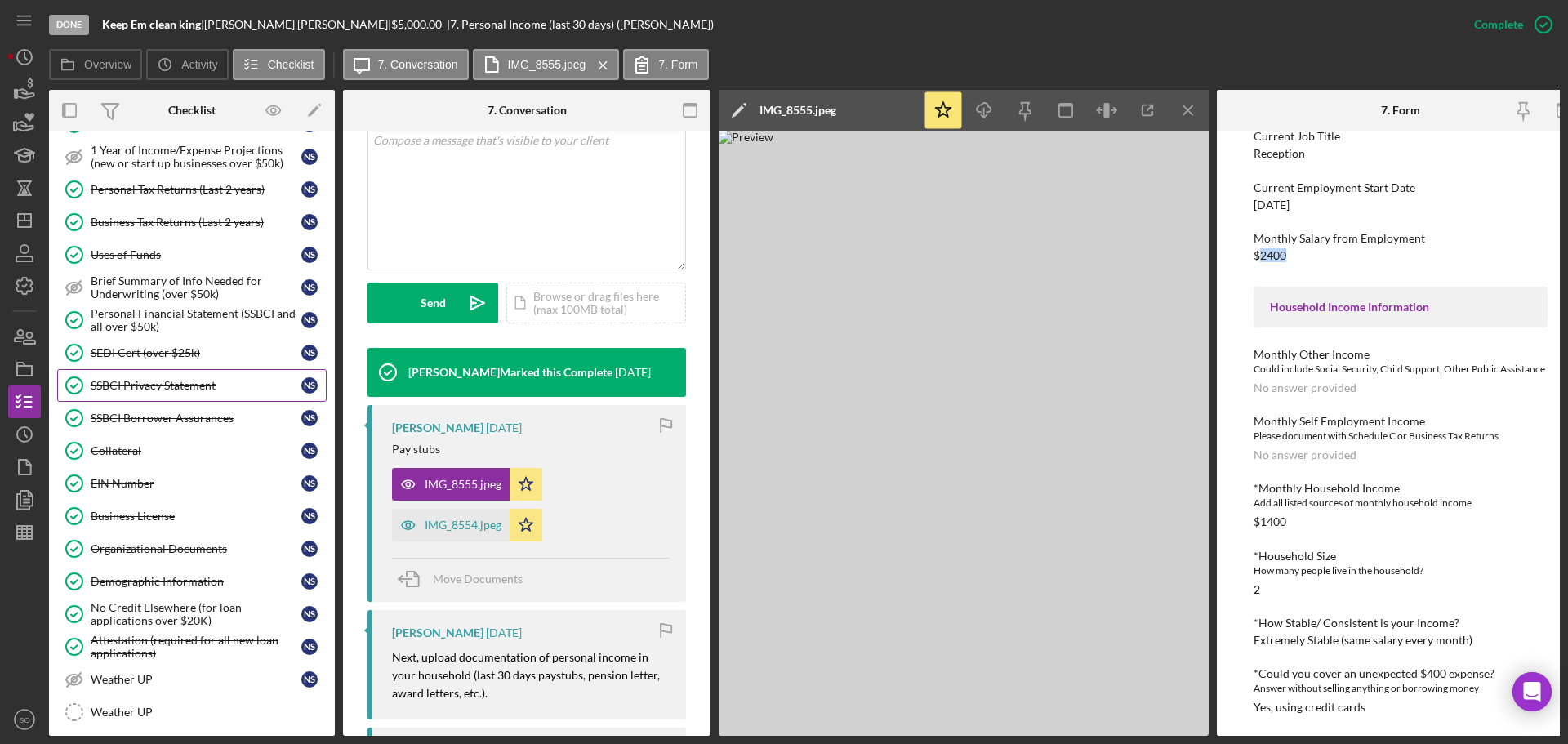
scroll to position [817, 0]
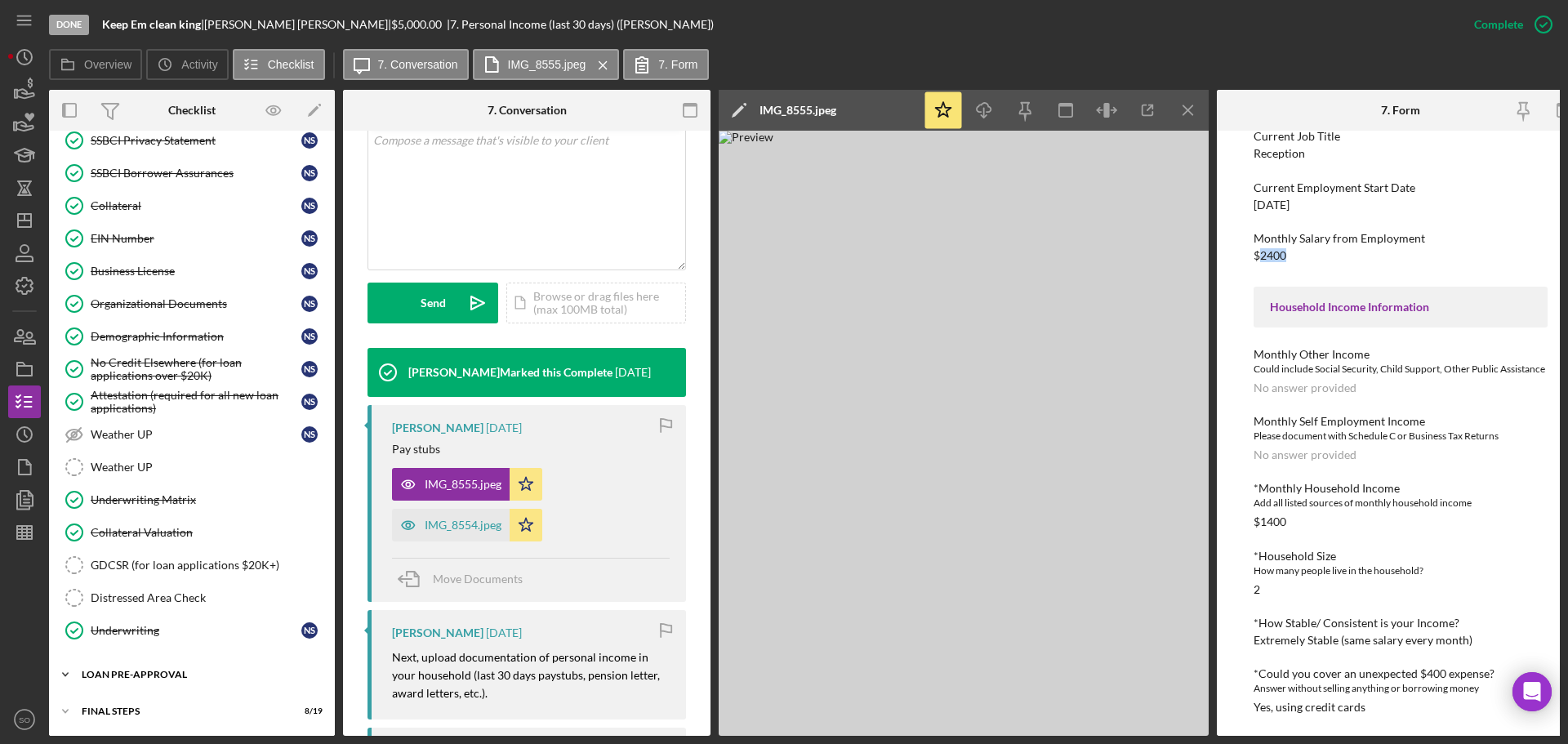
drag, startPoint x: 138, startPoint y: 675, endPoint x: 142, endPoint y: 666, distance: 9.8
click at [138, 675] on div "LOAN PRE-APPROVAL" at bounding box center [198, 674] width 232 height 10
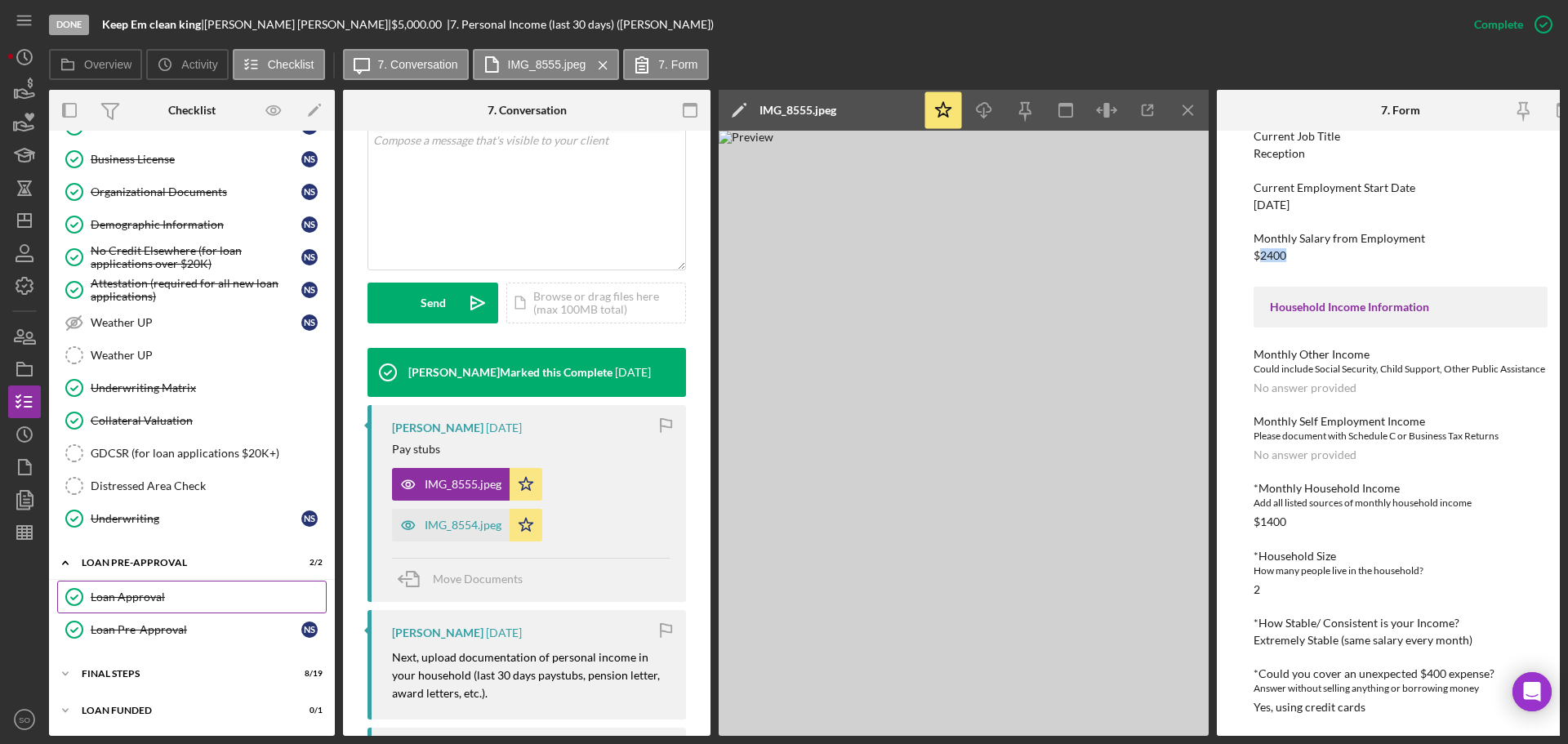
click at [153, 591] on div "Loan Approval" at bounding box center [208, 597] width 235 height 13
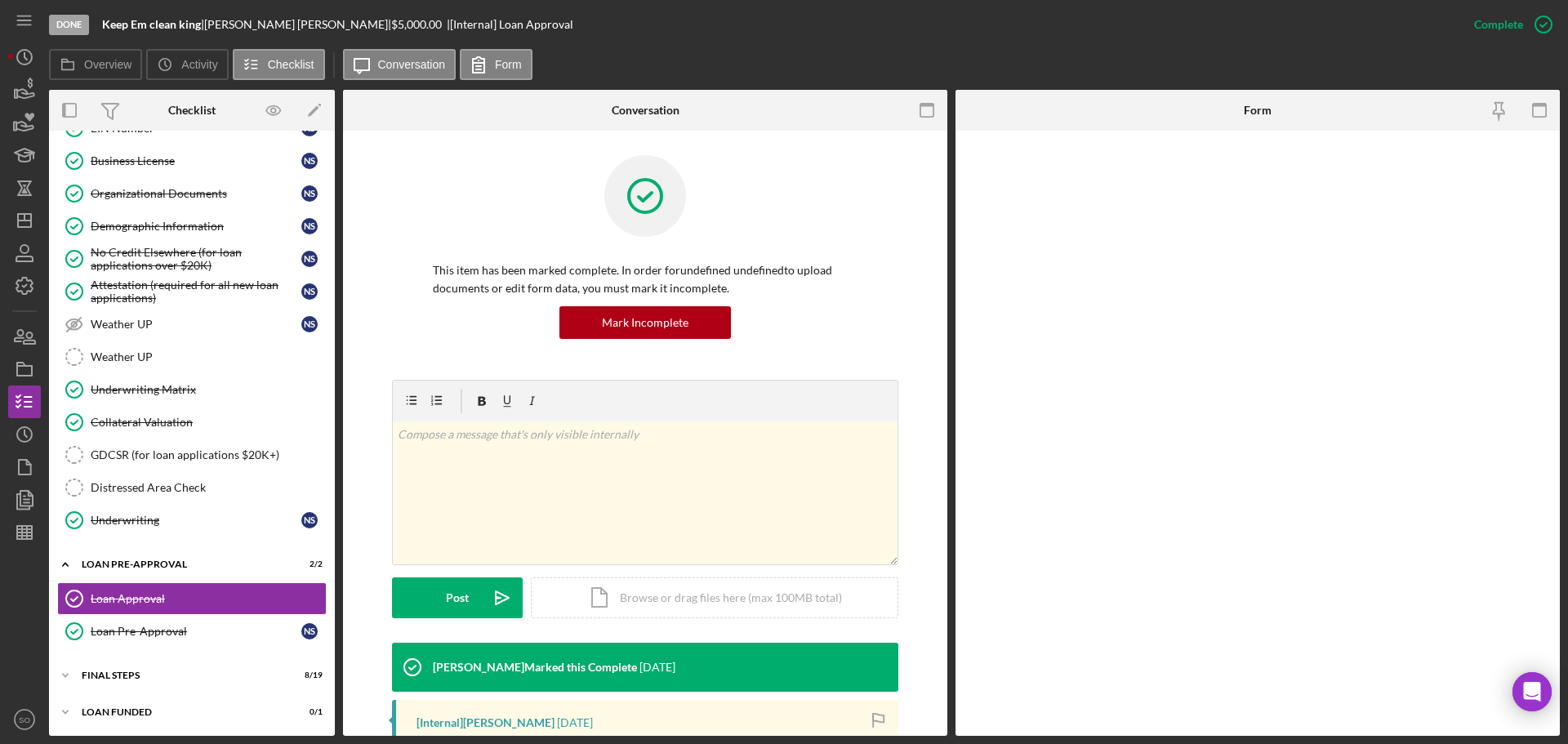
scroll to position [929, 0]
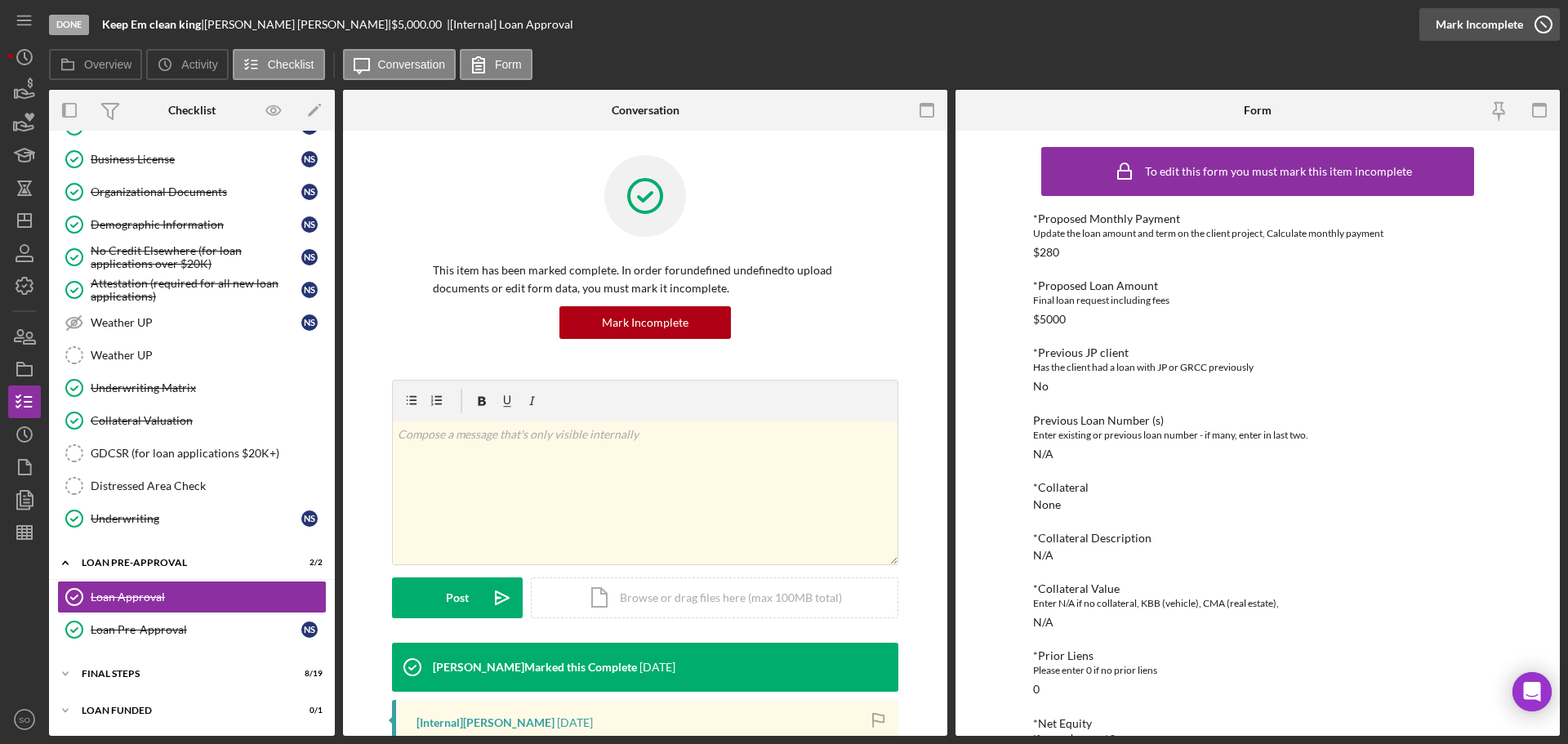
click at [1516, 15] on div "Mark Incomplete" at bounding box center [1479, 25] width 88 height 33
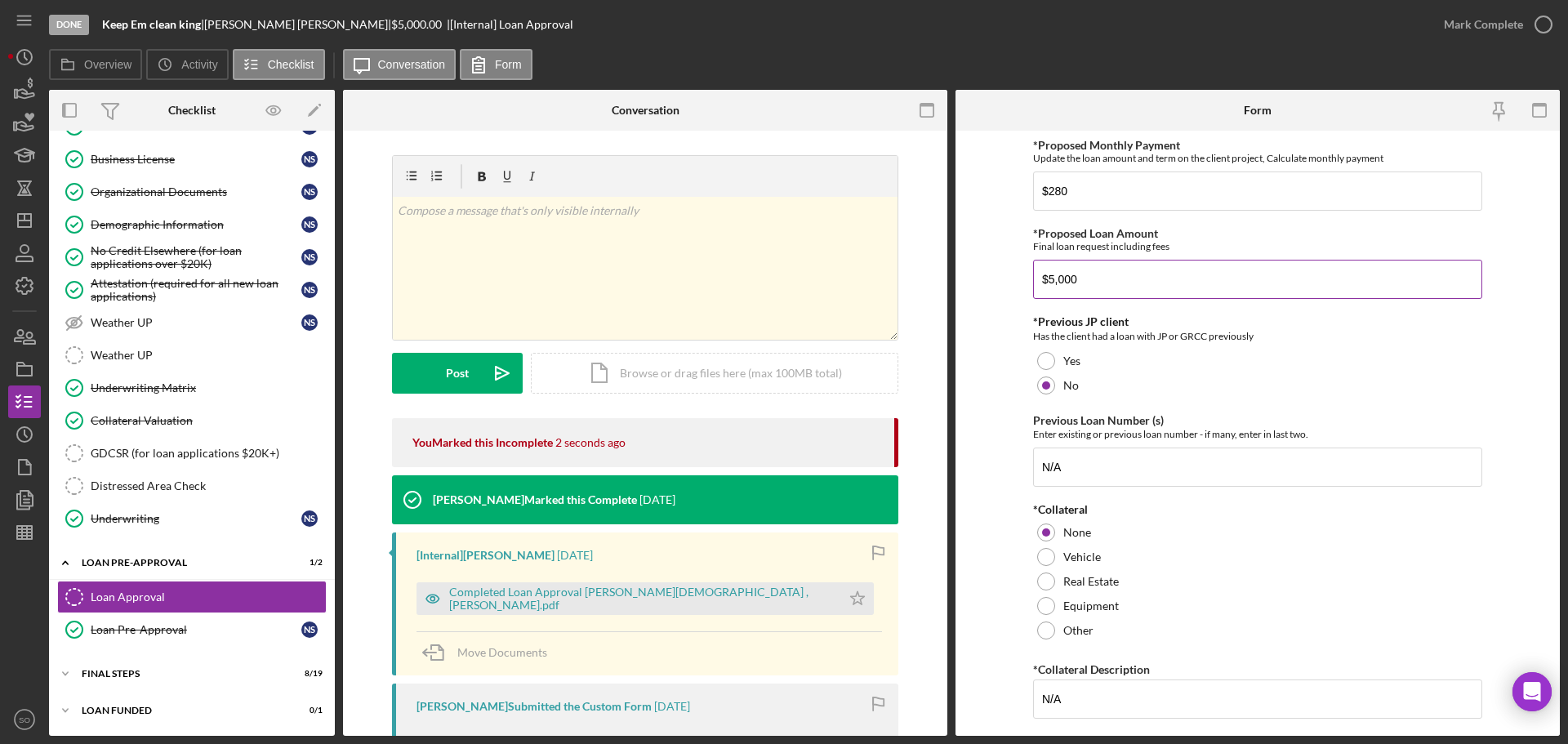
click at [1046, 279] on input "$5,000" at bounding box center [1257, 279] width 449 height 39
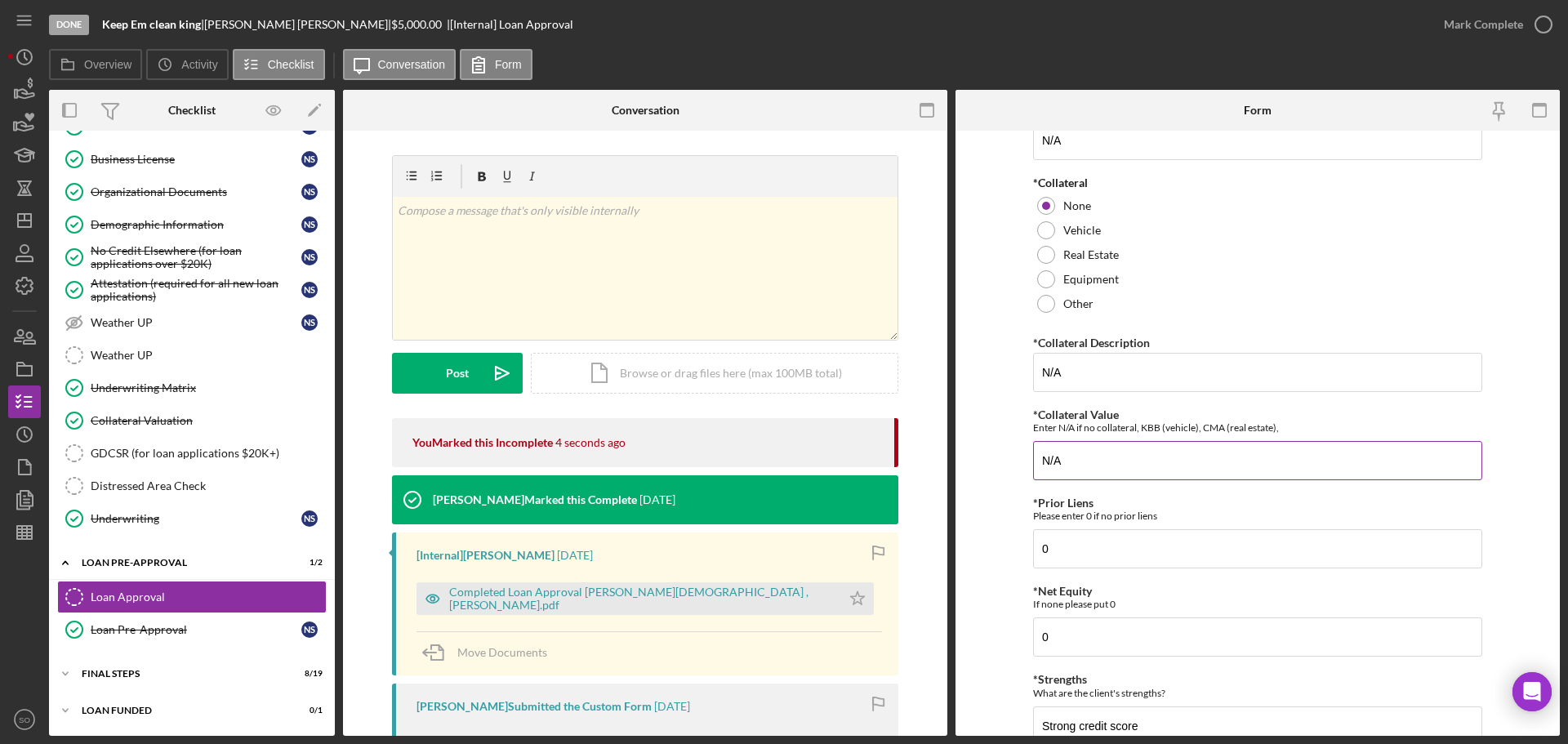
scroll to position [656, 0]
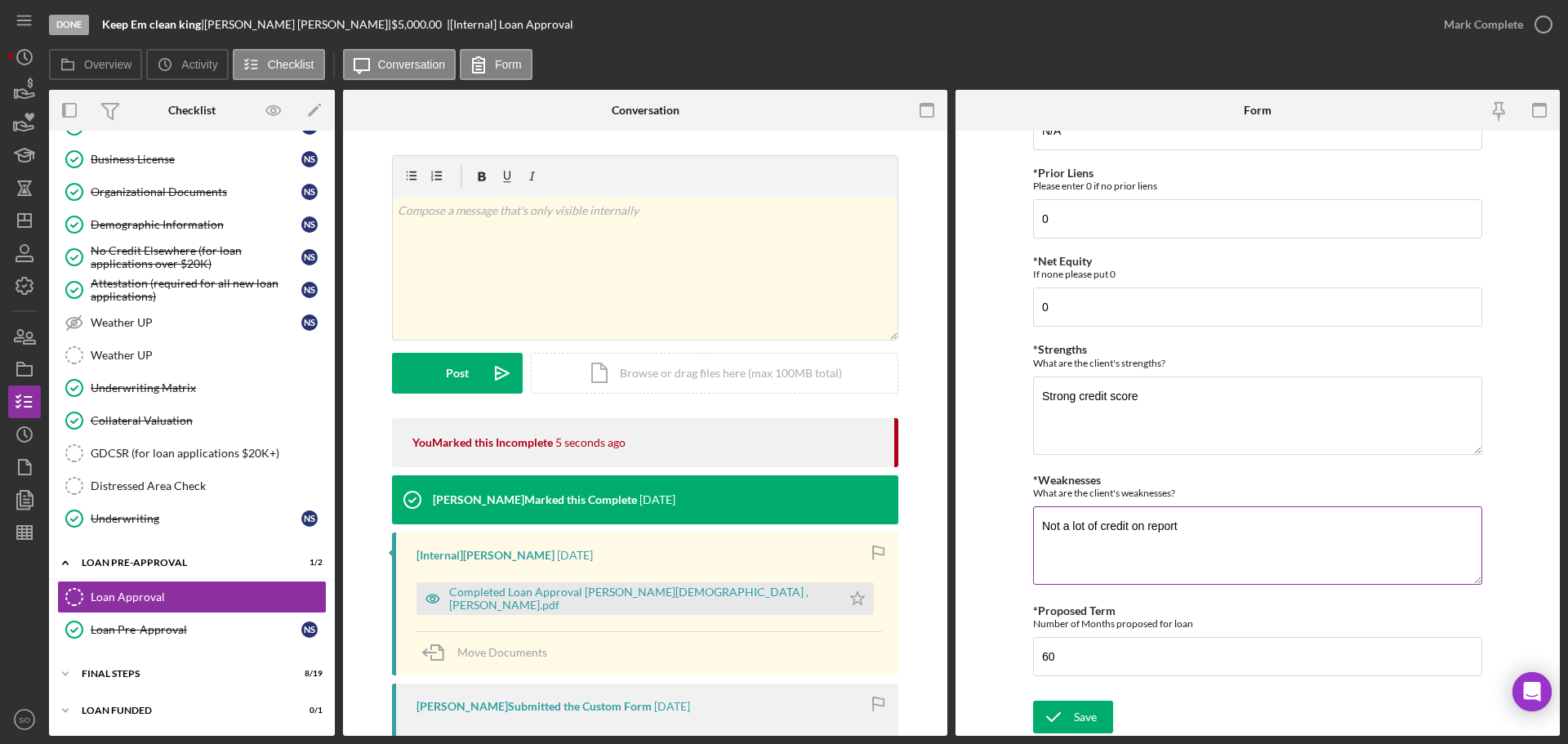
type input "$25,000"
click at [1218, 538] on textarea "Not a lot of credit on report" at bounding box center [1257, 546] width 449 height 79
click at [1193, 384] on textarea "Strong credit score" at bounding box center [1257, 416] width 449 height 79
click at [1086, 422] on textarea "Strong credit score" at bounding box center [1257, 416] width 449 height 79
click at [1163, 406] on textarea "Strong credit score" at bounding box center [1257, 416] width 449 height 79
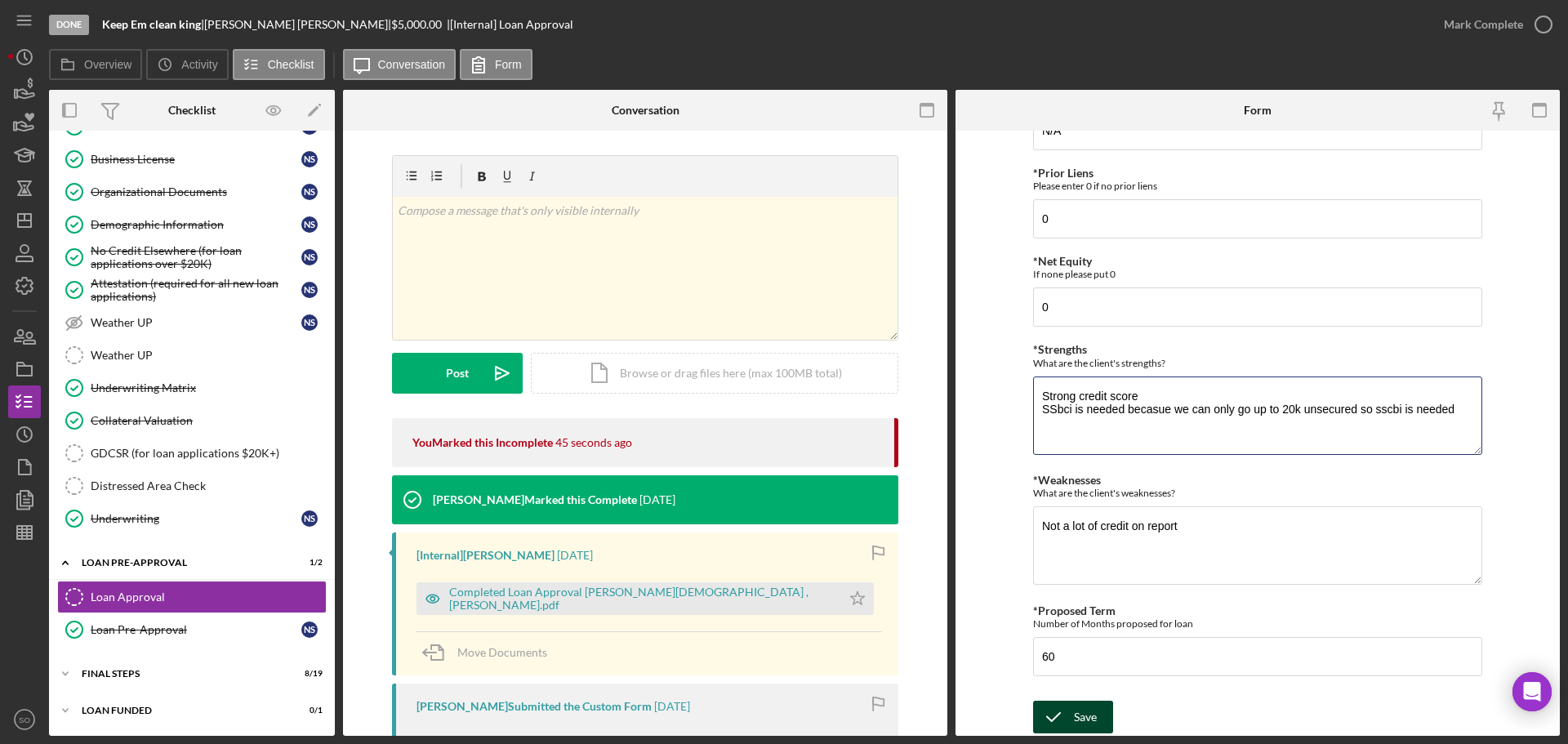
type textarea "Strong credit score SSbci is needed becasue we can only go up to 20k unsecured …"
click at [1087, 718] on div "Save" at bounding box center [1085, 717] width 23 height 33
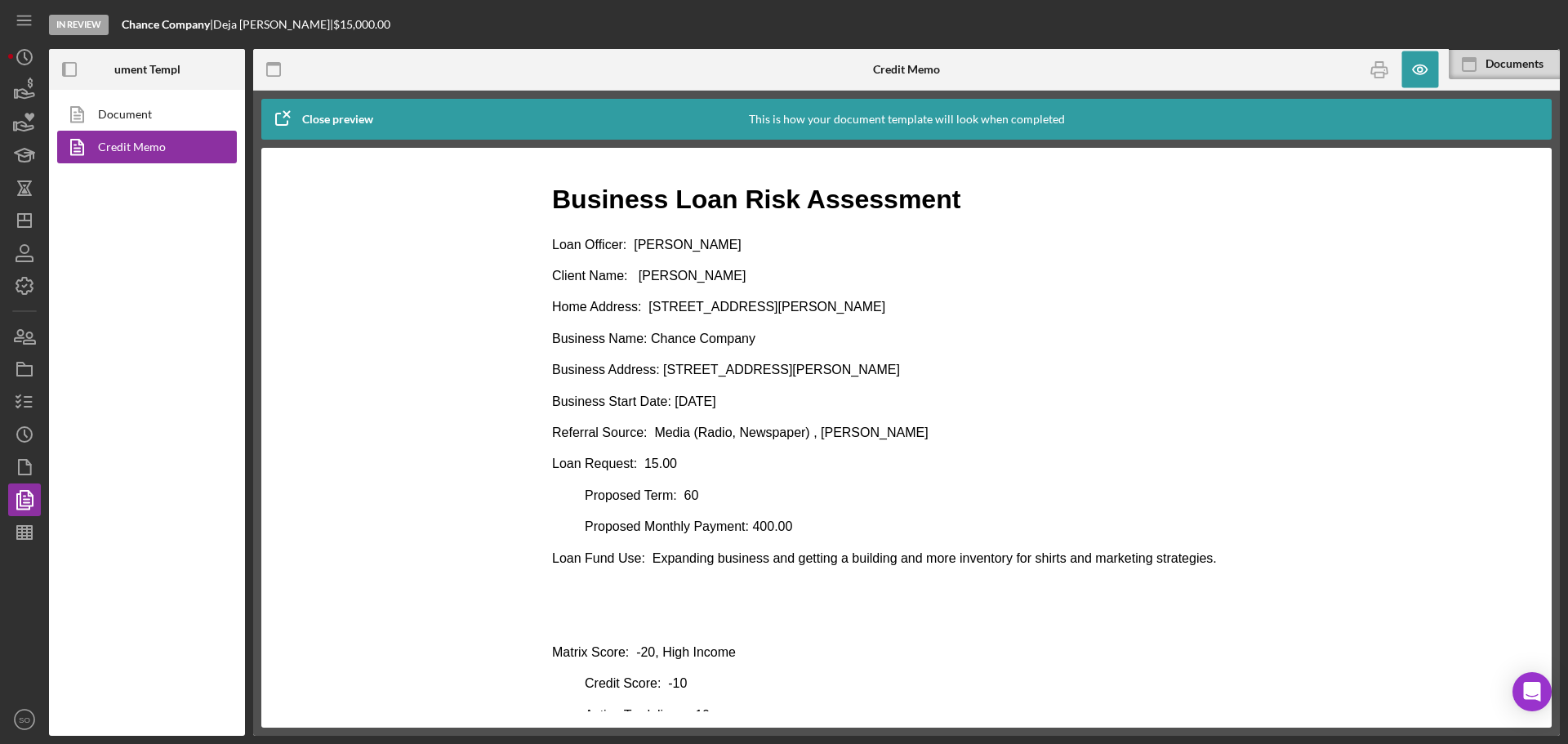
click at [737, 468] on p "Loan Request: 15.00" at bounding box center [907, 464] width 709 height 18
click at [29, 400] on icon "button" at bounding box center [25, 402] width 41 height 41
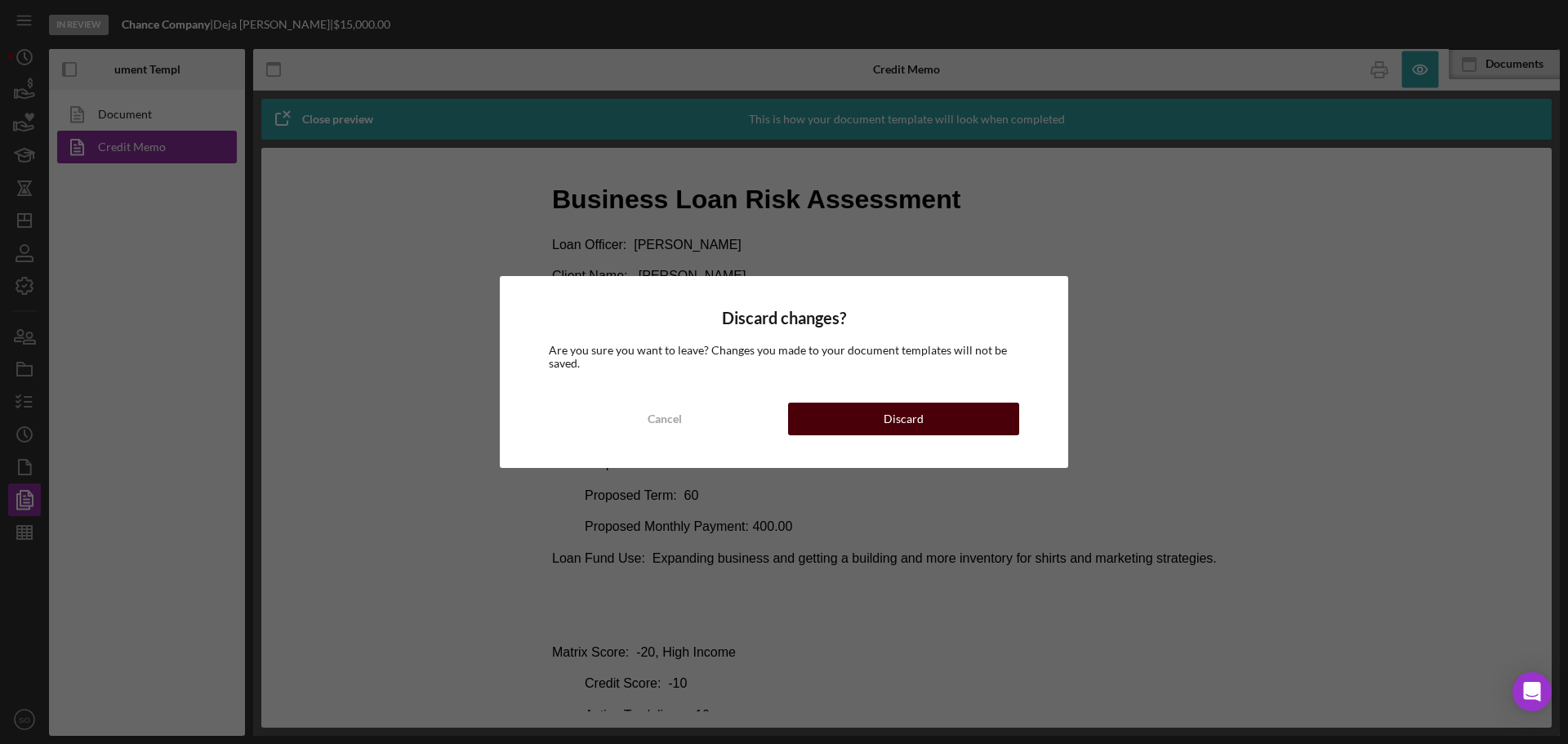
click at [839, 409] on button "Discard" at bounding box center [903, 419] width 231 height 33
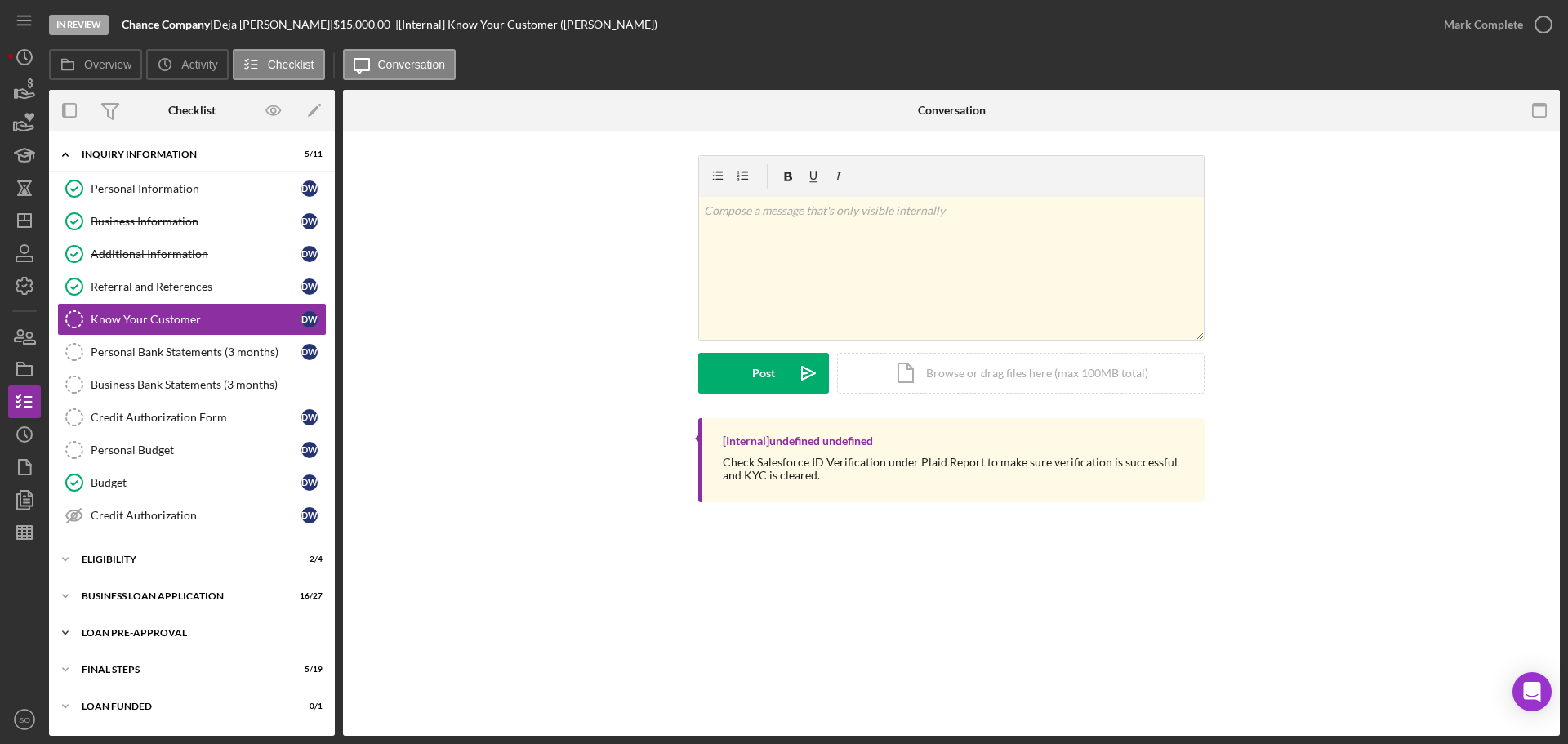
click at [108, 637] on div "LOAN PRE-APPROVAL" at bounding box center [198, 633] width 232 height 10
click at [131, 668] on div "Loan Approval" at bounding box center [208, 667] width 235 height 13
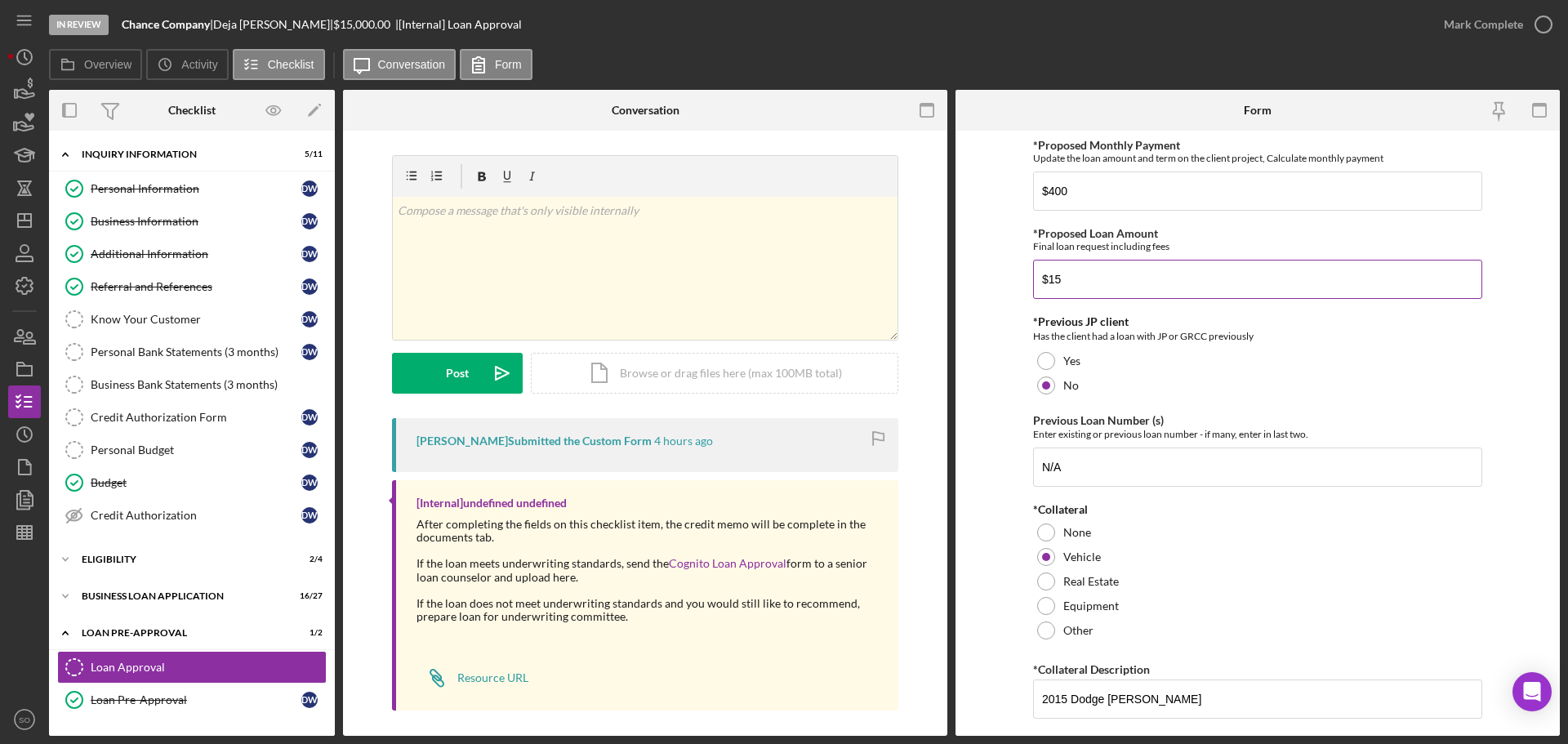
click at [1073, 277] on input "$15" at bounding box center [1257, 279] width 449 height 39
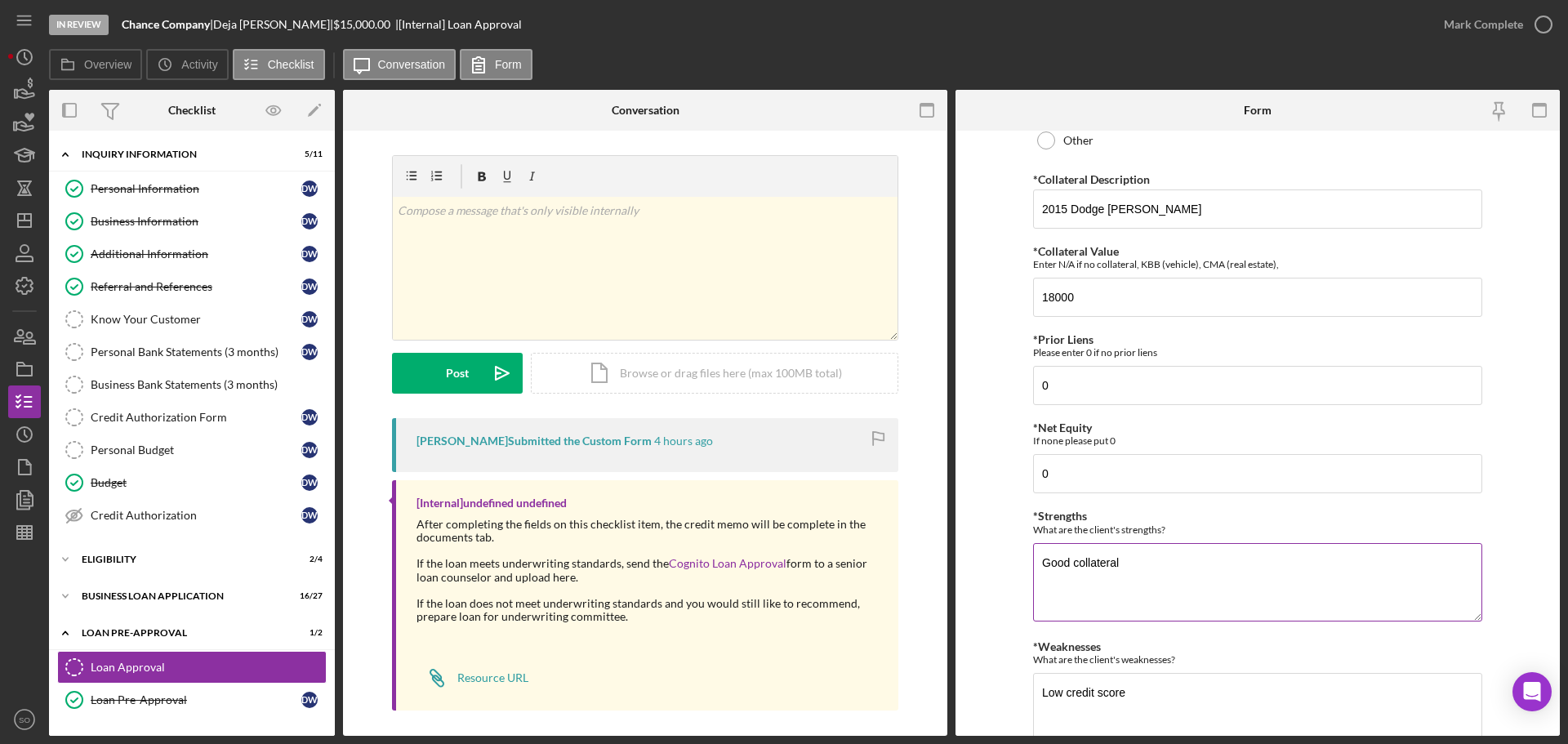
scroll to position [656, 0]
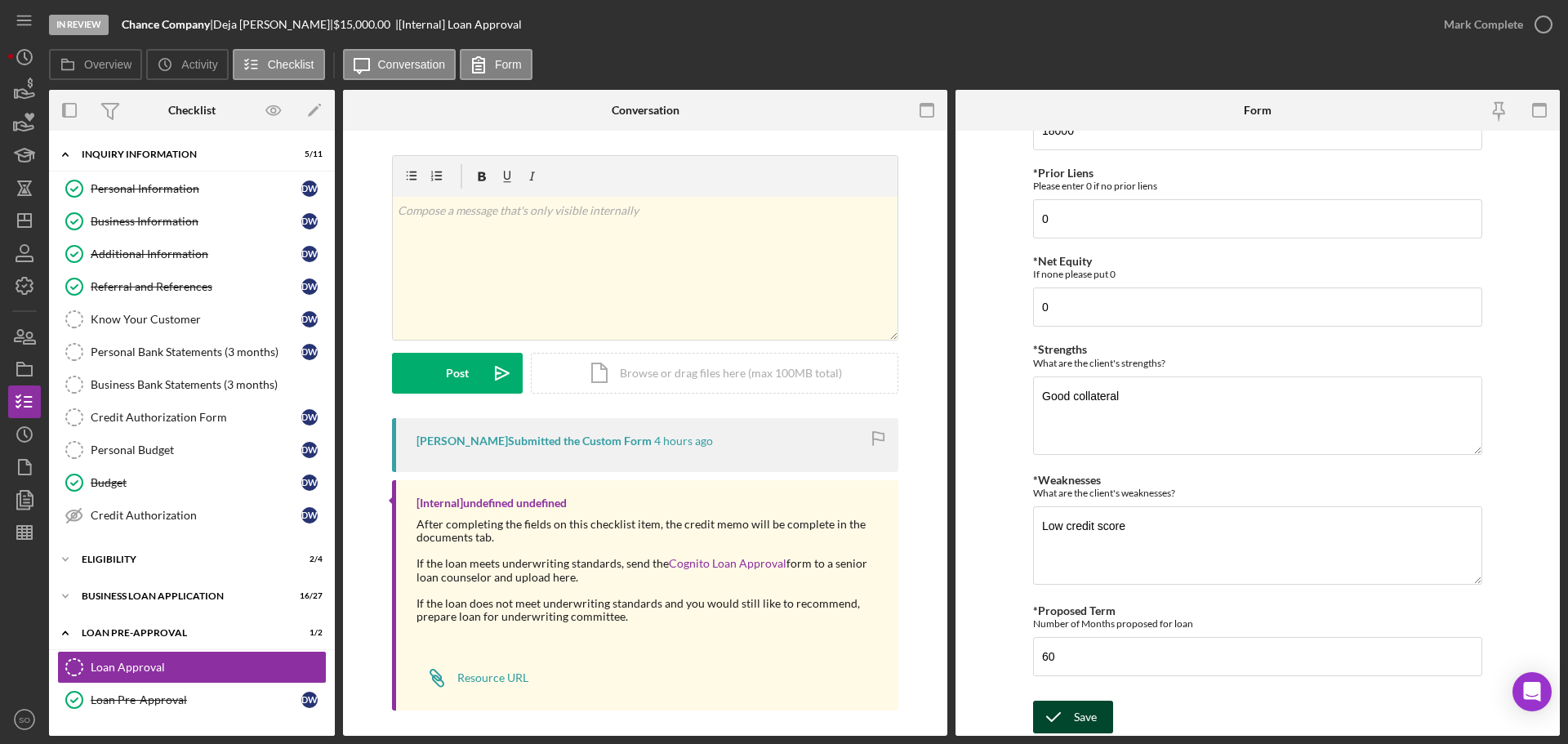
type input "$15,000"
click at [1061, 711] on icon "submit" at bounding box center [1053, 717] width 41 height 41
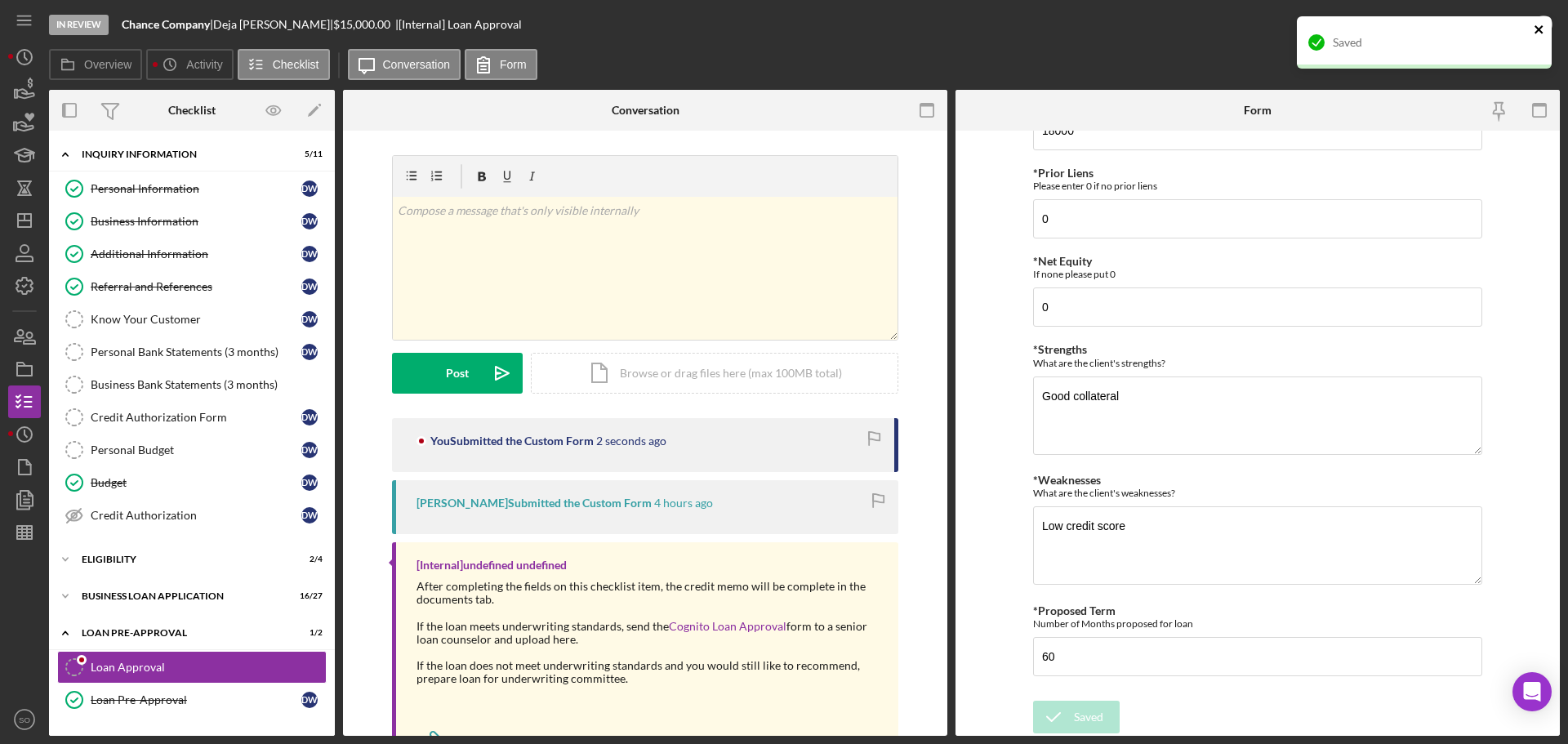
click at [1536, 29] on icon "close" at bounding box center [1539, 29] width 11 height 13
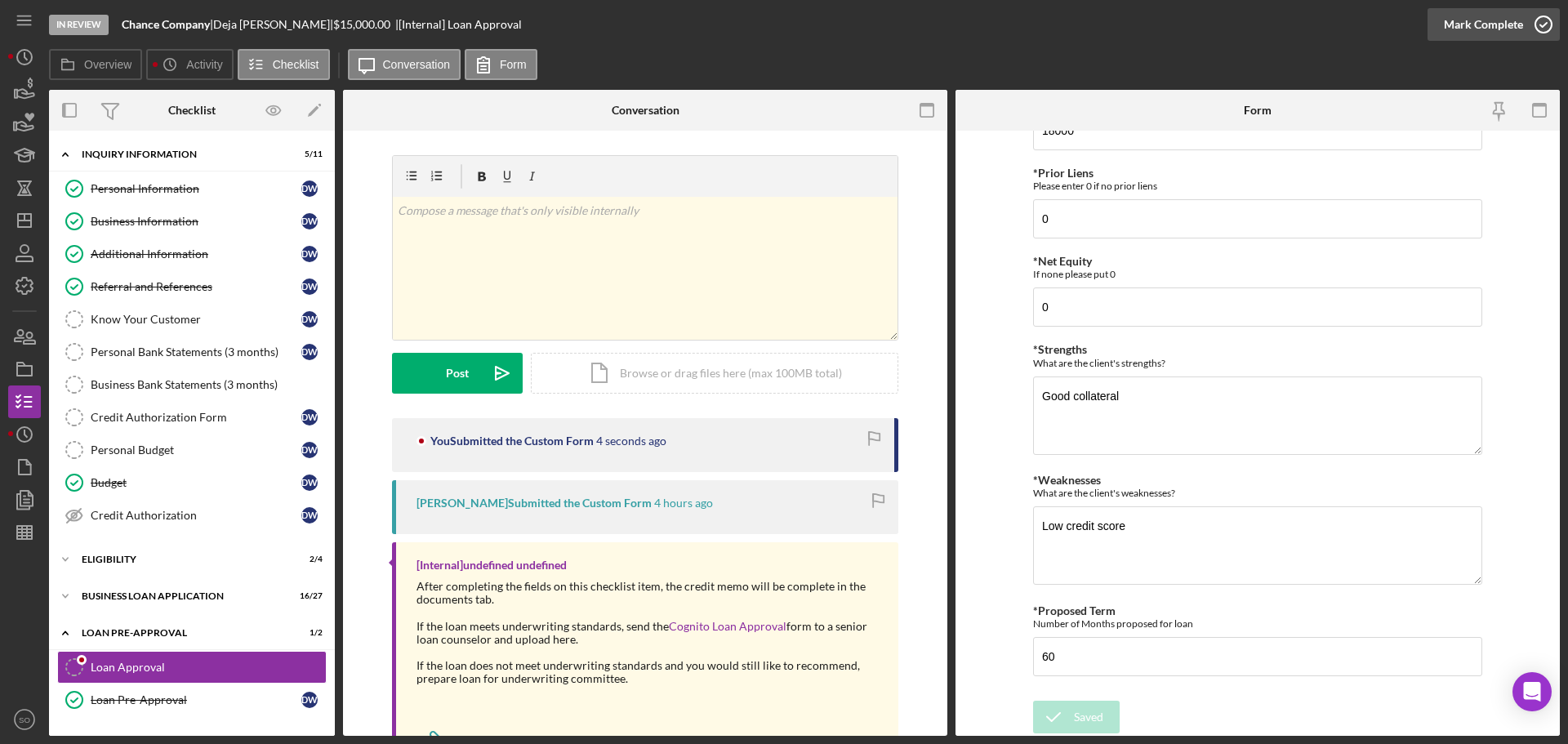
click at [1475, 24] on div "Mark Complete" at bounding box center [1483, 25] width 79 height 33
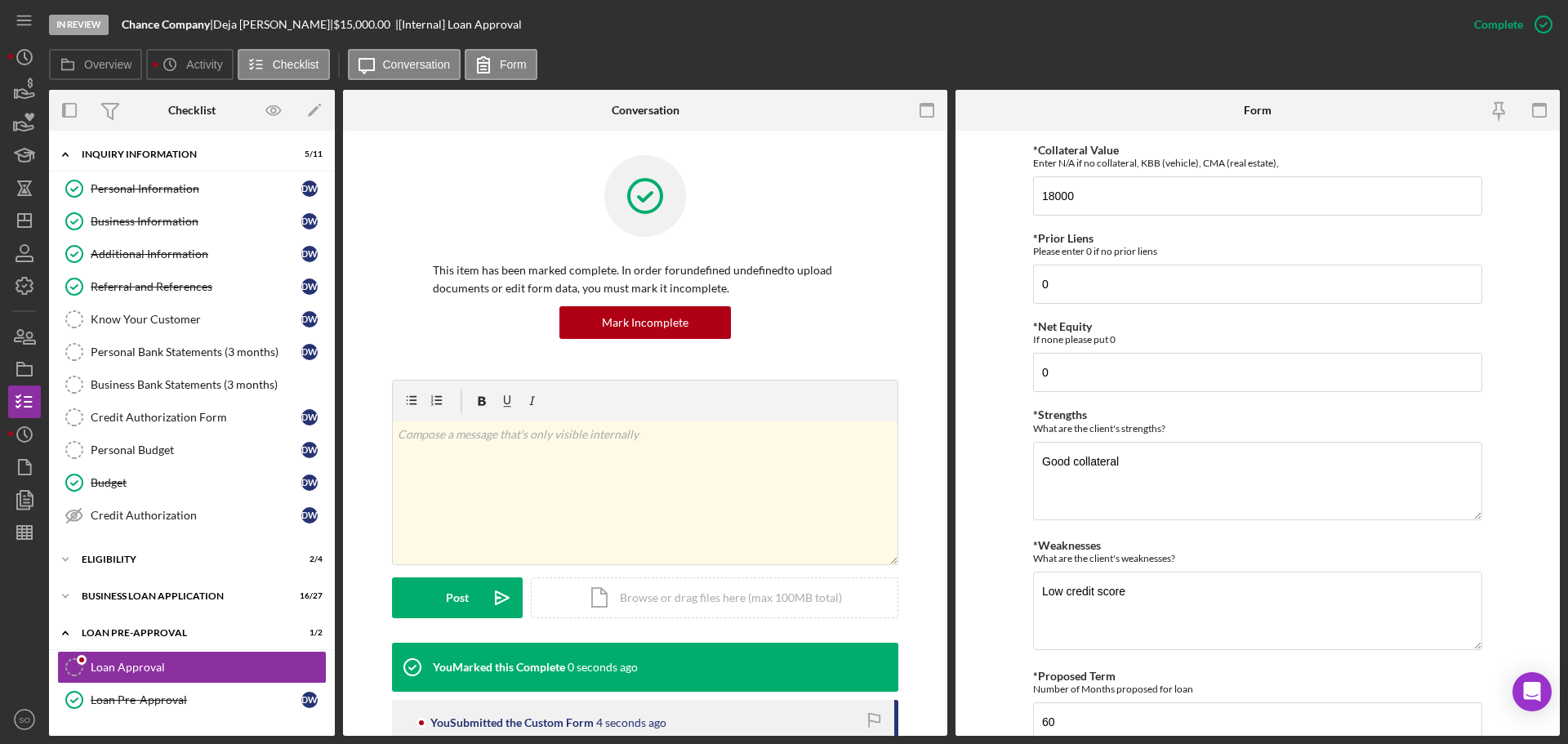
scroll to position [722, 0]
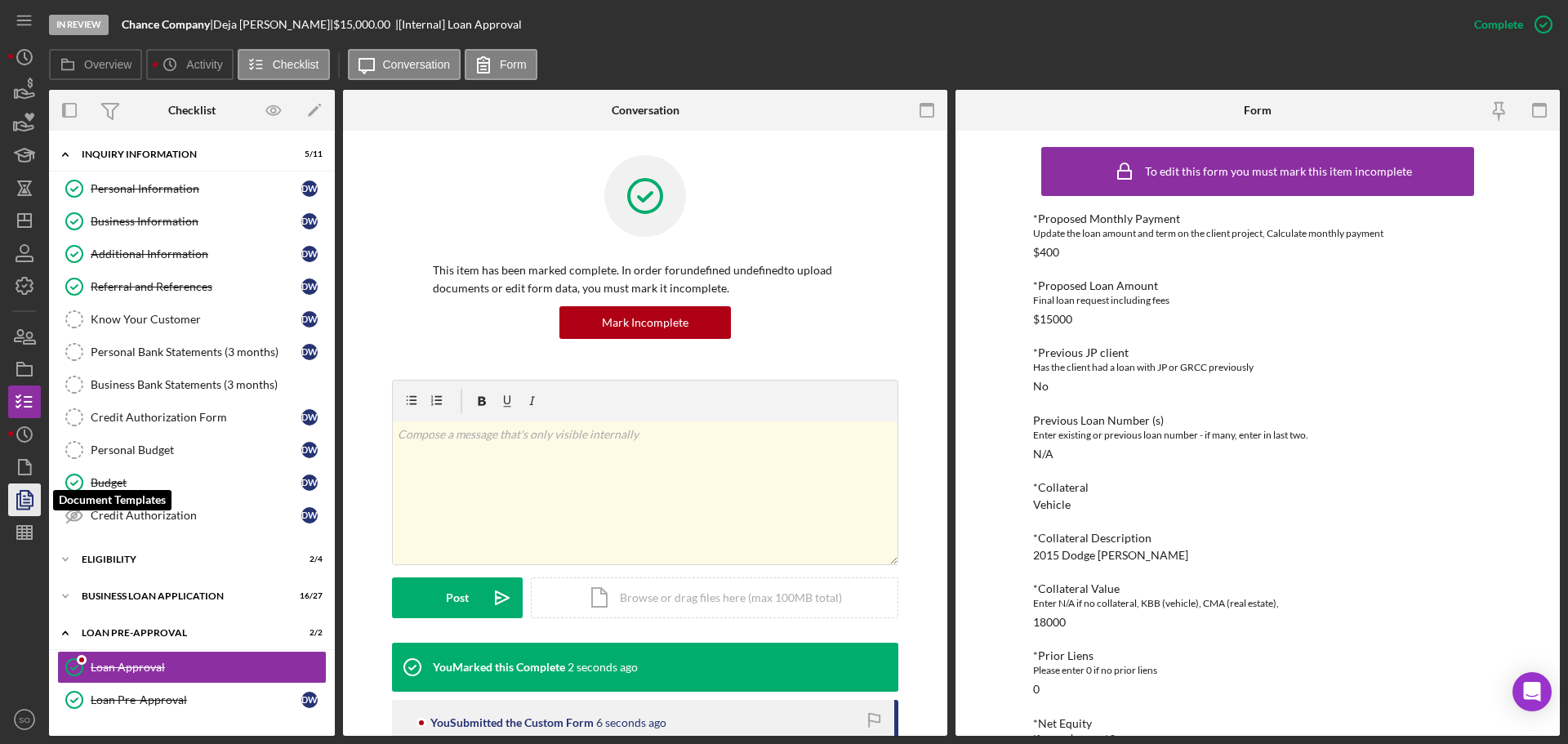
click at [26, 494] on icon "button" at bounding box center [25, 500] width 41 height 41
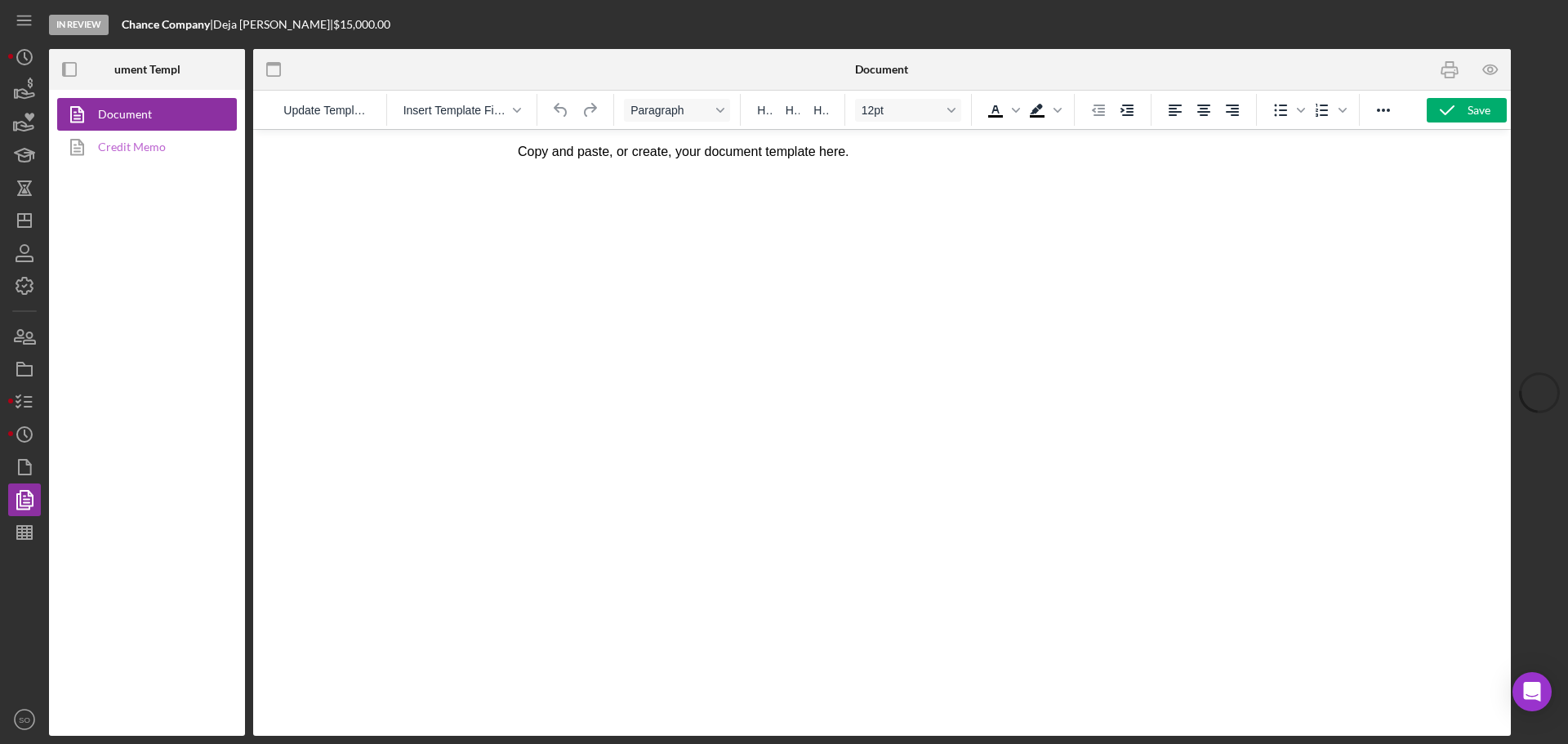
click at [149, 144] on link "Credit Memo" at bounding box center [143, 147] width 172 height 33
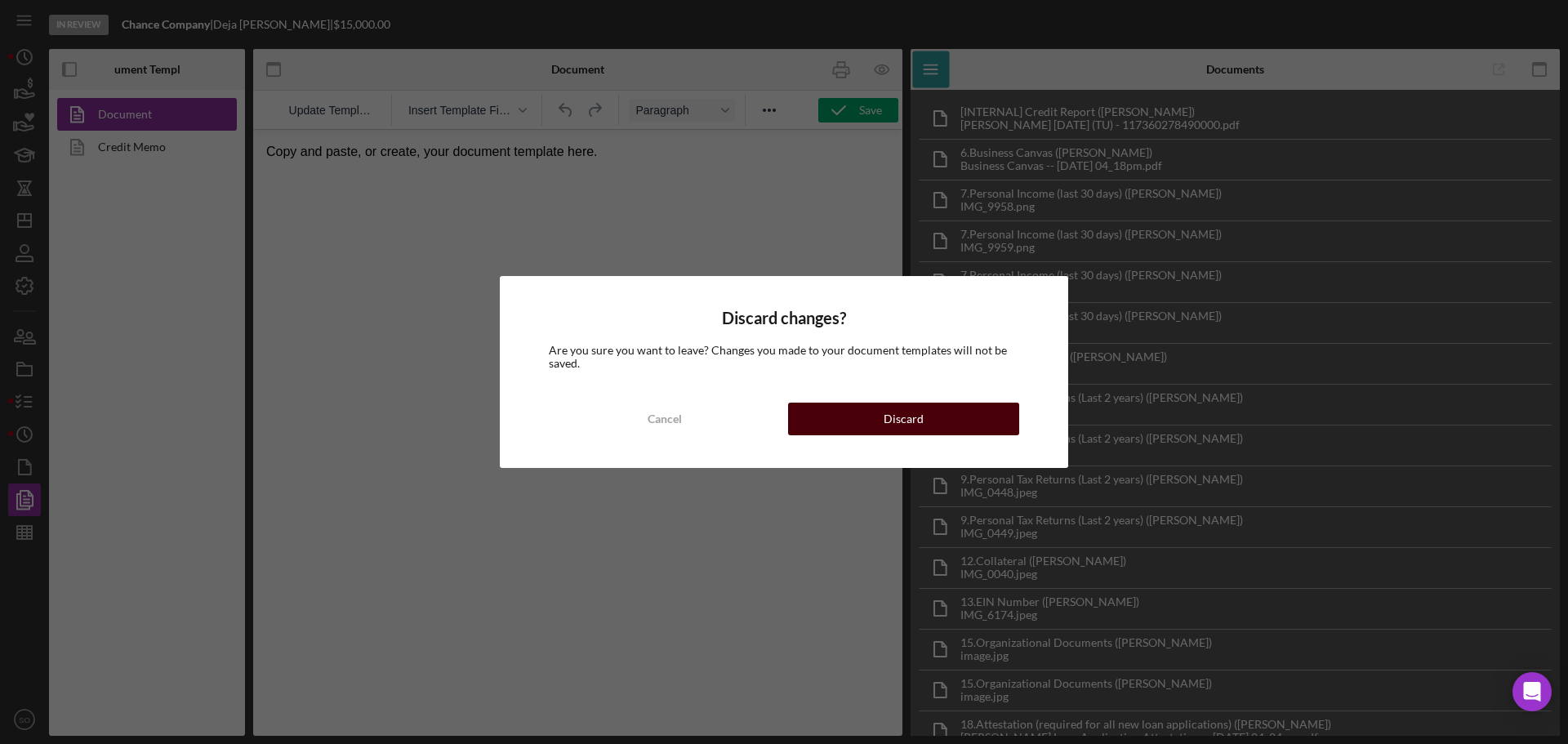
click at [818, 416] on button "Discard" at bounding box center [903, 419] width 231 height 33
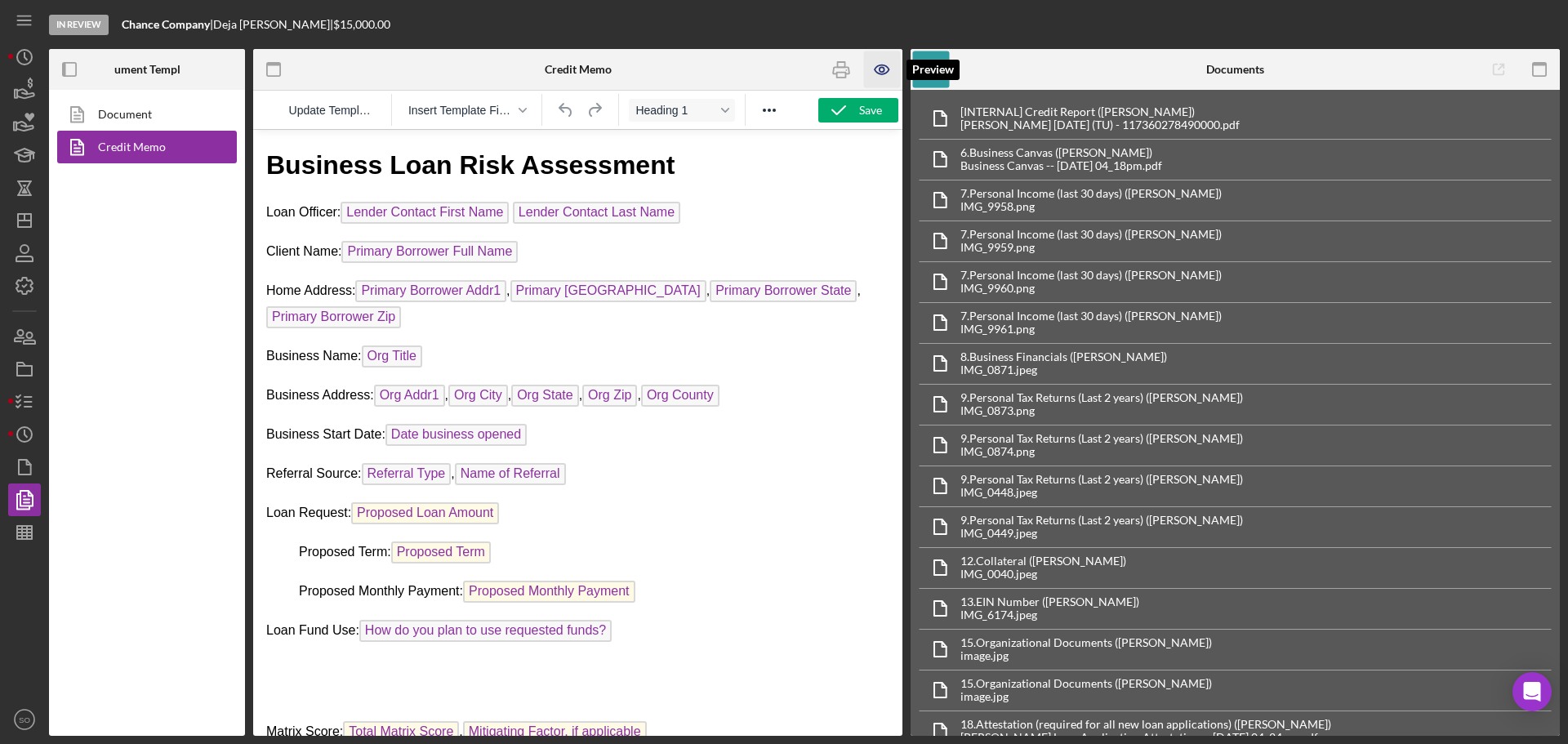
click at [884, 65] on icon "button" at bounding box center [881, 70] width 14 height 9
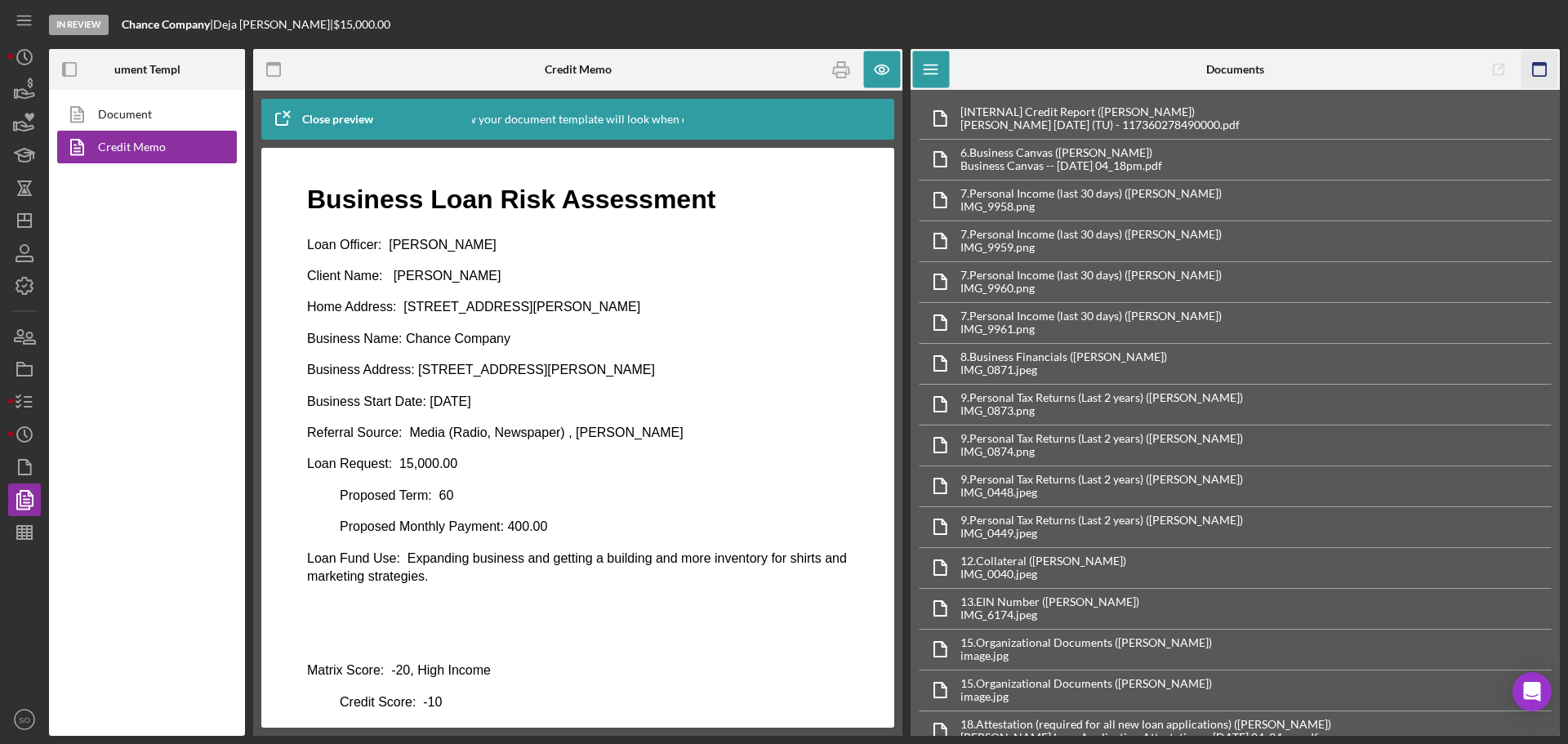
click at [1537, 69] on icon "button" at bounding box center [1539, 70] width 37 height 37
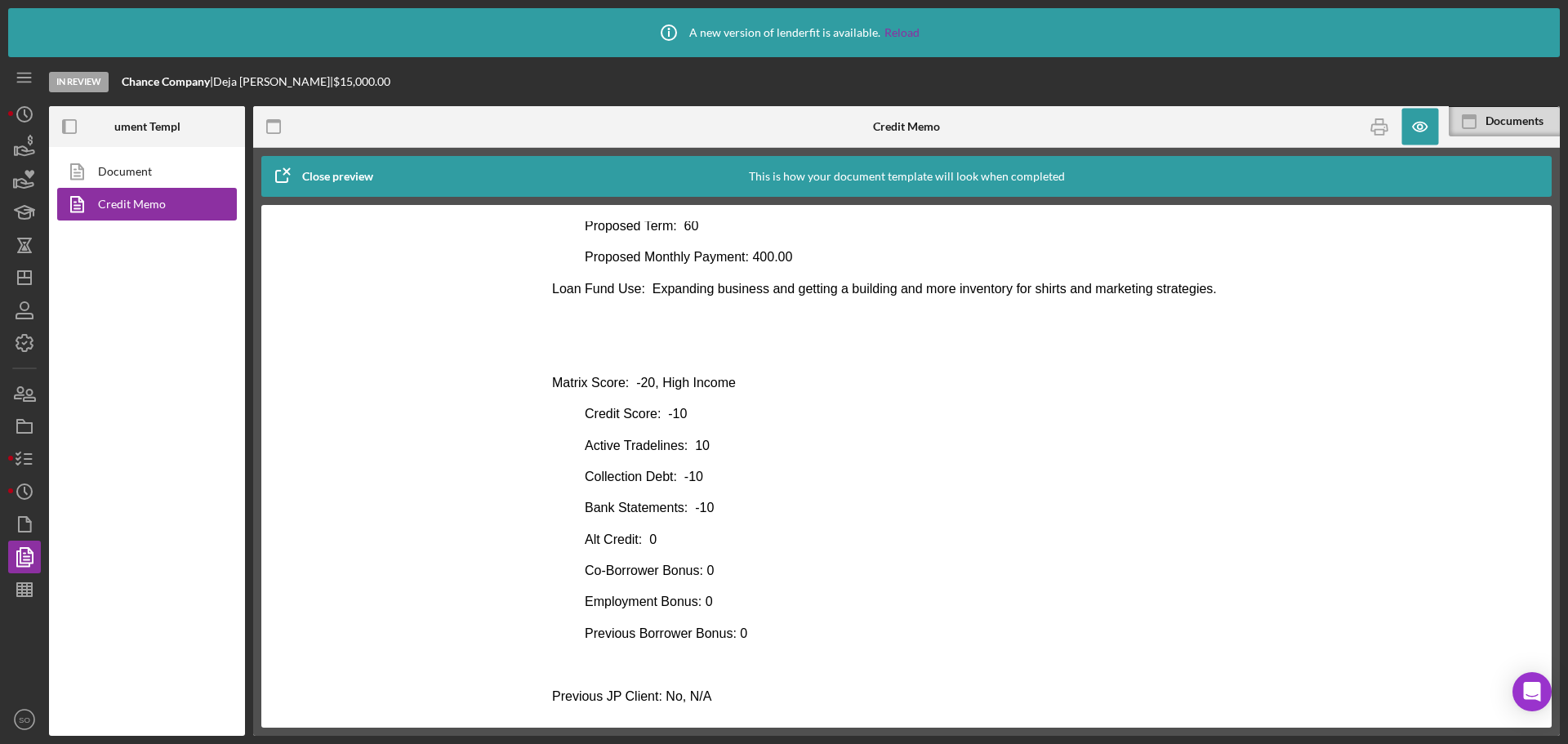
scroll to position [164, 0]
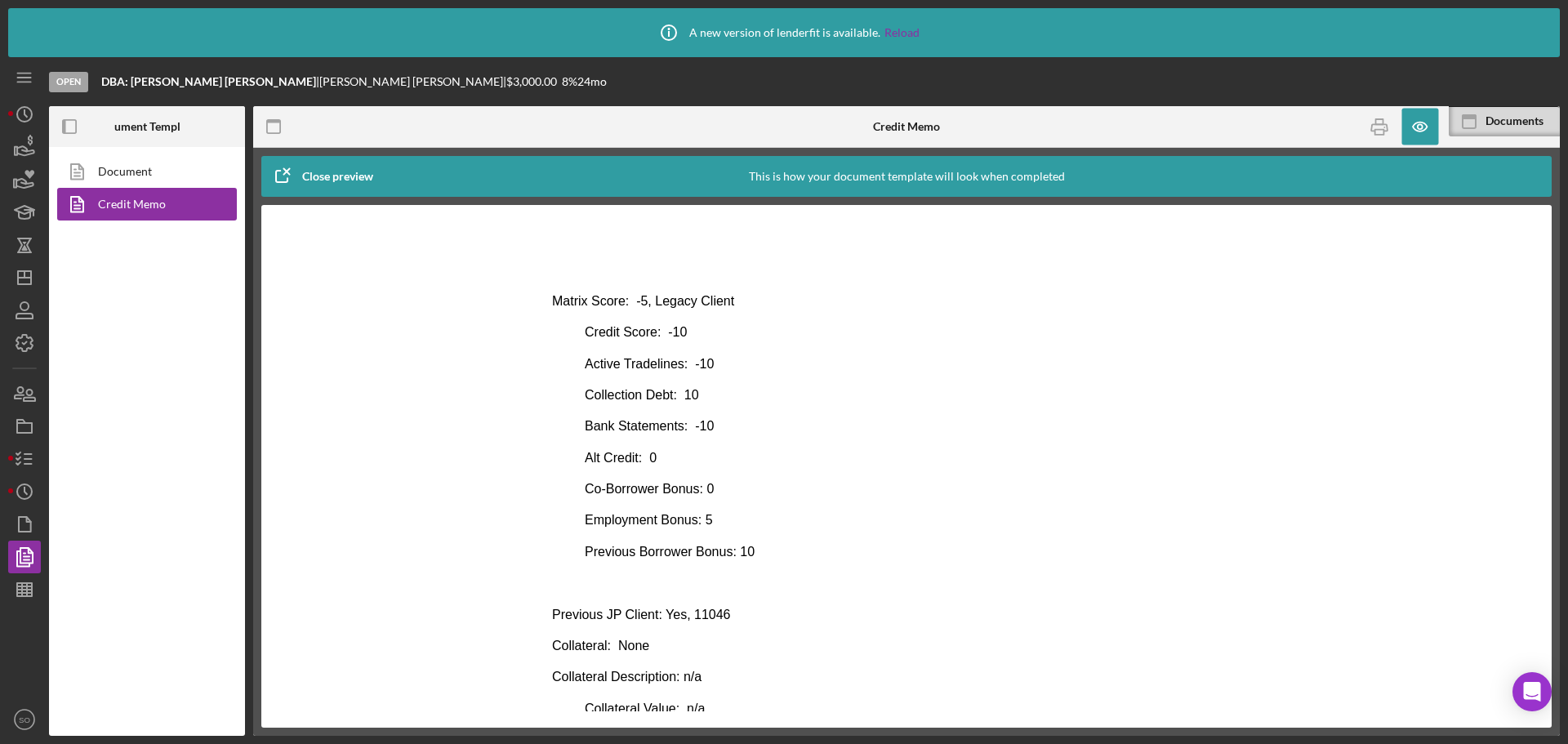
scroll to position [572, 0]
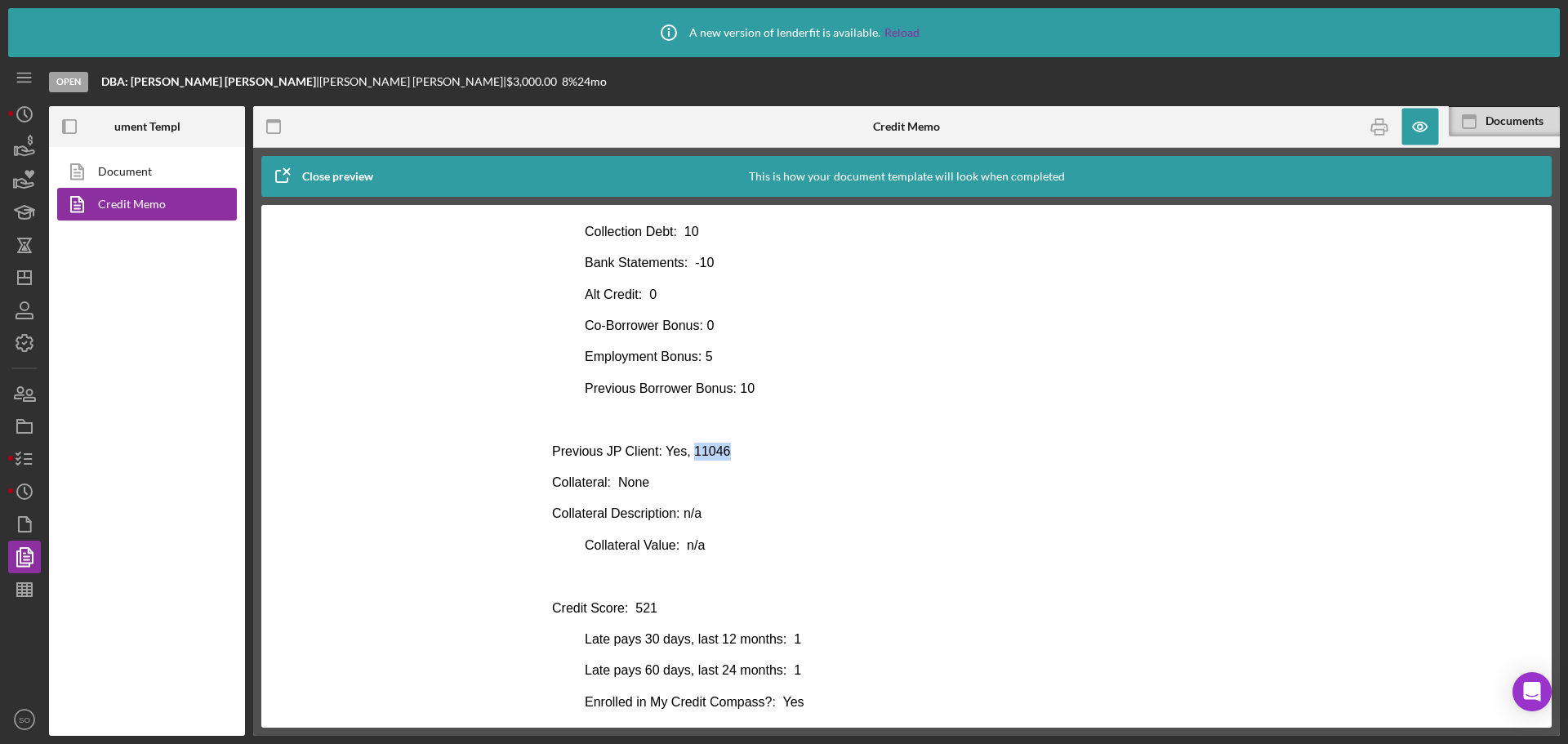
drag, startPoint x: 728, startPoint y: 454, endPoint x: 686, endPoint y: 453, distance: 42.0
click at [686, 453] on p "Previous JP Client: Yes, 11046" at bounding box center [907, 452] width 709 height 18
copy p "11046"
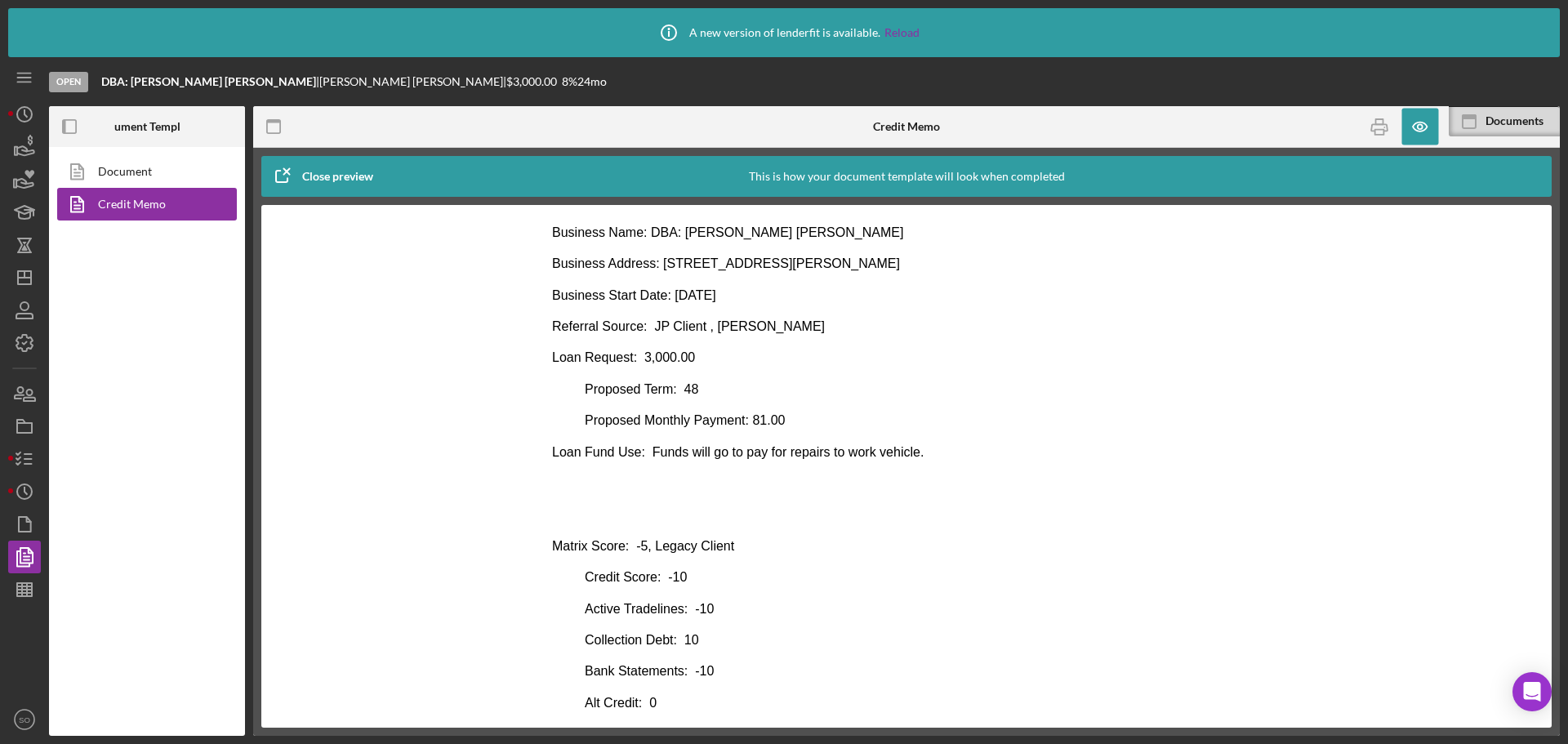
scroll to position [82, 0]
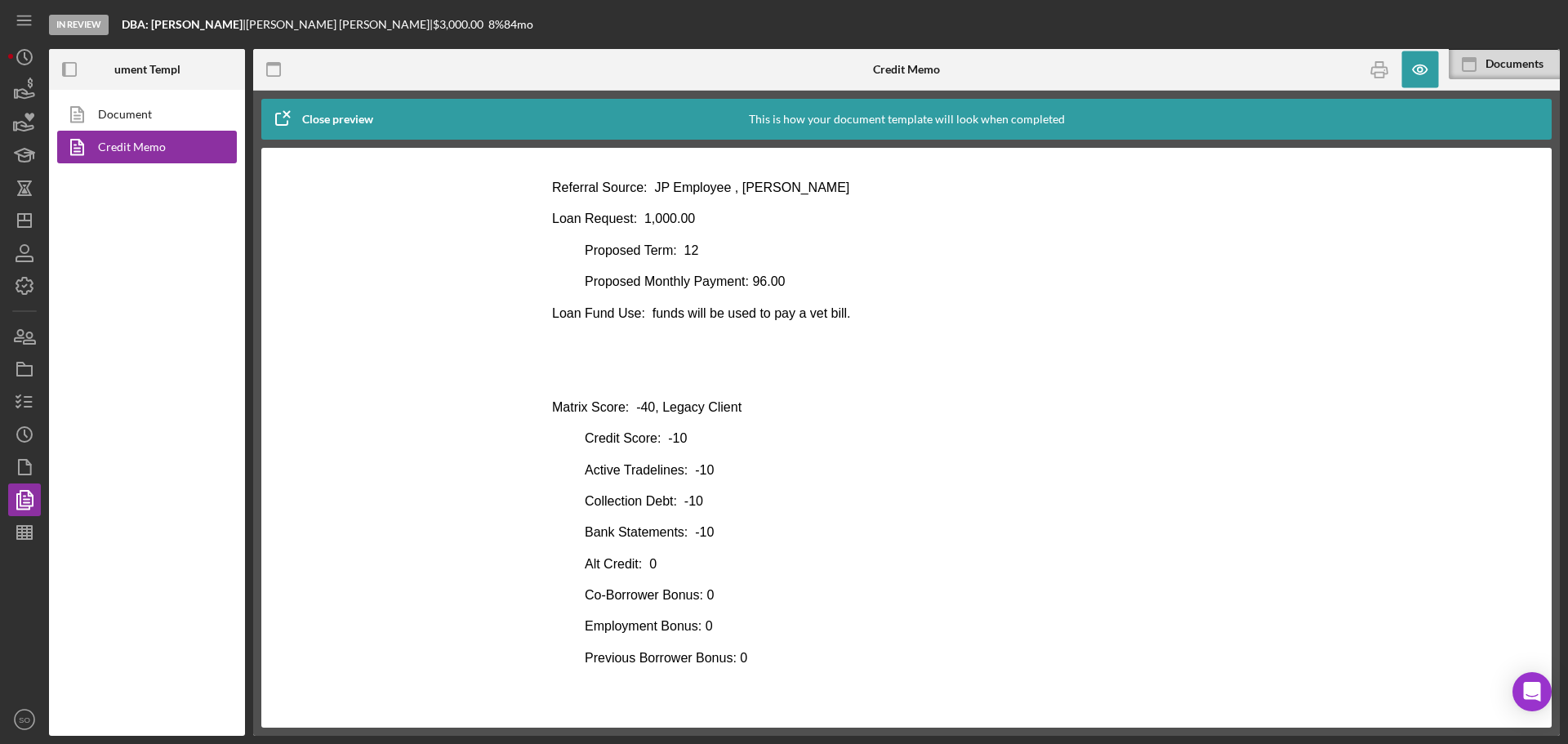
scroll to position [408, 0]
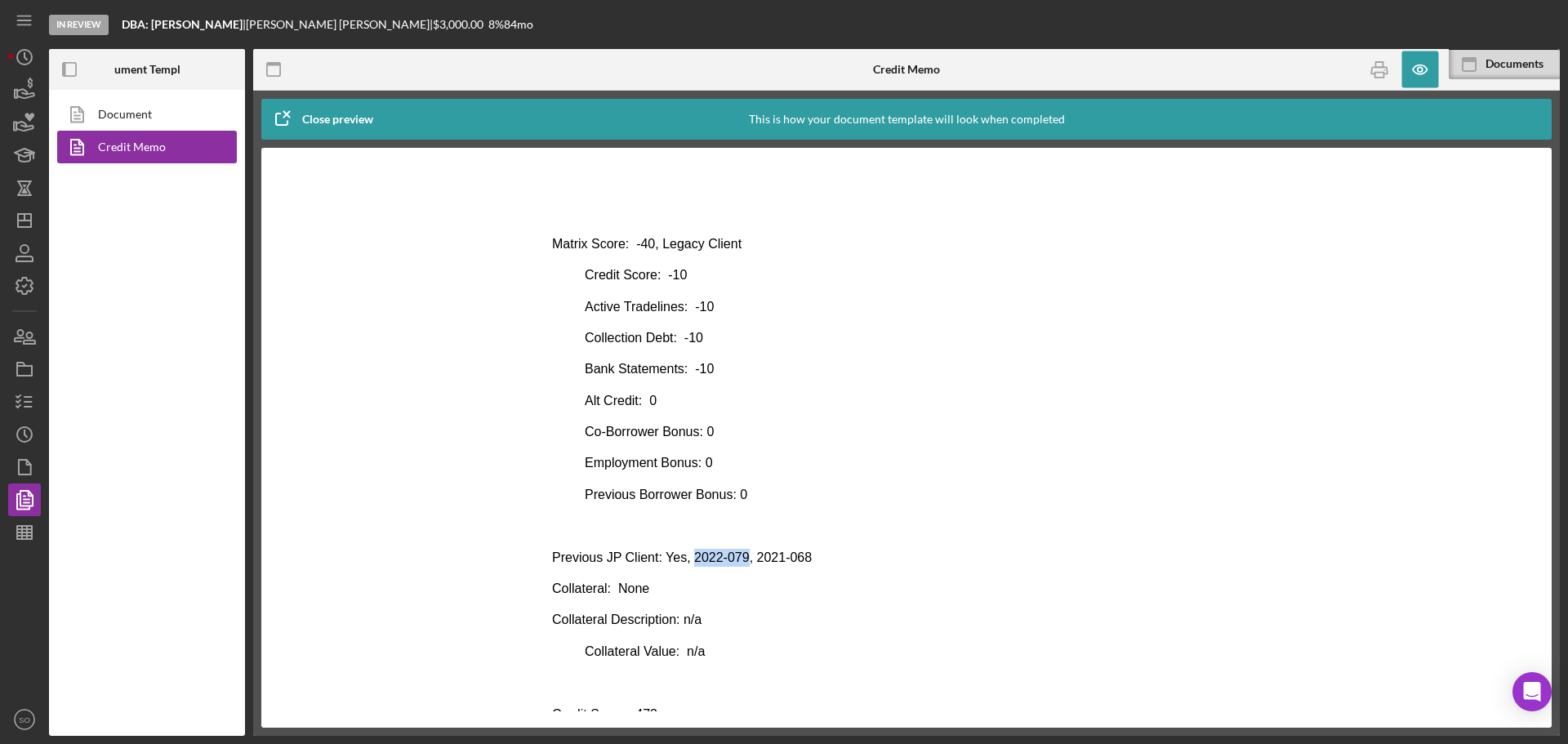
drag, startPoint x: 737, startPoint y: 556, endPoint x: 685, endPoint y: 555, distance: 52.0
click at [685, 555] on p "Previous JP Client: Yes, 2022-079, 2021-068" at bounding box center [907, 558] width 709 height 18
copy p "2022-079"
drag, startPoint x: 816, startPoint y: 559, endPoint x: 746, endPoint y: 560, distance: 70.0
click at [746, 560] on p "Previous JP Client: Yes, 2022-079, 2021-068" at bounding box center [907, 558] width 709 height 18
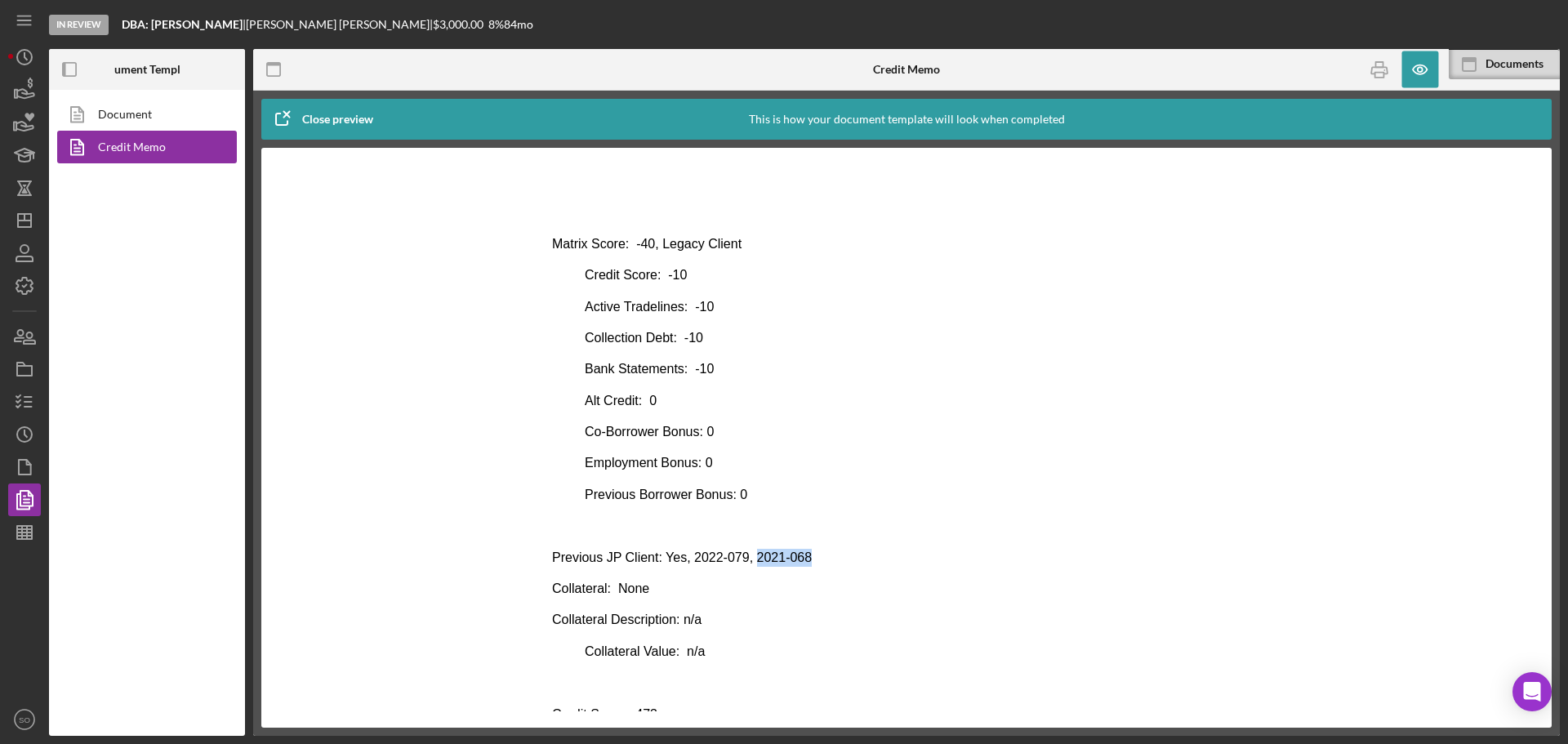
copy p "2021-068"
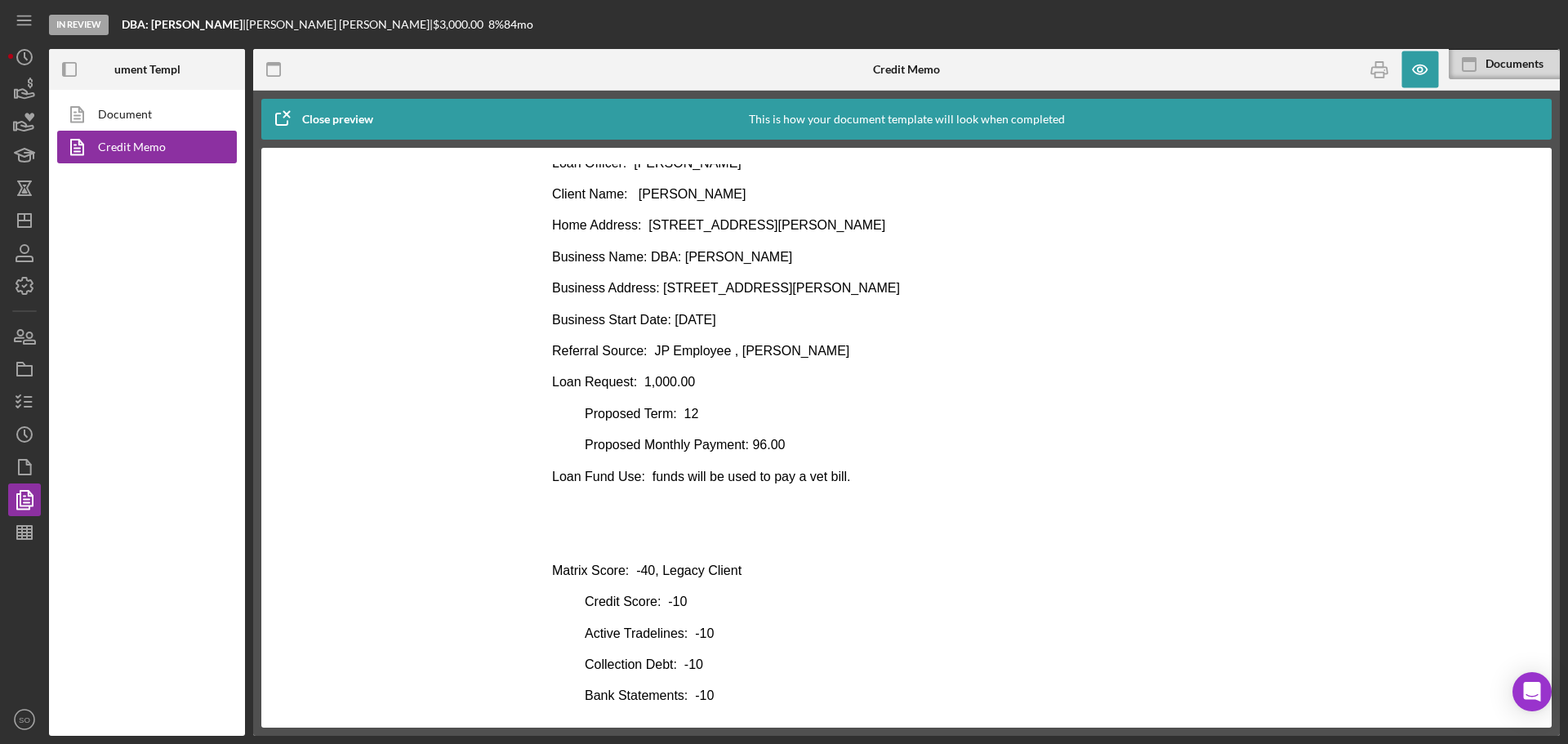
scroll to position [0, 0]
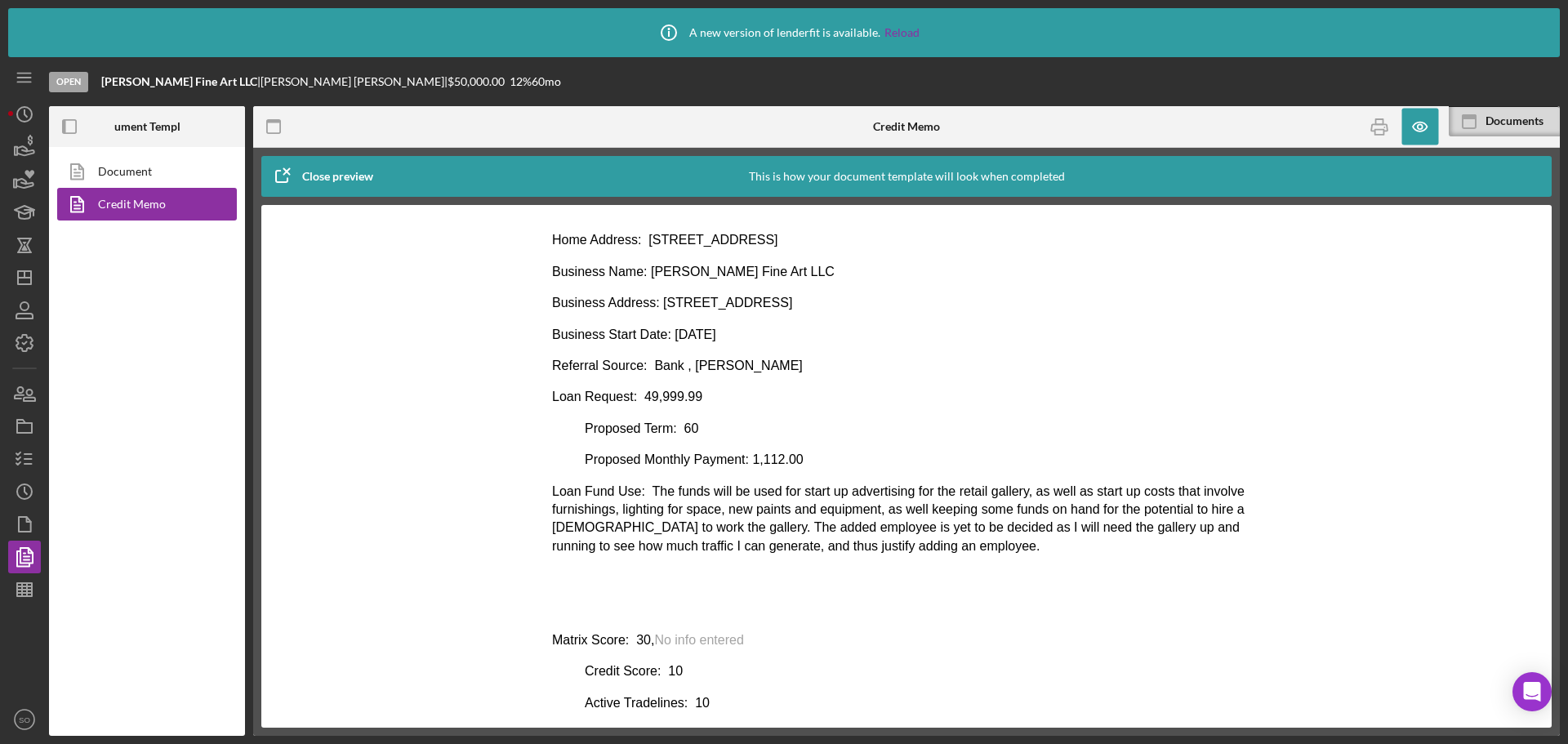
scroll to position [43, 0]
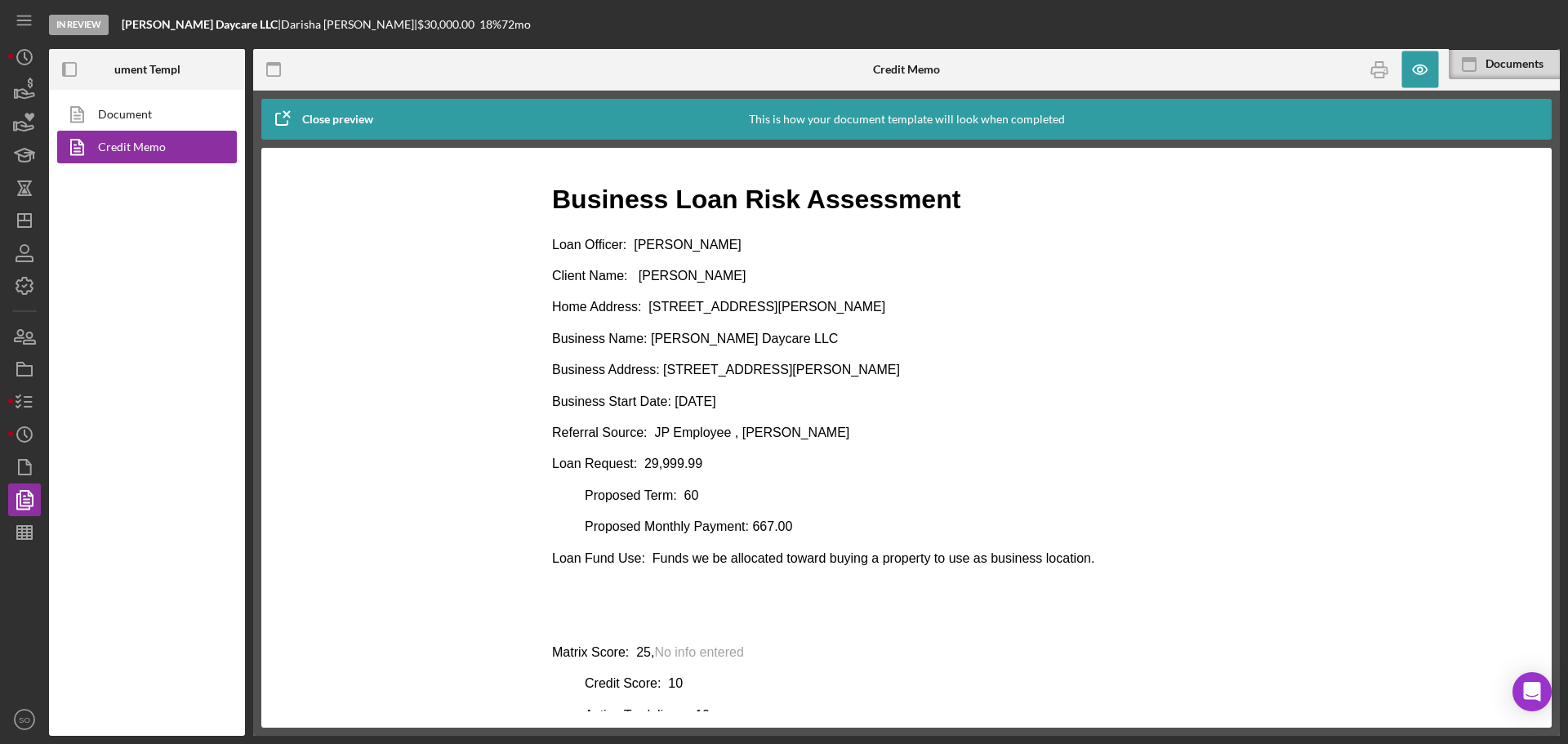
click at [471, 577] on div at bounding box center [906, 438] width 1225 height 548
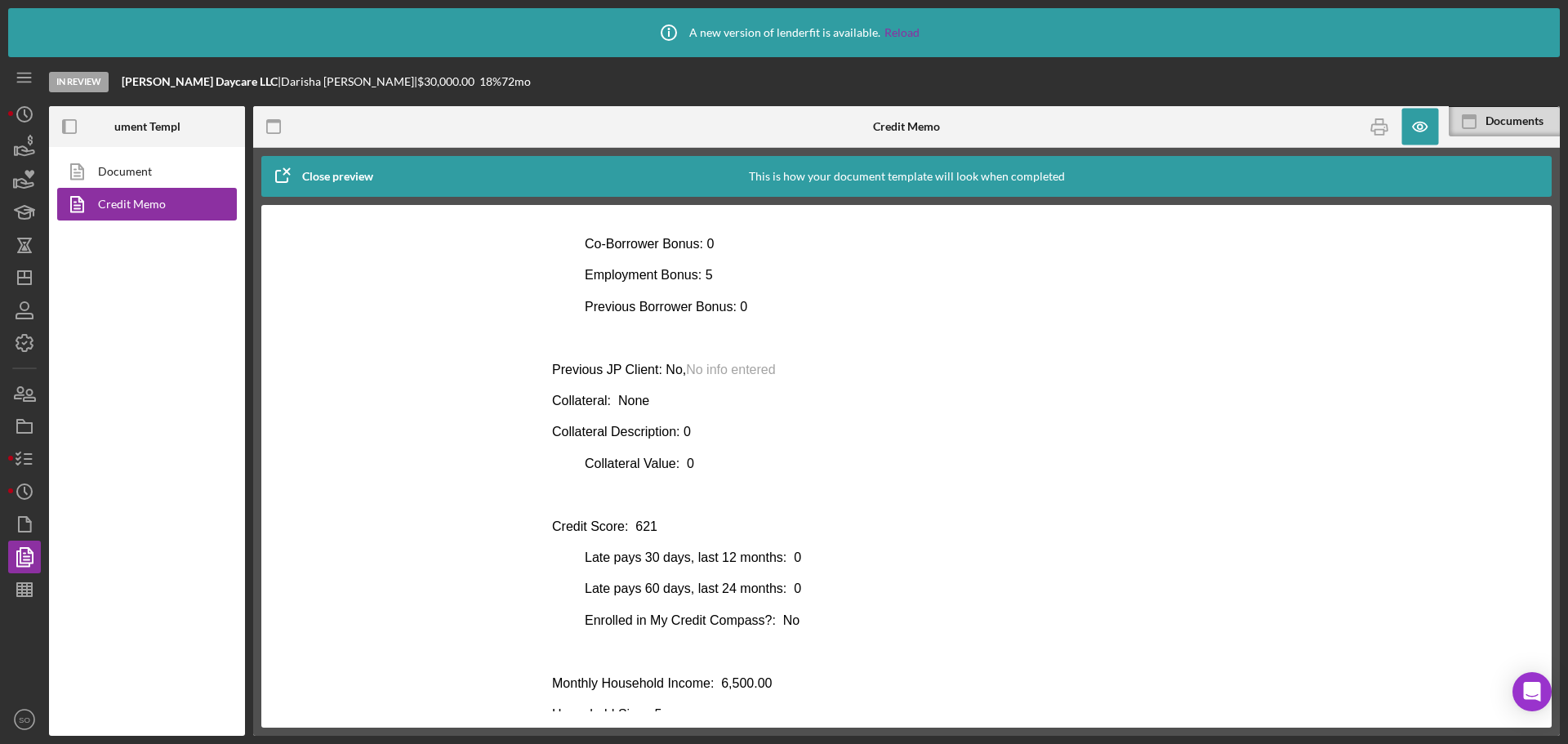
scroll to position [805, 0]
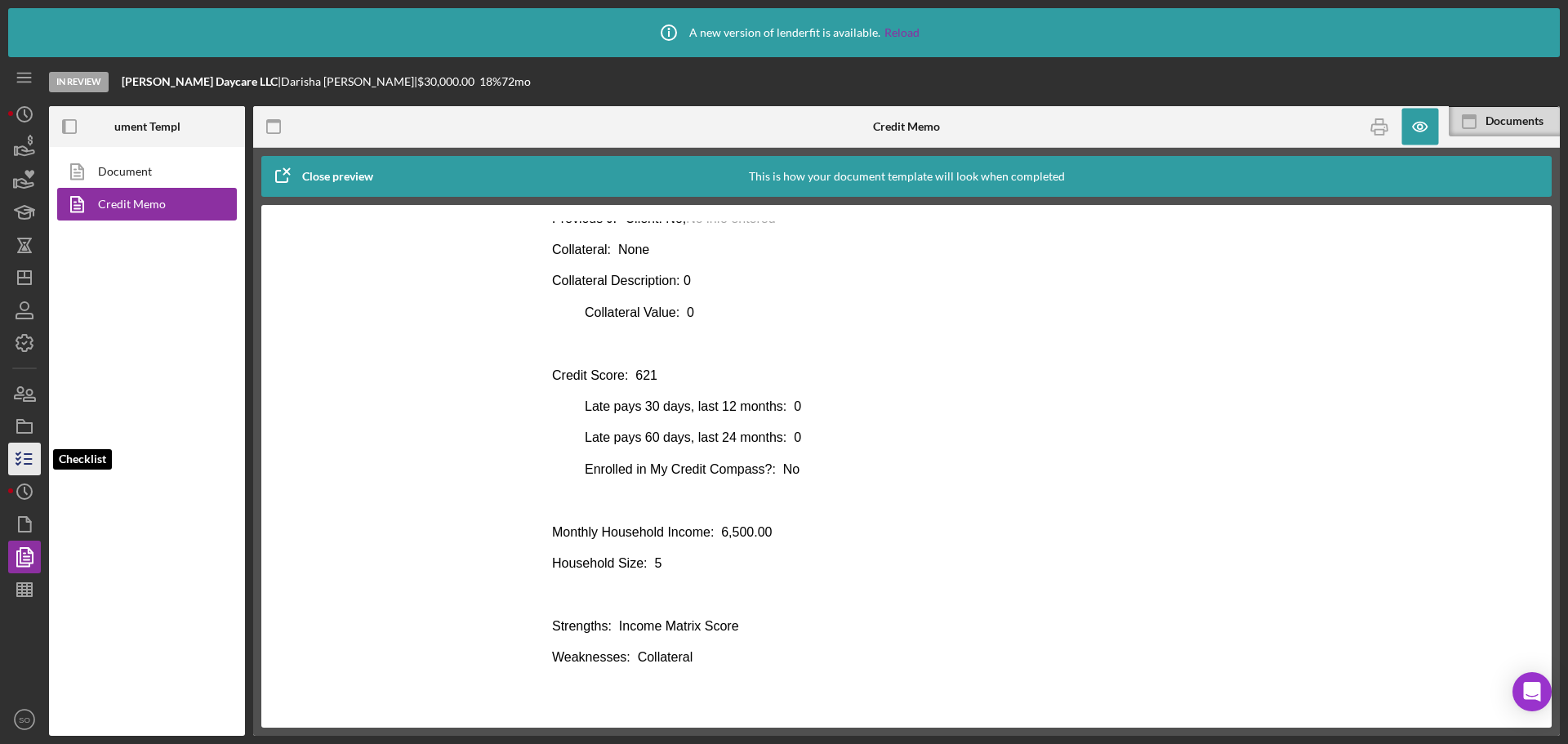
click at [18, 456] on icon "button" at bounding box center [25, 459] width 41 height 41
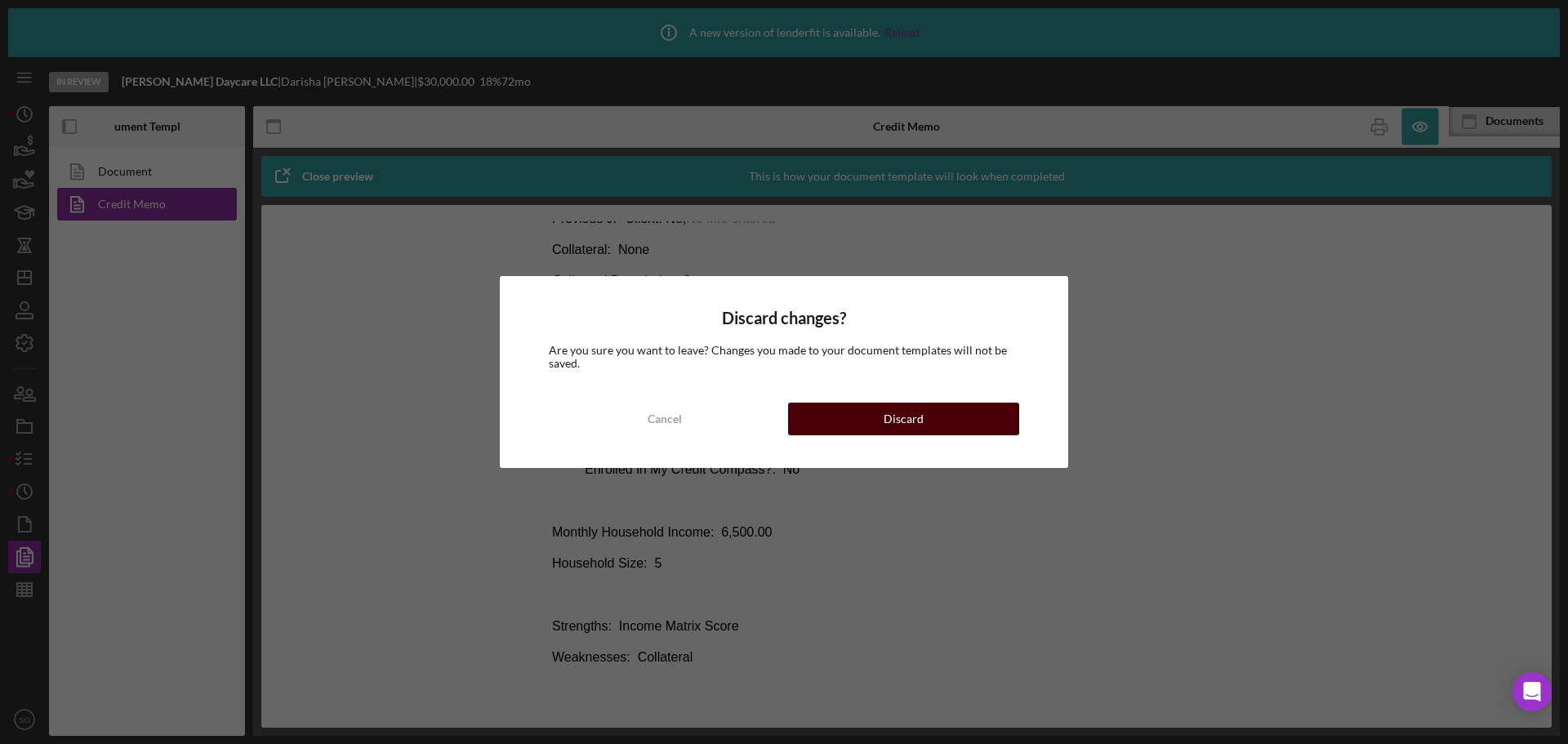
click at [891, 424] on div "Discard" at bounding box center [903, 419] width 40 height 33
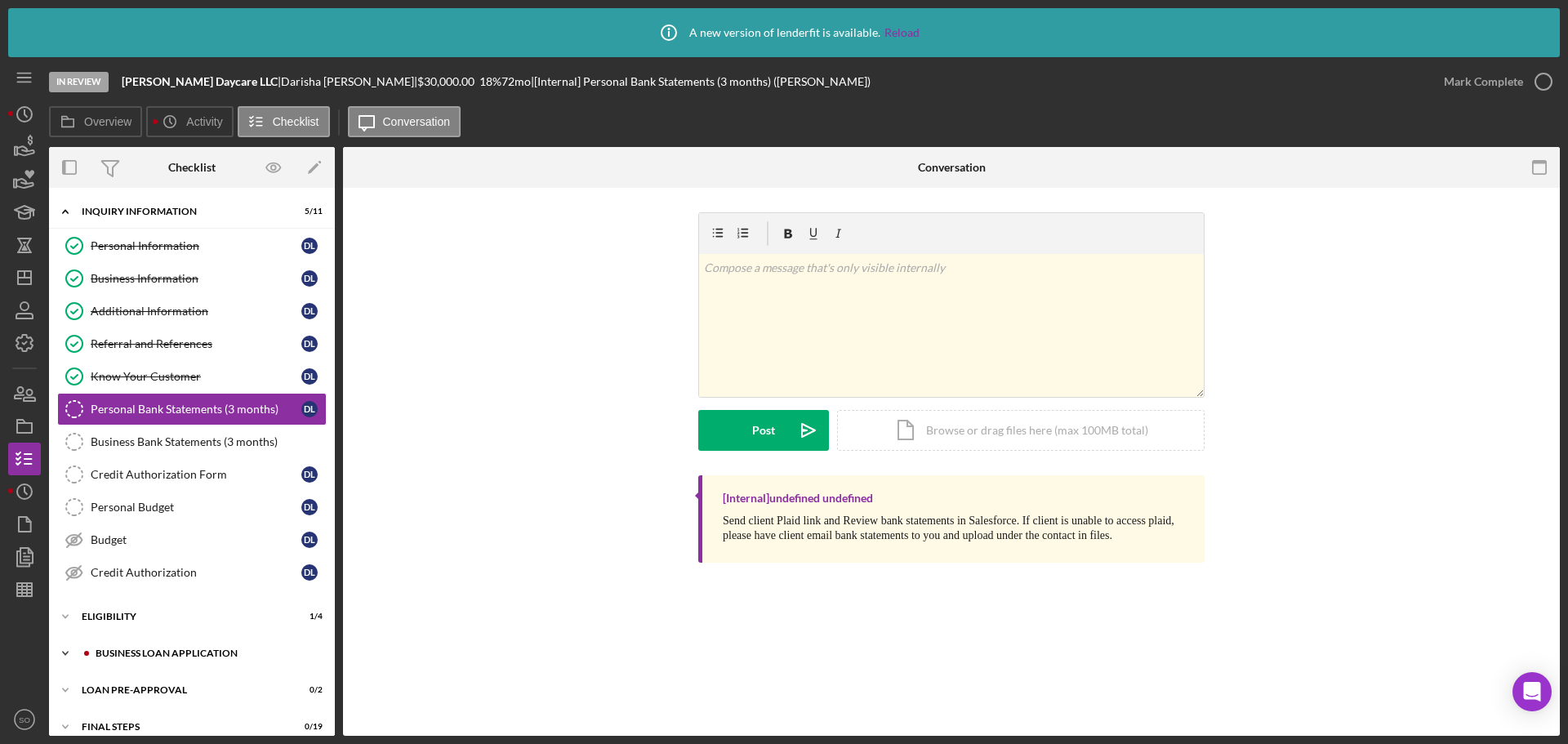
click at [169, 653] on div "BUSINESS LOAN APPLICATION" at bounding box center [205, 653] width 219 height 10
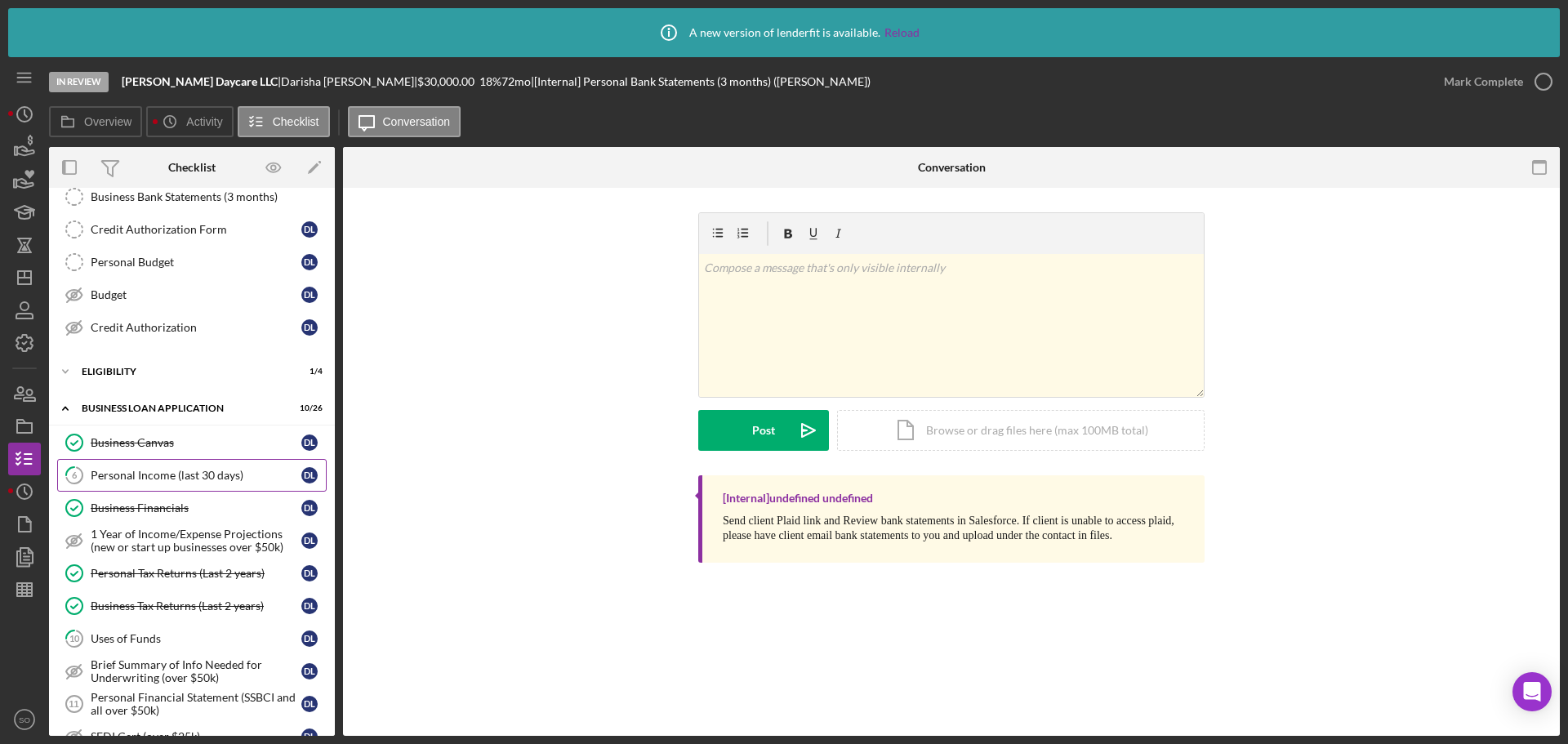
click at [169, 476] on div "Personal Income (last 30 days)" at bounding box center [196, 476] width 210 height 13
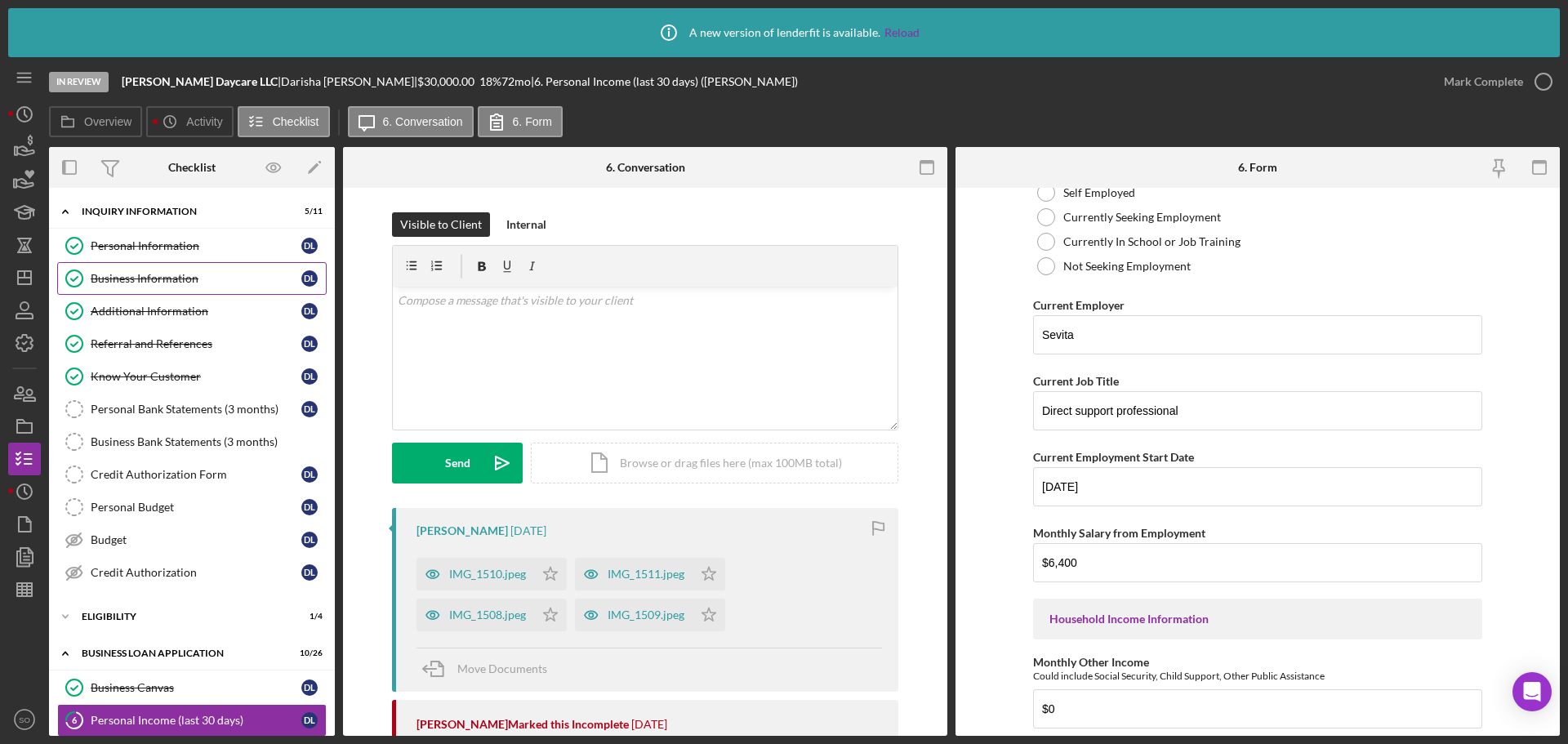
click at [160, 270] on link "Business Information Business Information D L" at bounding box center [191, 278] width 269 height 33
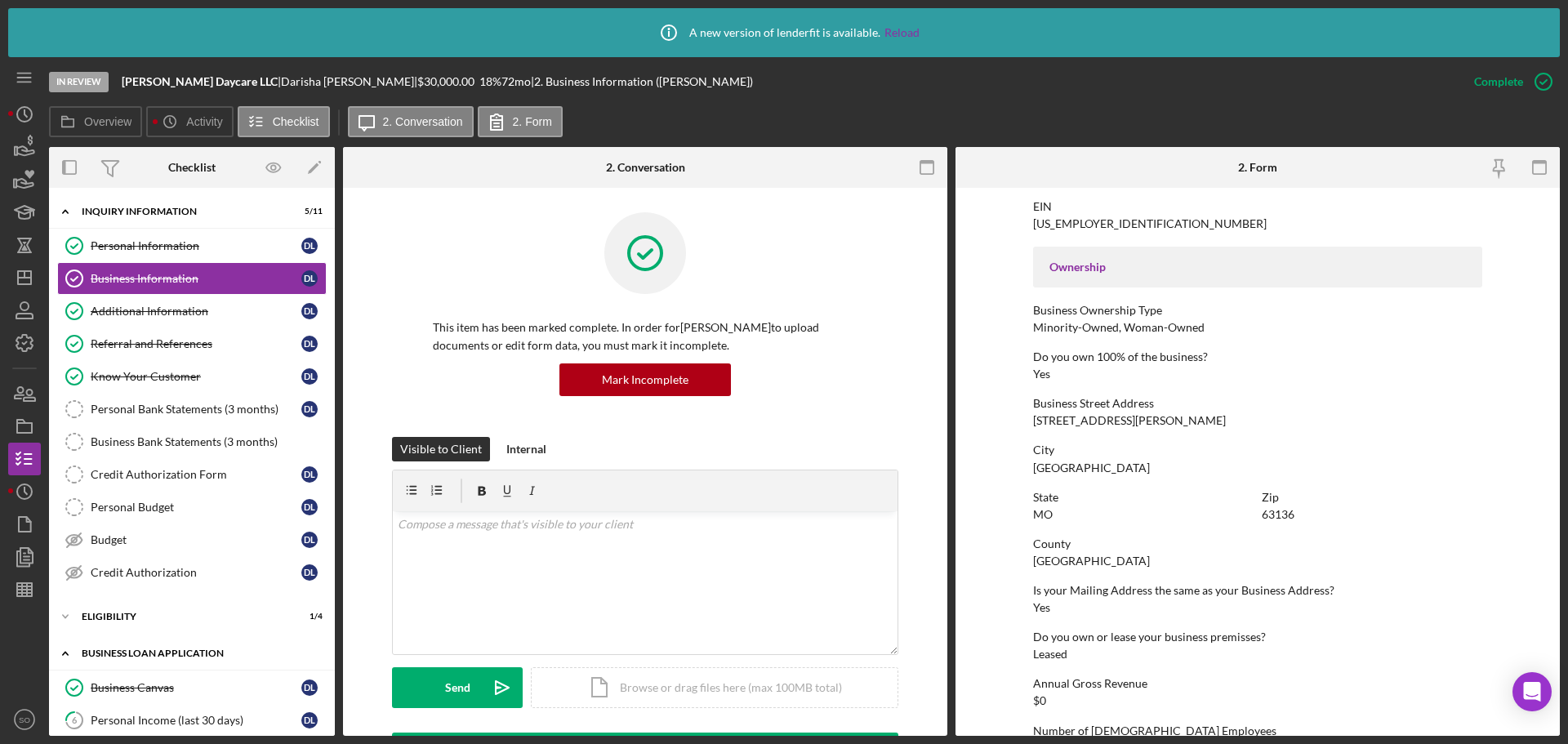
scroll to position [82, 0]
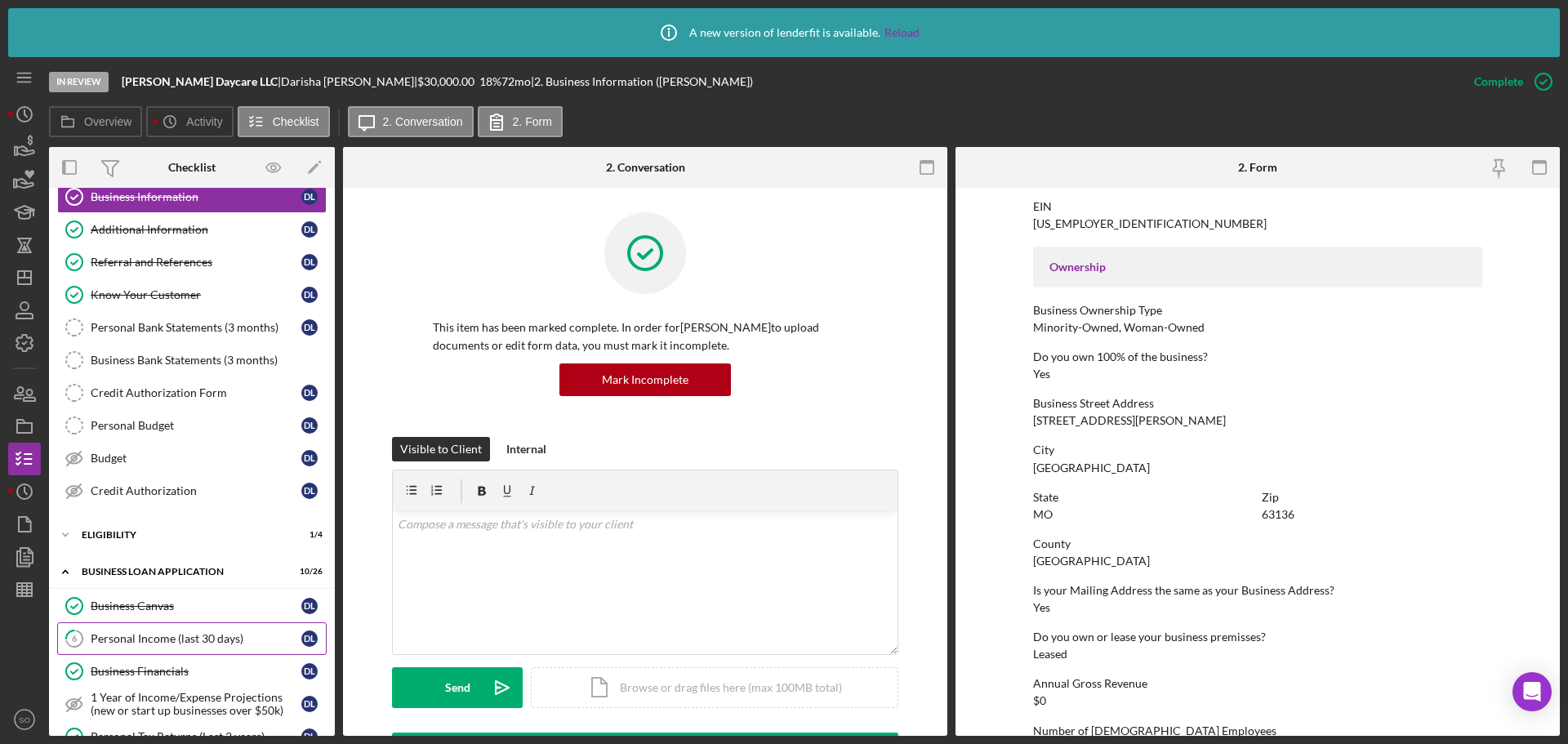
click at [160, 632] on div "Personal Income (last 30 days)" at bounding box center [196, 638] width 210 height 13
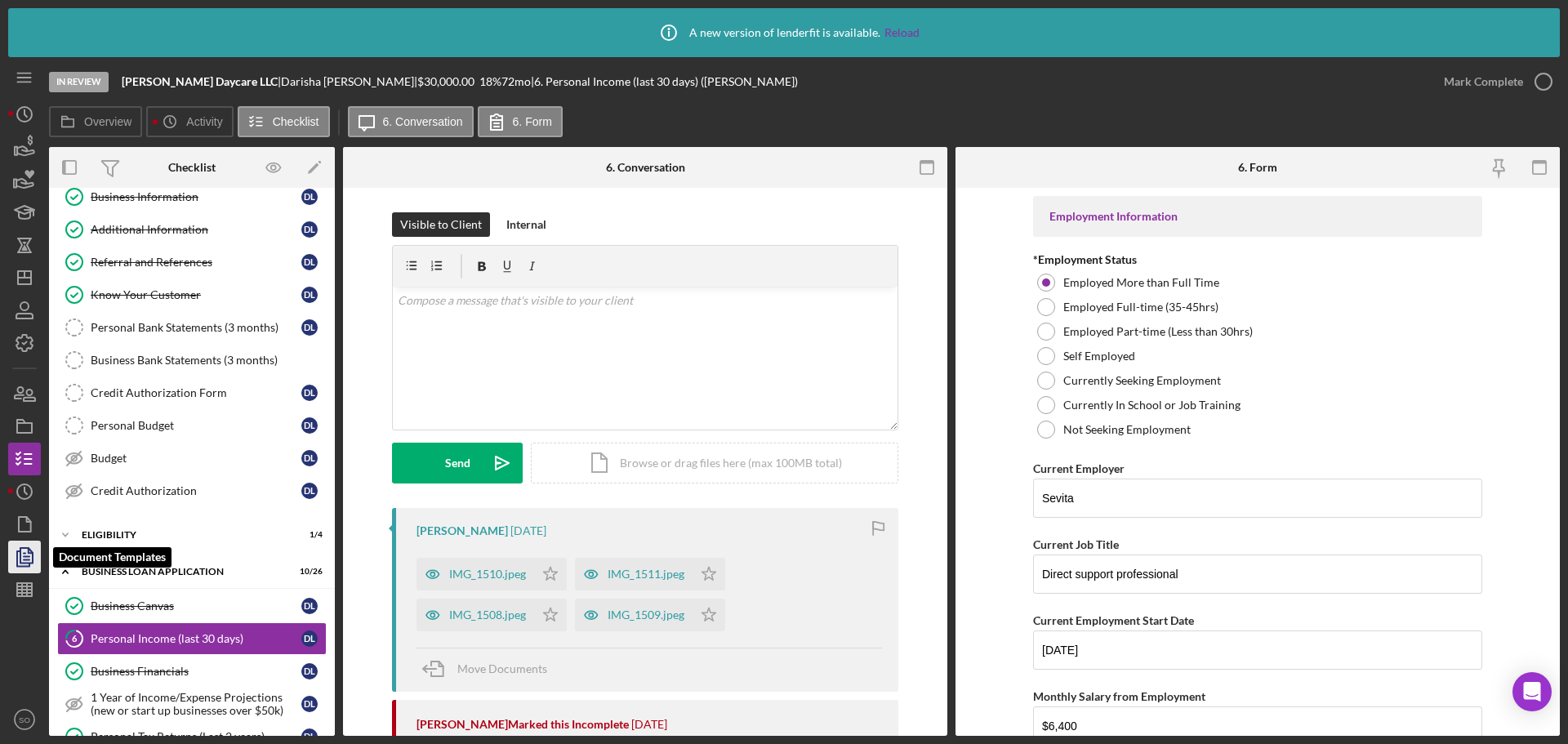
click at [21, 557] on polygon "button" at bounding box center [26, 556] width 12 height 15
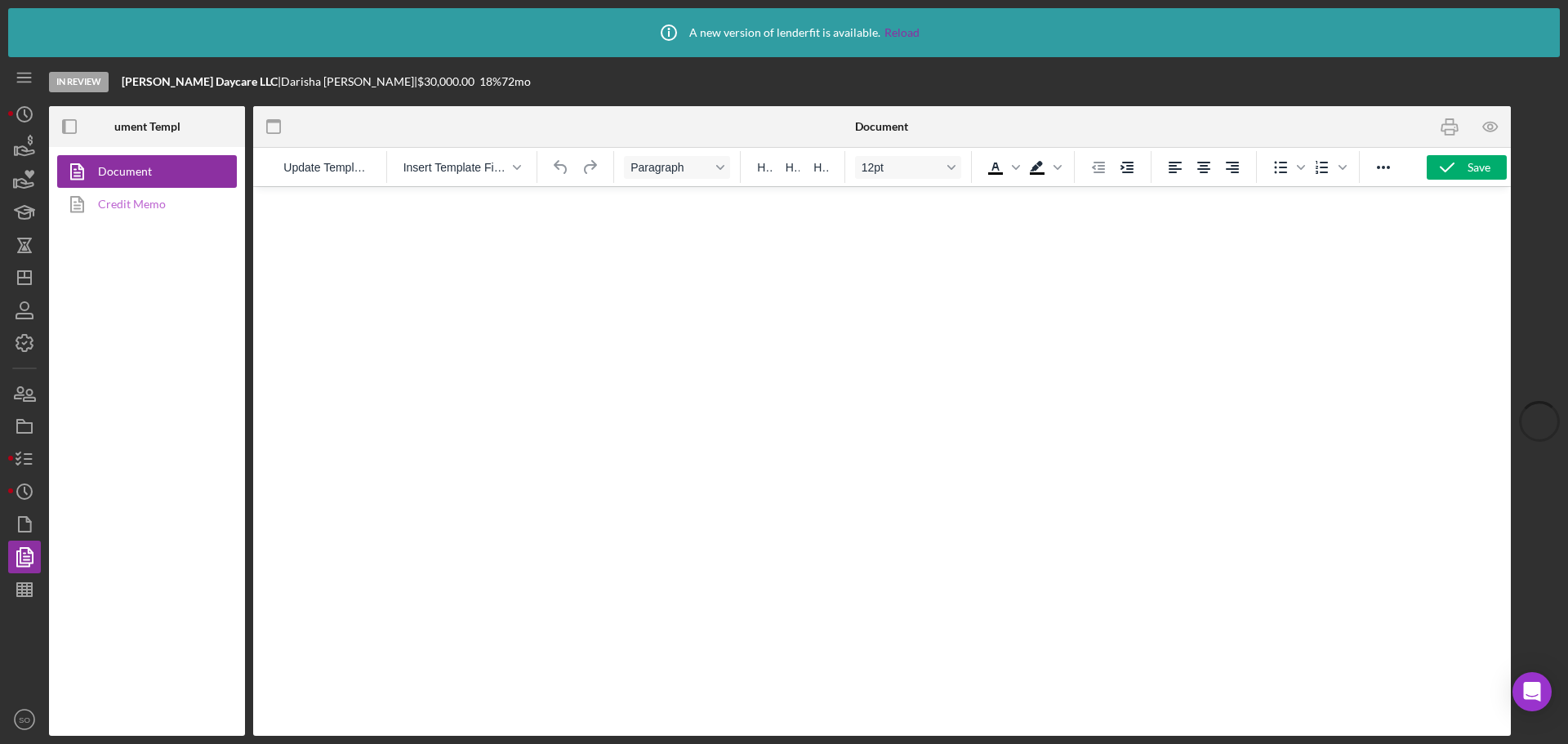
click at [174, 210] on link "Credit Memo" at bounding box center [143, 205] width 172 height 33
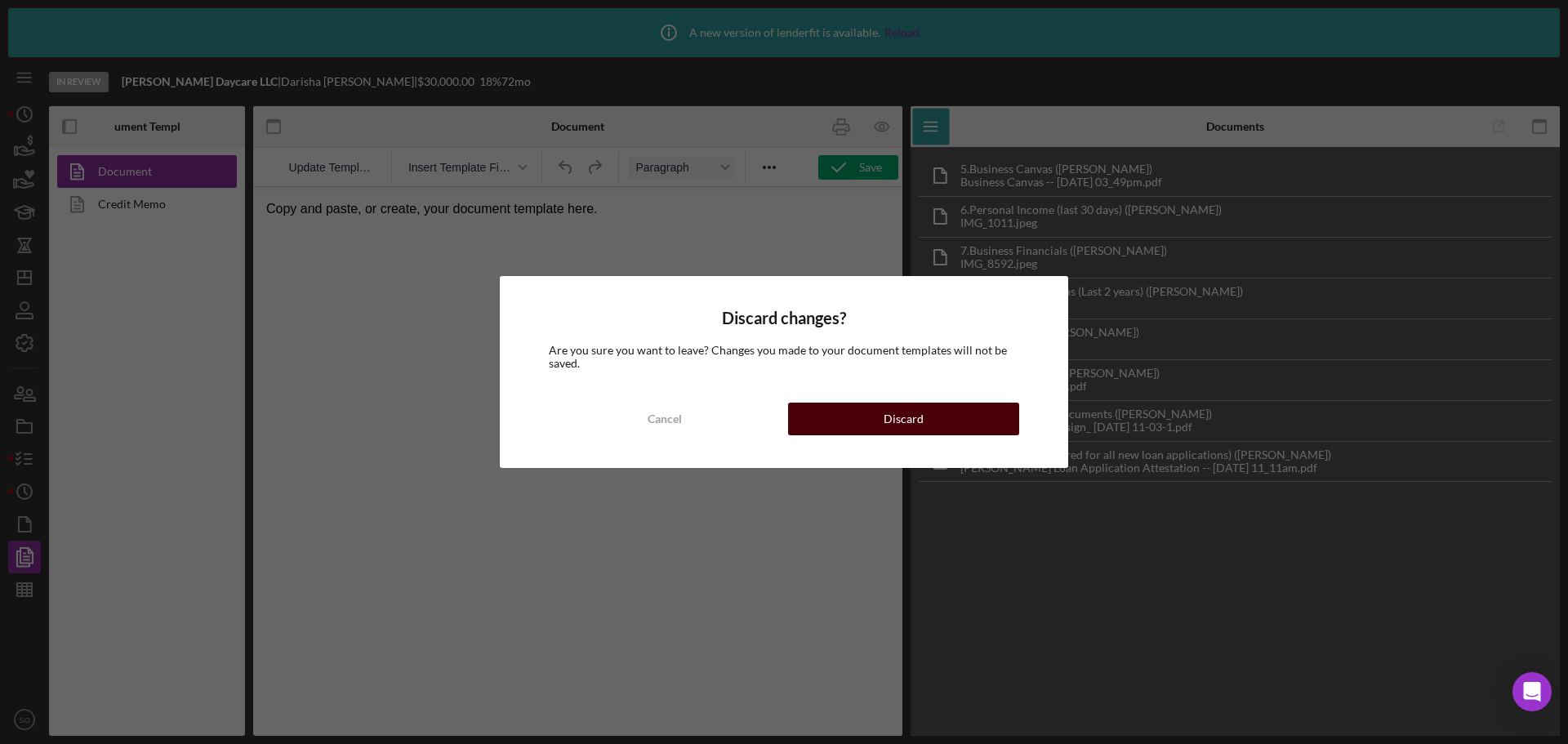
click at [878, 417] on button "Discard" at bounding box center [903, 419] width 231 height 33
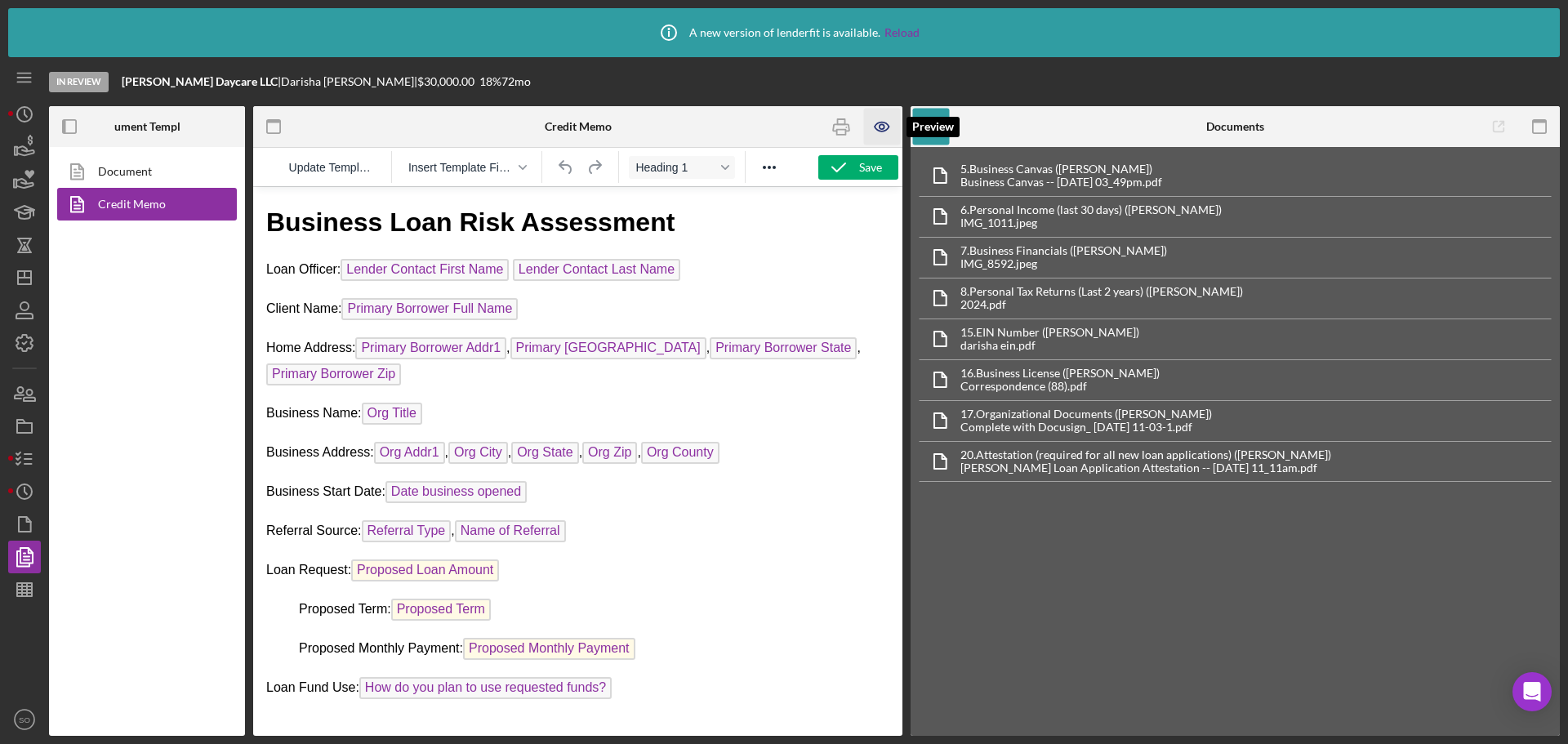
click at [879, 126] on icon "button" at bounding box center [882, 127] width 37 height 37
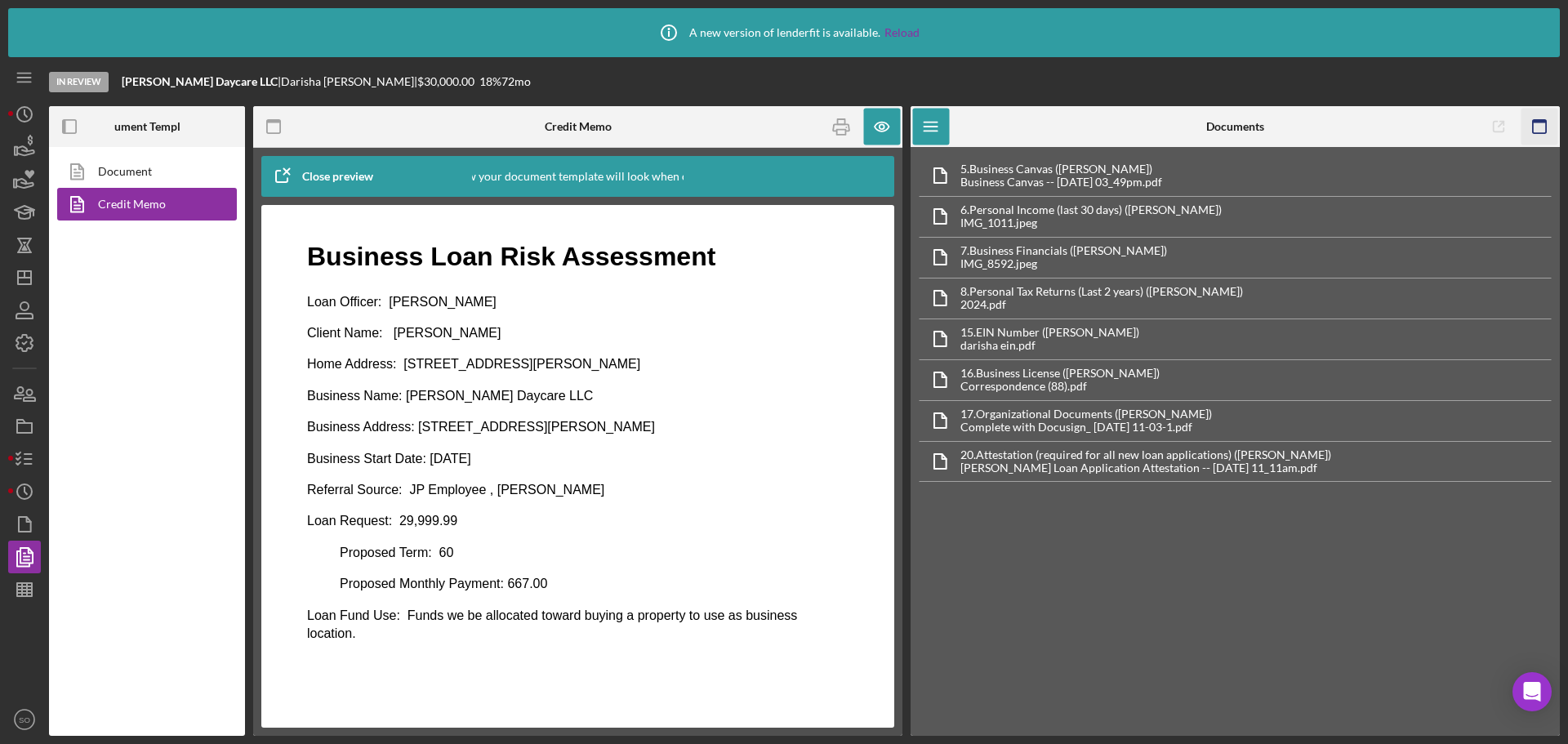
click at [1535, 128] on icon "button" at bounding box center [1539, 127] width 37 height 37
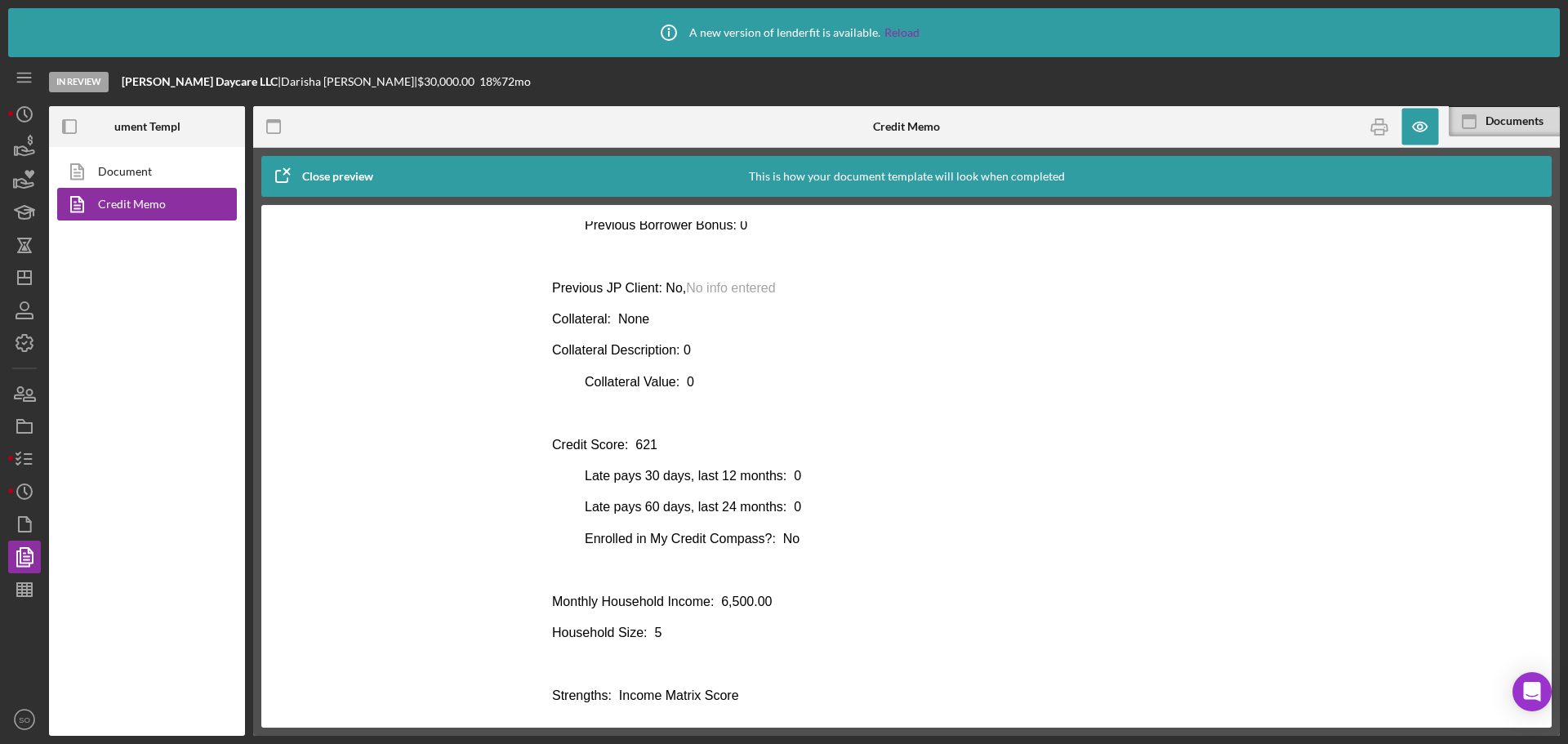
scroll to position [805, 0]
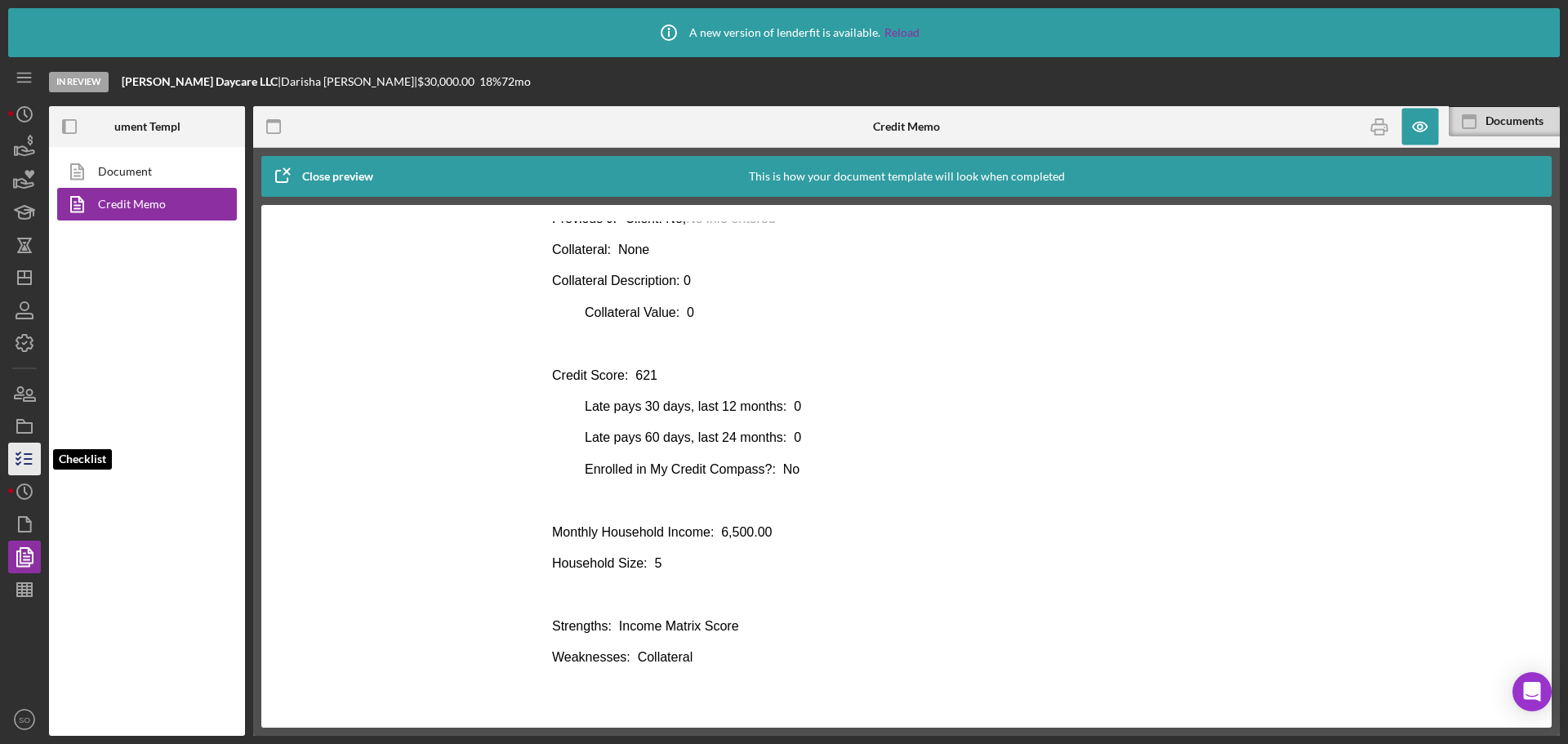
click at [13, 457] on icon "button" at bounding box center [25, 459] width 41 height 41
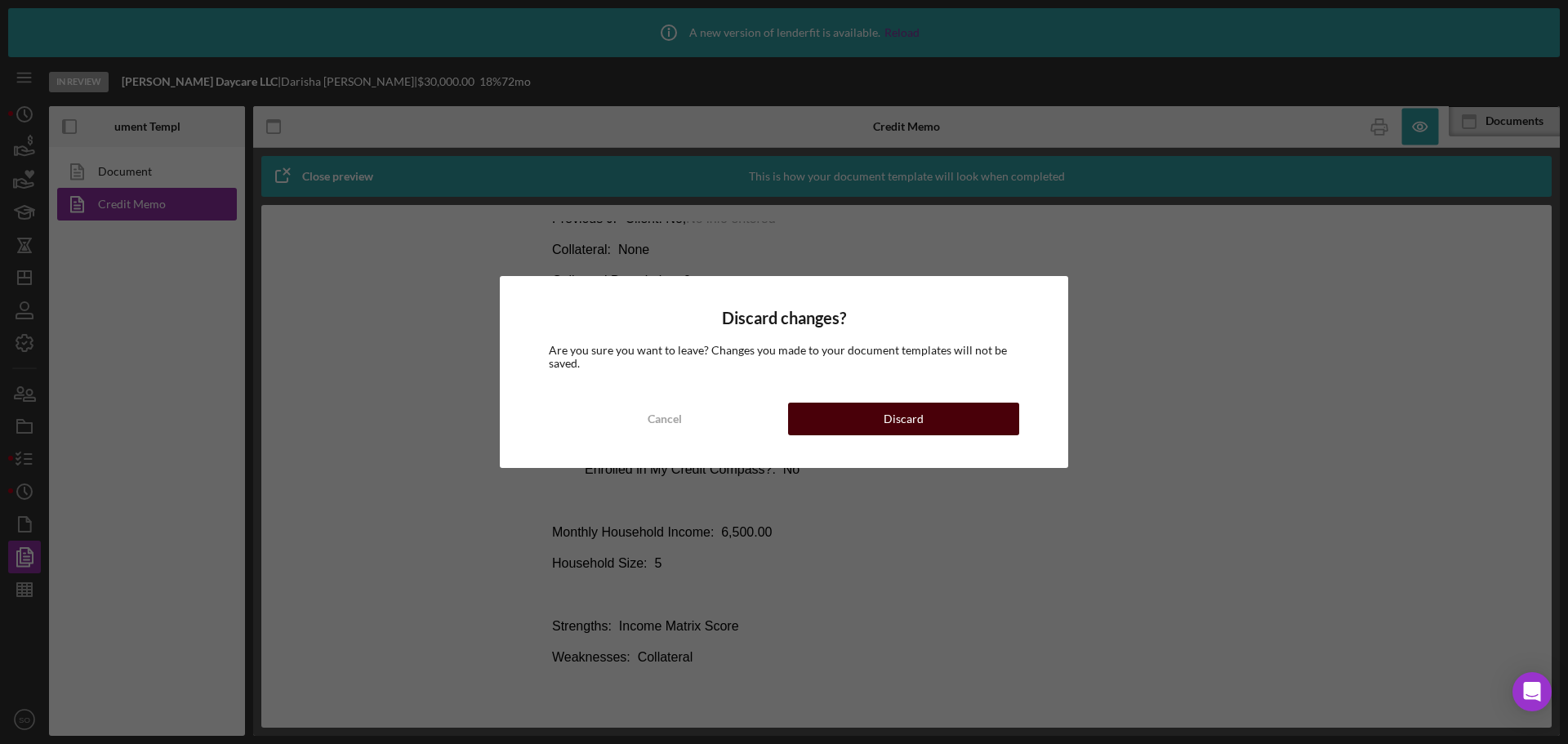
click at [853, 422] on button "Discard" at bounding box center [903, 419] width 231 height 33
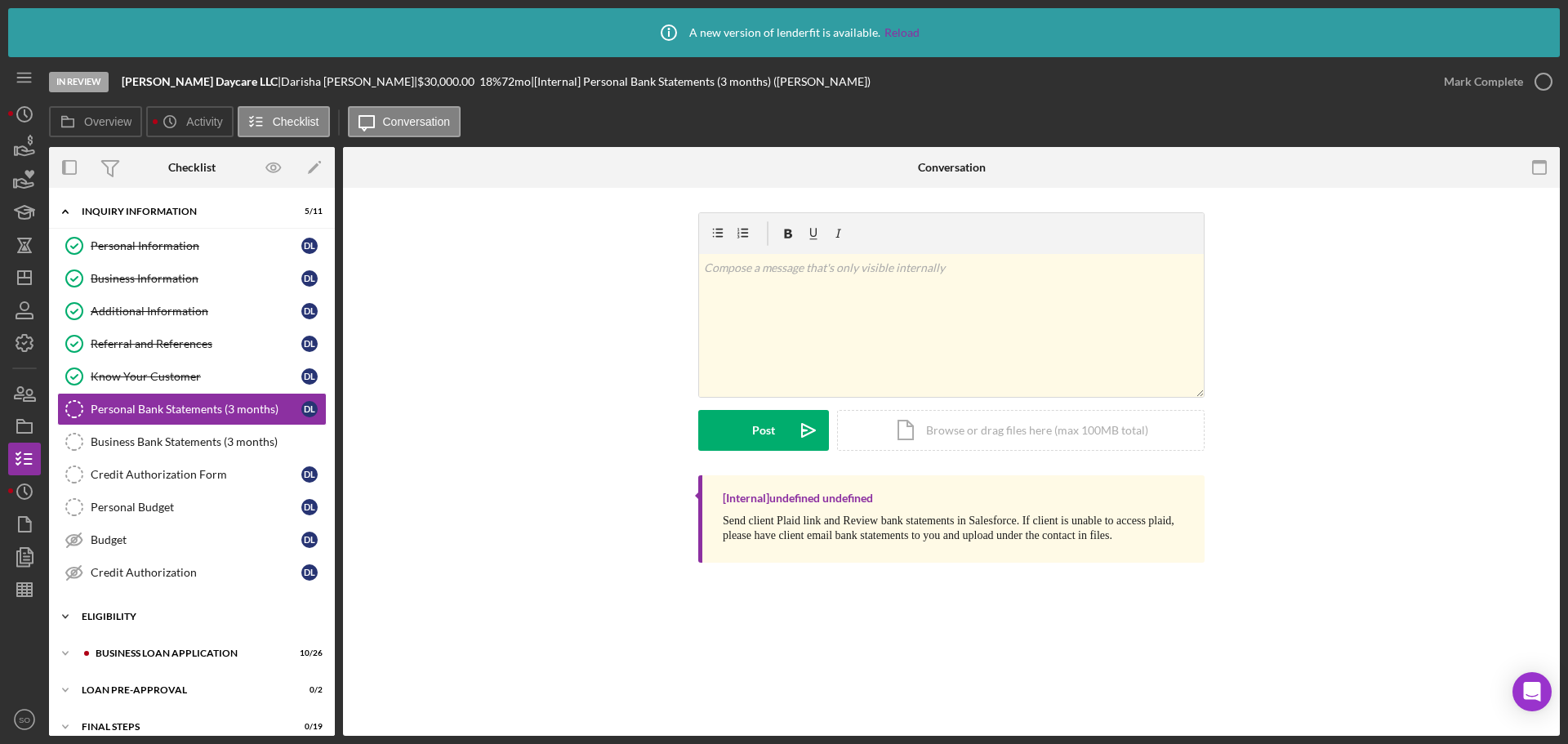
click at [131, 608] on div "Icon/Expander ELIGIBILITY 1 / 4" at bounding box center [191, 616] width 286 height 33
click at [142, 661] on link "Credit Report Credit Report D L" at bounding box center [191, 651] width 269 height 33
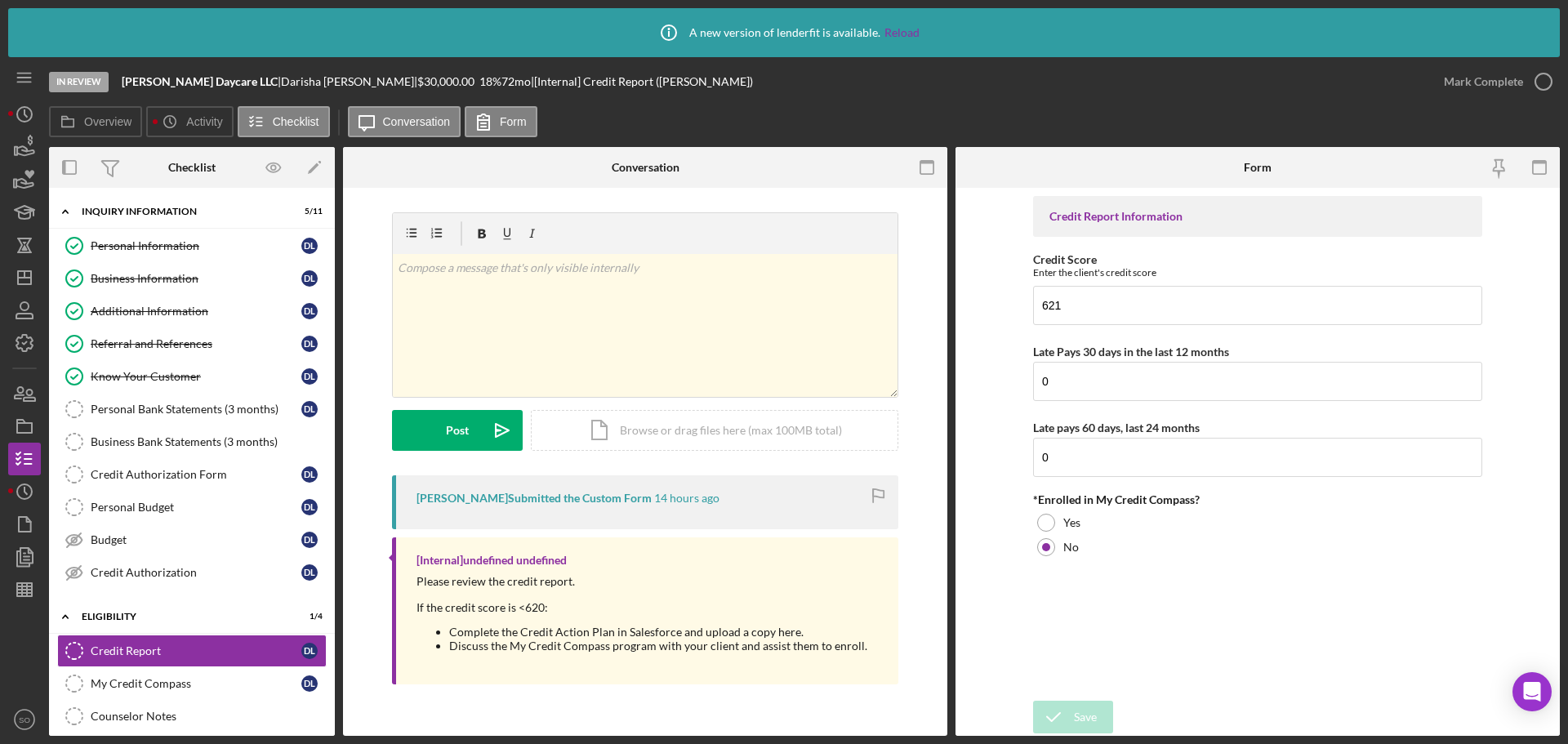
drag, startPoint x: 295, startPoint y: 79, endPoint x: 224, endPoint y: 76, distance: 71.1
click at [224, 76] on div "Dees Daycare LLC | Darisha Lyons | $30,000.00 18 % 72 mo | [Internal] Credit Re…" at bounding box center [437, 82] width 631 height 13
copy div "Darisha Lyons"
click at [25, 557] on icon "button" at bounding box center [26, 557] width 6 height 7
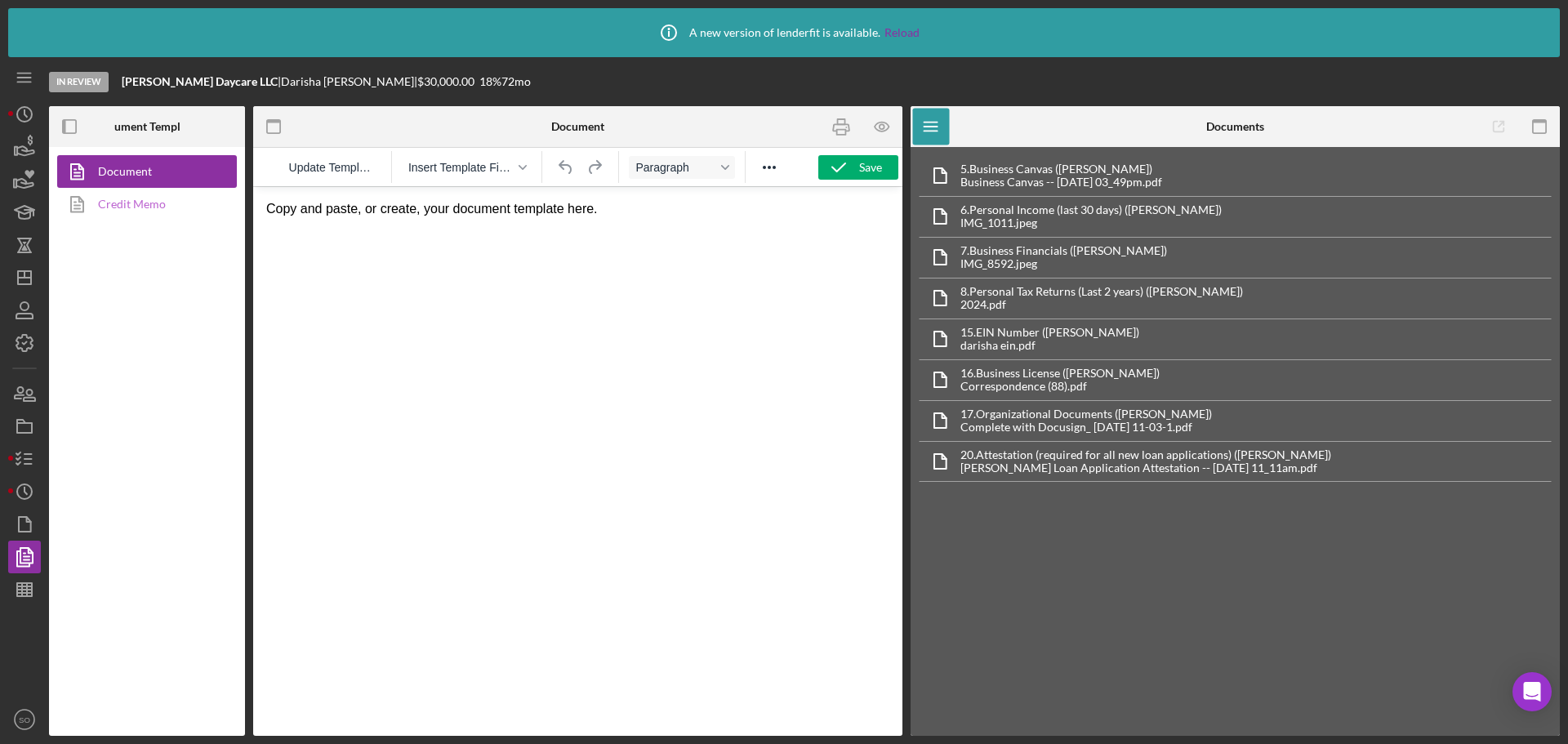
click at [142, 203] on link "Credit Memo" at bounding box center [143, 205] width 172 height 33
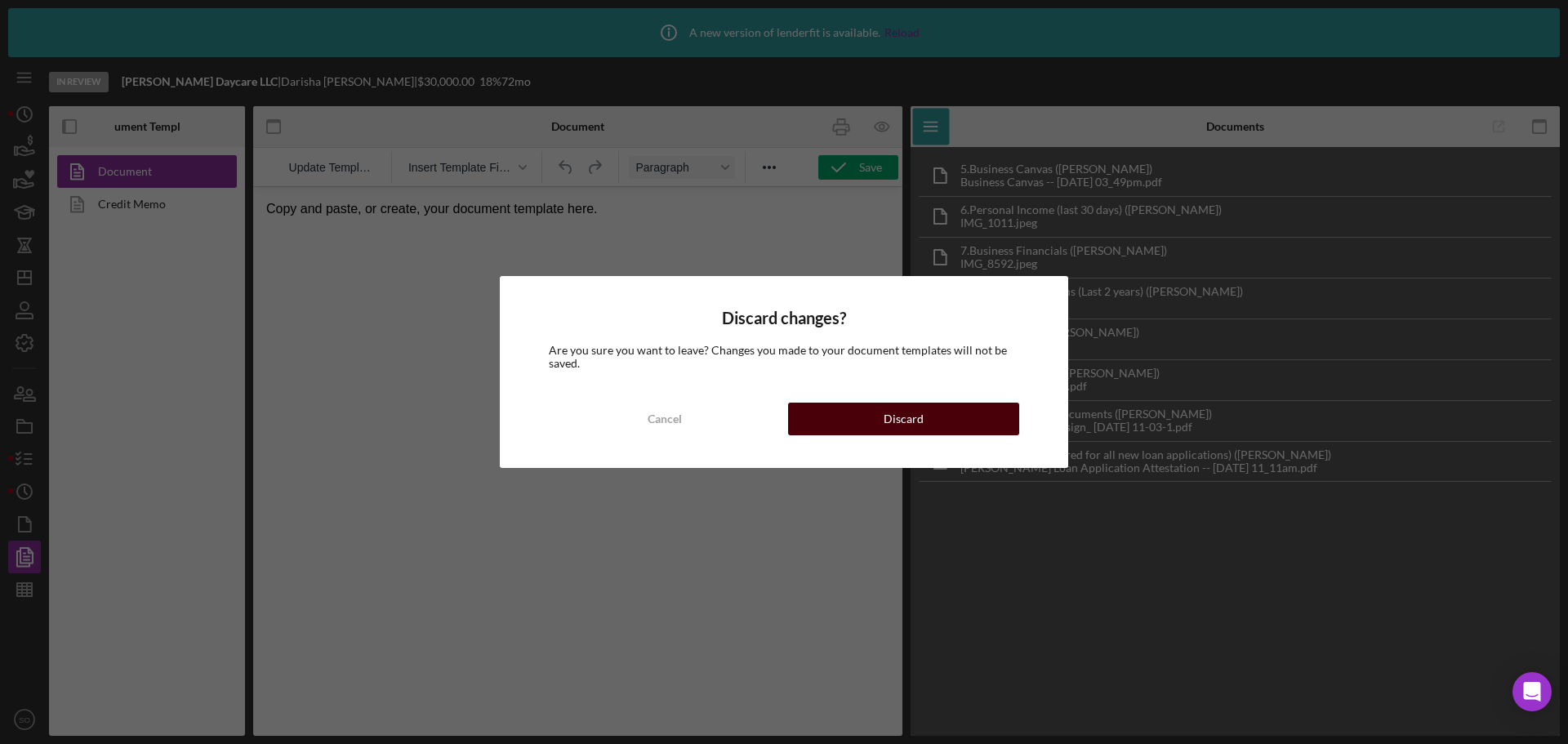
click at [846, 426] on button "Discard" at bounding box center [903, 419] width 231 height 33
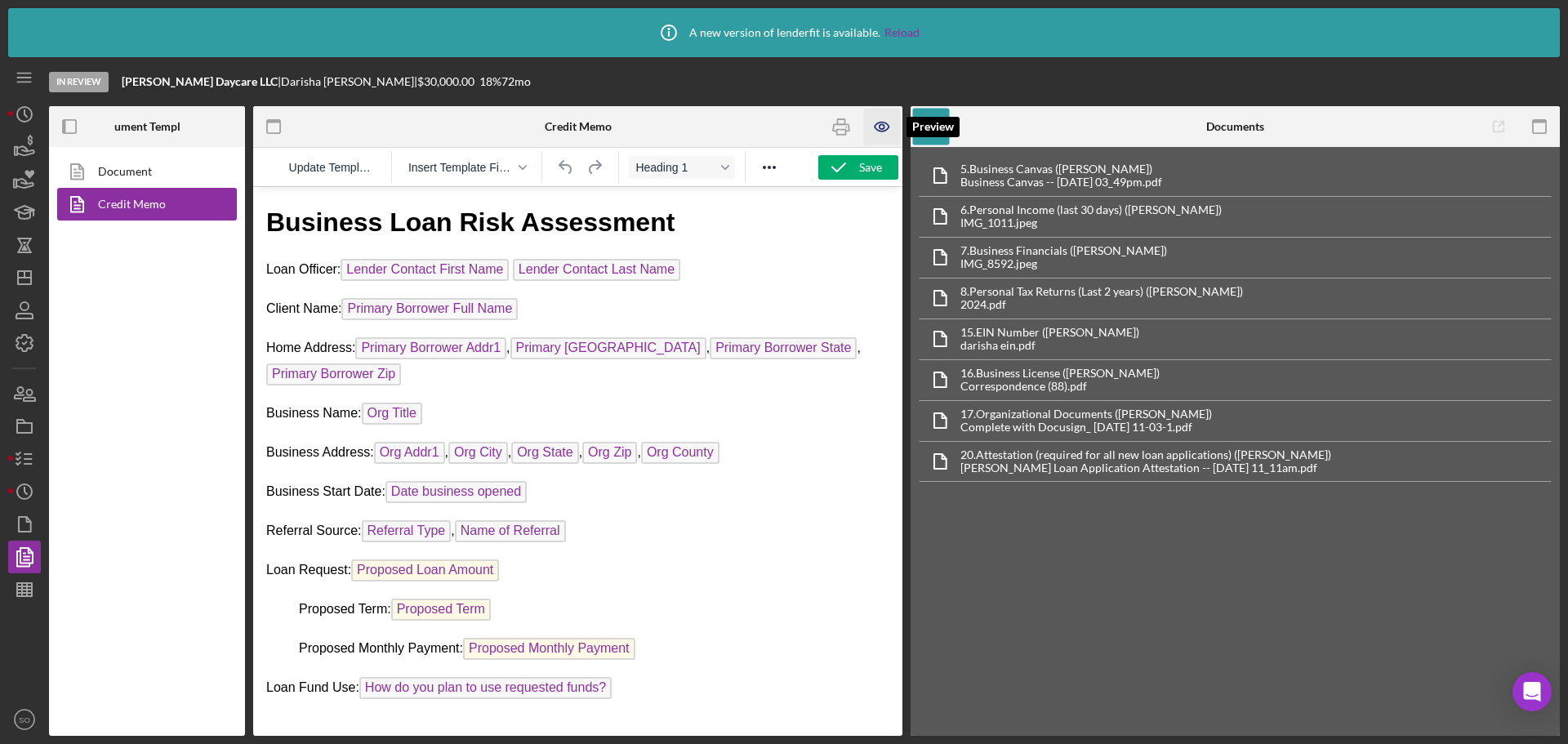
click at [877, 119] on icon "button" at bounding box center [882, 127] width 37 height 37
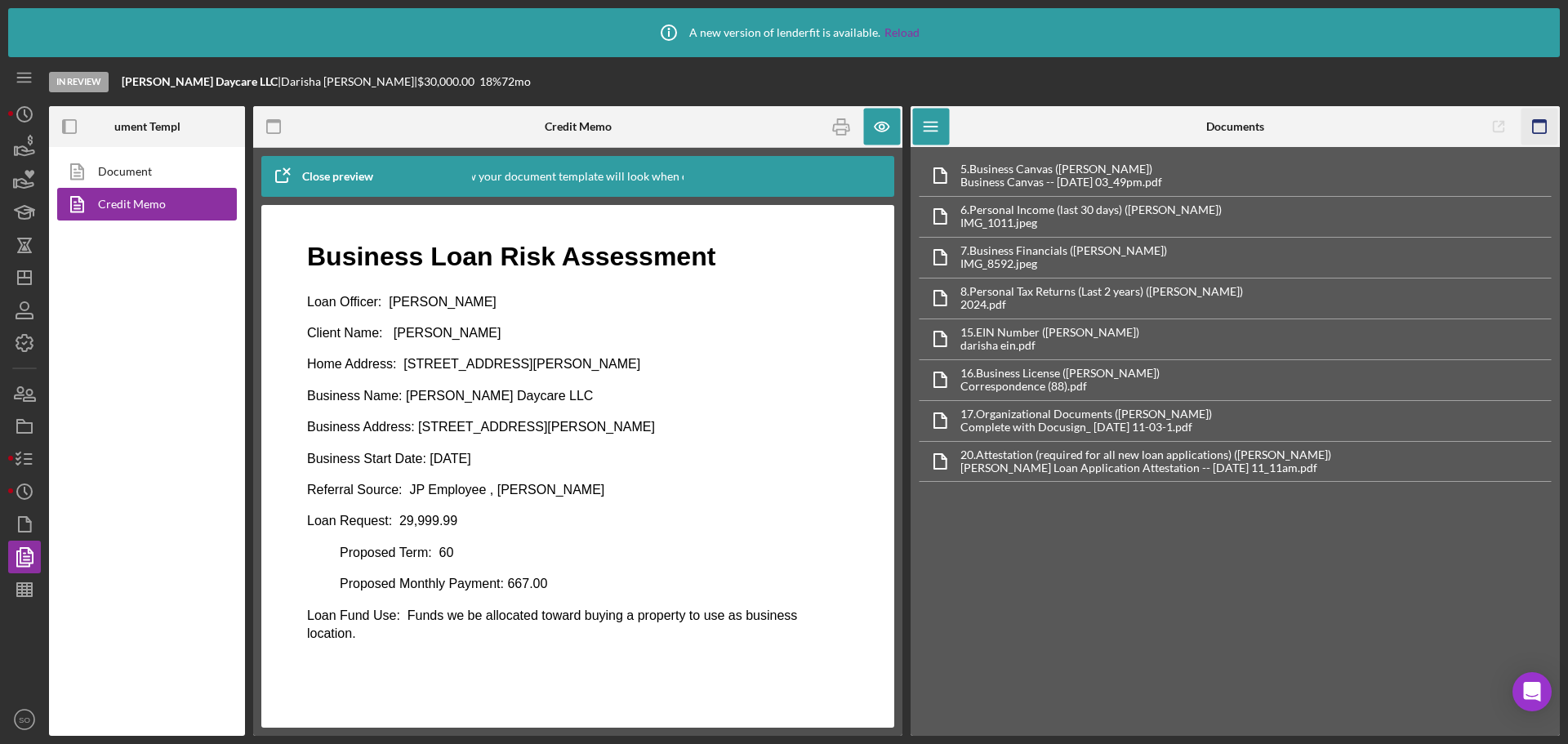
click at [1539, 132] on icon "button" at bounding box center [1539, 127] width 37 height 37
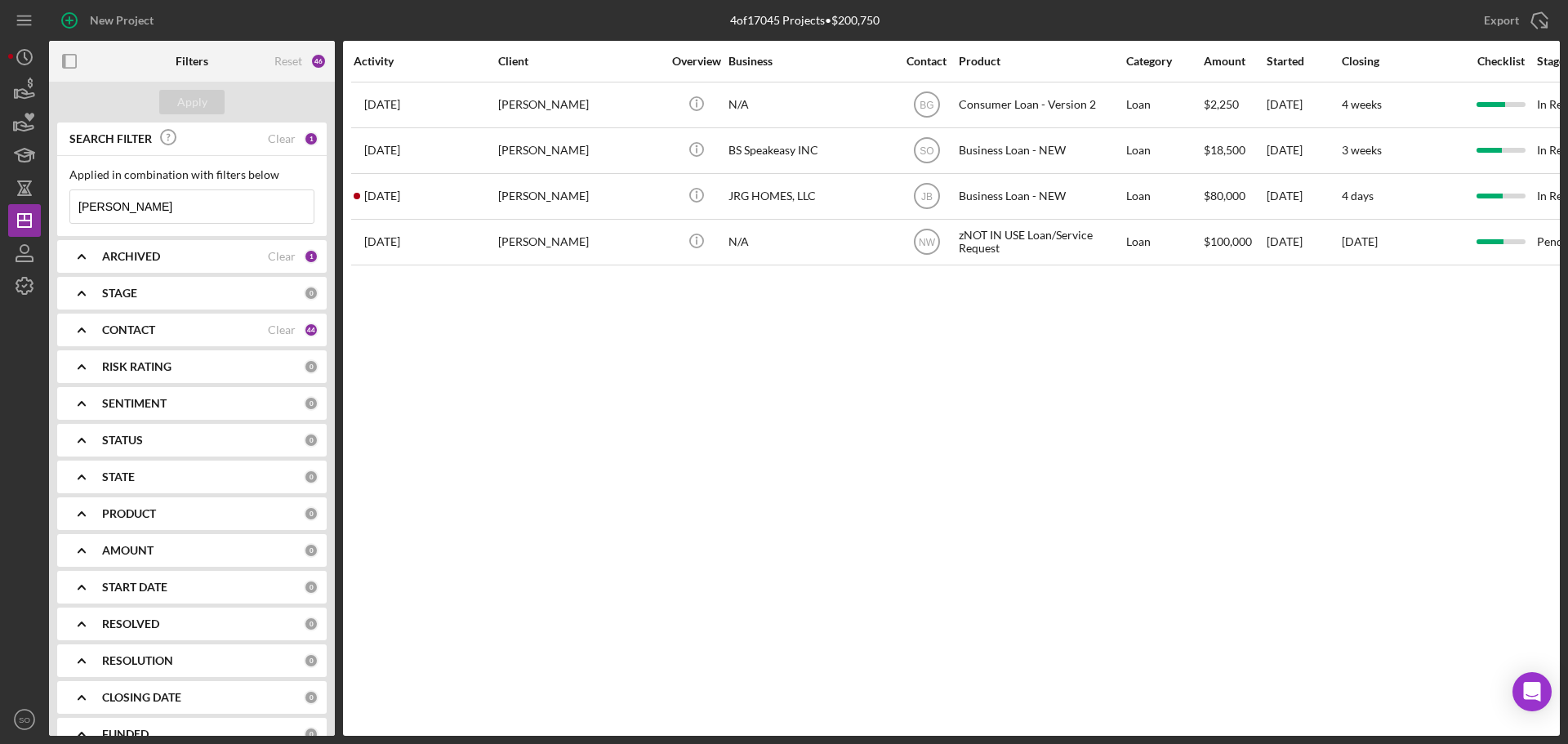
click at [225, 205] on input "[PERSON_NAME]" at bounding box center [191, 207] width 243 height 33
type input "B"
type input "[PERSON_NAME]"
click at [191, 91] on div "Apply" at bounding box center [192, 102] width 30 height 25
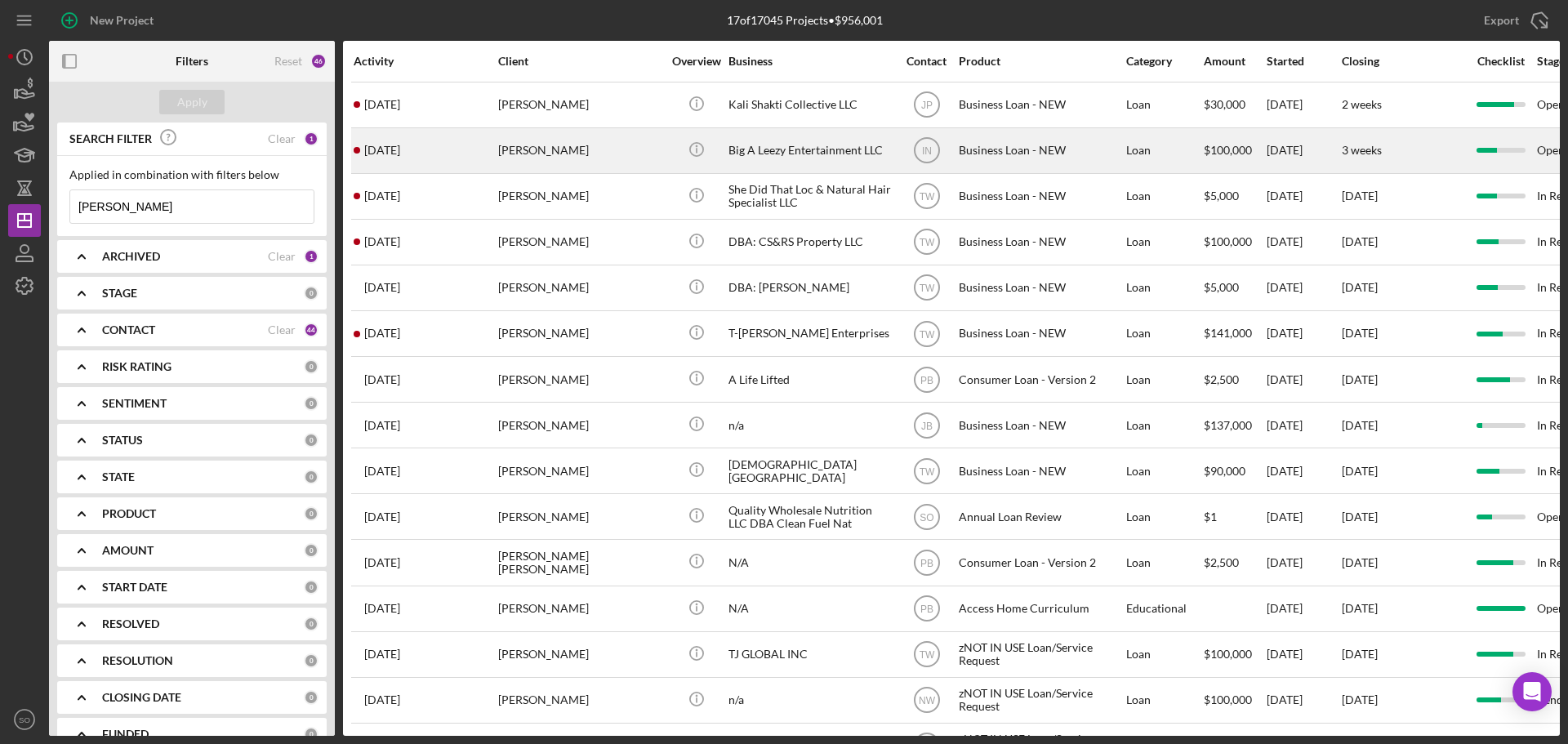
click at [549, 148] on div "[PERSON_NAME]" at bounding box center [580, 151] width 164 height 43
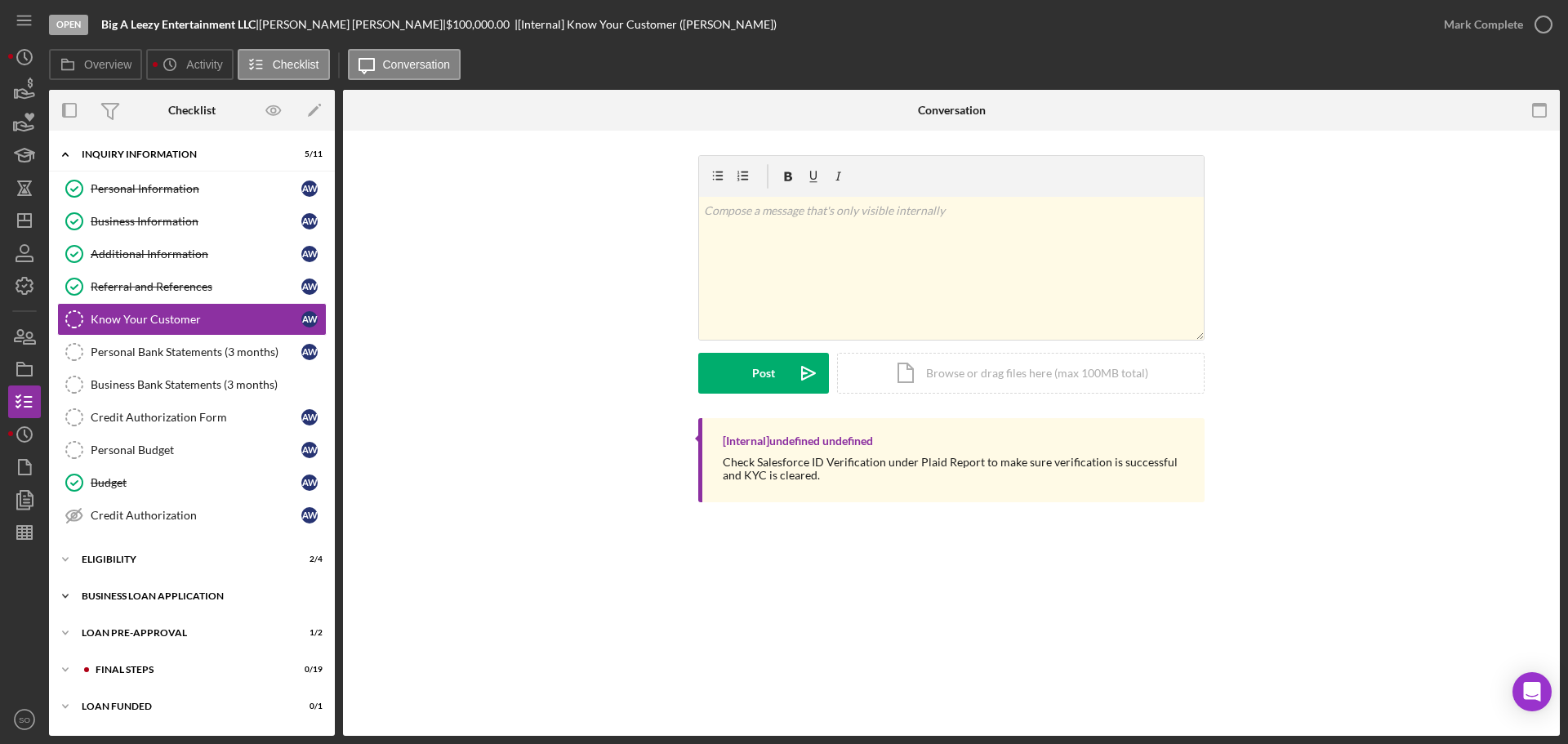
click at [147, 591] on div "BUSINESS LOAN APPLICATION" at bounding box center [198, 596] width 232 height 10
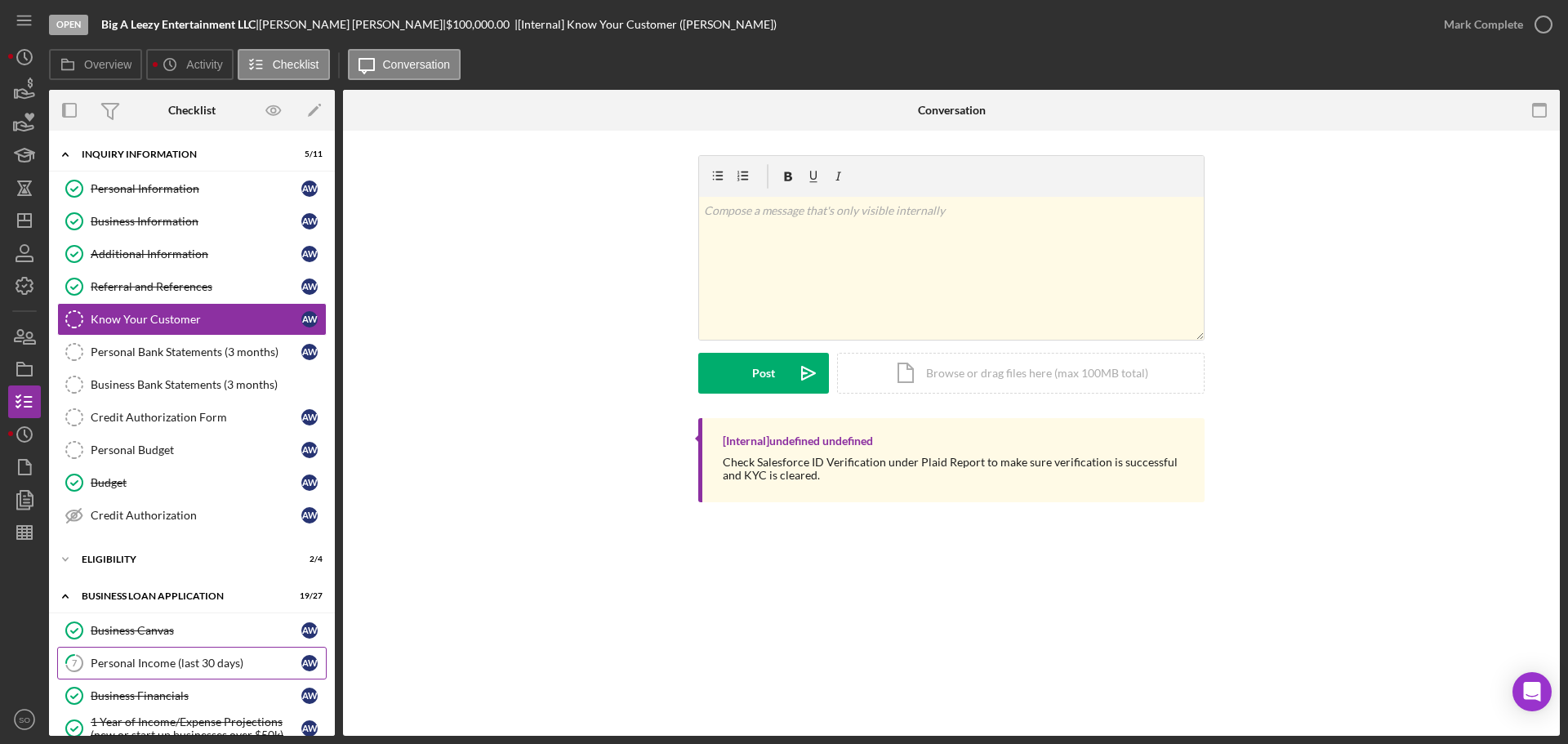
click at [142, 664] on div "Personal Income (last 30 days)" at bounding box center [196, 663] width 210 height 13
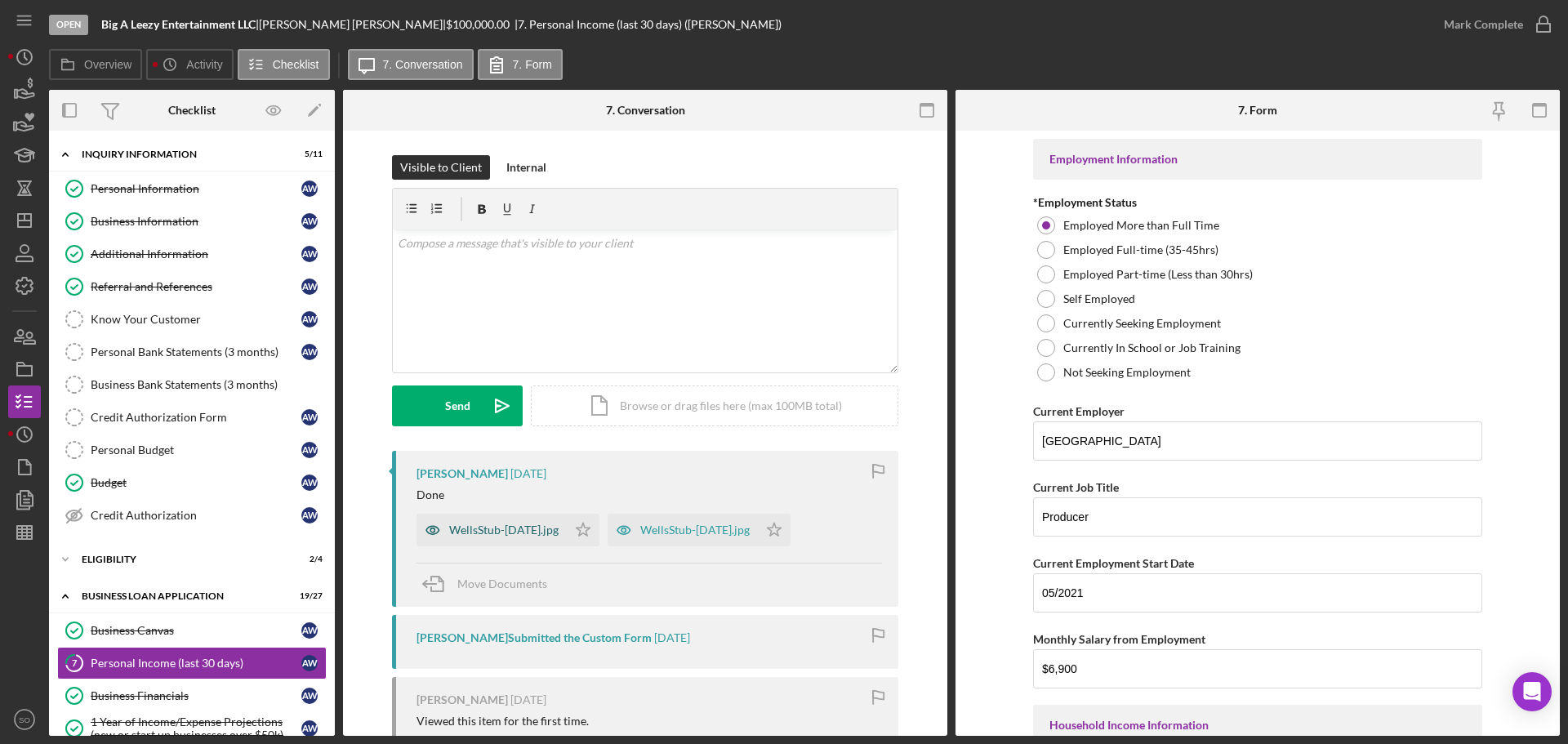
click at [505, 534] on div "WellsStub-[DATE].jpg" at bounding box center [504, 530] width 110 height 13
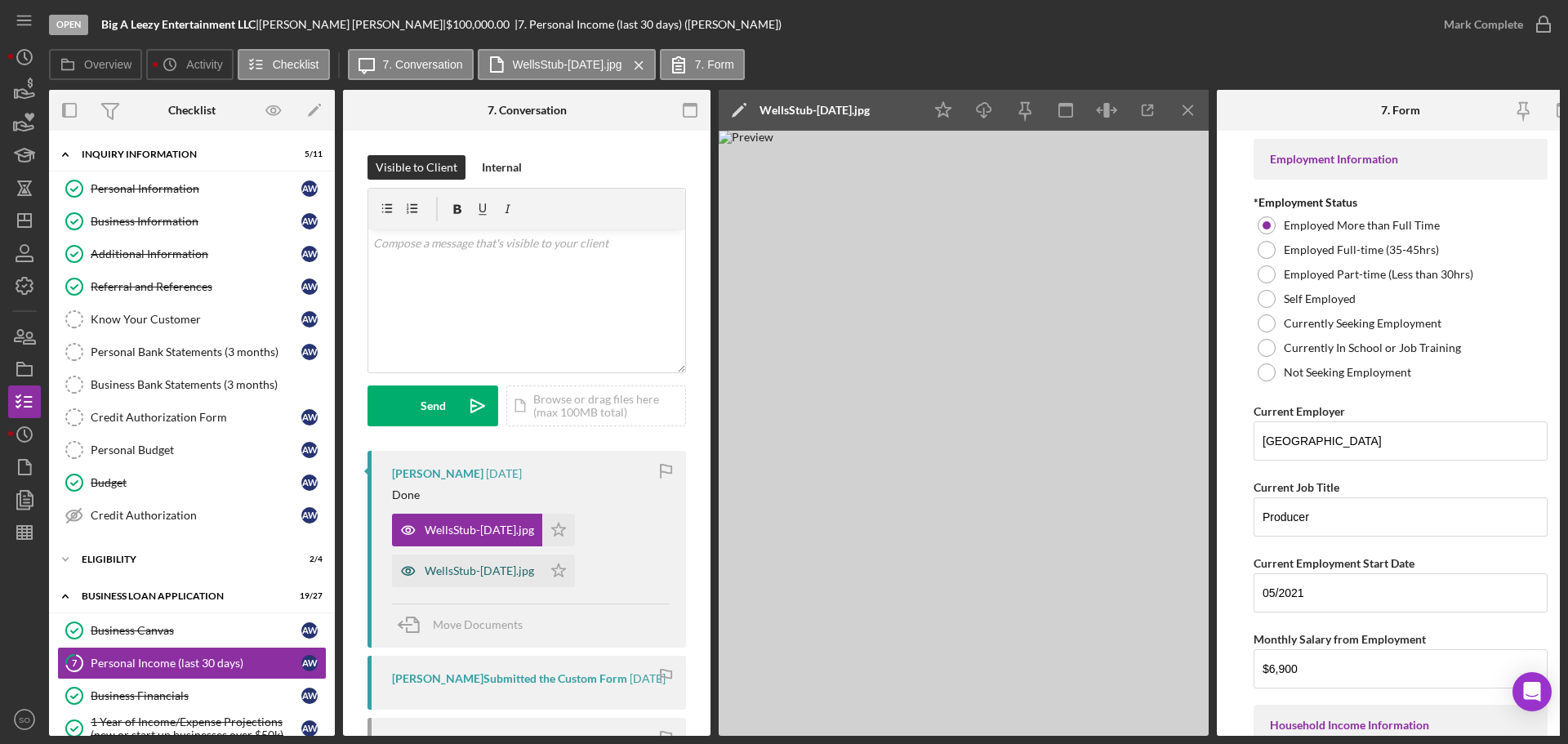
click at [480, 570] on div "WellsStub-[DATE].jpg" at bounding box center [480, 571] width 110 height 13
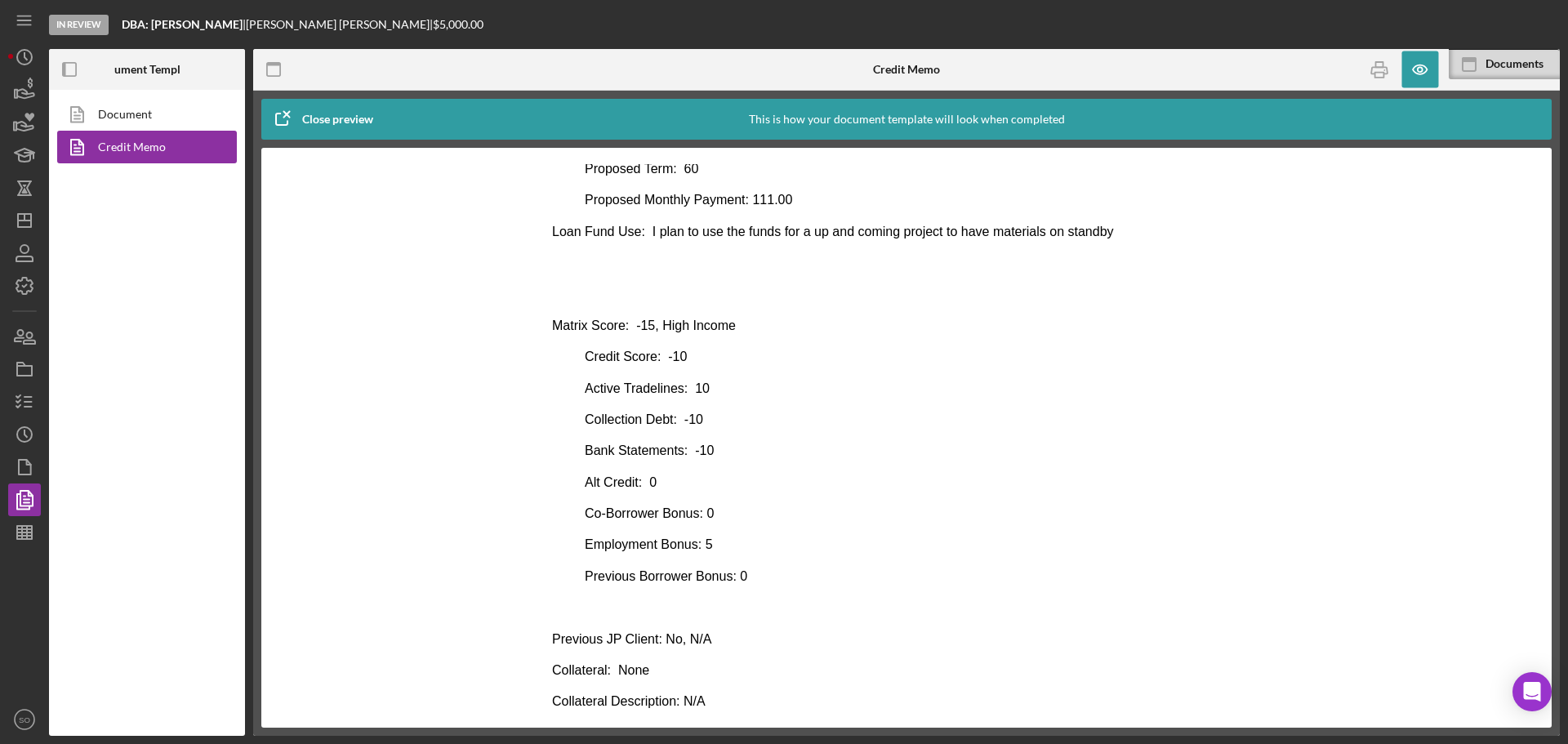
scroll to position [164, 0]
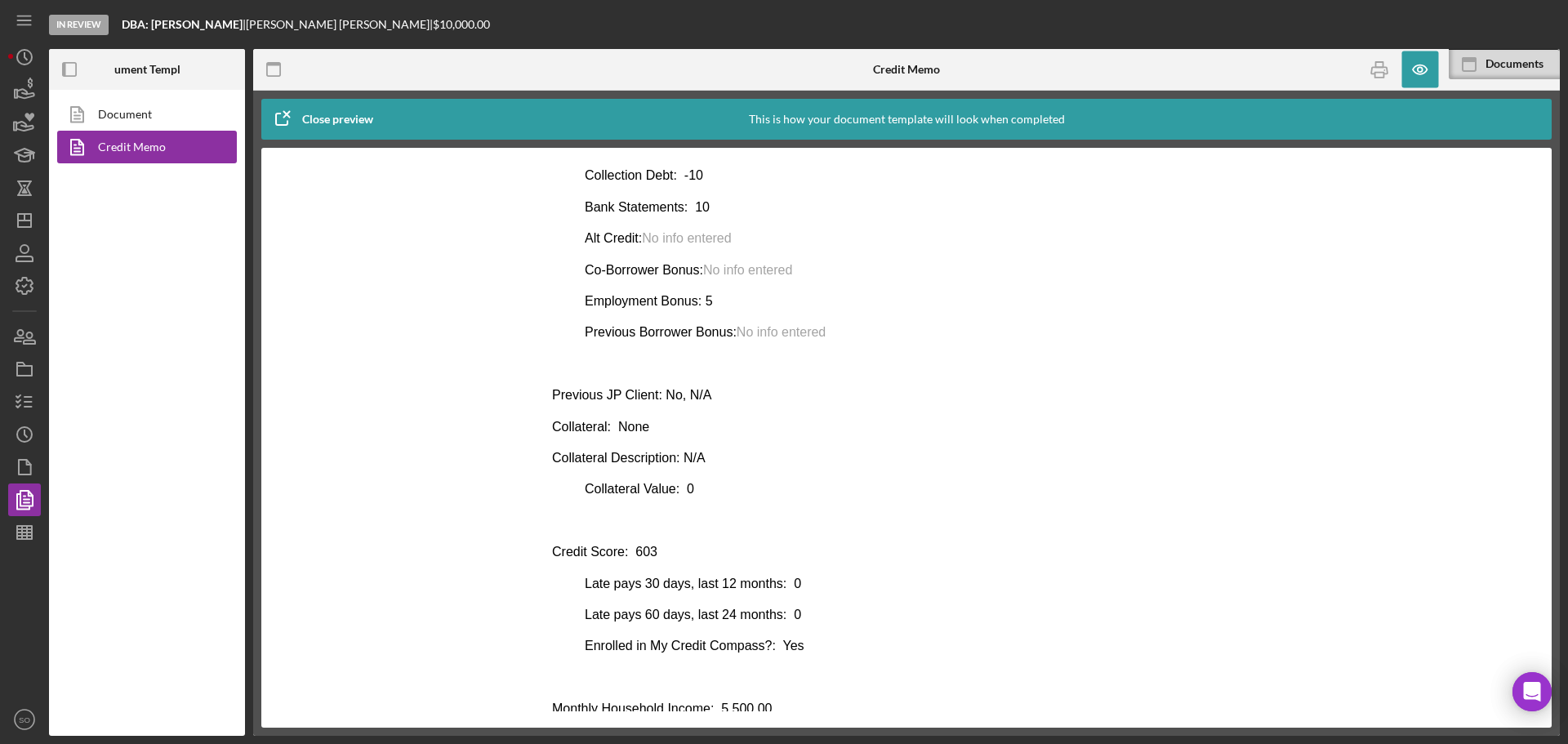
scroll to position [912, 0]
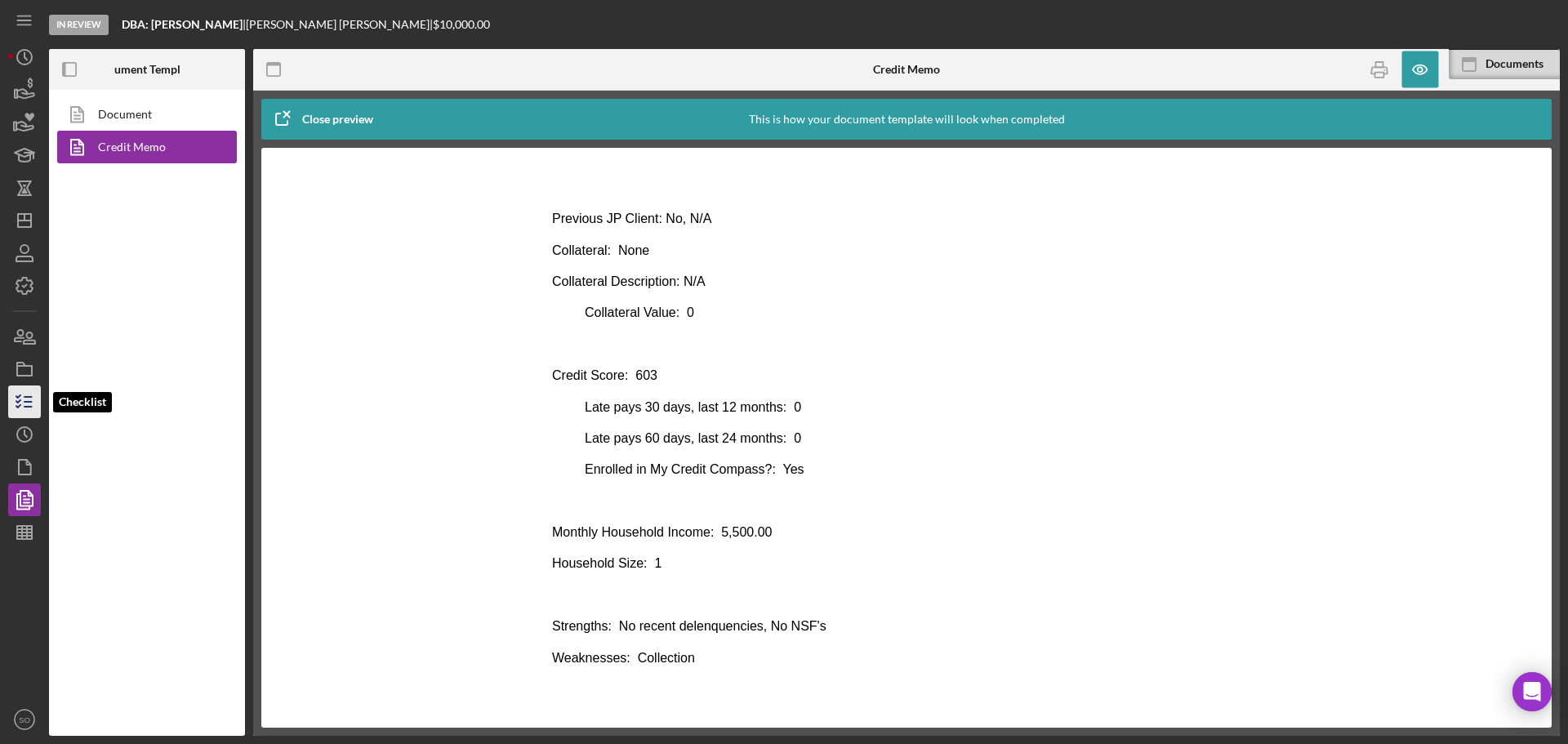
click at [22, 406] on icon "button" at bounding box center [25, 402] width 41 height 41
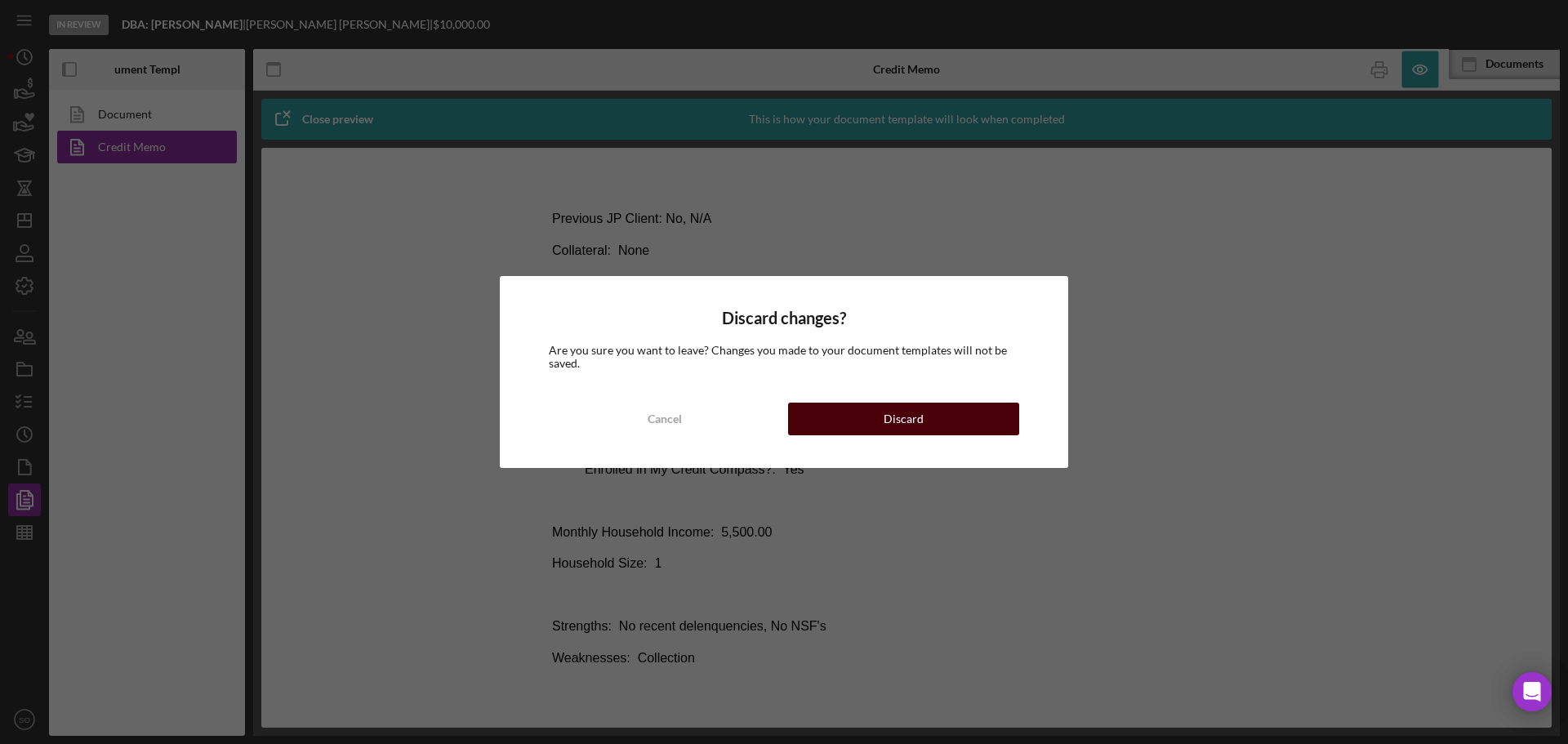
click at [913, 414] on div "Discard" at bounding box center [903, 419] width 40 height 33
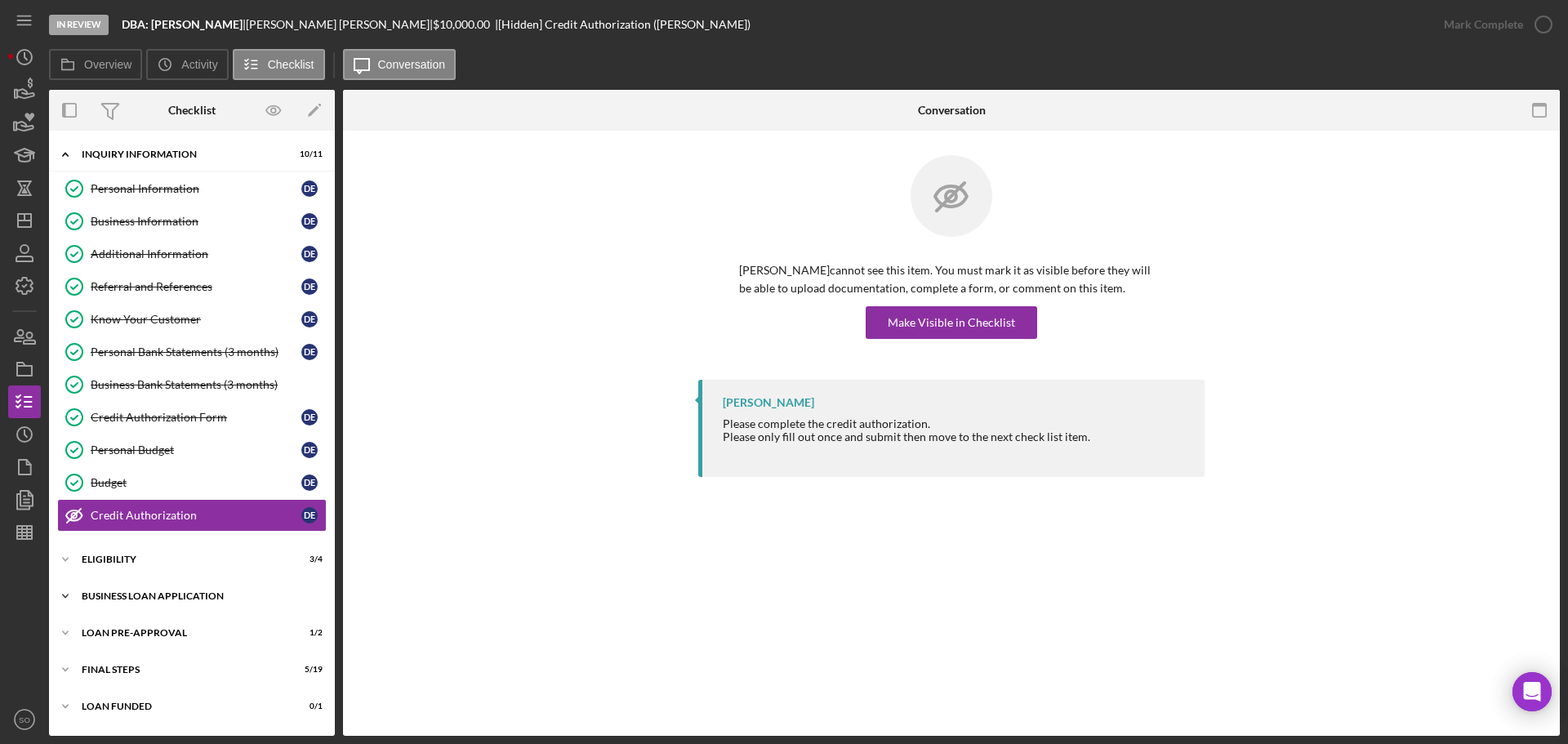
click at [153, 596] on div "BUSINESS LOAN APPLICATION" at bounding box center [198, 596] width 232 height 10
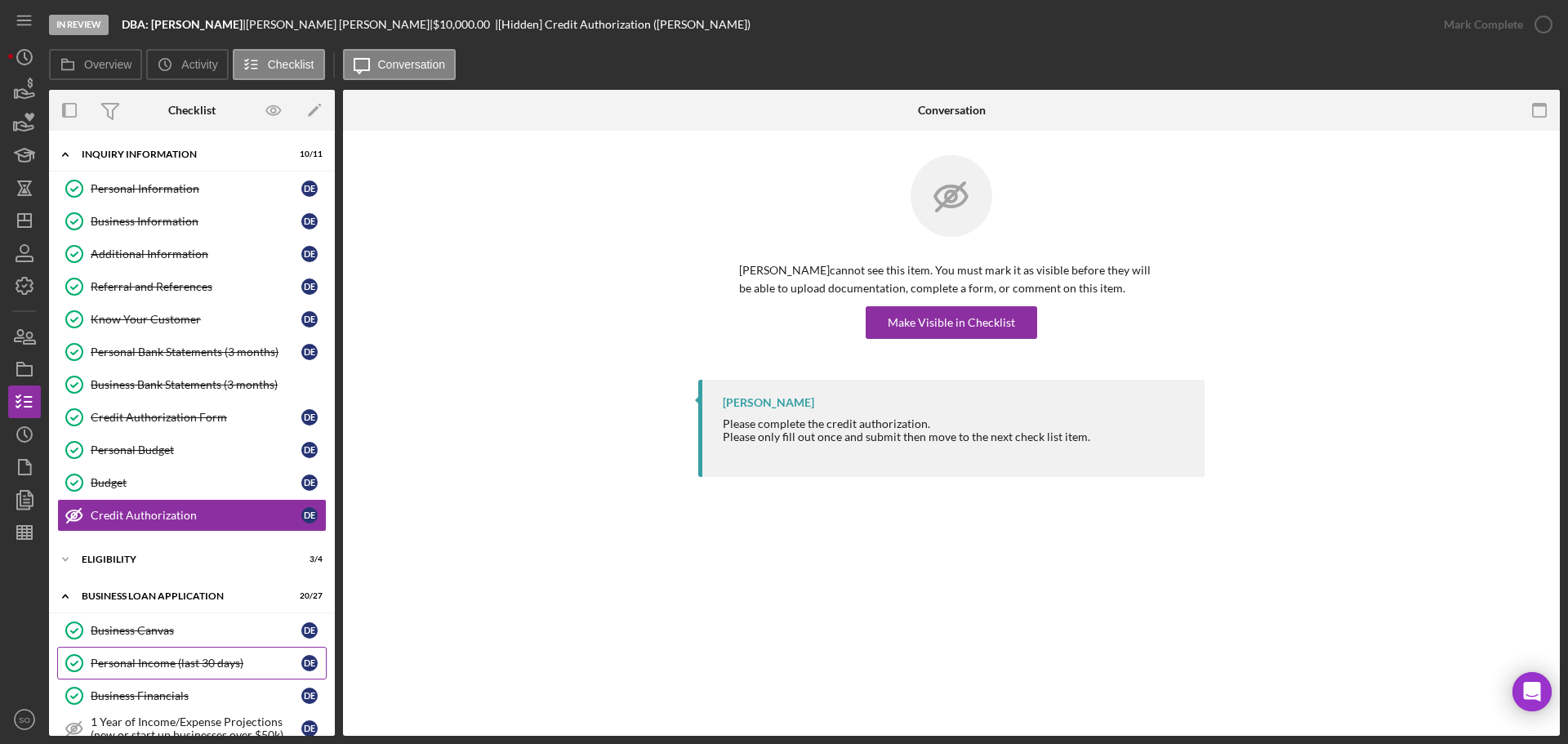
click at [142, 667] on div "Personal Income (last 30 days)" at bounding box center [196, 663] width 210 height 13
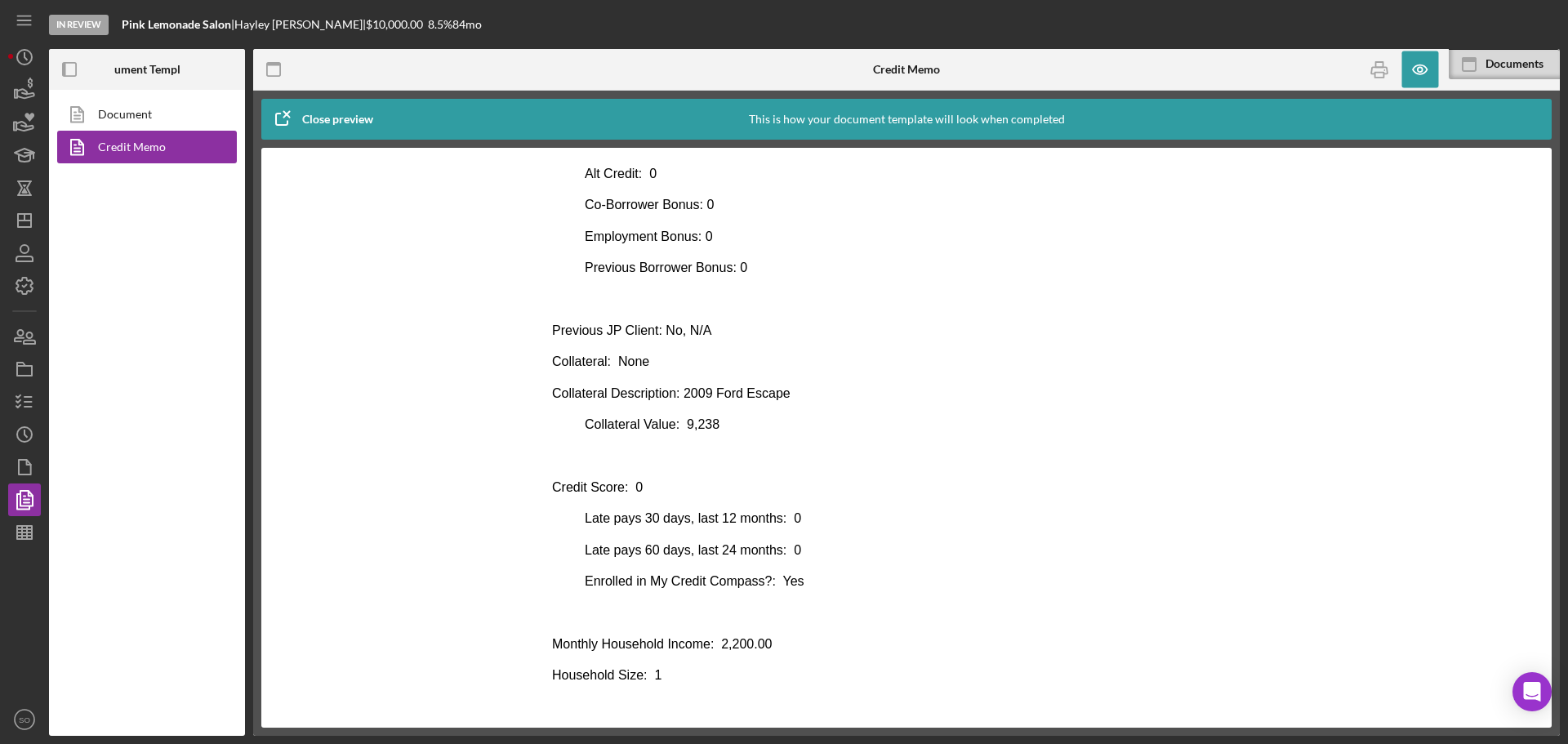
scroll to position [735, 0]
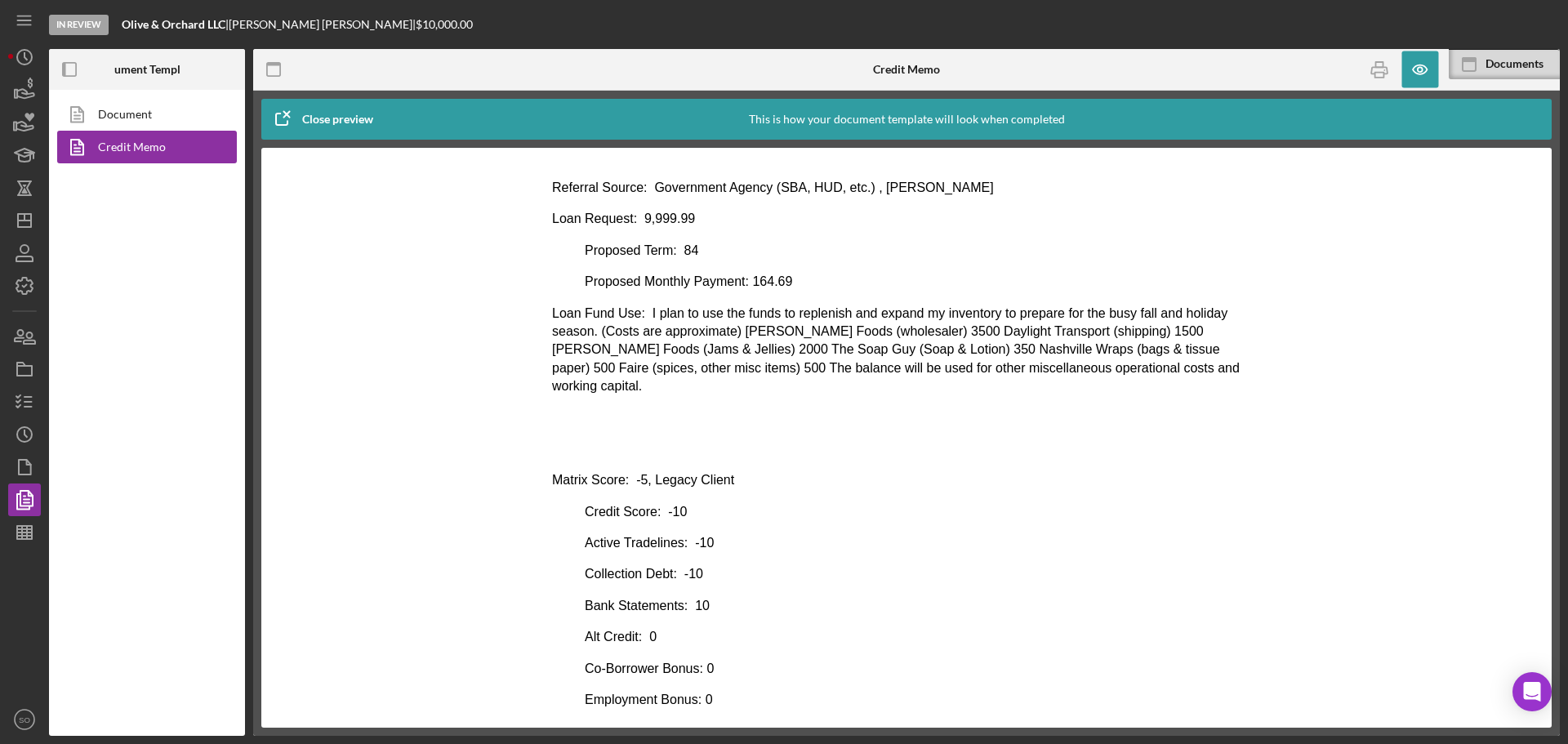
scroll to position [327, 0]
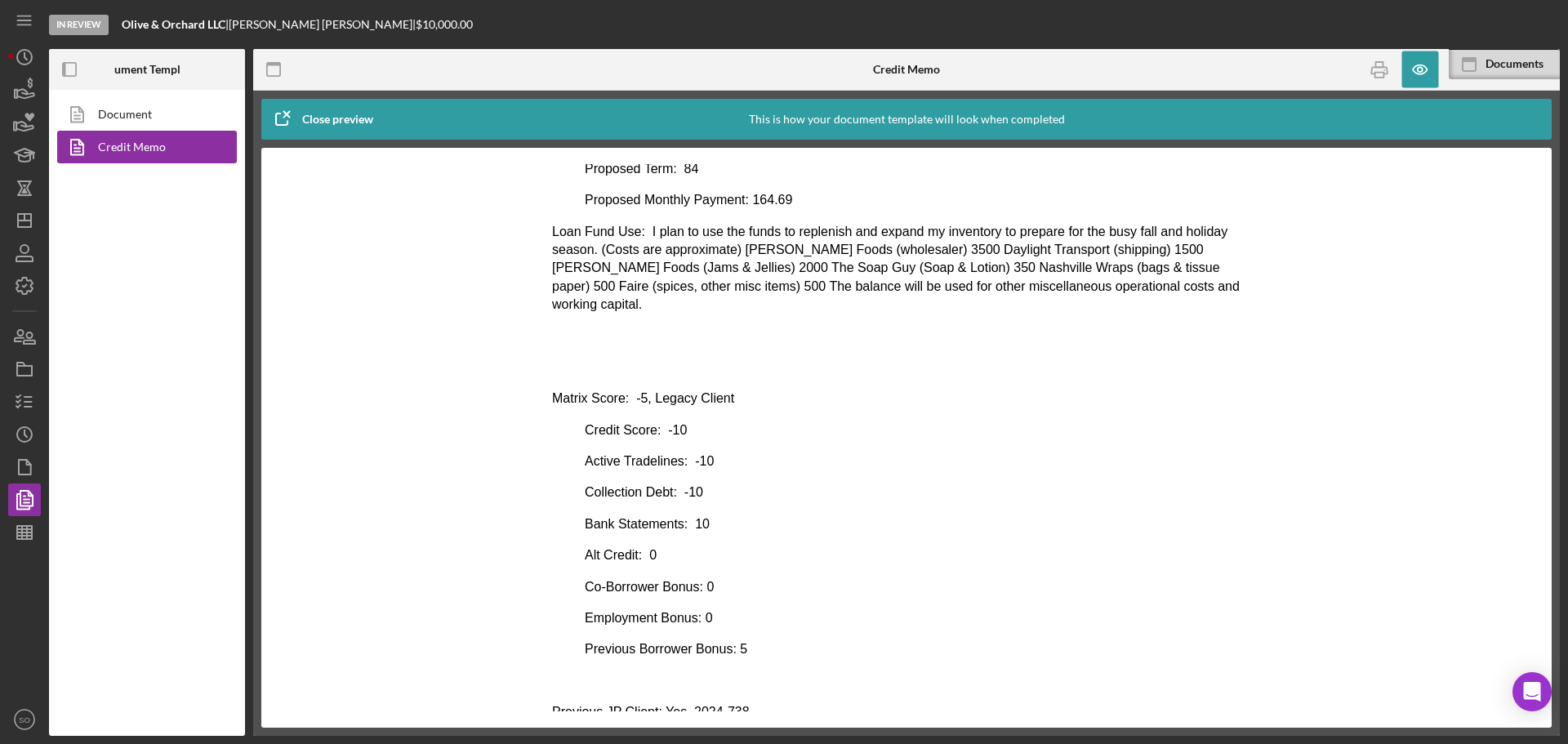
click at [744, 703] on p "Previous JP Client: Yes, 2024-738" at bounding box center [907, 712] width 709 height 18
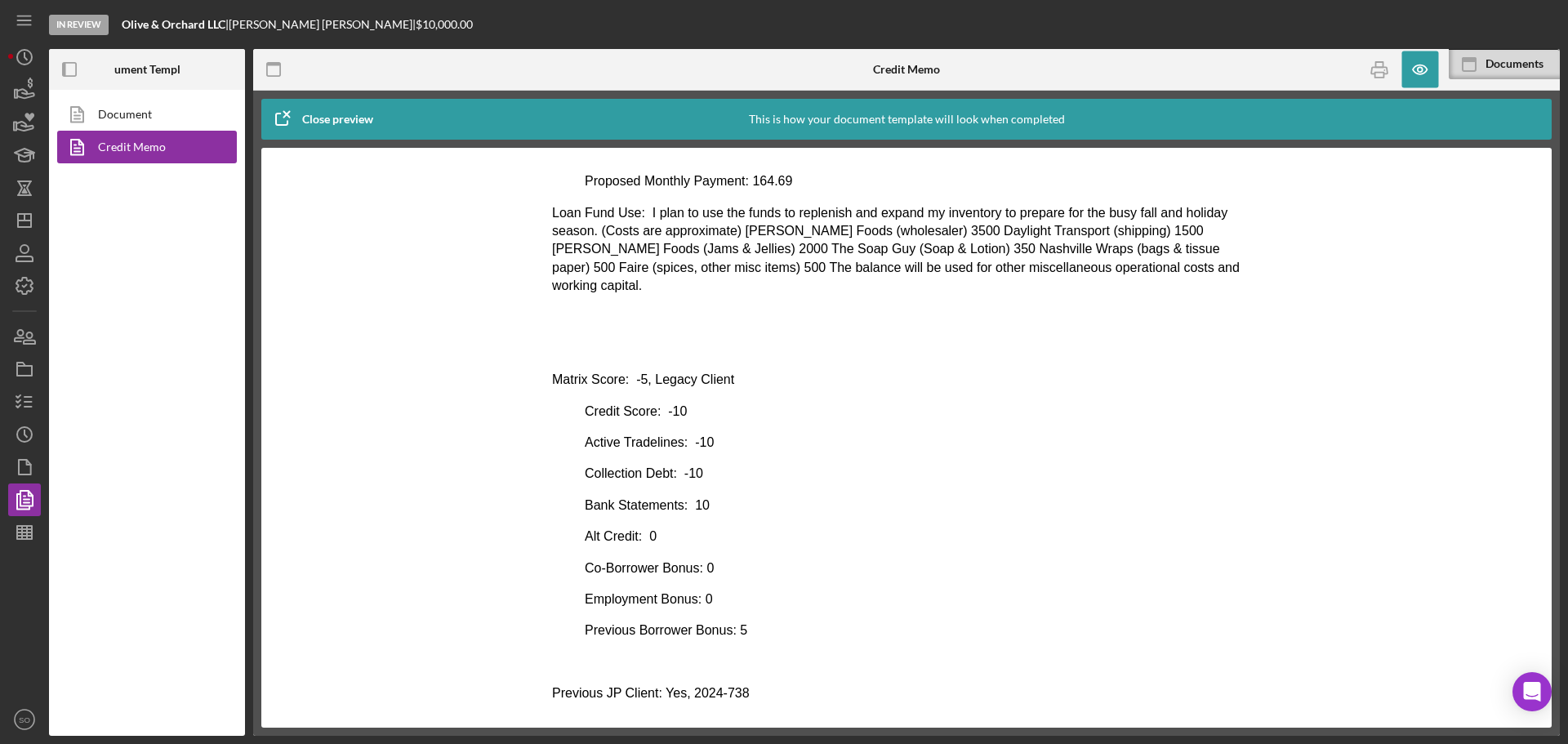
scroll to position [370, 0]
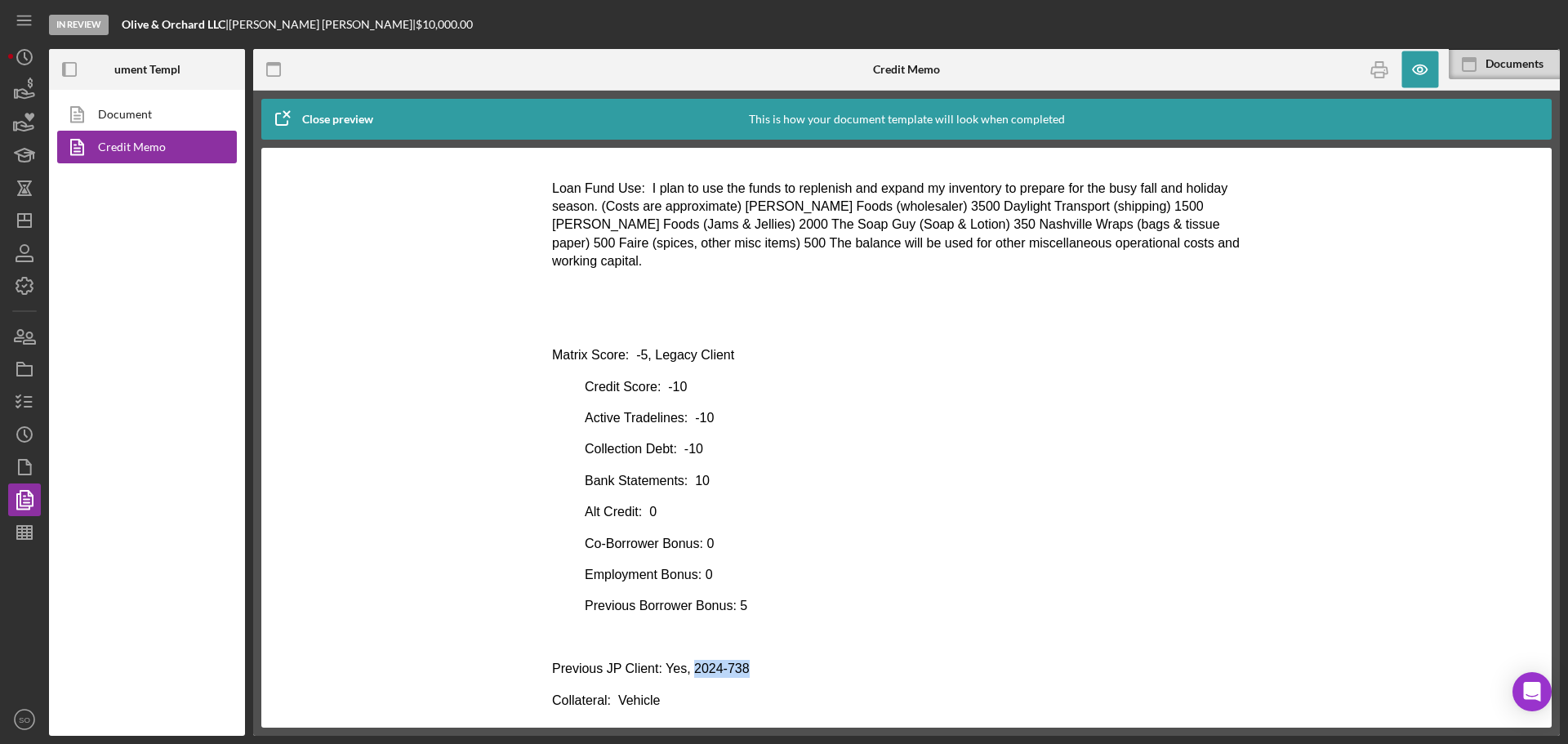
drag, startPoint x: 742, startPoint y: 694, endPoint x: 686, endPoint y: 644, distance: 75.1
click at [686, 660] on p "Previous JP Client: Yes, 2024-738" at bounding box center [907, 669] width 709 height 18
copy p "2024-738"
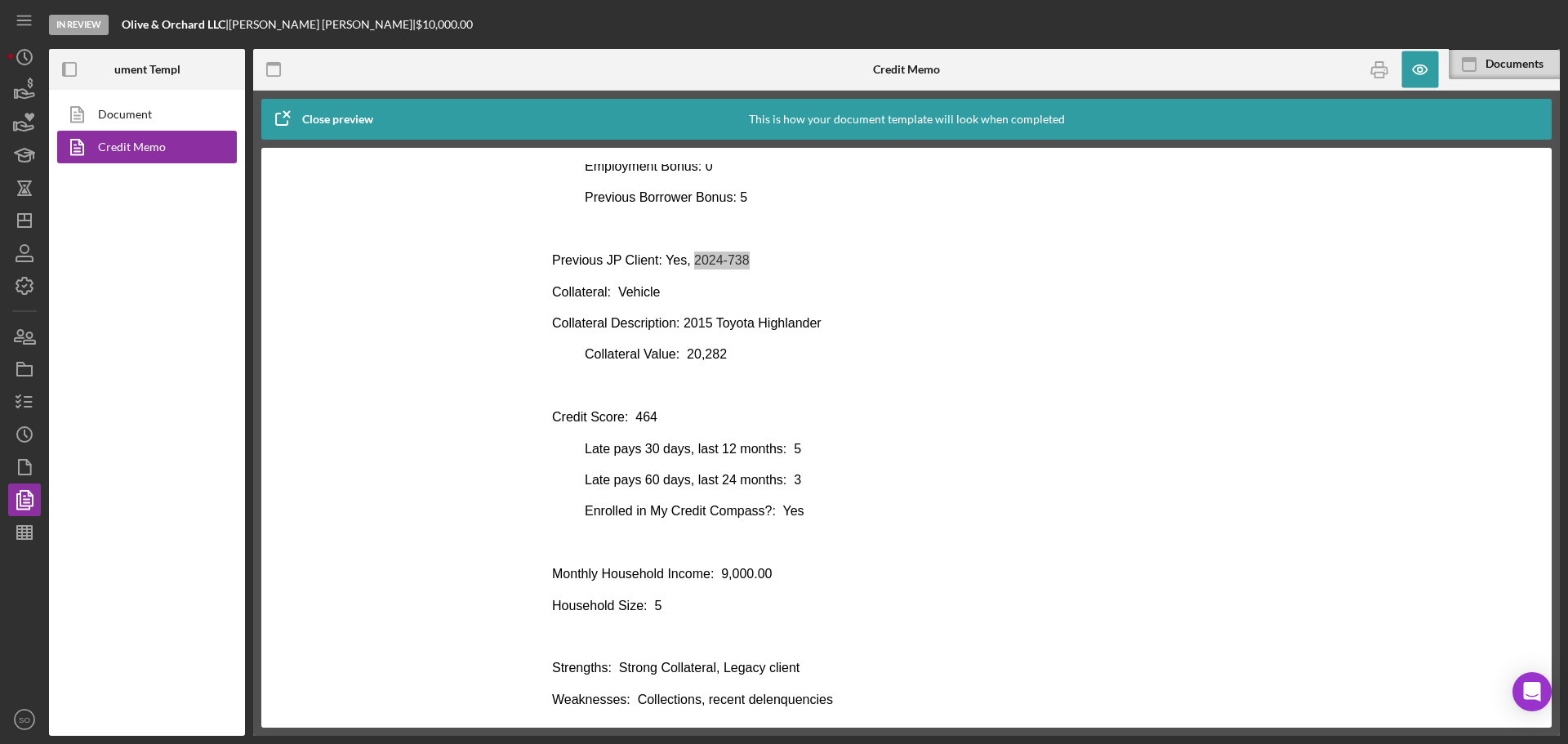
scroll to position [615, 0]
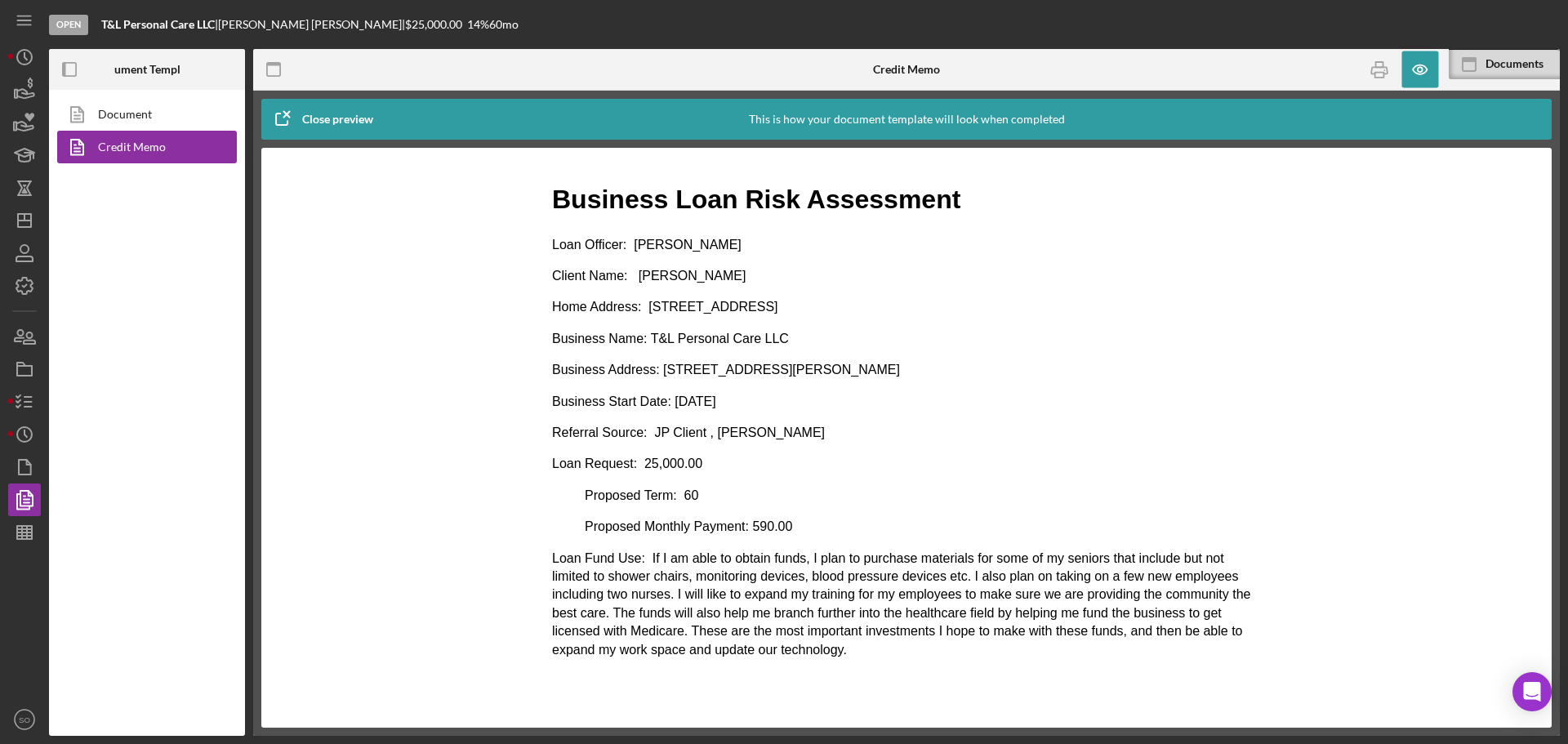
drag, startPoint x: 732, startPoint y: 278, endPoint x: 635, endPoint y: 276, distance: 97.0
click at [635, 276] on p "Client Name: Lashay Douglas" at bounding box center [907, 276] width 709 height 18
copy p "Lashay Douglas"
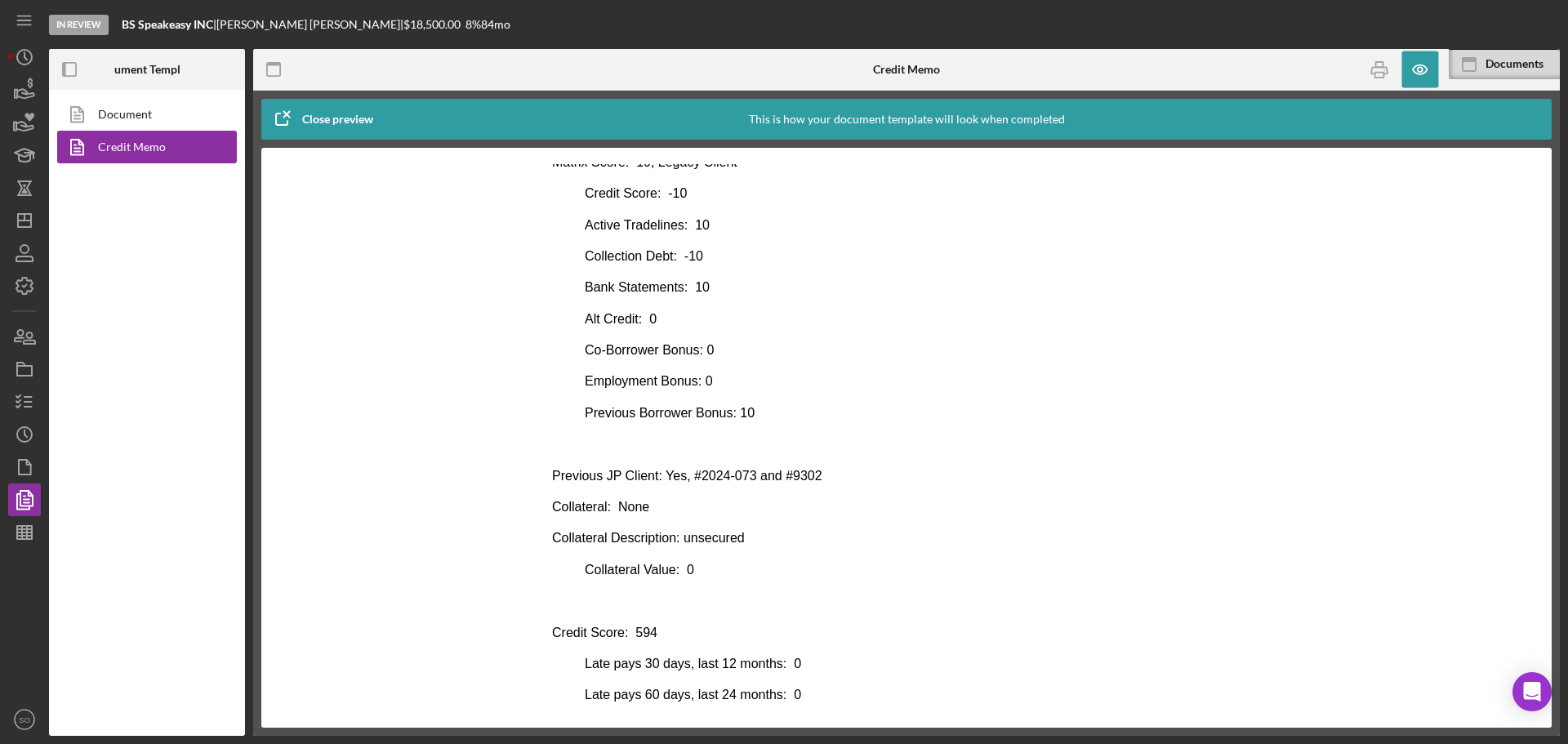
scroll to position [572, 0]
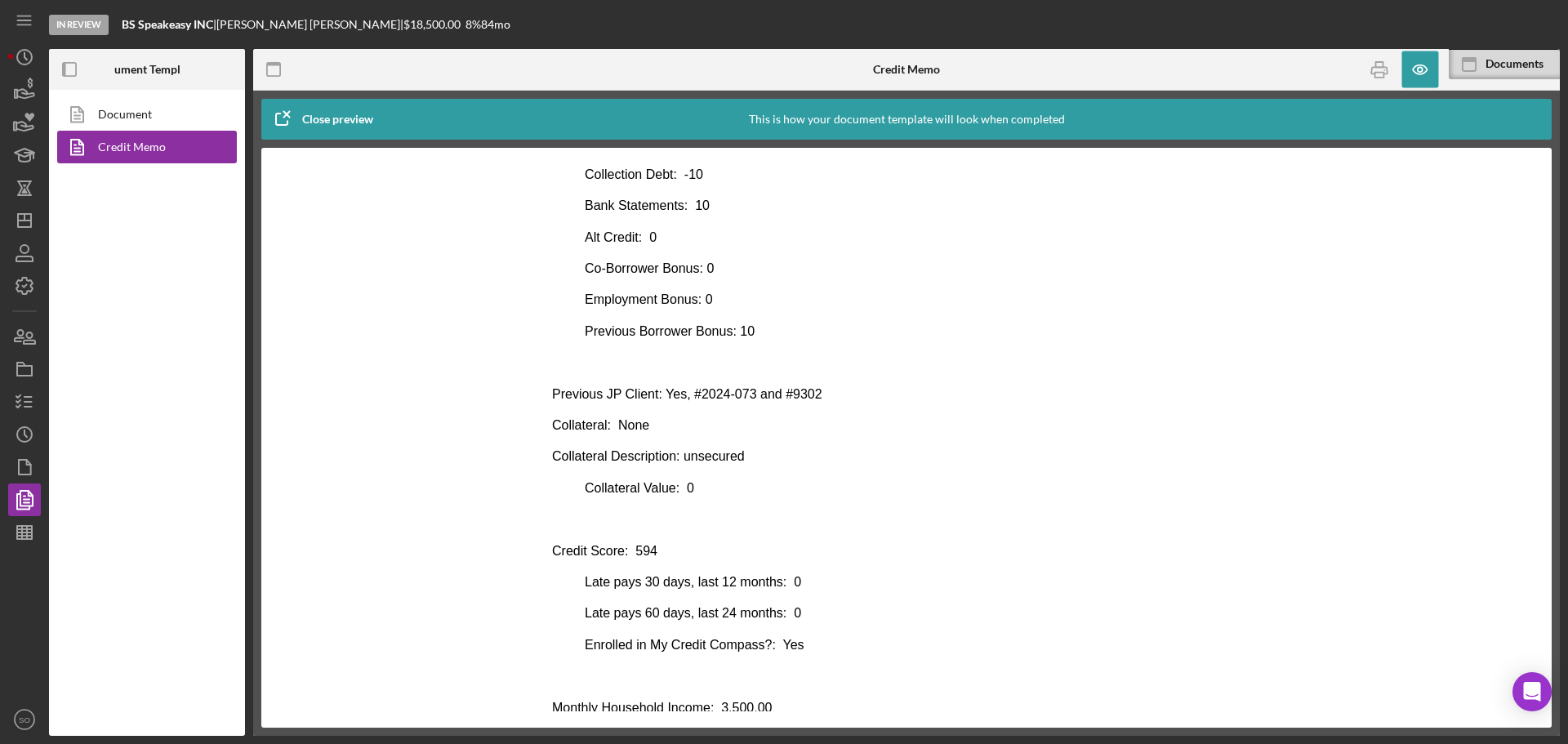
click at [750, 413] on body "Business Loan Risk Assessment Loan Officer: [PERSON_NAME] Client Name: [PERSON_…" at bounding box center [907, 269] width 709 height 1319
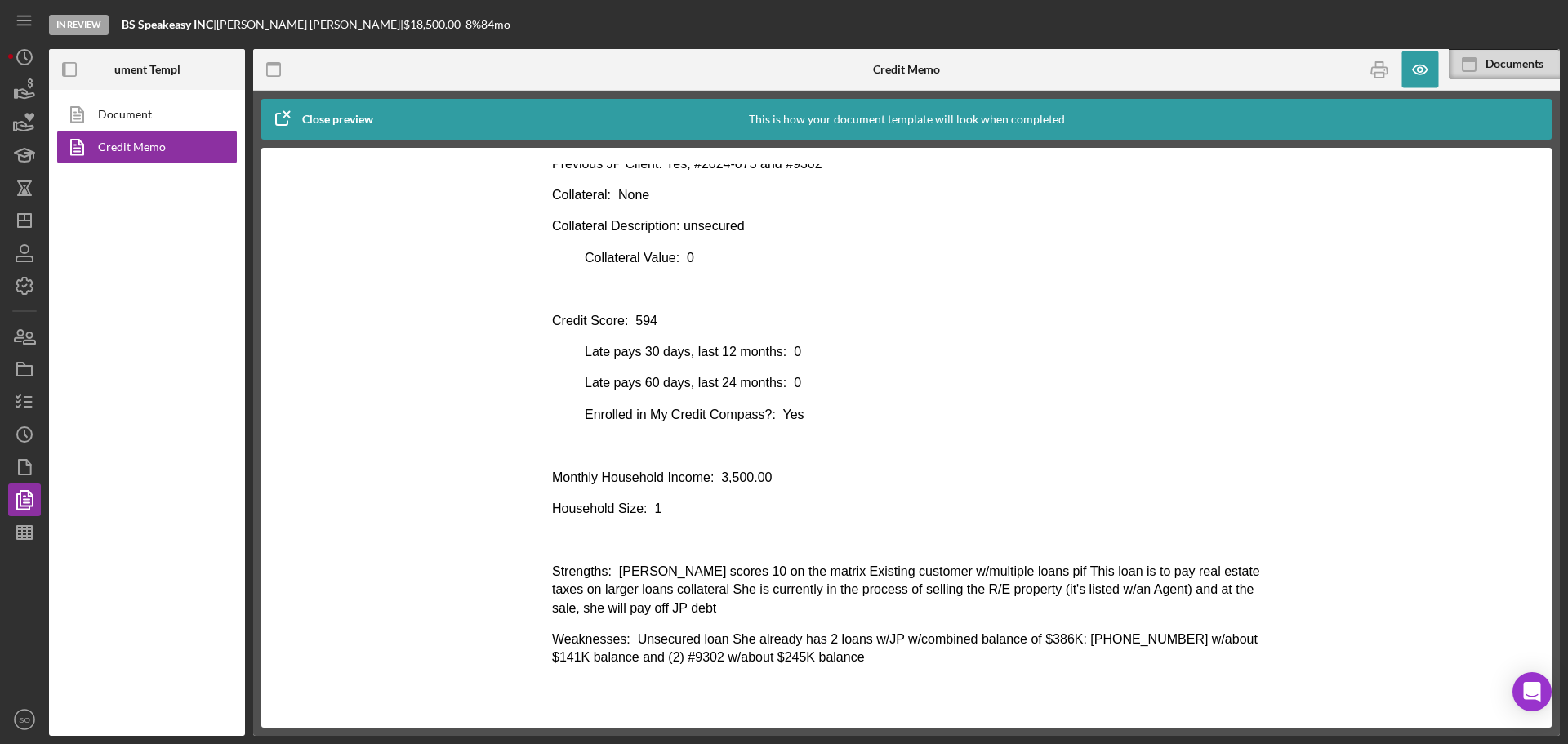
scroll to position [720, 0]
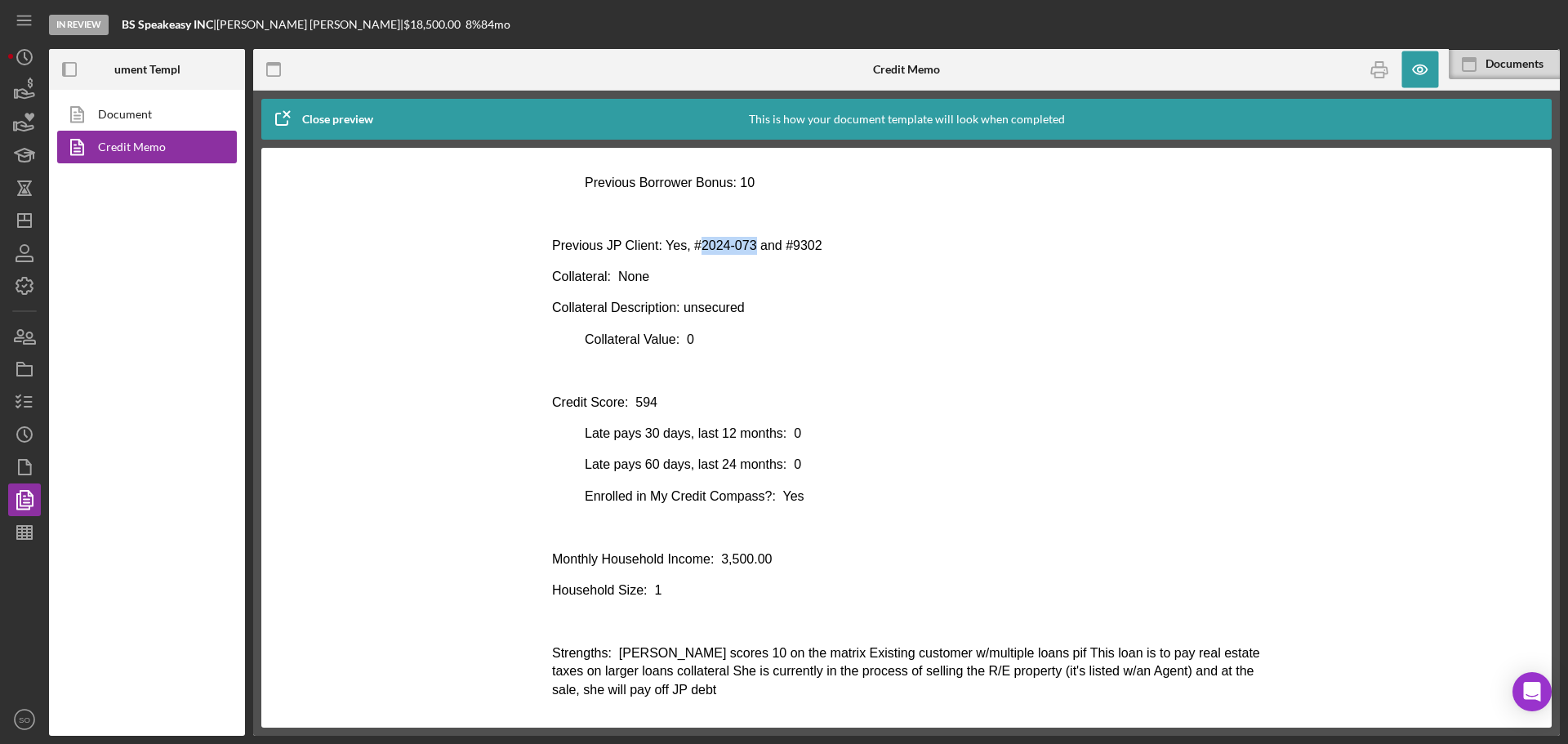
drag, startPoint x: 747, startPoint y: 240, endPoint x: 693, endPoint y: 244, distance: 54.1
click at [693, 244] on p "Previous JP Client: Yes, #2024-073 and #9302" at bounding box center [907, 246] width 709 height 18
copy p "2024-073"
drag, startPoint x: 818, startPoint y: 252, endPoint x: 784, endPoint y: 247, distance: 34.4
click at [784, 247] on p "Previous JP Client: Yes, #2024-073 and #9302" at bounding box center [907, 246] width 709 height 18
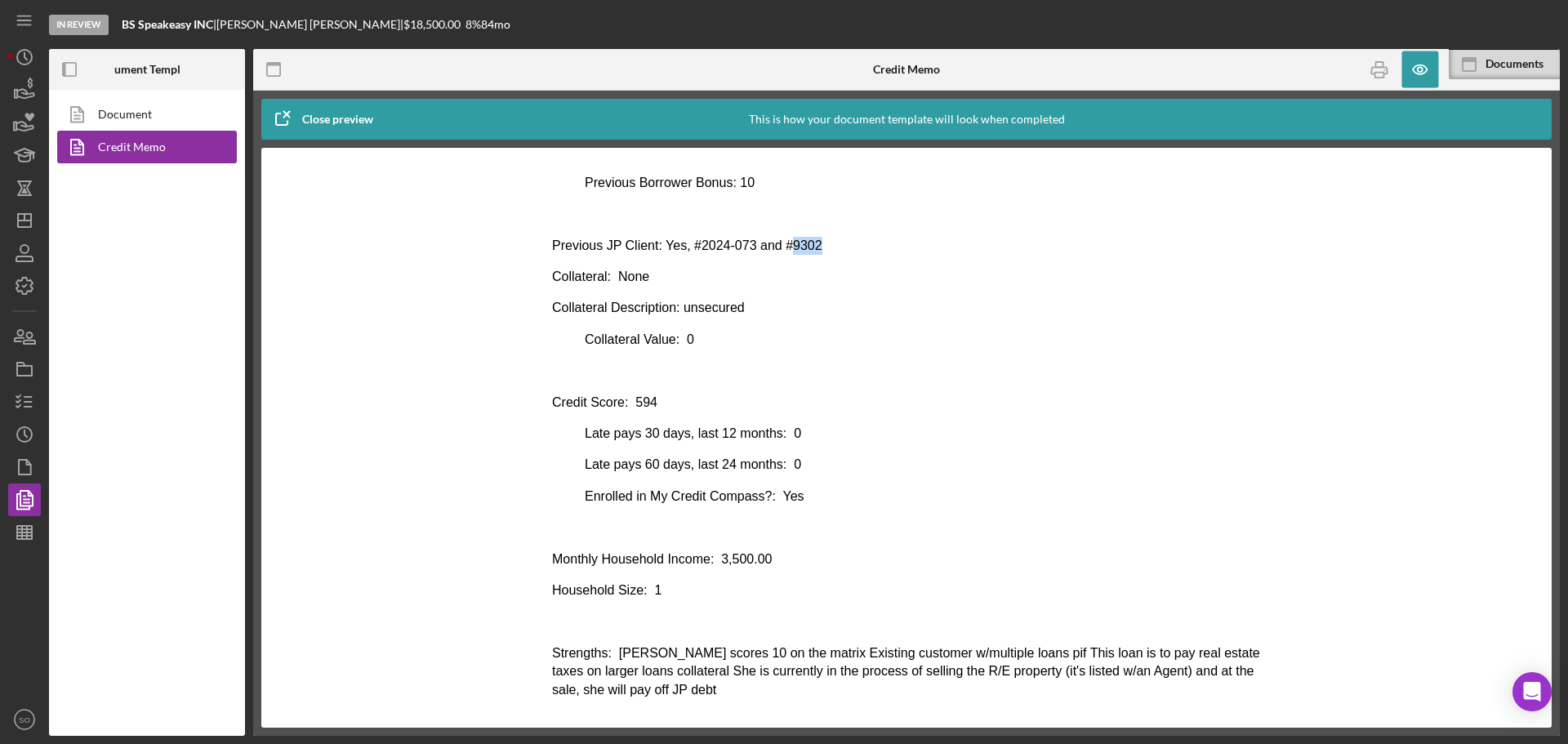
copy p "9302"
